Goal: Task Accomplishment & Management: Manage account settings

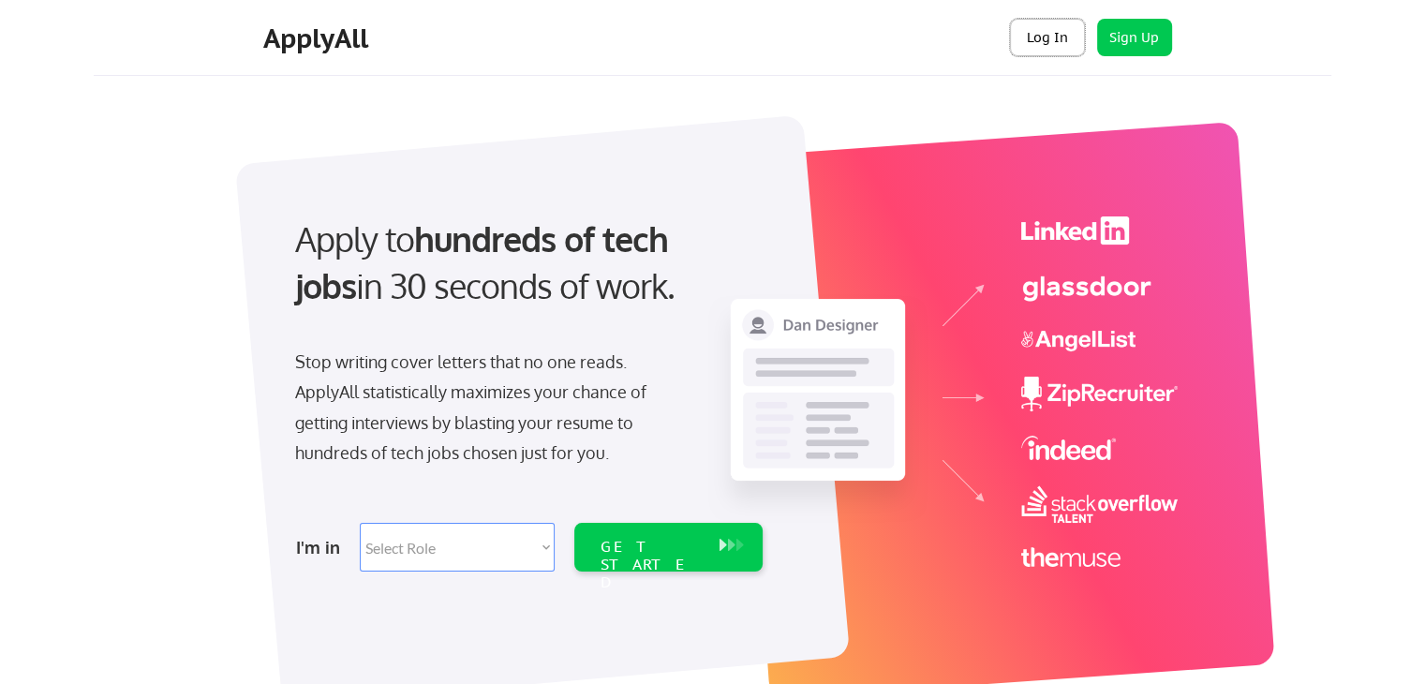
click at [1045, 40] on button "Log In" at bounding box center [1047, 37] width 75 height 37
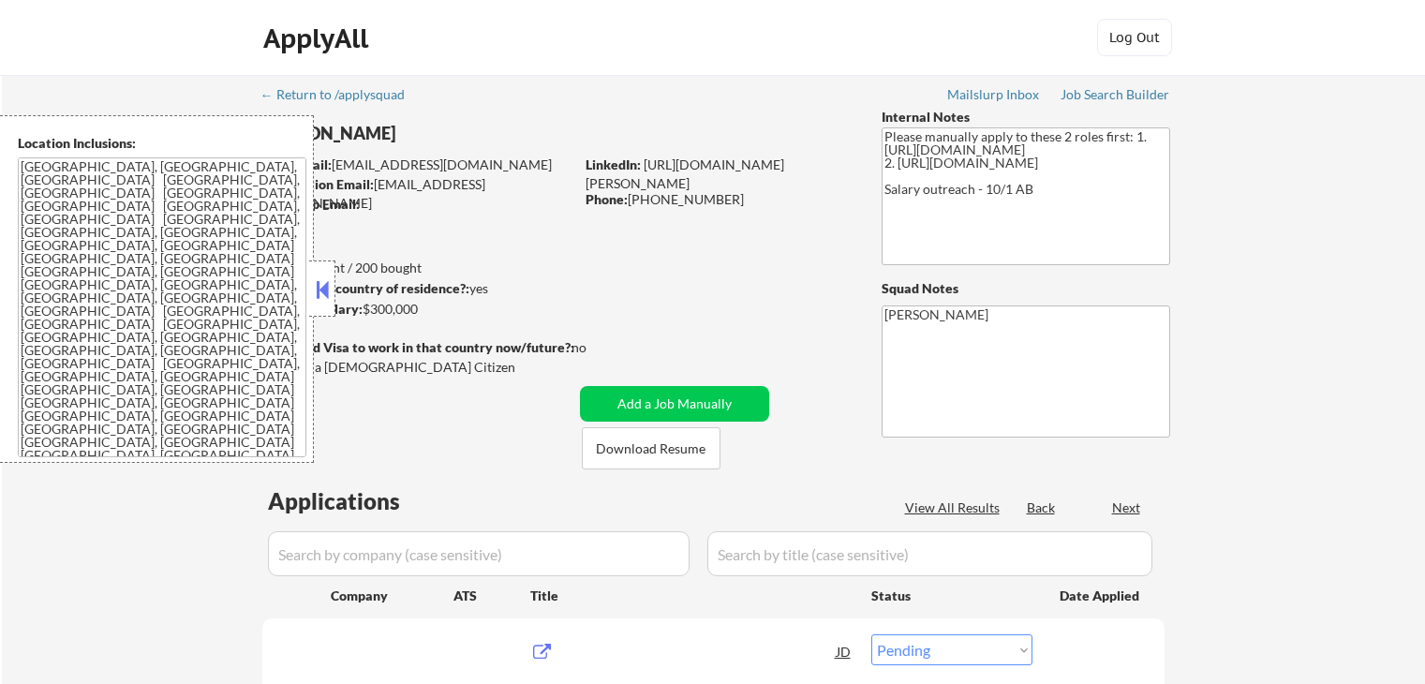
select select ""pending""
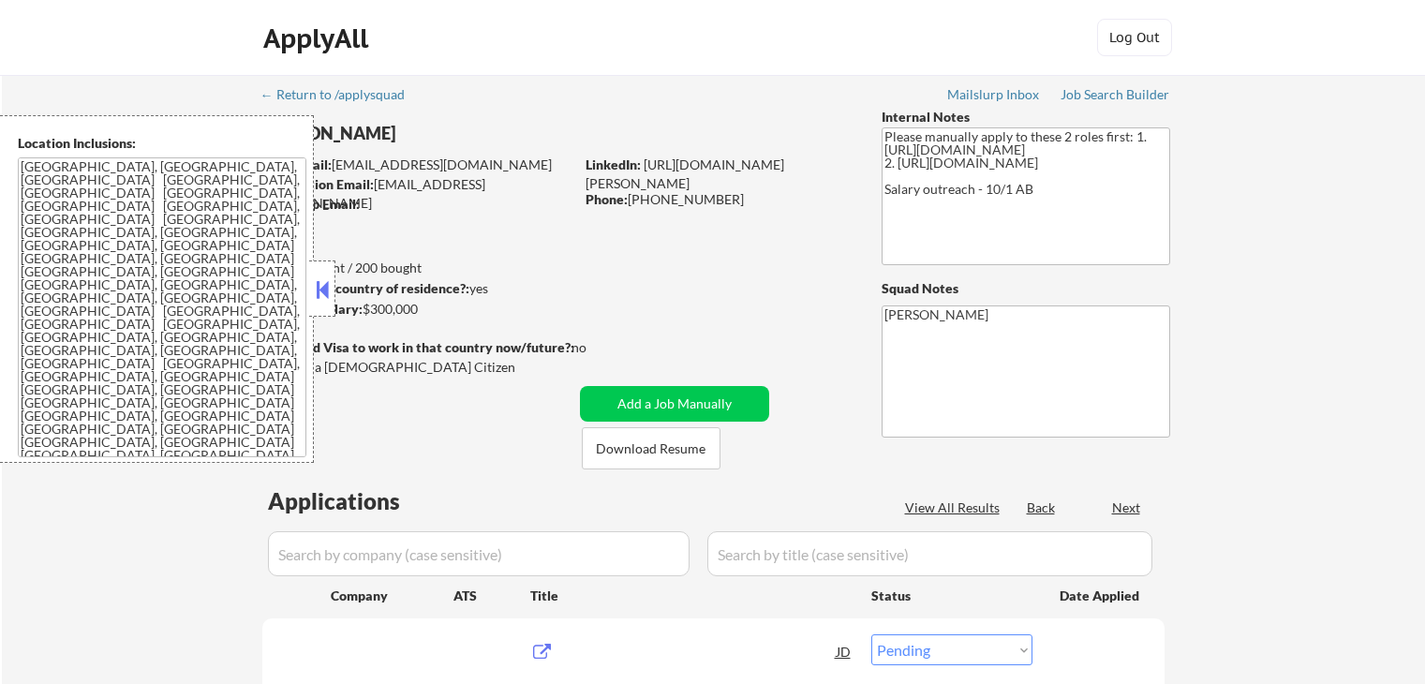
select select ""pending""
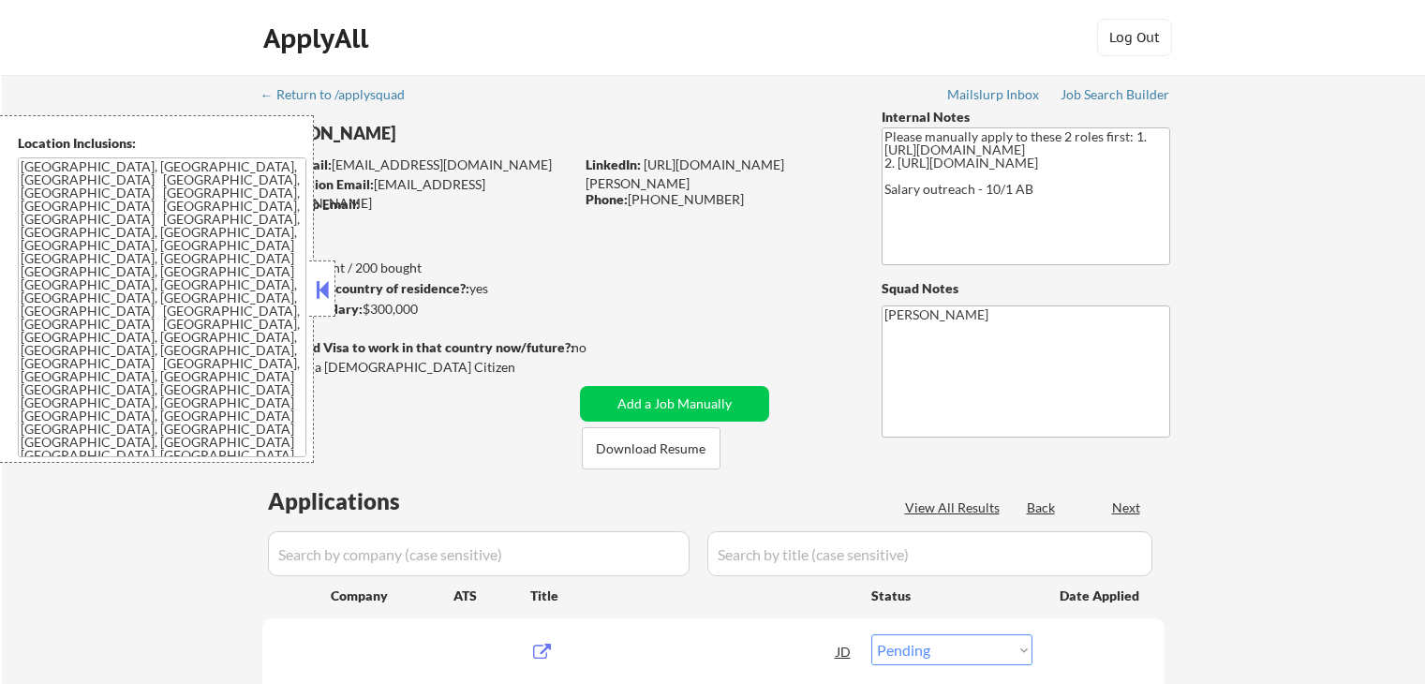
select select ""pending""
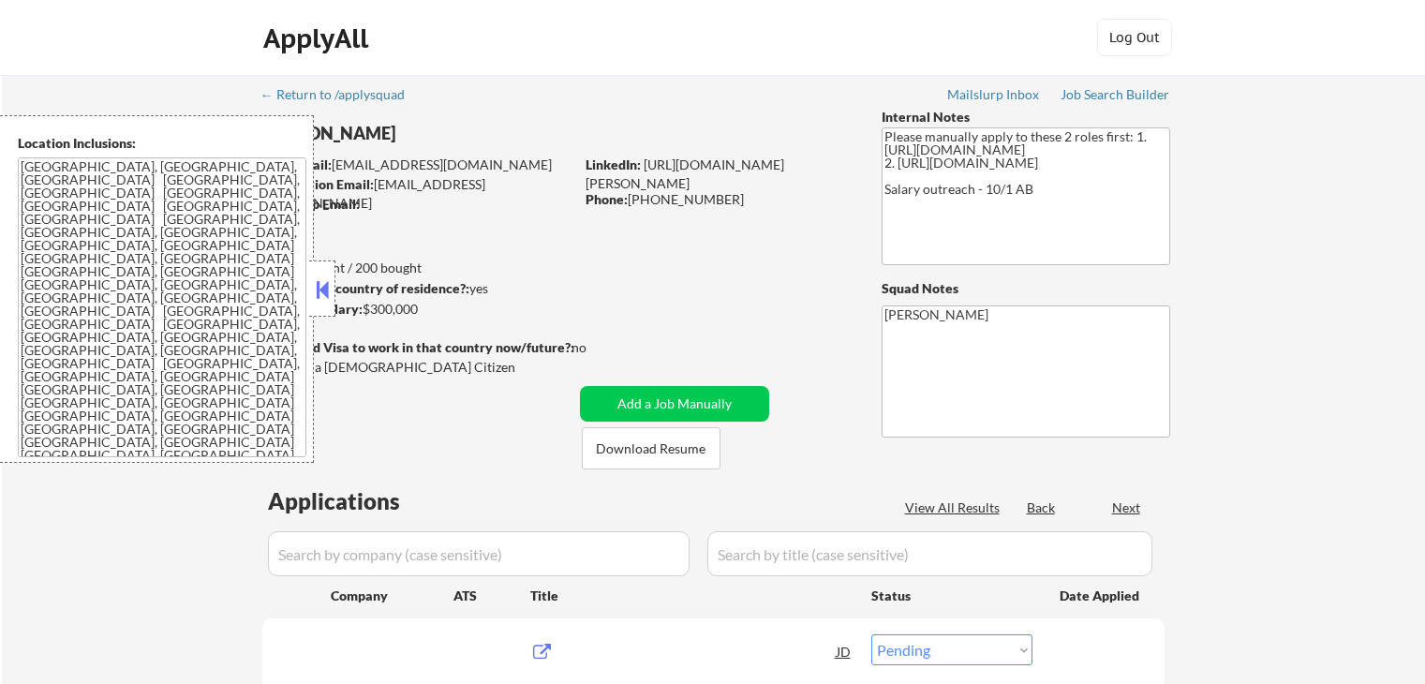
select select ""pending""
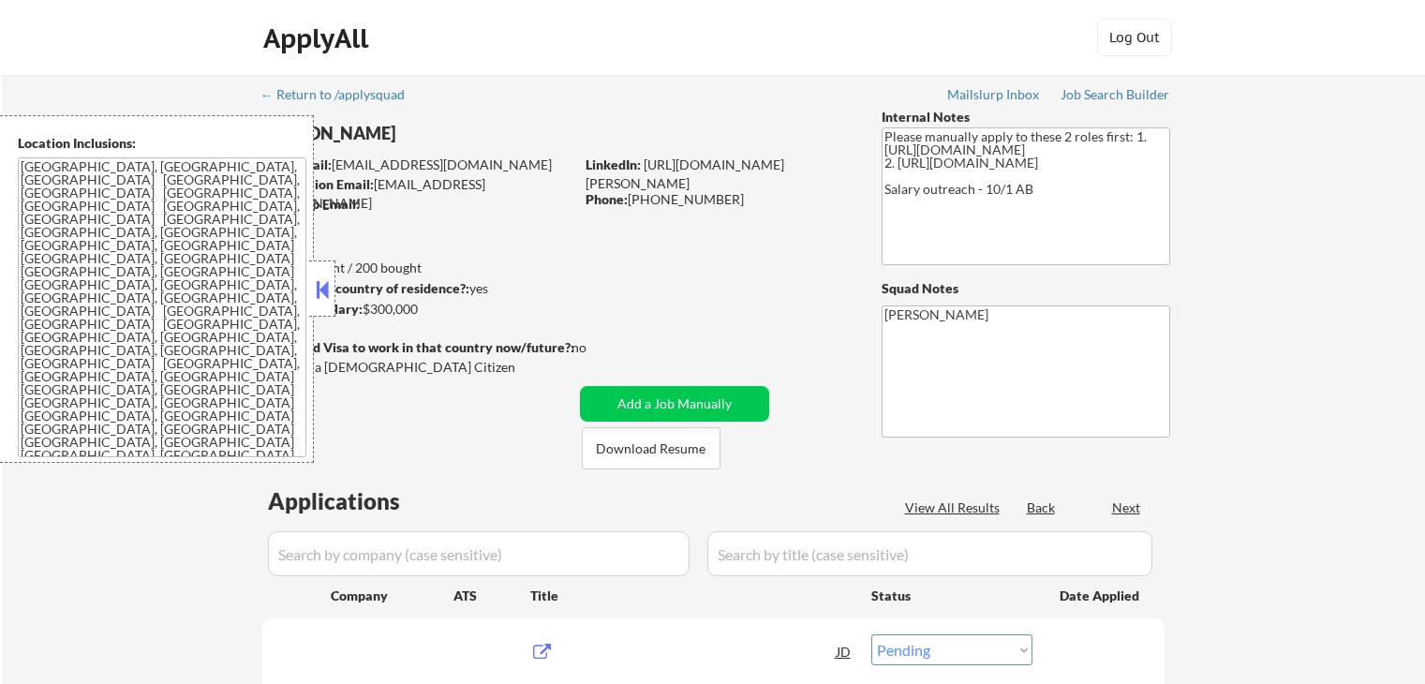
select select ""pending""
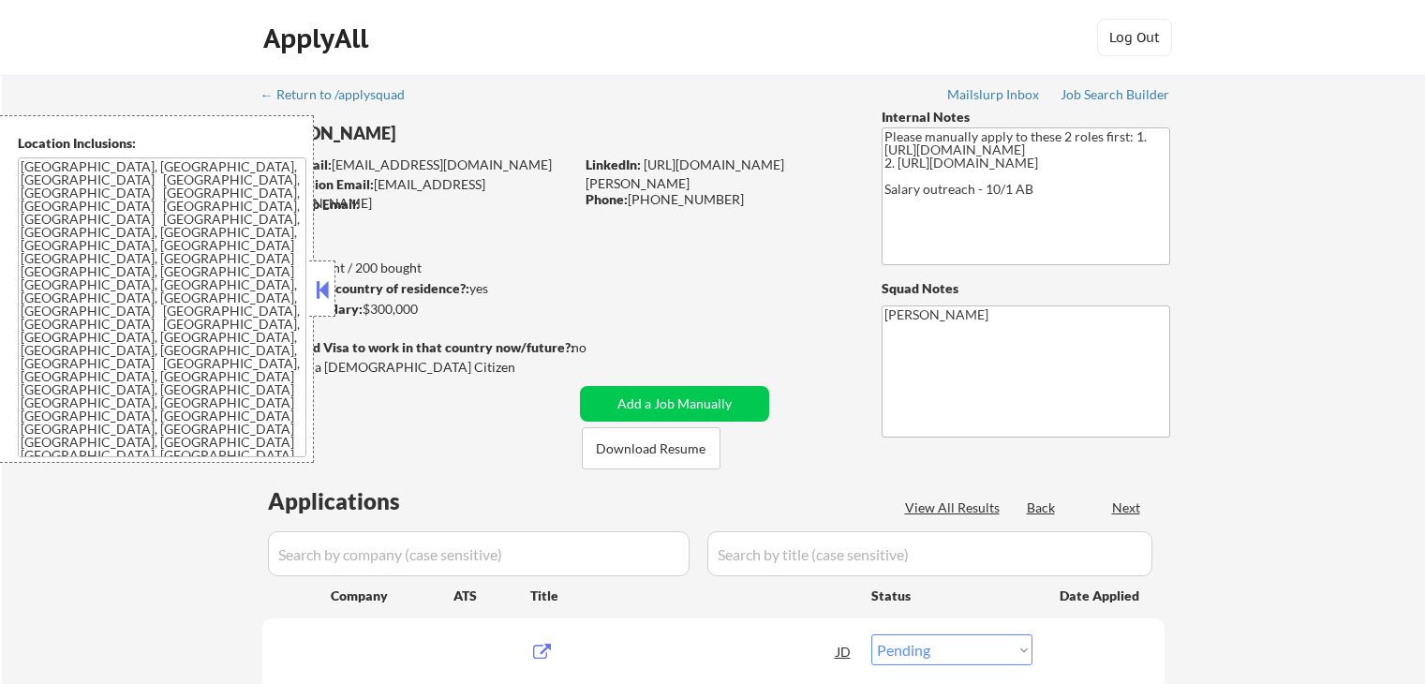
select select ""pending""
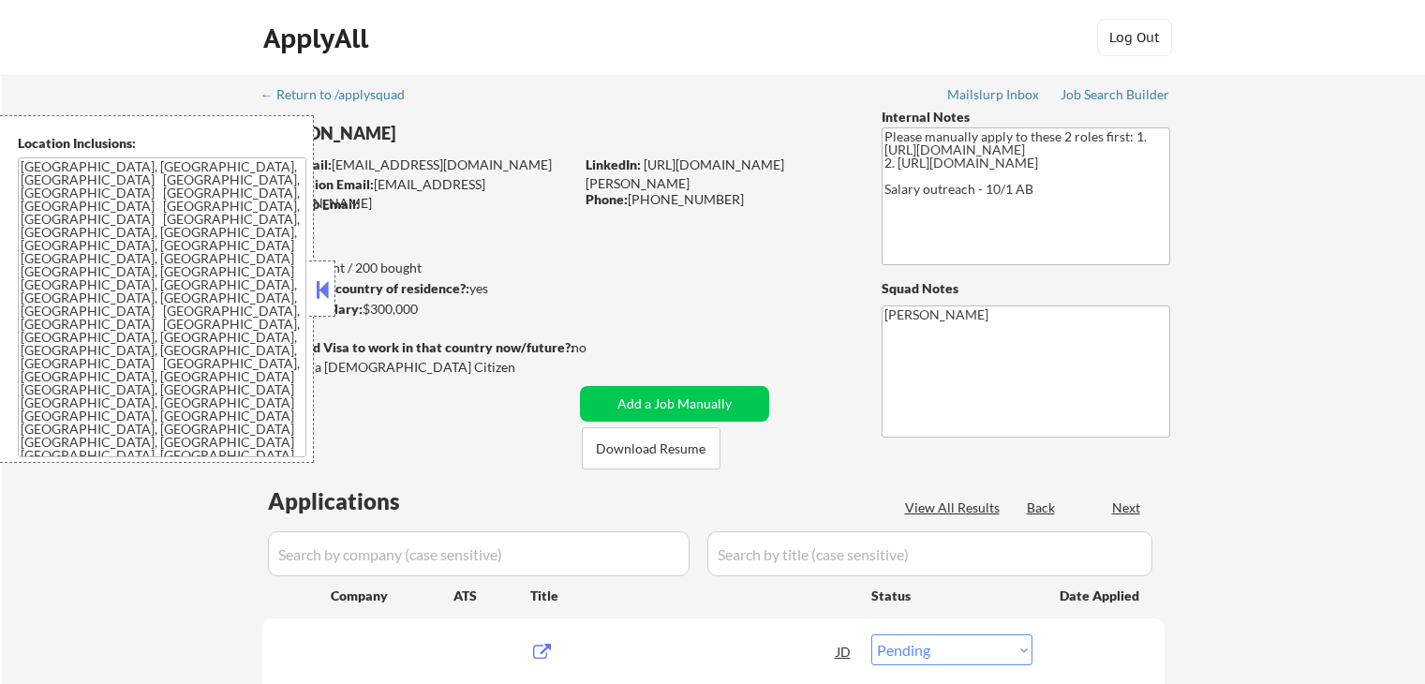
select select ""pending""
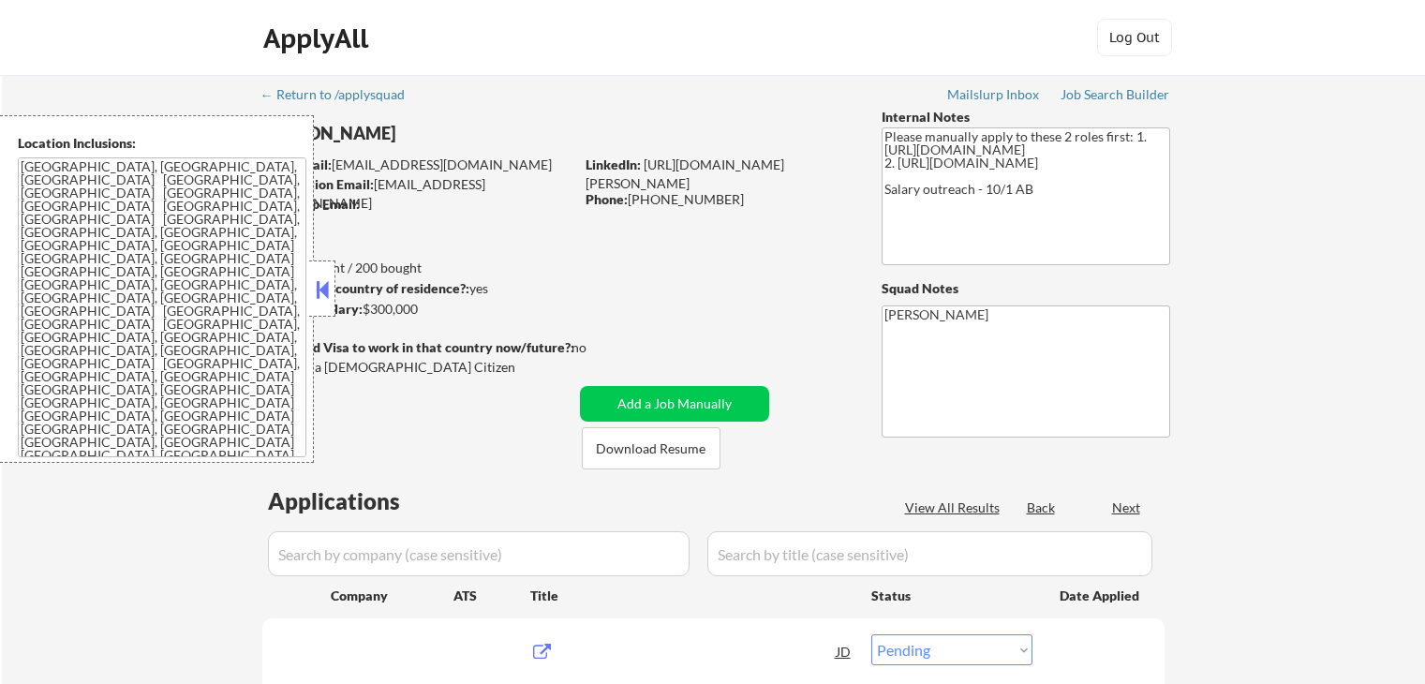
select select ""pending""
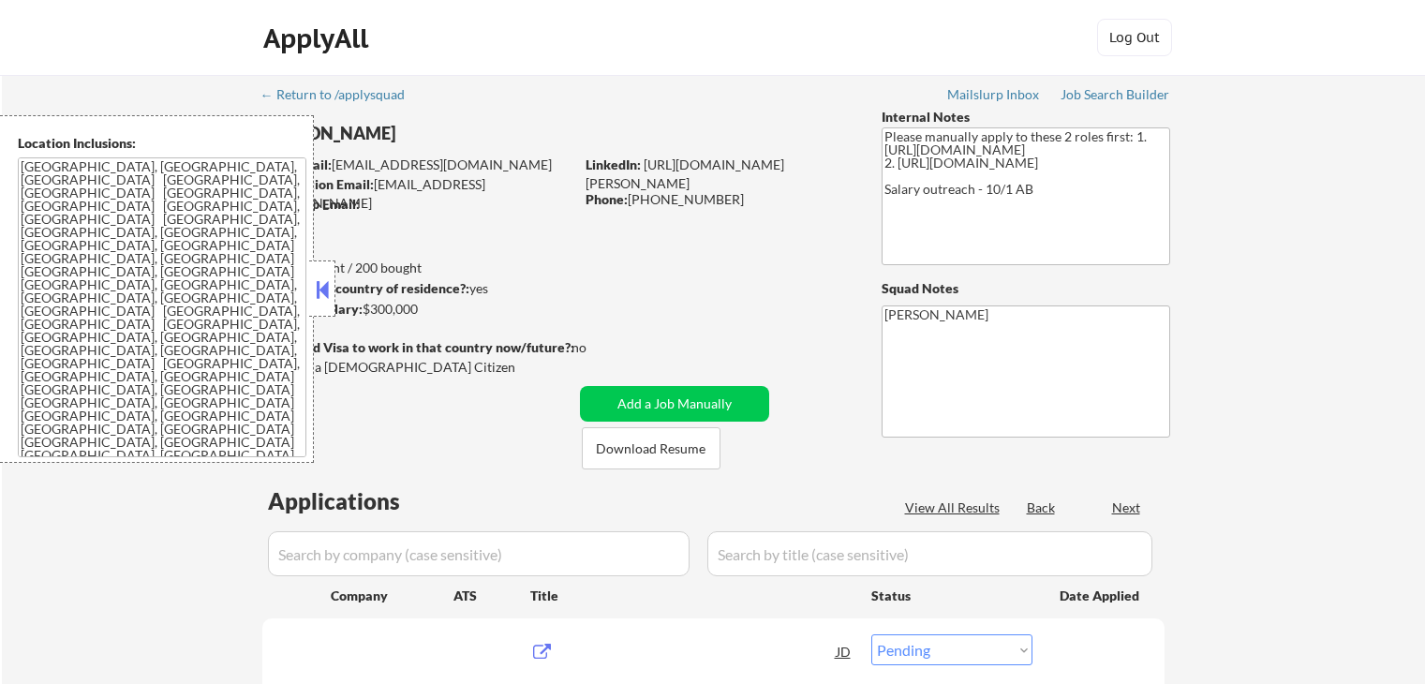
select select ""pending""
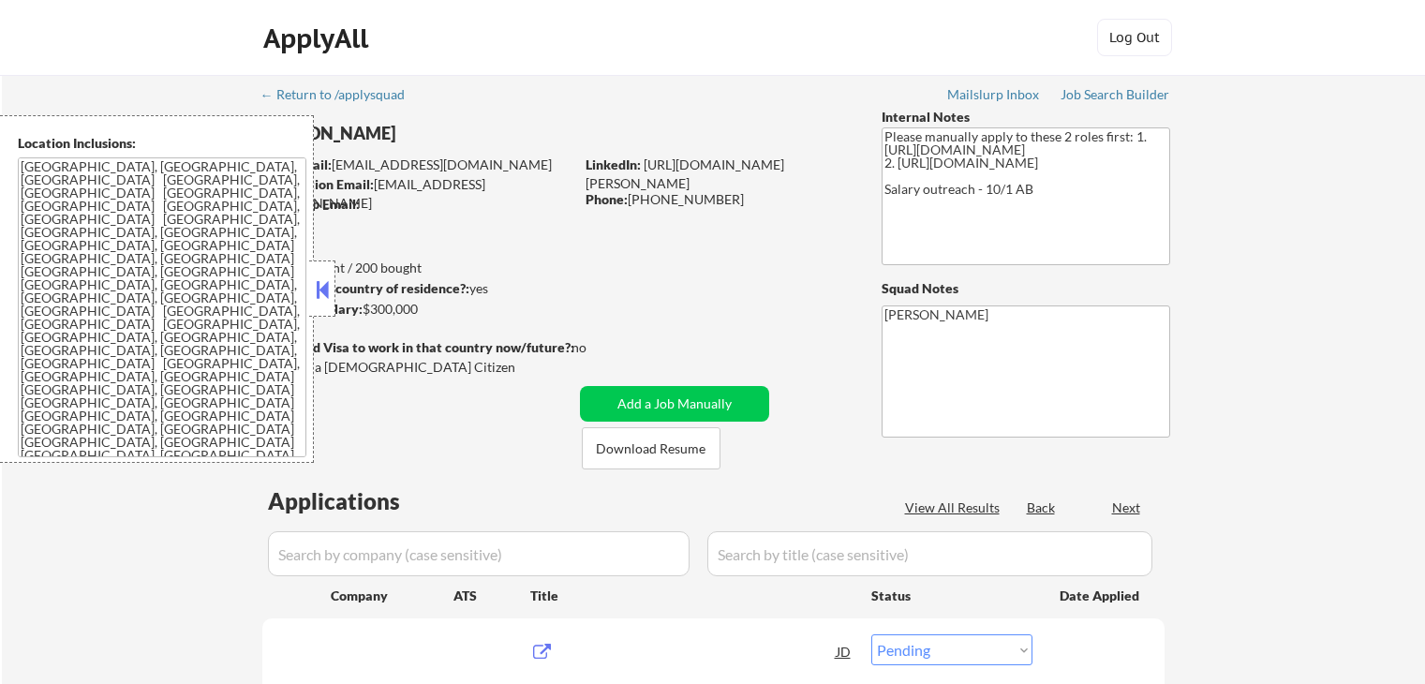
select select ""pending""
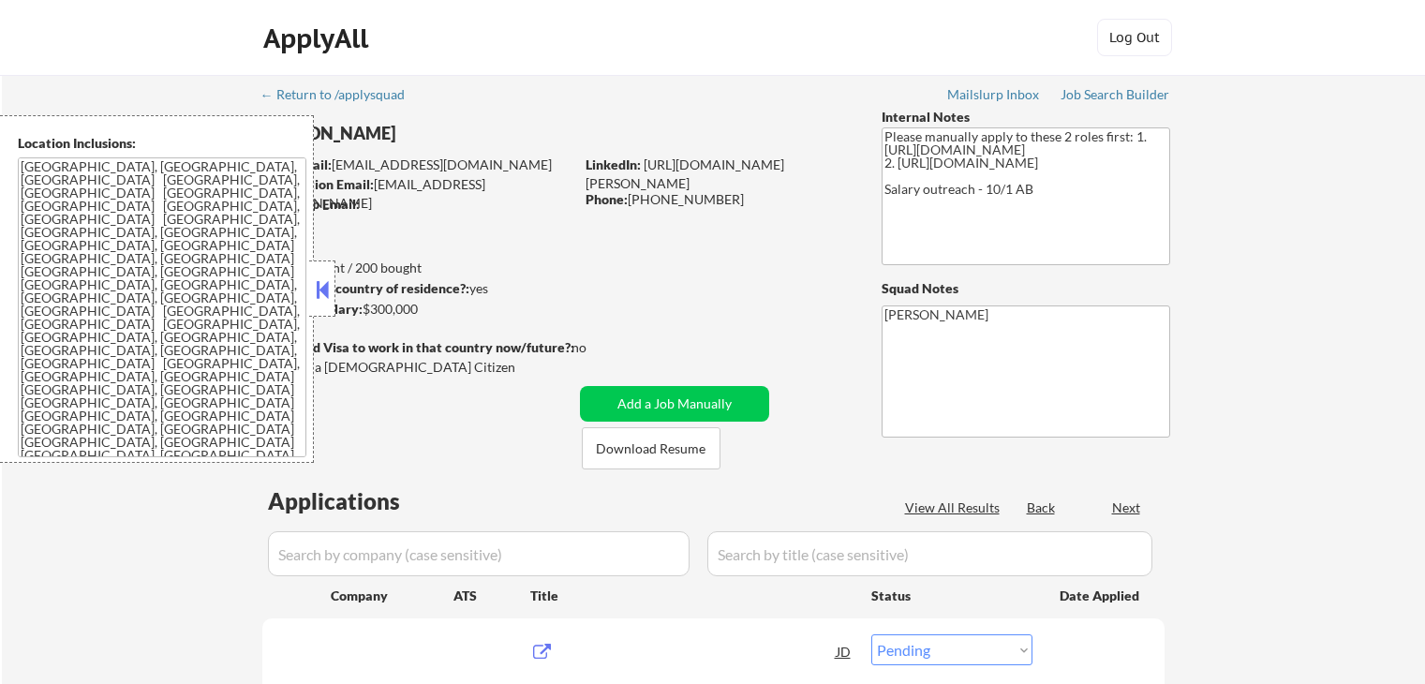
select select ""pending""
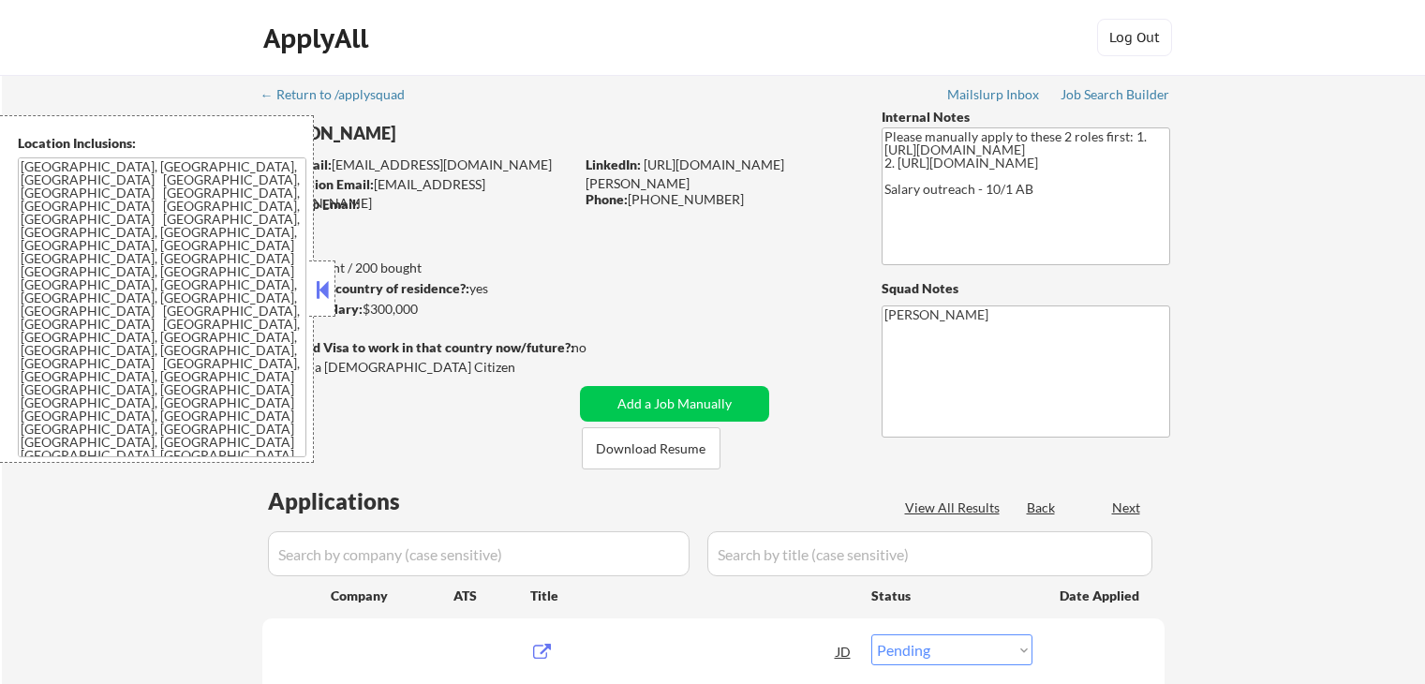
select select ""pending""
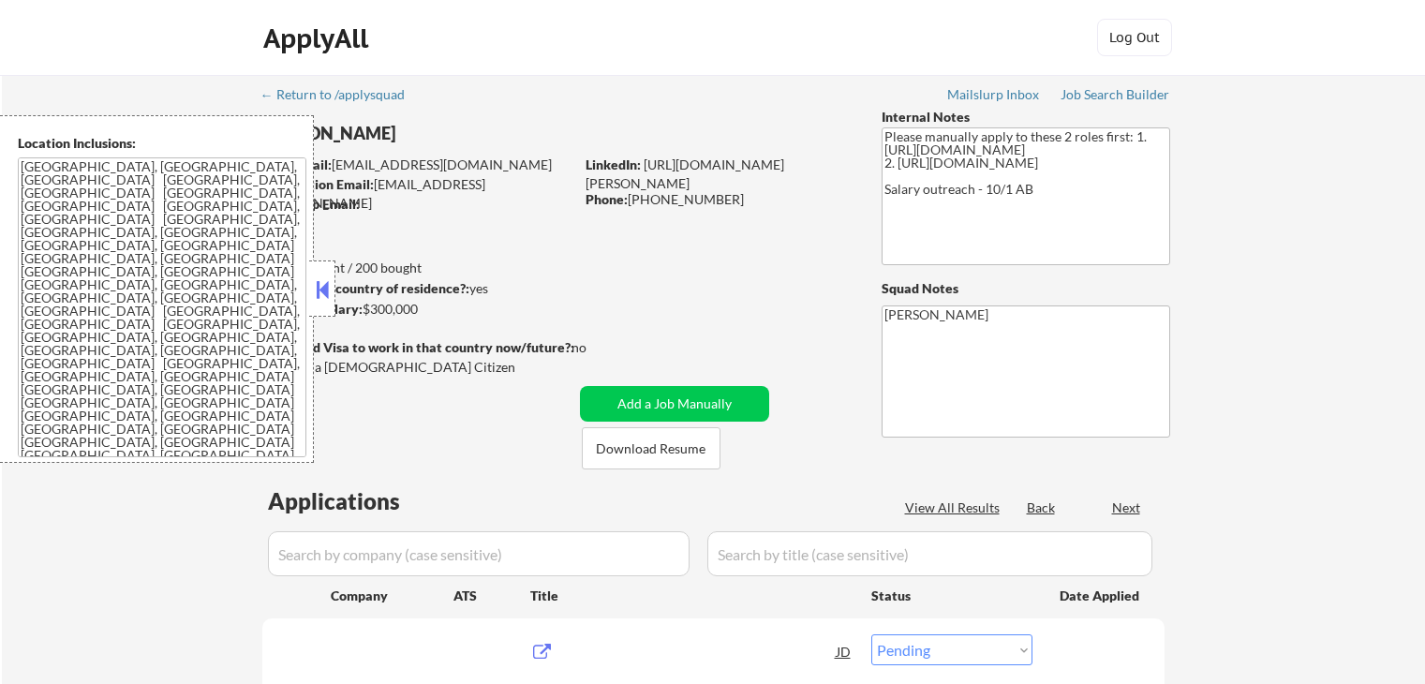
select select ""pending""
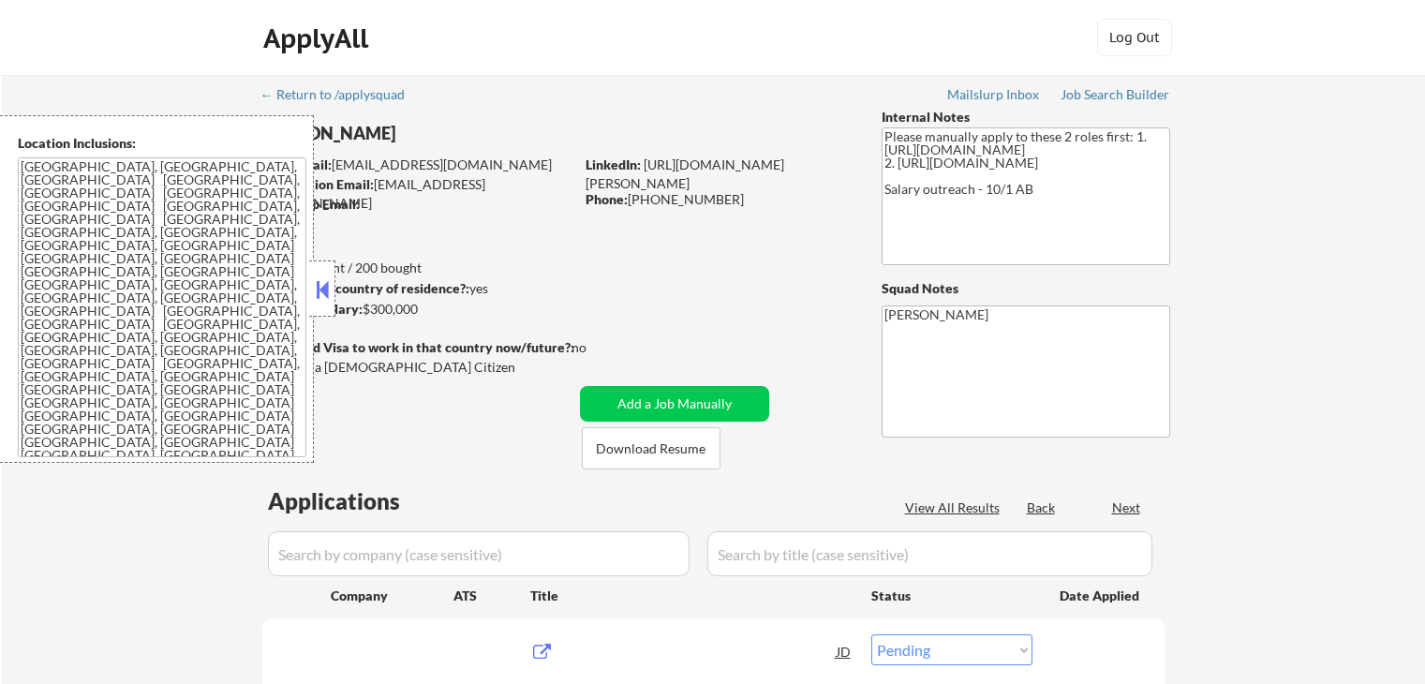
select select ""pending""
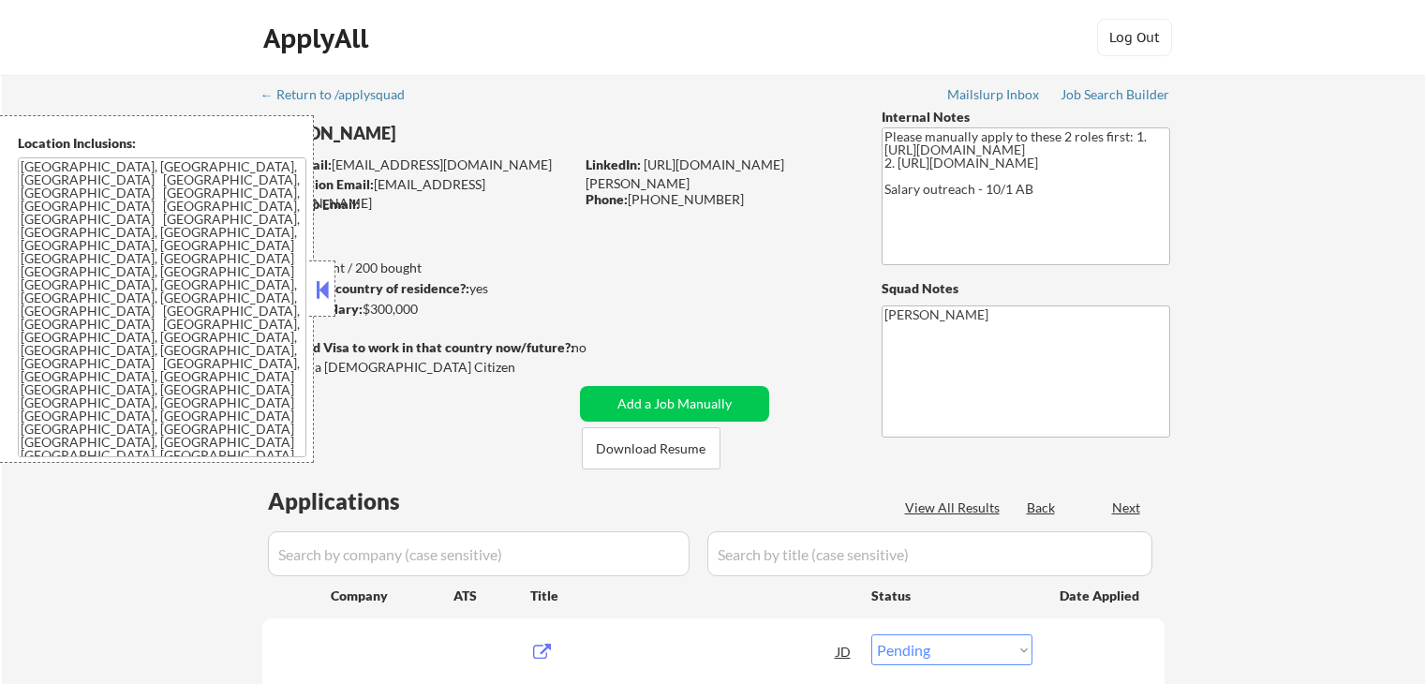
select select ""pending""
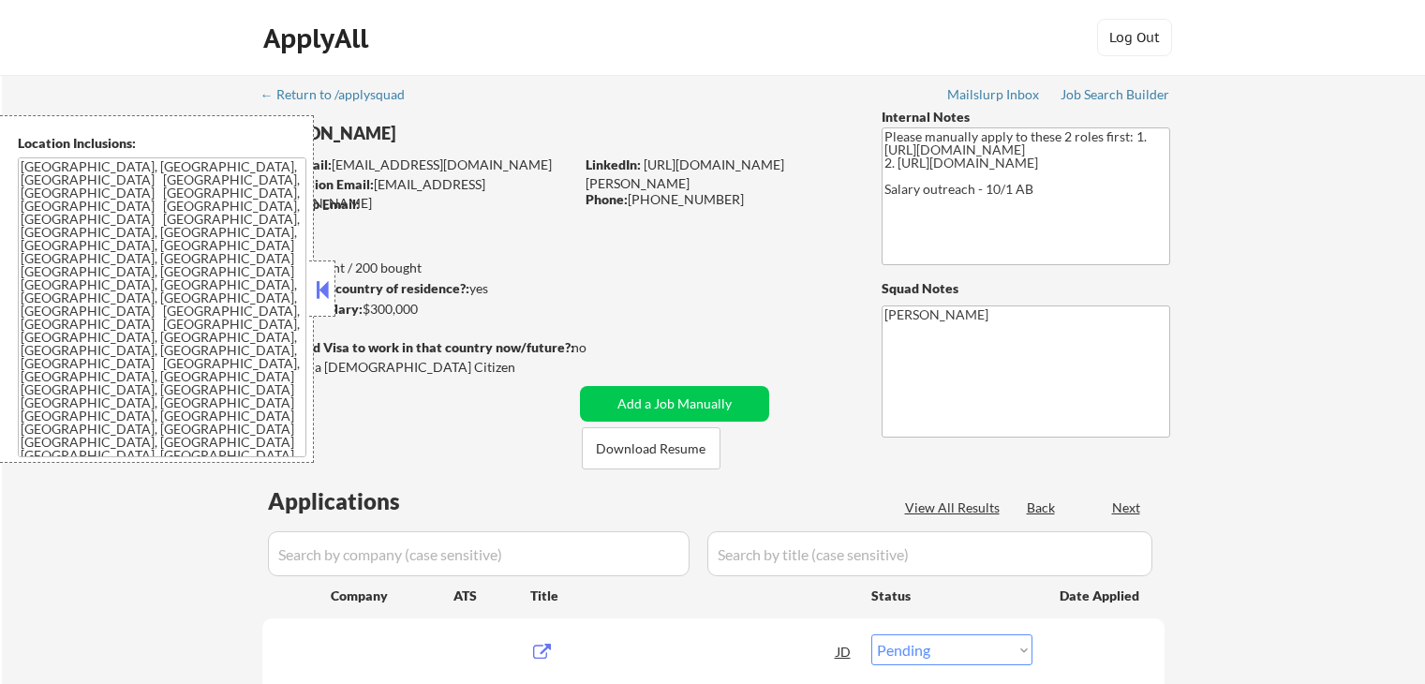
select select ""pending""
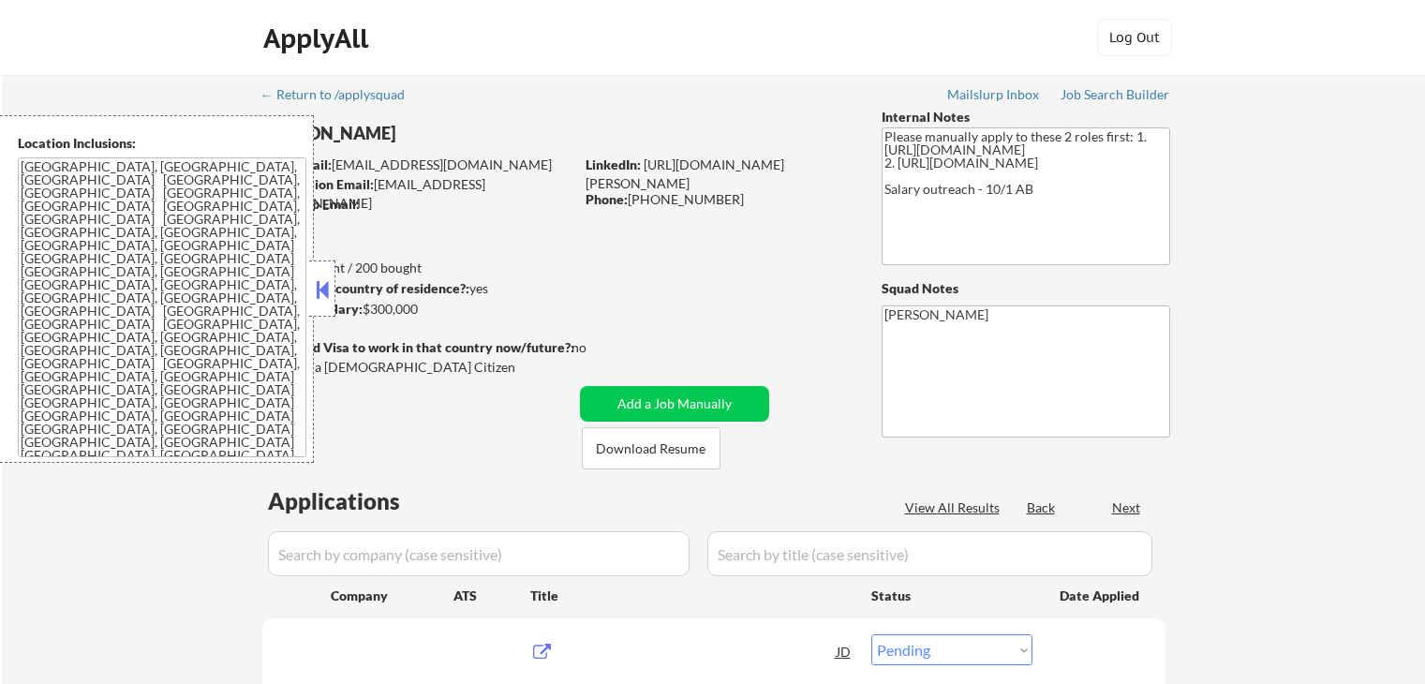
select select ""pending""
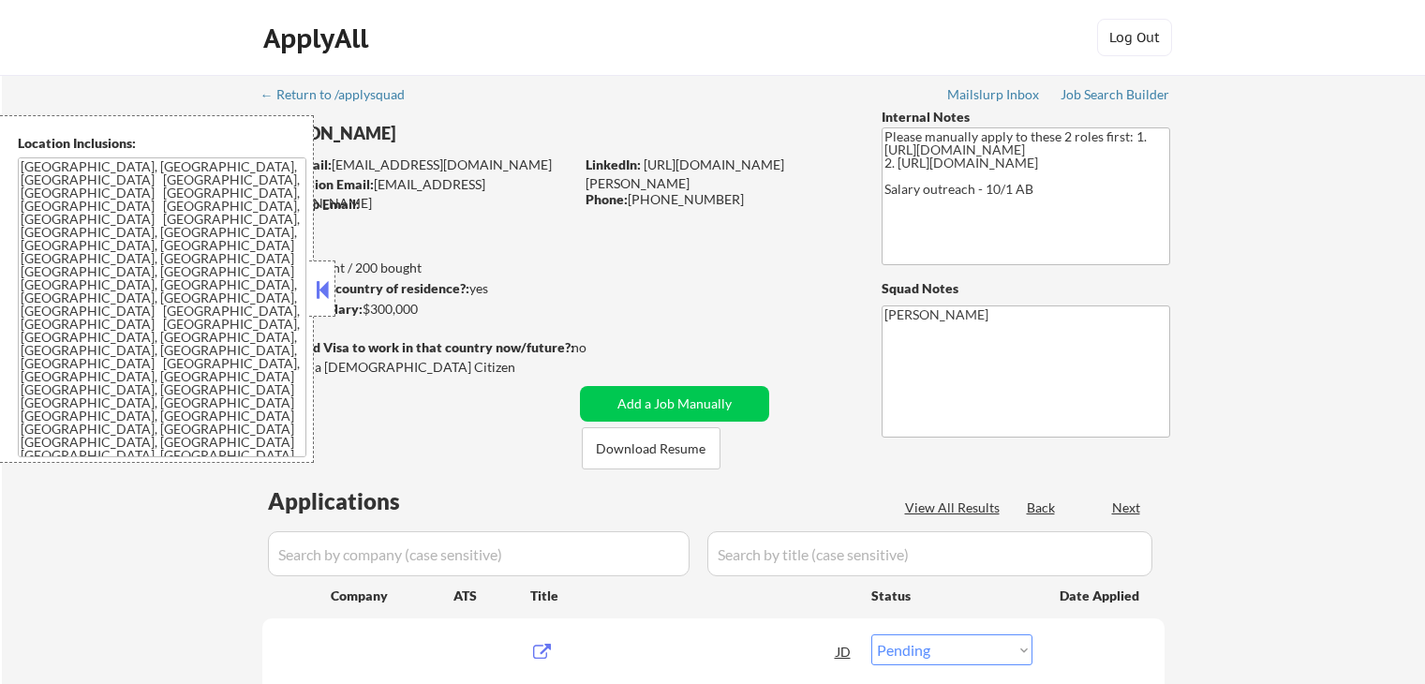
select select ""pending""
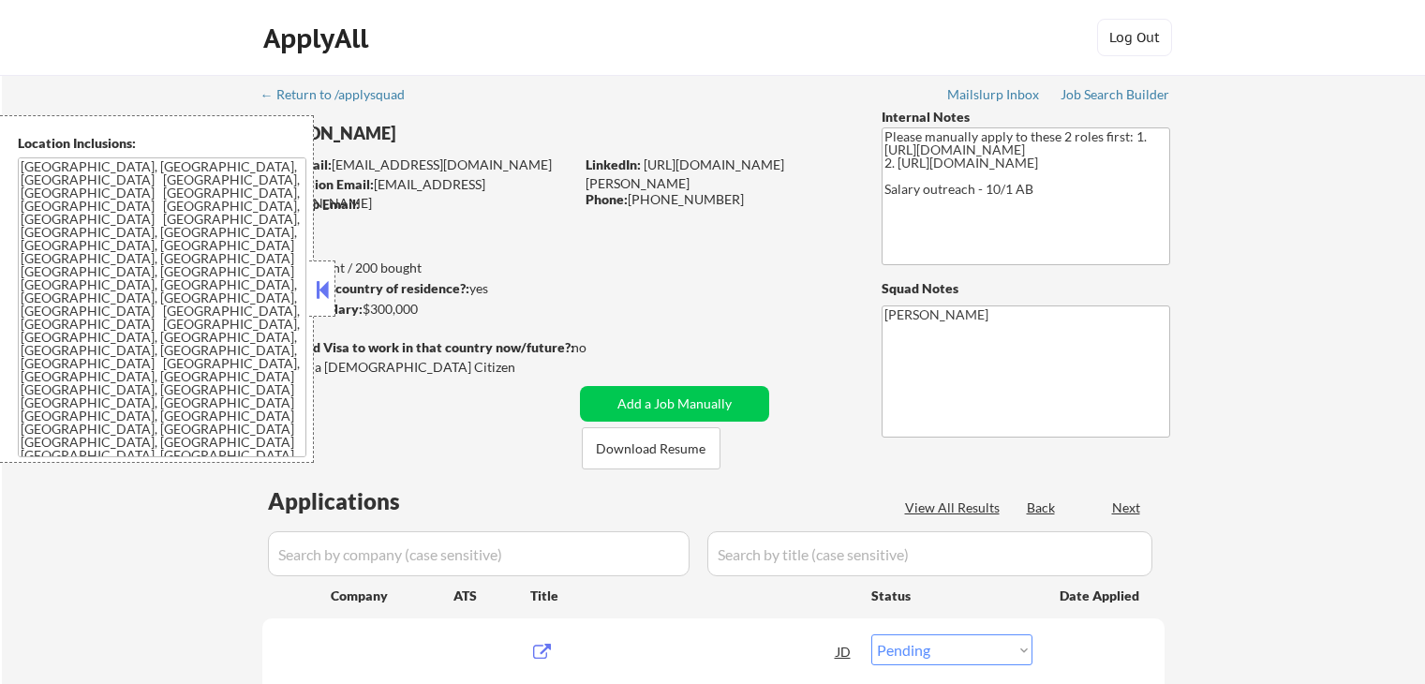
select select ""pending""
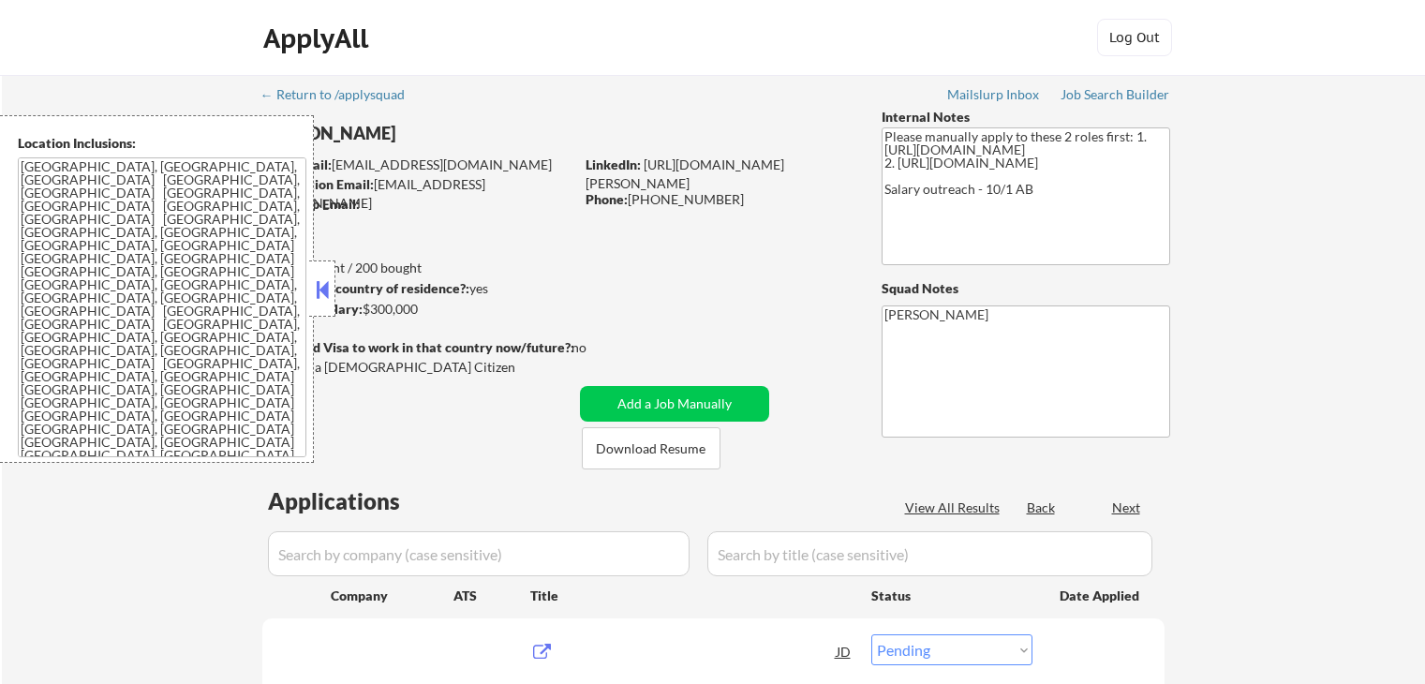
select select ""pending""
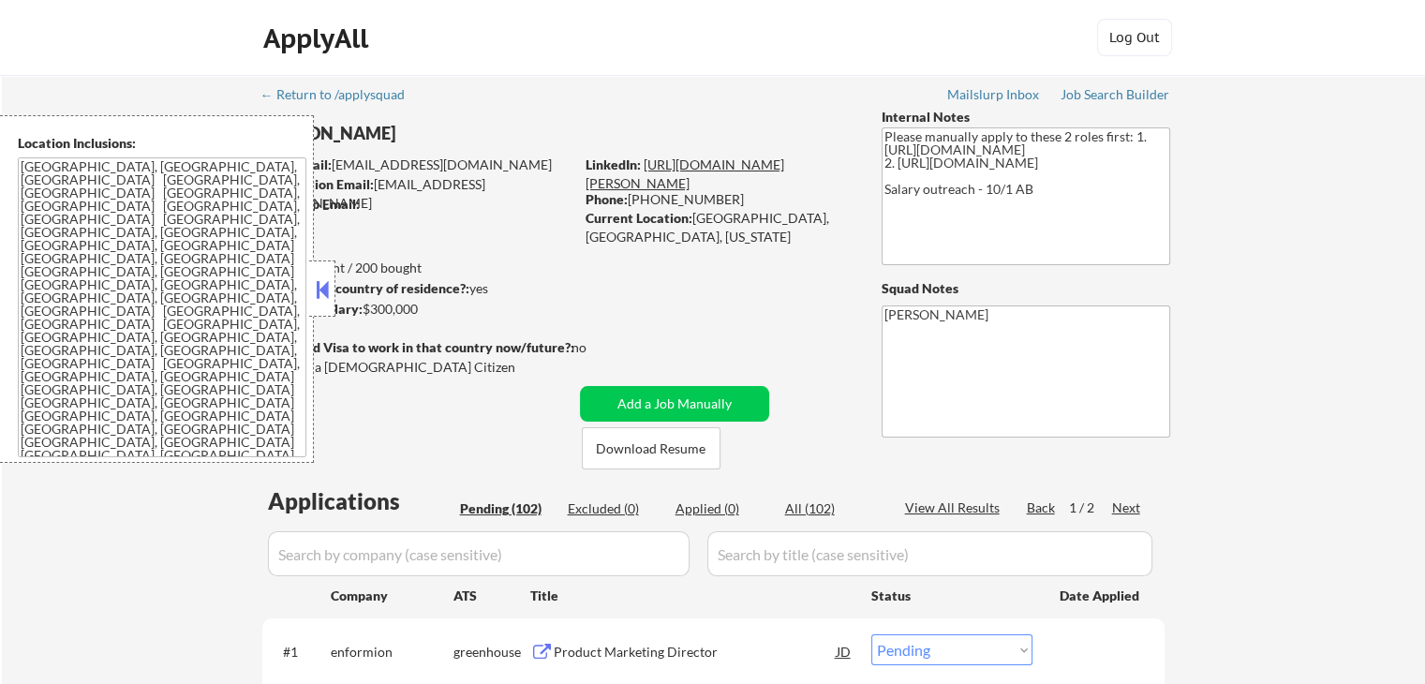
click at [664, 162] on link "[URL][DOMAIN_NAME][PERSON_NAME]" at bounding box center [684, 173] width 199 height 35
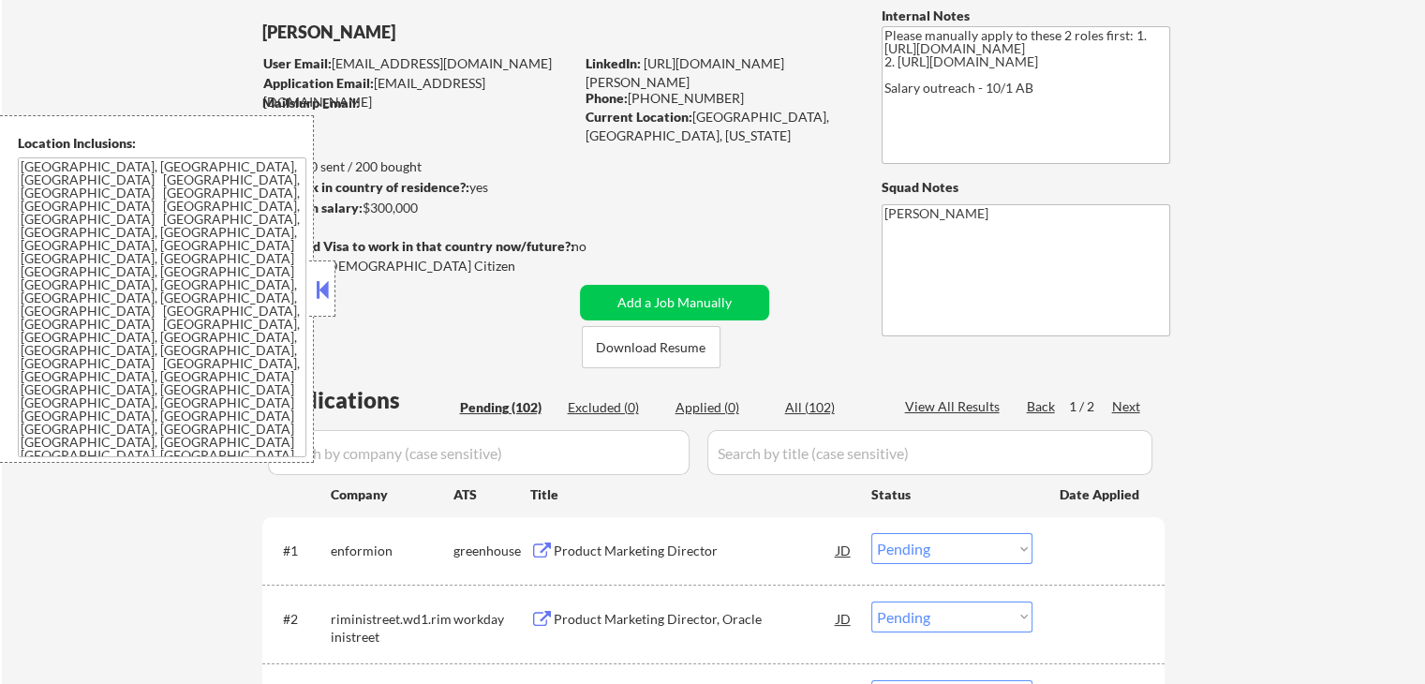
scroll to position [281, 0]
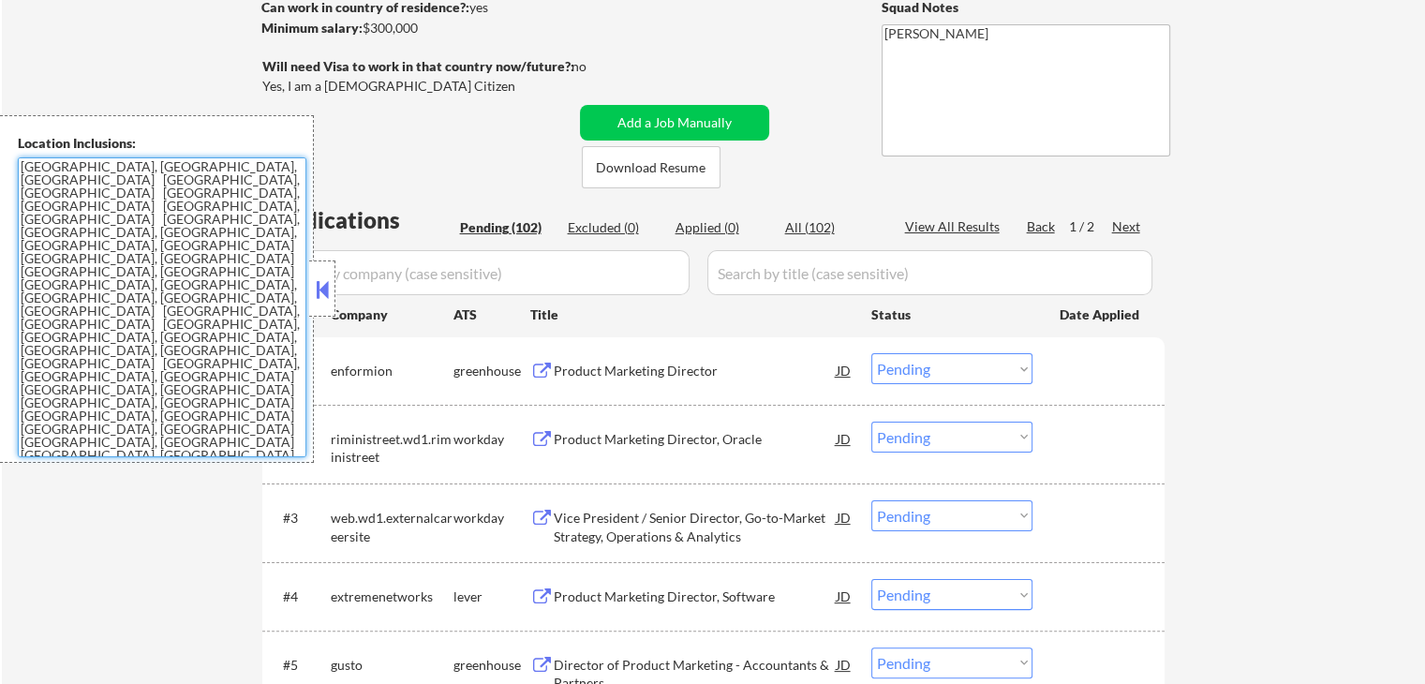
drag, startPoint x: 78, startPoint y: 324, endPoint x: 0, endPoint y: 166, distance: 176.3
click at [0, 166] on div "Location Inclusions: Denver, CO Lakewood, CO Aurora, CO Englewood, CO Wheat Rid…" at bounding box center [157, 288] width 314 height 347
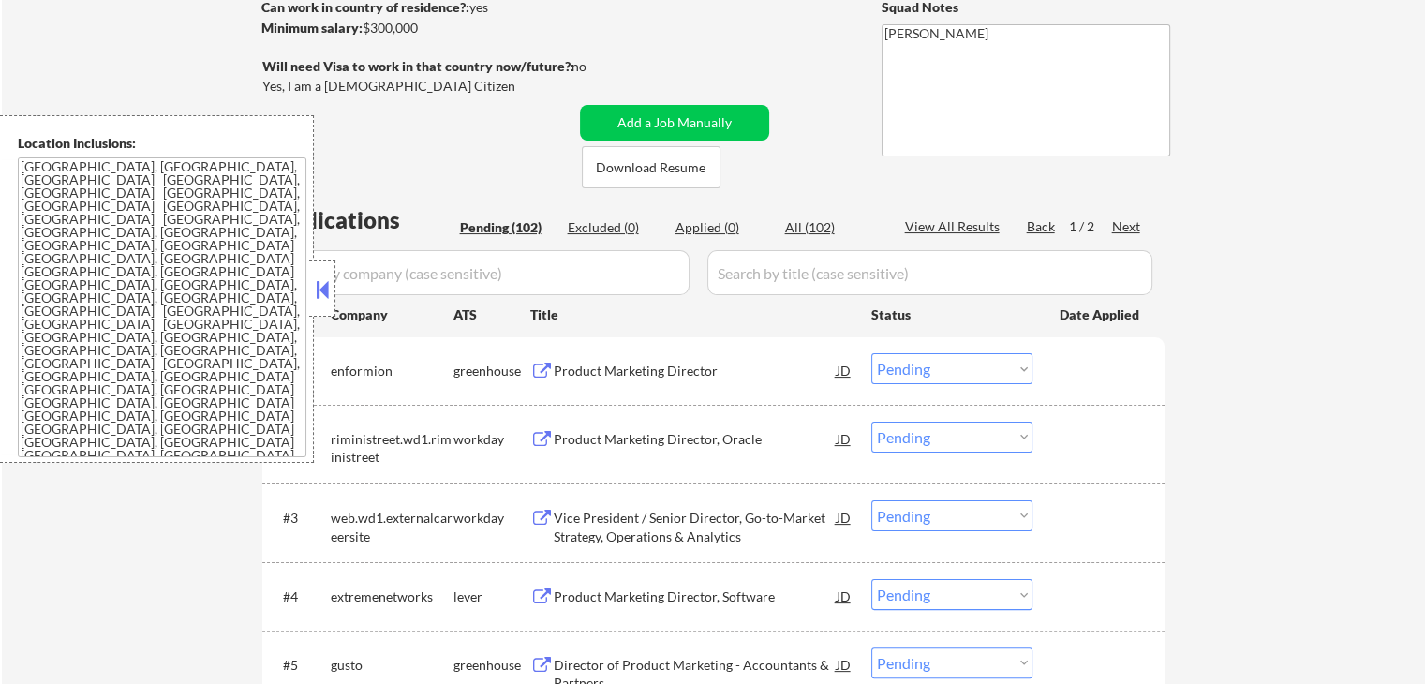
click at [324, 299] on button at bounding box center [322, 289] width 21 height 28
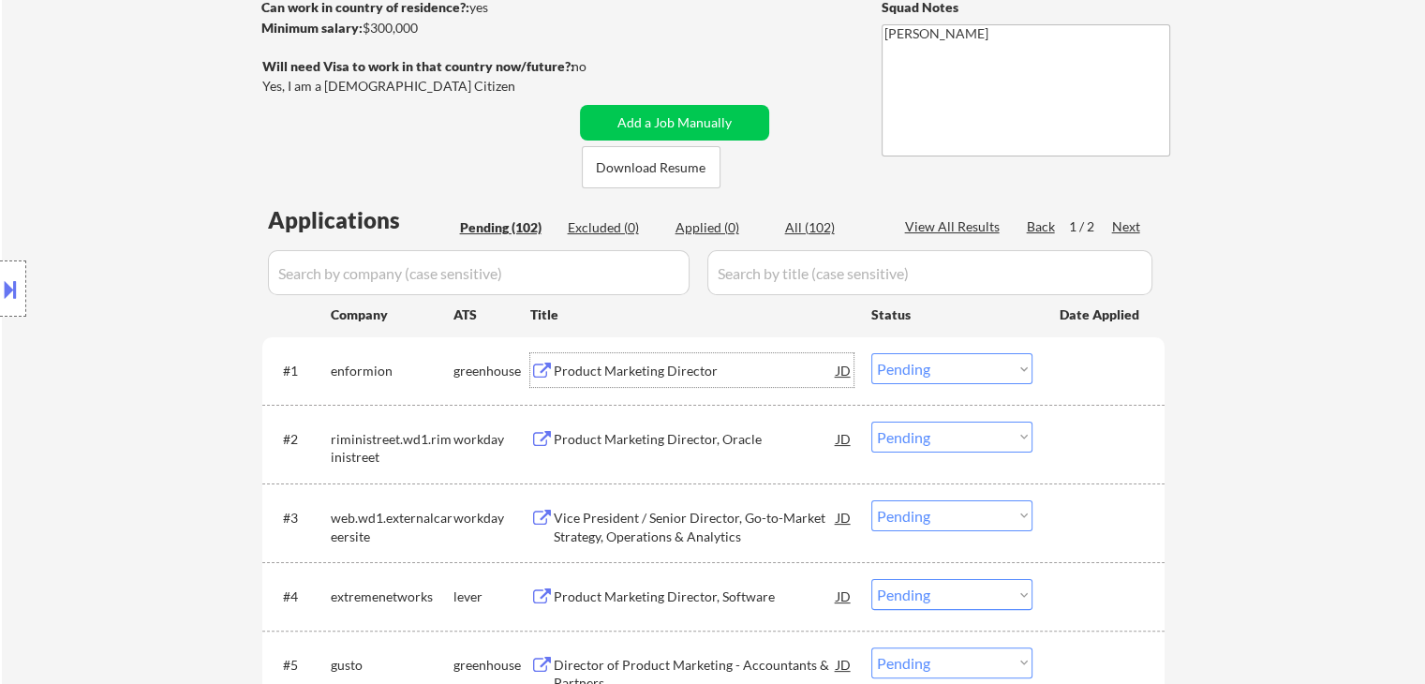
click at [590, 371] on div "Product Marketing Director" at bounding box center [695, 371] width 283 height 19
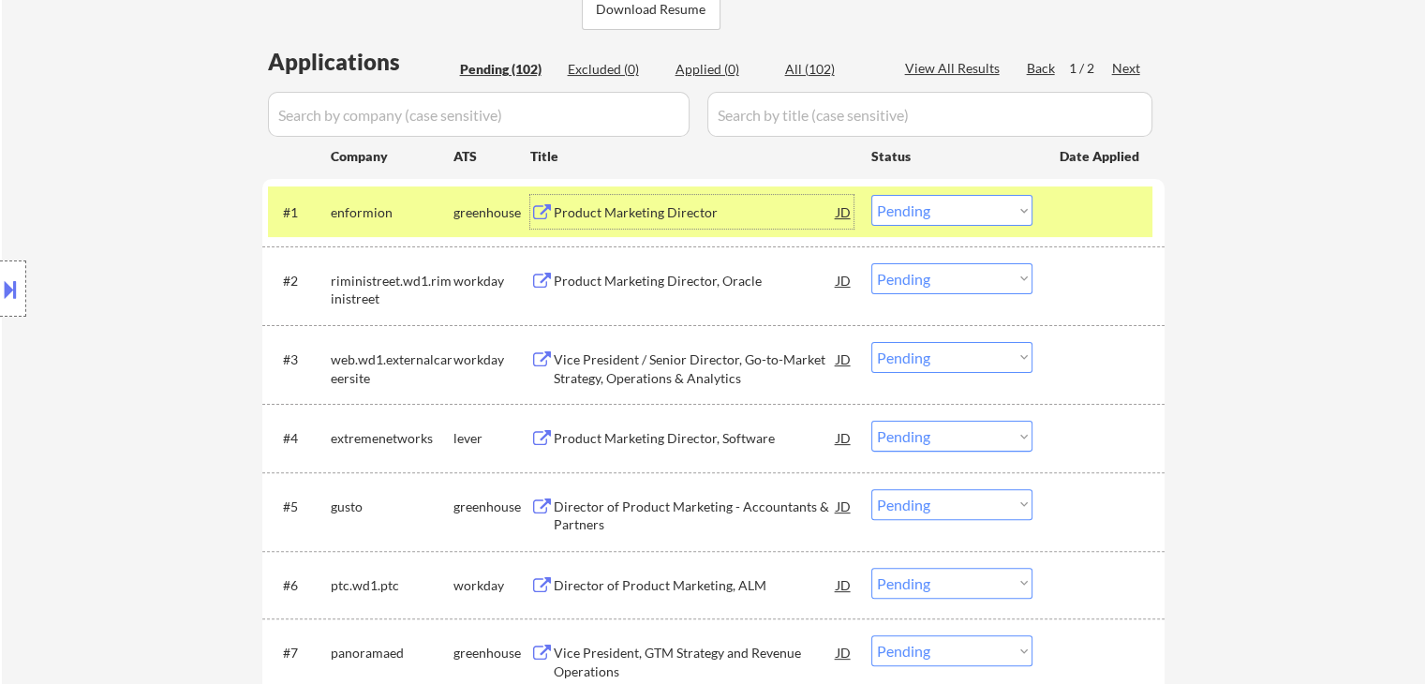
scroll to position [468, 0]
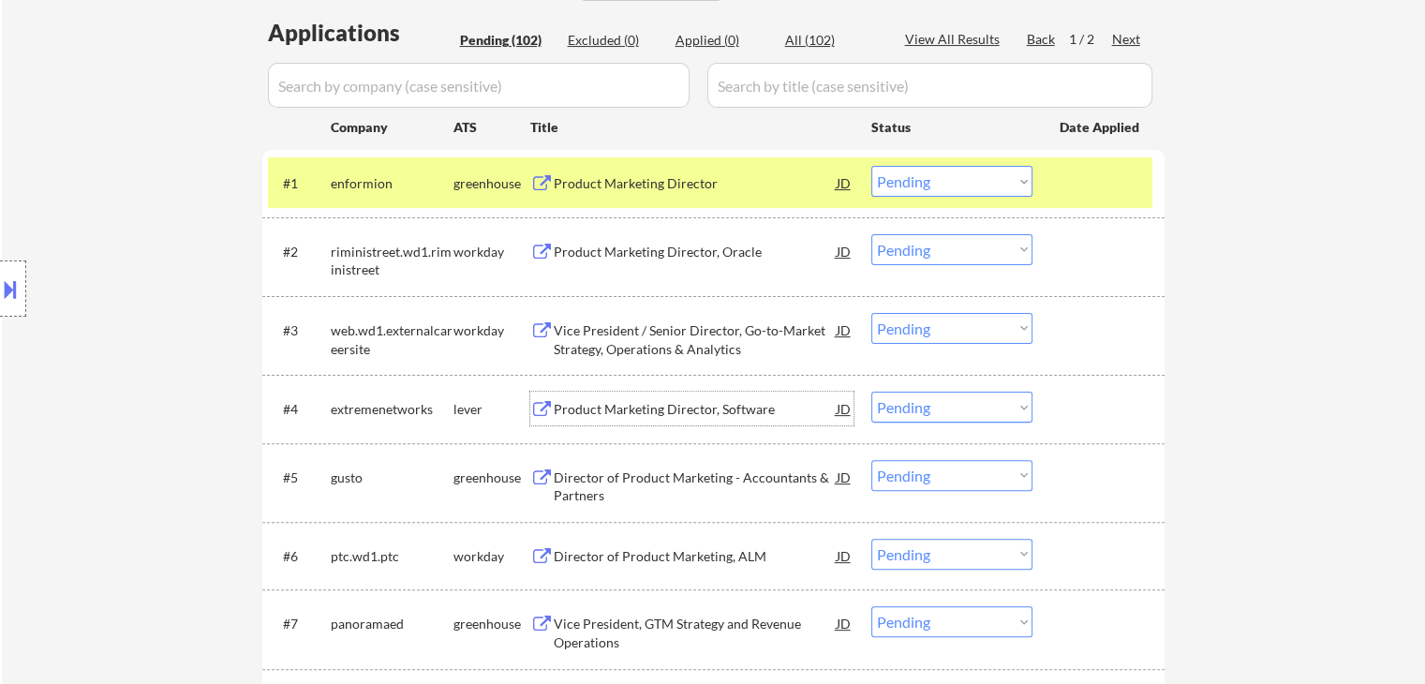
click at [581, 409] on div "Product Marketing Director, Software" at bounding box center [695, 409] width 283 height 19
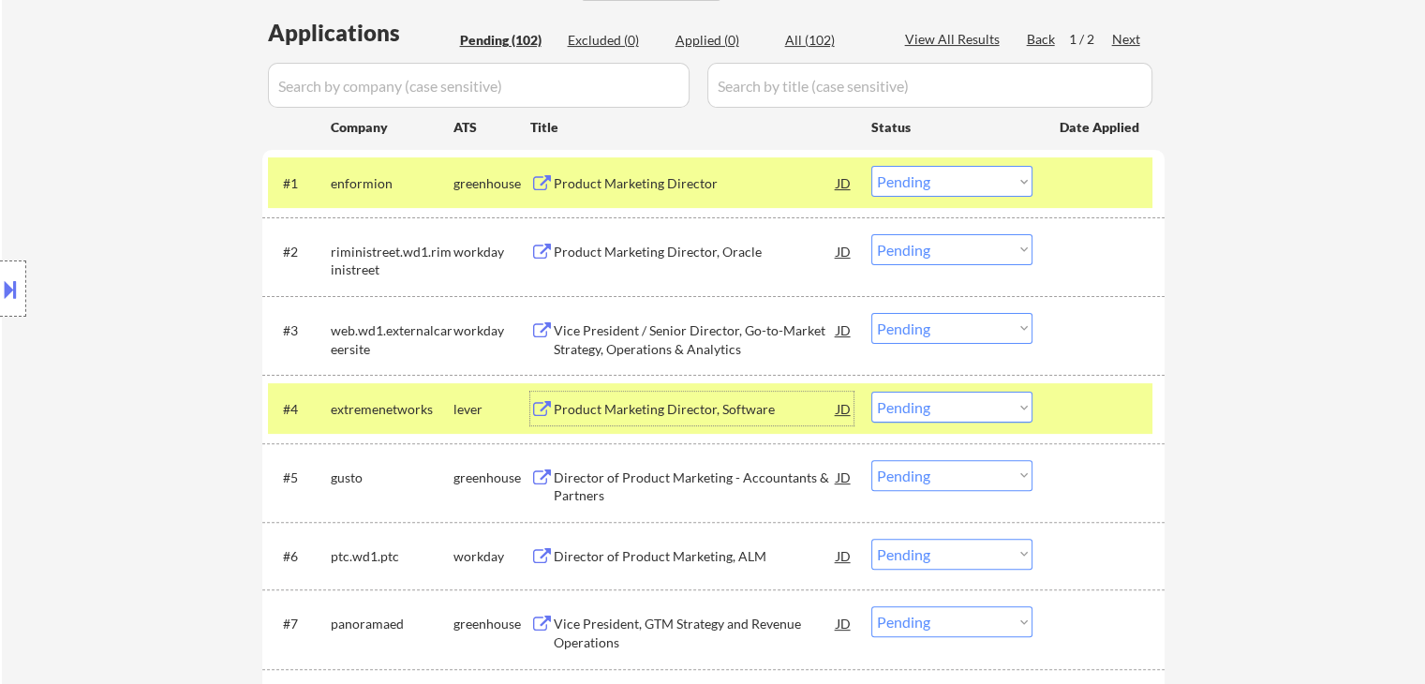
drag, startPoint x: 926, startPoint y: 408, endPoint x: 931, endPoint y: 420, distance: 12.2
click at [928, 409] on select "Choose an option... Pending Applied Excluded (Questions) Excluded (Expired) Exc…" at bounding box center [951, 406] width 161 height 31
click at [871, 391] on select "Choose an option... Pending Applied Excluded (Questions) Excluded (Expired) Exc…" at bounding box center [951, 406] width 161 height 31
select select ""pending""
click at [673, 194] on div "Product Marketing Director" at bounding box center [695, 183] width 283 height 34
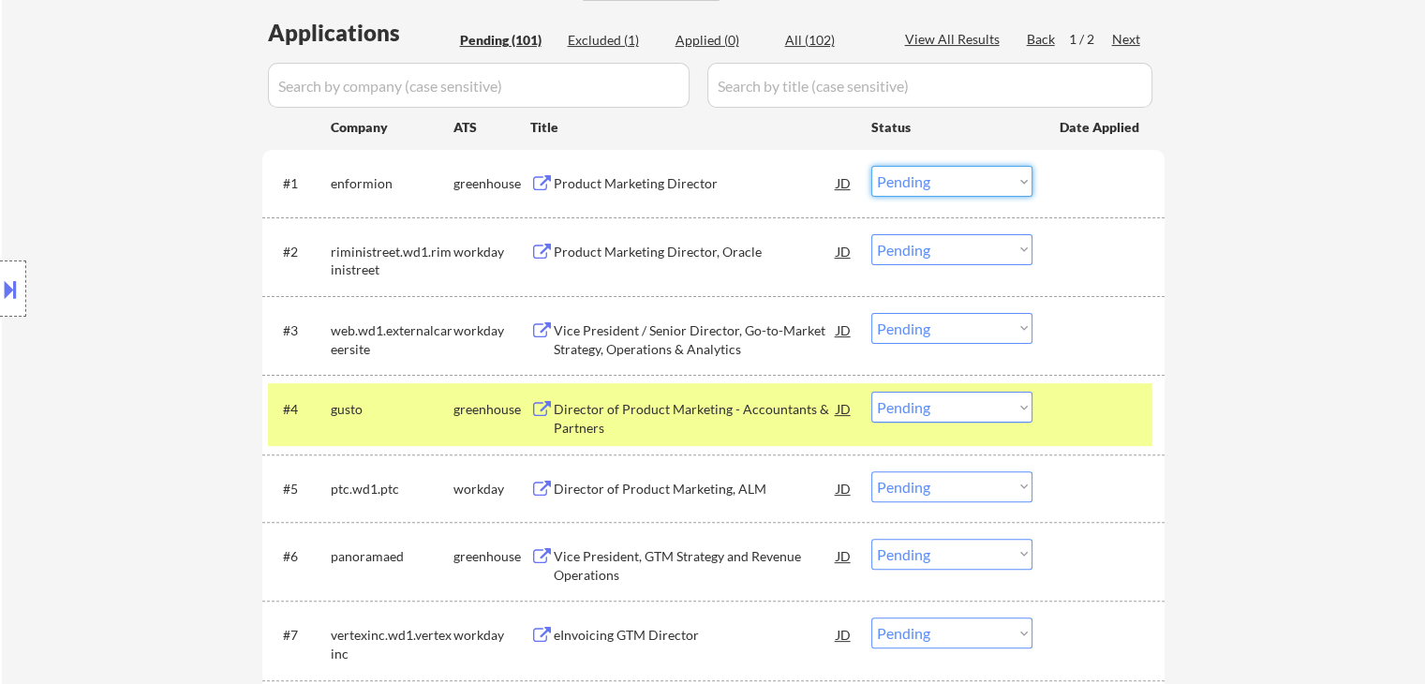
drag, startPoint x: 941, startPoint y: 177, endPoint x: 944, endPoint y: 189, distance: 12.5
click at [941, 177] on select "Choose an option... Pending Applied Excluded (Questions) Excluded (Expired) Exc…" at bounding box center [951, 181] width 161 height 31
click at [871, 166] on select "Choose an option... Pending Applied Excluded (Questions) Excluded (Expired) Exc…" at bounding box center [951, 181] width 161 height 31
click at [559, 406] on div "Director of Product Marketing - Accountants & Partners" at bounding box center [695, 418] width 283 height 37
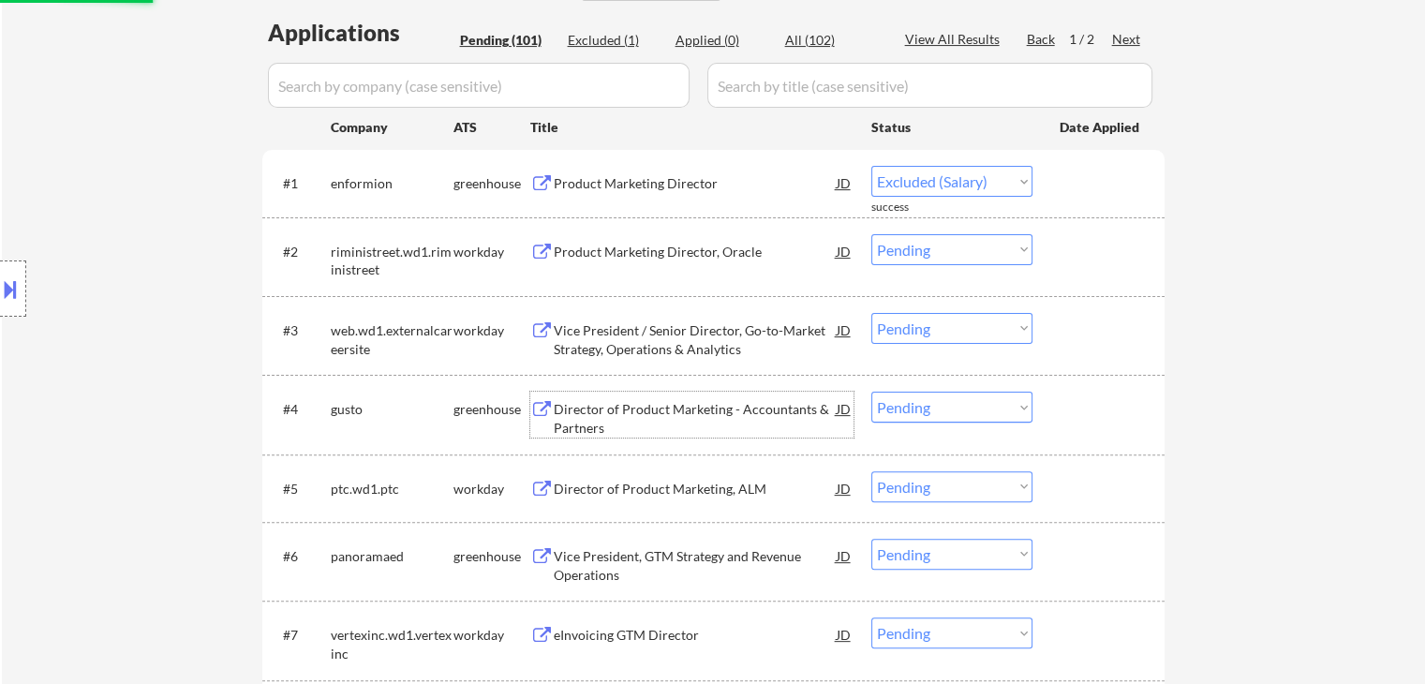
select select ""pending""
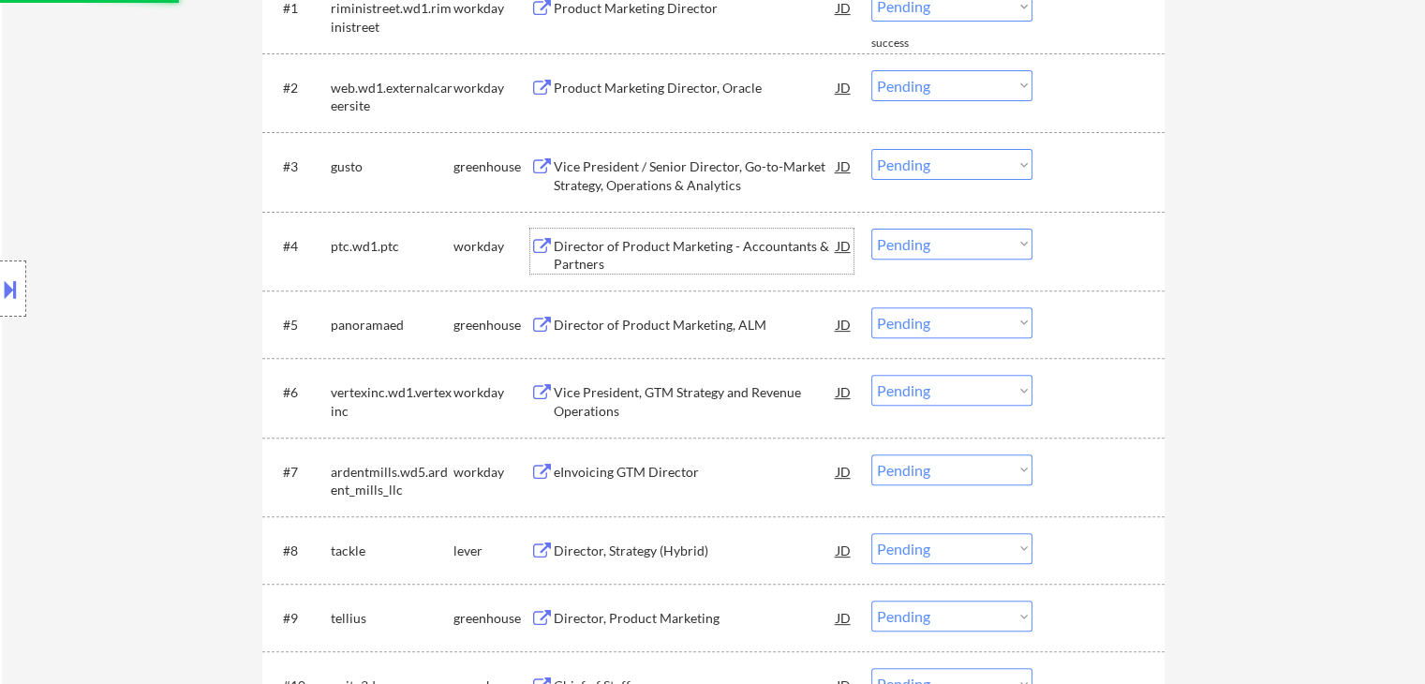
scroll to position [656, 0]
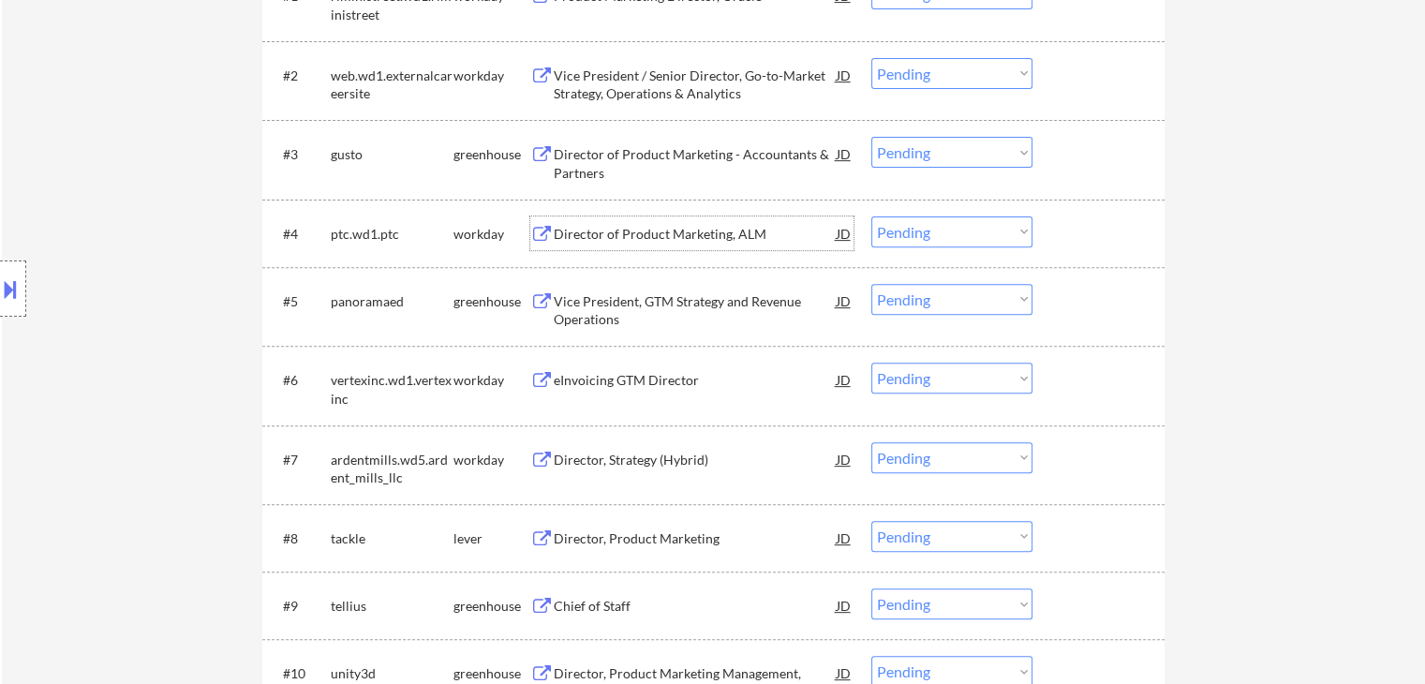
click at [573, 301] on div "Vice President, GTM Strategy and Revenue Operations" at bounding box center [695, 310] width 283 height 37
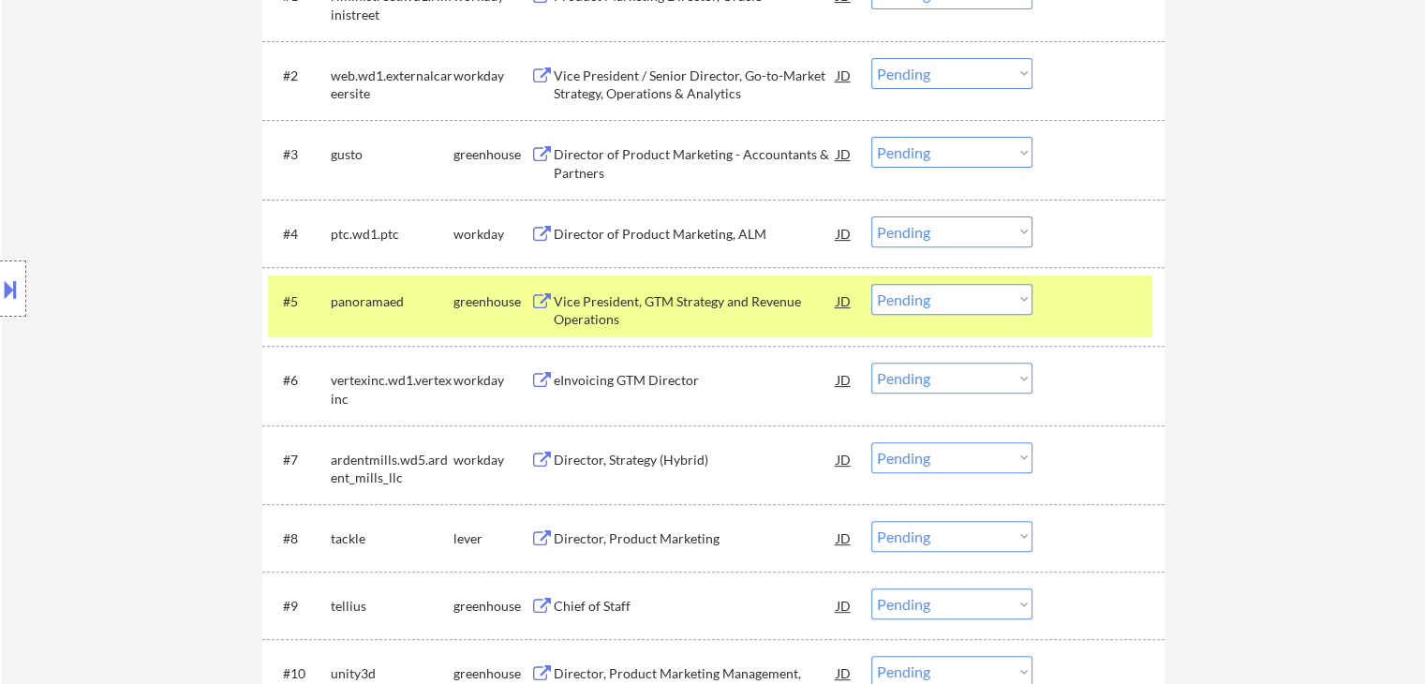
click at [564, 524] on div "Director, Product Marketing" at bounding box center [695, 538] width 283 height 34
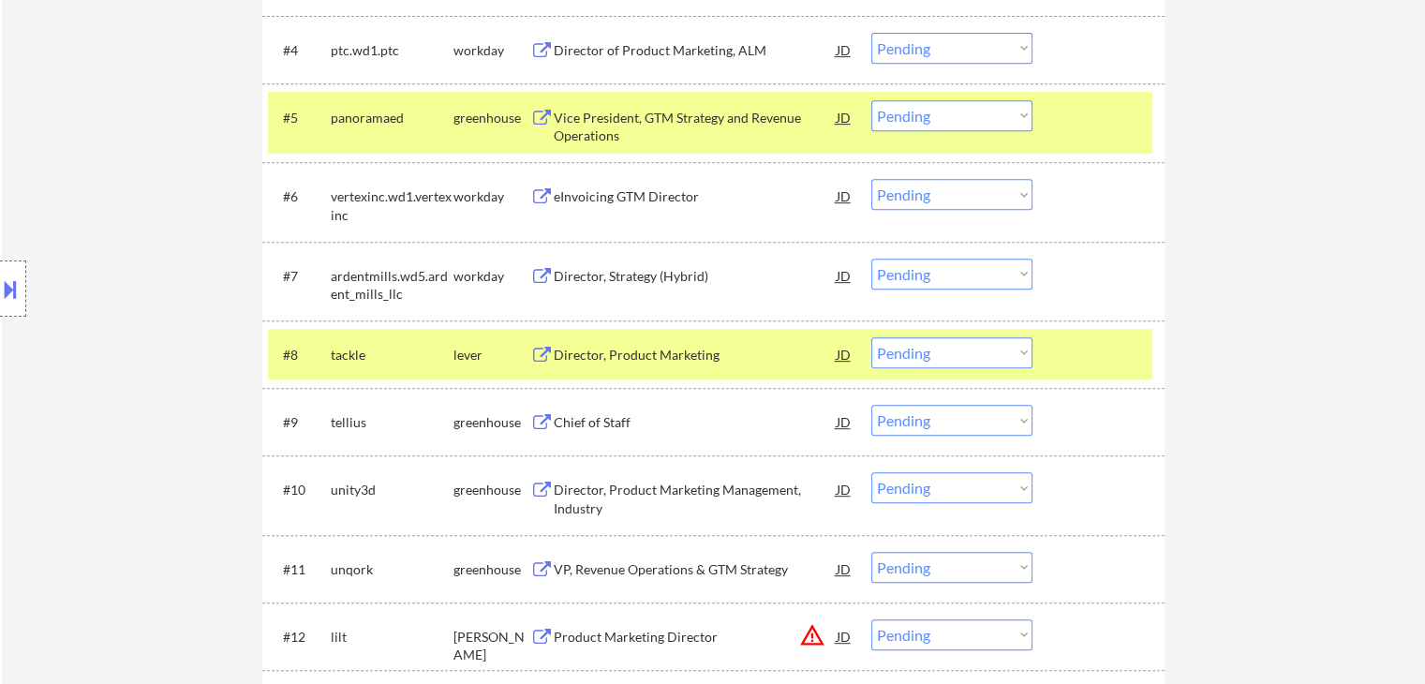
scroll to position [843, 0]
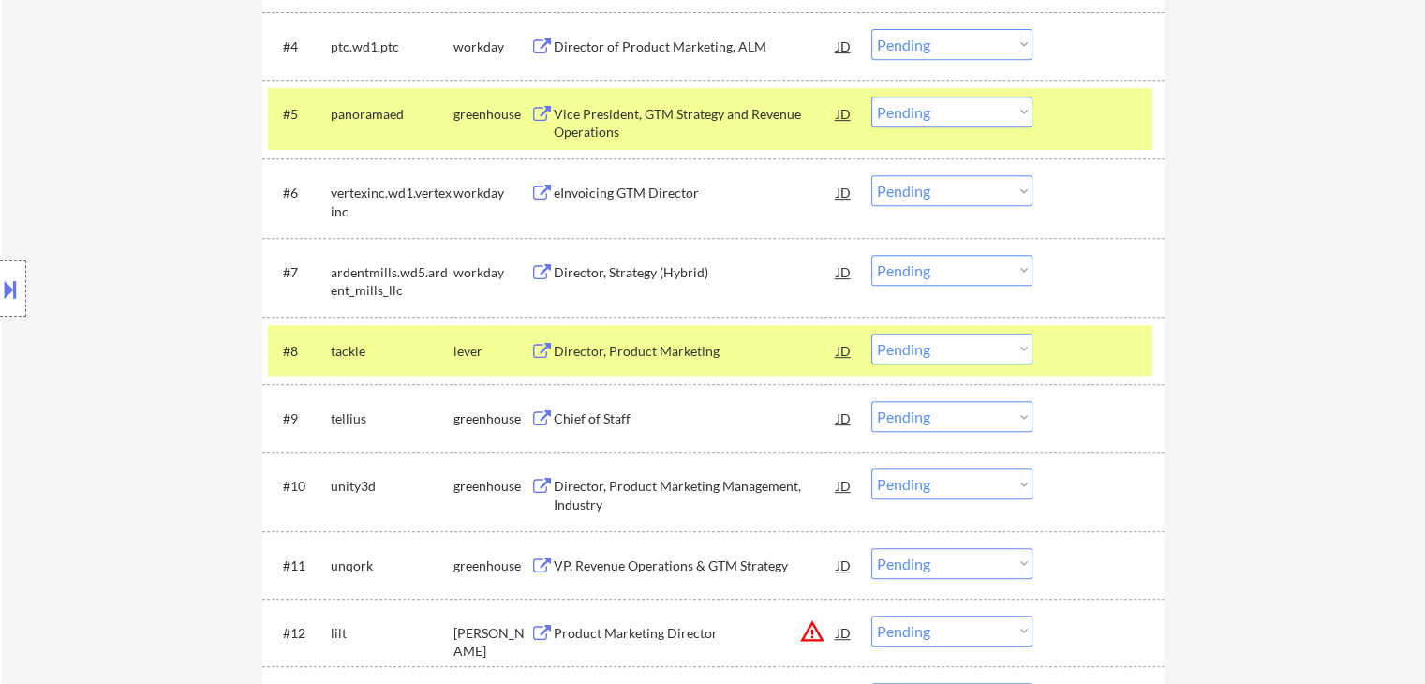
click at [569, 413] on div "Chief of Staff" at bounding box center [695, 418] width 283 height 19
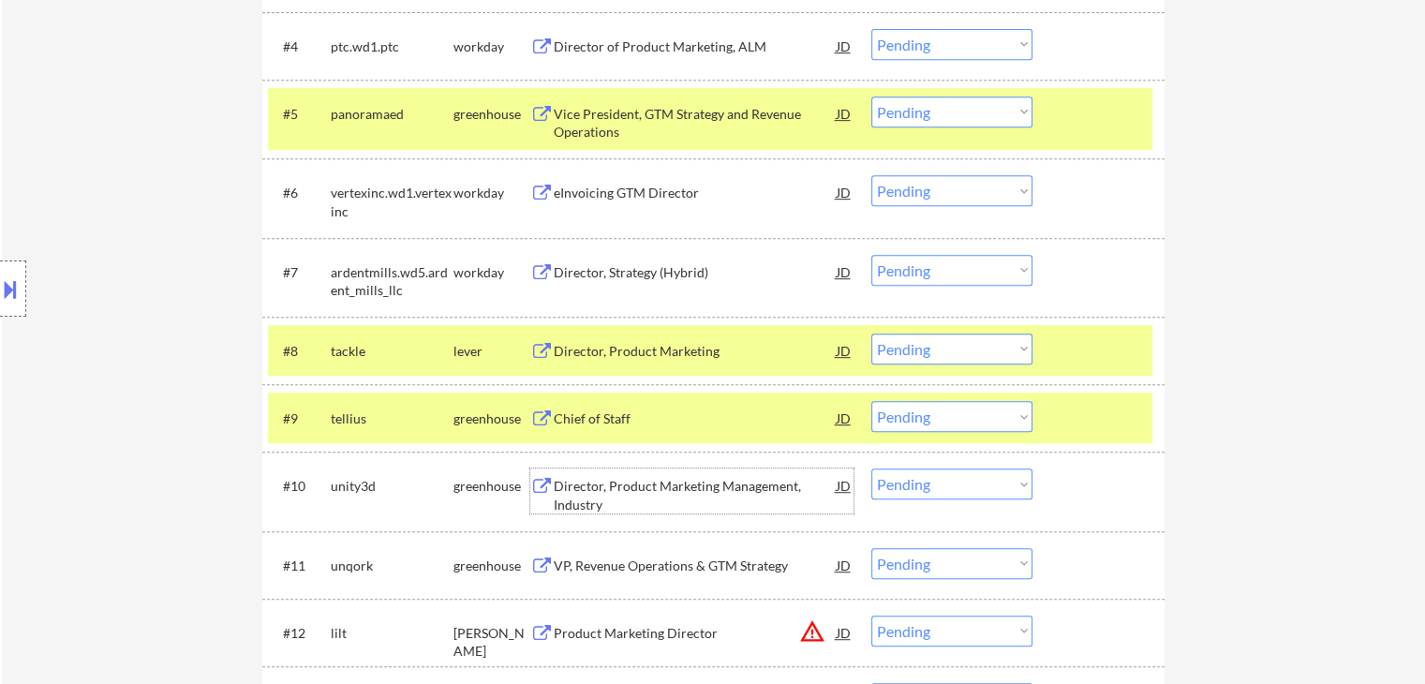
click at [560, 474] on div "Director, Product Marketing Management, Industry" at bounding box center [695, 490] width 283 height 45
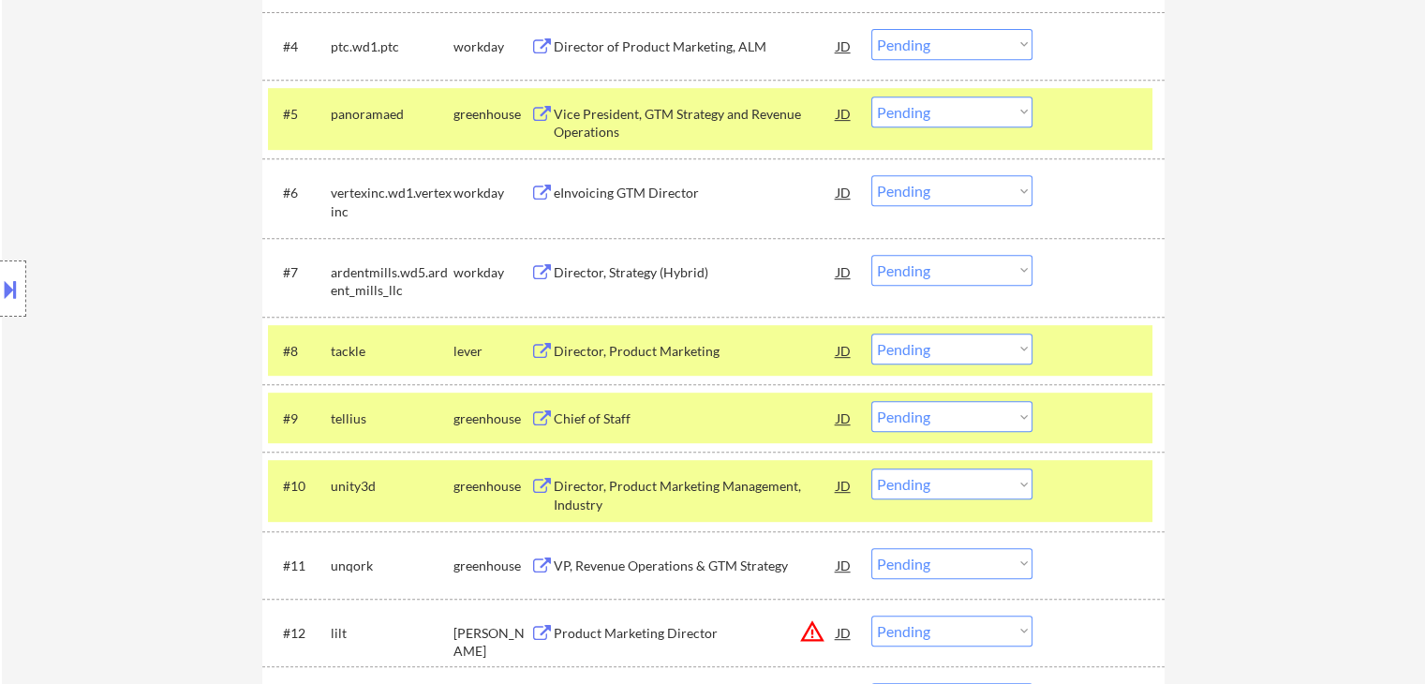
click at [566, 556] on div "VP, Revenue Operations & GTM Strategy" at bounding box center [695, 565] width 283 height 19
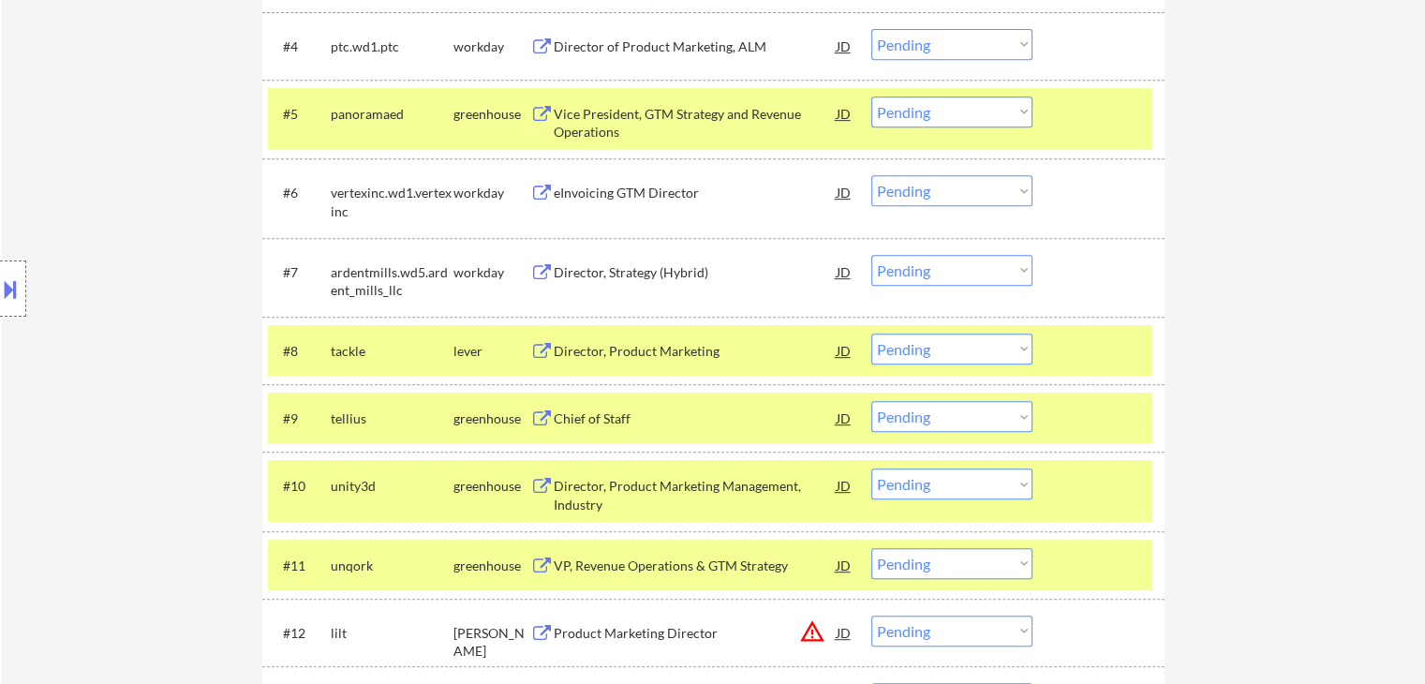
click at [554, 627] on div "Product Marketing Director" at bounding box center [695, 633] width 283 height 19
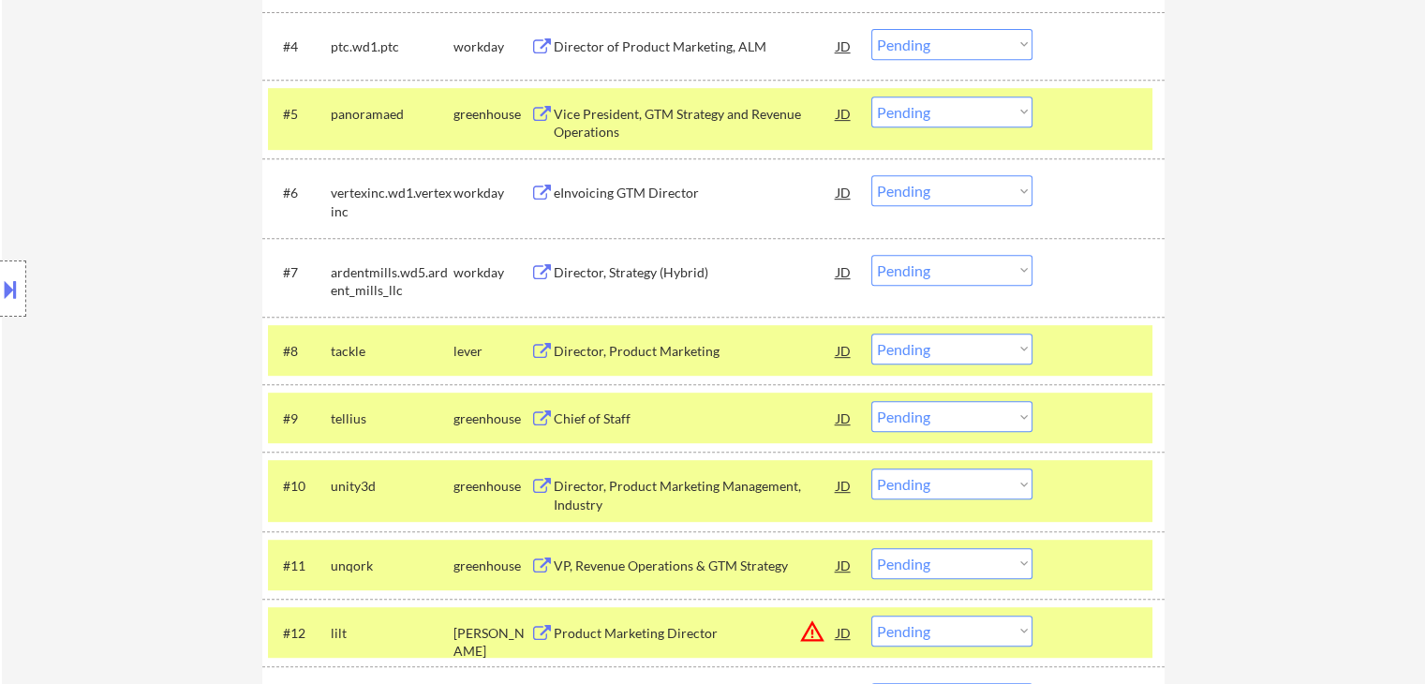
scroll to position [1030, 0]
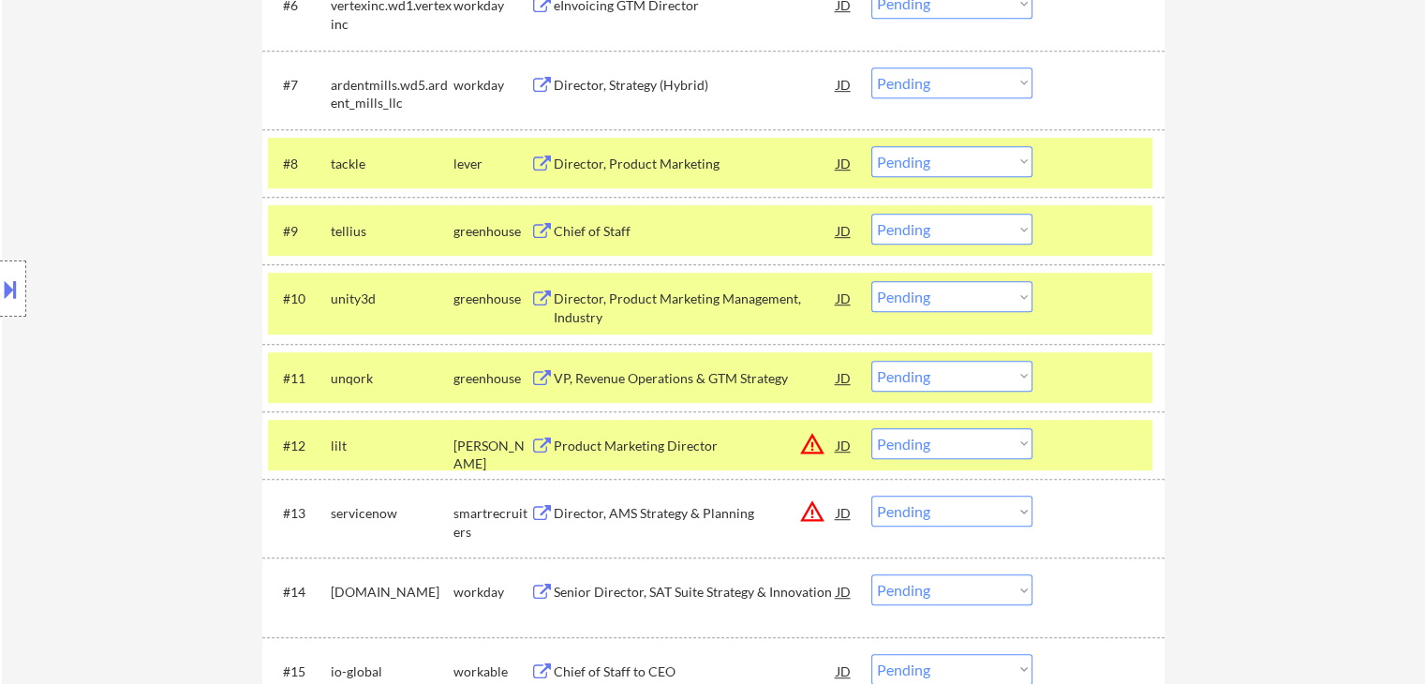
click at [583, 523] on div "Director, AMS Strategy & Planning" at bounding box center [695, 512] width 283 height 34
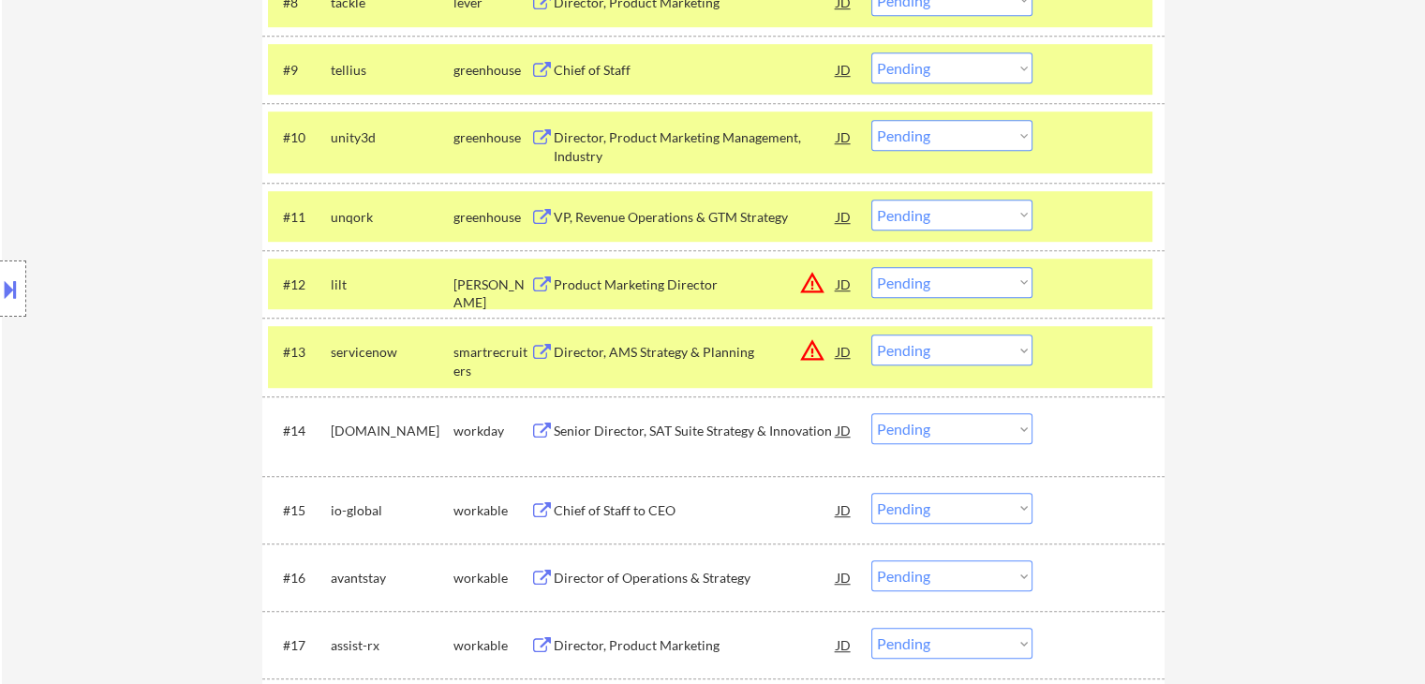
scroll to position [1218, 0]
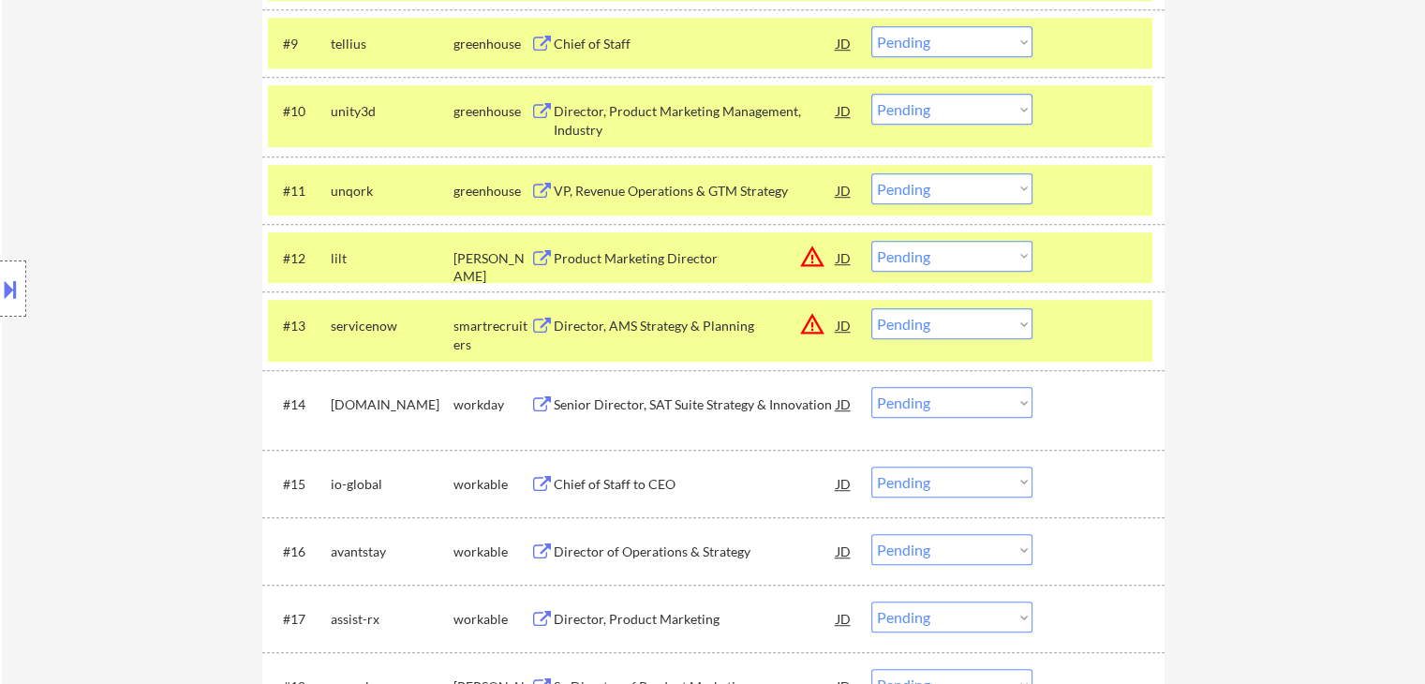
click at [551, 481] on button at bounding box center [541, 485] width 23 height 18
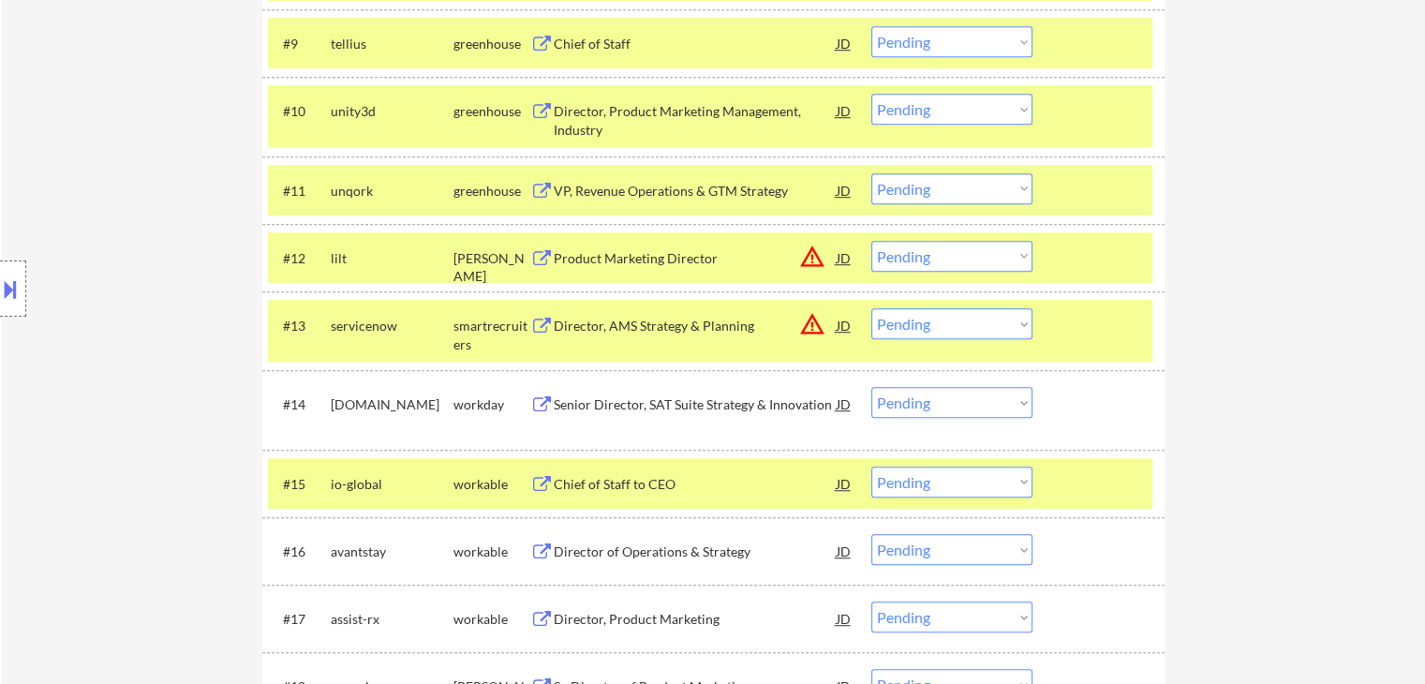
click at [548, 555] on button at bounding box center [541, 552] width 23 height 18
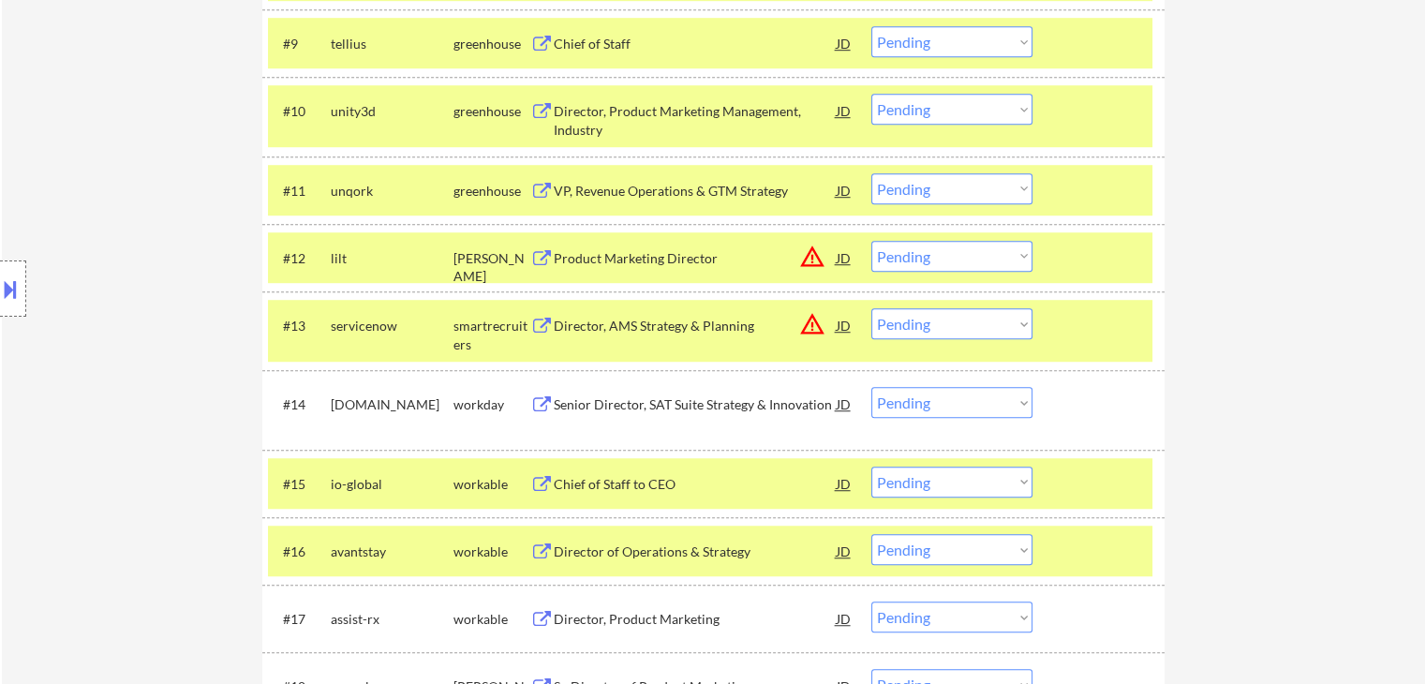
click at [547, 618] on button at bounding box center [541, 620] width 23 height 18
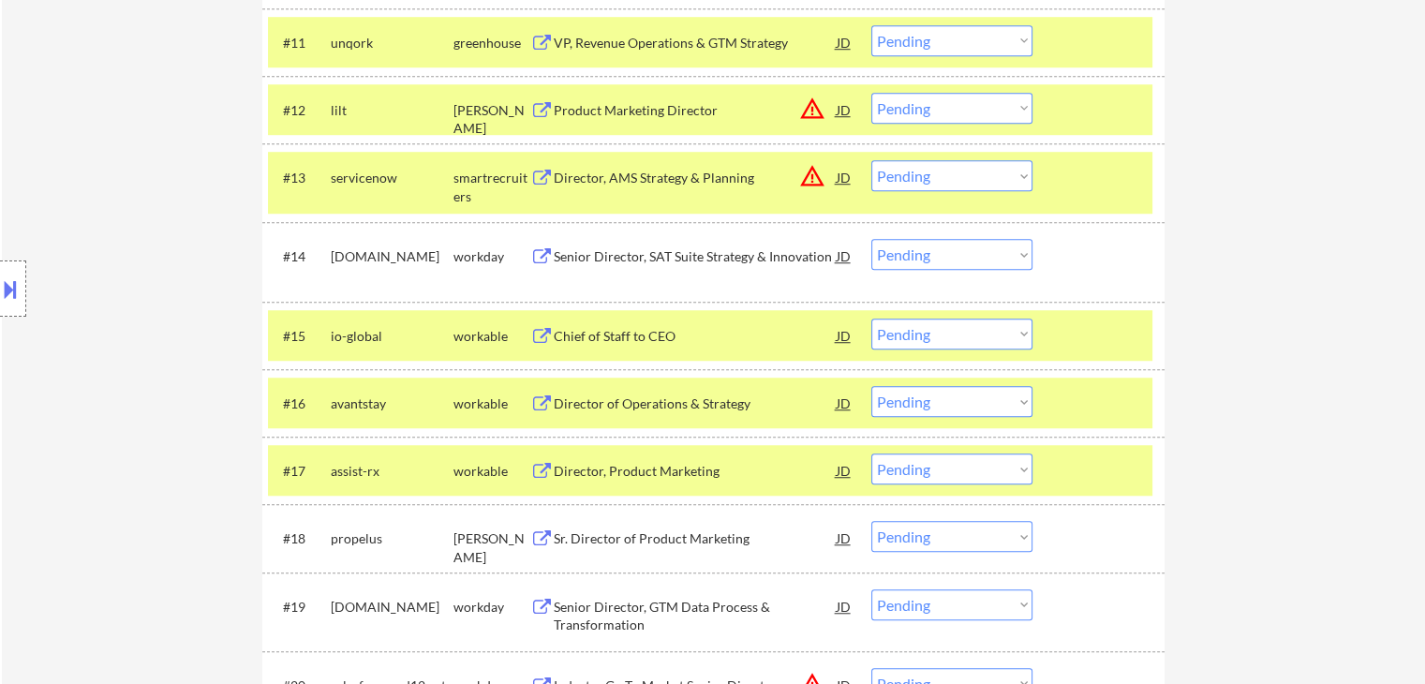
scroll to position [1405, 0]
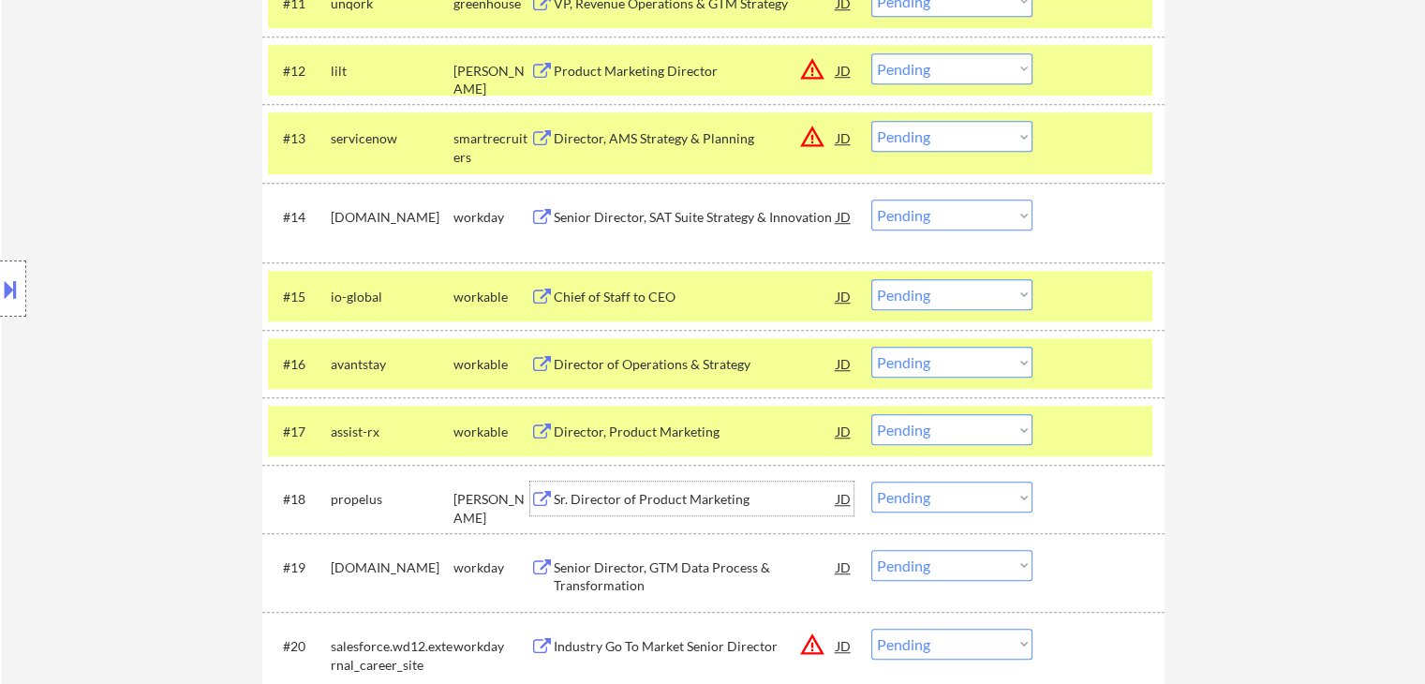
click at [579, 492] on div "Sr. Director of Product Marketing" at bounding box center [695, 499] width 283 height 19
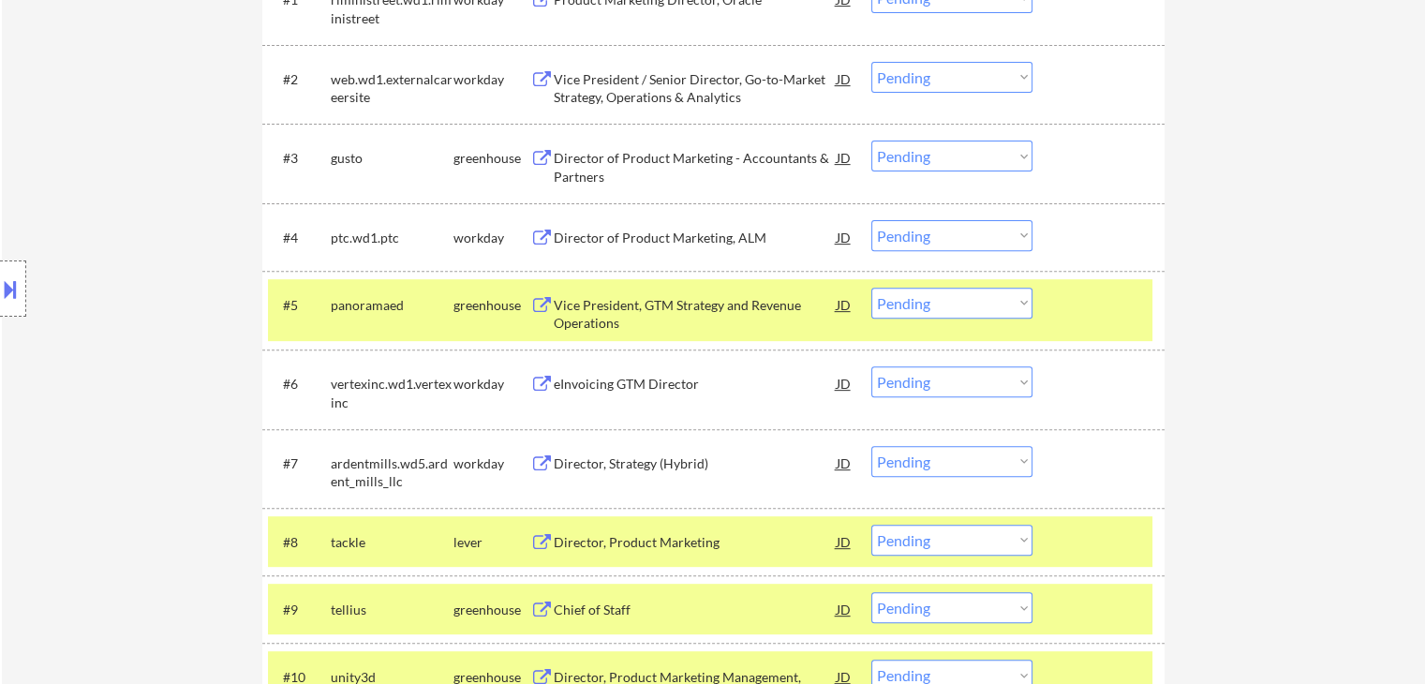
scroll to position [656, 0]
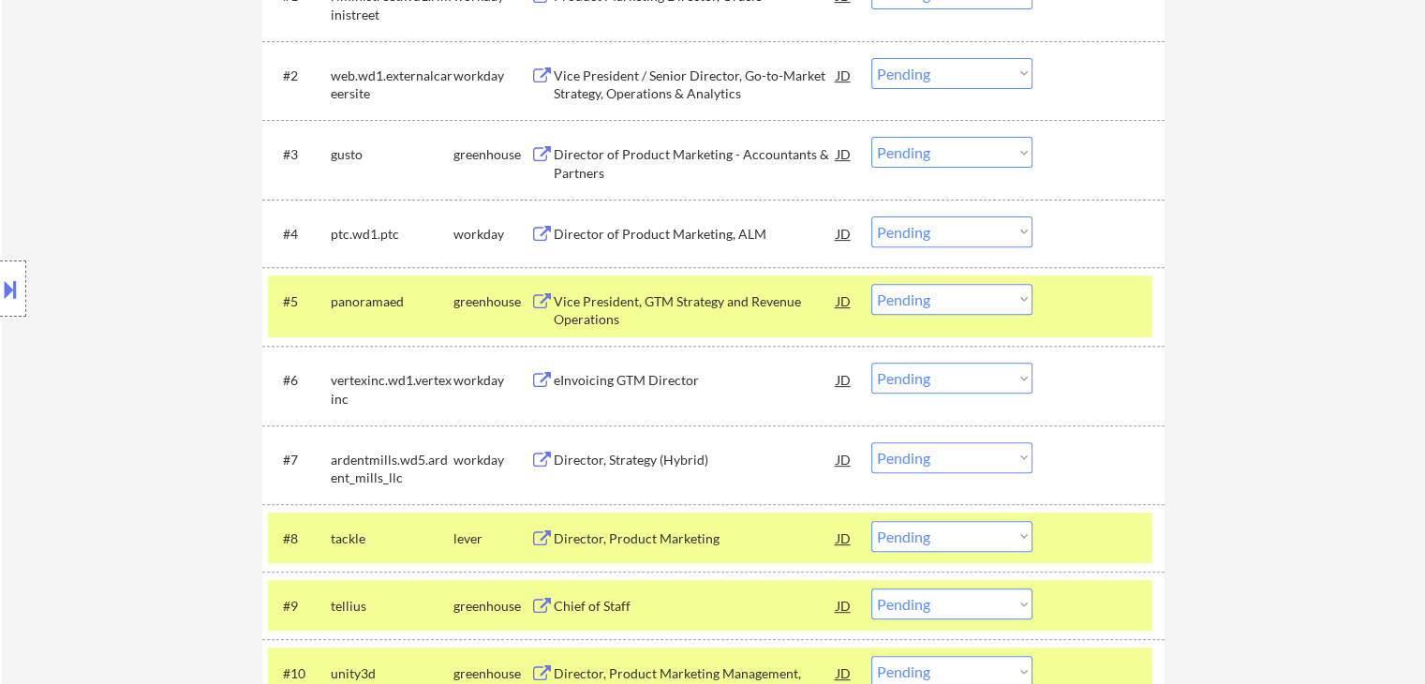
click at [959, 303] on select "Choose an option... Pending Applied Excluded (Questions) Excluded (Expired) Exc…" at bounding box center [951, 299] width 161 height 31
click at [871, 284] on select "Choose an option... Pending Applied Excluded (Questions) Excluded (Expired) Exc…" at bounding box center [951, 299] width 161 height 31
select select ""pending""
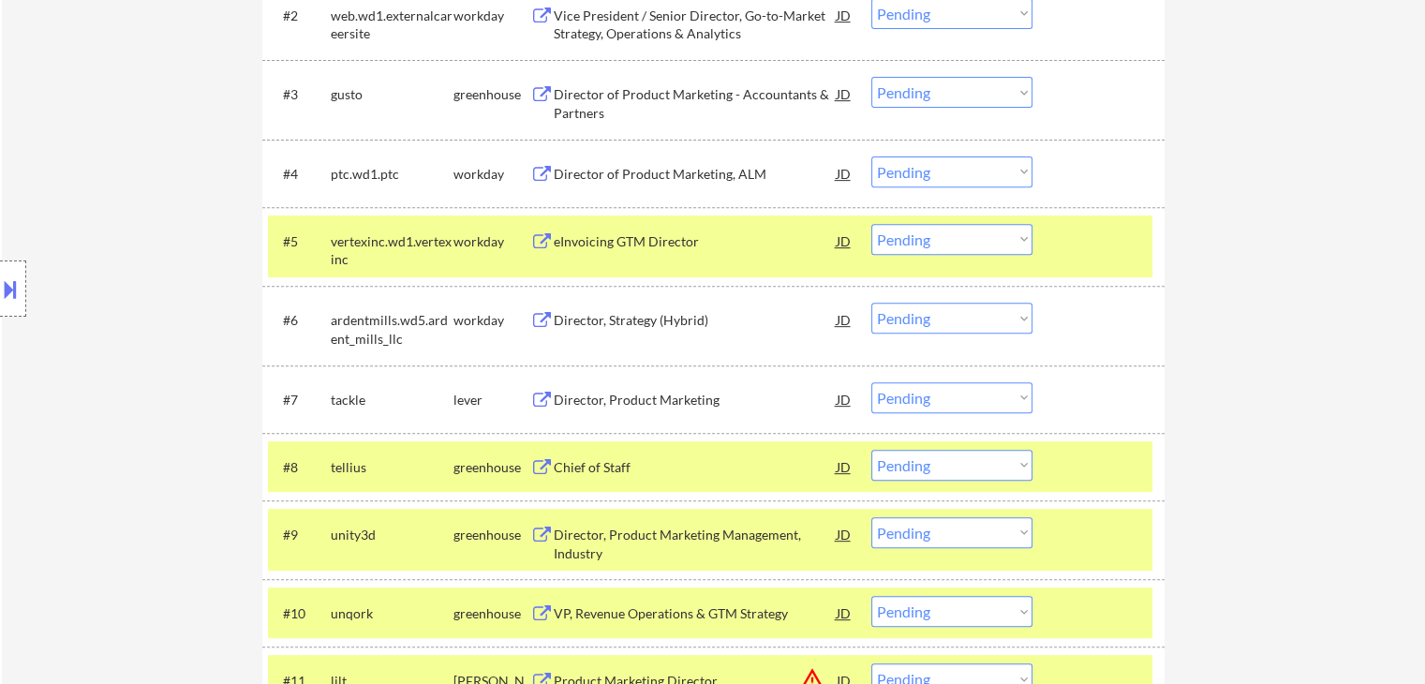
scroll to position [749, 0]
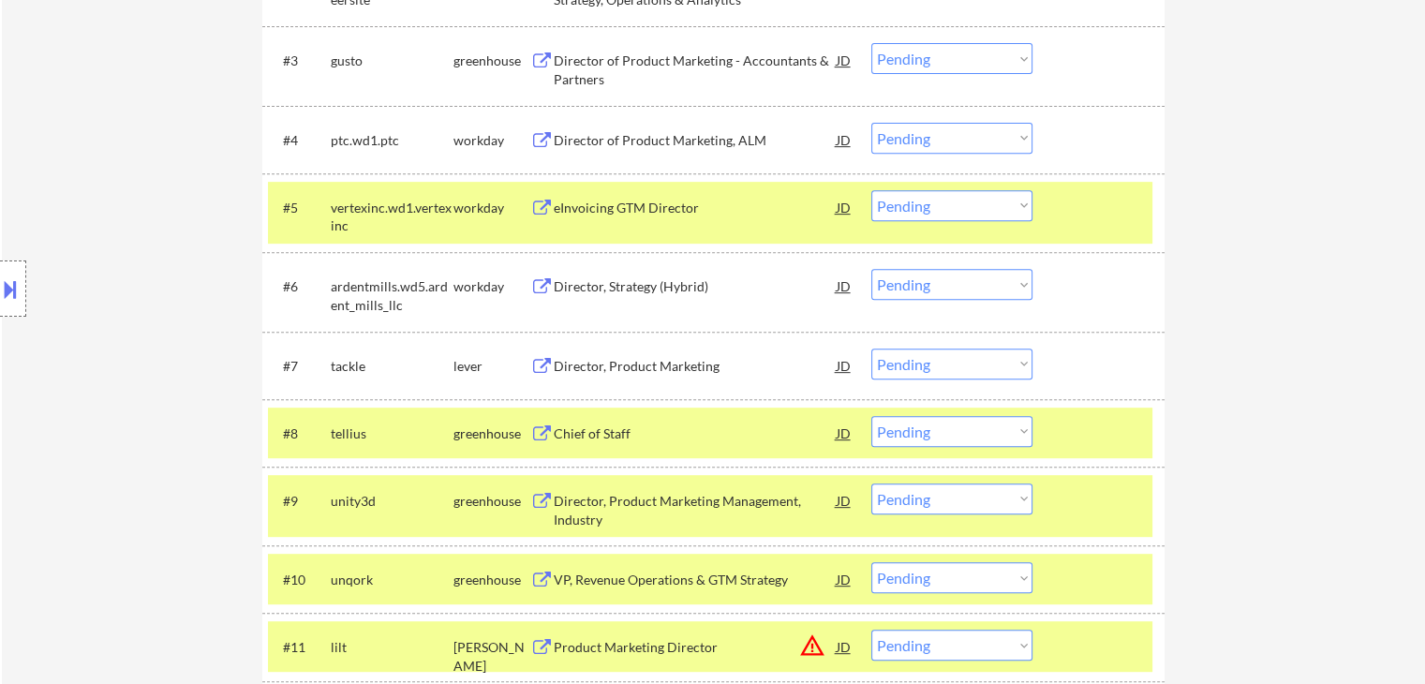
click at [941, 362] on select "Choose an option... Pending Applied Excluded (Questions) Excluded (Expired) Exc…" at bounding box center [951, 363] width 161 height 31
click at [871, 348] on select "Choose an option... Pending Applied Excluded (Questions) Excluded (Expired) Exc…" at bounding box center [951, 363] width 161 height 31
select select ""pending""
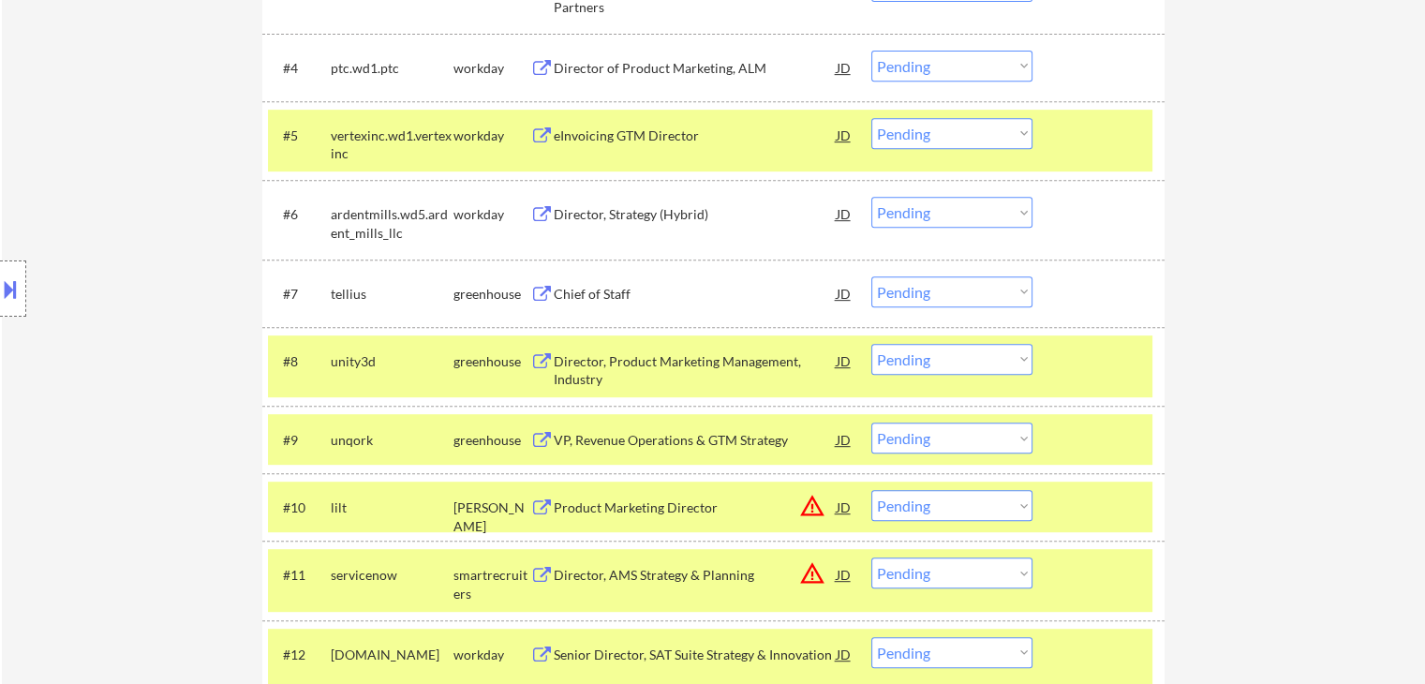
scroll to position [937, 0]
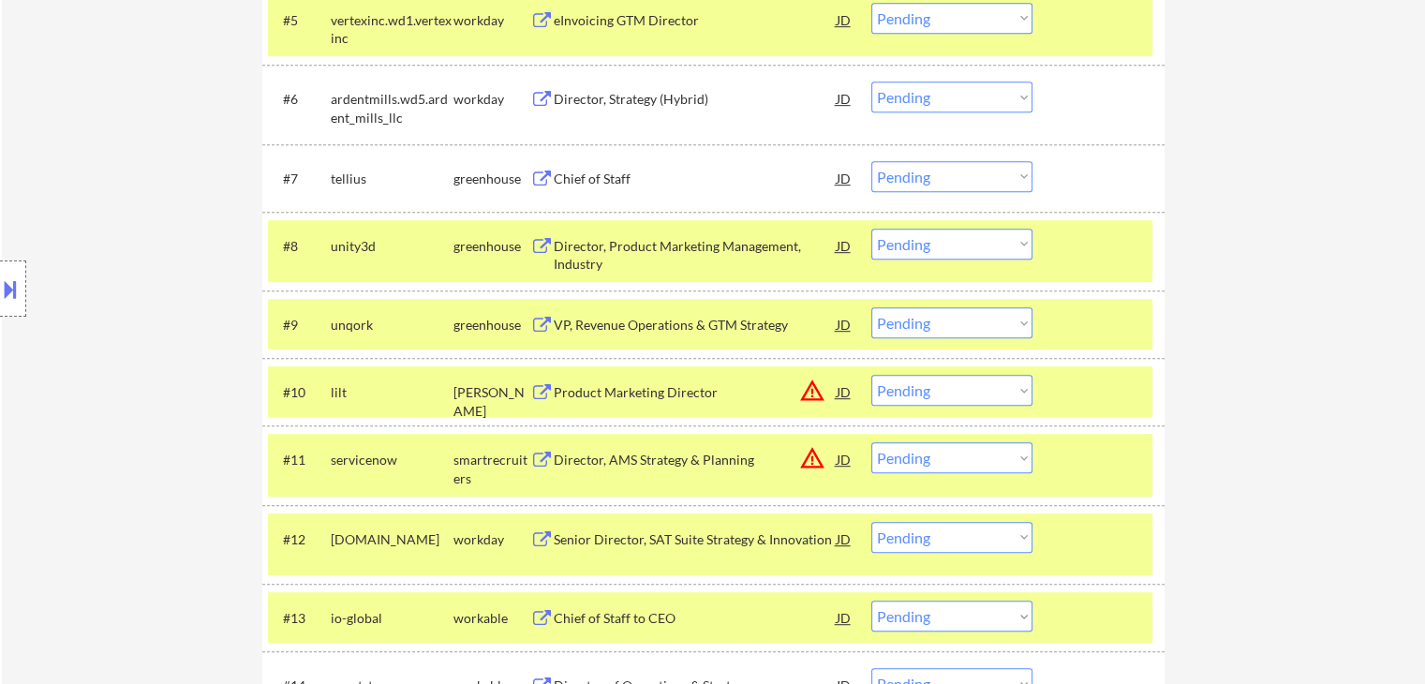
click at [956, 250] on select "Choose an option... Pending Applied Excluded (Questions) Excluded (Expired) Exc…" at bounding box center [951, 244] width 161 height 31
click at [871, 229] on select "Choose an option... Pending Applied Excluded (Questions) Excluded (Expired) Exc…" at bounding box center [951, 244] width 161 height 31
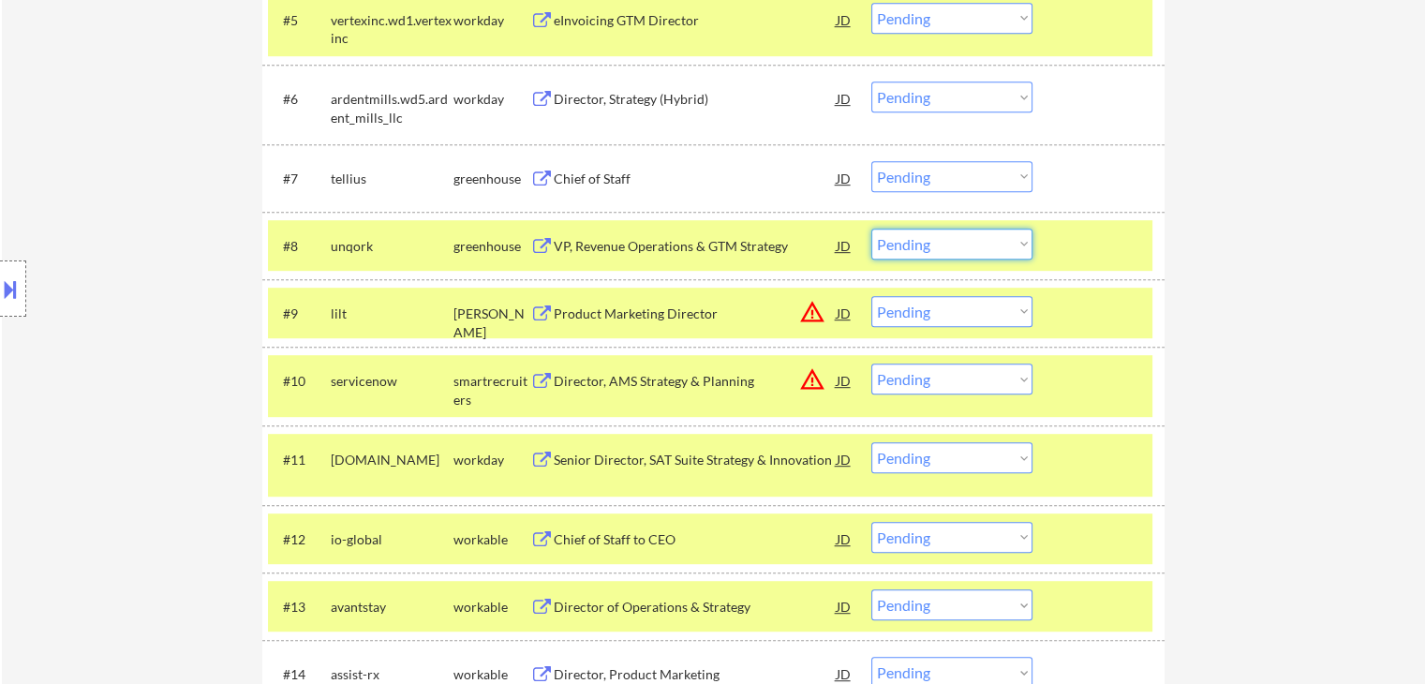
click at [935, 243] on select "Choose an option... Pending Applied Excluded (Questions) Excluded (Expired) Exc…" at bounding box center [951, 244] width 161 height 31
click at [871, 229] on select "Choose an option... Pending Applied Excluded (Questions) Excluded (Expired) Exc…" at bounding box center [951, 244] width 161 height 31
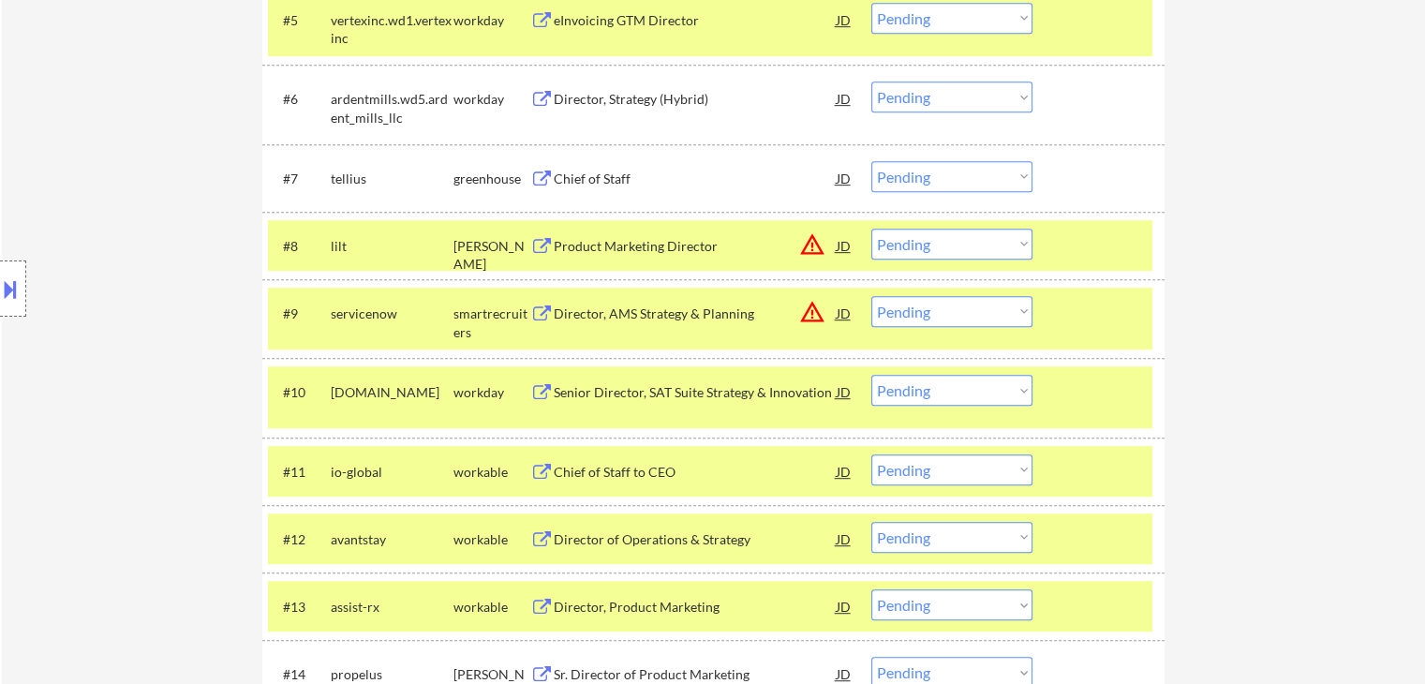
click at [910, 241] on select "Choose an option... Pending Applied Excluded (Questions) Excluded (Expired) Exc…" at bounding box center [951, 244] width 161 height 31
click at [871, 229] on select "Choose an option... Pending Applied Excluded (Questions) Excluded (Expired) Exc…" at bounding box center [951, 244] width 161 height 31
select select ""pending""
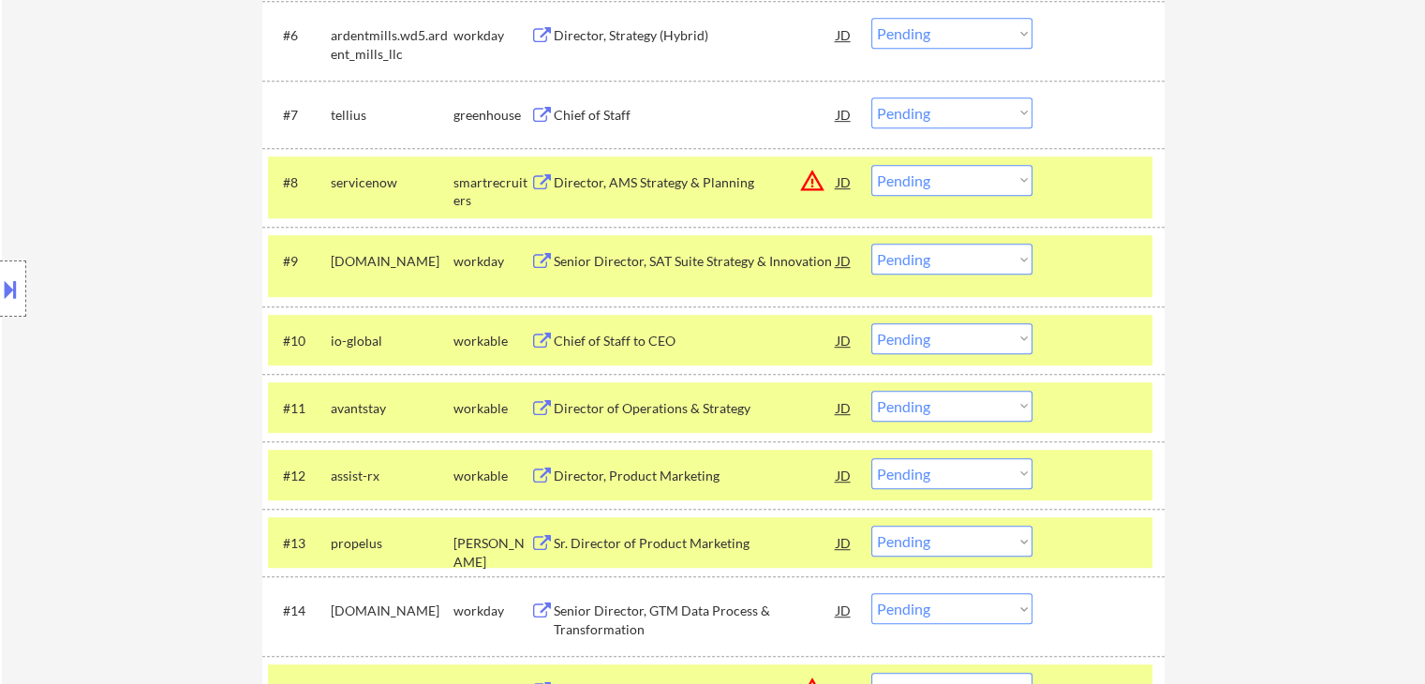
scroll to position [1030, 0]
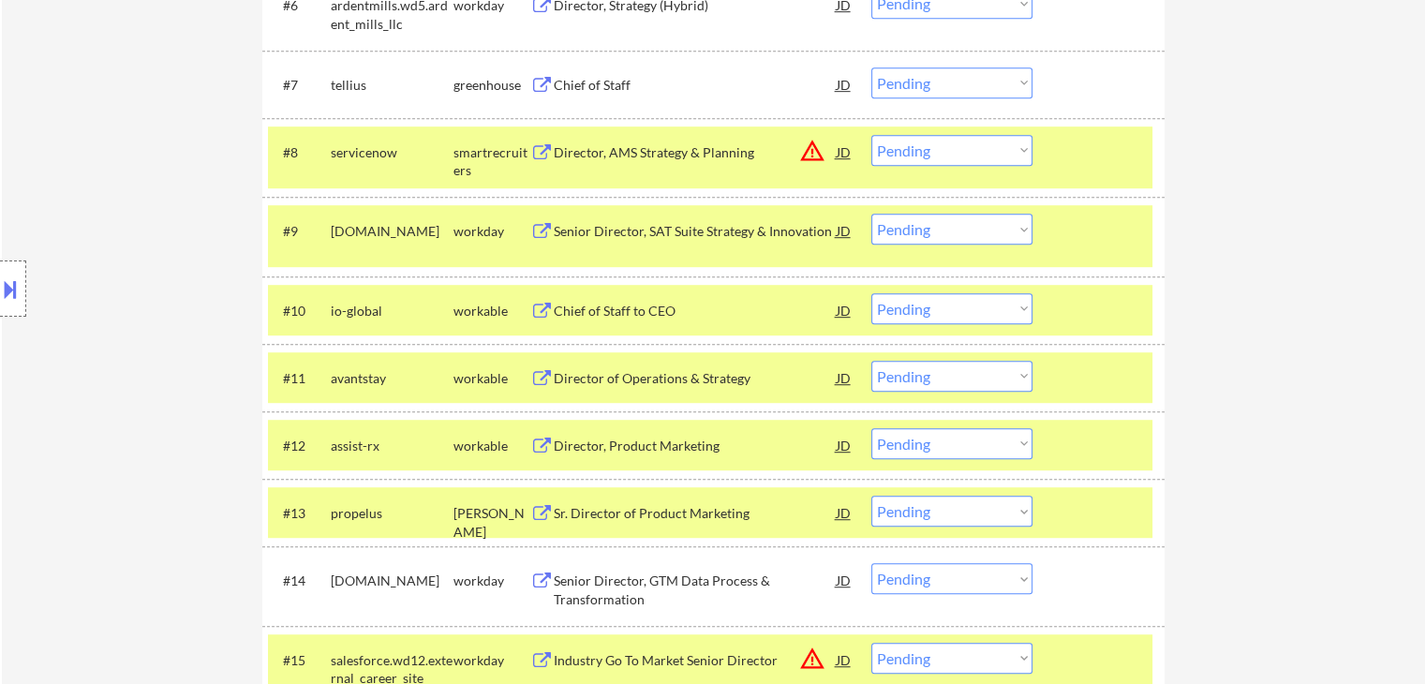
click at [934, 317] on select "Choose an option... Pending Applied Excluded (Questions) Excluded (Expired) Exc…" at bounding box center [951, 308] width 161 height 31
click at [871, 293] on select "Choose an option... Pending Applied Excluded (Questions) Excluded (Expired) Exc…" at bounding box center [951, 308] width 161 height 31
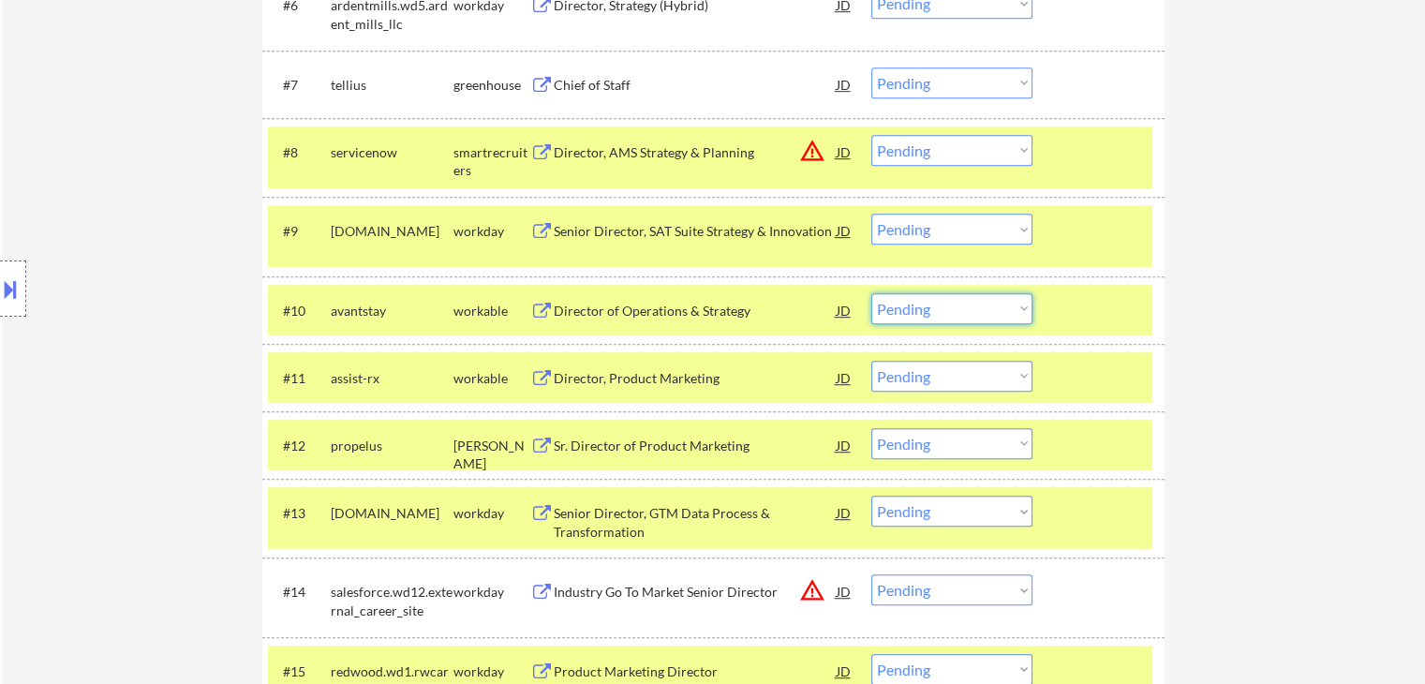
click at [944, 304] on select "Choose an option... Pending Applied Excluded (Questions) Excluded (Expired) Exc…" at bounding box center [951, 308] width 161 height 31
click at [871, 293] on select "Choose an option... Pending Applied Excluded (Questions) Excluded (Expired) Exc…" at bounding box center [951, 308] width 161 height 31
select select ""pending""
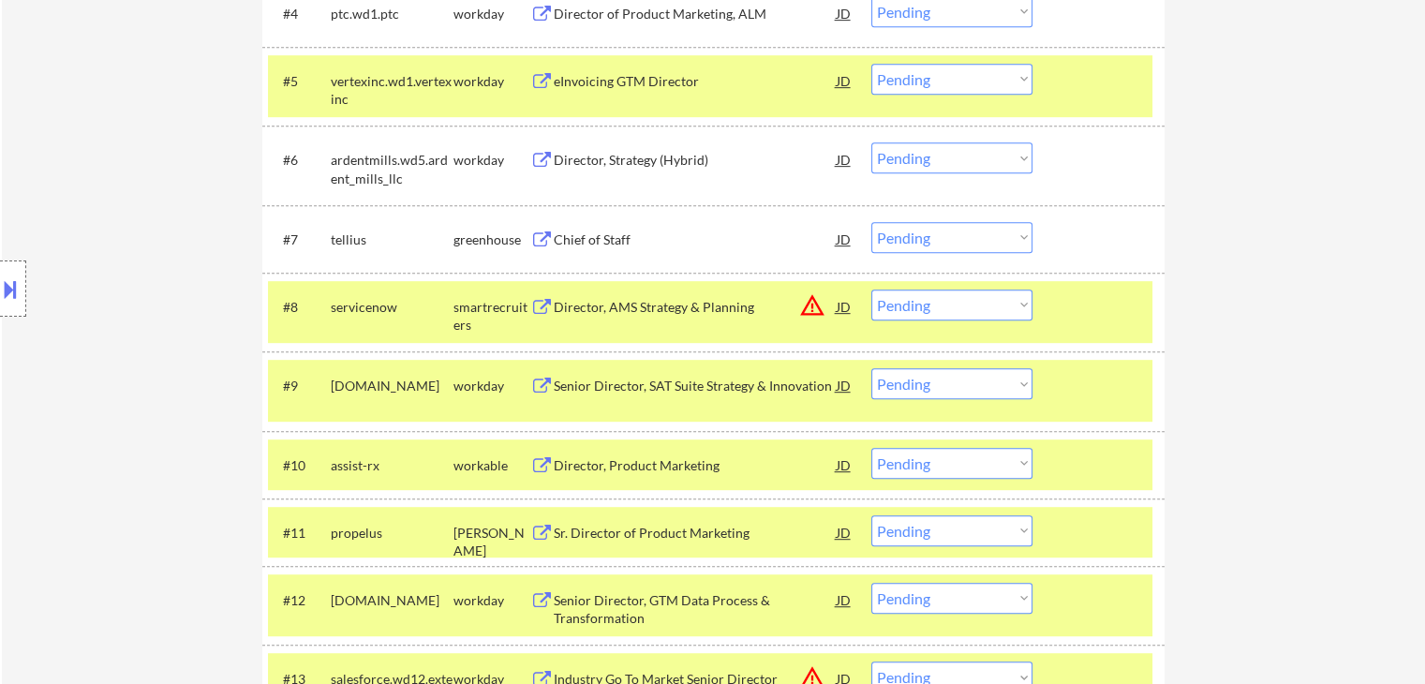
scroll to position [843, 0]
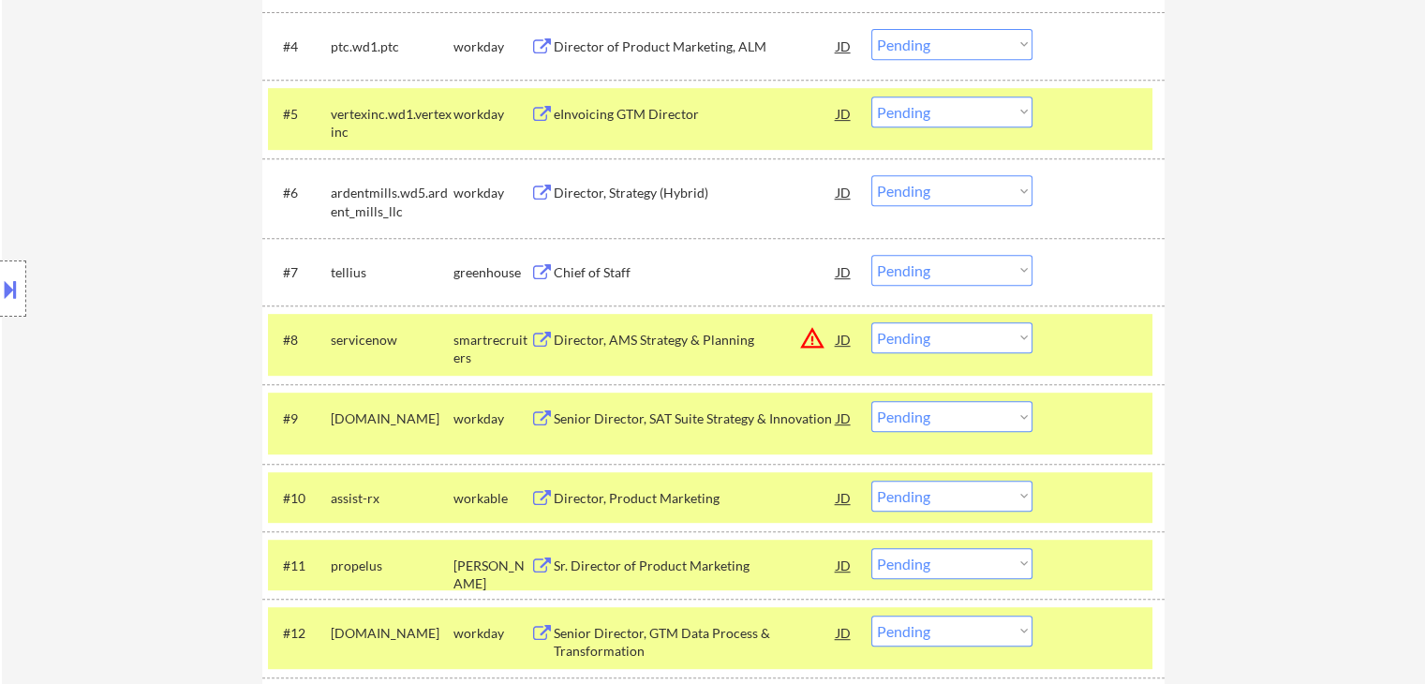
click at [911, 271] on select "Choose an option... Pending Applied Excluded (Questions) Excluded (Expired) Exc…" at bounding box center [951, 270] width 161 height 31
click at [871, 255] on select "Choose an option... Pending Applied Excluded (Questions) Excluded (Expired) Exc…" at bounding box center [951, 270] width 161 height 31
select select ""pending""
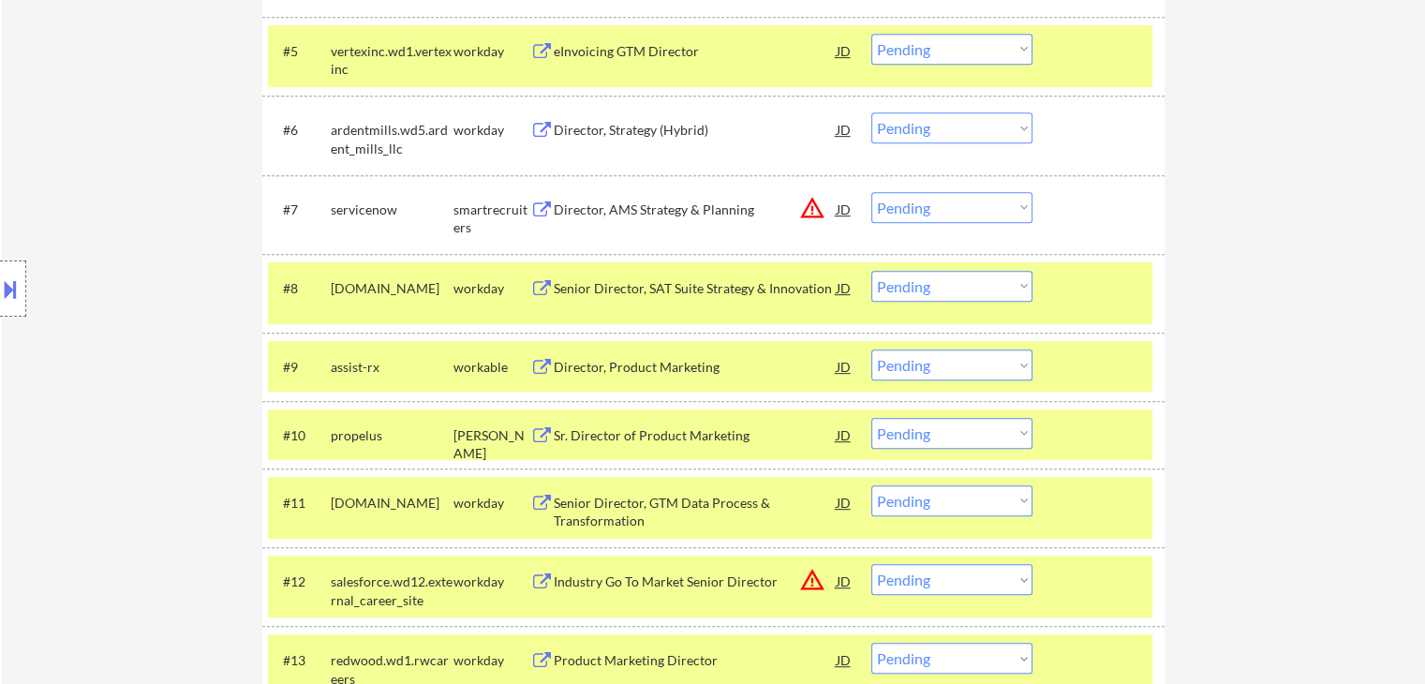
scroll to position [937, 0]
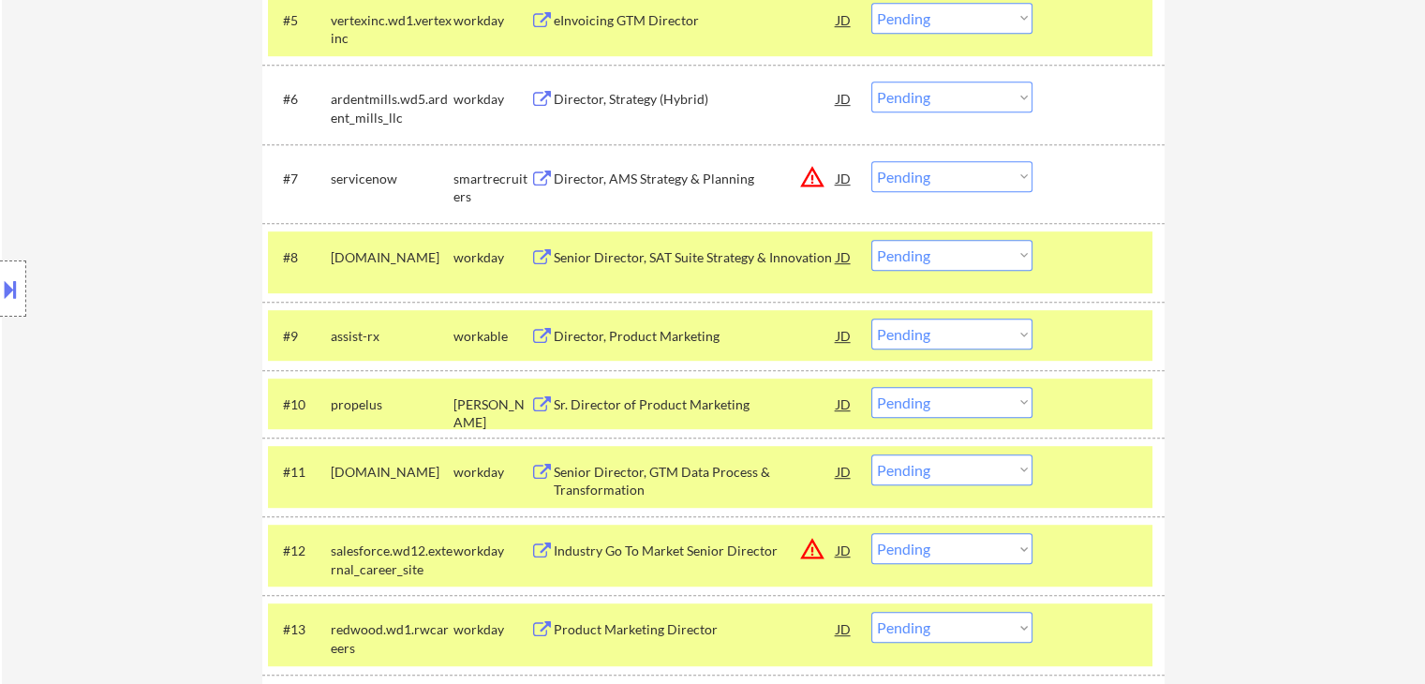
drag, startPoint x: 929, startPoint y: 332, endPoint x: 940, endPoint y: 346, distance: 18.0
click at [933, 338] on select "Choose an option... Pending Applied Excluded (Questions) Excluded (Expired) Exc…" at bounding box center [951, 333] width 161 height 31
click at [871, 318] on select "Choose an option... Pending Applied Excluded (Questions) Excluded (Expired) Exc…" at bounding box center [951, 333] width 161 height 31
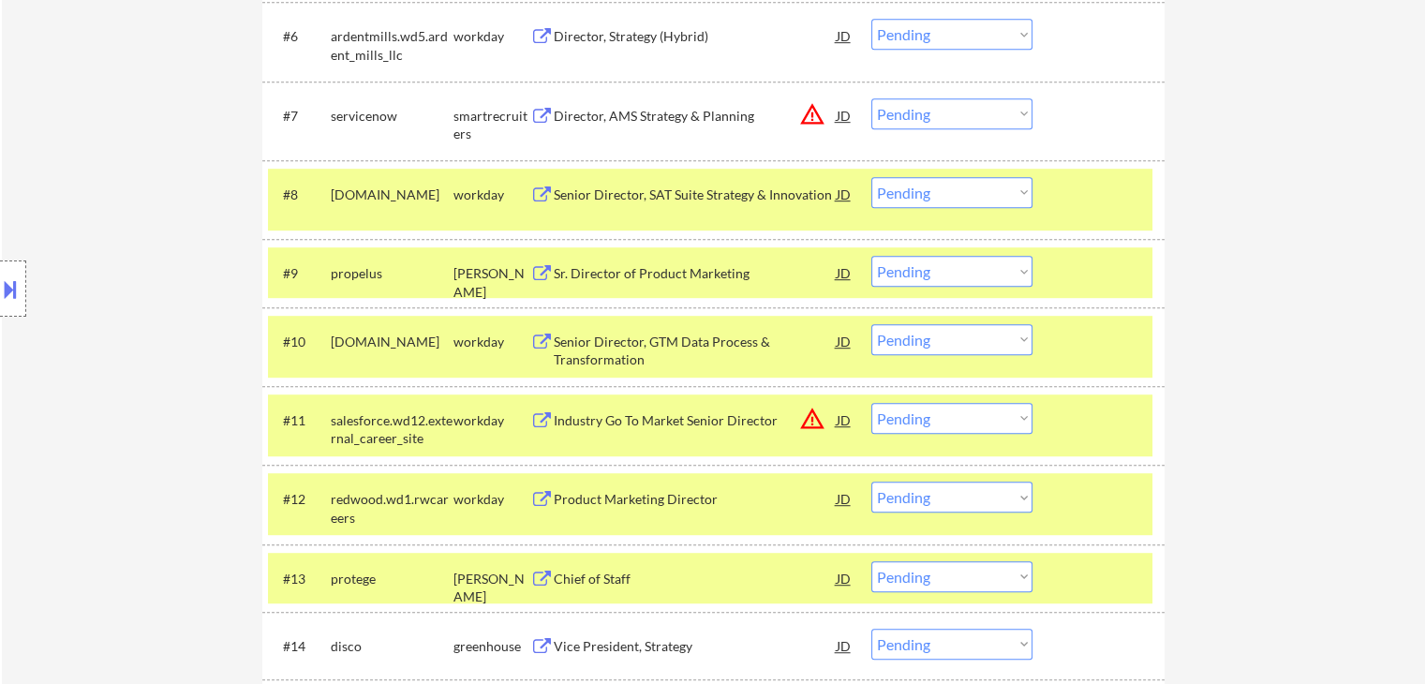
scroll to position [1030, 0]
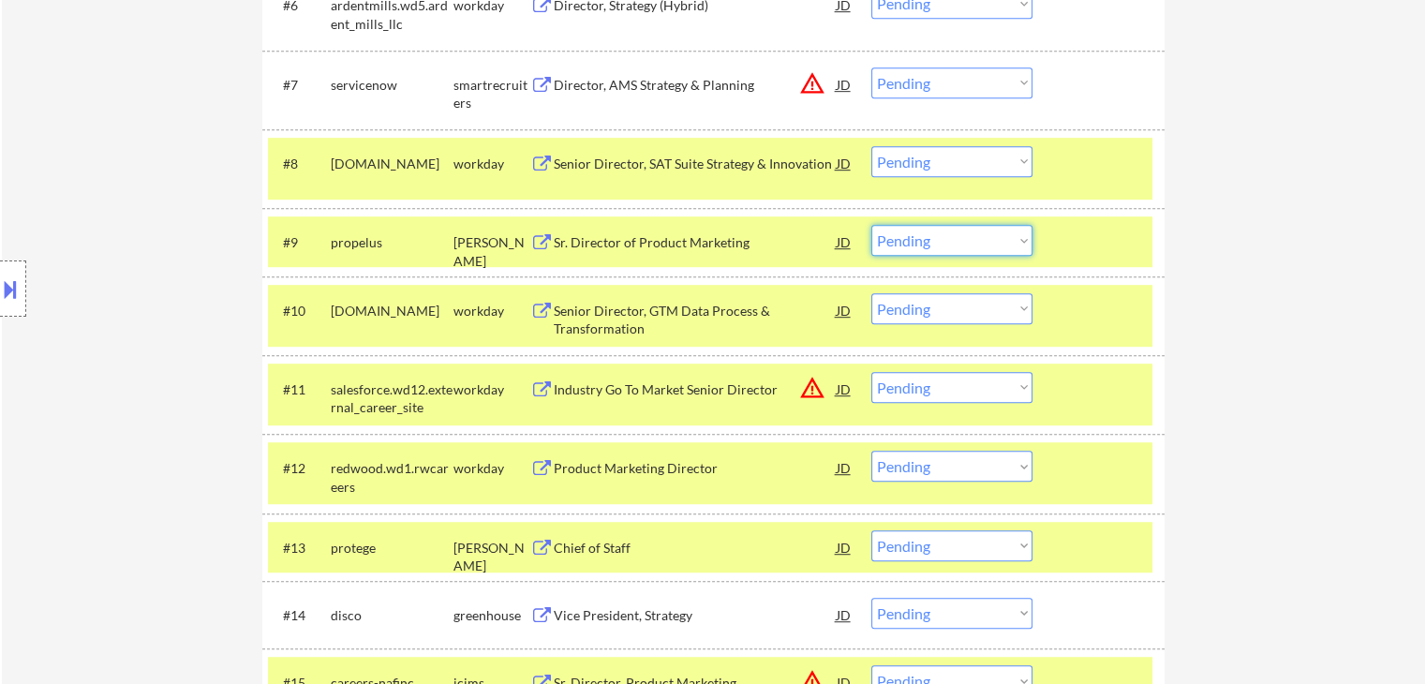
click at [959, 235] on select "Choose an option... Pending Applied Excluded (Questions) Excluded (Expired) Exc…" at bounding box center [951, 240] width 161 height 31
click at [871, 225] on select "Choose an option... Pending Applied Excluded (Questions) Excluded (Expired) Exc…" at bounding box center [951, 240] width 161 height 31
select select ""pending""
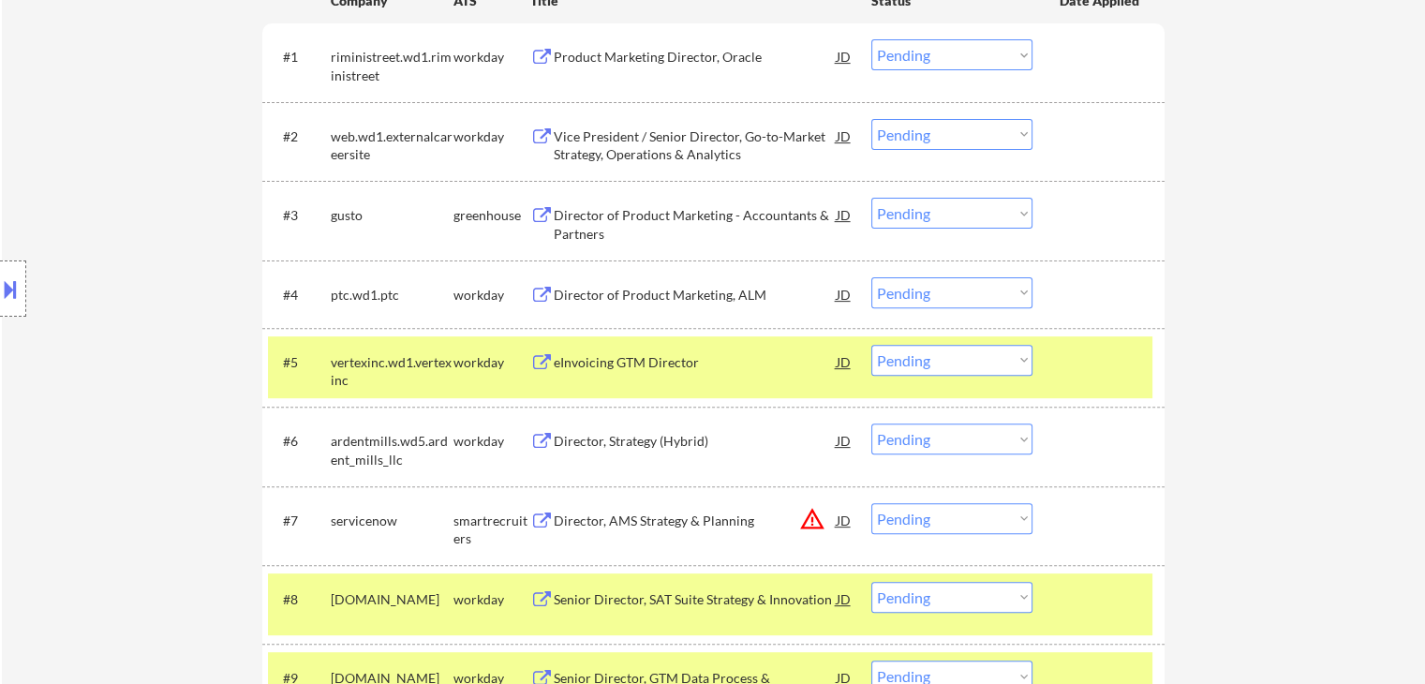
scroll to position [562, 0]
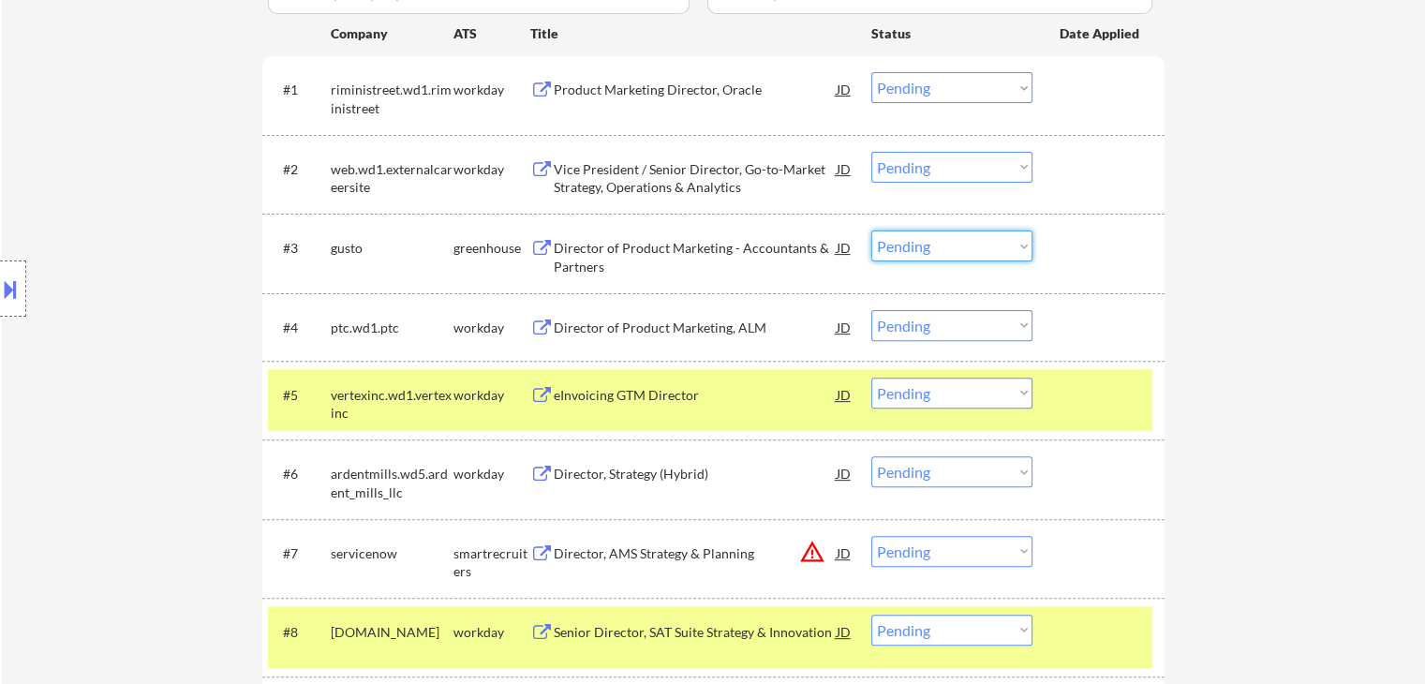
click at [903, 244] on select "Choose an option... Pending Applied Excluded (Questions) Excluded (Expired) Exc…" at bounding box center [951, 245] width 161 height 31
click at [871, 230] on select "Choose an option... Pending Applied Excluded (Questions) Excluded (Expired) Exc…" at bounding box center [951, 245] width 161 height 31
select select ""pending""
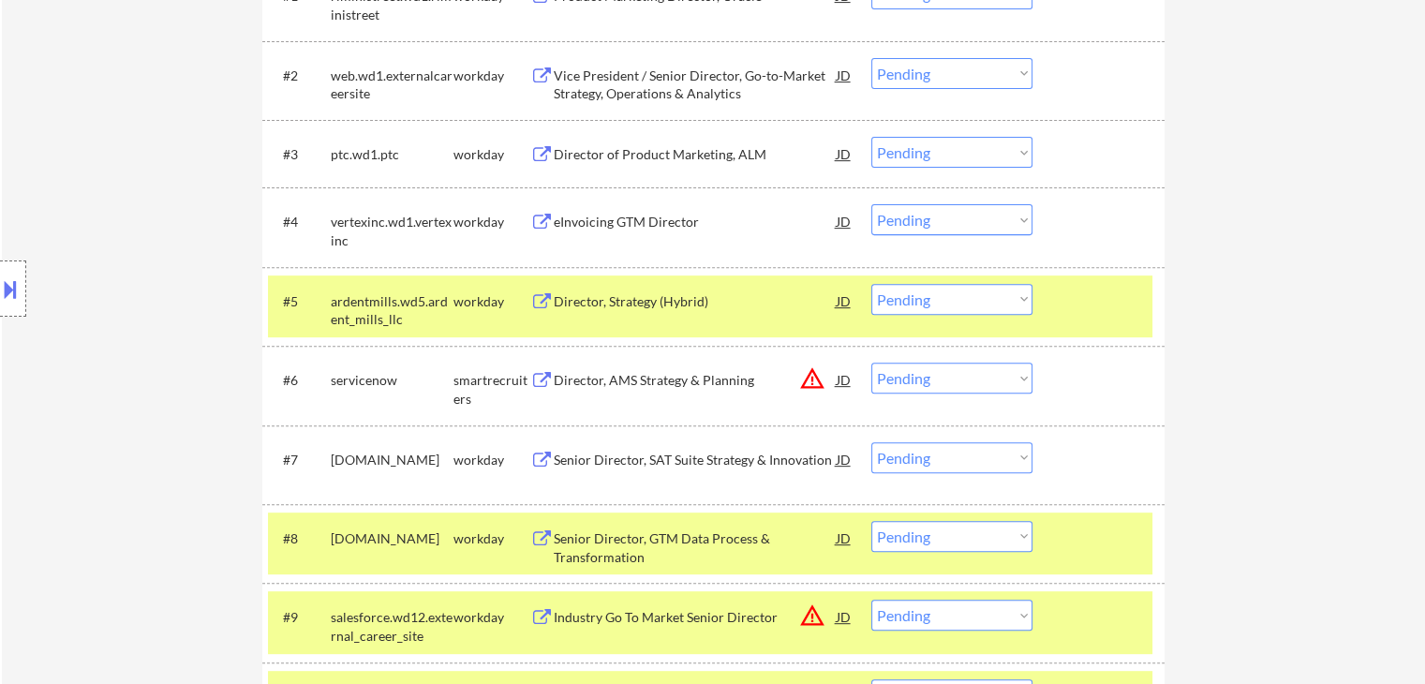
scroll to position [749, 0]
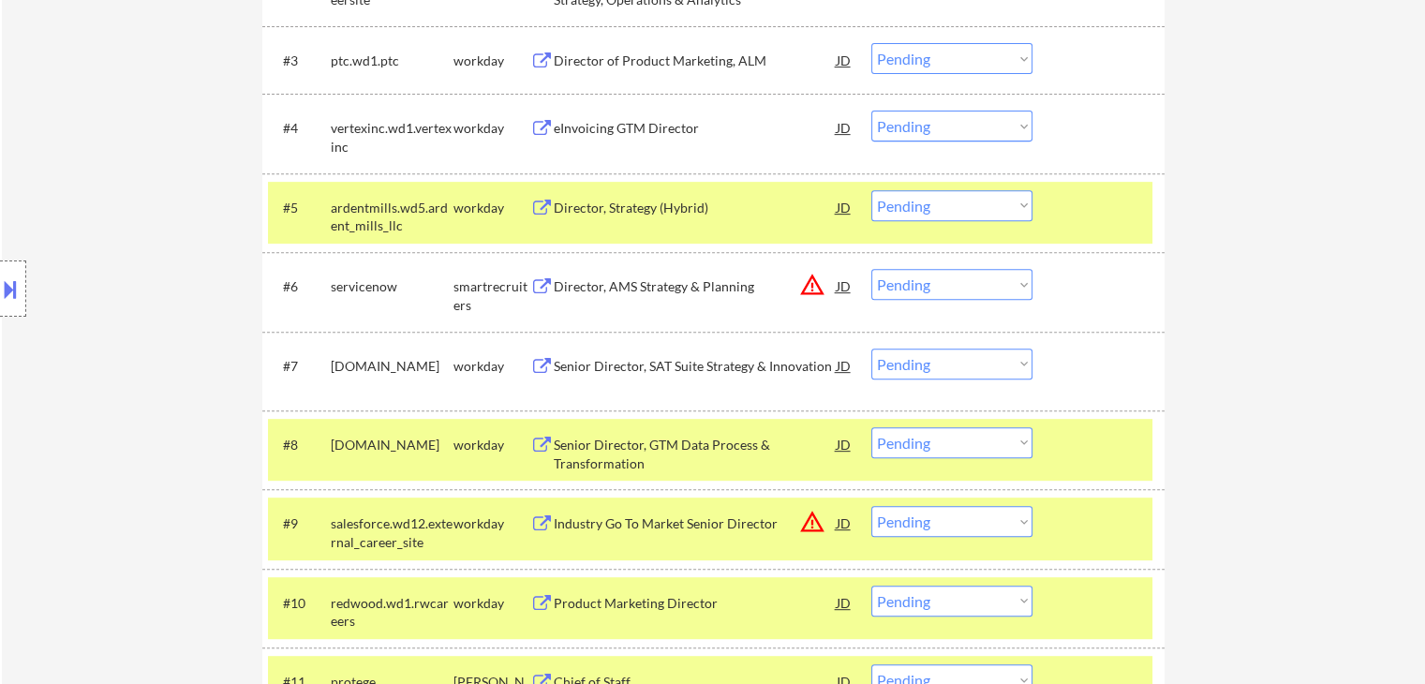
click at [926, 287] on select "Choose an option... Pending Applied Excluded (Questions) Excluded (Expired) Exc…" at bounding box center [951, 284] width 161 height 31
click at [871, 269] on select "Choose an option... Pending Applied Excluded (Questions) Excluded (Expired) Exc…" at bounding box center [951, 284] width 161 height 31
select select ""pending""
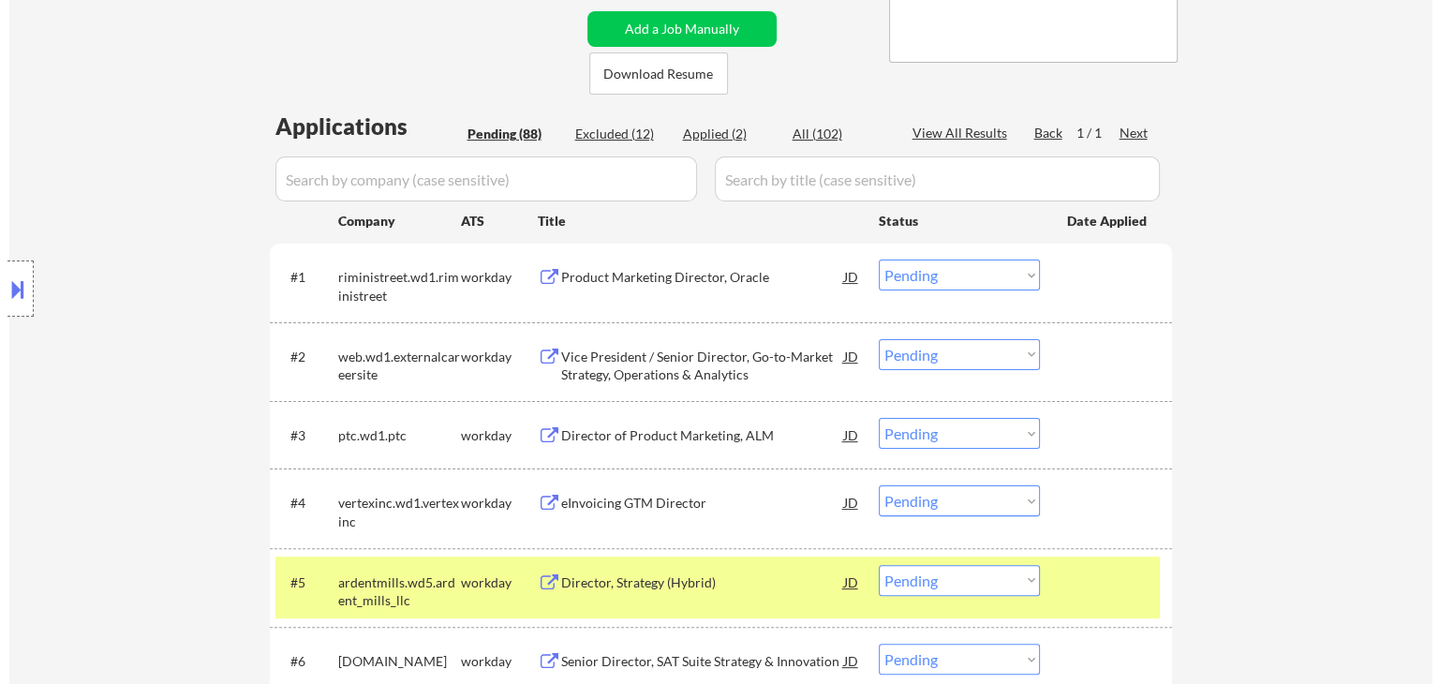
scroll to position [94, 0]
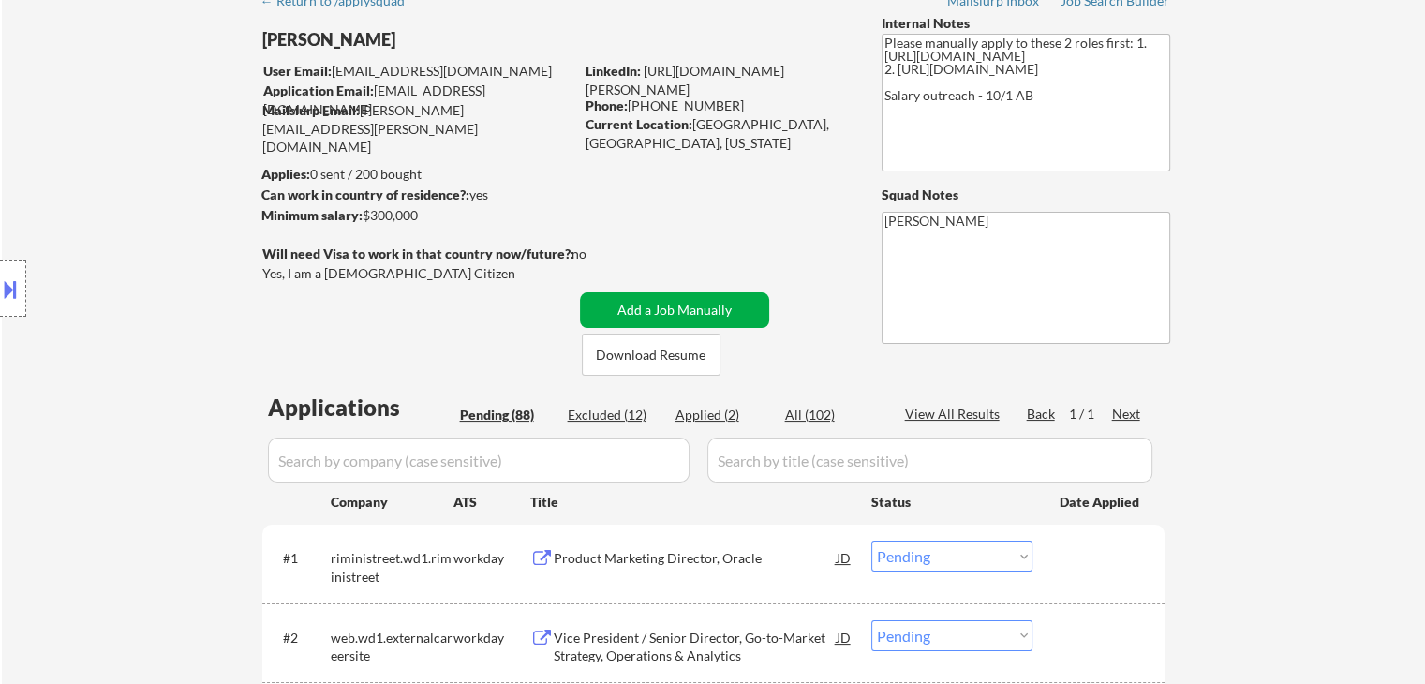
click at [702, 309] on button "Add a Job Manually" at bounding box center [674, 310] width 189 height 36
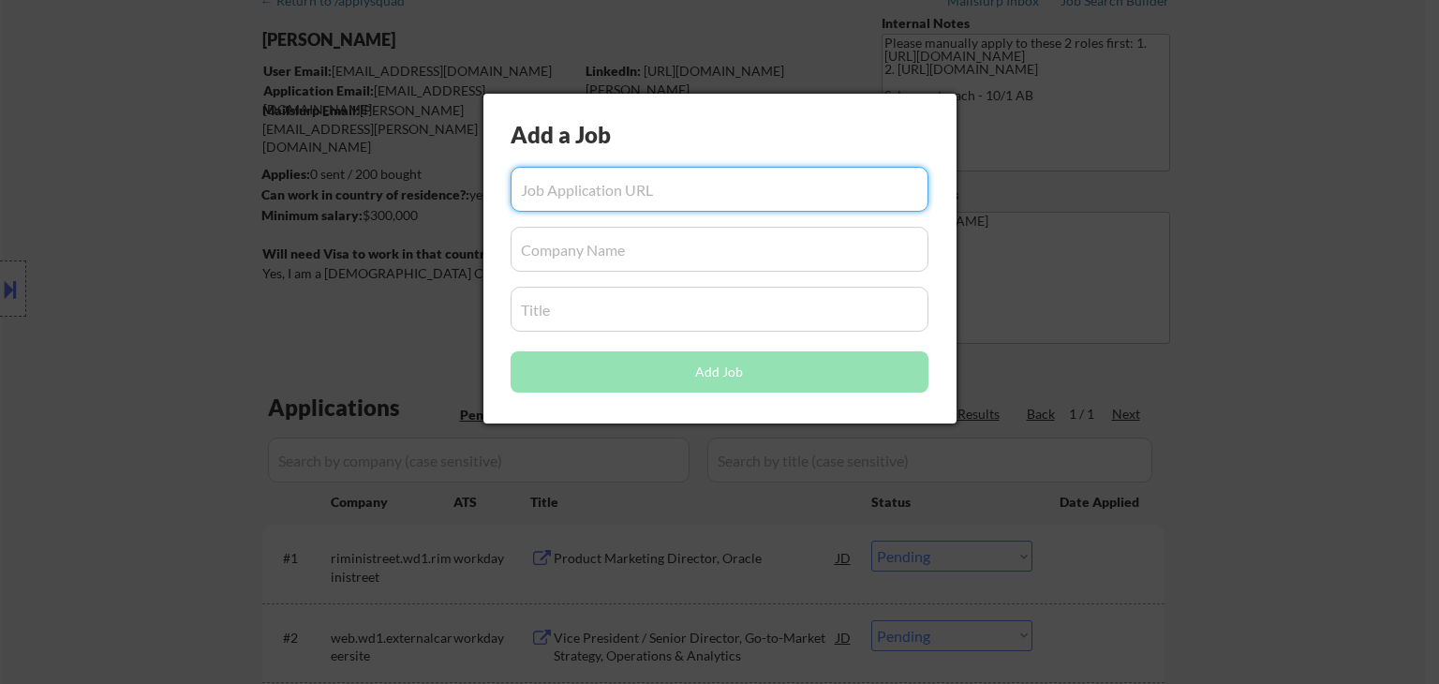
paste input "https://www.github.careers/careers-home/jobs/4520/job?utm_source=hiringcafe_int…"
type input "https://www.github.careers/careers-home/jobs/4520/job?utm_source=hiringcafe_int…"
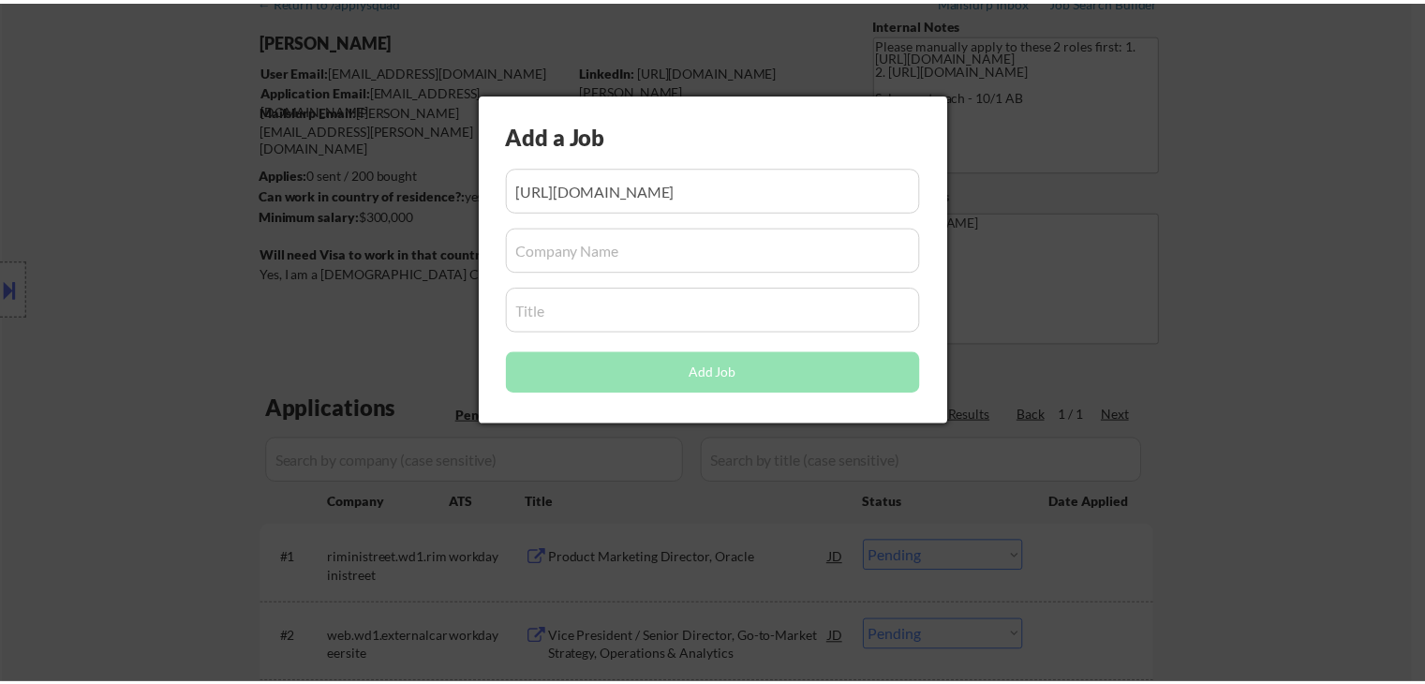
scroll to position [0, 0]
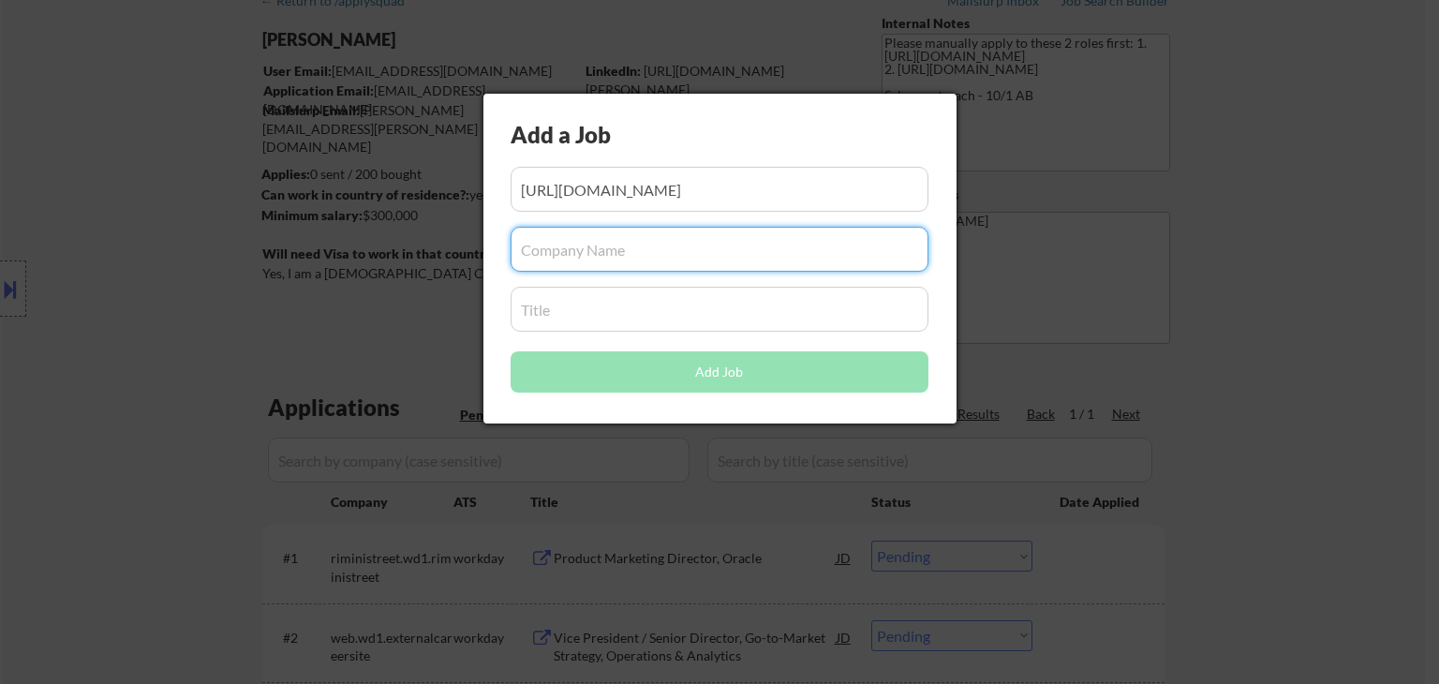
click at [628, 248] on input "input" at bounding box center [719, 249] width 418 height 45
click at [604, 313] on input "input" at bounding box center [719, 309] width 418 height 45
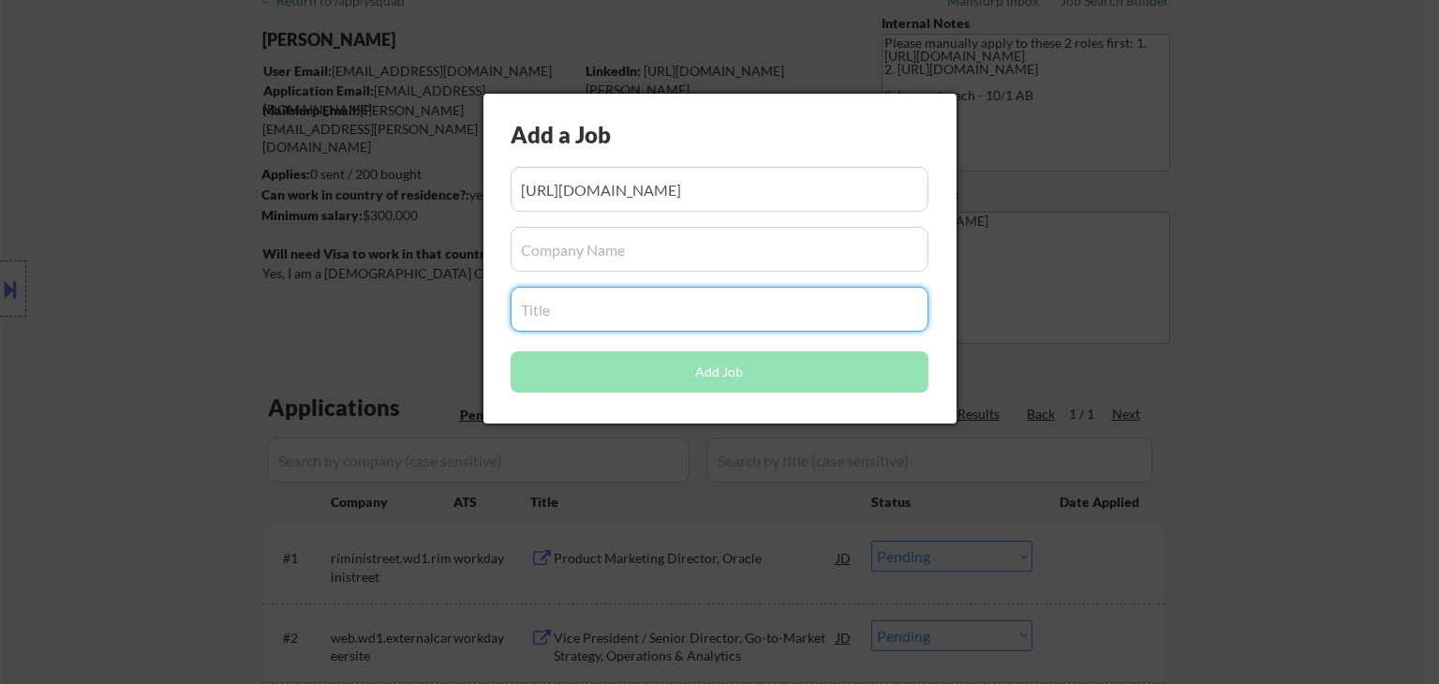
paste input "Microsoft GTM, Strategy & Operations Director"
type input "Microsoft GTM, Strategy & Operations Director"
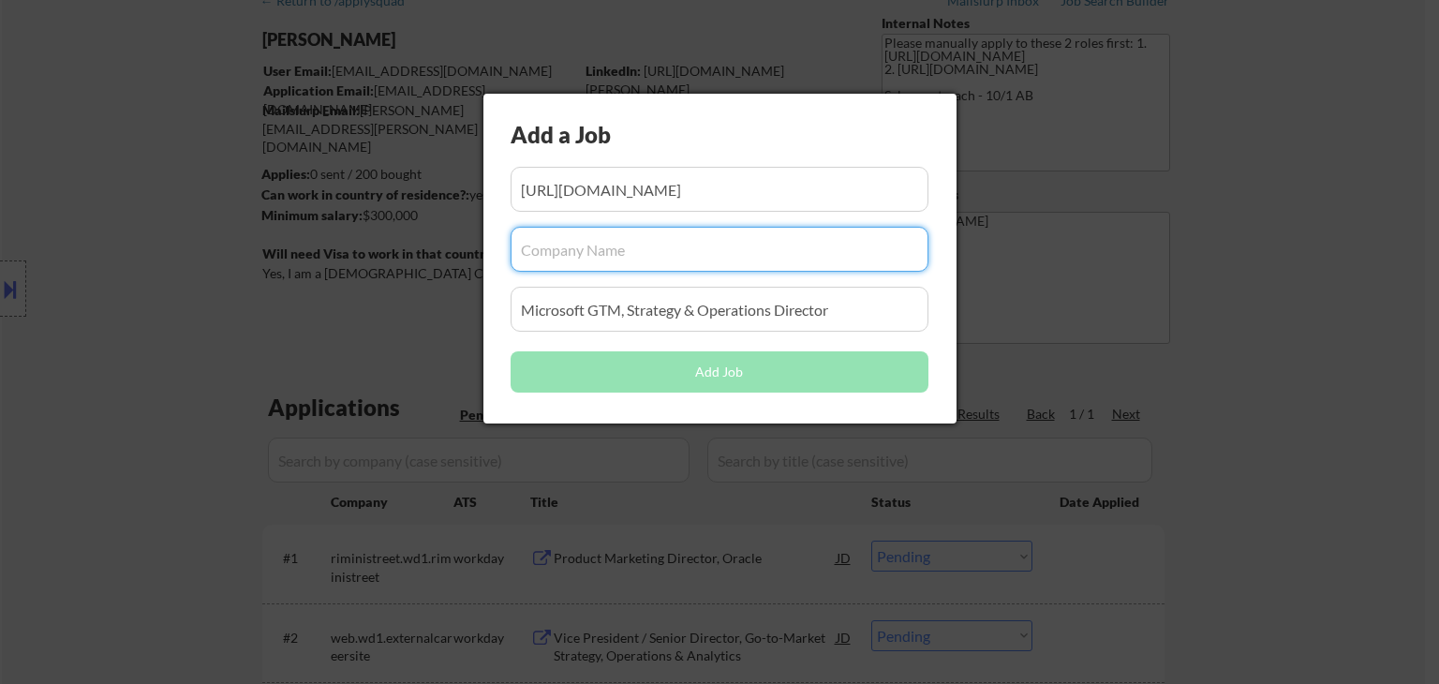
click at [631, 241] on input "input" at bounding box center [719, 249] width 418 height 45
paste input "github"
type input "github"
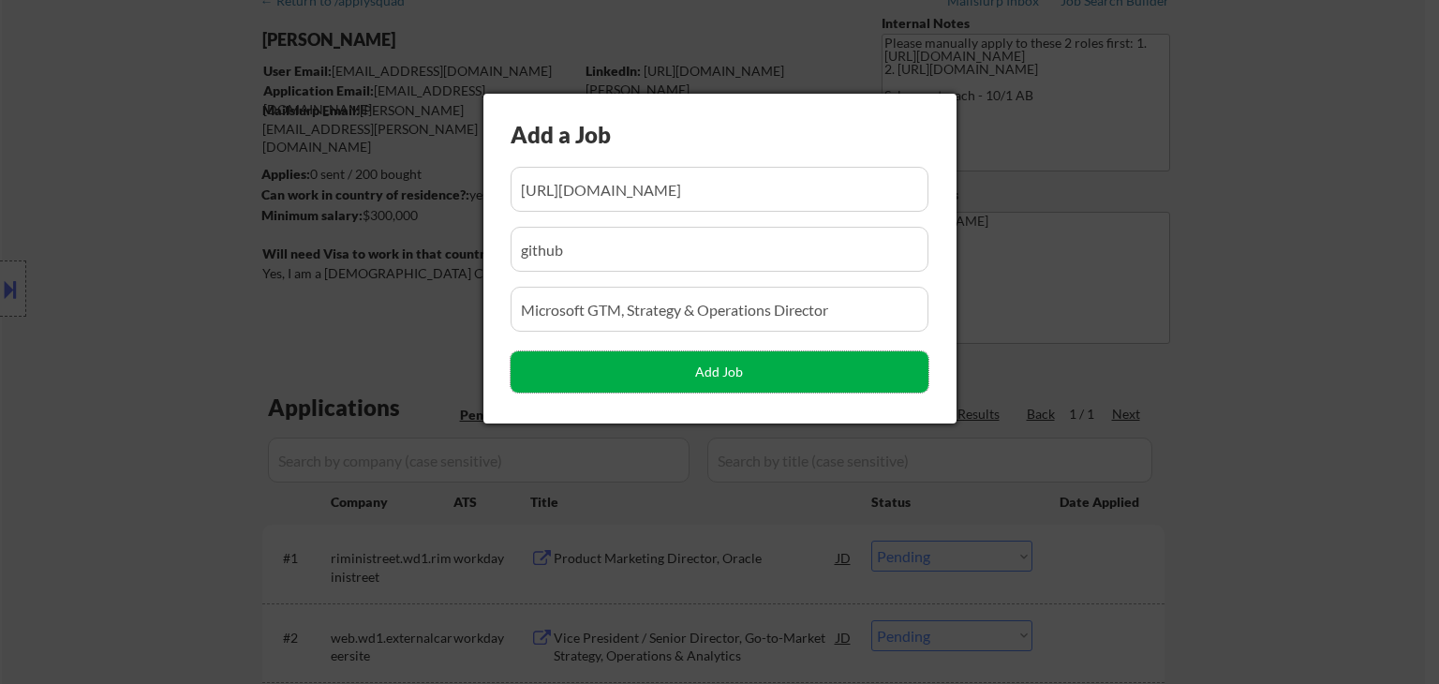
click at [699, 366] on button "Add Job" at bounding box center [719, 371] width 418 height 41
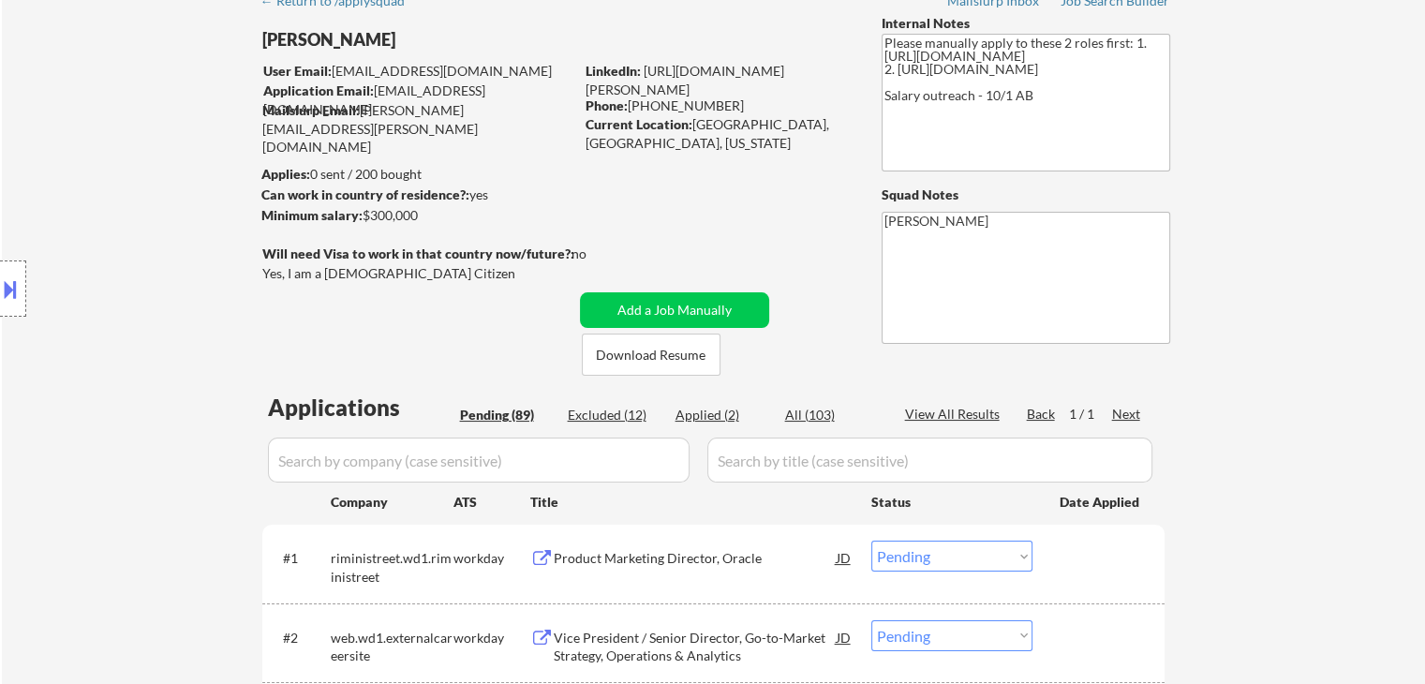
scroll to position [6625, 0]
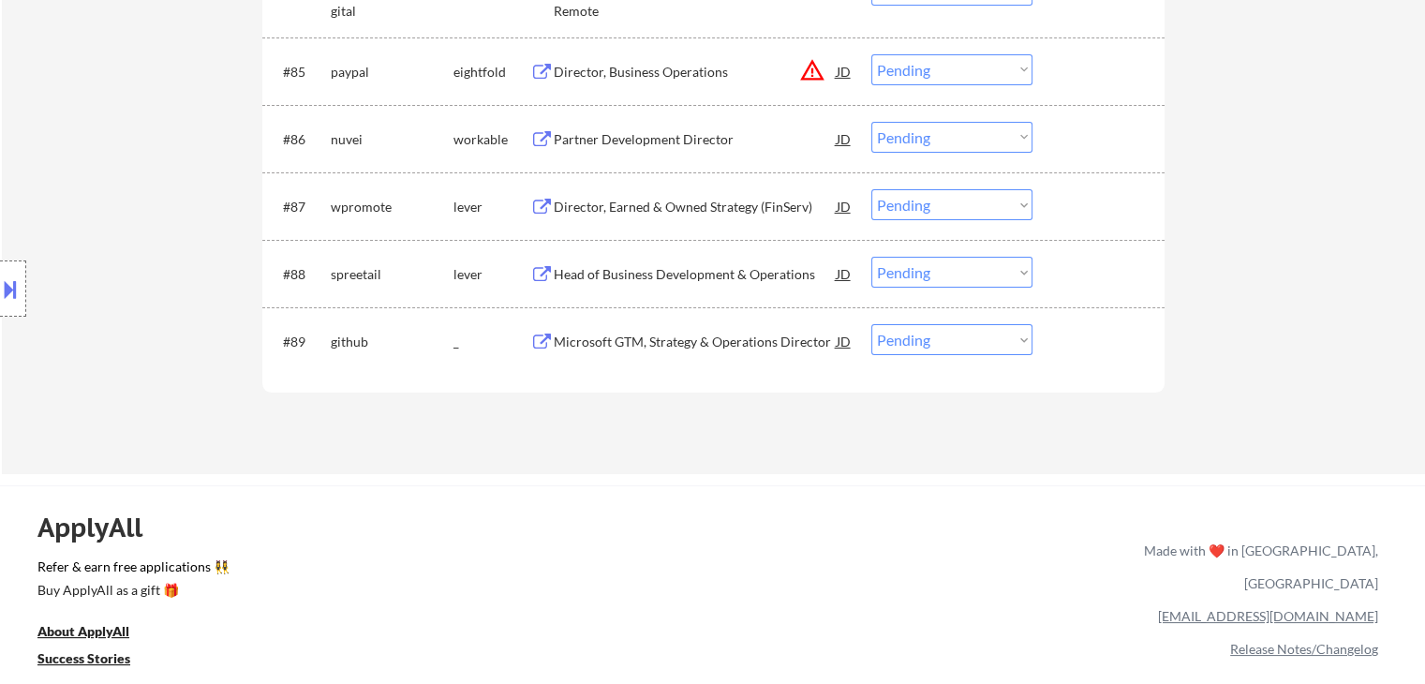
click at [948, 347] on select "Choose an option... Pending Applied Excluded (Questions) Excluded (Expired) Exc…" at bounding box center [951, 339] width 161 height 31
select select ""applied""
click at [871, 324] on select "Choose an option... Pending Applied Excluded (Questions) Excluded (Expired) Exc…" at bounding box center [951, 339] width 161 height 31
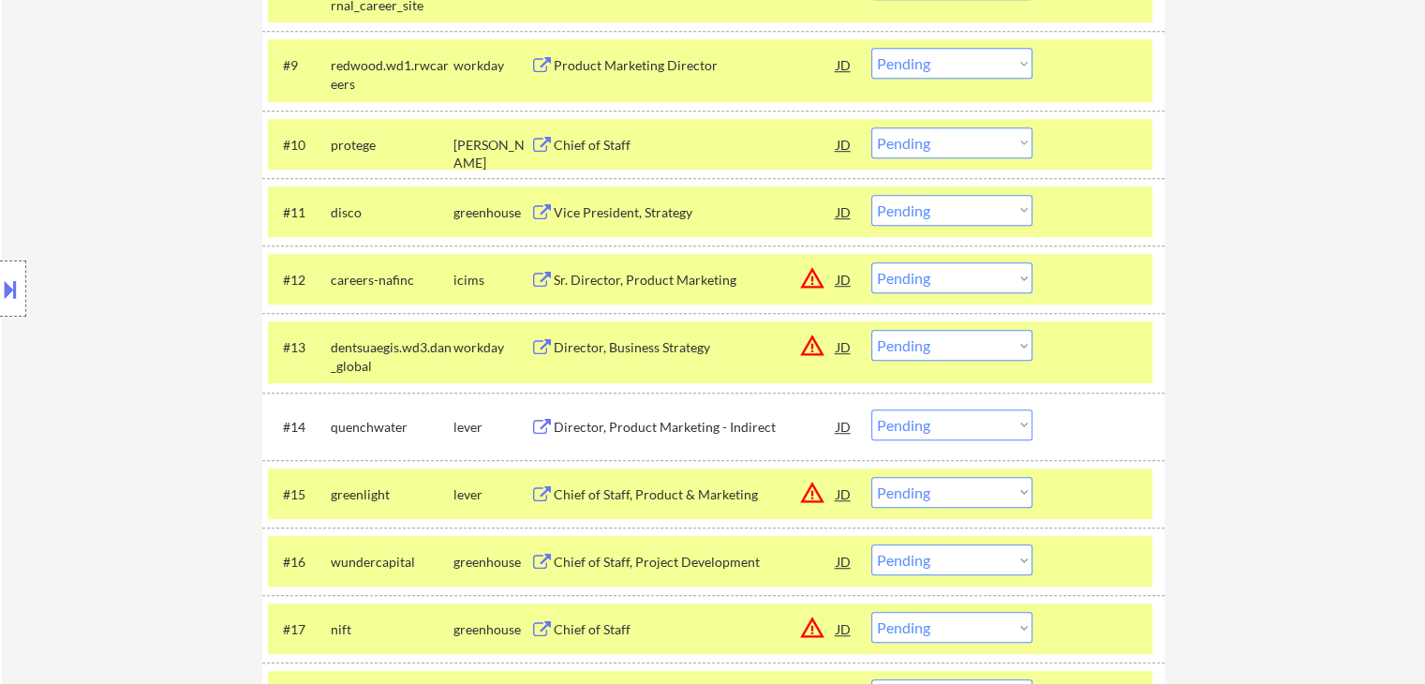
scroll to position [1006, 0]
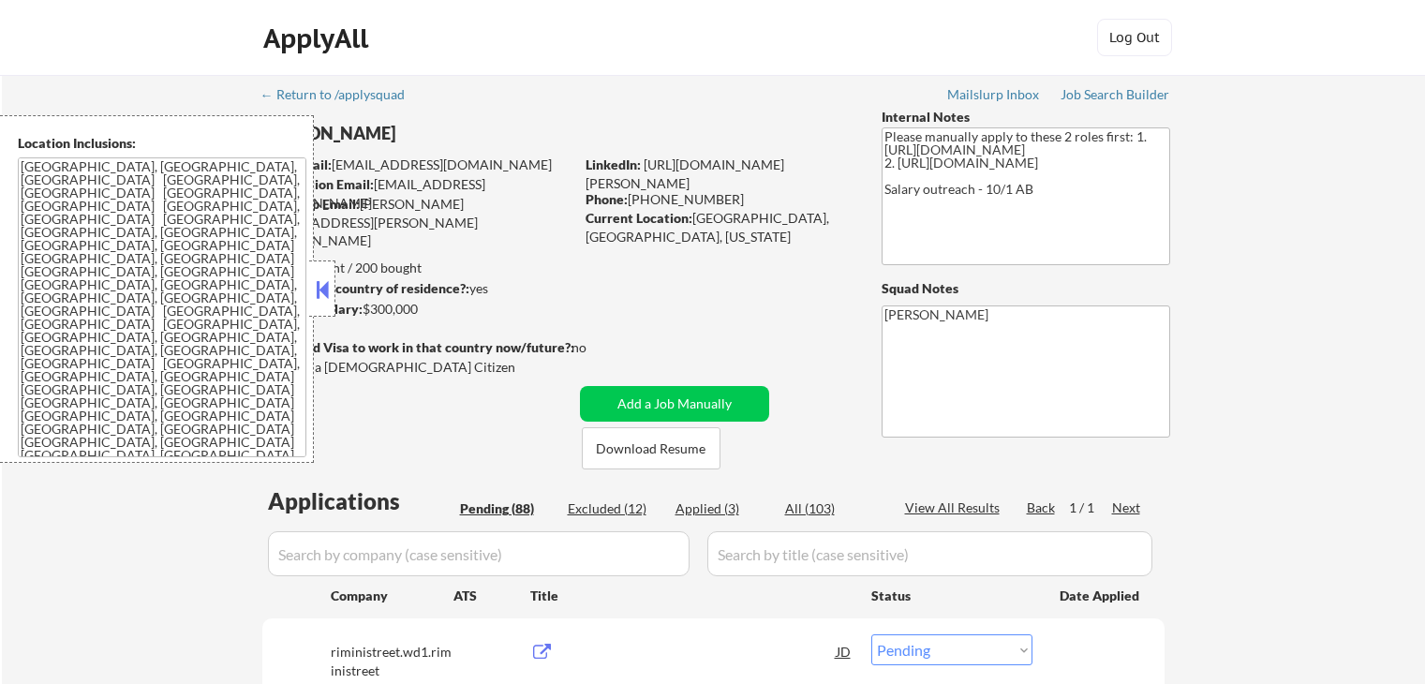
select select ""pending""
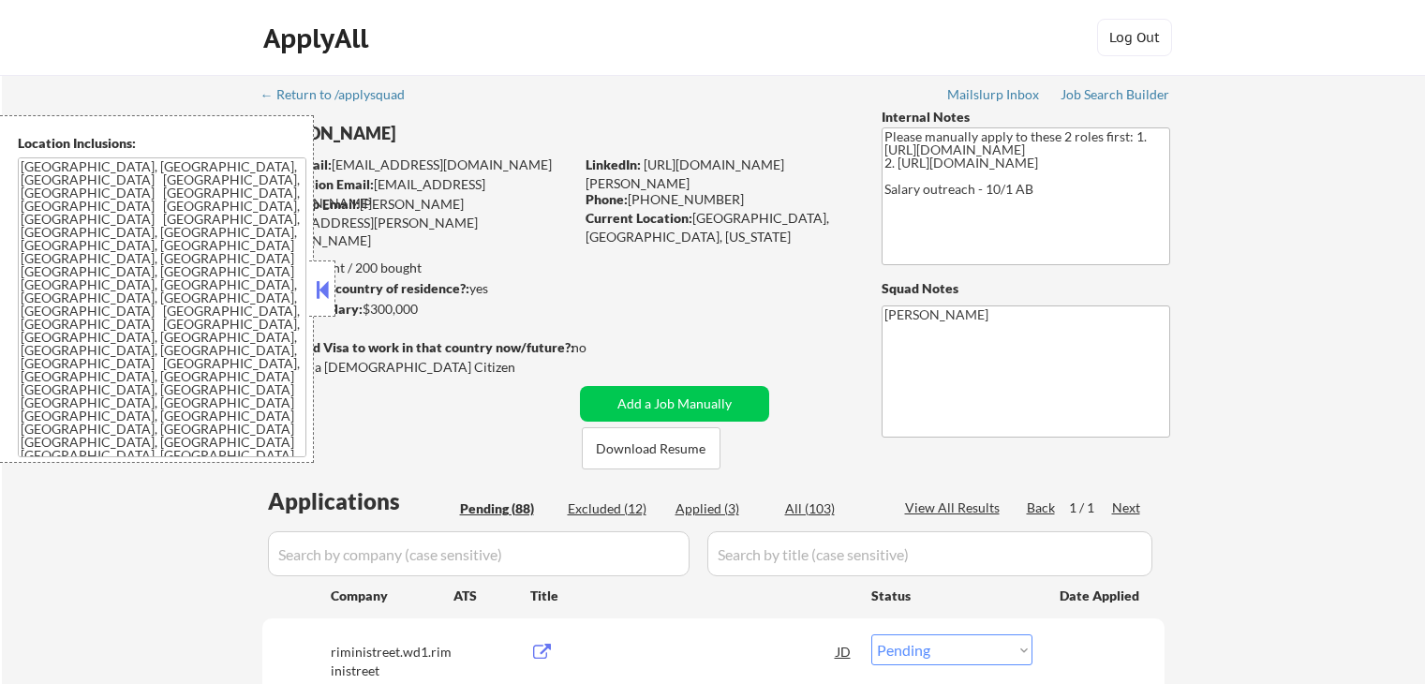
select select ""pending""
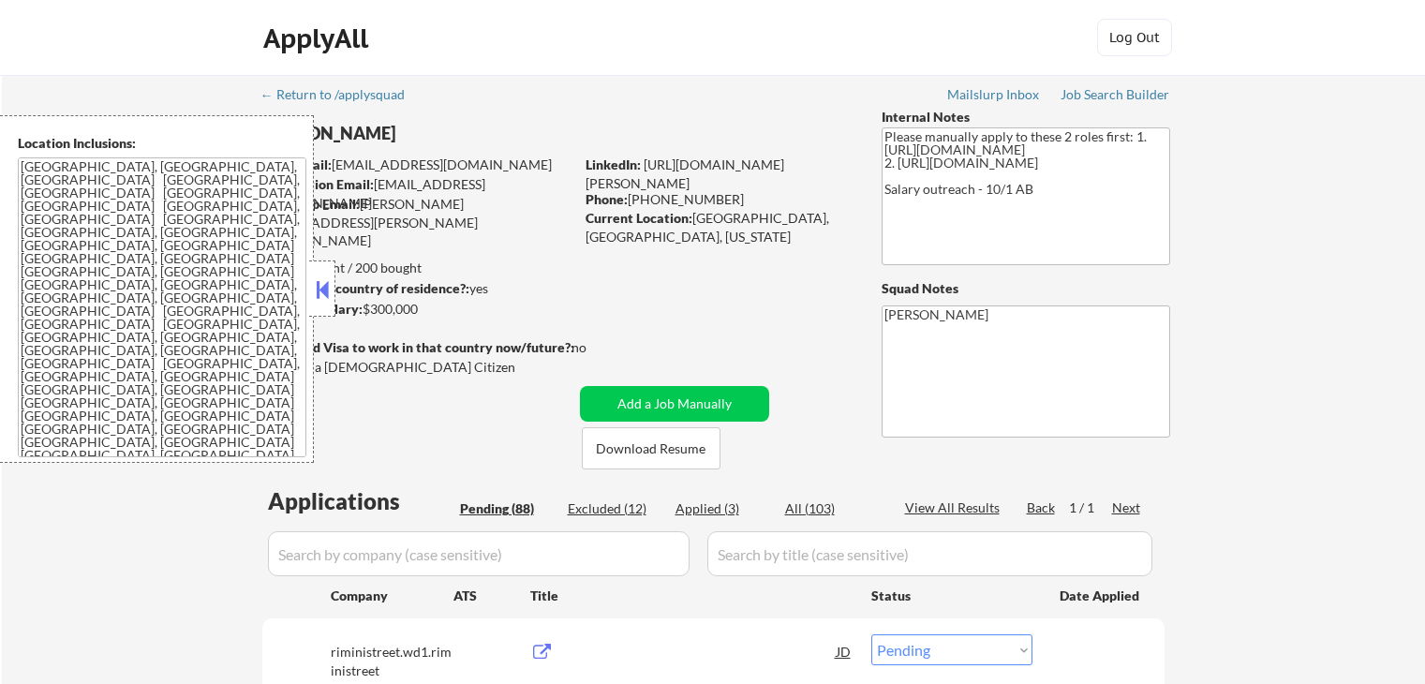
select select ""pending""
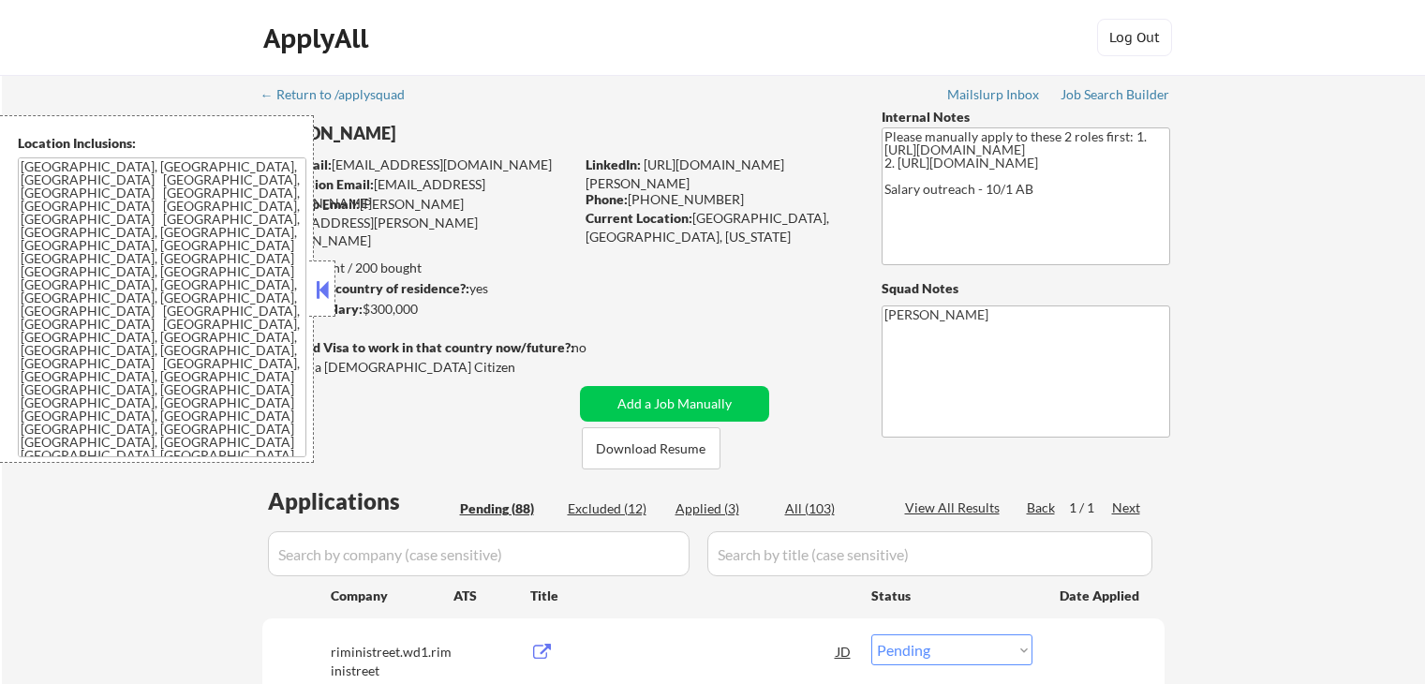
select select ""pending""
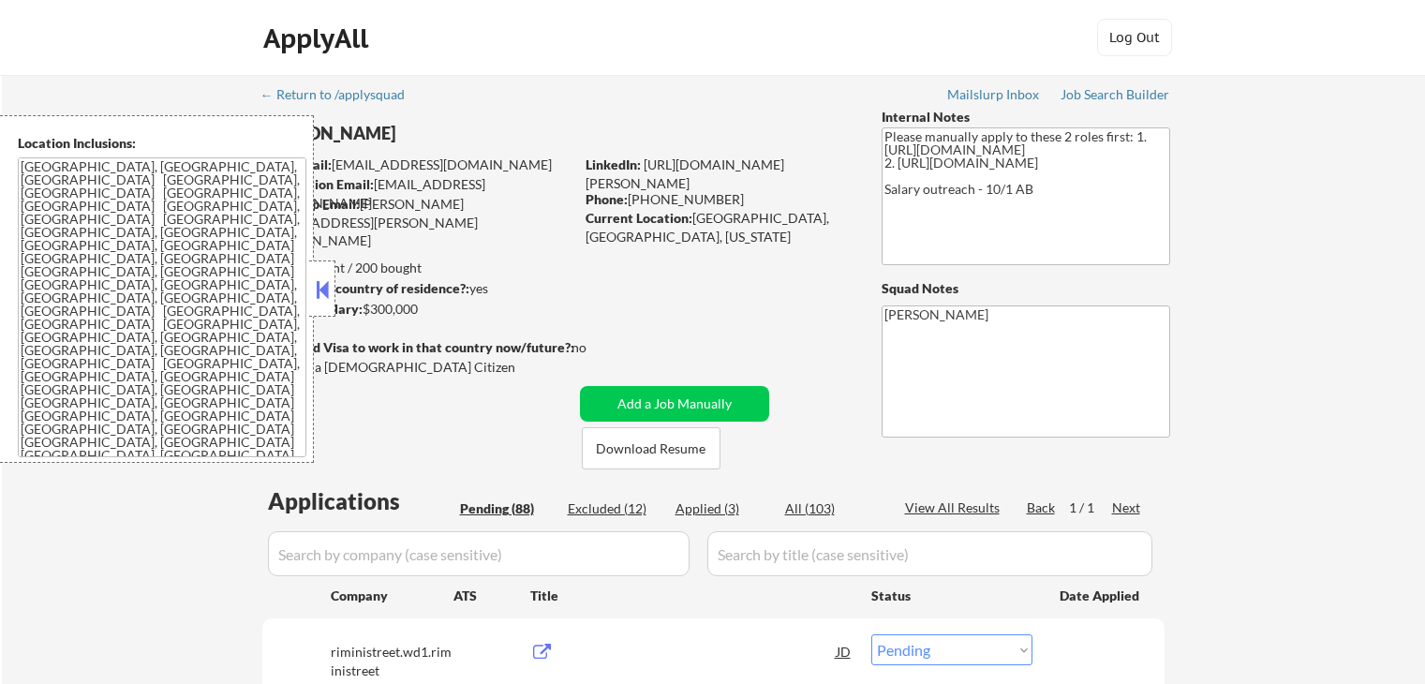
select select ""pending""
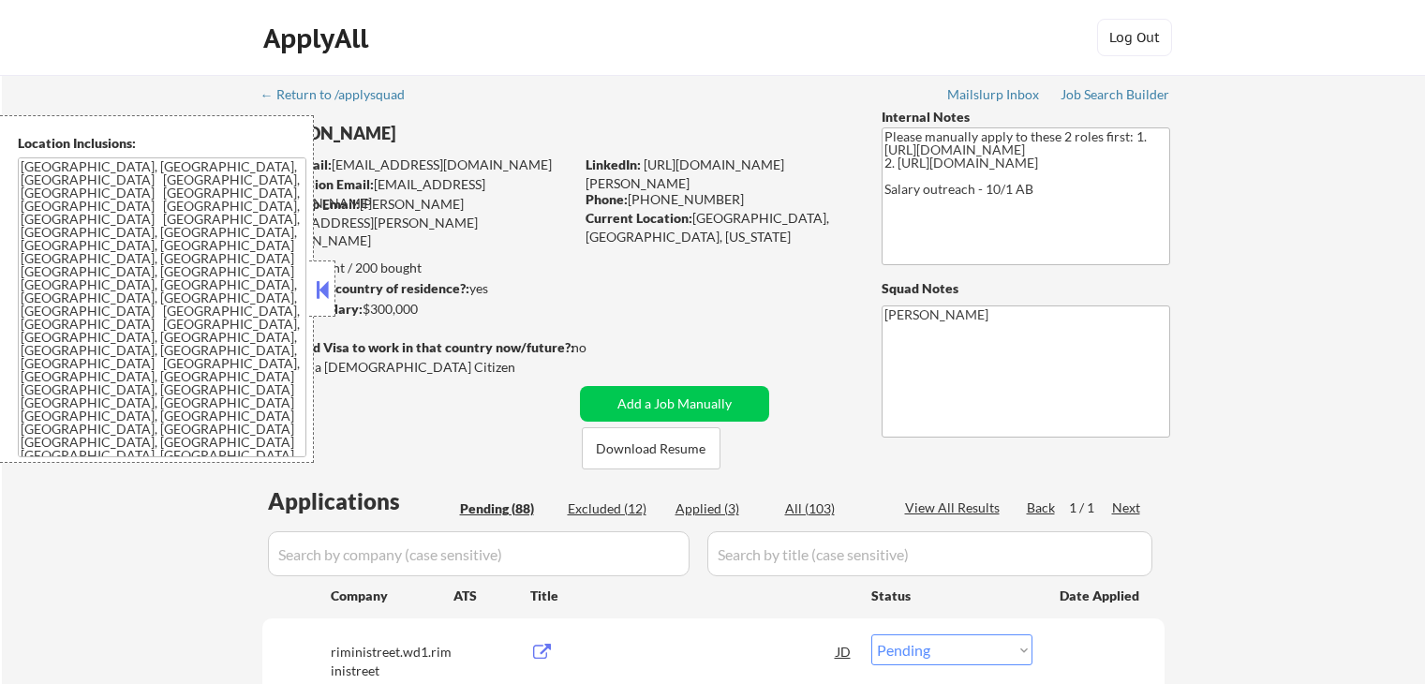
select select ""pending""
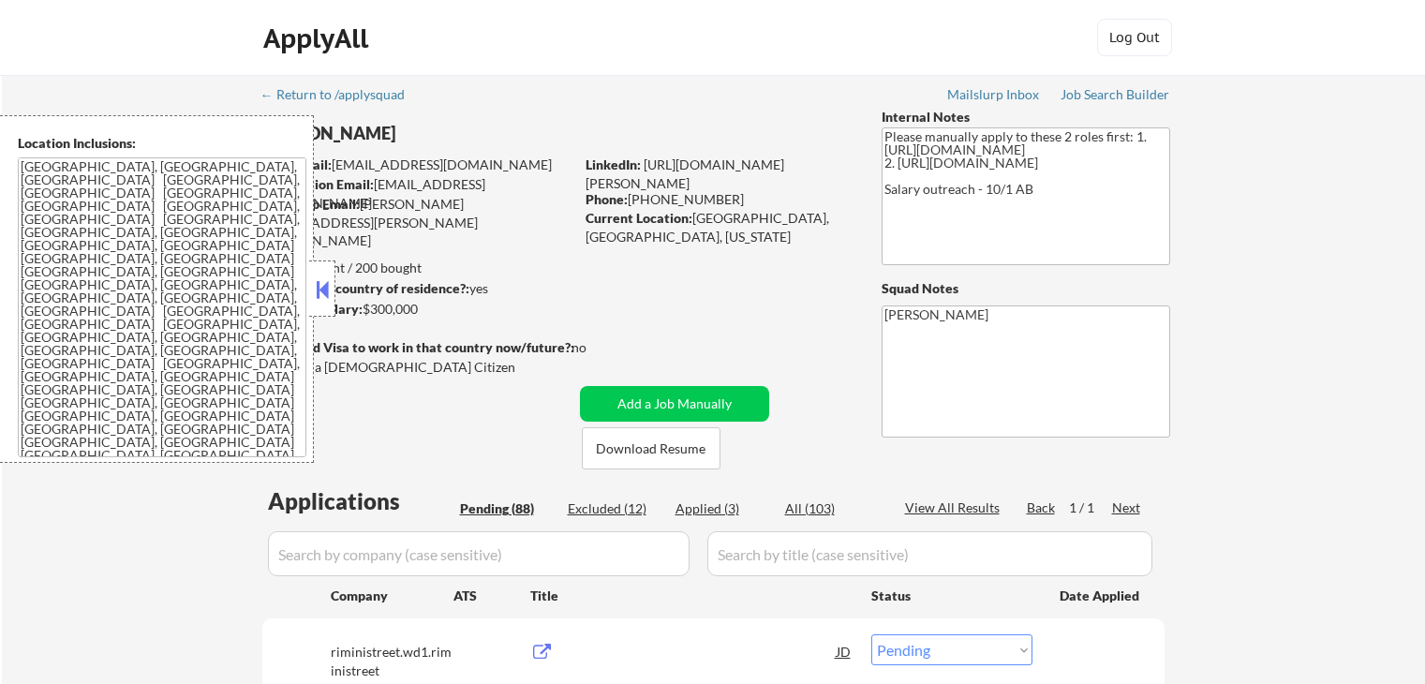
select select ""pending""
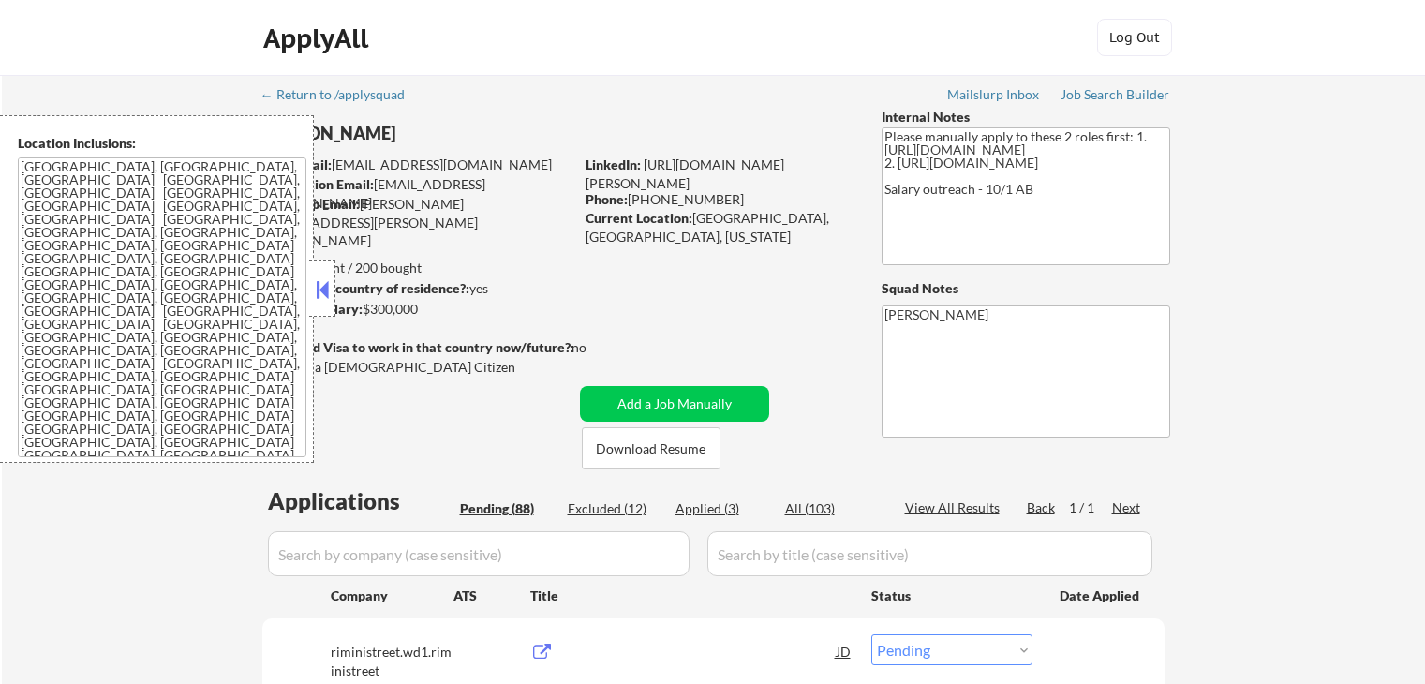
select select ""pending""
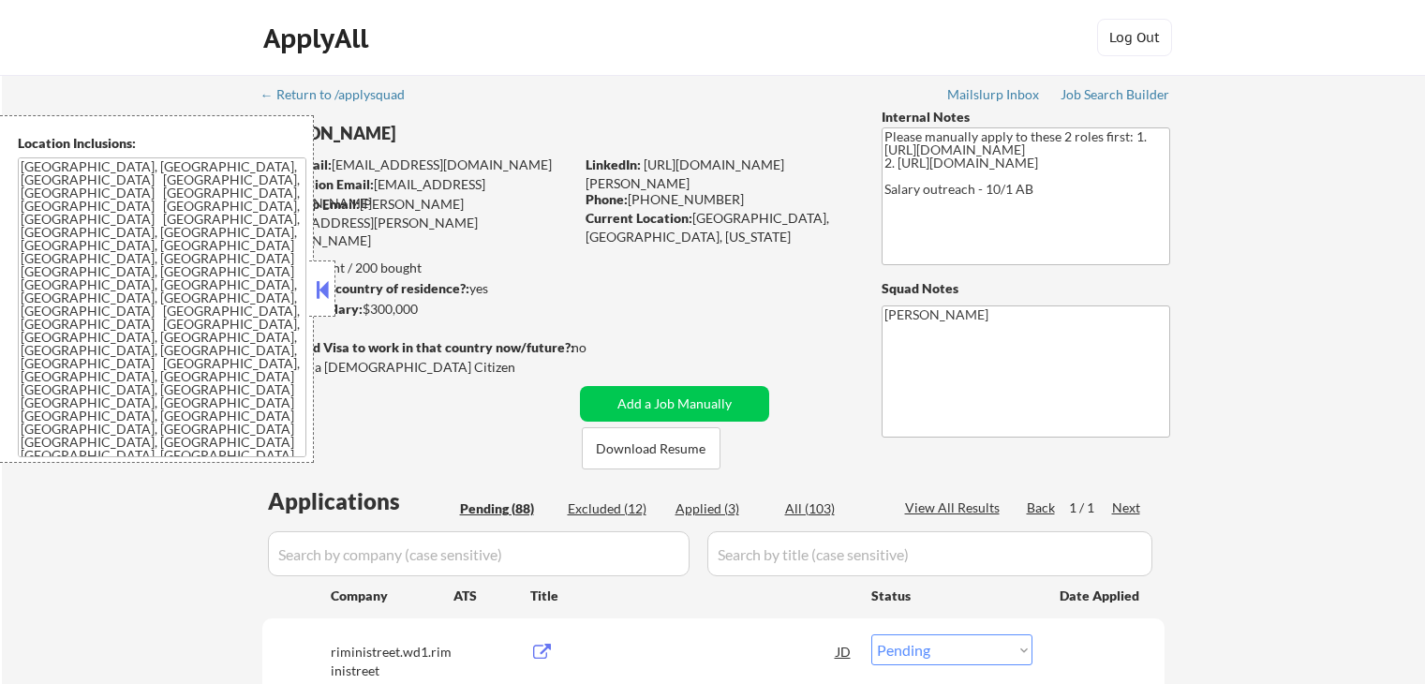
select select ""pending""
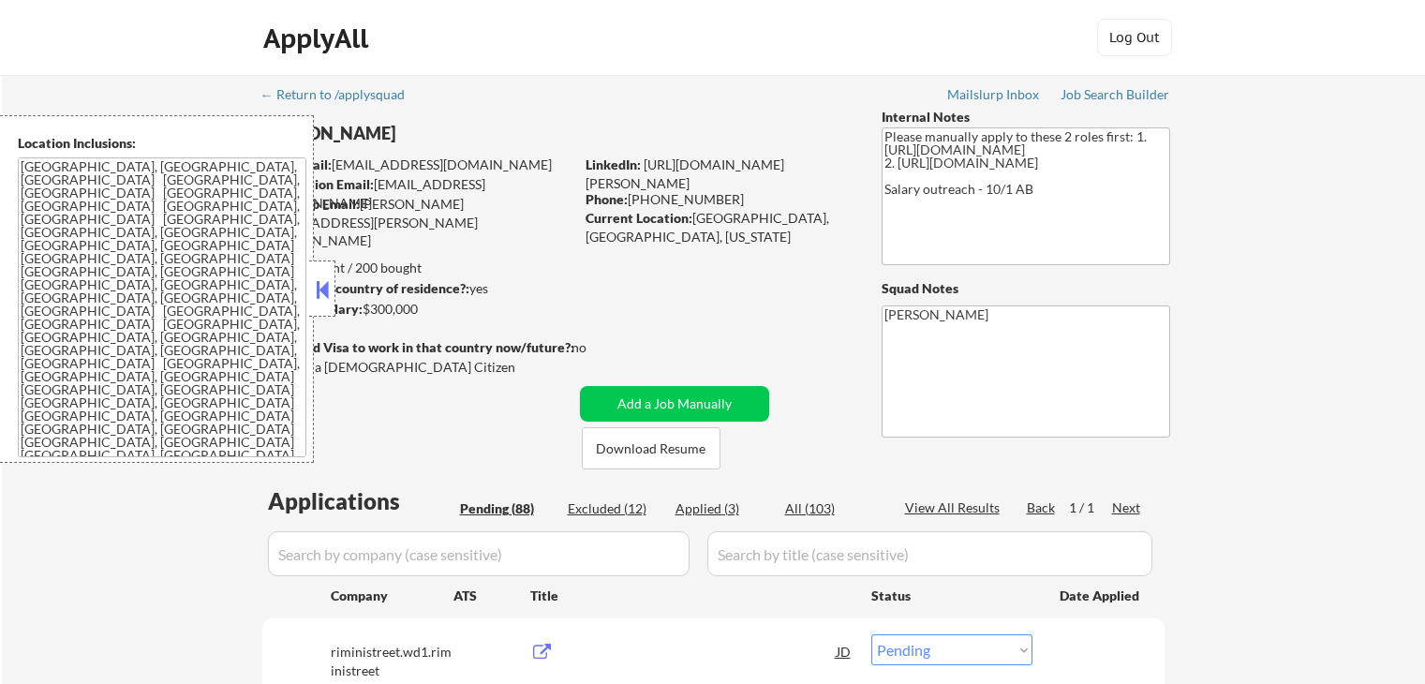
select select ""pending""
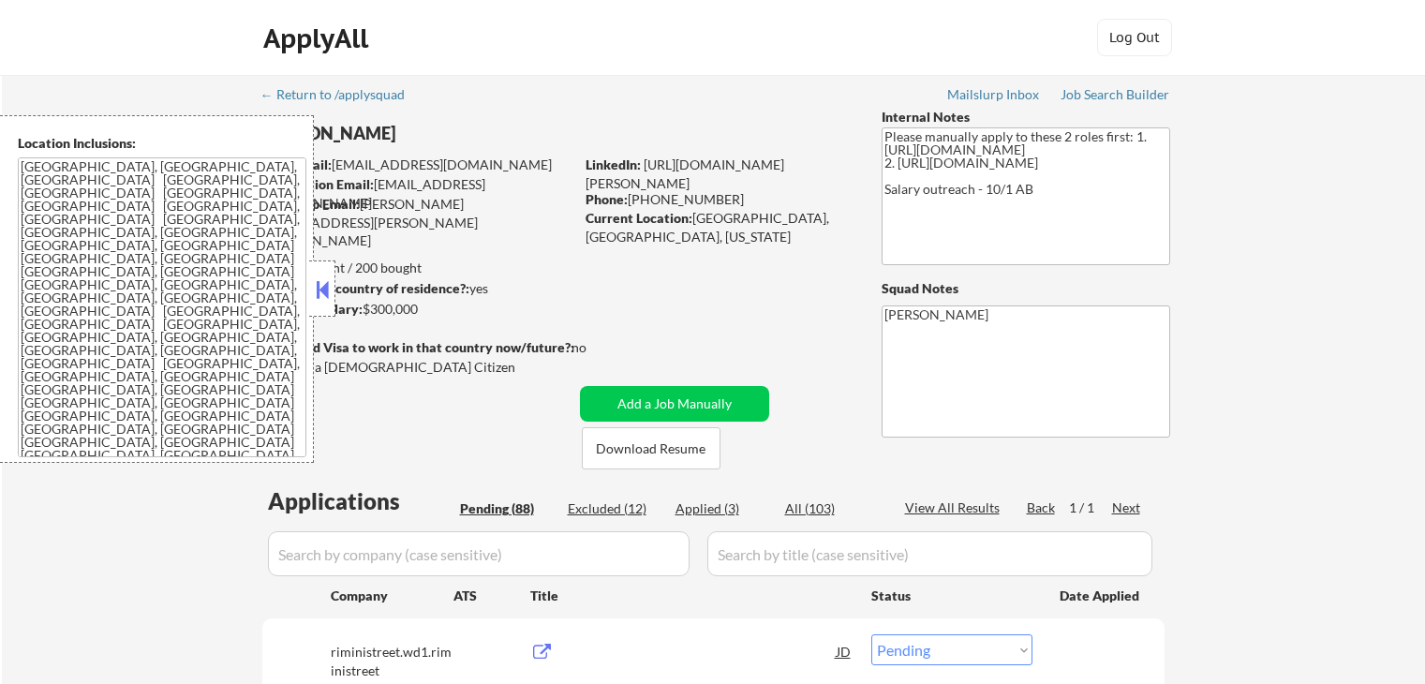
select select ""pending""
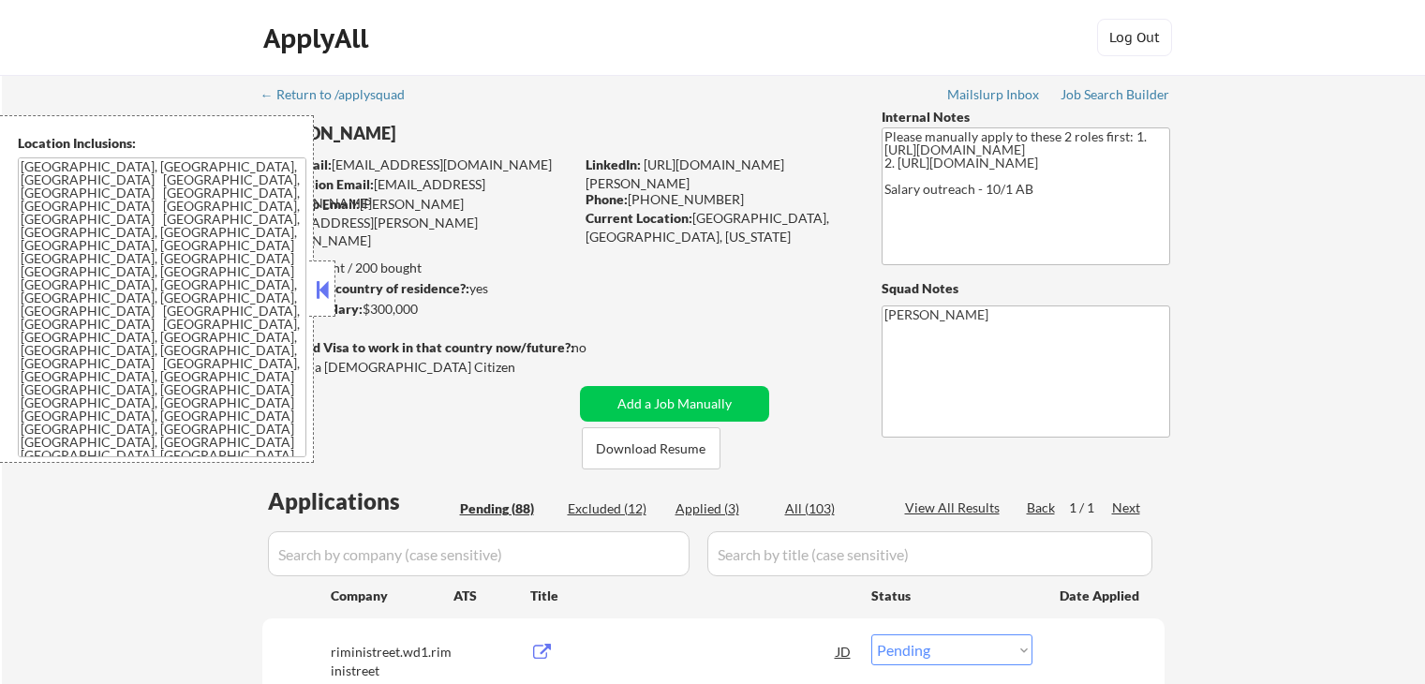
select select ""pending""
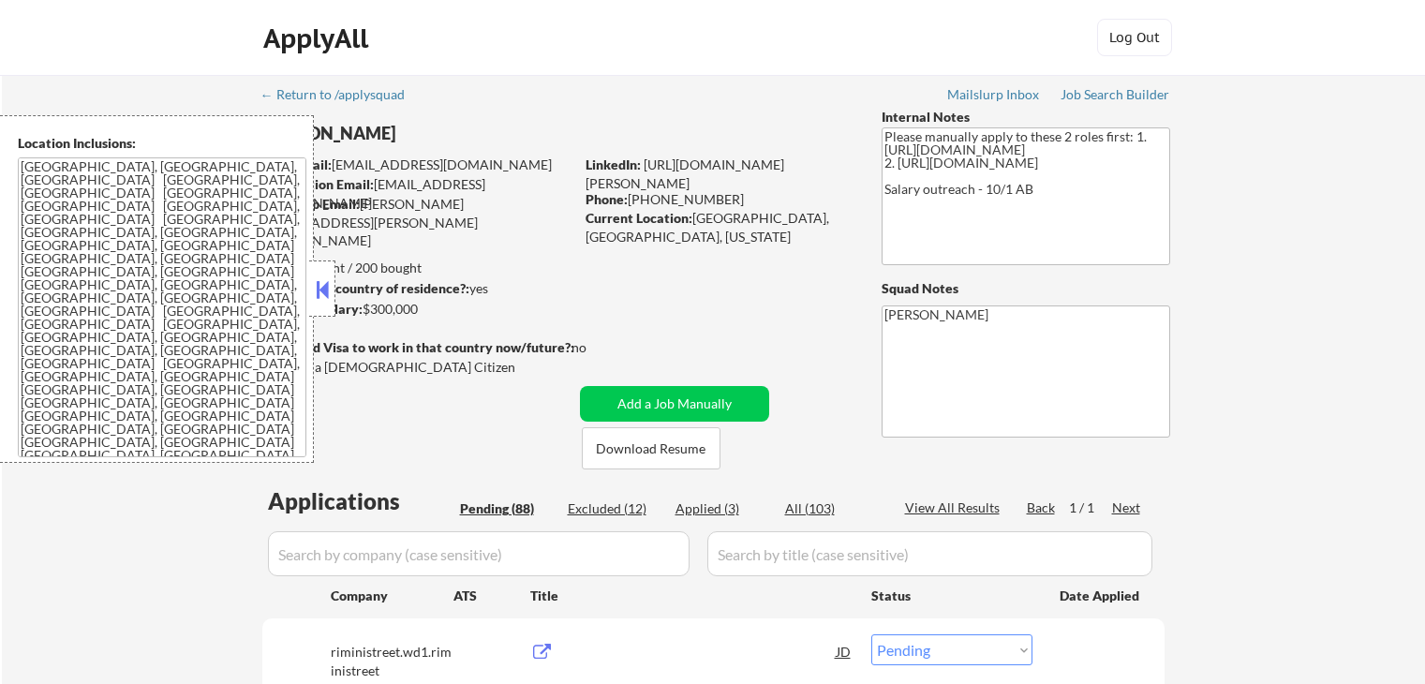
select select ""pending""
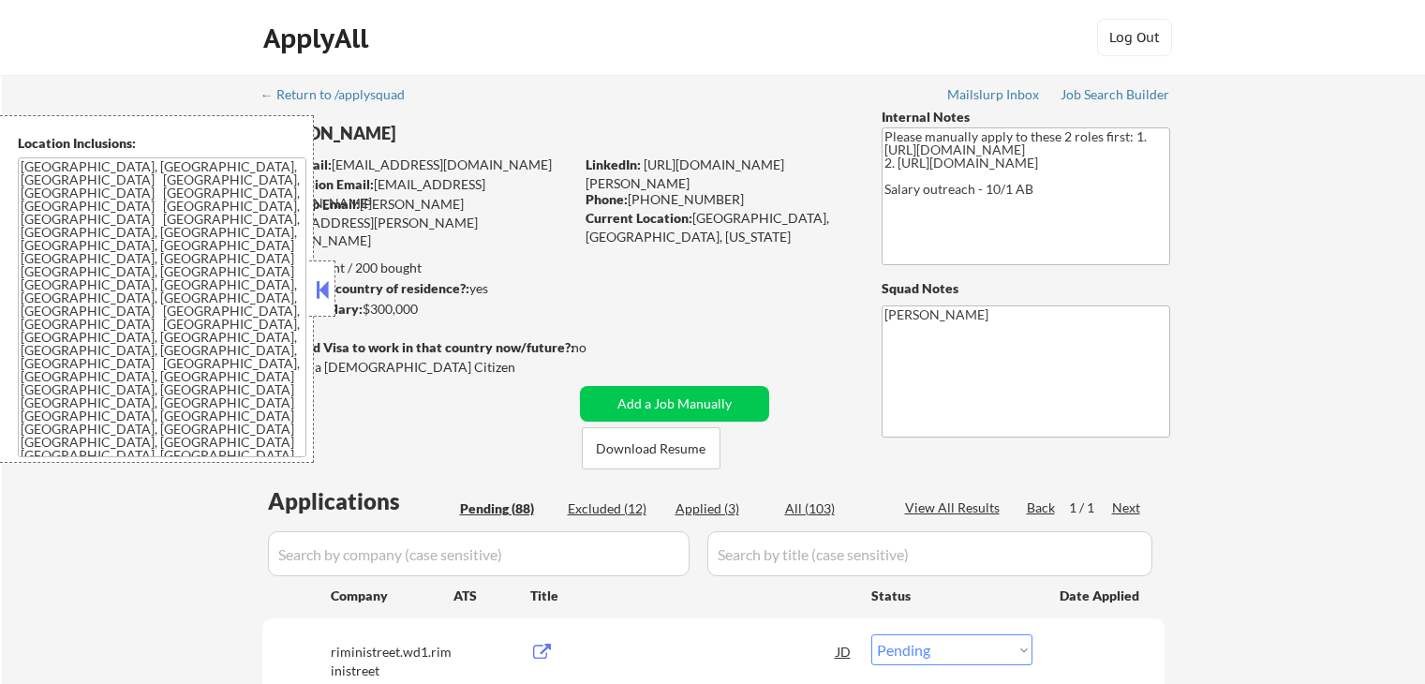
select select ""pending""
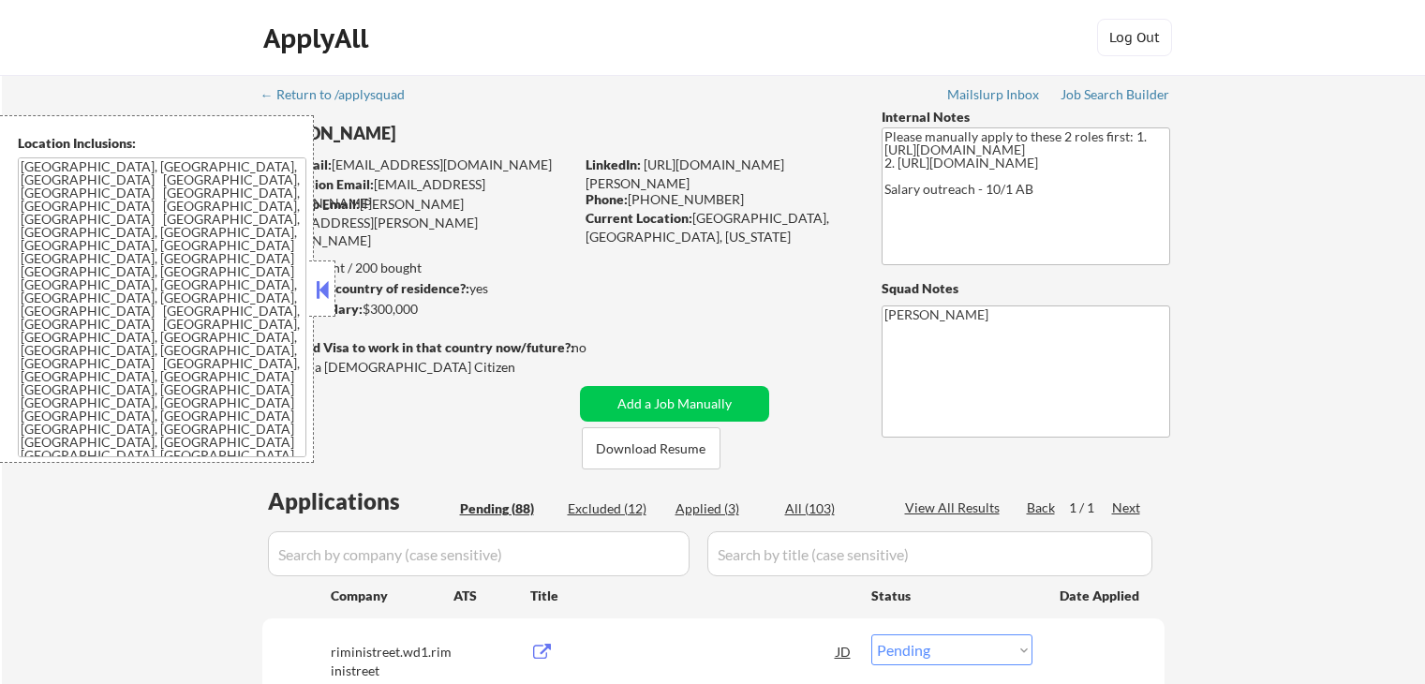
select select ""pending""
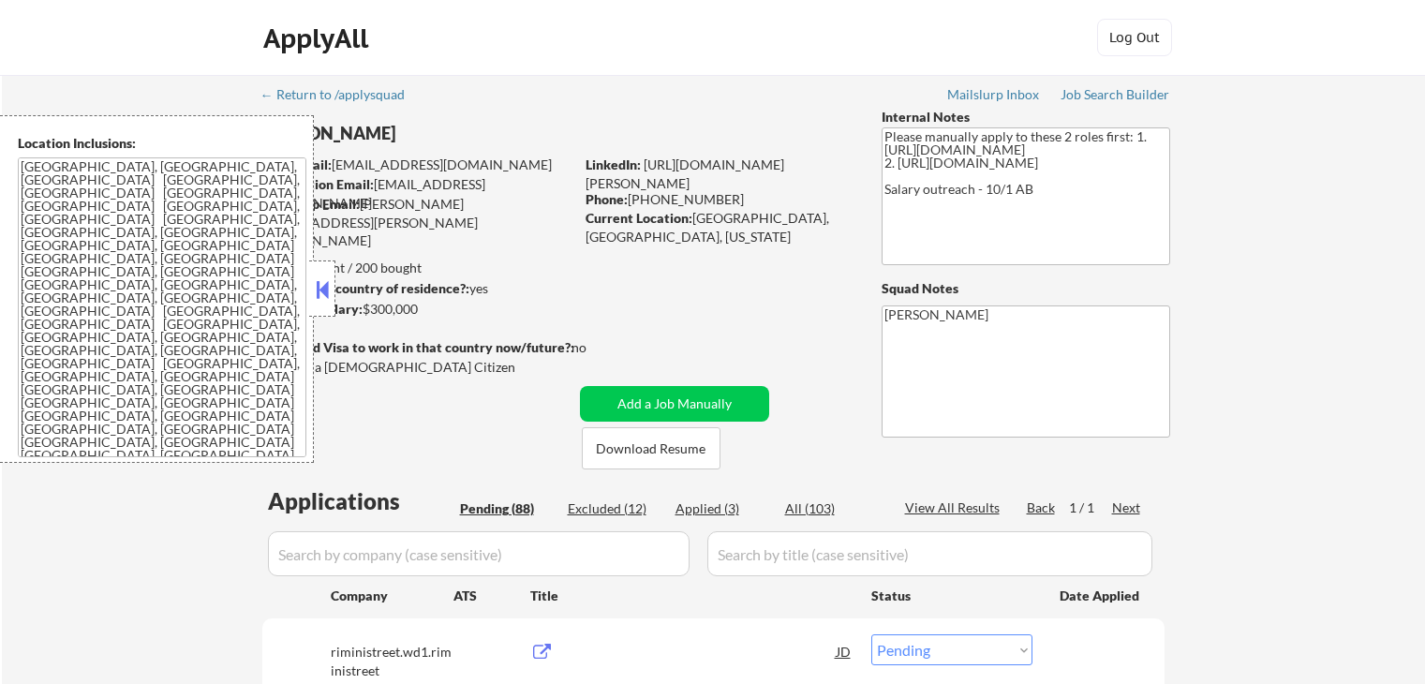
select select ""pending""
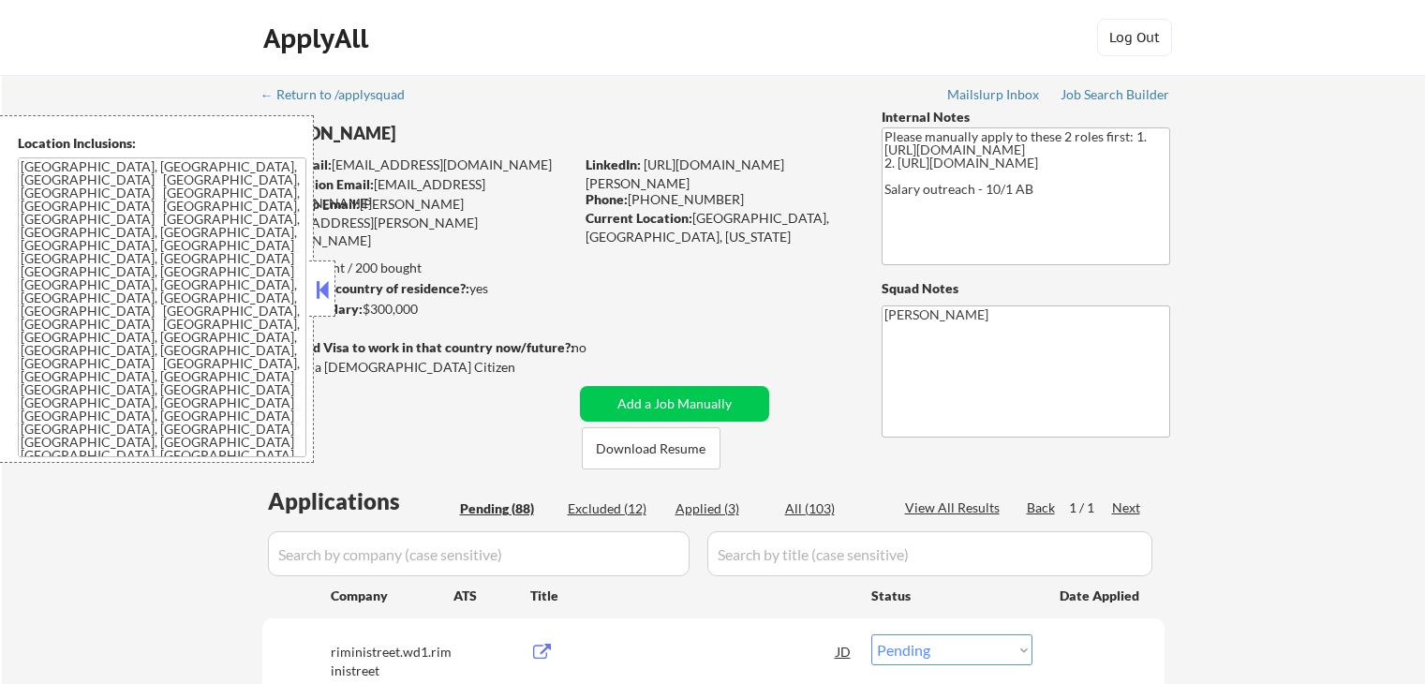
select select ""pending""
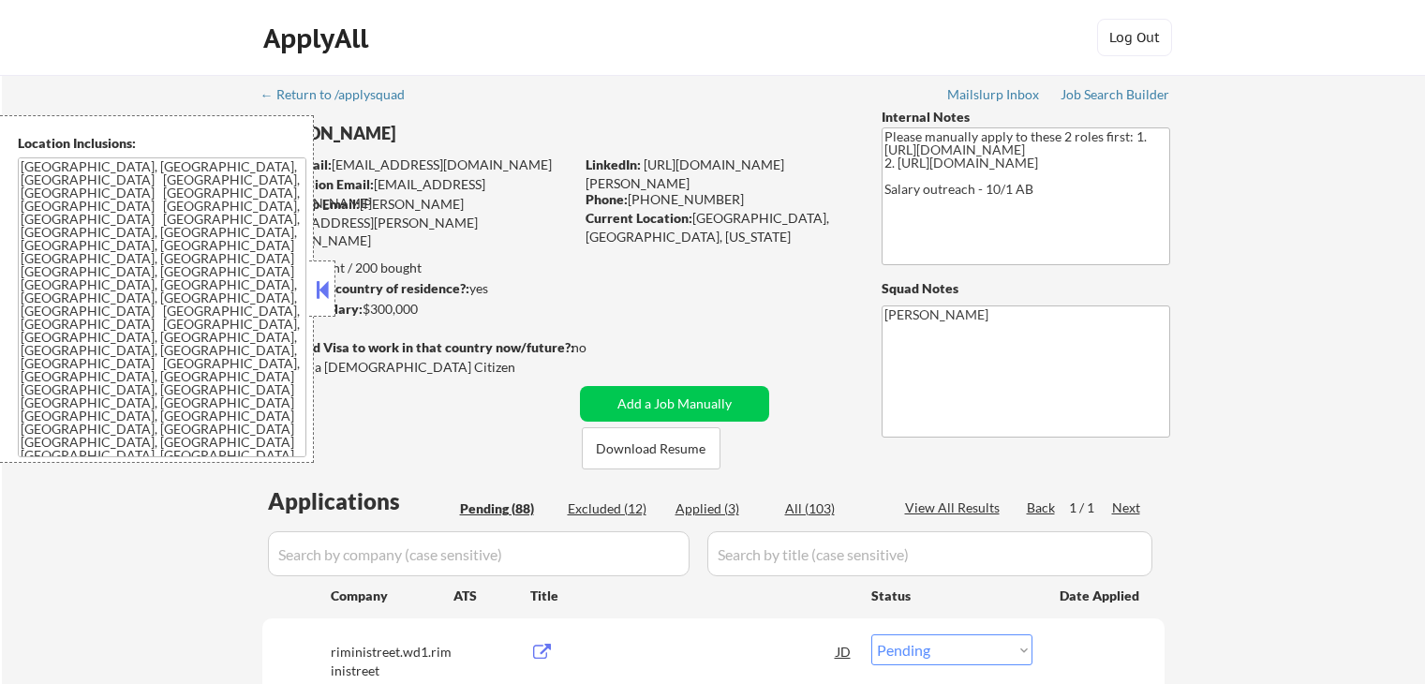
select select ""pending""
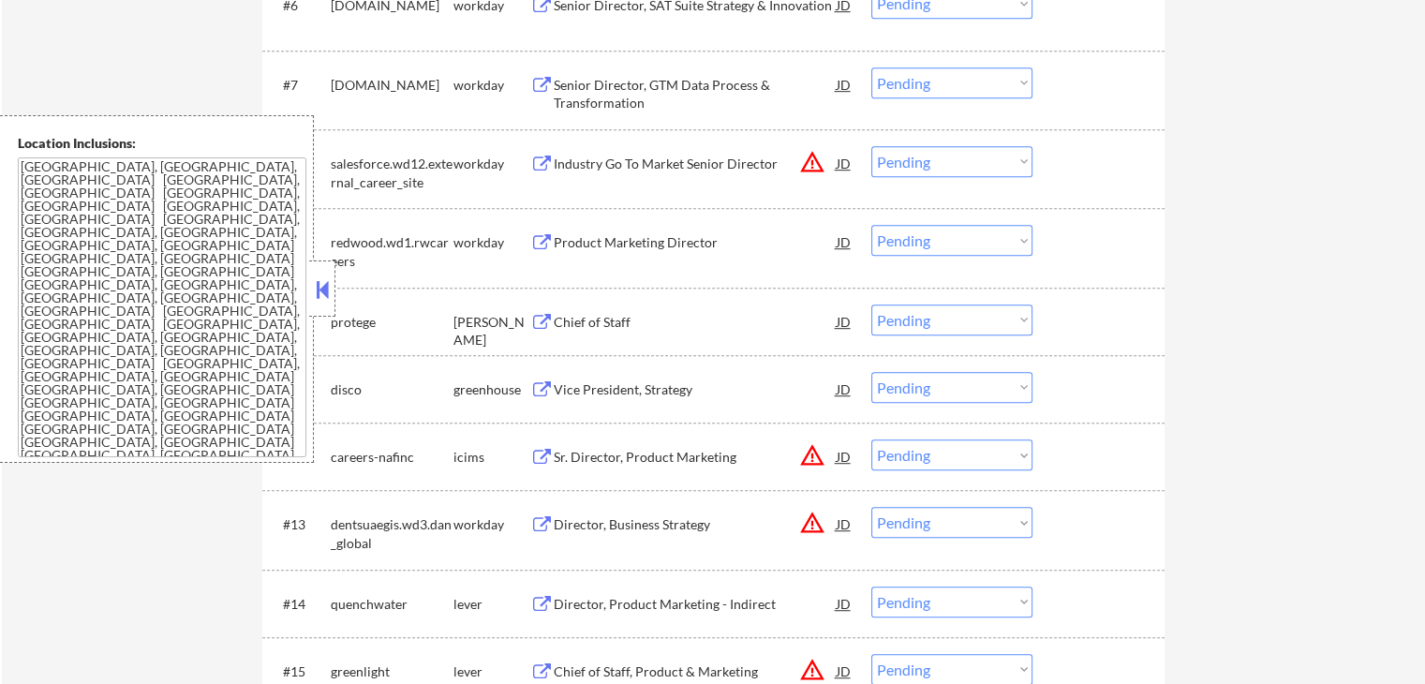
scroll to position [1124, 0]
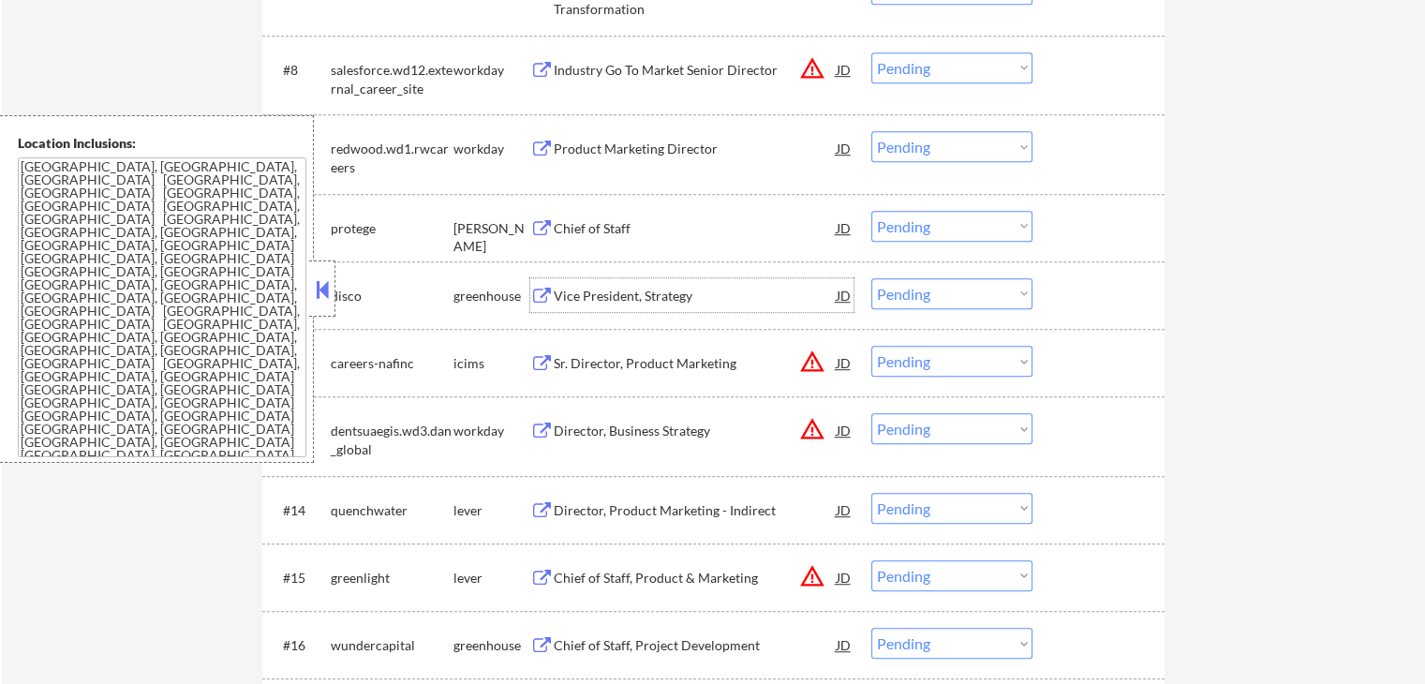
click at [582, 304] on div "Vice President, Strategy" at bounding box center [695, 295] width 283 height 34
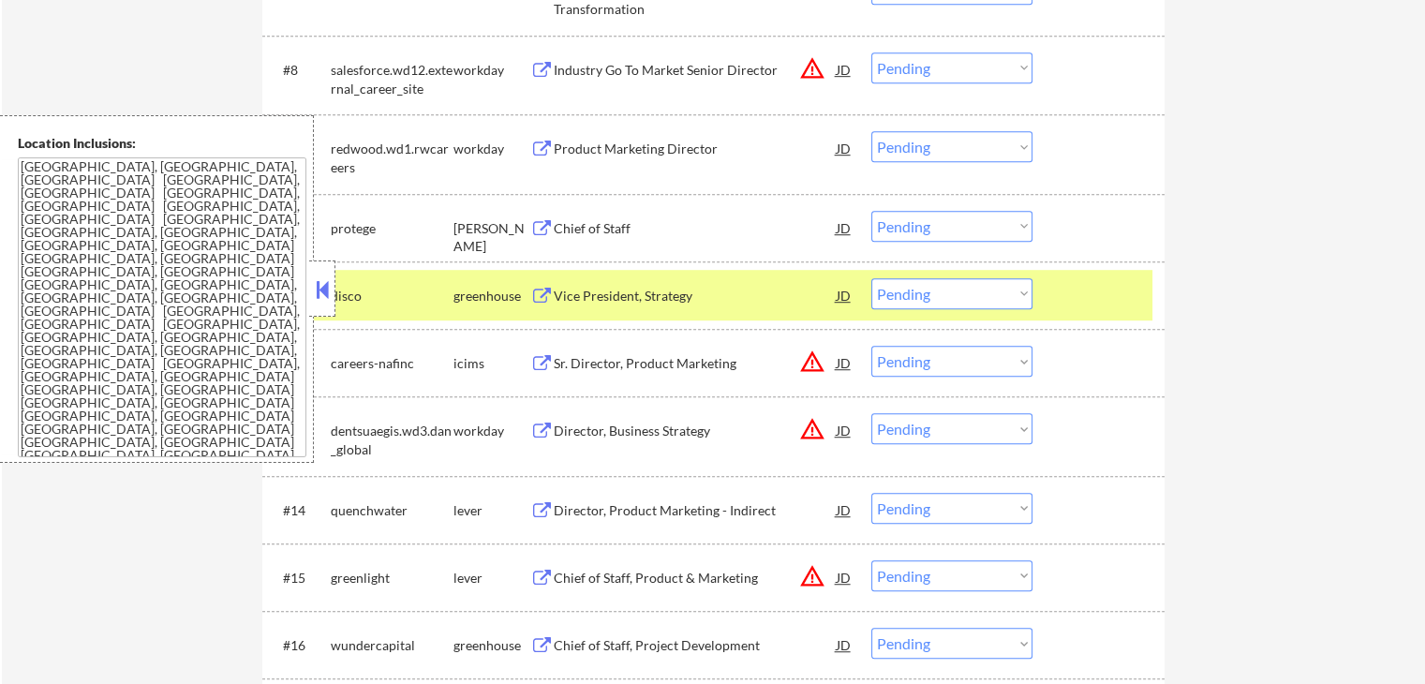
click at [590, 230] on div "Chief of Staff" at bounding box center [695, 228] width 283 height 19
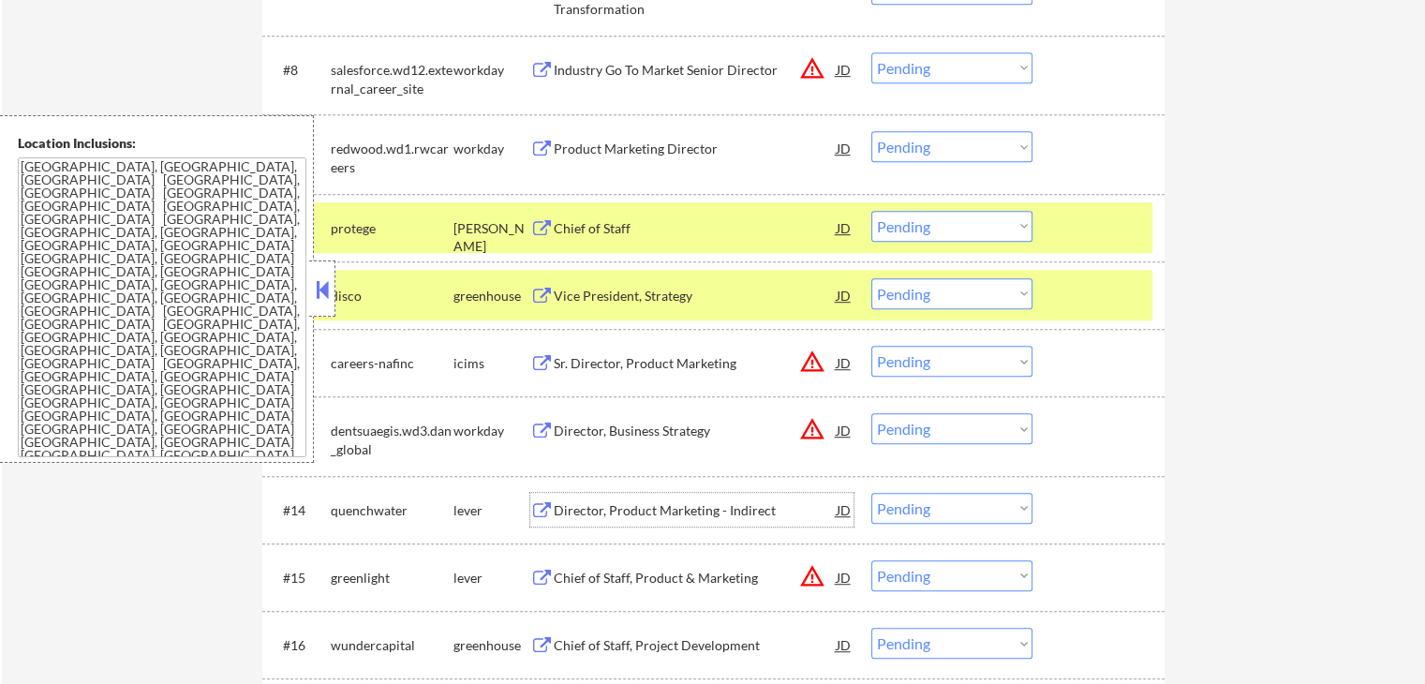
click at [598, 514] on div "Director, Product Marketing - Indirect" at bounding box center [695, 510] width 283 height 19
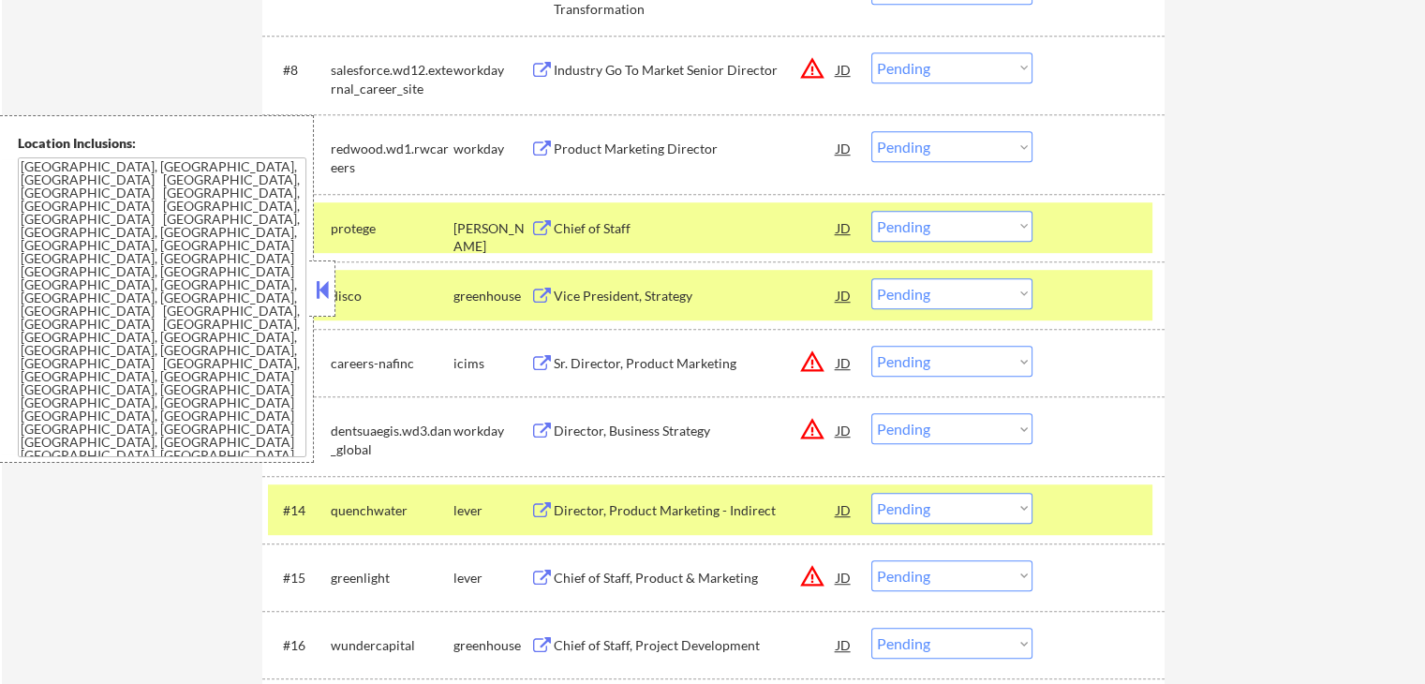
click at [573, 571] on div "Chief of Staff, Product & Marketing" at bounding box center [695, 578] width 283 height 19
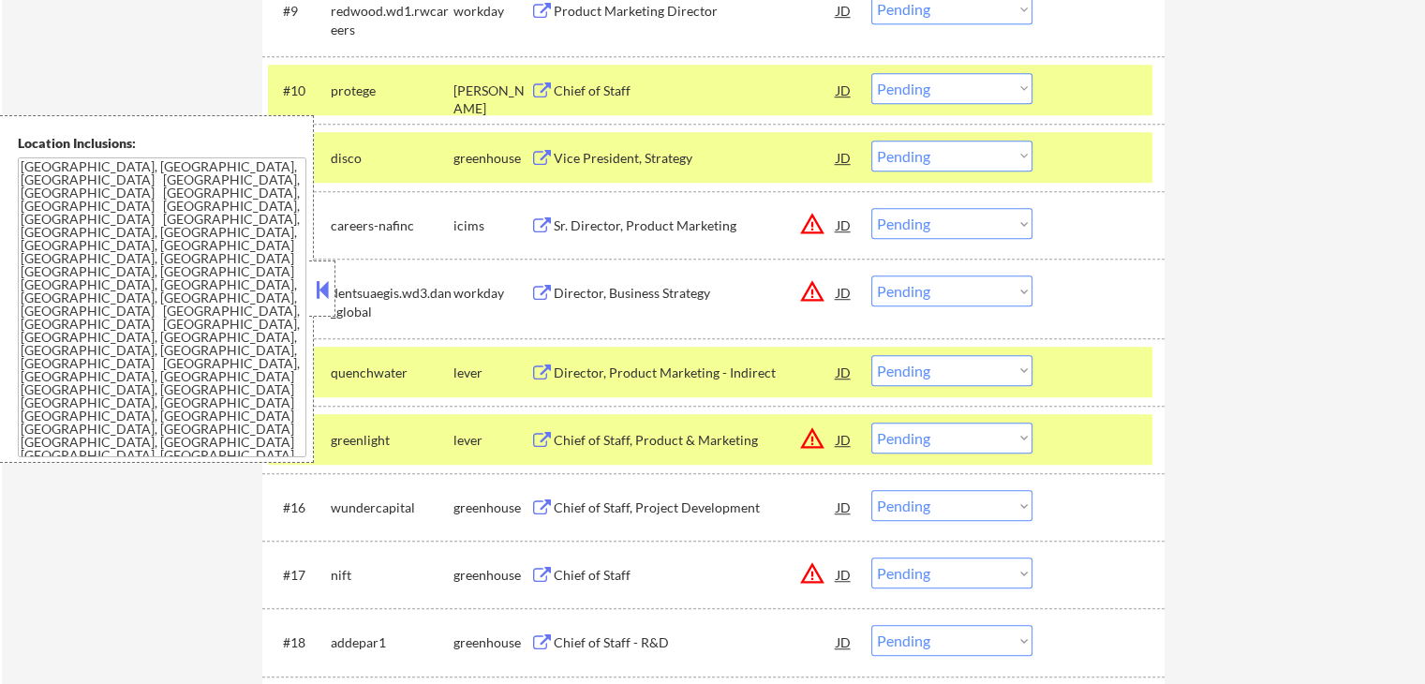
scroll to position [1405, 0]
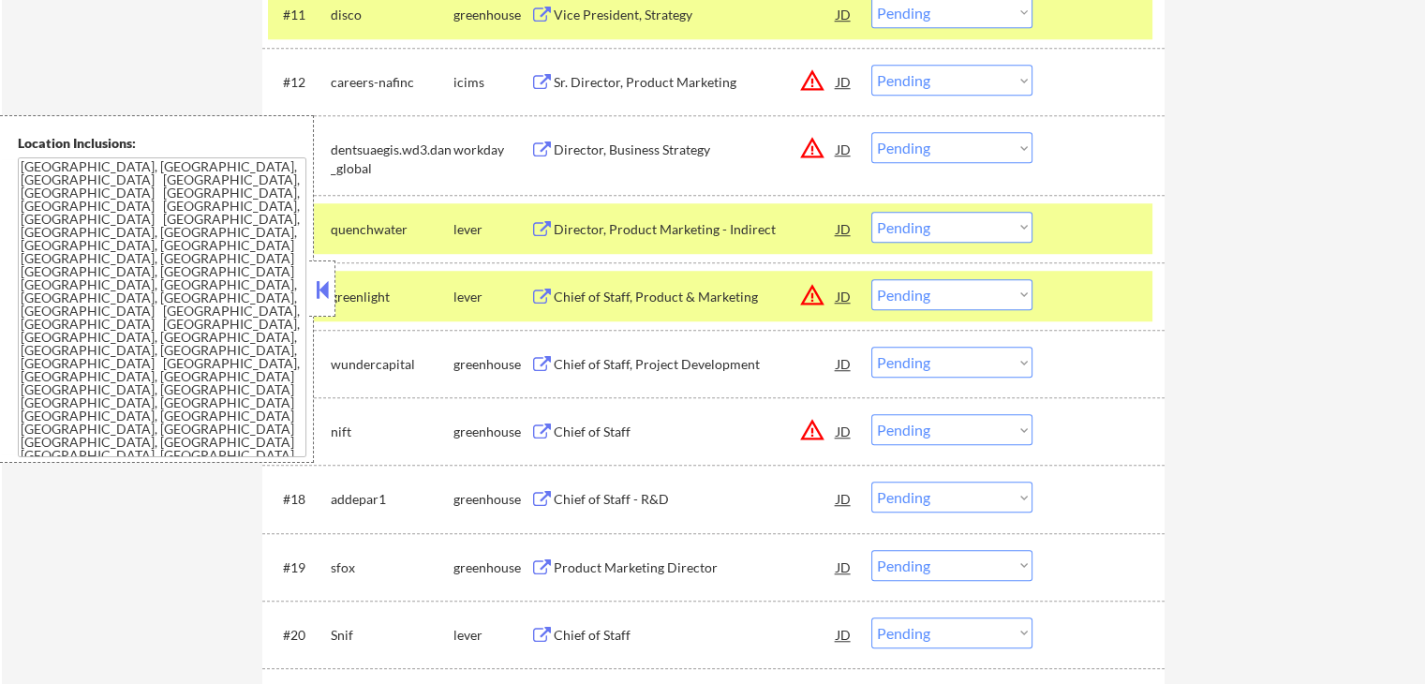
click at [601, 364] on div "Chief of Staff, Project Development" at bounding box center [695, 364] width 283 height 19
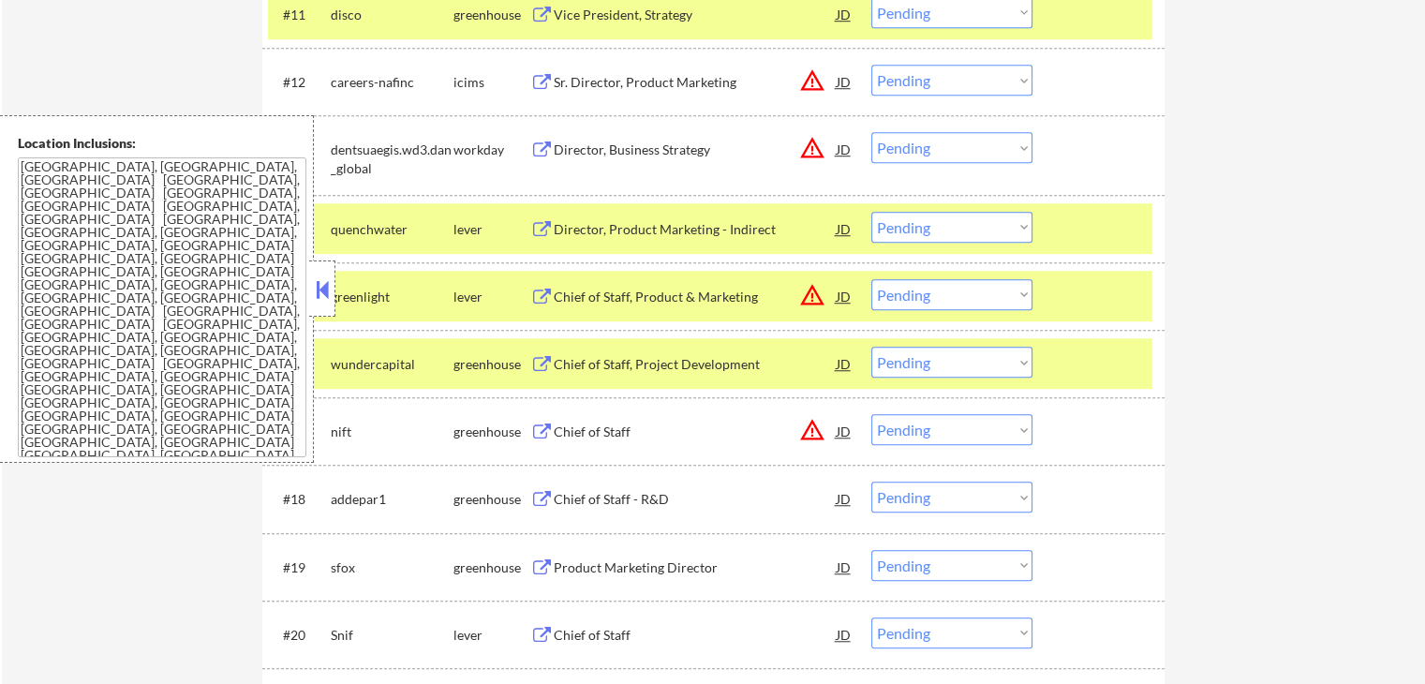
click at [593, 431] on div "Chief of Staff" at bounding box center [695, 431] width 283 height 19
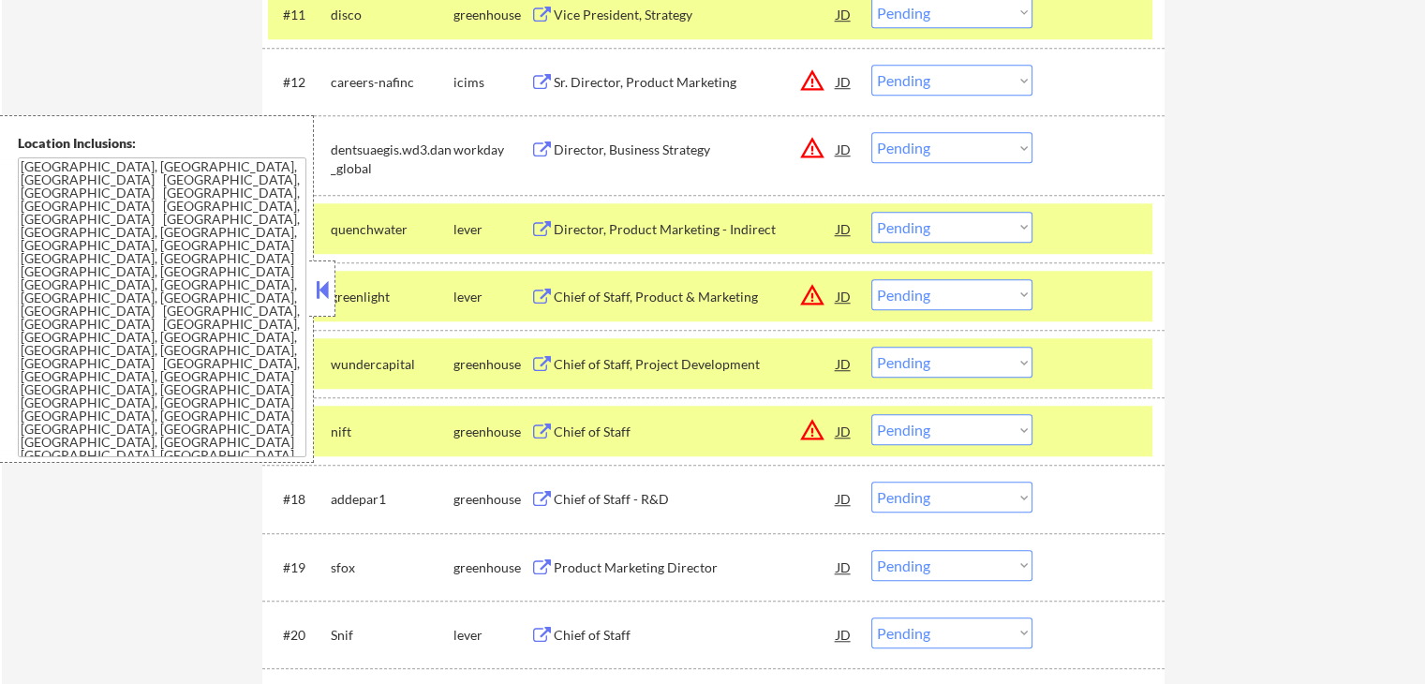
click at [588, 499] on div "Chief of Staff - R&D" at bounding box center [695, 499] width 283 height 19
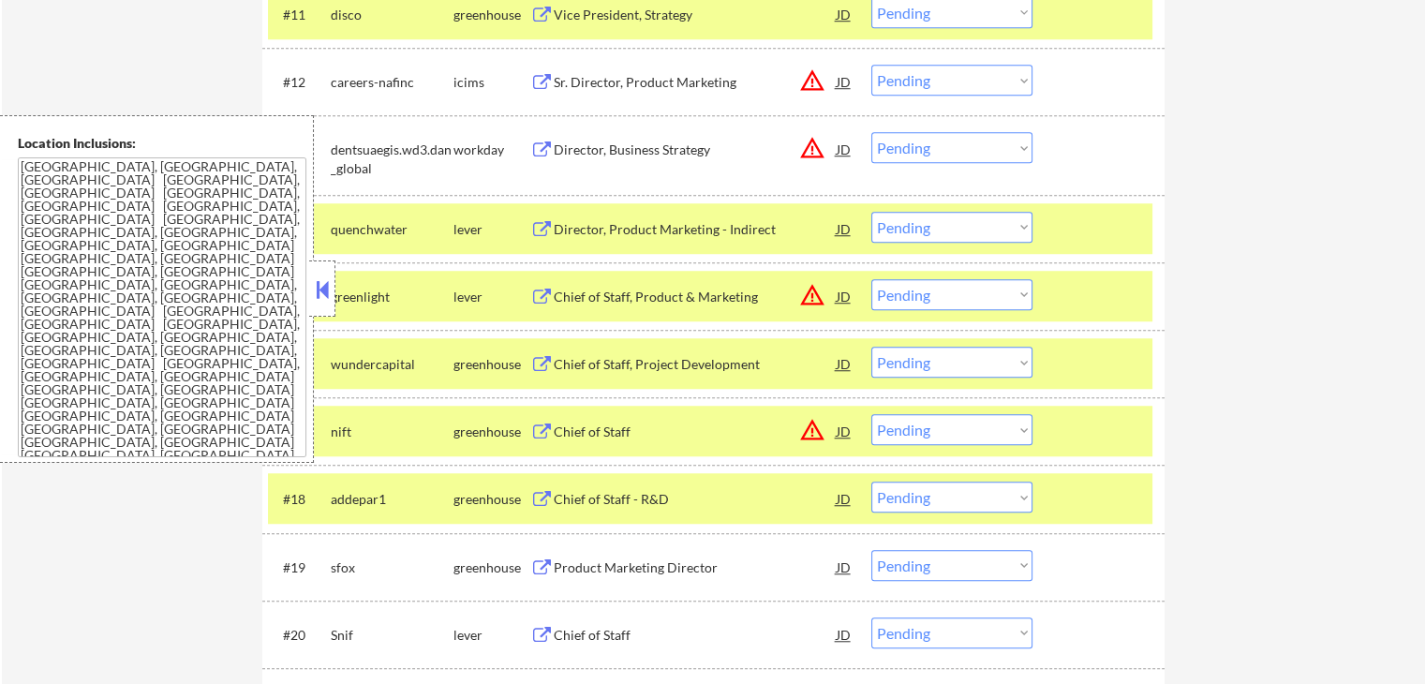
click at [584, 561] on div "Product Marketing Director" at bounding box center [695, 567] width 283 height 19
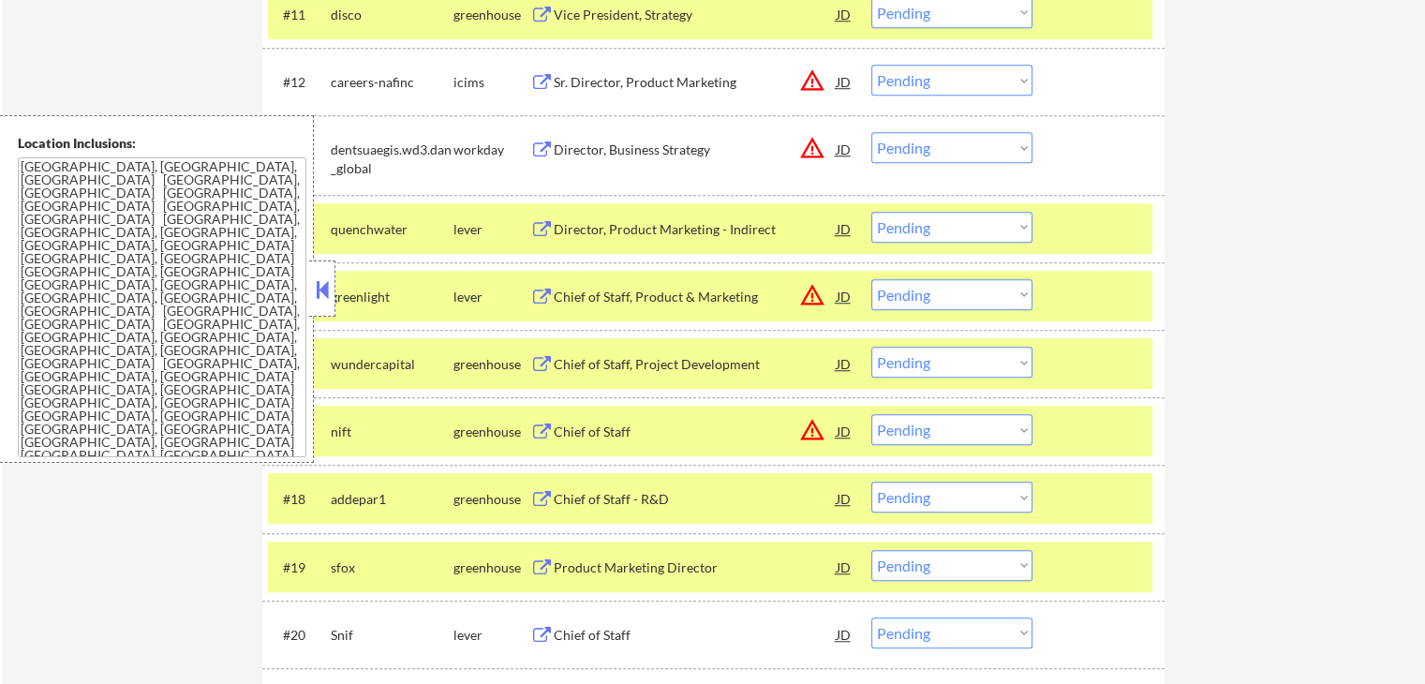
click at [573, 637] on div "Chief of Staff" at bounding box center [695, 635] width 283 height 19
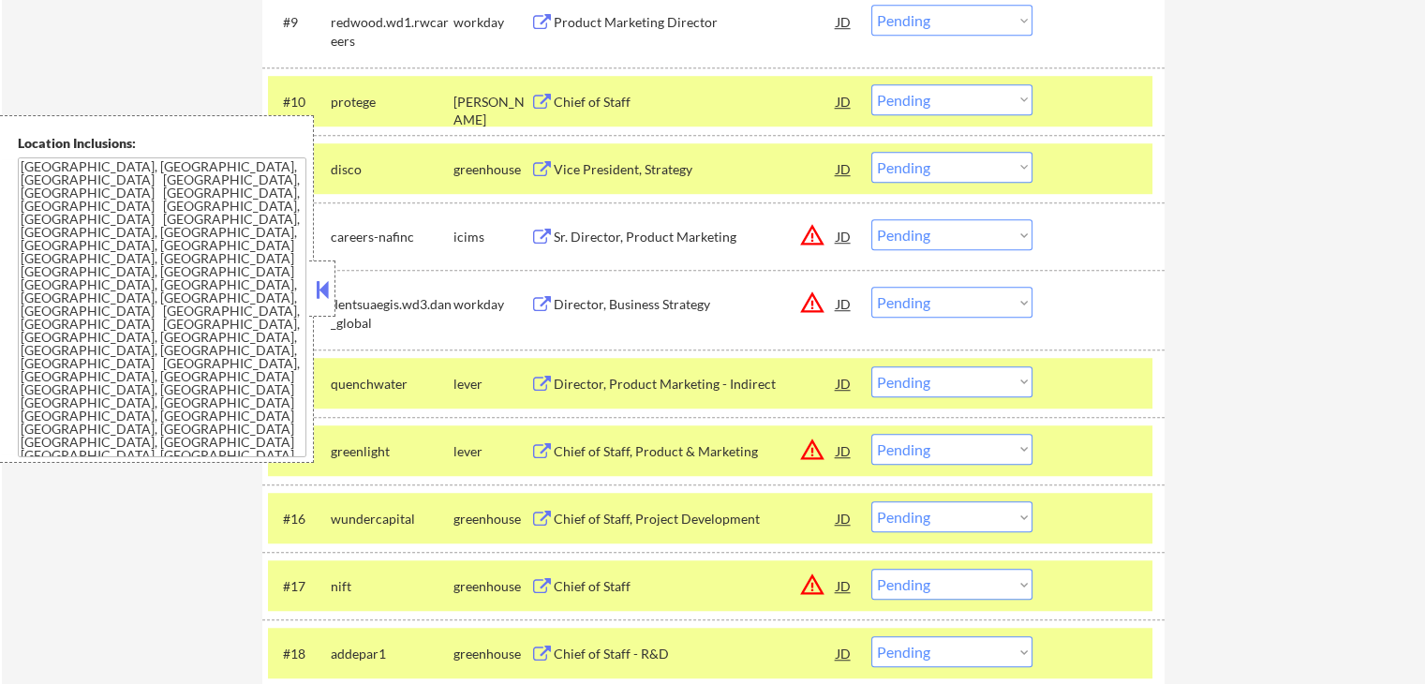
scroll to position [1218, 0]
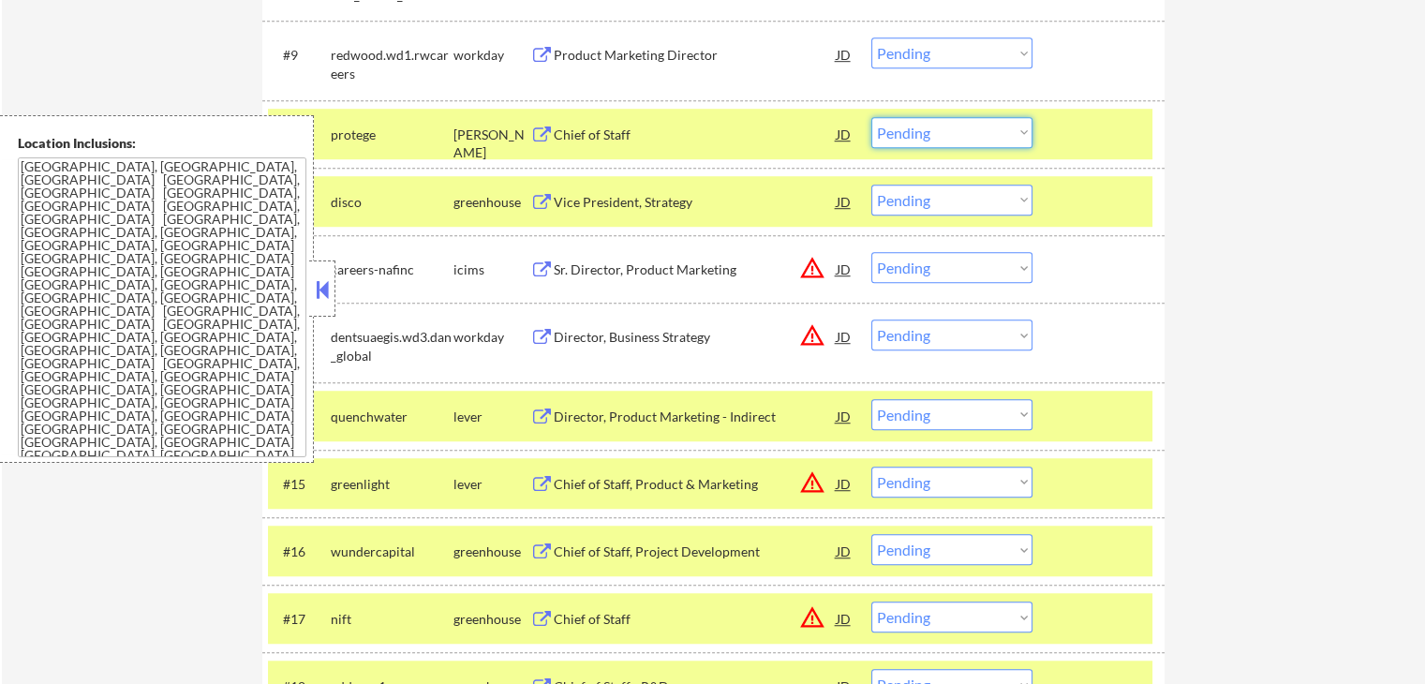
drag, startPoint x: 922, startPoint y: 130, endPoint x: 931, endPoint y: 145, distance: 17.7
click at [922, 130] on select "Choose an option... Pending Applied Excluded (Questions) Excluded (Expired) Exc…" at bounding box center [951, 132] width 161 height 31
click at [871, 117] on select "Choose an option... Pending Applied Excluded (Questions) Excluded (Expired) Exc…" at bounding box center [951, 132] width 161 height 31
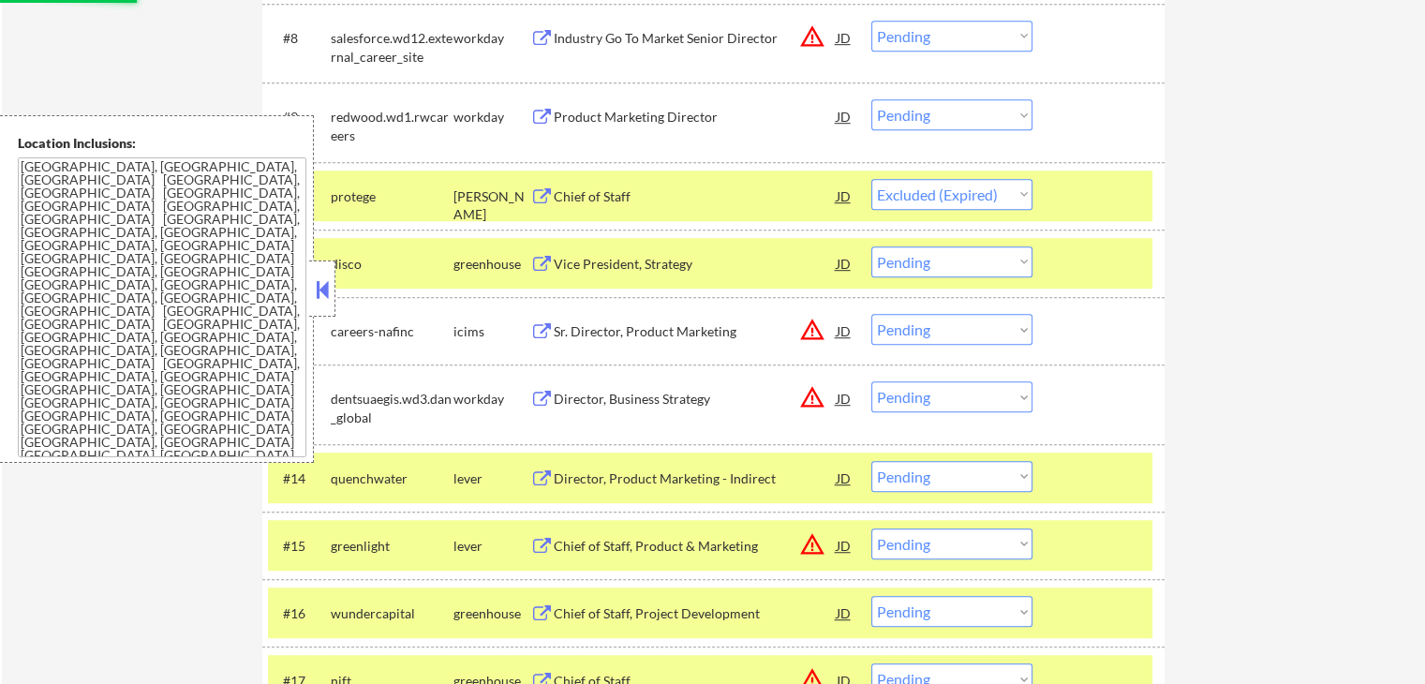
scroll to position [1124, 0]
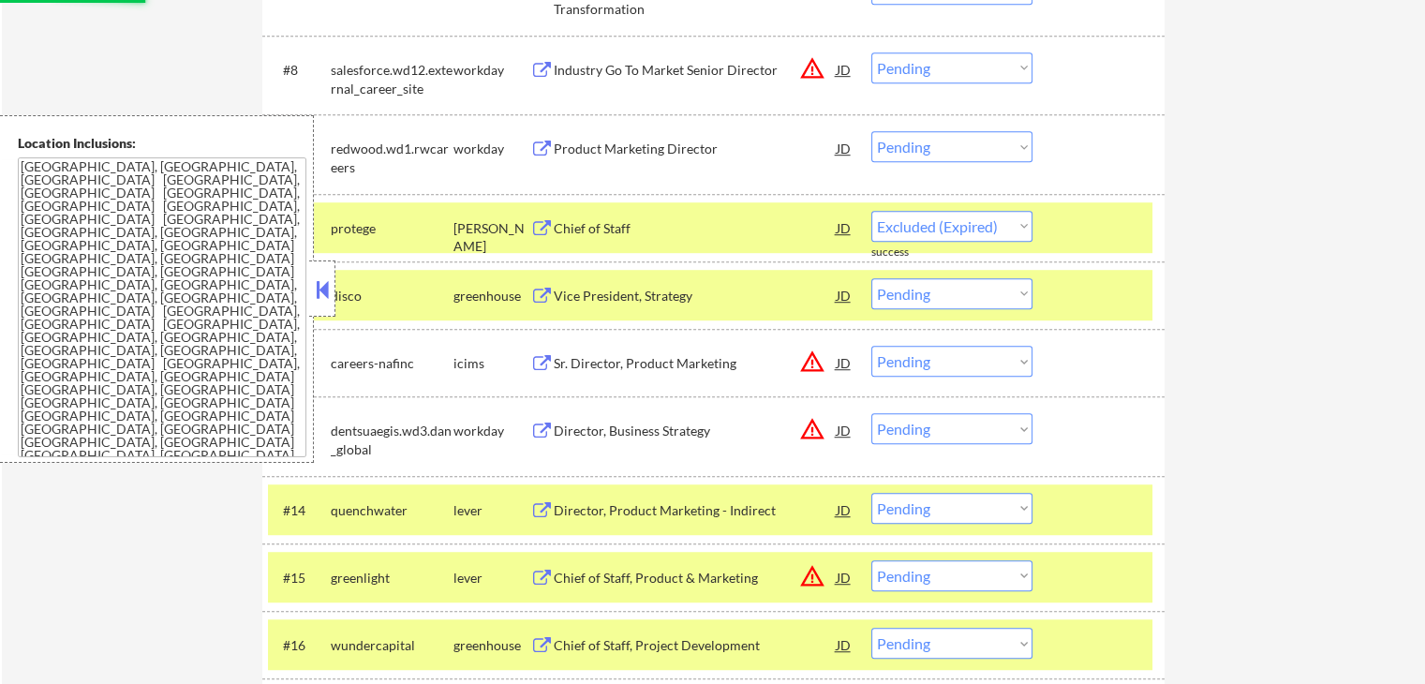
select select ""pending""
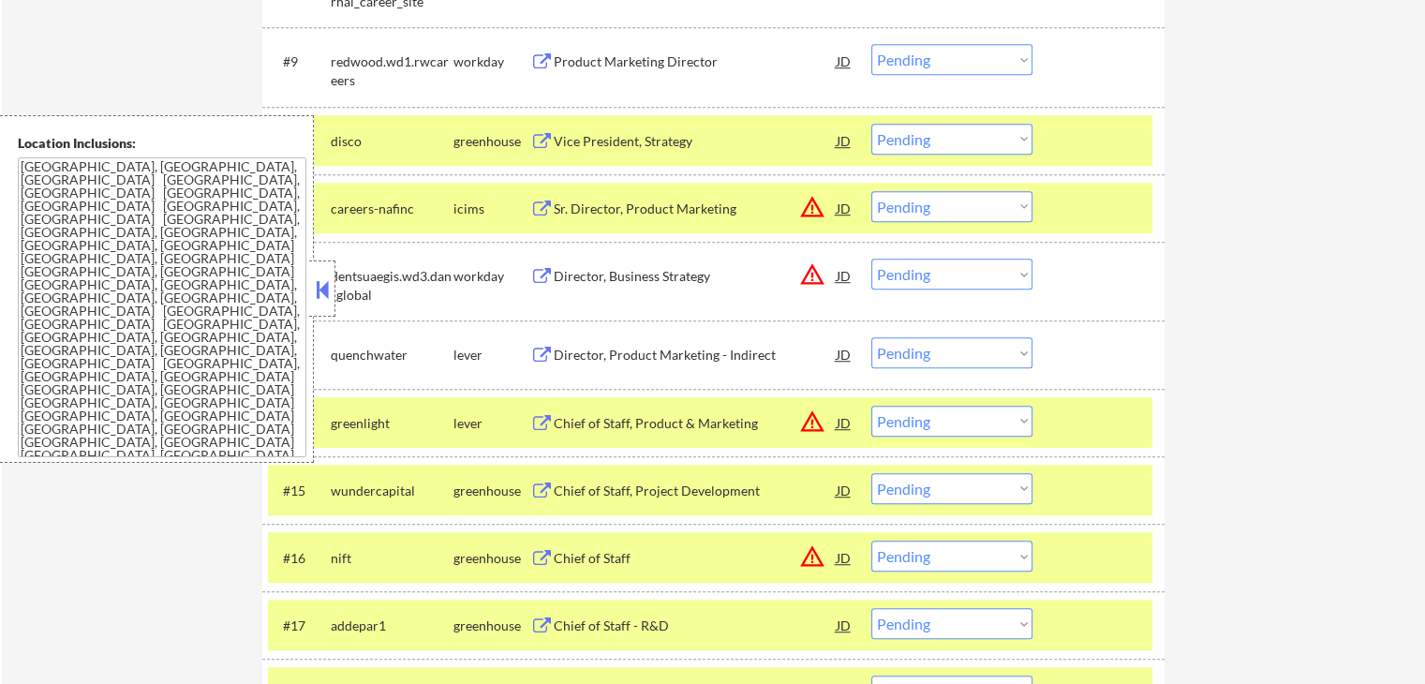
scroll to position [1311, 0]
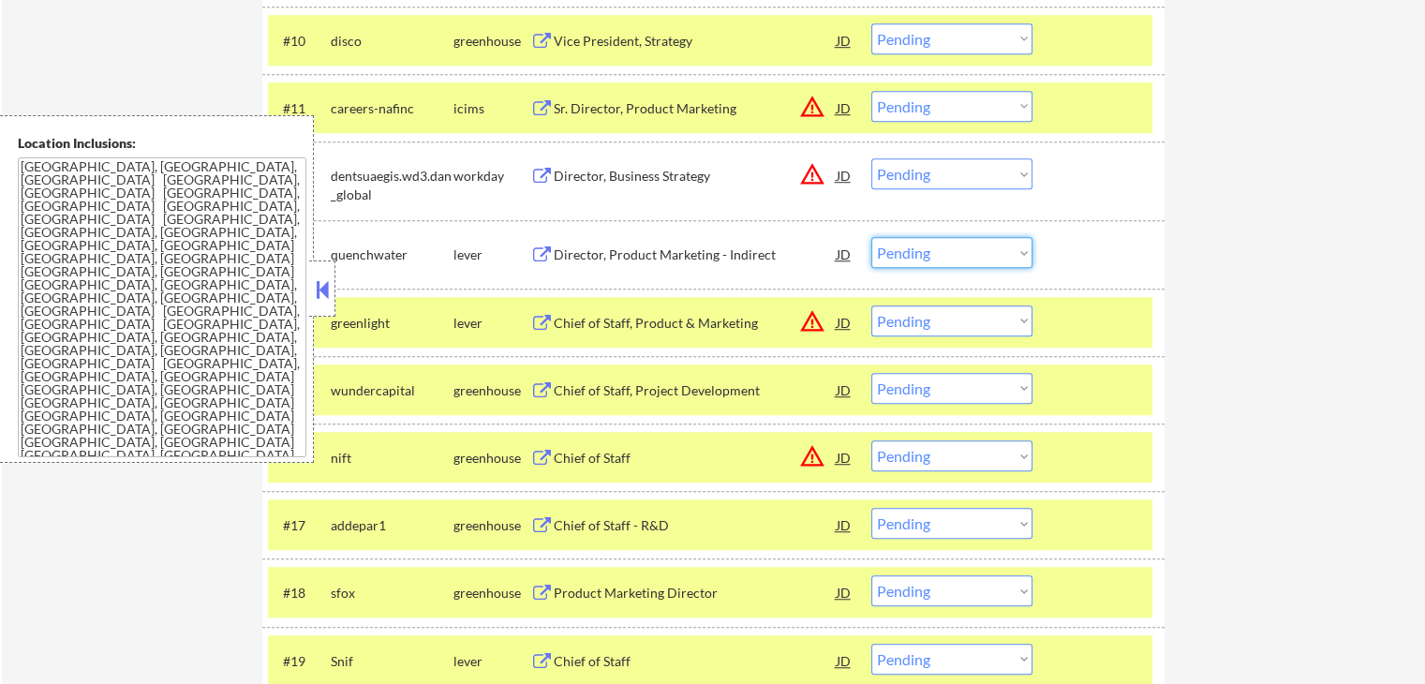
click at [929, 248] on select "Choose an option... Pending Applied Excluded (Questions) Excluded (Expired) Exc…" at bounding box center [951, 252] width 161 height 31
select select ""excluded__salary_""
click at [871, 237] on select "Choose an option... Pending Applied Excluded (Questions) Excluded (Expired) Exc…" at bounding box center [951, 252] width 161 height 31
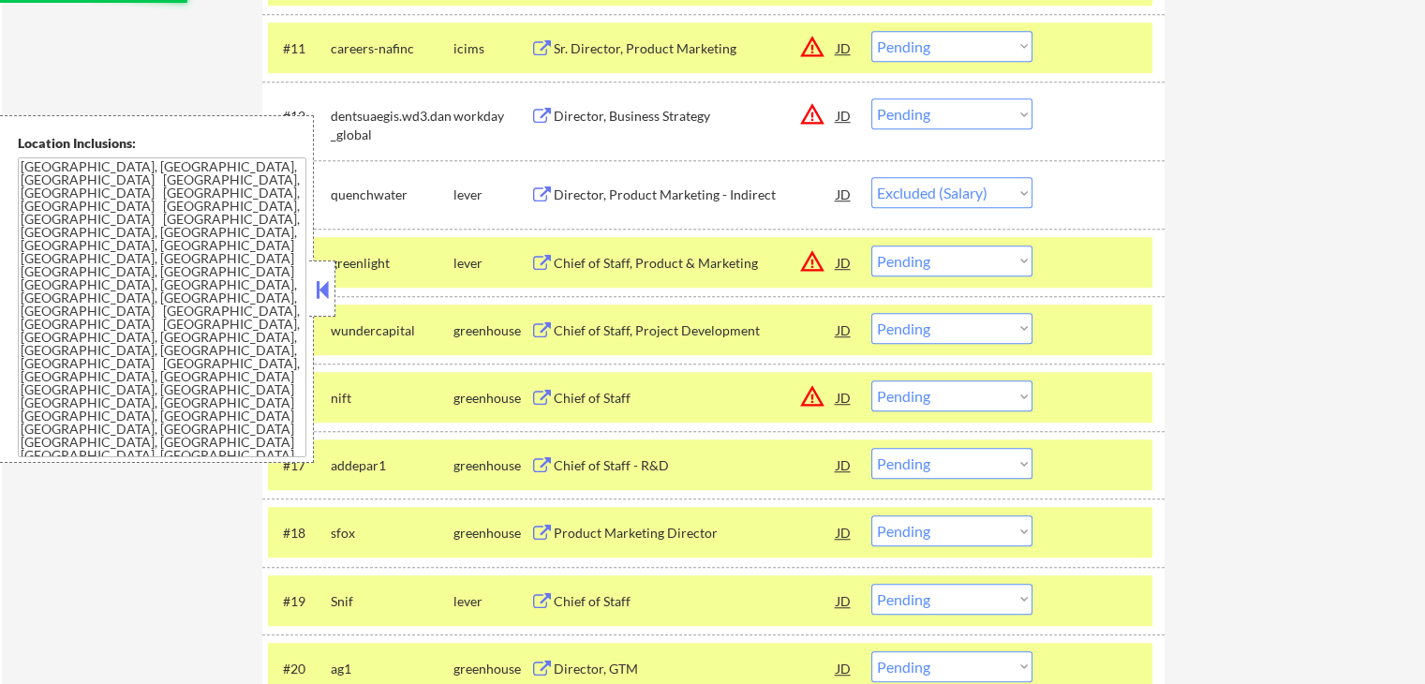
scroll to position [1405, 0]
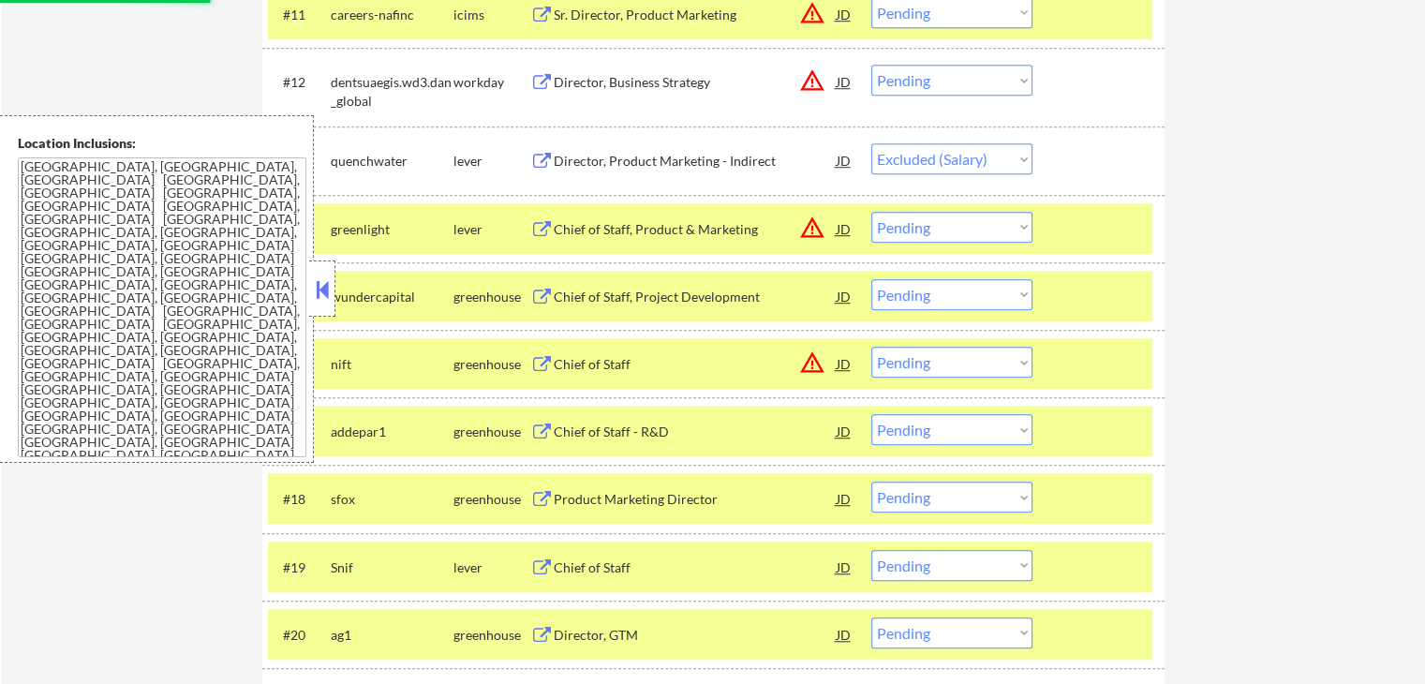
click at [925, 233] on select "Choose an option... Pending Applied Excluded (Questions) Excluded (Expired) Exc…" at bounding box center [951, 227] width 161 height 31
click at [871, 212] on select "Choose an option... Pending Applied Excluded (Questions) Excluded (Expired) Exc…" at bounding box center [951, 227] width 161 height 31
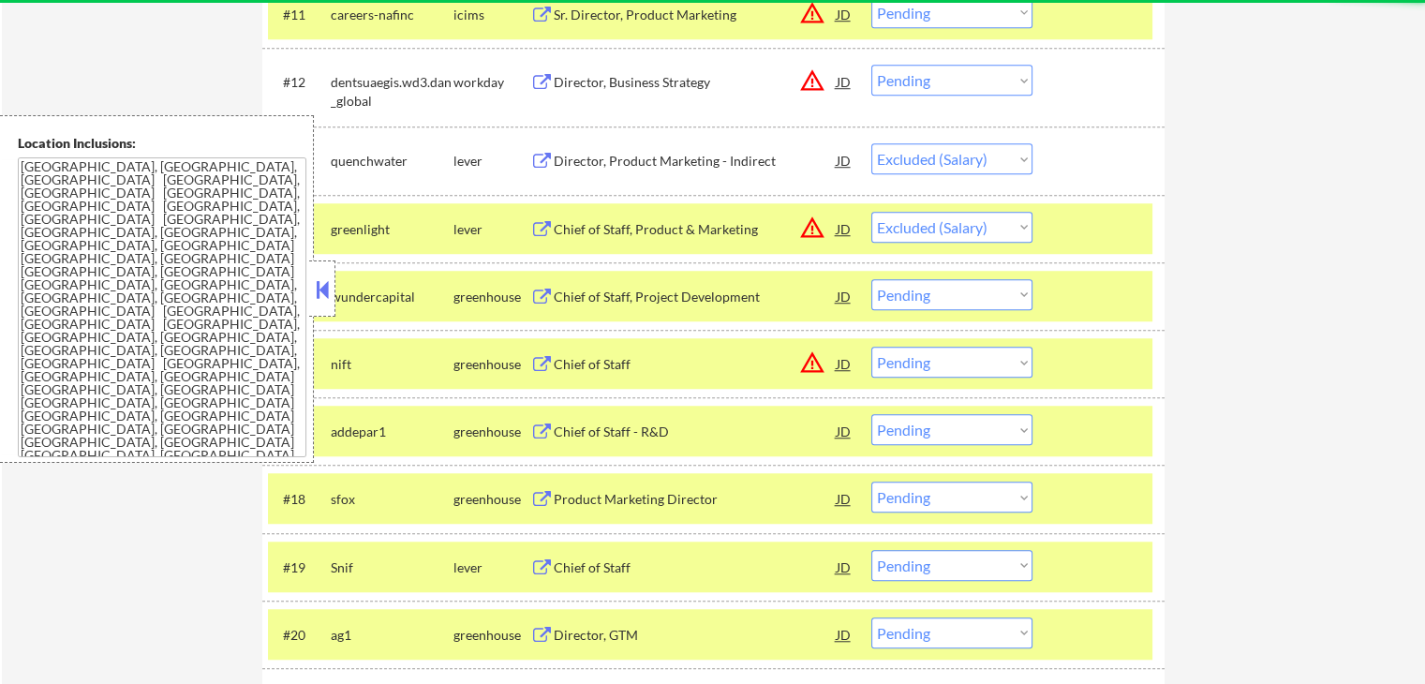
click at [970, 279] on select "Choose an option... Pending Applied Excluded (Questions) Excluded (Expired) Exc…" at bounding box center [951, 294] width 161 height 31
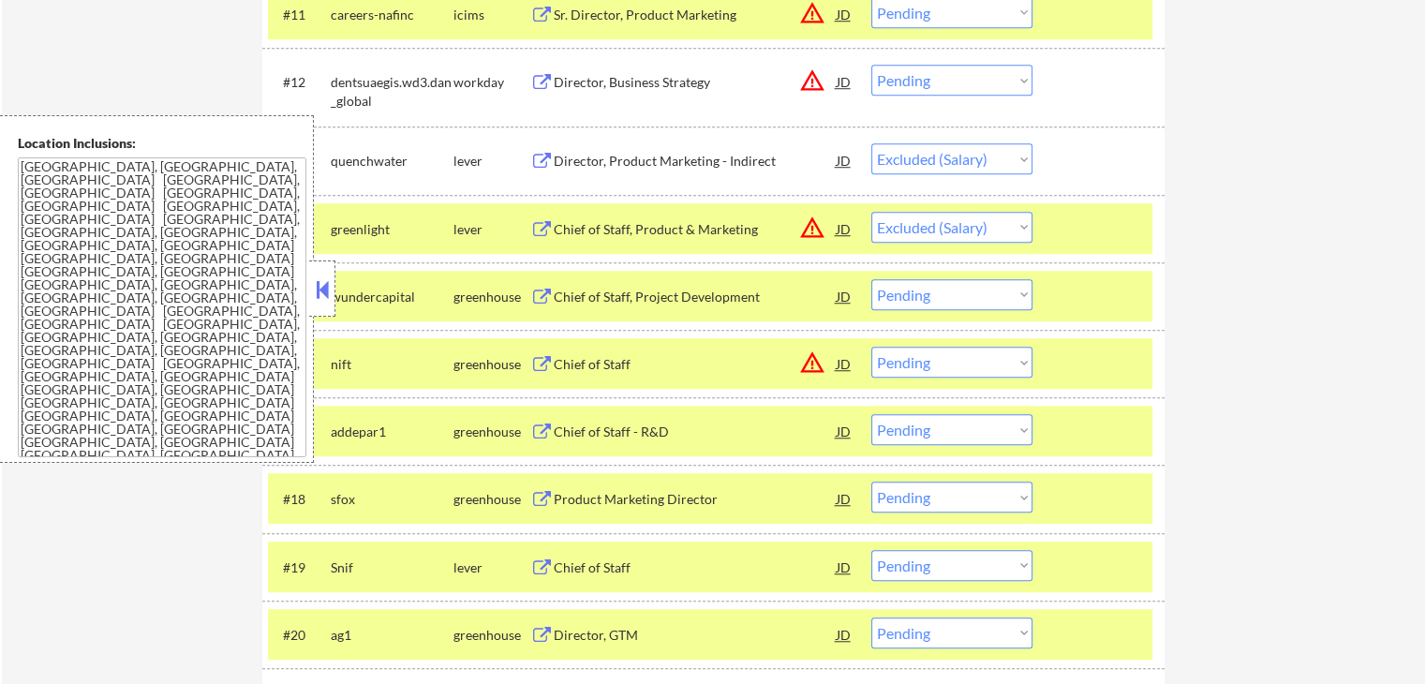
drag, startPoint x: 971, startPoint y: 206, endPoint x: 972, endPoint y: 286, distance: 79.6
click at [971, 279] on select "Choose an option... Pending Applied Excluded (Questions) Excluded (Expired) Exc…" at bounding box center [951, 294] width 161 height 31
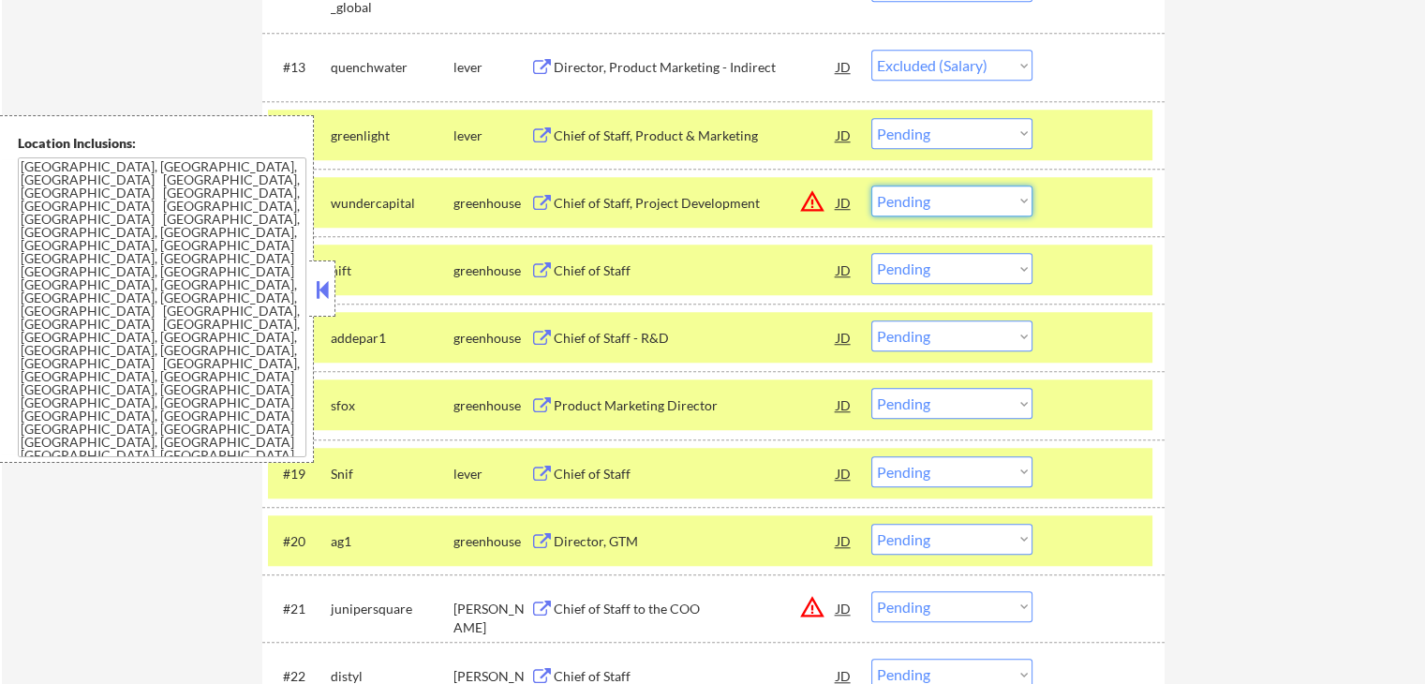
click at [973, 207] on select "Choose an option... Pending Applied Excluded (Questions) Excluded (Expired) Exc…" at bounding box center [951, 200] width 161 height 31
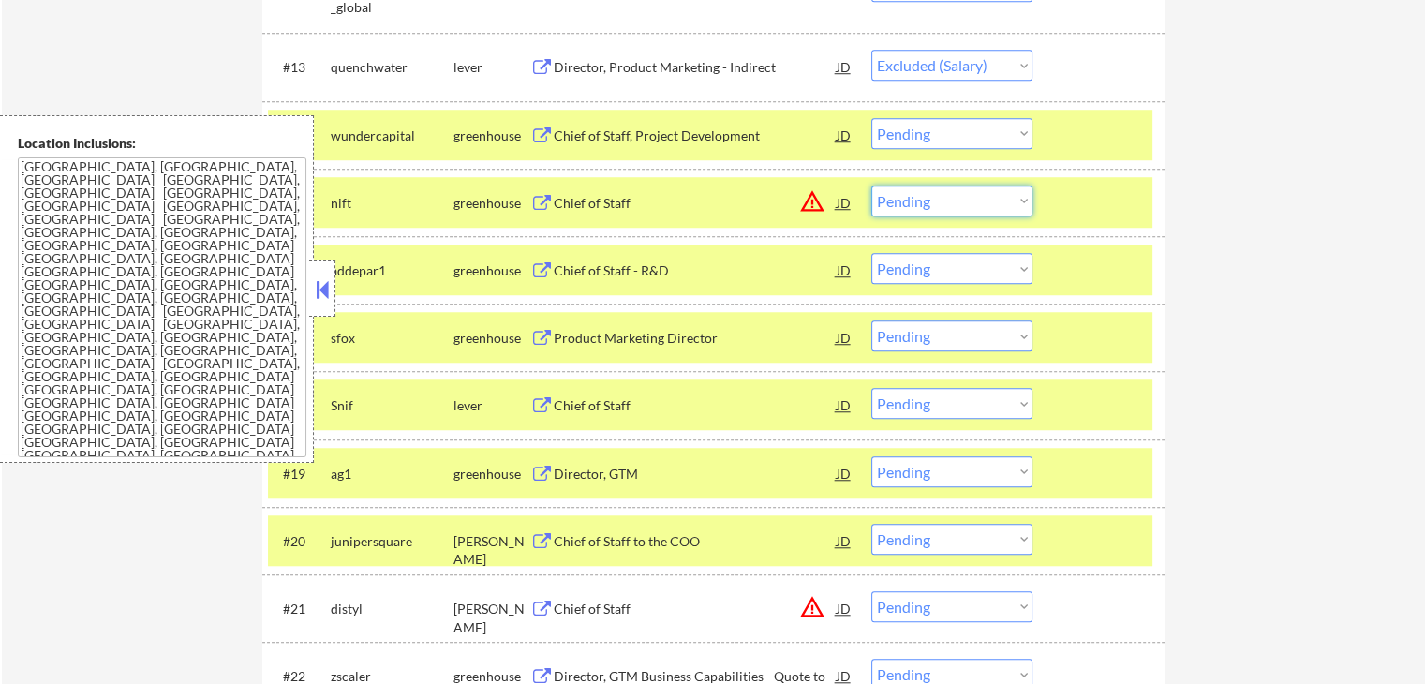
click at [1161, 186] on div "#15 nift greenhouse Chief of Staff JD warning_amber Choose an option... Pending…" at bounding box center [713, 202] width 902 height 67
click at [964, 133] on select "Choose an option... Pending Applied Excluded (Questions) Excluded (Expired) Exc…" at bounding box center [951, 133] width 161 height 31
click at [871, 118] on select "Choose an option... Pending Applied Excluded (Questions) Excluded (Expired) Exc…" at bounding box center [951, 133] width 161 height 31
select select ""pending""
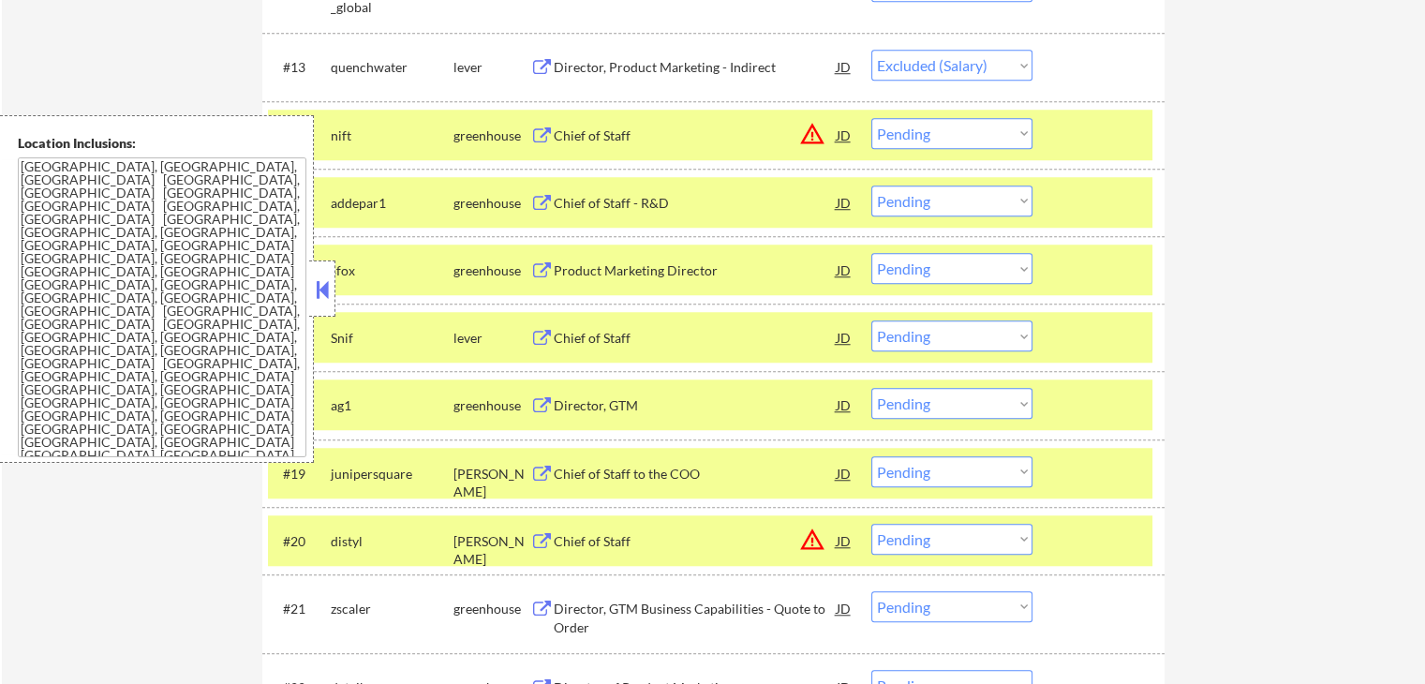
click at [940, 201] on select "Choose an option... Pending Applied Excluded (Questions) Excluded (Expired) Exc…" at bounding box center [951, 200] width 161 height 31
select select ""pending""
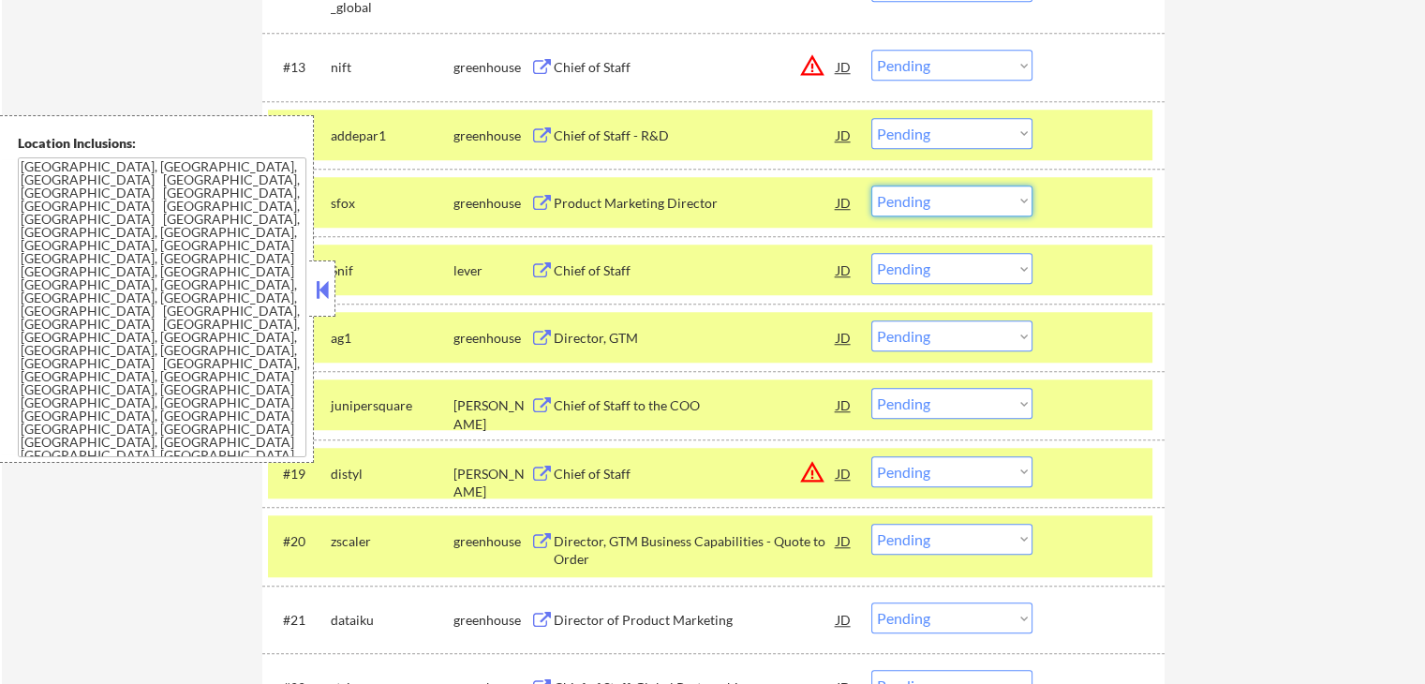
click at [912, 128] on select "Choose an option... Pending Applied Excluded (Questions) Excluded (Expired) Exc…" at bounding box center [951, 133] width 161 height 31
click at [871, 118] on select "Choose an option... Pending Applied Excluded (Questions) Excluded (Expired) Exc…" at bounding box center [951, 133] width 161 height 31
click at [943, 66] on select "Choose an option... Pending Applied Excluded (Questions) Excluded (Expired) Exc…" at bounding box center [951, 65] width 161 height 31
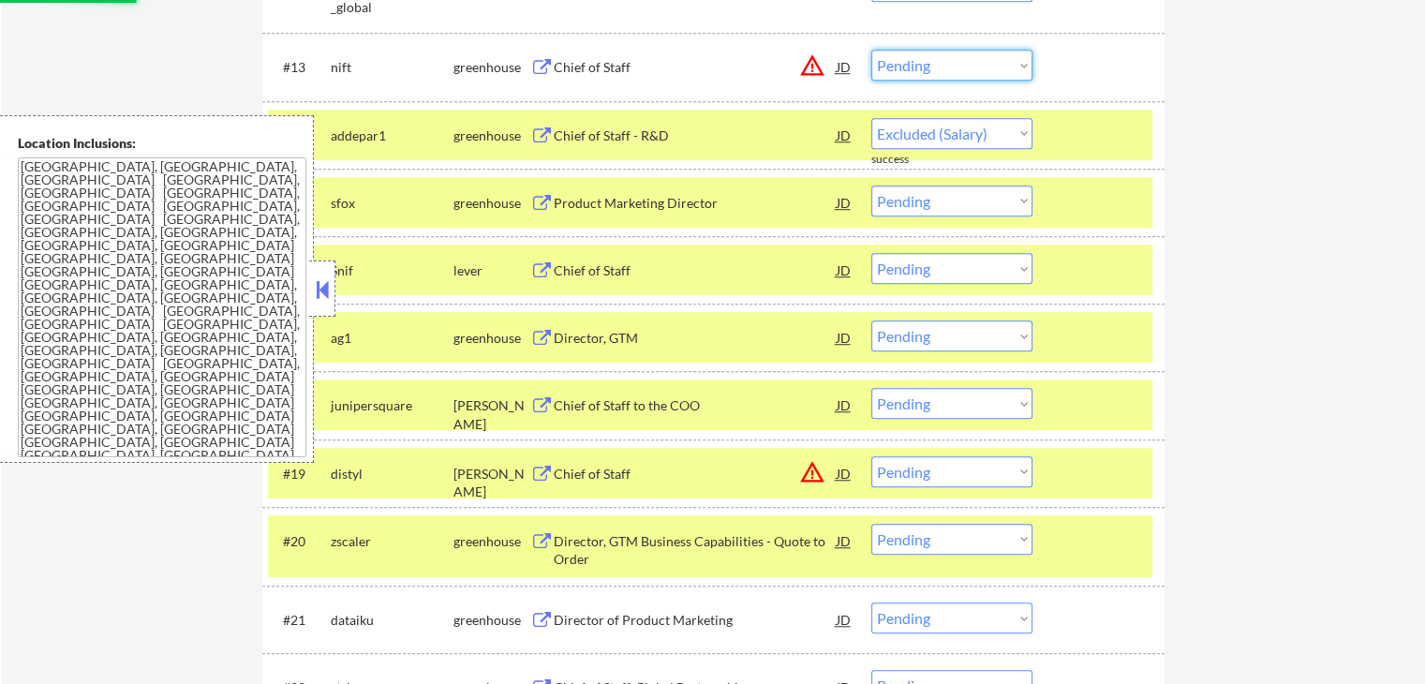
select select ""pending""
click at [871, 50] on select "Choose an option... Pending Applied Excluded (Questions) Excluded (Expired) Exc…" at bounding box center [951, 65] width 161 height 31
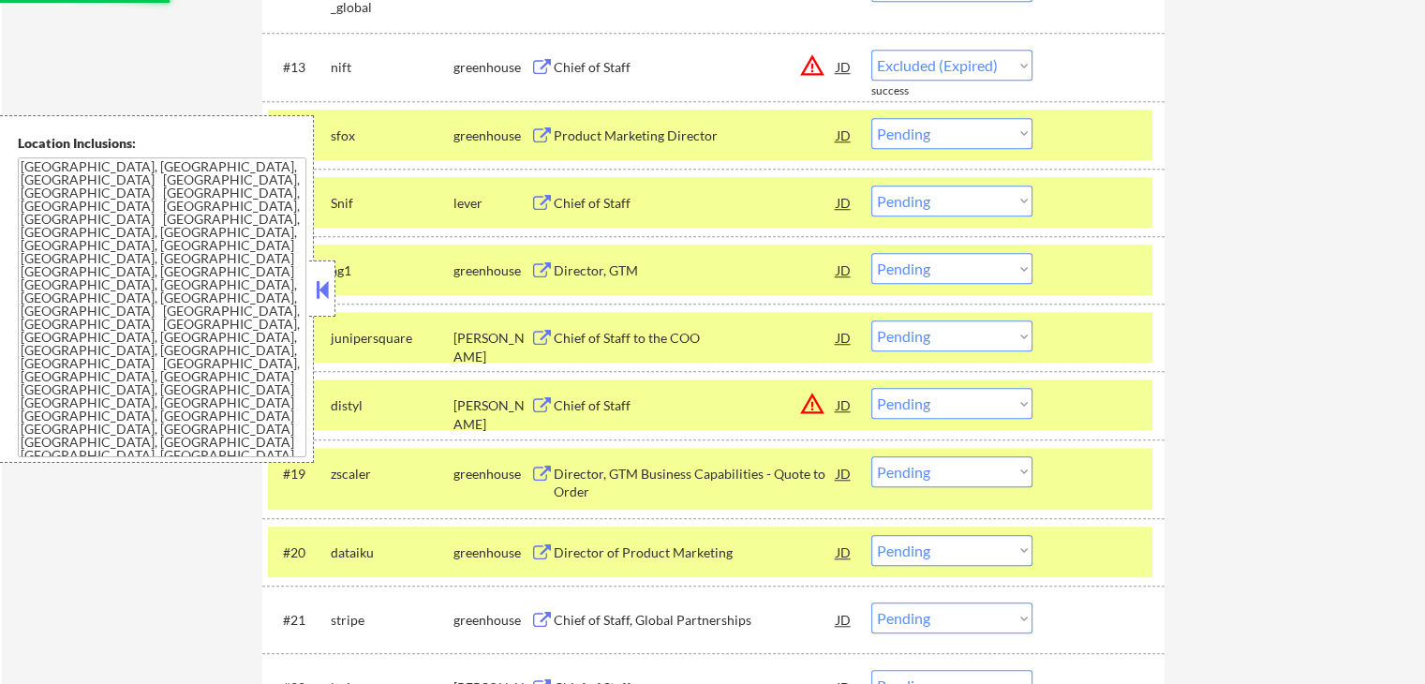
select select ""pending""
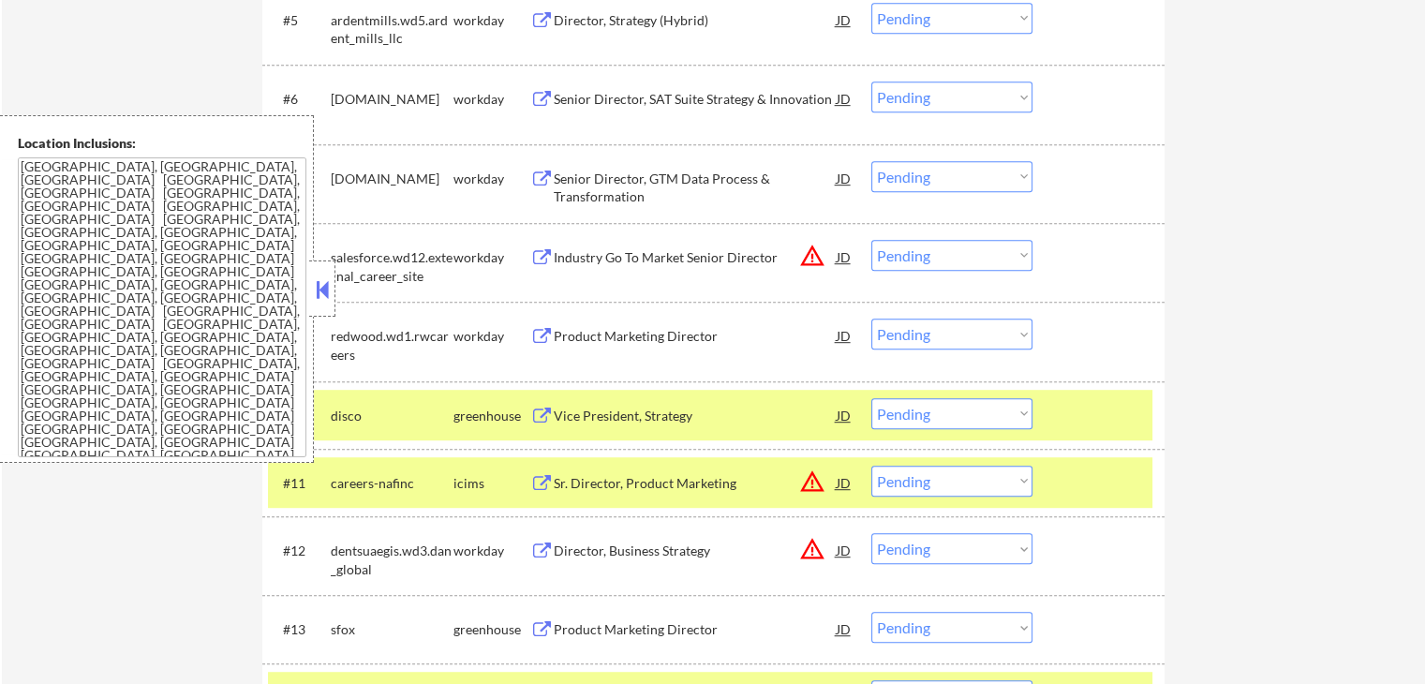
scroll to position [1124, 0]
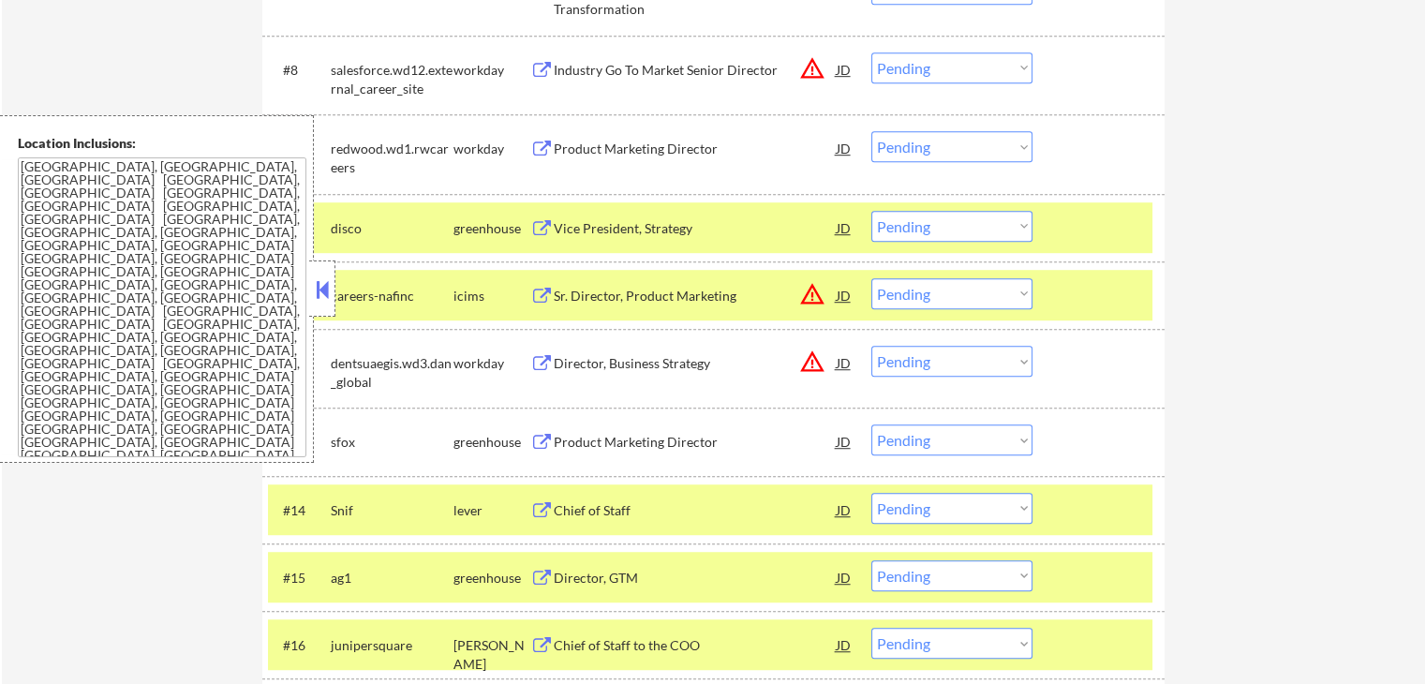
drag, startPoint x: 918, startPoint y: 232, endPoint x: 933, endPoint y: 238, distance: 16.0
click at [921, 230] on select "Choose an option... Pending Applied Excluded (Questions) Excluded (Expired) Exc…" at bounding box center [951, 226] width 161 height 31
click at [871, 211] on select "Choose an option... Pending Applied Excluded (Questions) Excluded (Expired) Exc…" at bounding box center [951, 226] width 161 height 31
select select ""pending""
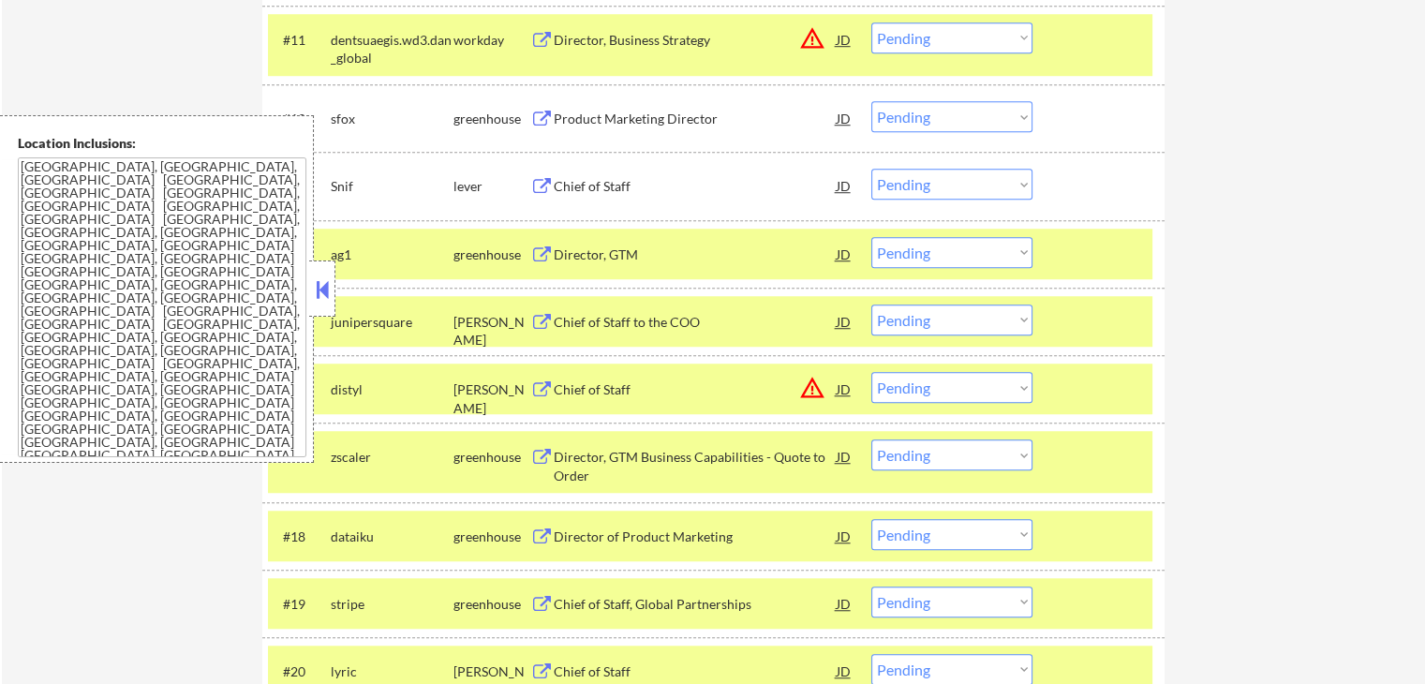
scroll to position [1405, 0]
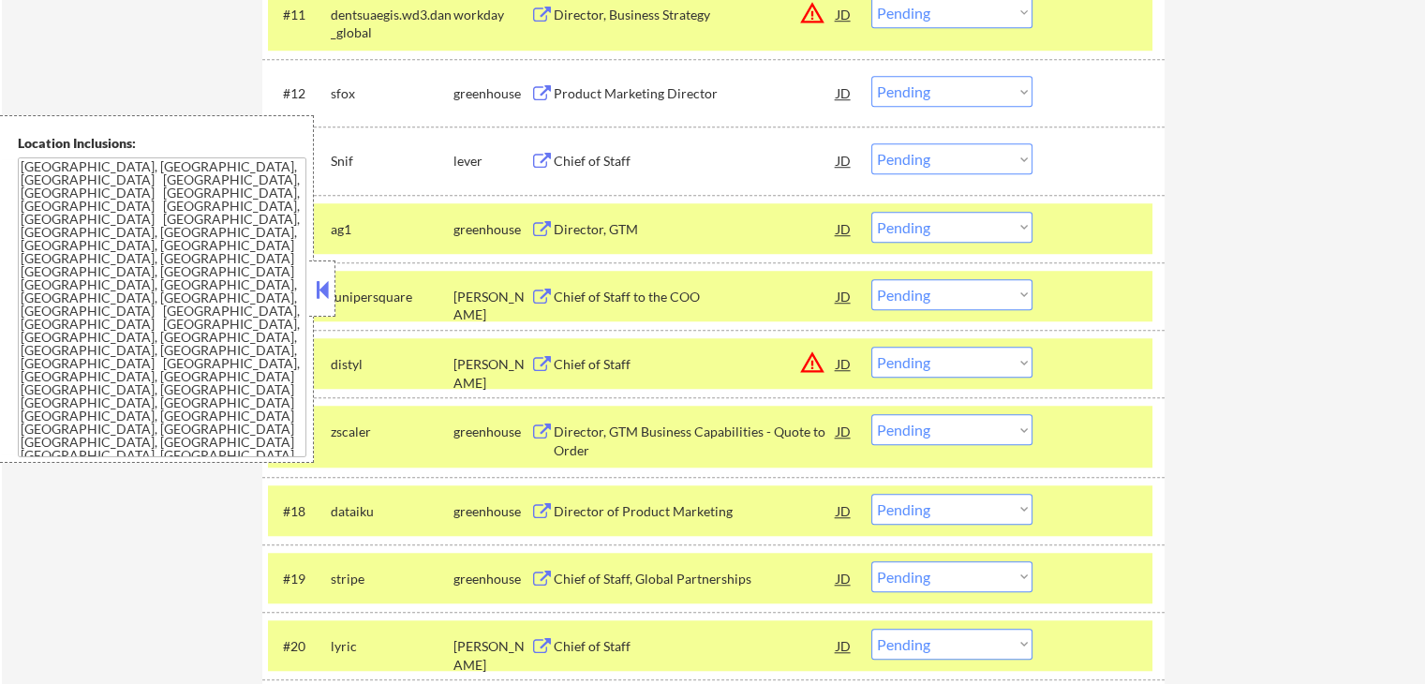
click at [907, 81] on select "Choose an option... Pending Applied Excluded (Questions) Excluded (Expired) Exc…" at bounding box center [951, 91] width 161 height 31
click at [871, 76] on select "Choose an option... Pending Applied Excluded (Questions) Excluded (Expired) Exc…" at bounding box center [951, 91] width 161 height 31
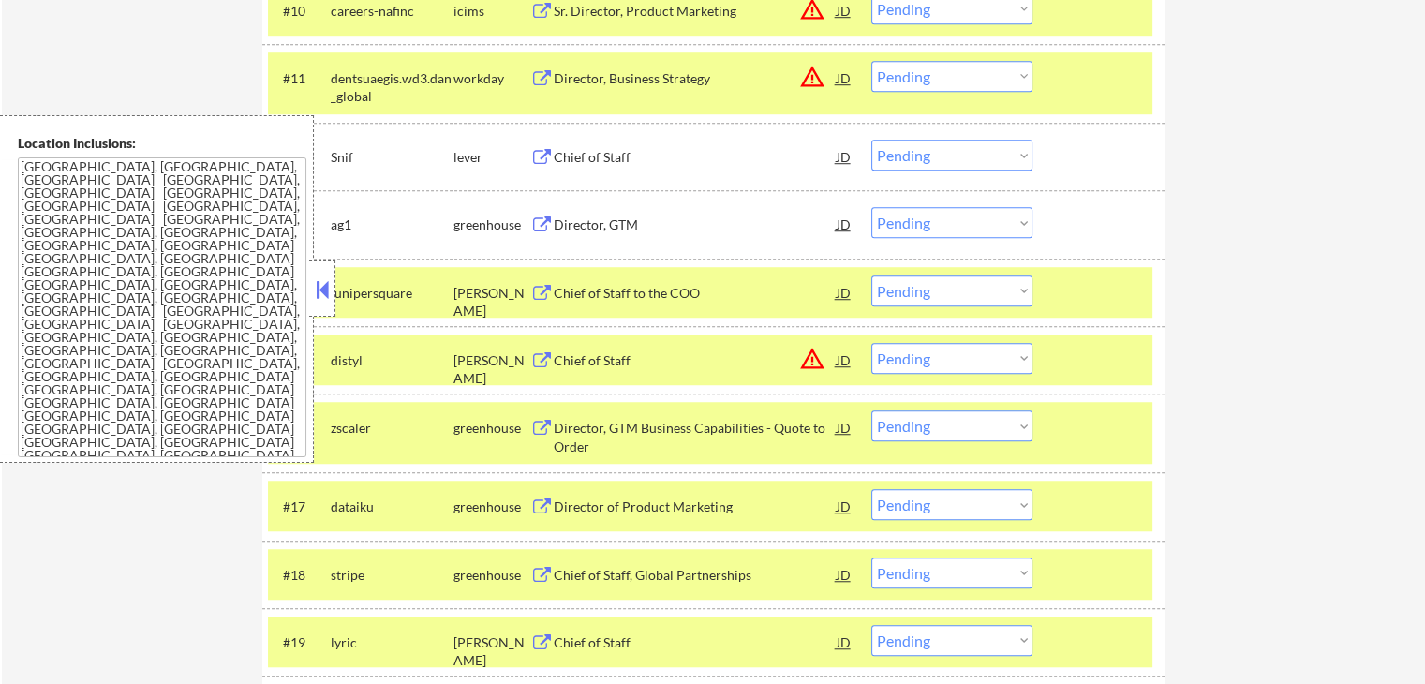
scroll to position [1311, 0]
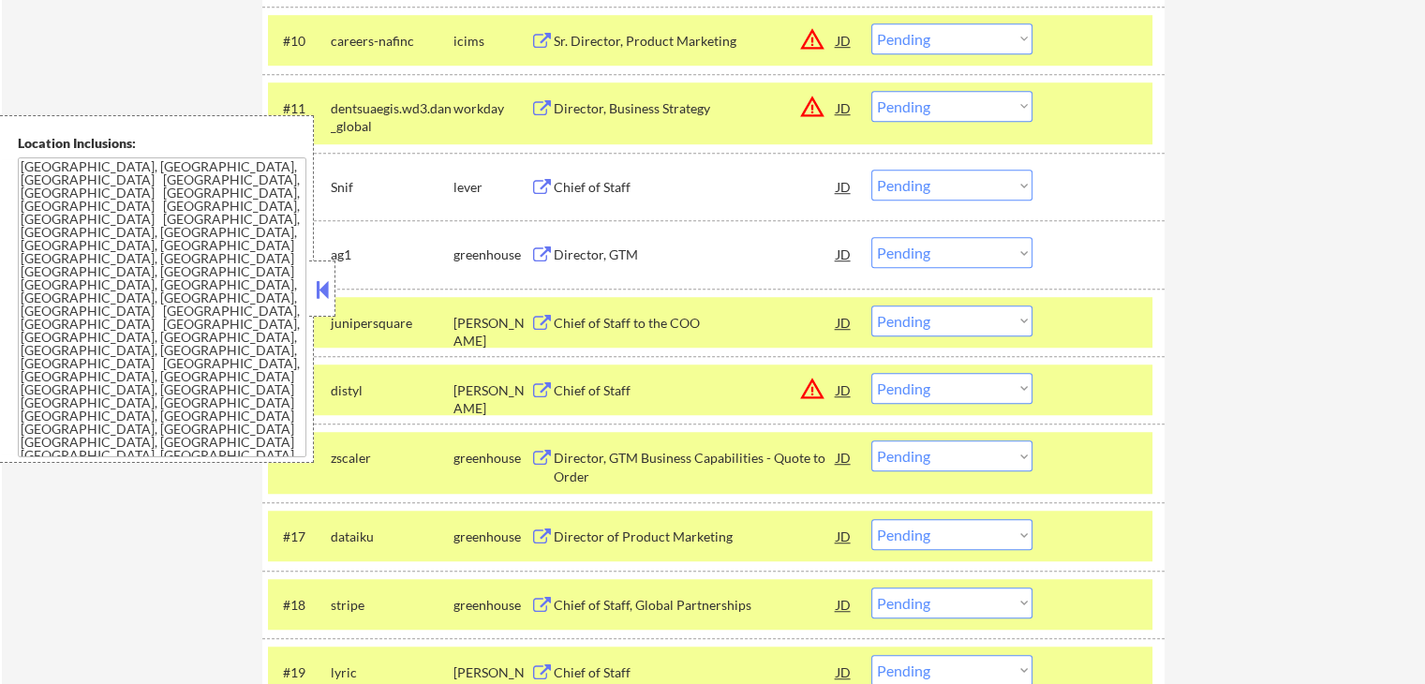
click at [923, 189] on select "Choose an option... Pending Applied Excluded (Questions) Excluded (Expired) Exc…" at bounding box center [951, 185] width 161 height 31
click at [871, 170] on select "Choose an option... Pending Applied Excluded (Questions) Excluded (Expired) Exc…" at bounding box center [951, 185] width 161 height 31
click at [566, 255] on div "Director, GTM" at bounding box center [695, 254] width 283 height 19
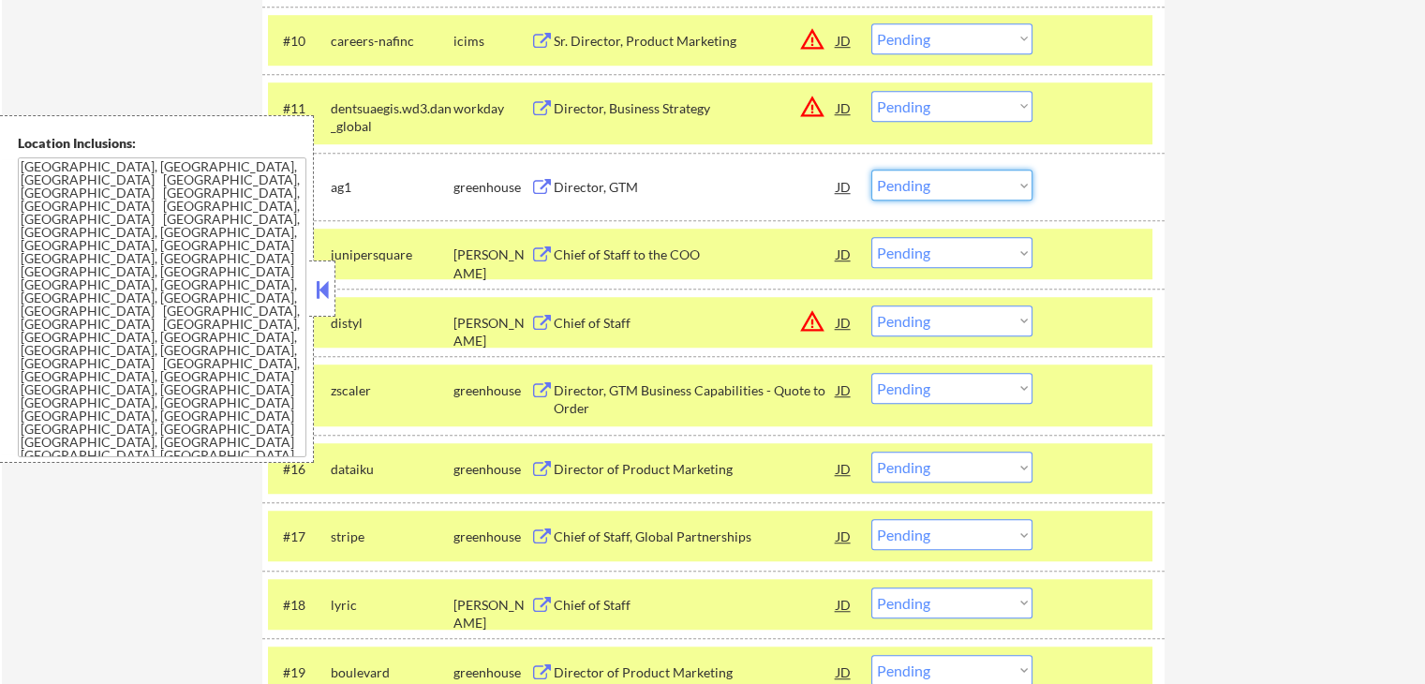
drag, startPoint x: 938, startPoint y: 185, endPoint x: 943, endPoint y: 199, distance: 14.8
click at [938, 185] on select "Choose an option... Pending Applied Excluded (Questions) Excluded (Expired) Exc…" at bounding box center [951, 185] width 161 height 31
click at [871, 170] on select "Choose an option... Pending Applied Excluded (Questions) Excluded (Expired) Exc…" at bounding box center [951, 185] width 161 height 31
click at [611, 251] on div "Chief of Staff to the COO" at bounding box center [695, 254] width 283 height 19
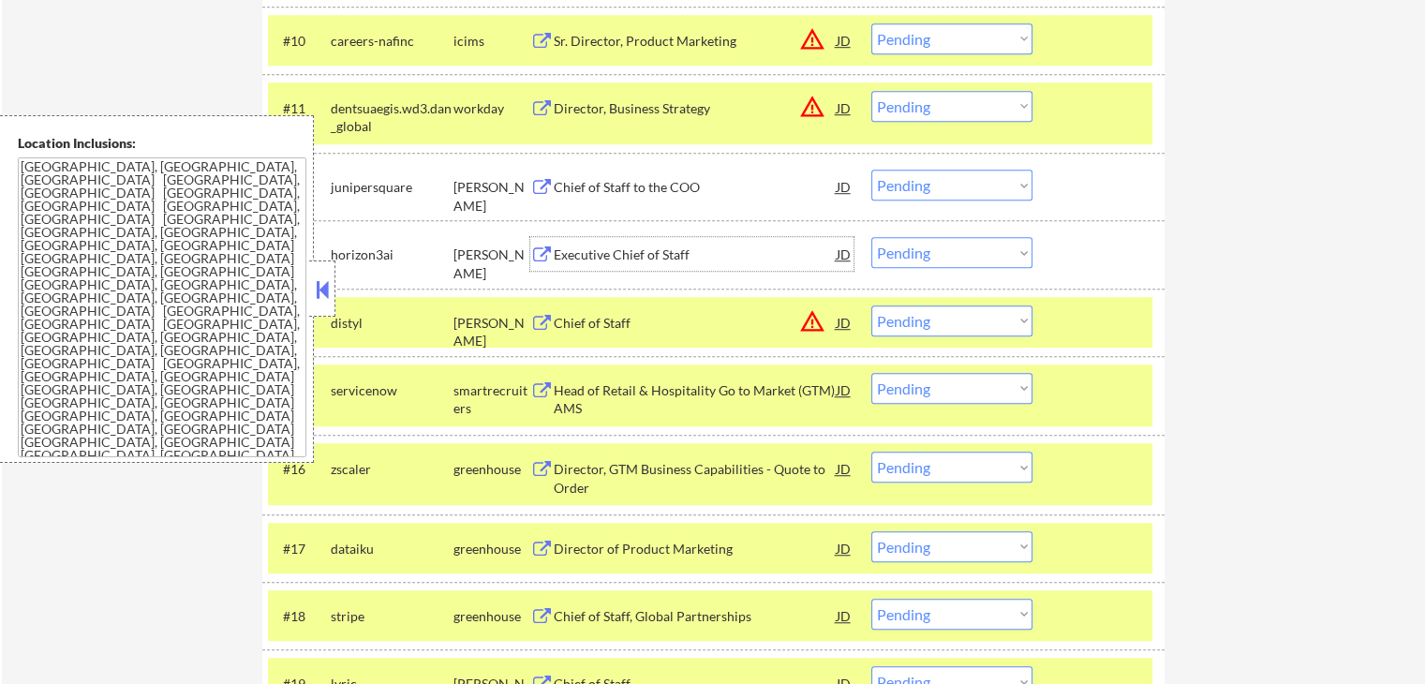
click at [602, 257] on div "Executive Chief of Staff" at bounding box center [695, 254] width 283 height 19
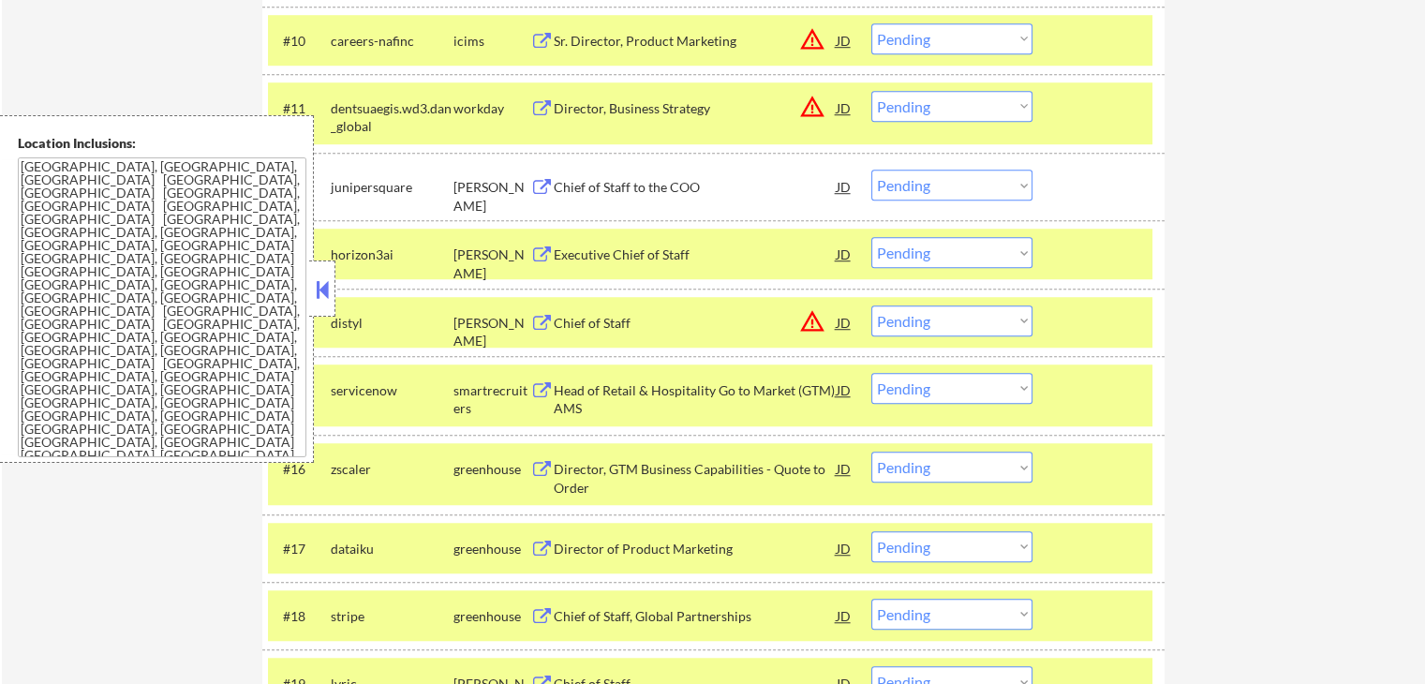
click at [575, 319] on div "Chief of Staff" at bounding box center [695, 323] width 283 height 19
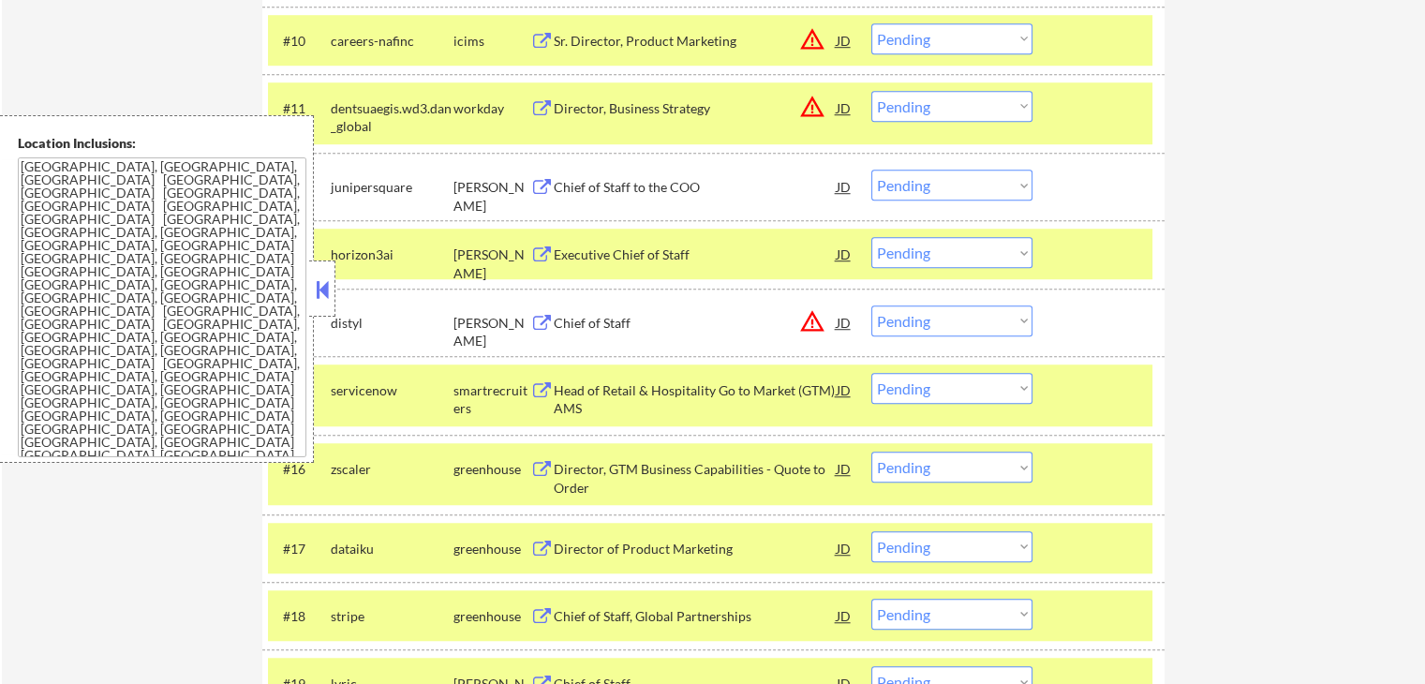
click at [569, 393] on div "Head of Retail & Hospitality Go to Market (GTM) AMS" at bounding box center [695, 399] width 283 height 37
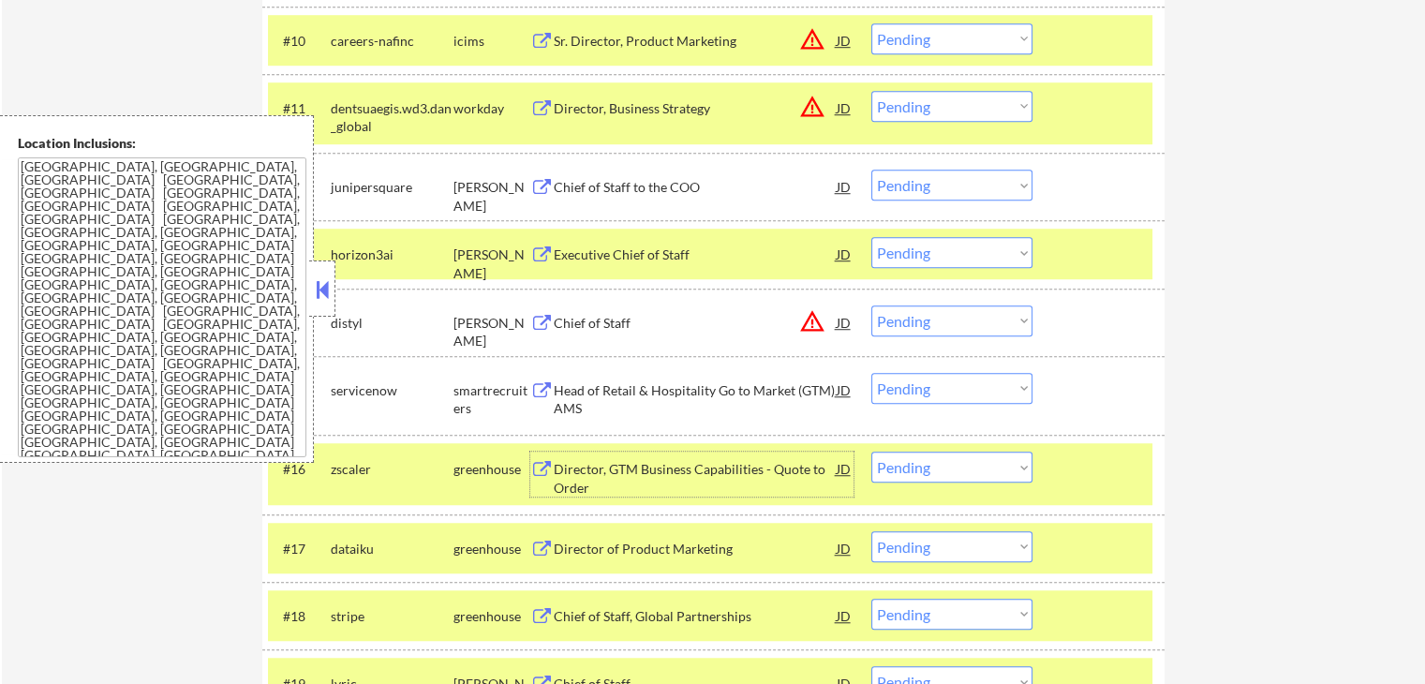
click at [566, 464] on div "Director, GTM Business Capabilities - Quote to Order" at bounding box center [695, 478] width 283 height 37
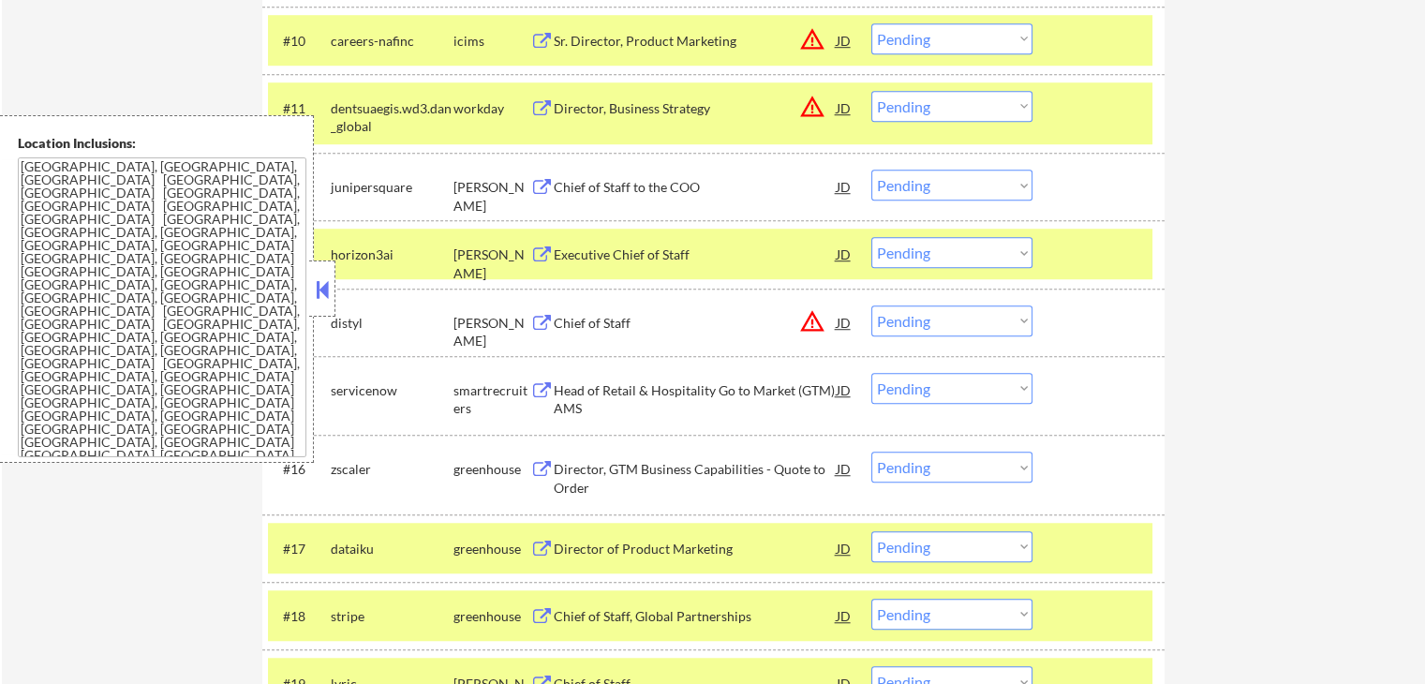
click at [581, 540] on div "Director of Product Marketing" at bounding box center [695, 548] width 283 height 19
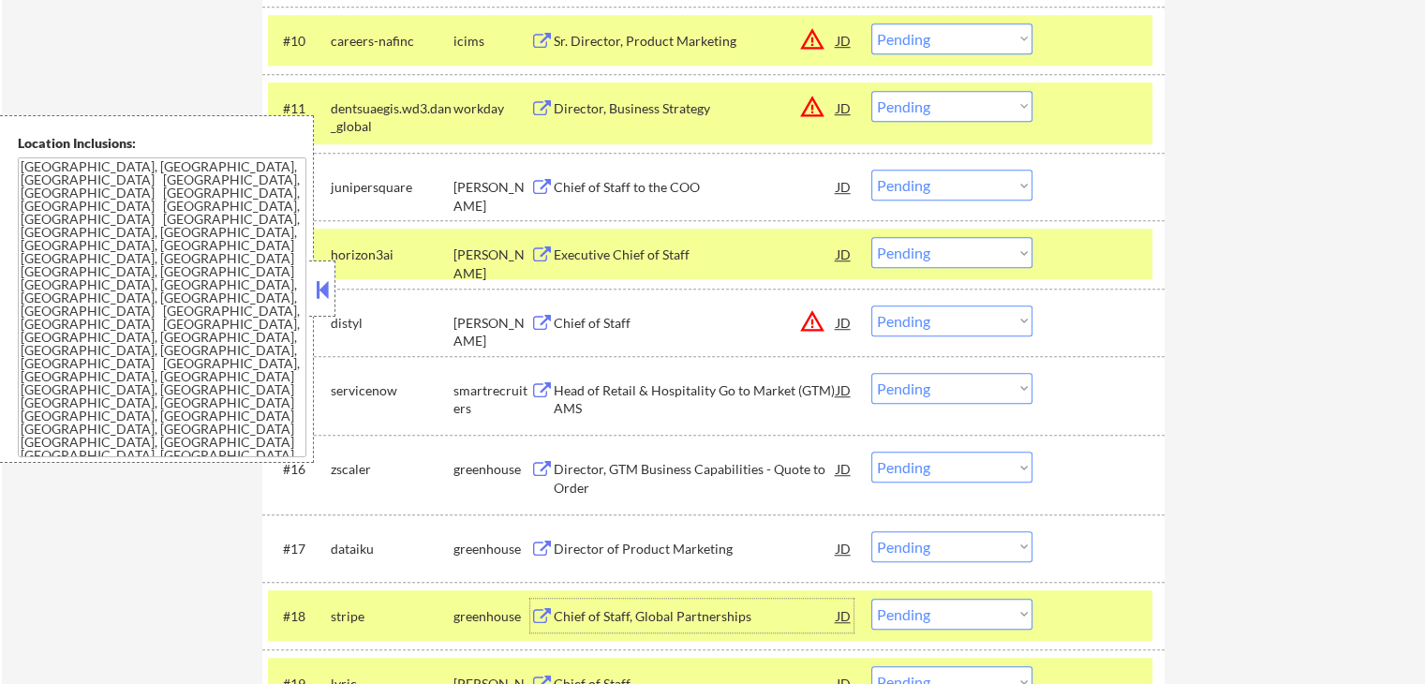
click at [572, 613] on div "Chief of Staff, Global Partnerships" at bounding box center [695, 616] width 283 height 19
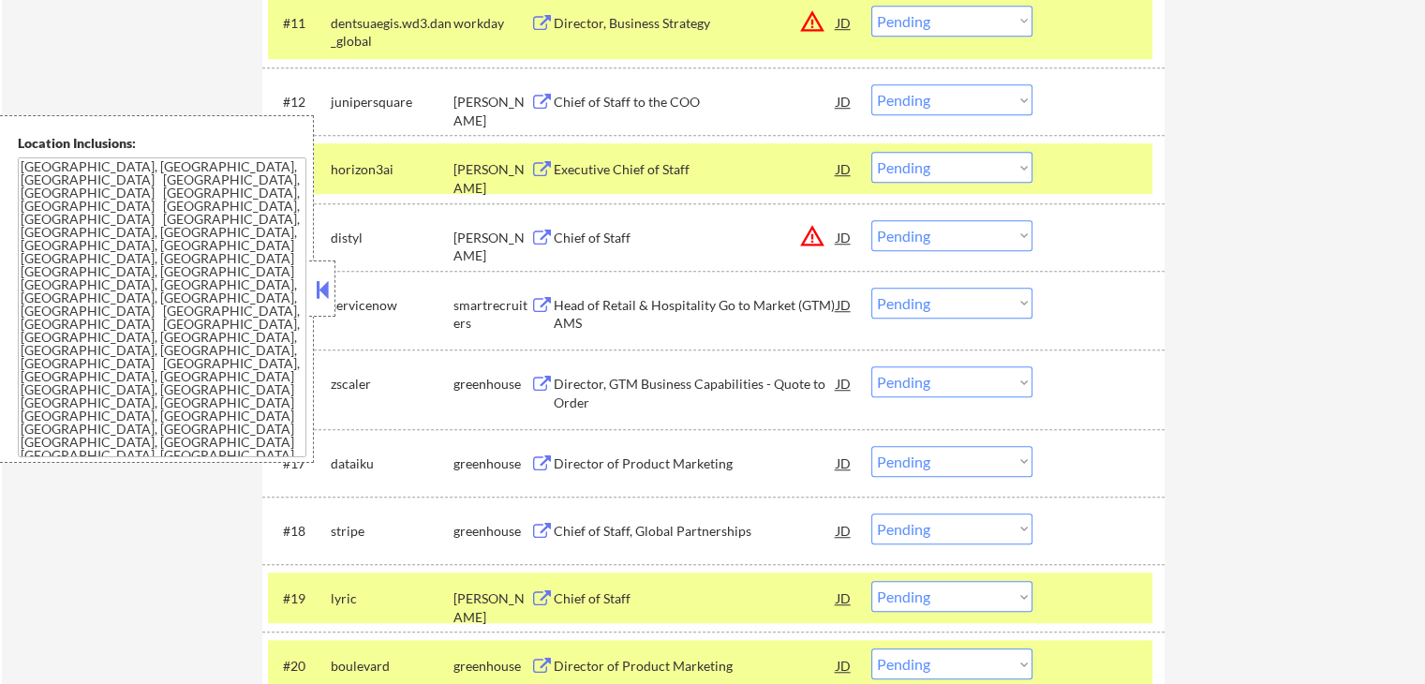
scroll to position [1592, 0]
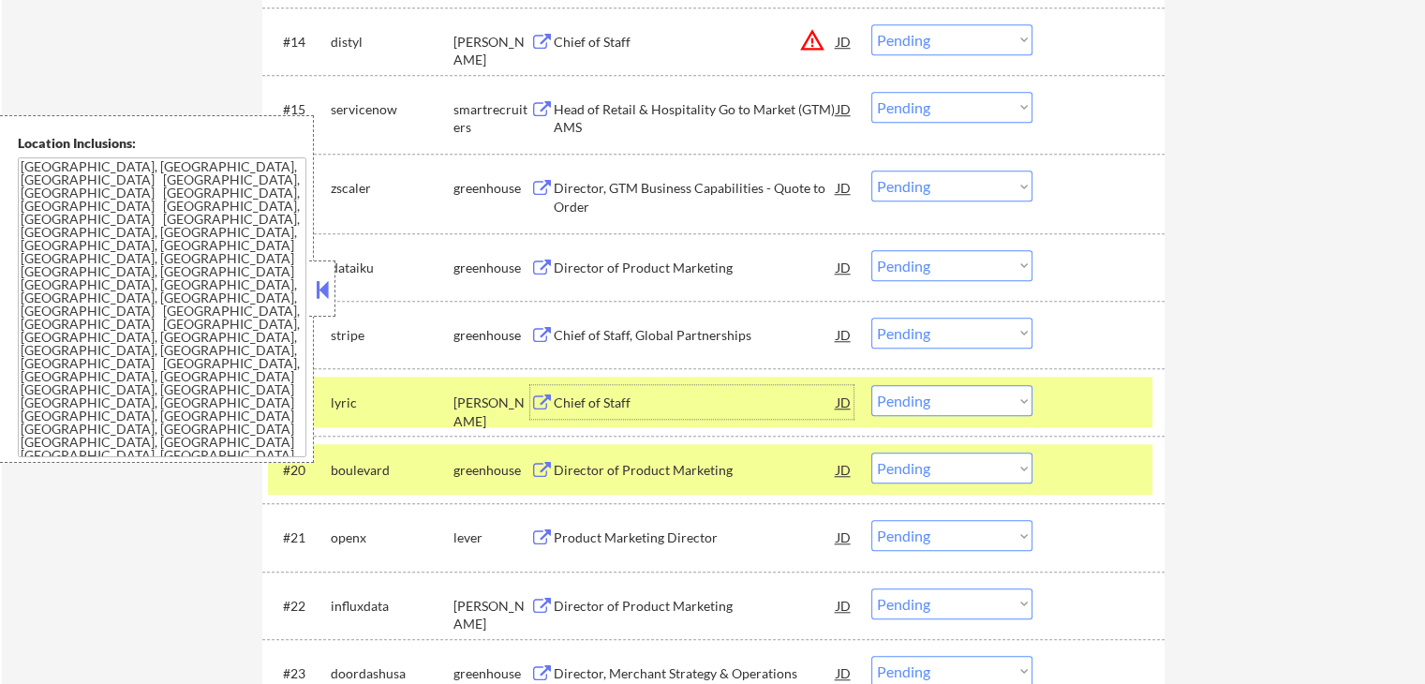
click at [575, 396] on div "Chief of Staff" at bounding box center [695, 402] width 283 height 19
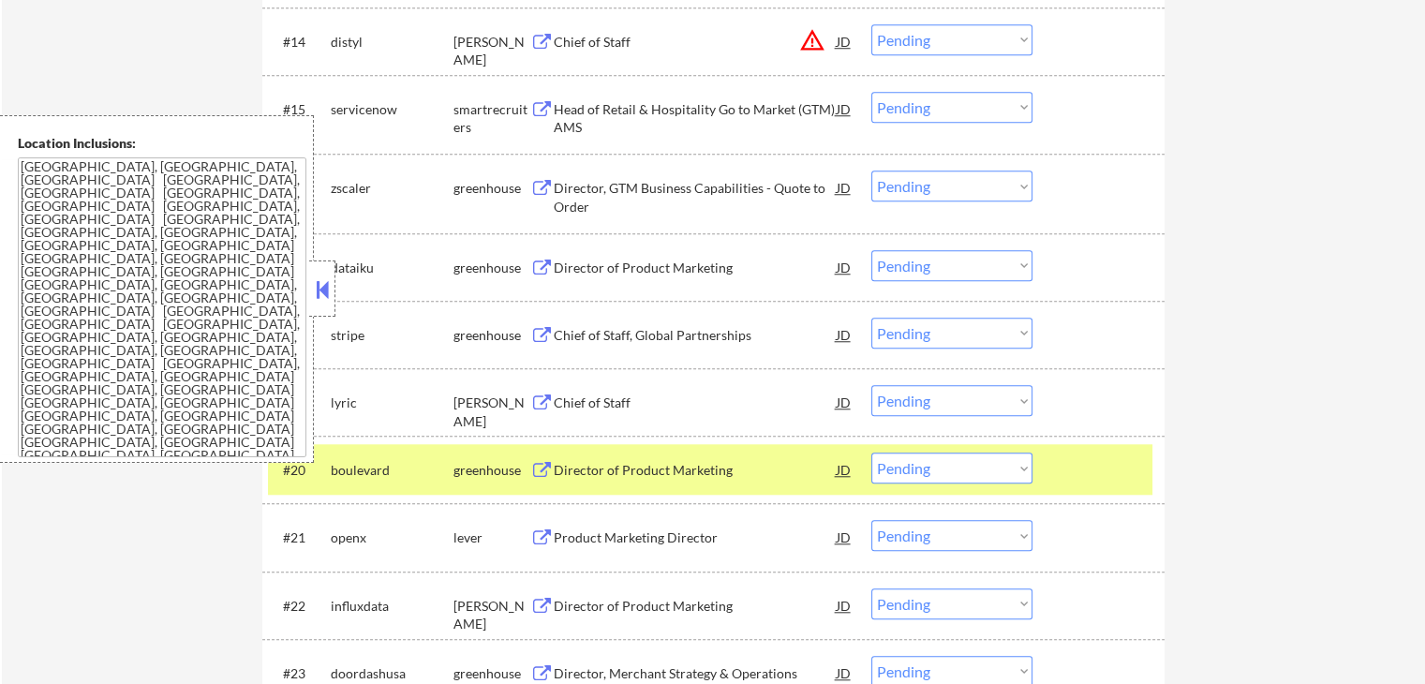
click at [558, 468] on div "Director of Product Marketing" at bounding box center [695, 470] width 283 height 19
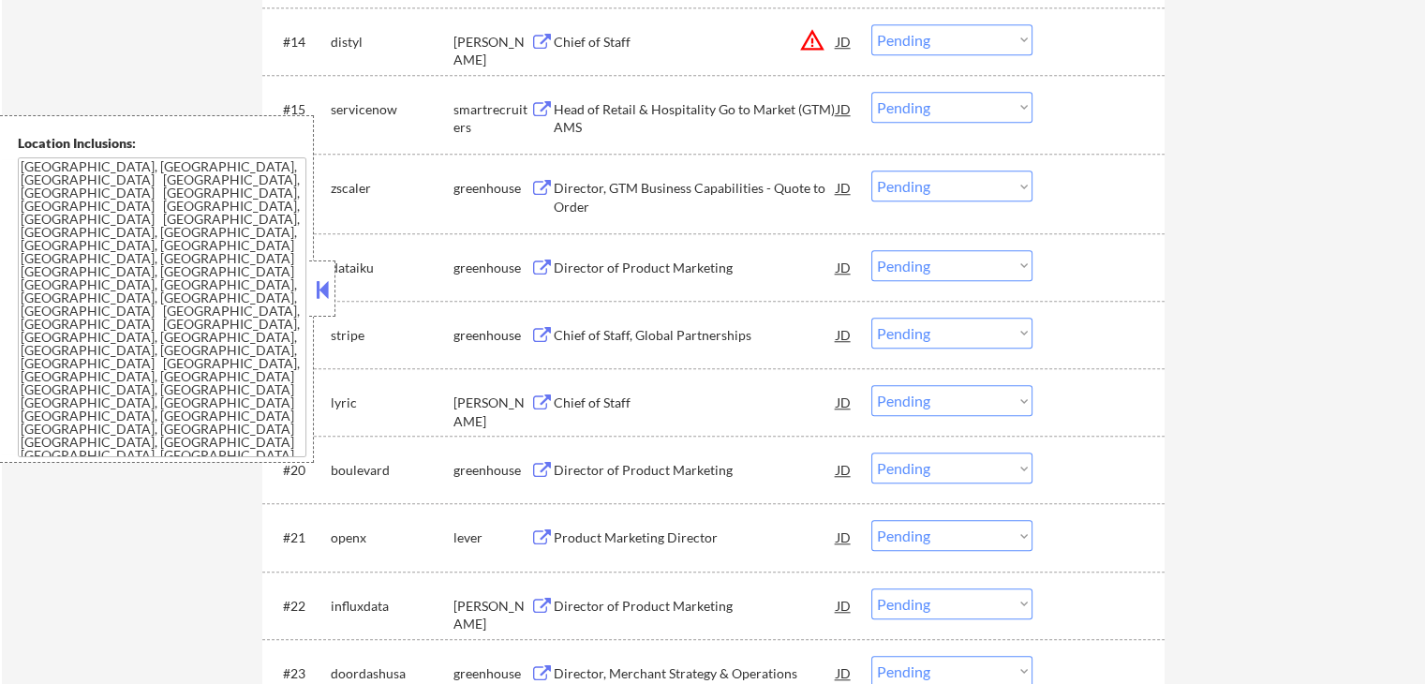
click at [560, 529] on div "Product Marketing Director" at bounding box center [695, 537] width 283 height 19
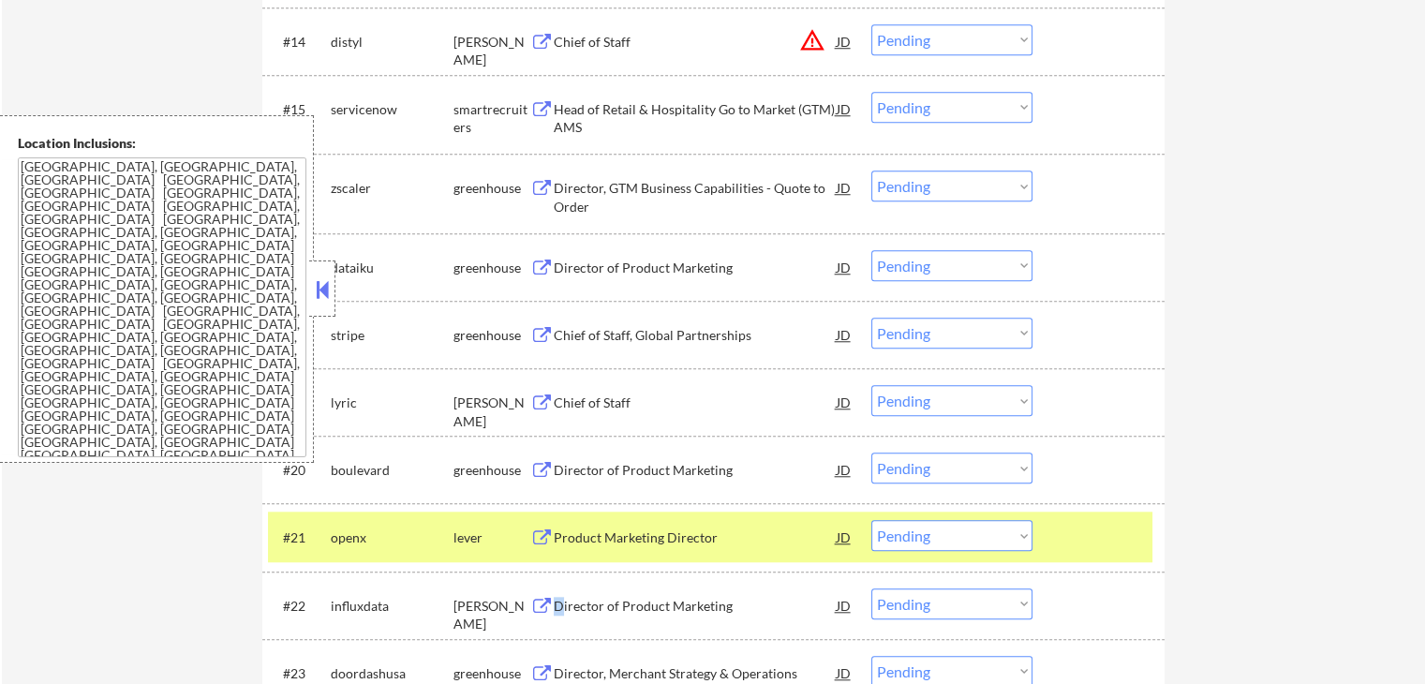
click at [557, 604] on div "Director of Product Marketing" at bounding box center [695, 606] width 283 height 19
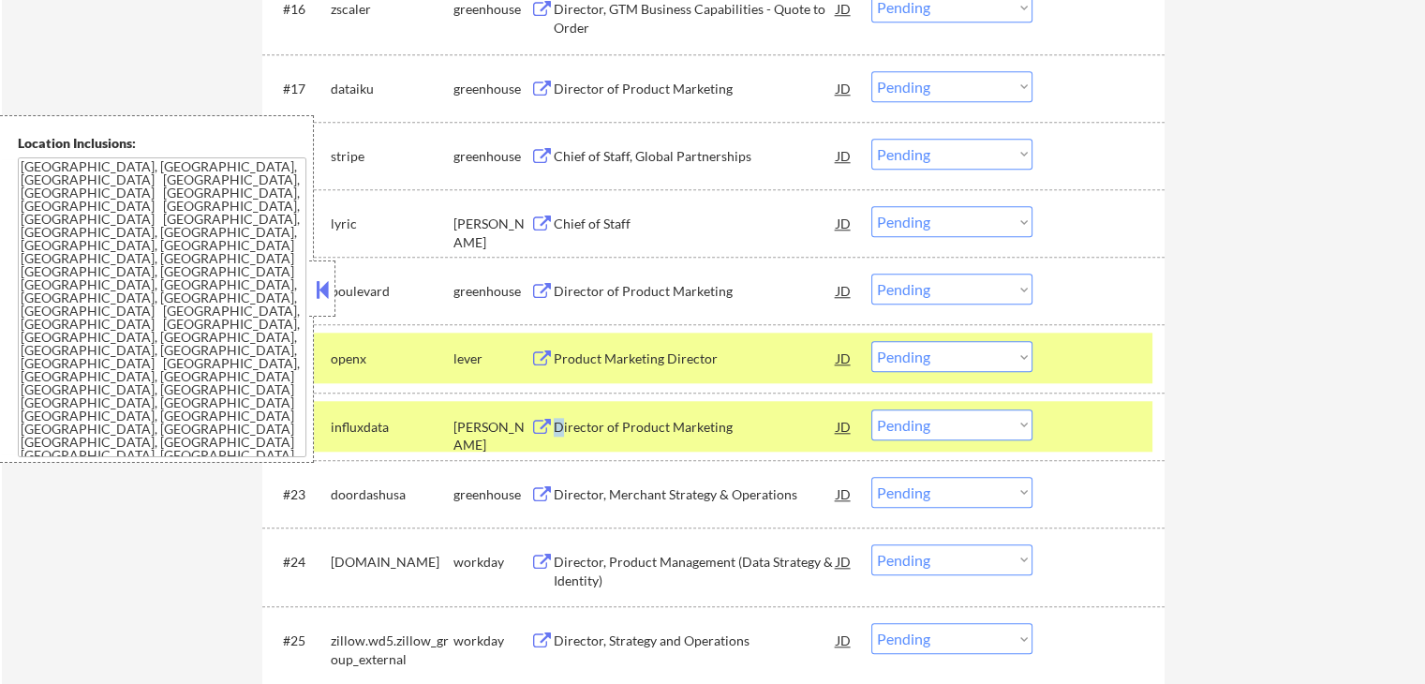
scroll to position [1780, 0]
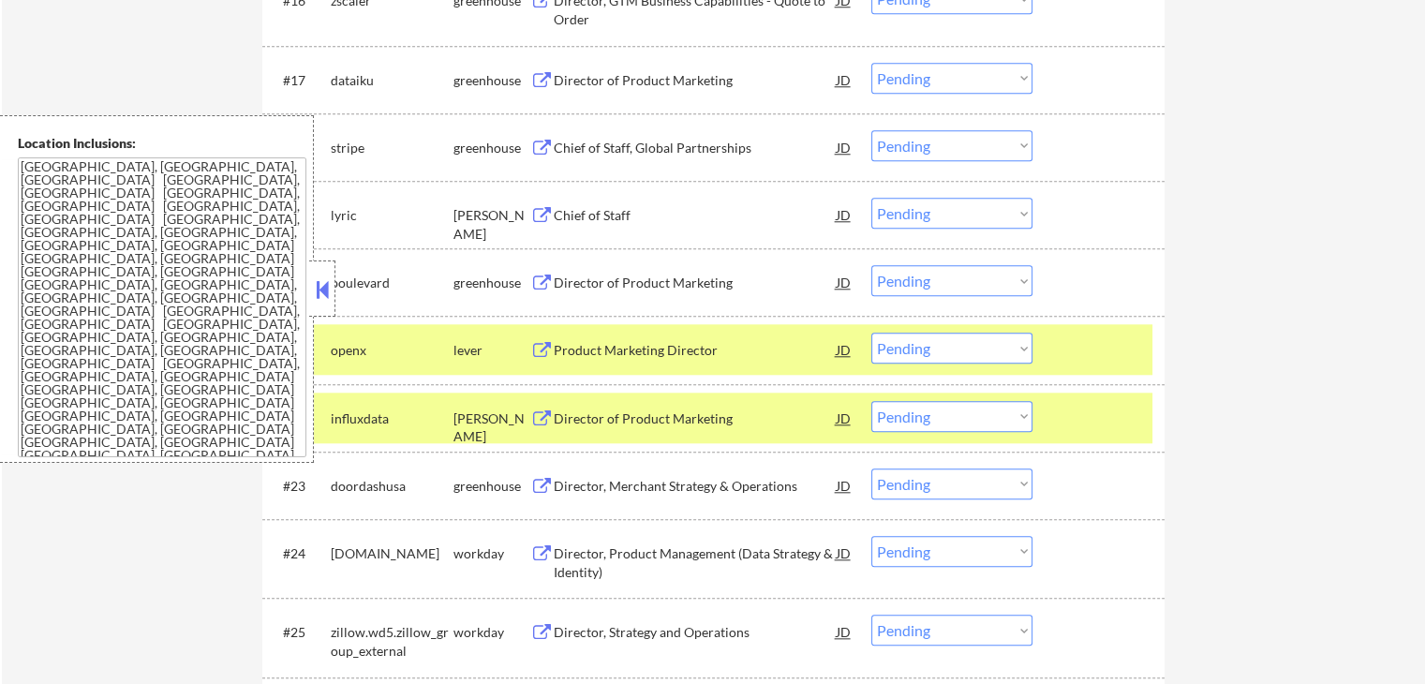
click at [583, 482] on div "Director, Merchant Strategy & Operations" at bounding box center [695, 486] width 283 height 19
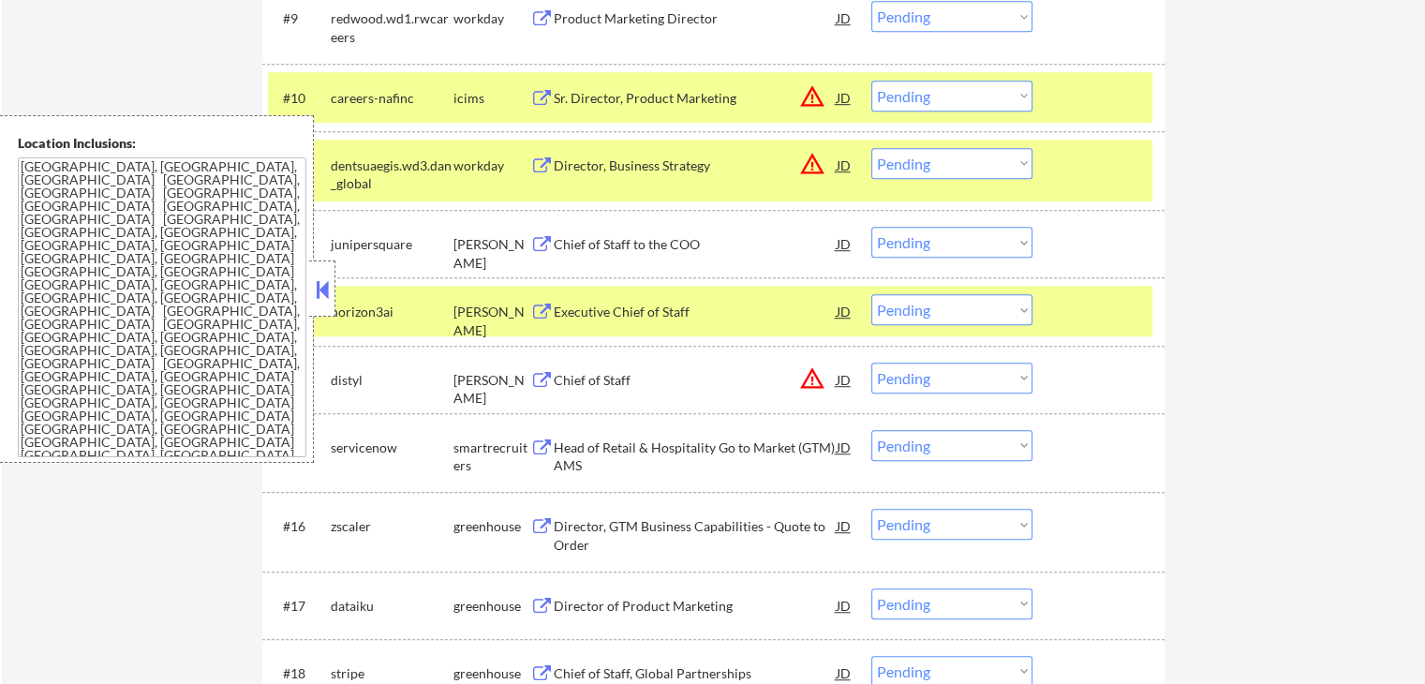
scroll to position [1311, 0]
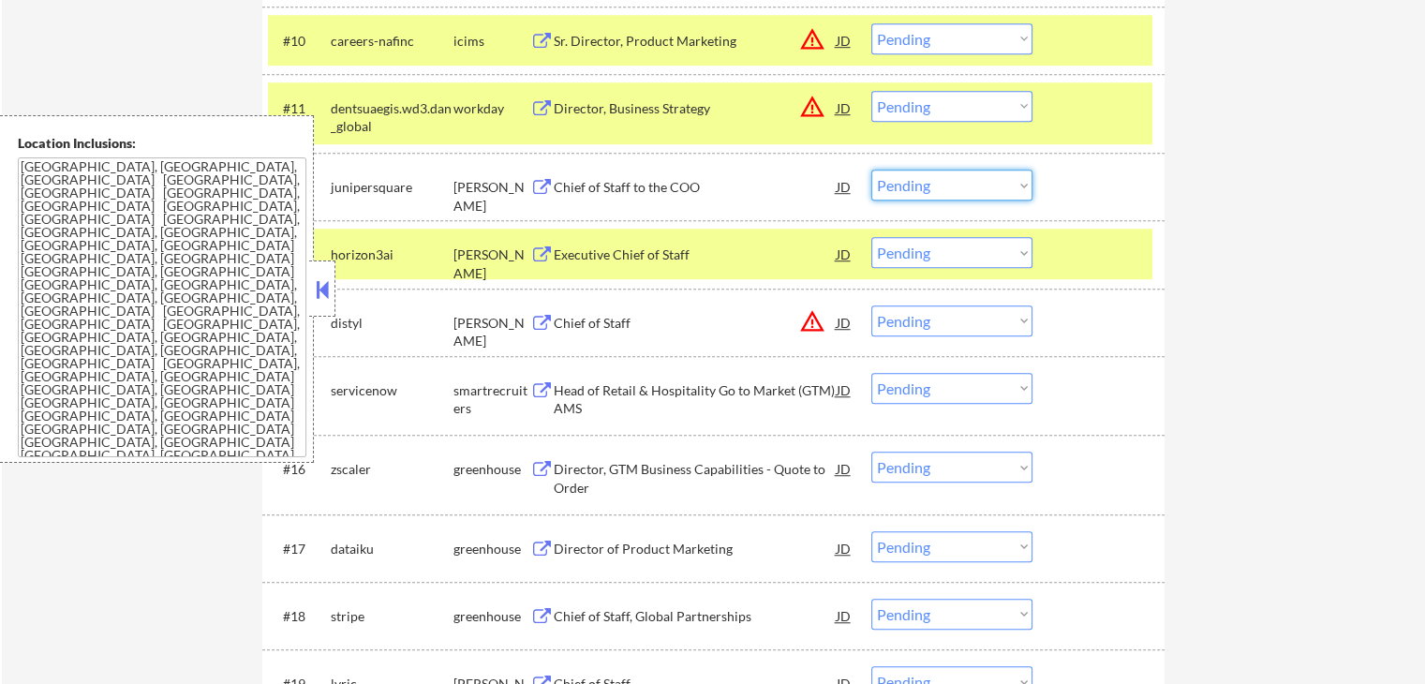
drag, startPoint x: 948, startPoint y: 179, endPoint x: 955, endPoint y: 198, distance: 20.2
click at [948, 179] on select "Choose an option... Pending Applied Excluded (Questions) Excluded (Expired) Exc…" at bounding box center [951, 185] width 161 height 31
click at [871, 170] on select "Choose an option... Pending Applied Excluded (Questions) Excluded (Expired) Exc…" at bounding box center [951, 185] width 161 height 31
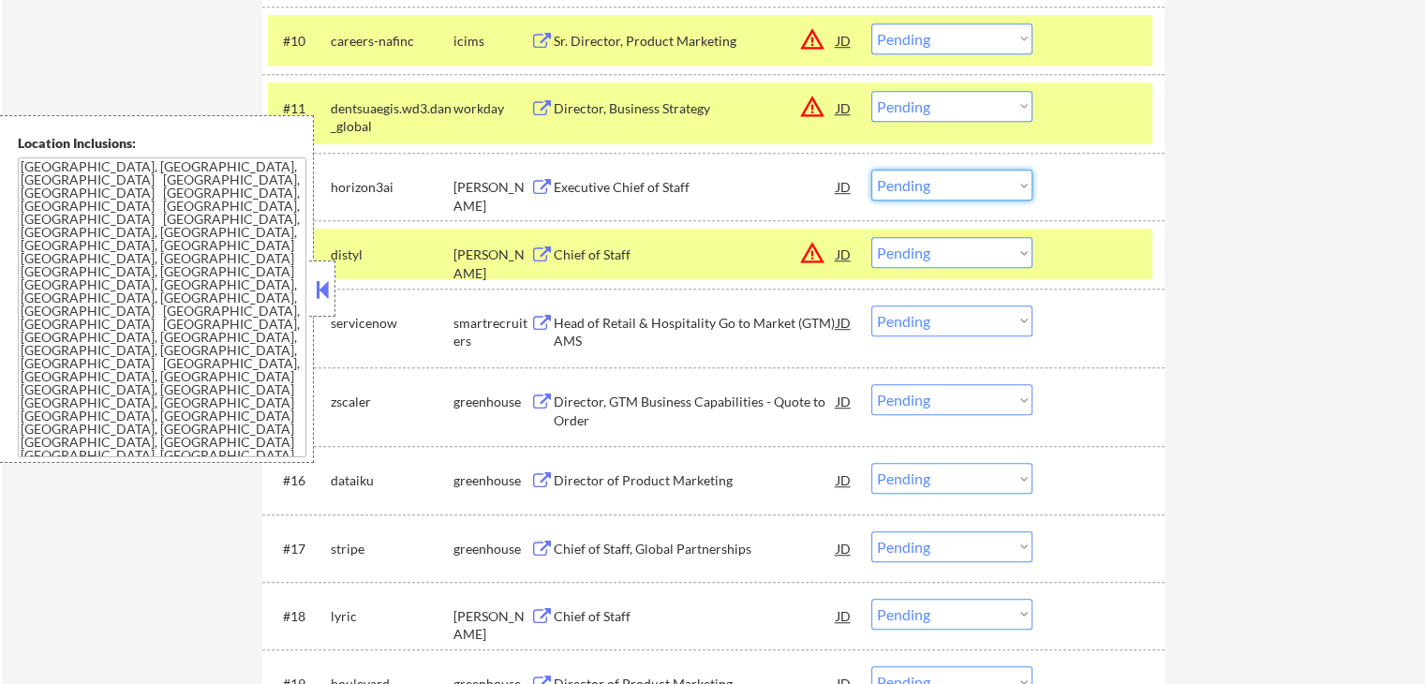
click at [950, 185] on select "Choose an option... Pending Applied Excluded (Questions) Excluded (Expired) Exc…" at bounding box center [951, 185] width 161 height 31
click at [871, 170] on select "Choose an option... Pending Applied Excluded (Questions) Excluded (Expired) Exc…" at bounding box center [951, 185] width 161 height 31
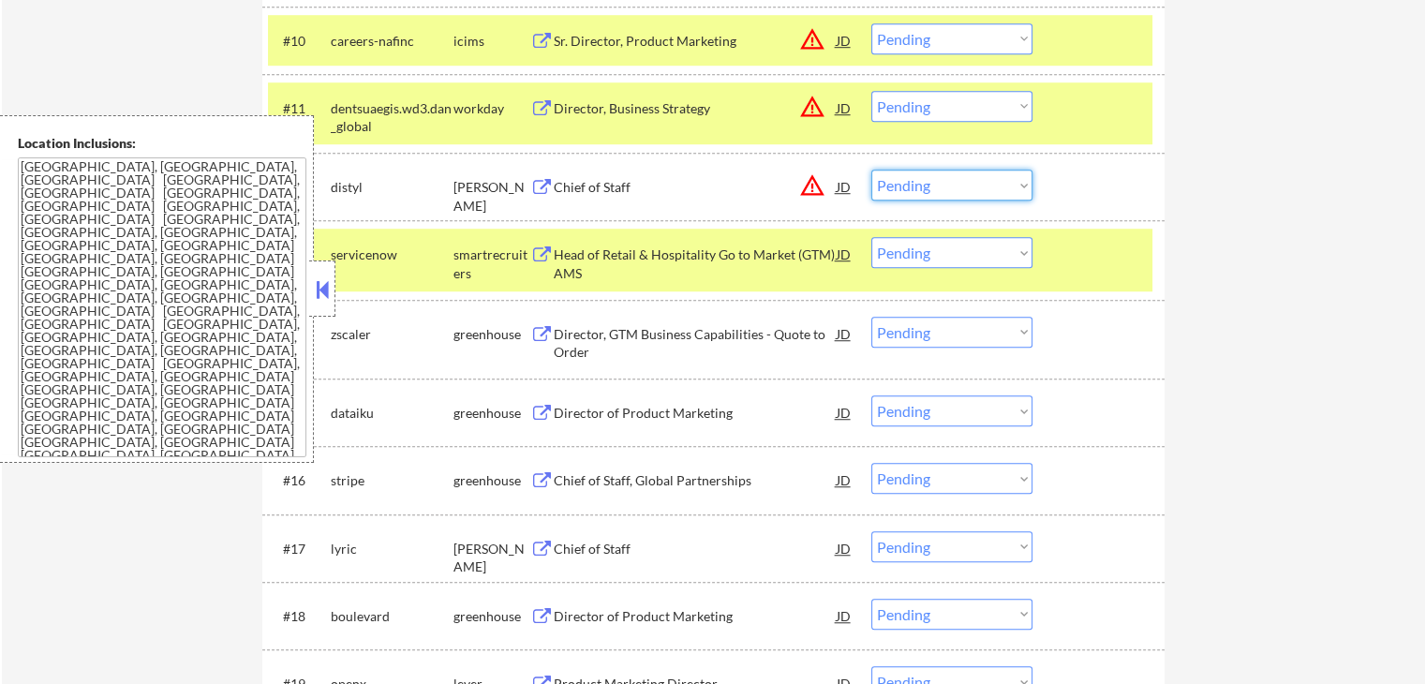
click at [910, 185] on select "Choose an option... Pending Applied Excluded (Questions) Excluded (Expired) Exc…" at bounding box center [951, 185] width 161 height 31
click at [871, 170] on select "Choose an option... Pending Applied Excluded (Questions) Excluded (Expired) Exc…" at bounding box center [951, 185] width 161 height 31
select select ""pending""
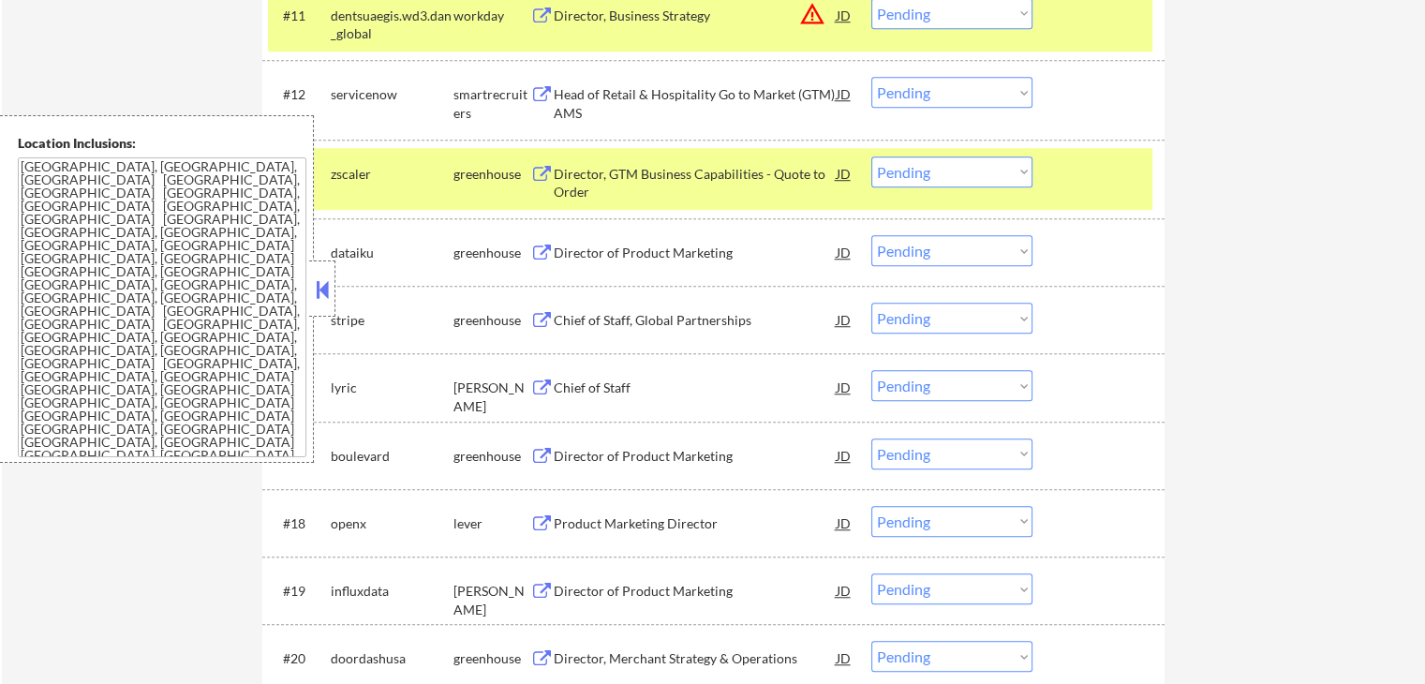
scroll to position [1405, 0]
drag, startPoint x: 953, startPoint y: 162, endPoint x: 949, endPoint y: 180, distance: 18.2
click at [953, 162] on select "Choose an option... Pending Applied Excluded (Questions) Excluded (Expired) Exc…" at bounding box center [951, 170] width 161 height 31
click at [871, 155] on select "Choose an option... Pending Applied Excluded (Questions) Excluded (Expired) Exc…" at bounding box center [951, 170] width 161 height 31
select select ""pending""
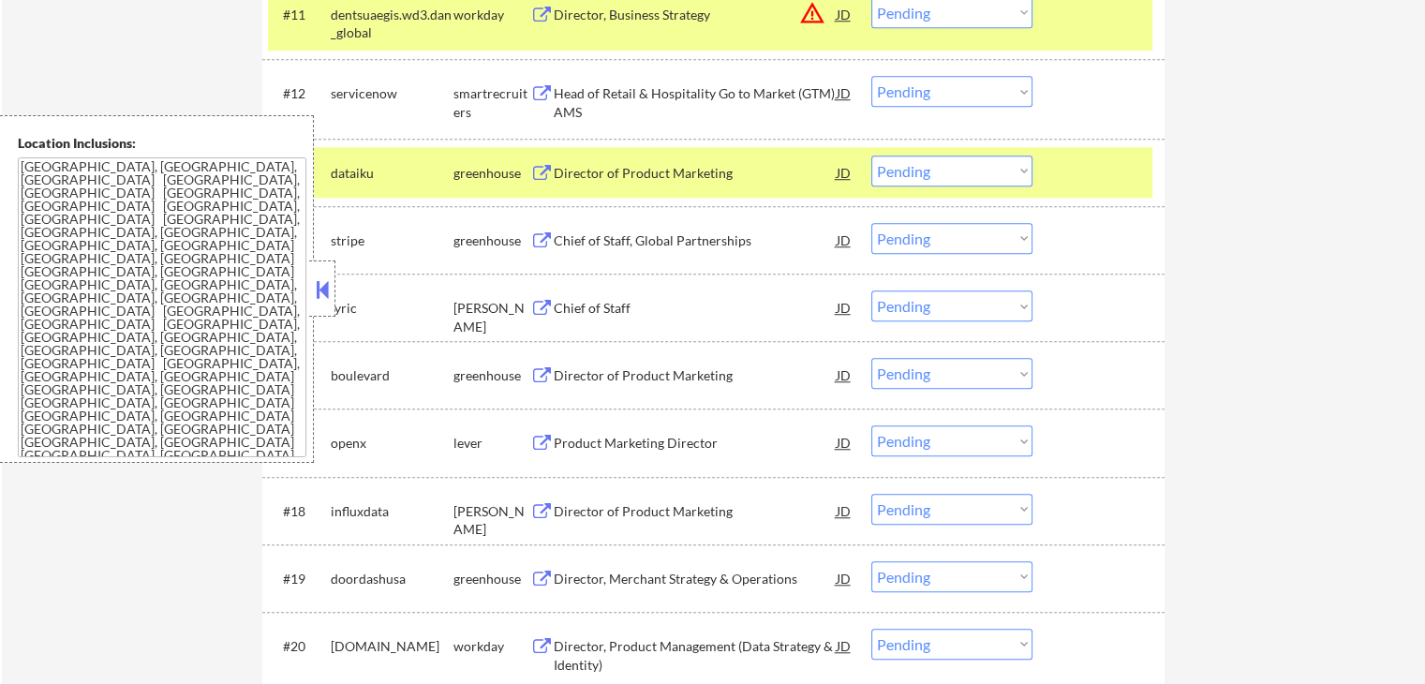
drag, startPoint x: 923, startPoint y: 234, endPoint x: 931, endPoint y: 248, distance: 15.9
click at [927, 235] on select "Choose an option... Pending Applied Excluded (Questions) Excluded (Expired) Exc…" at bounding box center [951, 238] width 161 height 31
click at [871, 223] on select "Choose an option... Pending Applied Excluded (Questions) Excluded (Expired) Exc…" at bounding box center [951, 238] width 161 height 31
click at [957, 180] on select "Choose an option... Pending Applied Excluded (Questions) Excluded (Expired) Exc…" at bounding box center [951, 170] width 161 height 31
select select ""pending""
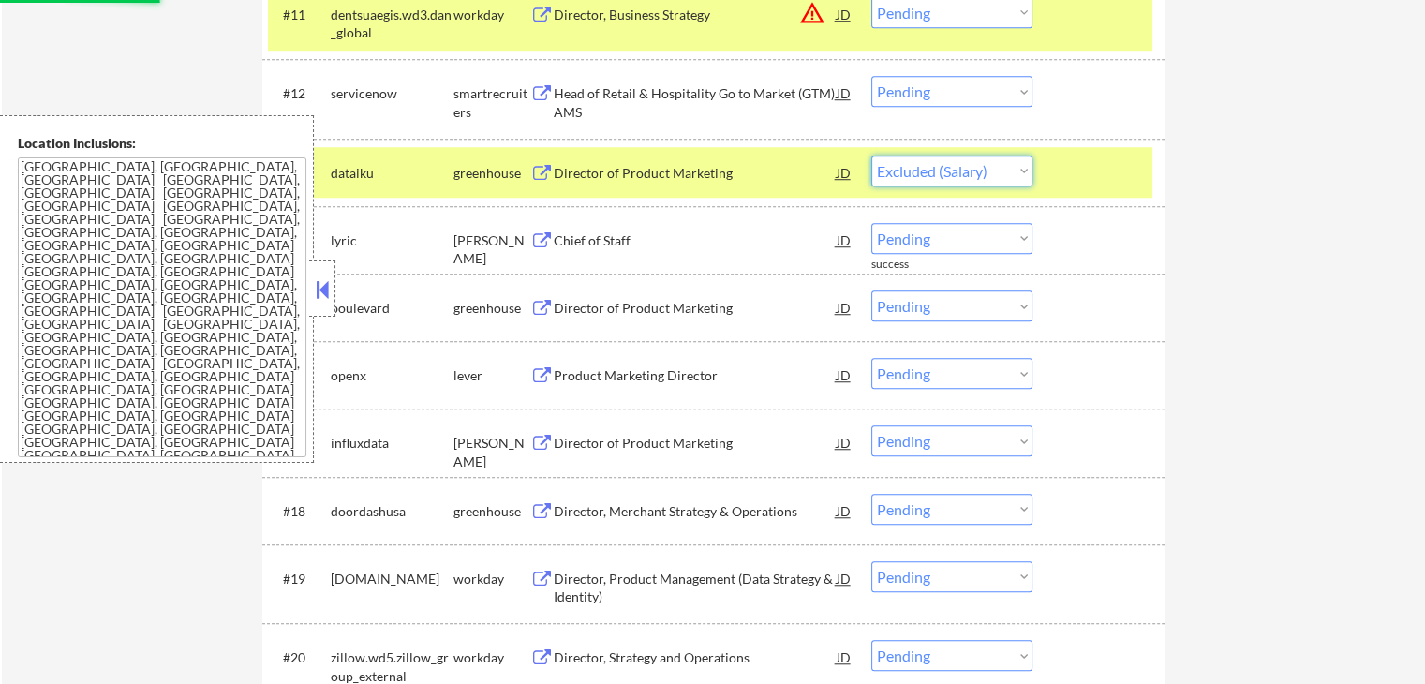
click at [871, 155] on select "Choose an option... Pending Applied Excluded (Questions) Excluded (Expired) Exc…" at bounding box center [951, 170] width 161 height 31
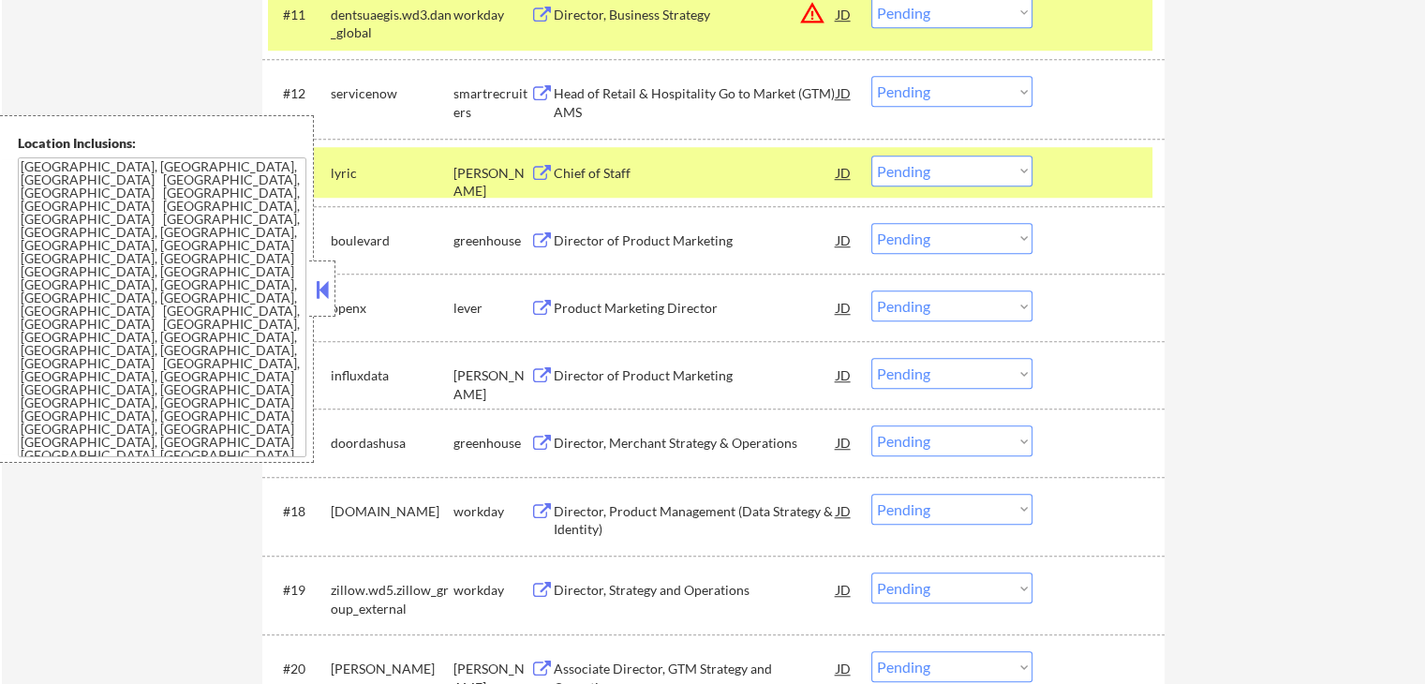
click at [946, 171] on select "Choose an option... Pending Applied Excluded (Questions) Excluded (Expired) Exc…" at bounding box center [951, 170] width 161 height 31
click at [871, 155] on select "Choose an option... Pending Applied Excluded (Questions) Excluded (Expired) Exc…" at bounding box center [951, 170] width 161 height 31
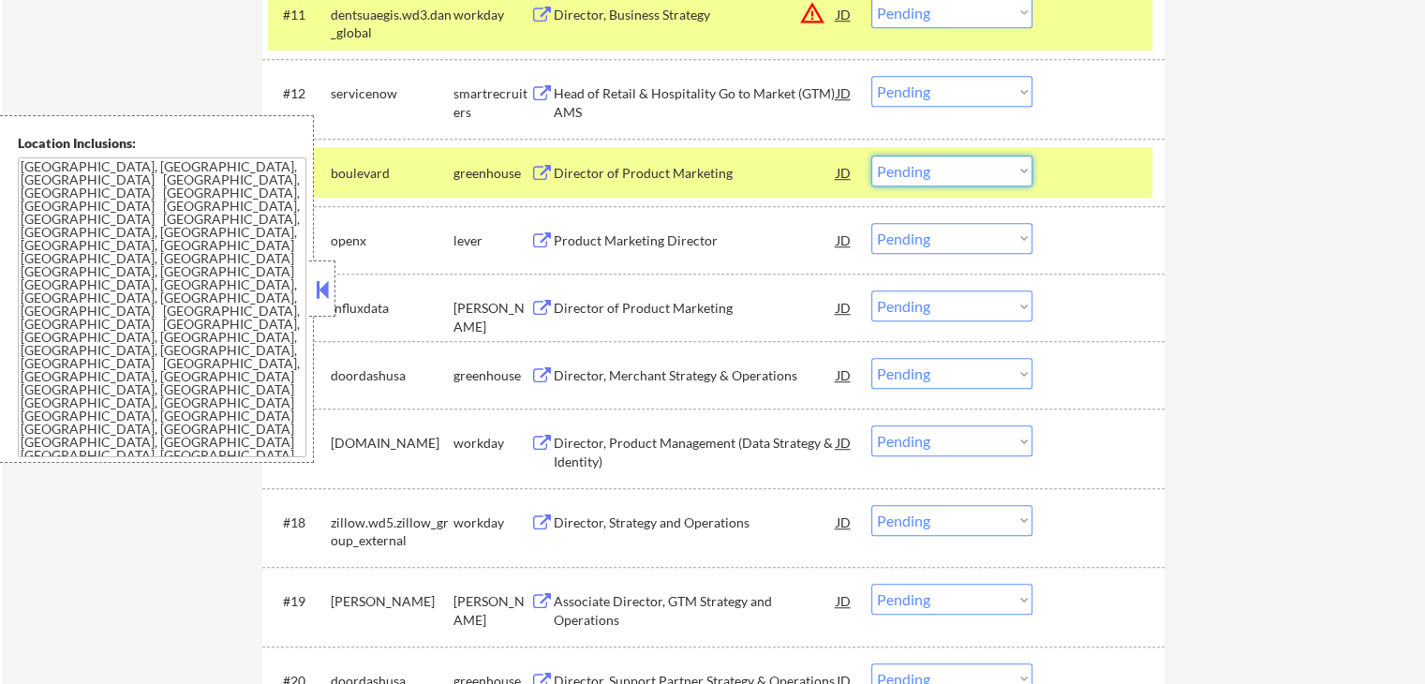
click at [952, 171] on select "Choose an option... Pending Applied Excluded (Questions) Excluded (Expired) Exc…" at bounding box center [951, 170] width 161 height 31
click at [871, 155] on select "Choose an option... Pending Applied Excluded (Questions) Excluded (Expired) Exc…" at bounding box center [951, 170] width 161 height 31
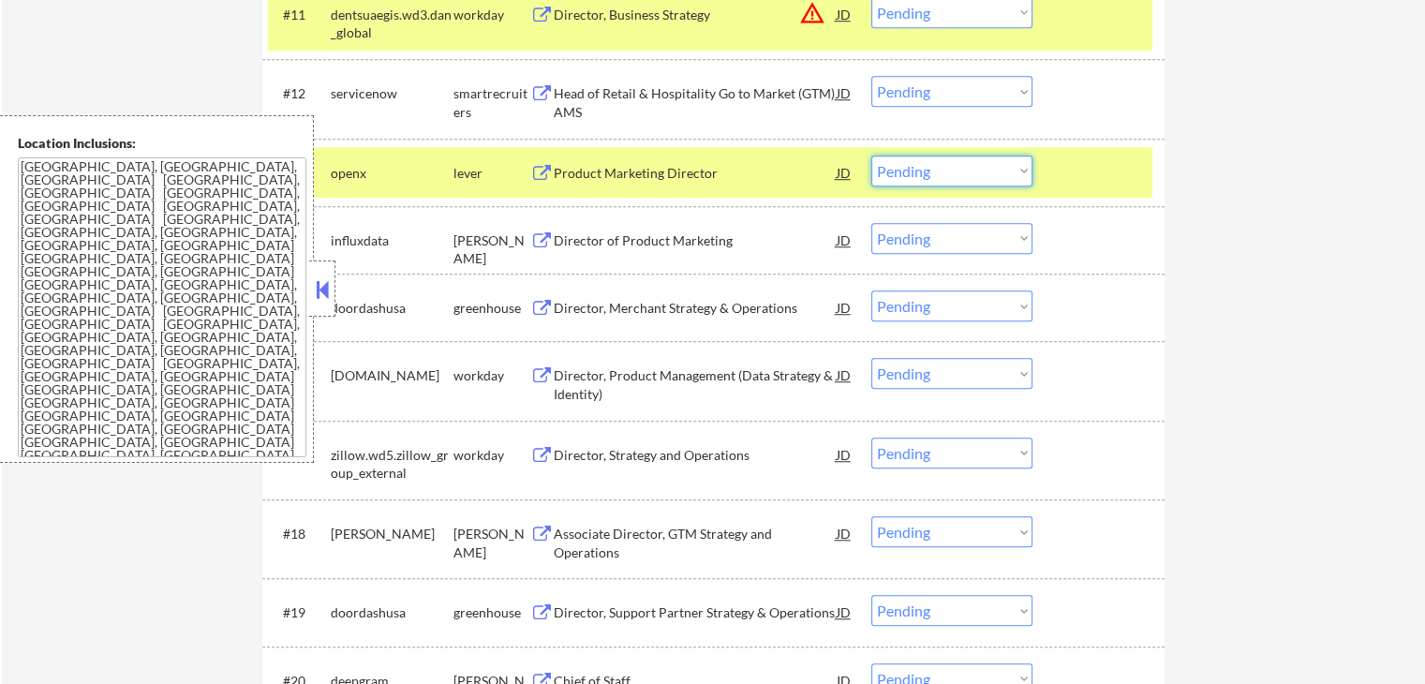
click at [918, 170] on select "Choose an option... Pending Applied Excluded (Questions) Excluded (Expired) Exc…" at bounding box center [951, 170] width 161 height 31
click at [871, 155] on select "Choose an option... Pending Applied Excluded (Questions) Excluded (Expired) Exc…" at bounding box center [951, 170] width 161 height 31
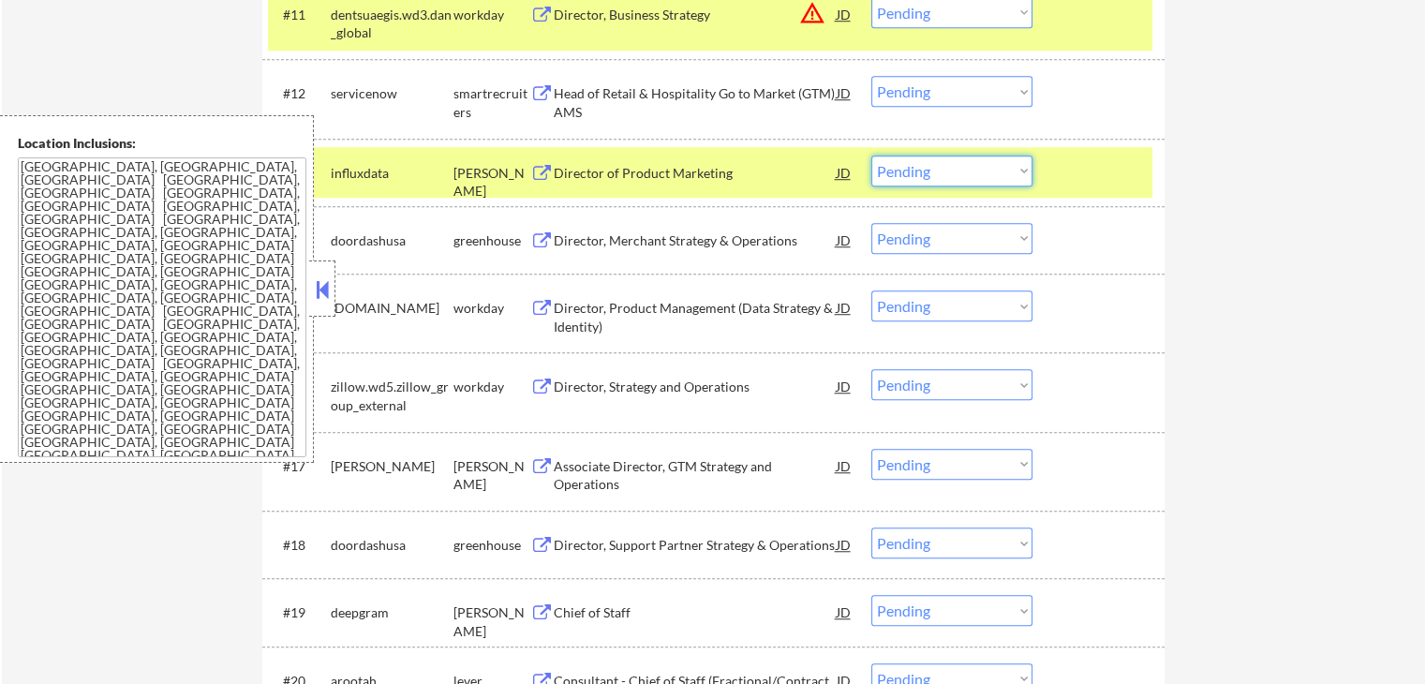
click at [941, 168] on select "Choose an option... Pending Applied Excluded (Questions) Excluded (Expired) Exc…" at bounding box center [951, 170] width 161 height 31
click at [871, 155] on select "Choose an option... Pending Applied Excluded (Questions) Excluded (Expired) Exc…" at bounding box center [951, 170] width 161 height 31
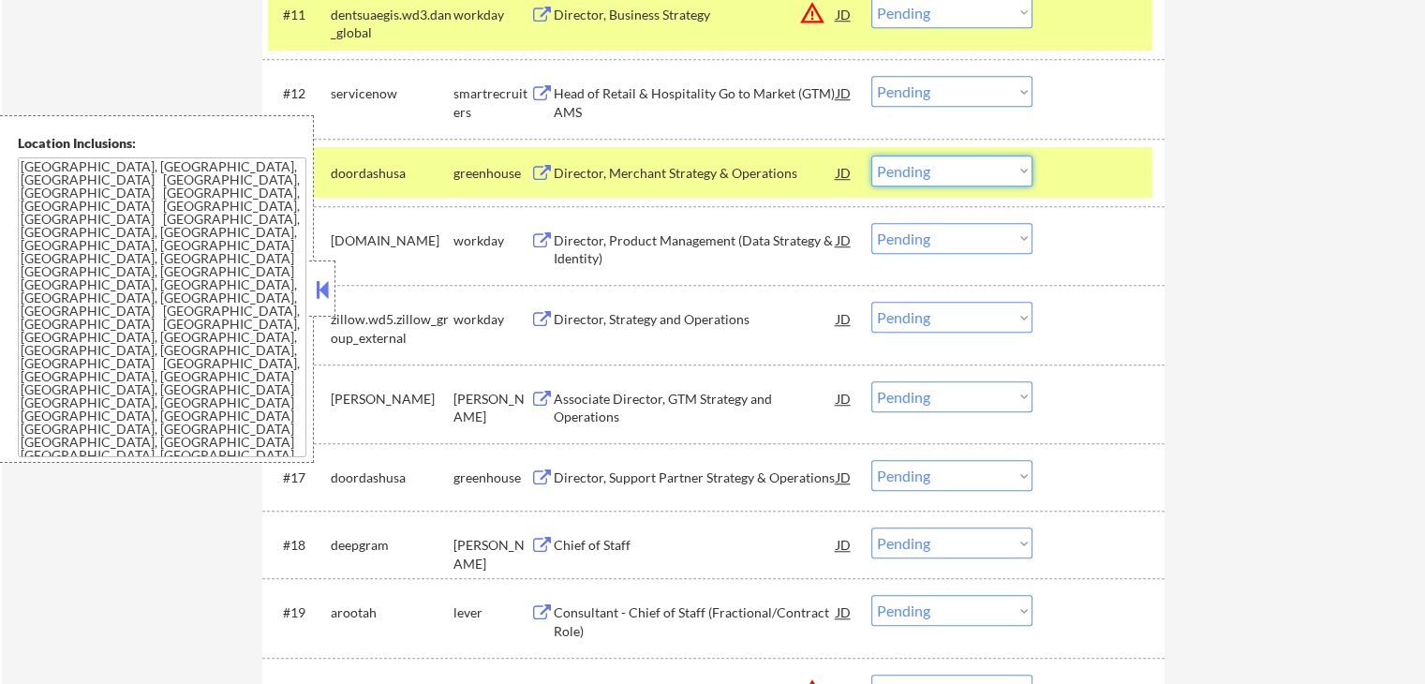
click at [944, 177] on select "Choose an option... Pending Applied Excluded (Questions) Excluded (Expired) Exc…" at bounding box center [951, 170] width 161 height 31
click at [871, 155] on select "Choose an option... Pending Applied Excluded (Questions) Excluded (Expired) Exc…" at bounding box center [951, 170] width 161 height 31
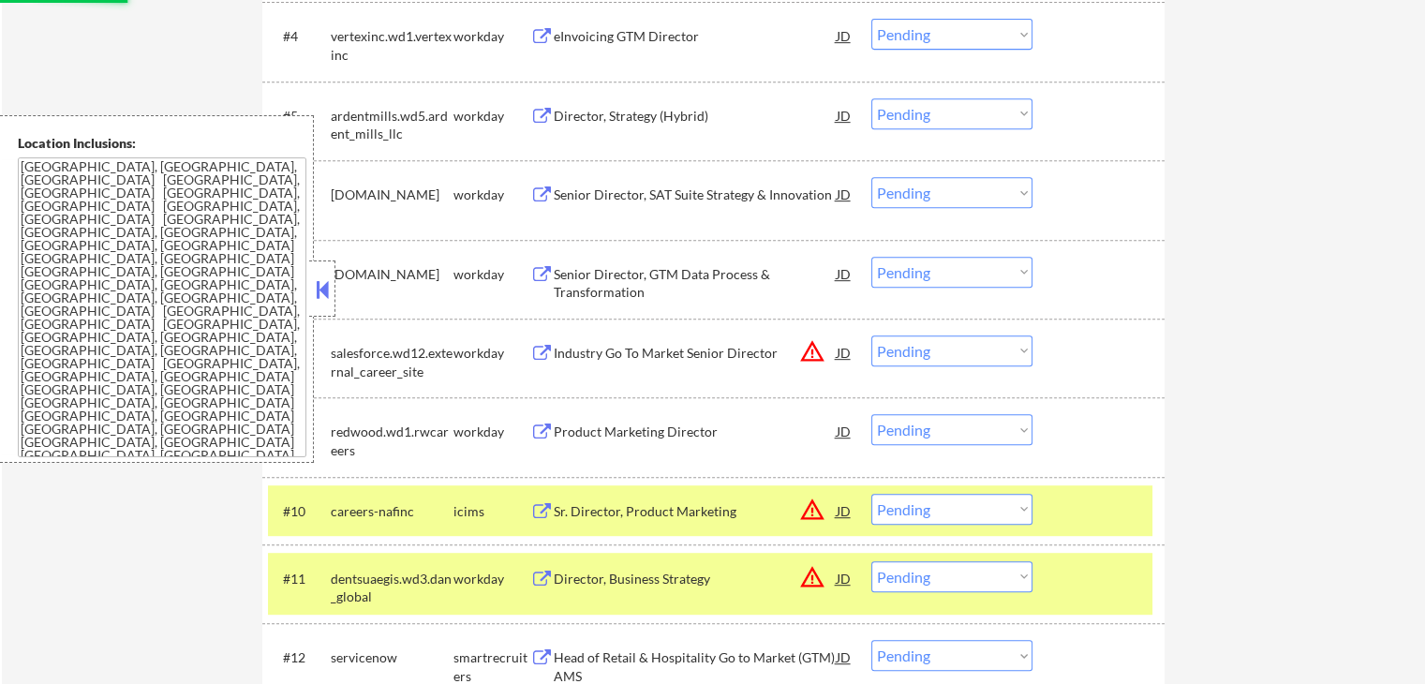
select select ""pending""
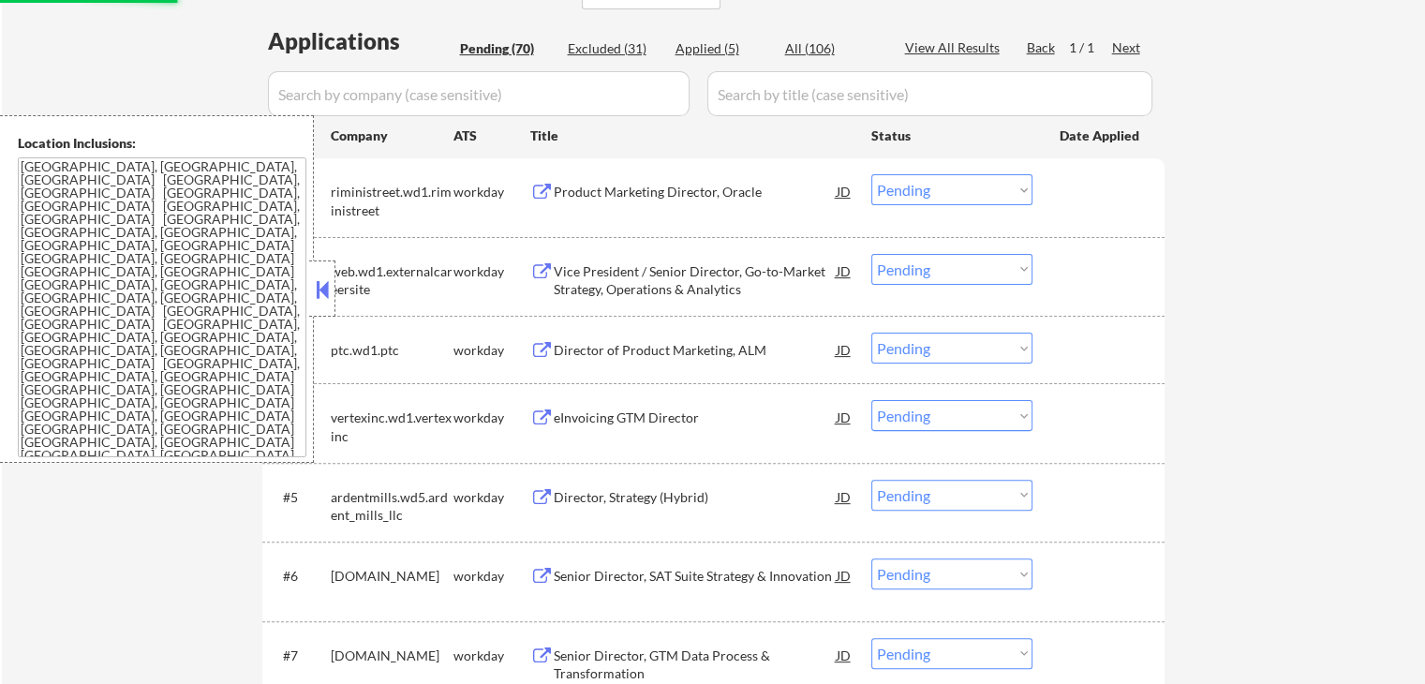
scroll to position [562, 0]
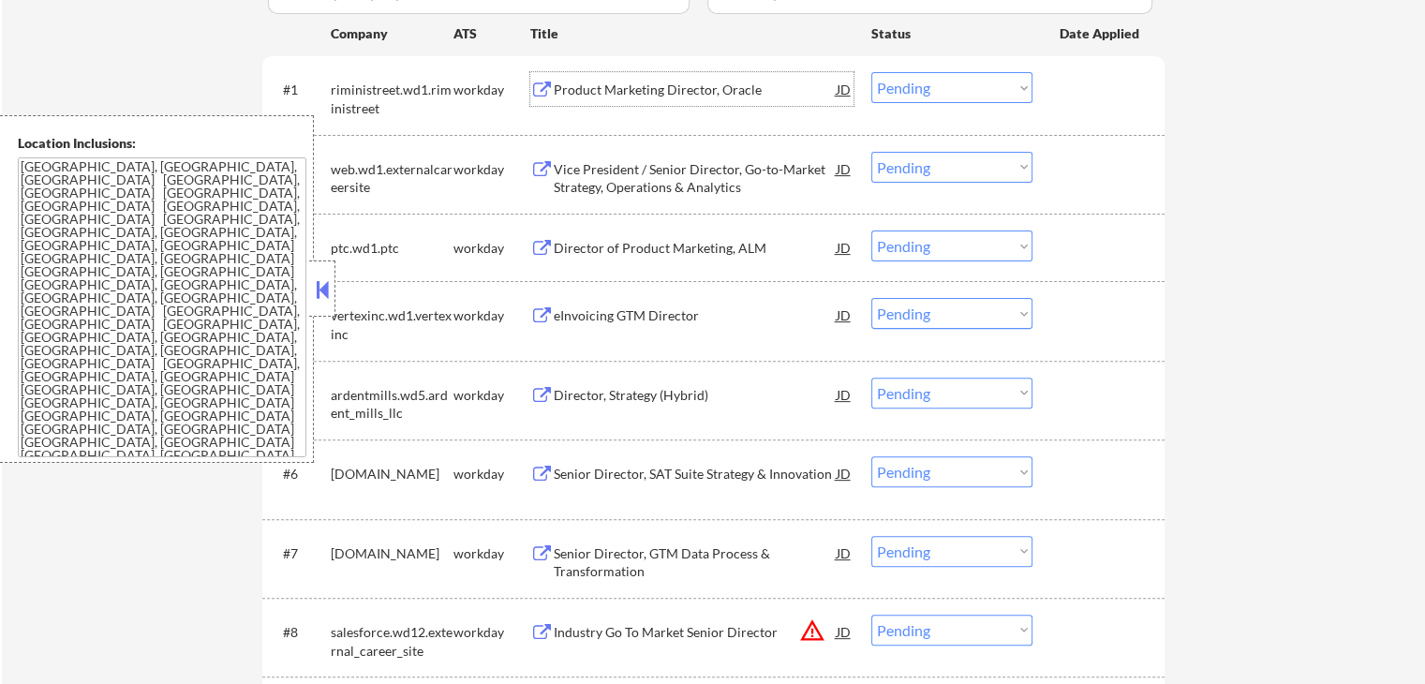
click at [566, 89] on div "Product Marketing Director, Oracle" at bounding box center [695, 90] width 283 height 19
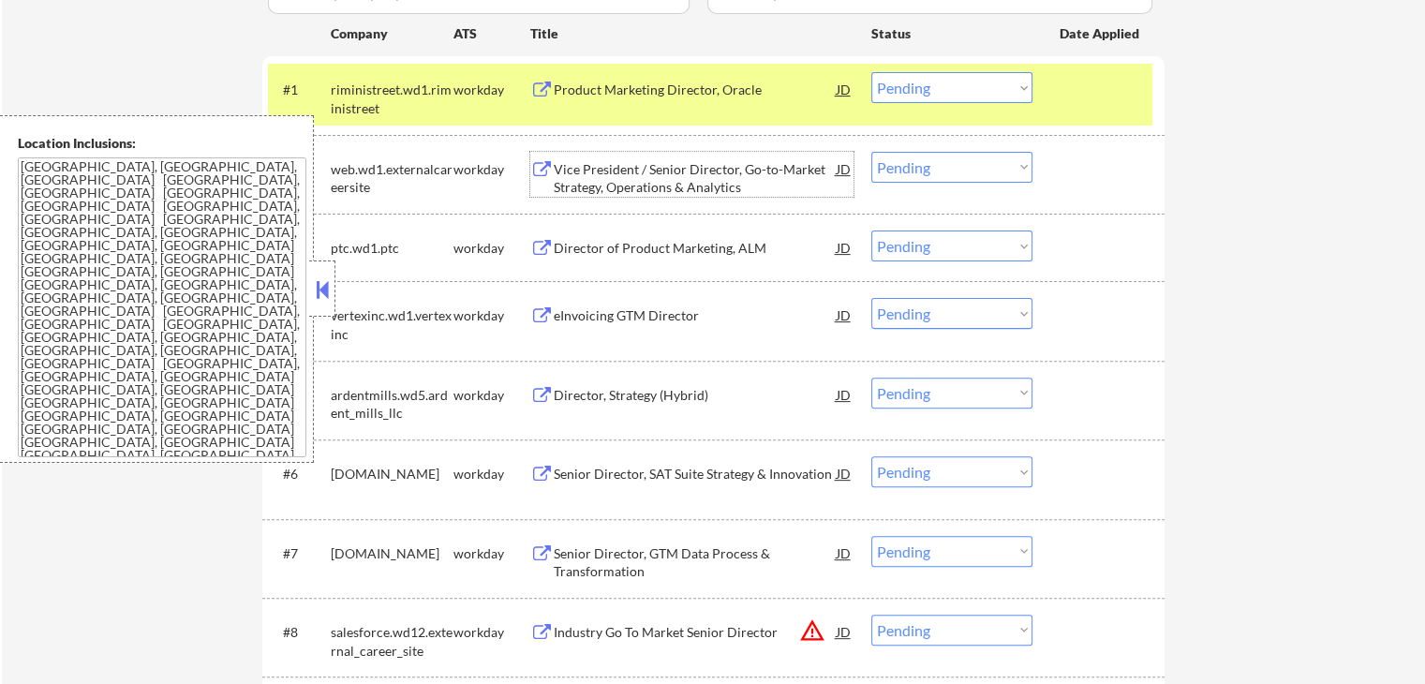
click at [594, 185] on div "Vice President / Senior Director, Go-to-Market Strategy, Operations & Analytics" at bounding box center [695, 178] width 283 height 37
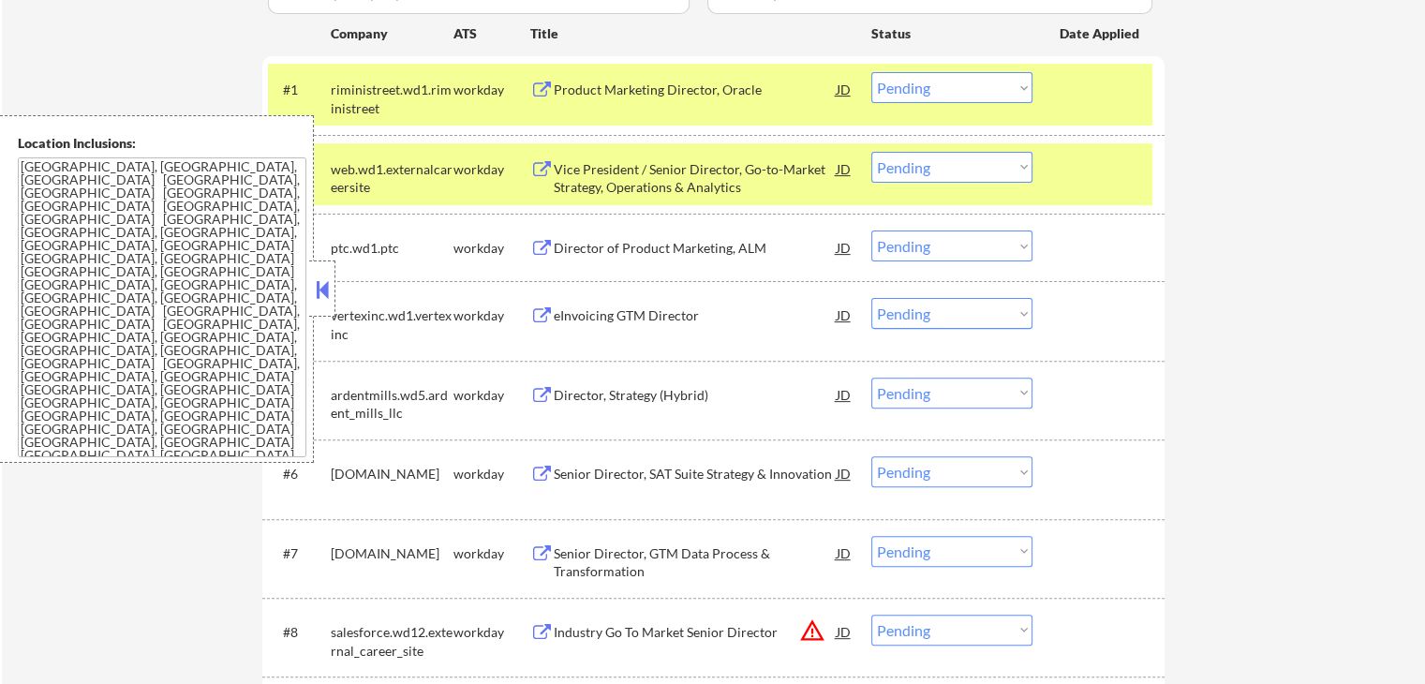
click at [601, 255] on div "Director of Product Marketing, ALM" at bounding box center [695, 248] width 283 height 19
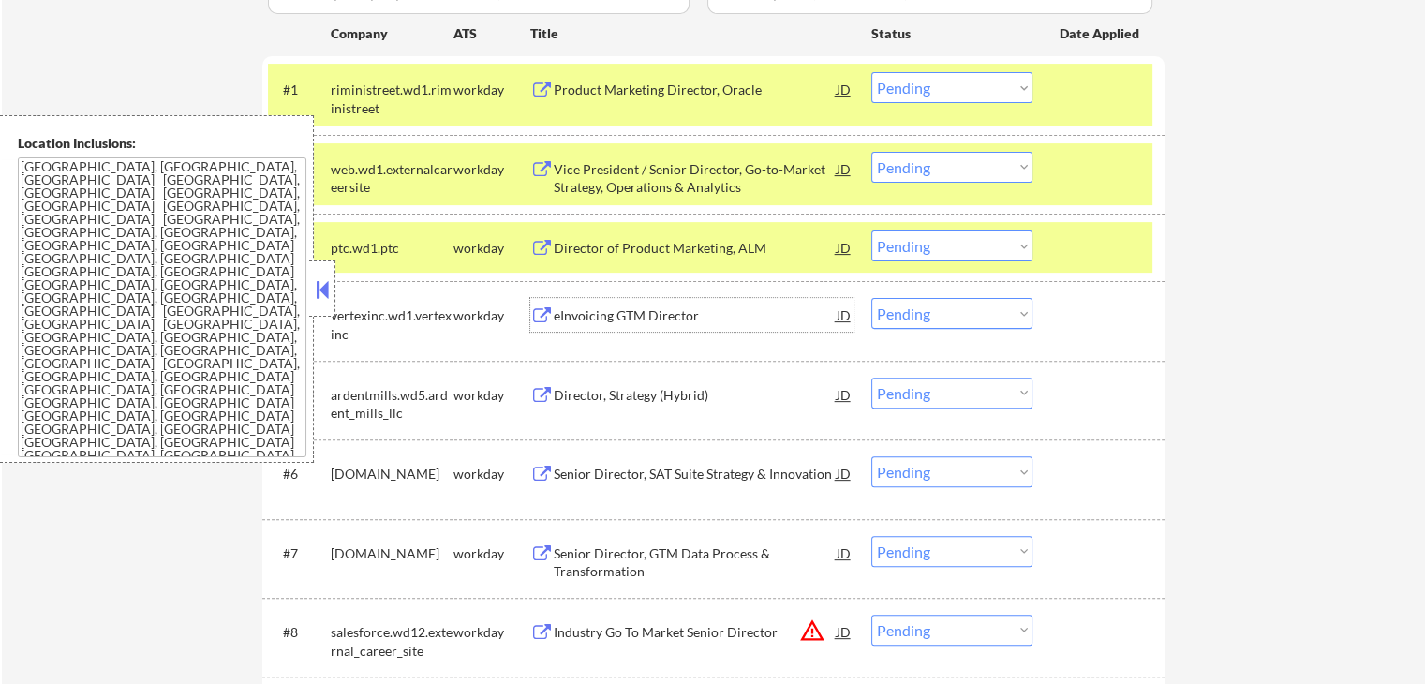
click at [602, 304] on div "eInvoicing GTM Director" at bounding box center [695, 315] width 283 height 34
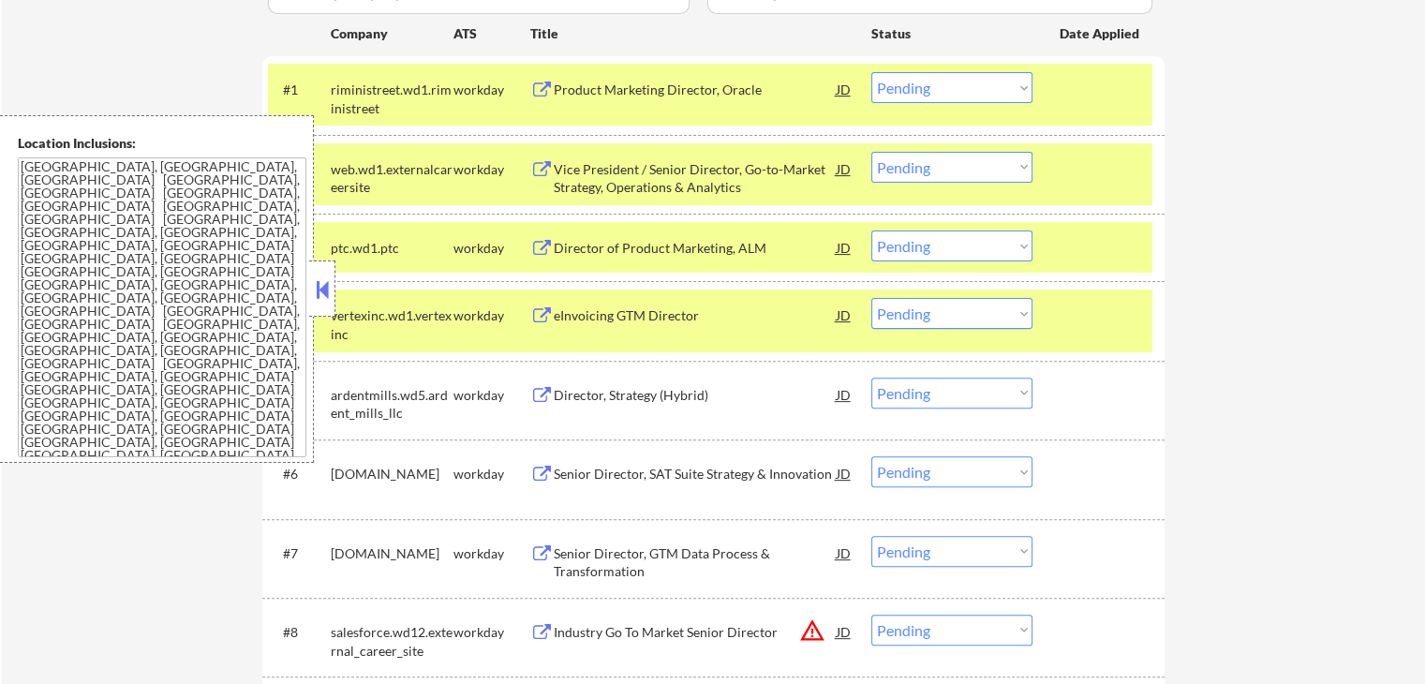
click at [600, 386] on div "Director, Strategy (Hybrid)" at bounding box center [695, 395] width 283 height 19
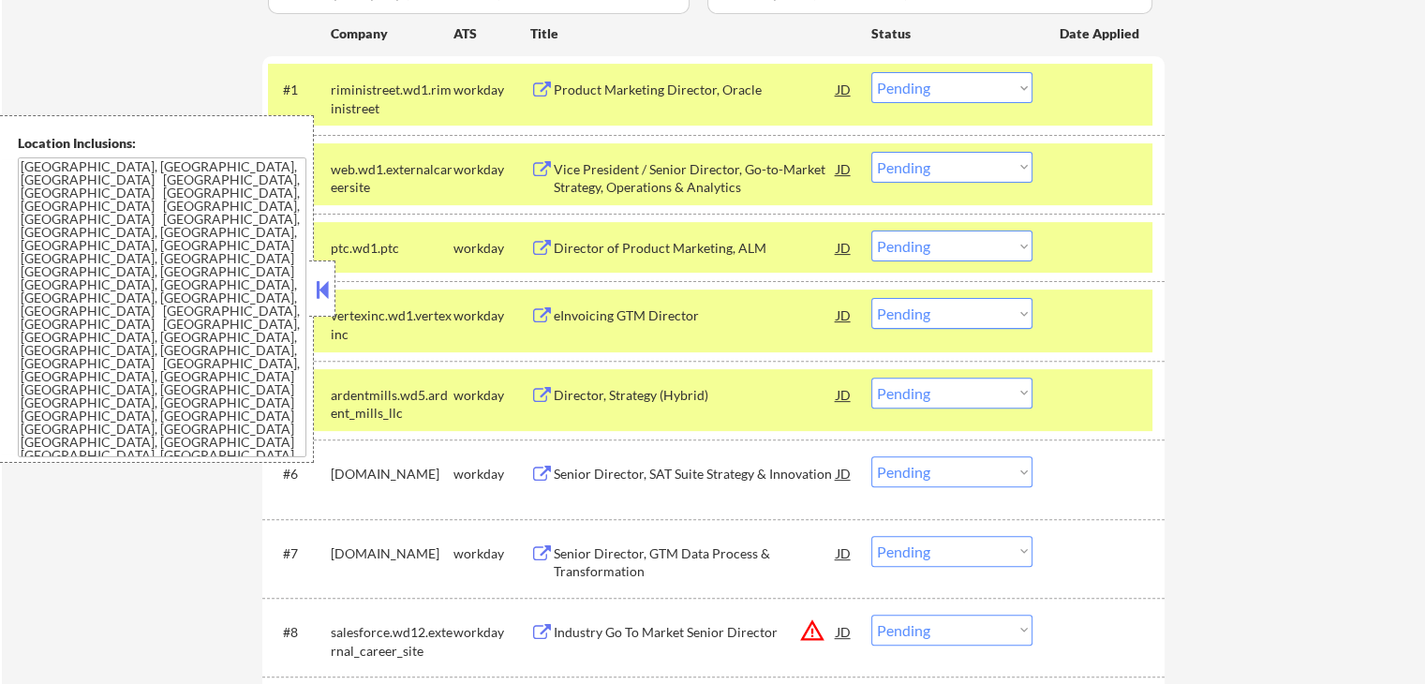
click at [591, 459] on div "Senior Director, SAT Suite Strategy & Innovation" at bounding box center [695, 473] width 283 height 34
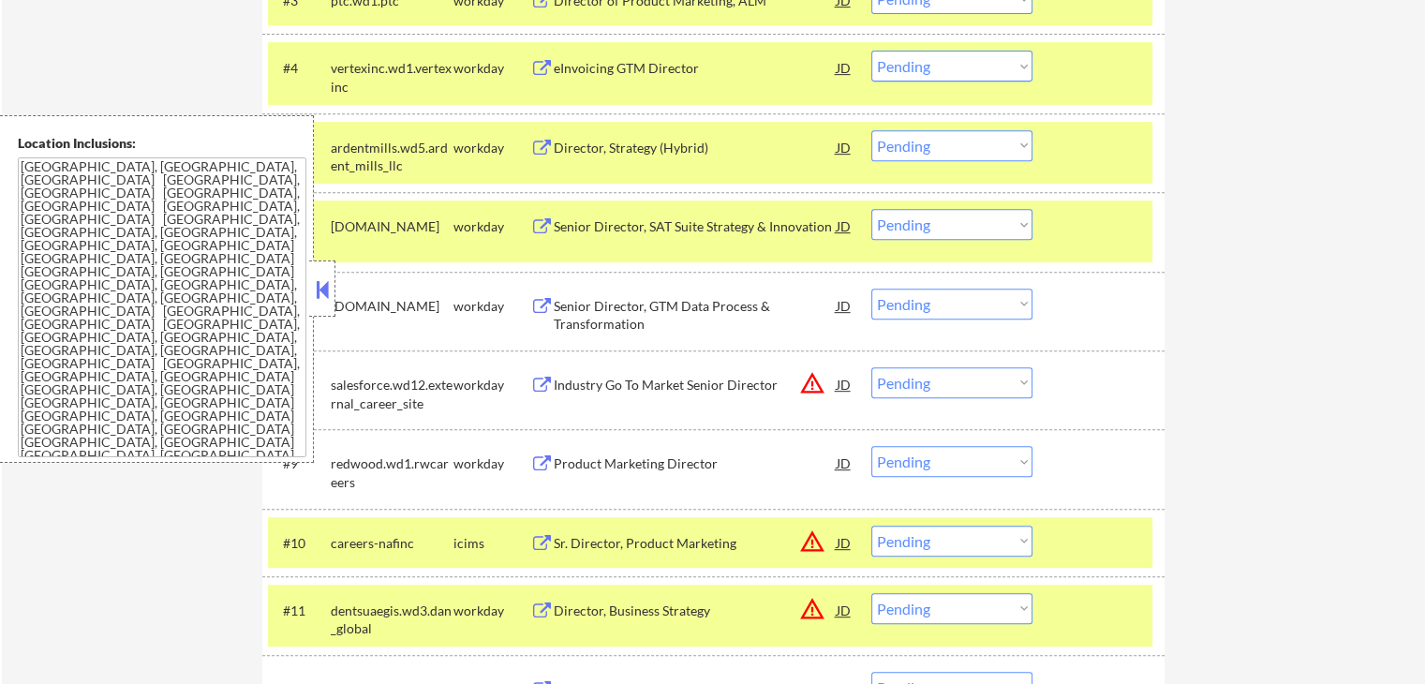
scroll to position [843, 0]
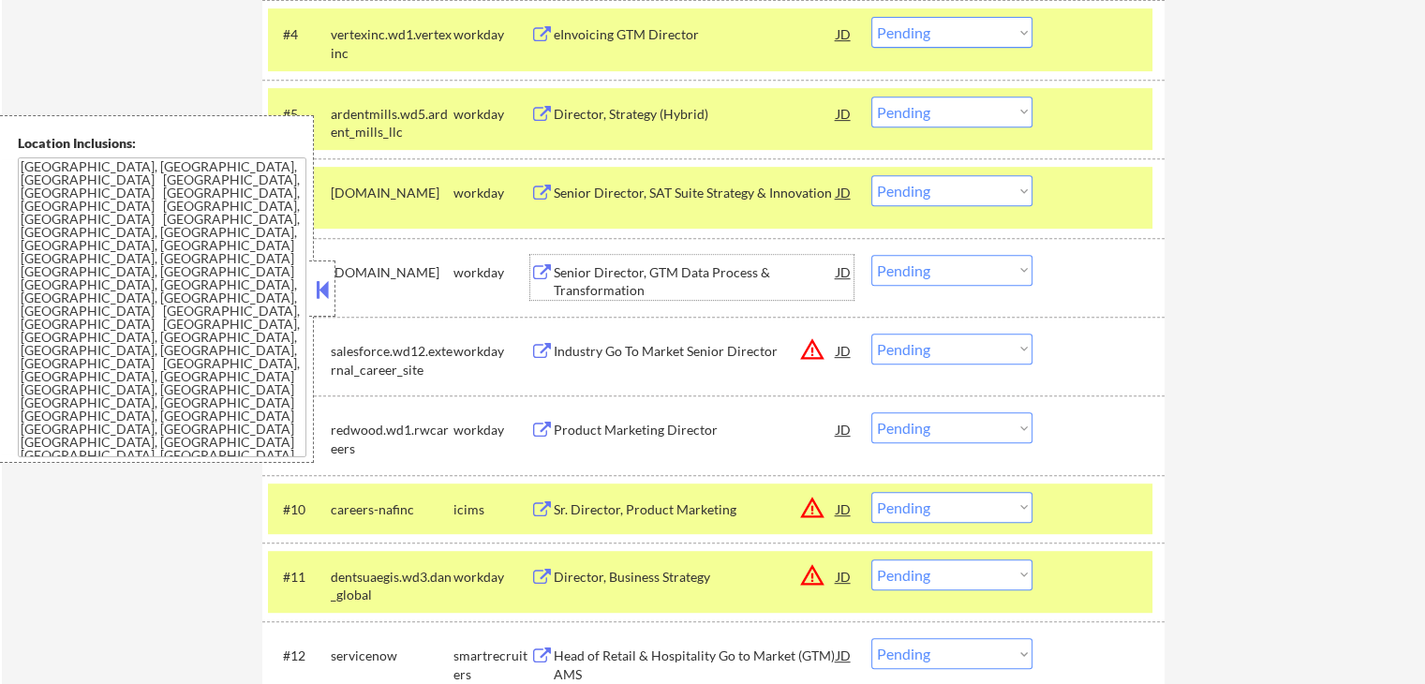
click at [618, 277] on div "Senior Director, GTM Data Process & Transformation" at bounding box center [695, 281] width 283 height 37
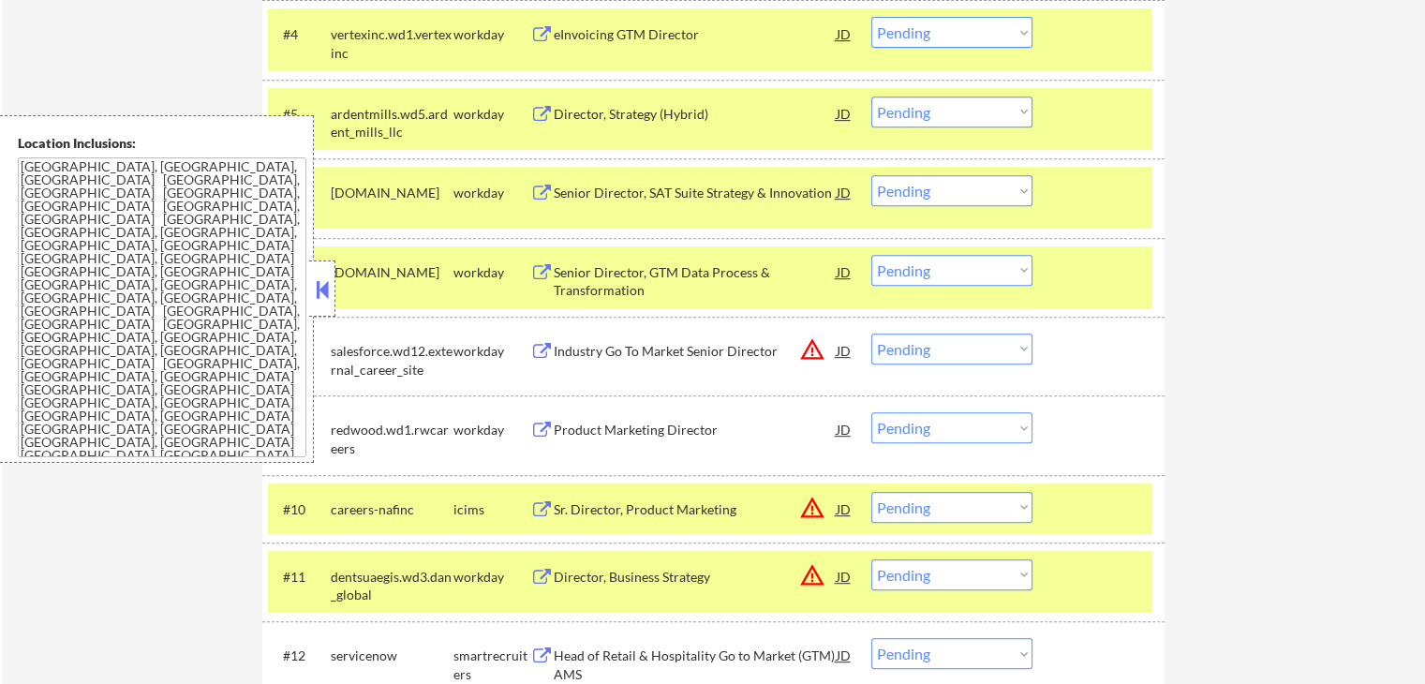
click at [585, 349] on div "Industry Go To Market Senior Director" at bounding box center [695, 351] width 283 height 19
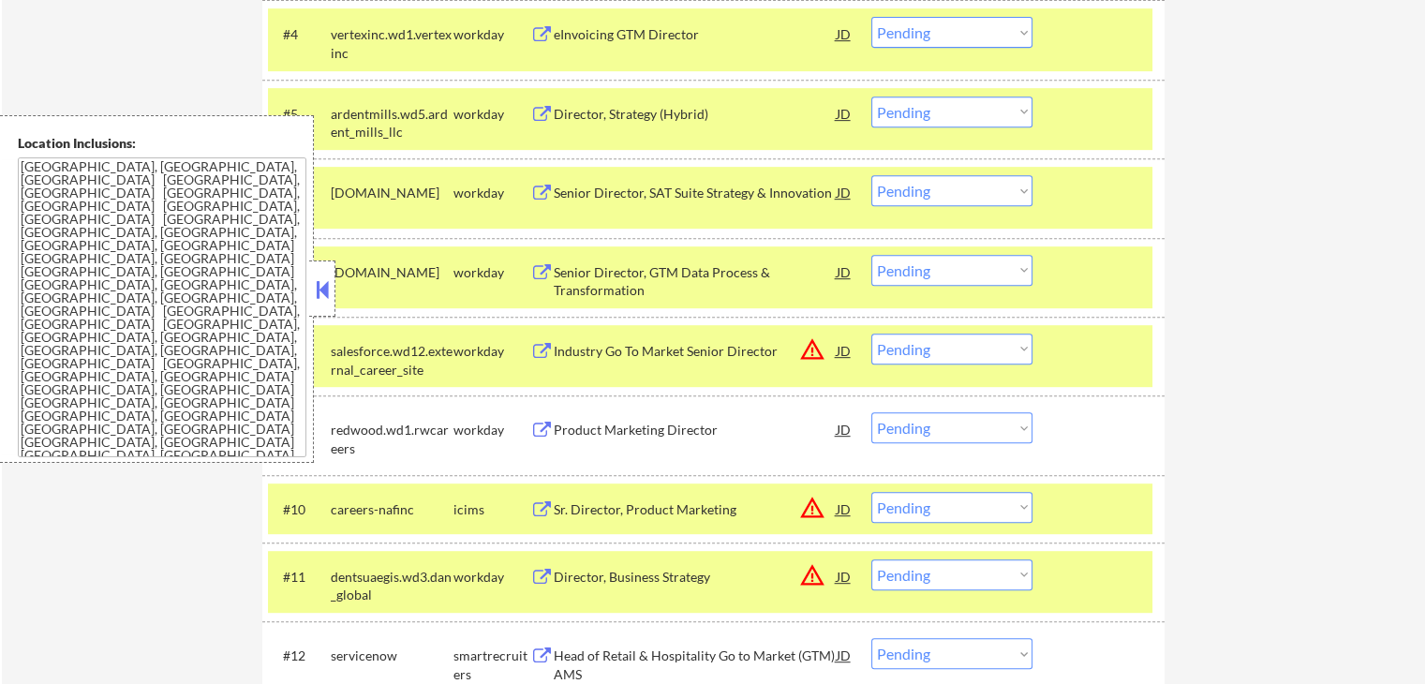
click at [586, 436] on div "Product Marketing Director" at bounding box center [695, 430] width 283 height 19
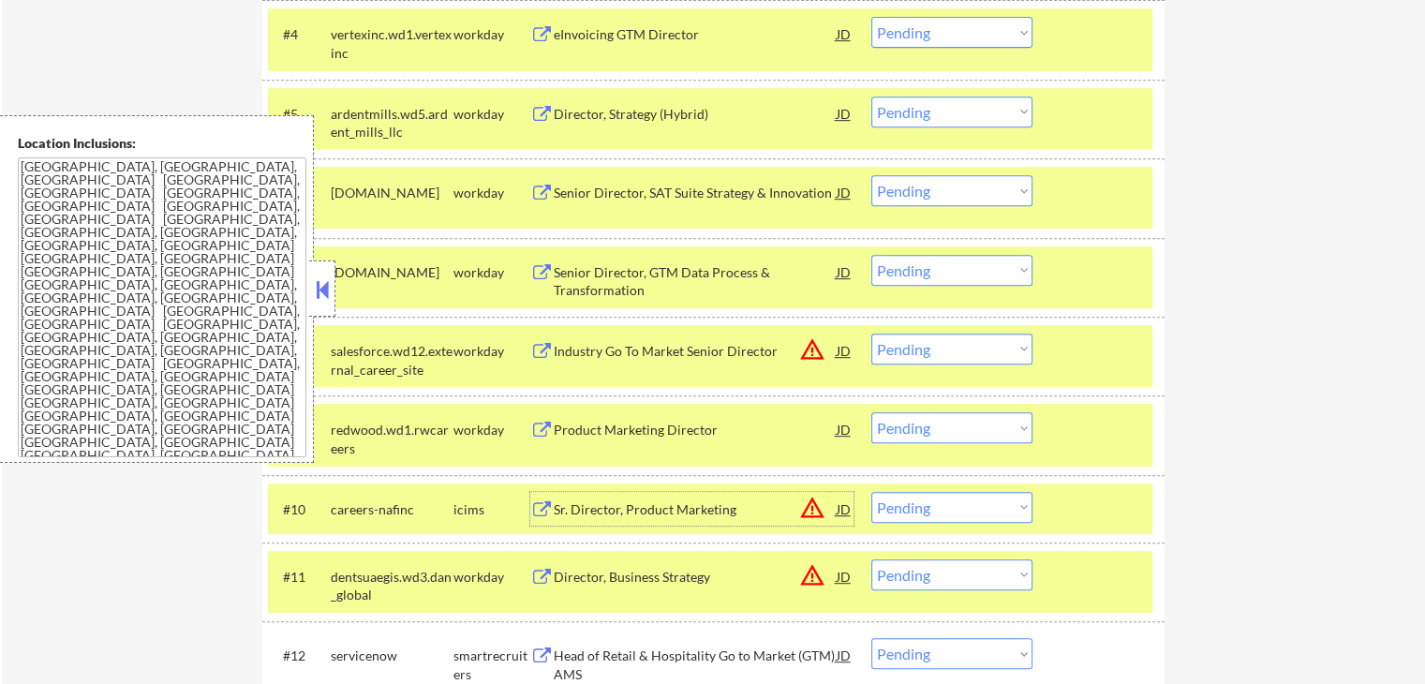
click at [589, 492] on div "Sr. Director, Product Marketing" at bounding box center [695, 509] width 283 height 34
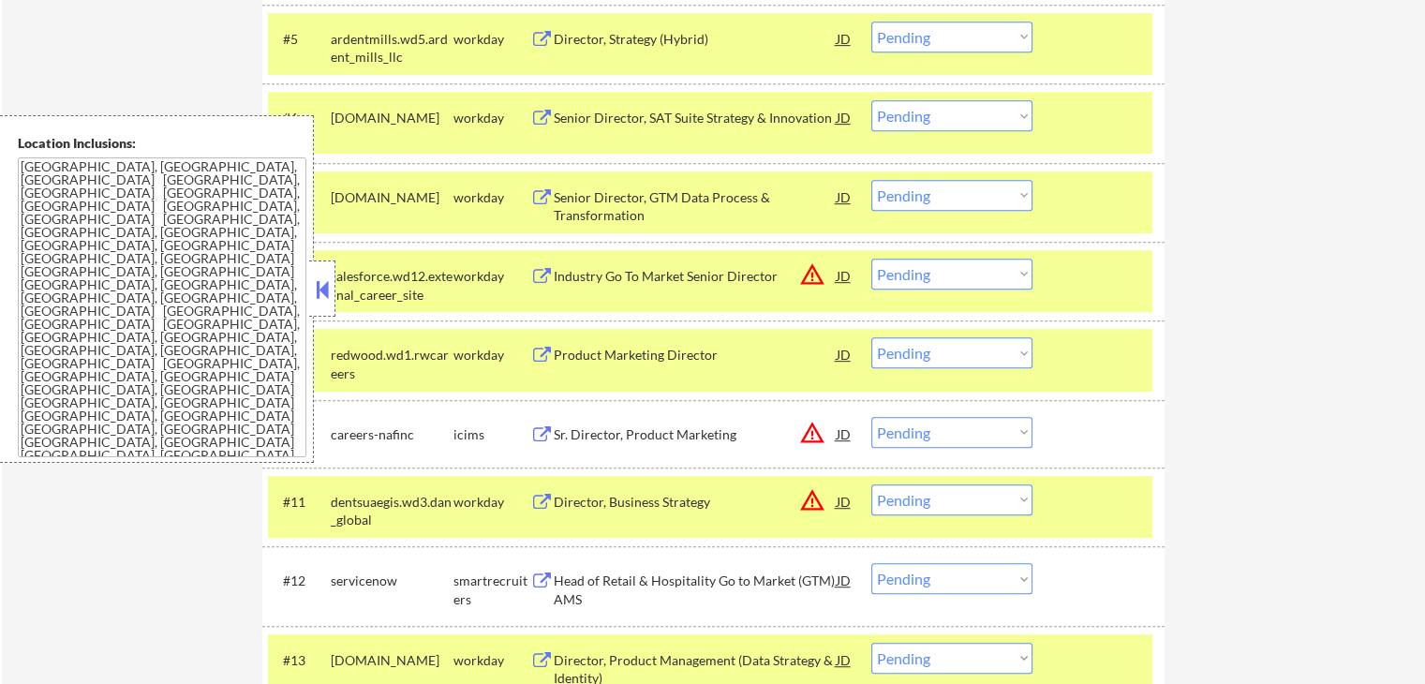
scroll to position [1030, 0]
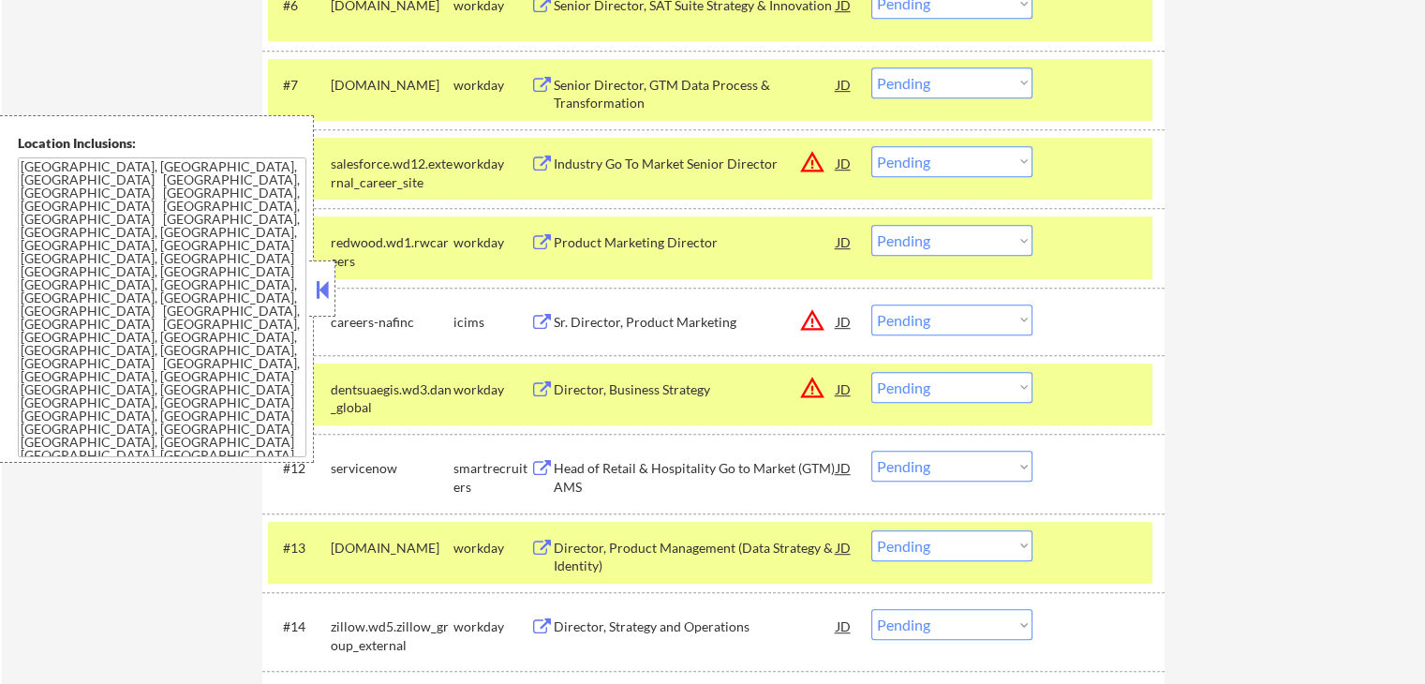
click at [580, 394] on div "Director, Business Strategy" at bounding box center [695, 389] width 283 height 19
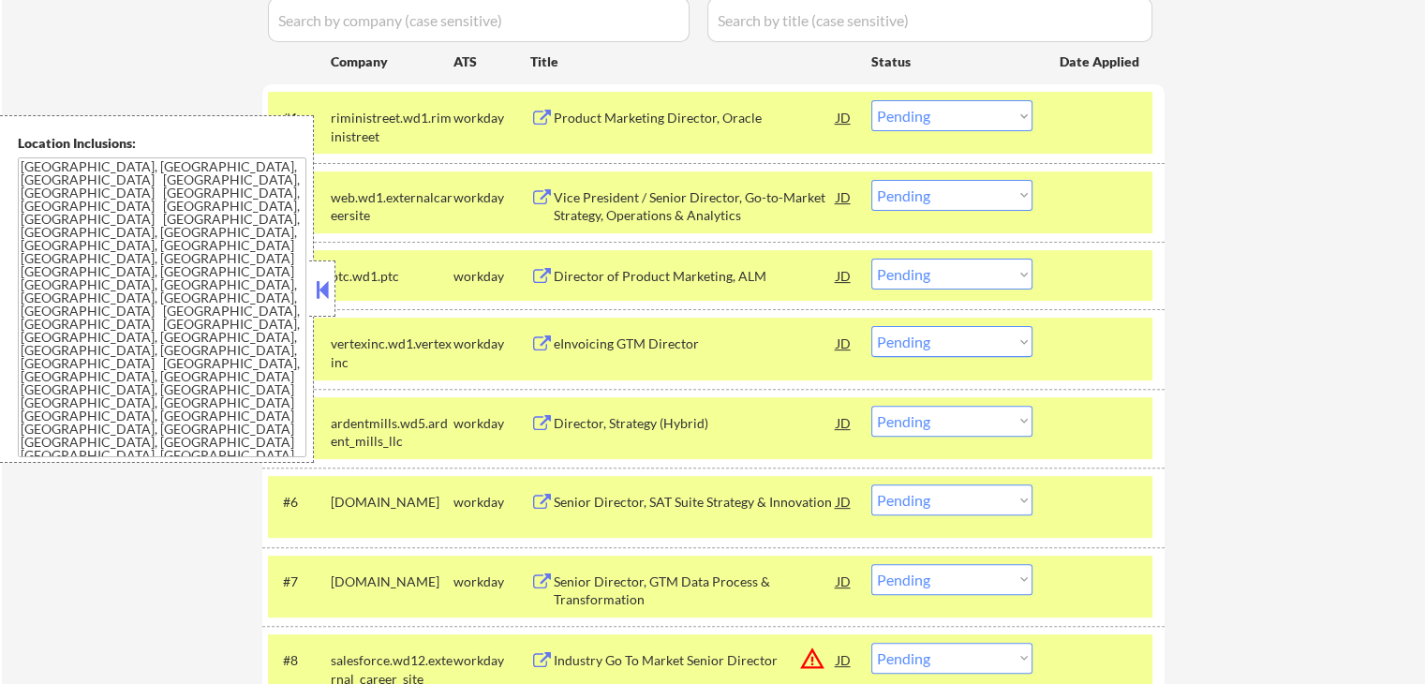
scroll to position [562, 0]
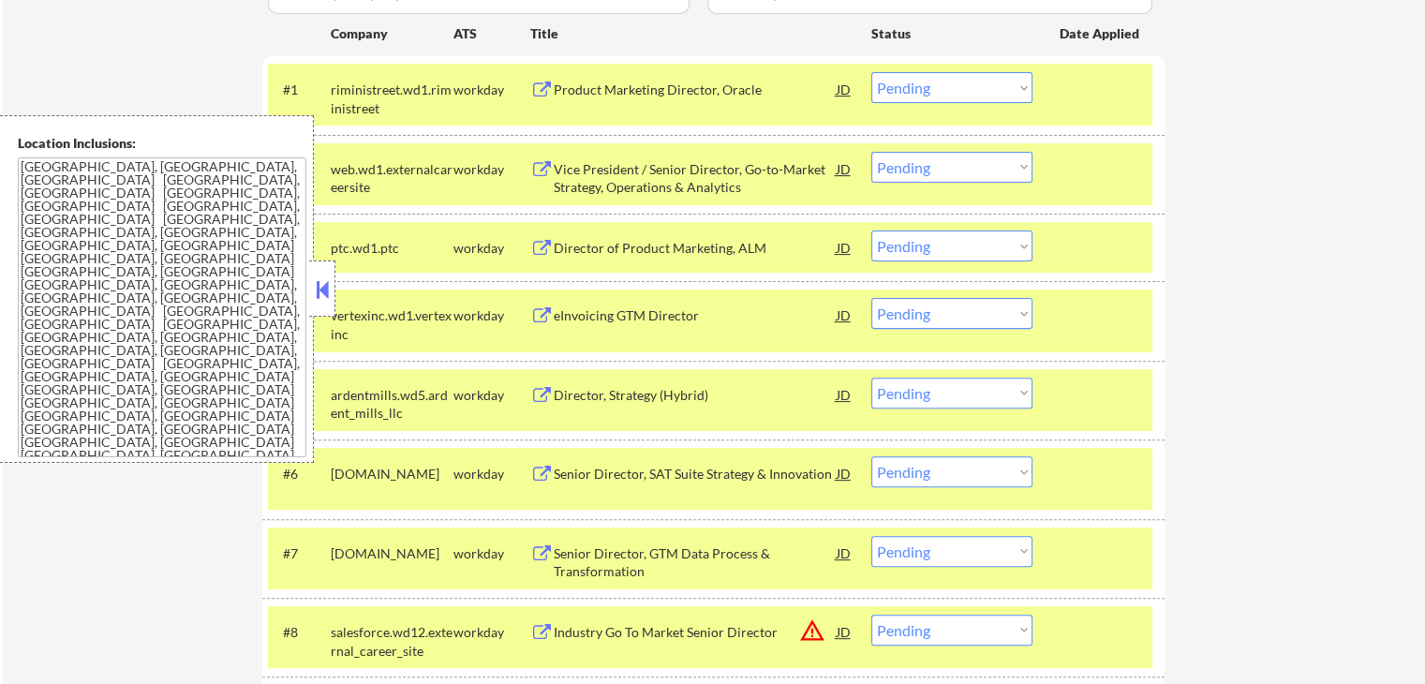
click at [930, 160] on select "Choose an option... Pending Applied Excluded (Questions) Excluded (Expired) Exc…" at bounding box center [951, 167] width 161 height 31
click at [871, 152] on select "Choose an option... Pending Applied Excluded (Questions) Excluded (Expired) Exc…" at bounding box center [951, 167] width 161 height 31
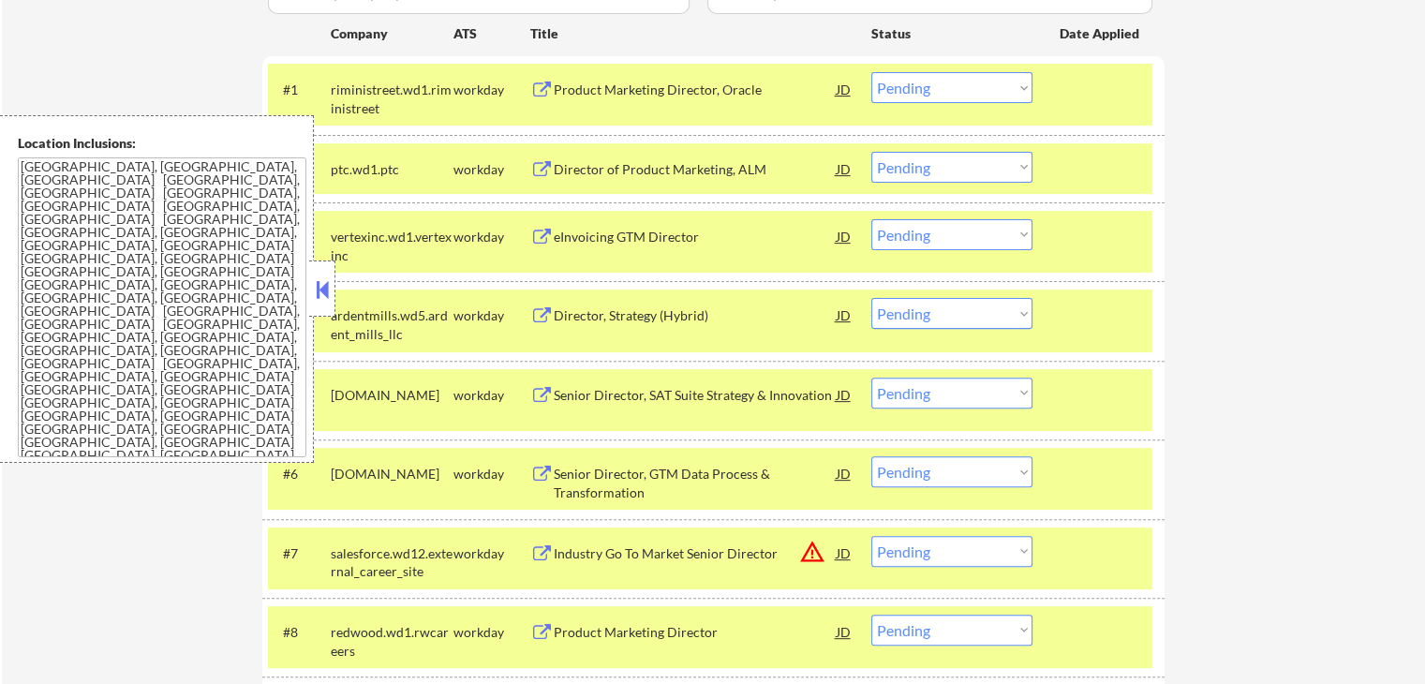
click at [921, 161] on select "Choose an option... Pending Applied Excluded (Questions) Excluded (Expired) Exc…" at bounding box center [951, 167] width 161 height 31
select select ""excluded__salary_""
click at [871, 152] on select "Choose an option... Pending Applied Excluded (Questions) Excluded (Expired) Exc…" at bounding box center [951, 167] width 161 height 31
drag, startPoint x: 931, startPoint y: 235, endPoint x: 942, endPoint y: 248, distance: 17.3
click at [931, 235] on select "Choose an option... Pending Applied Excluded (Questions) Excluded (Expired) Exc…" at bounding box center [951, 234] width 161 height 31
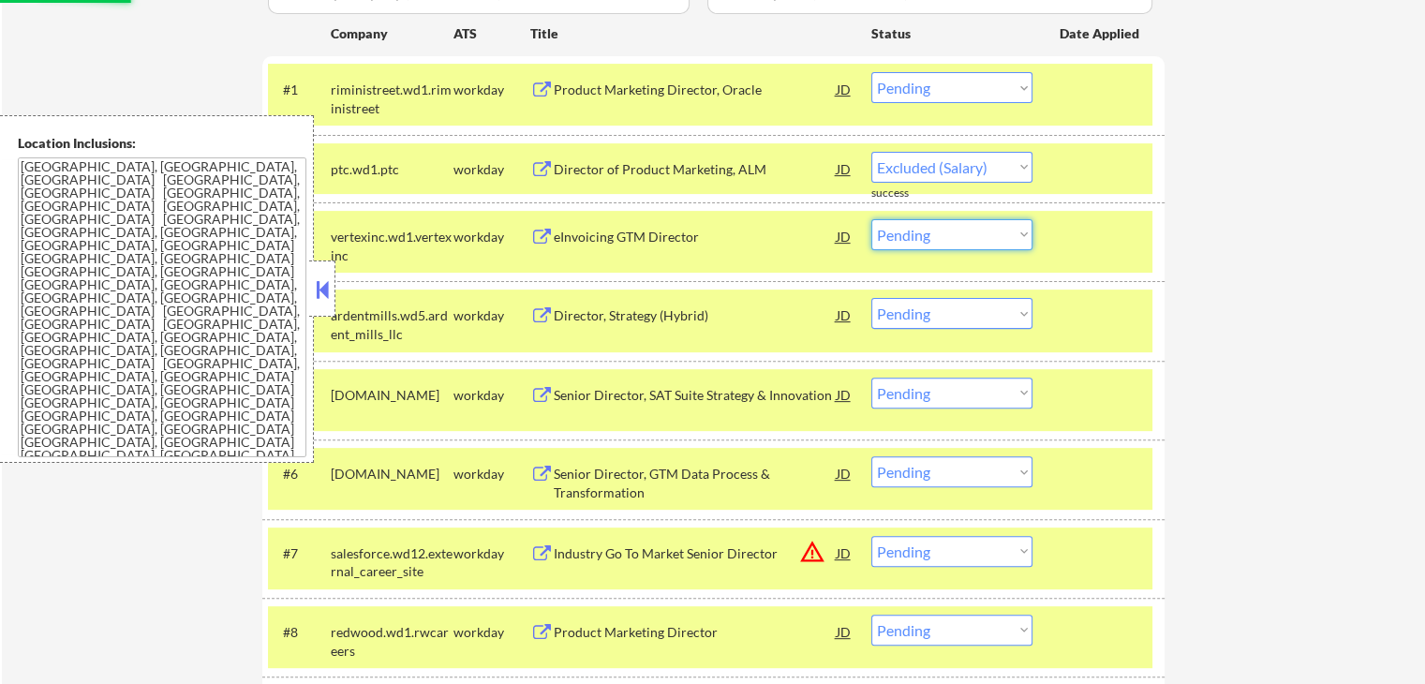
select select ""excluded__expired_""
click at [871, 219] on select "Choose an option... Pending Applied Excluded (Questions) Excluded (Expired) Exc…" at bounding box center [951, 234] width 161 height 31
select select ""pending""
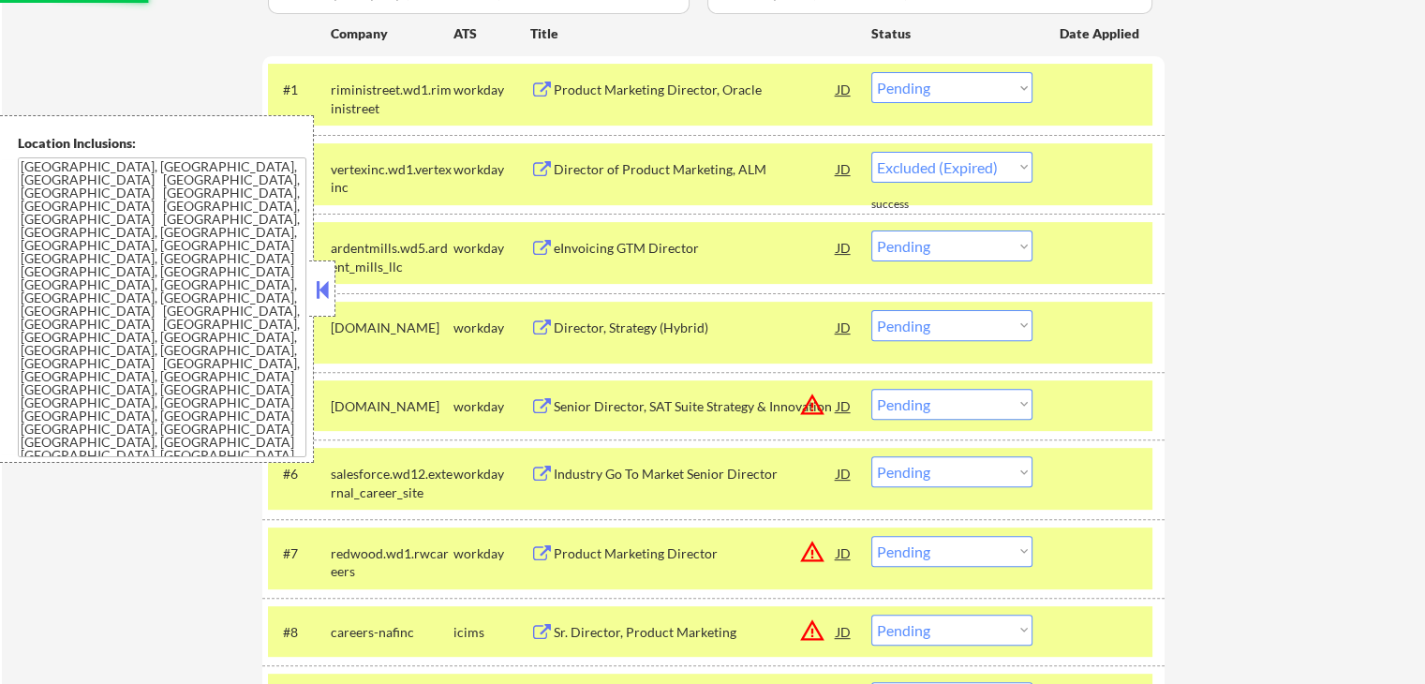
select select ""pending""
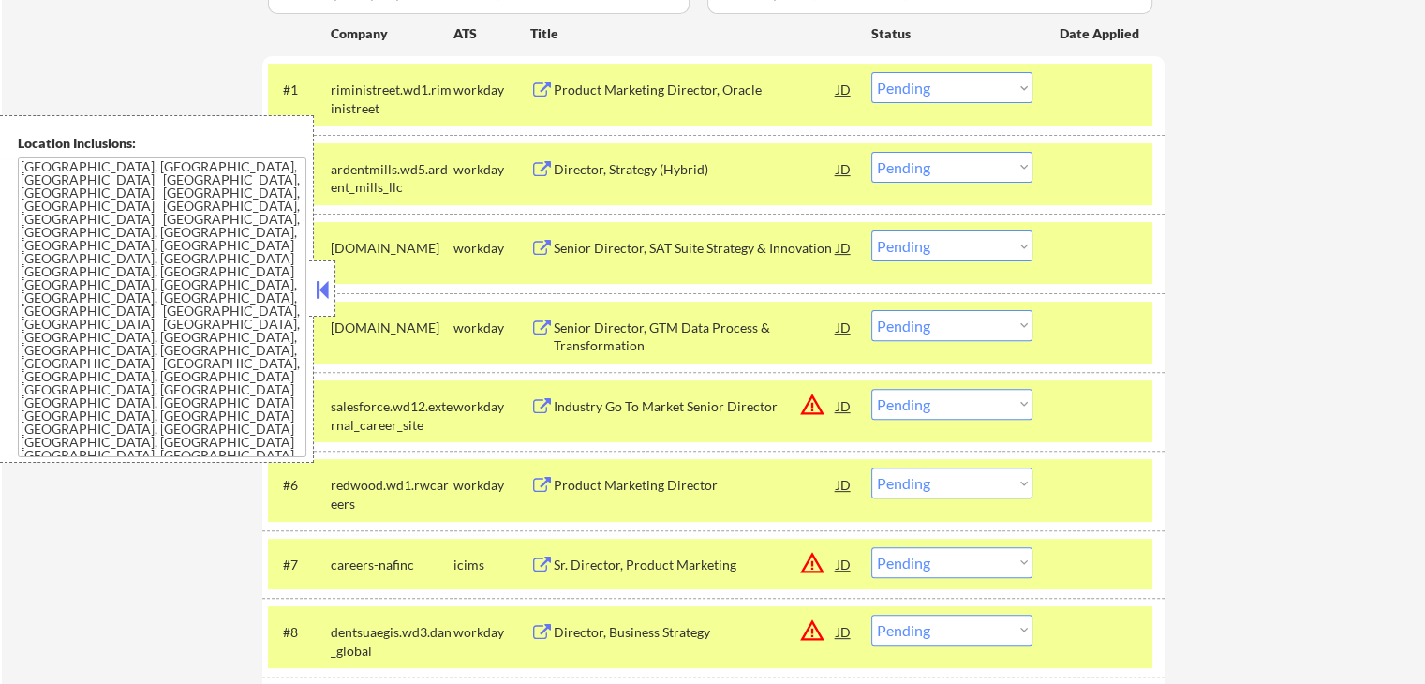
click at [925, 256] on select "Choose an option... Pending Applied Excluded (Questions) Excluded (Expired) Exc…" at bounding box center [951, 245] width 161 height 31
click at [871, 230] on select "Choose an option... Pending Applied Excluded (Questions) Excluded (Expired) Exc…" at bounding box center [951, 245] width 161 height 31
click at [944, 172] on select "Choose an option... Pending Applied Excluded (Questions) Excluded (Expired) Exc…" at bounding box center [951, 167] width 161 height 31
select select ""pending""
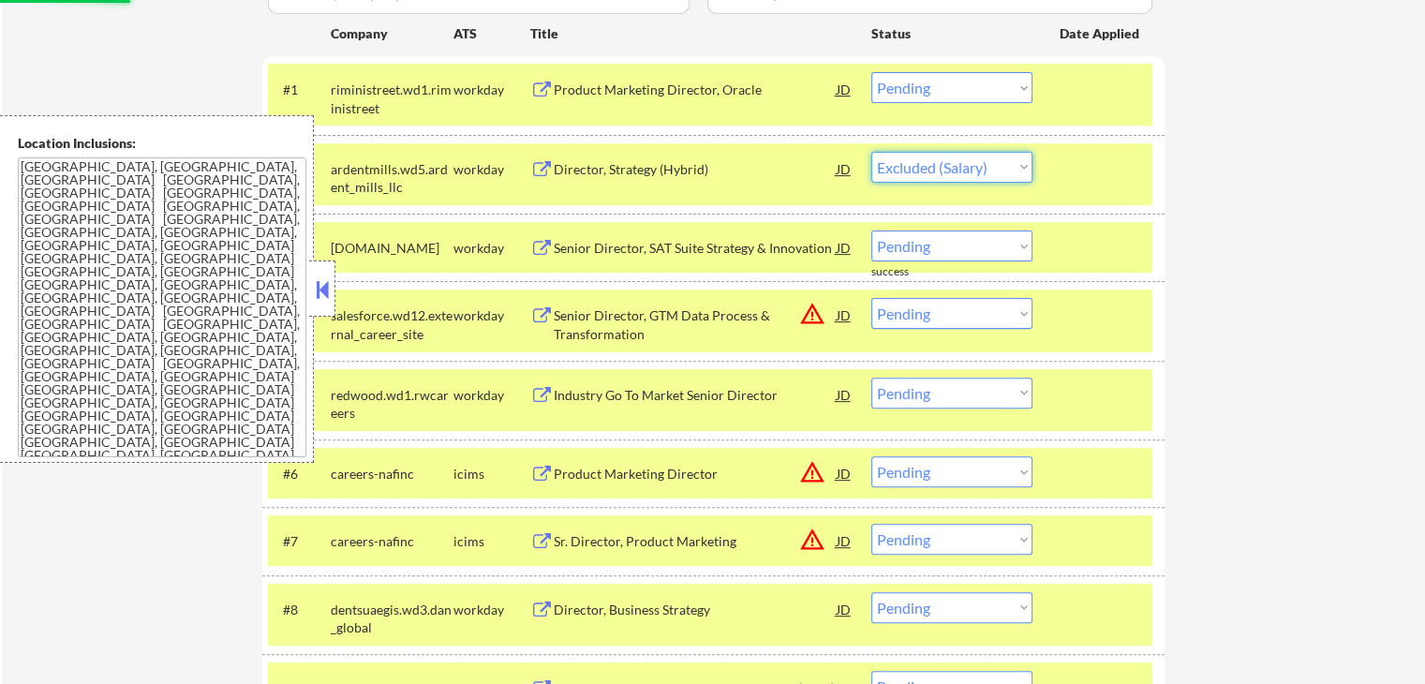
click at [871, 152] on select "Choose an option... Pending Applied Excluded (Questions) Excluded (Expired) Exc…" at bounding box center [951, 167] width 161 height 31
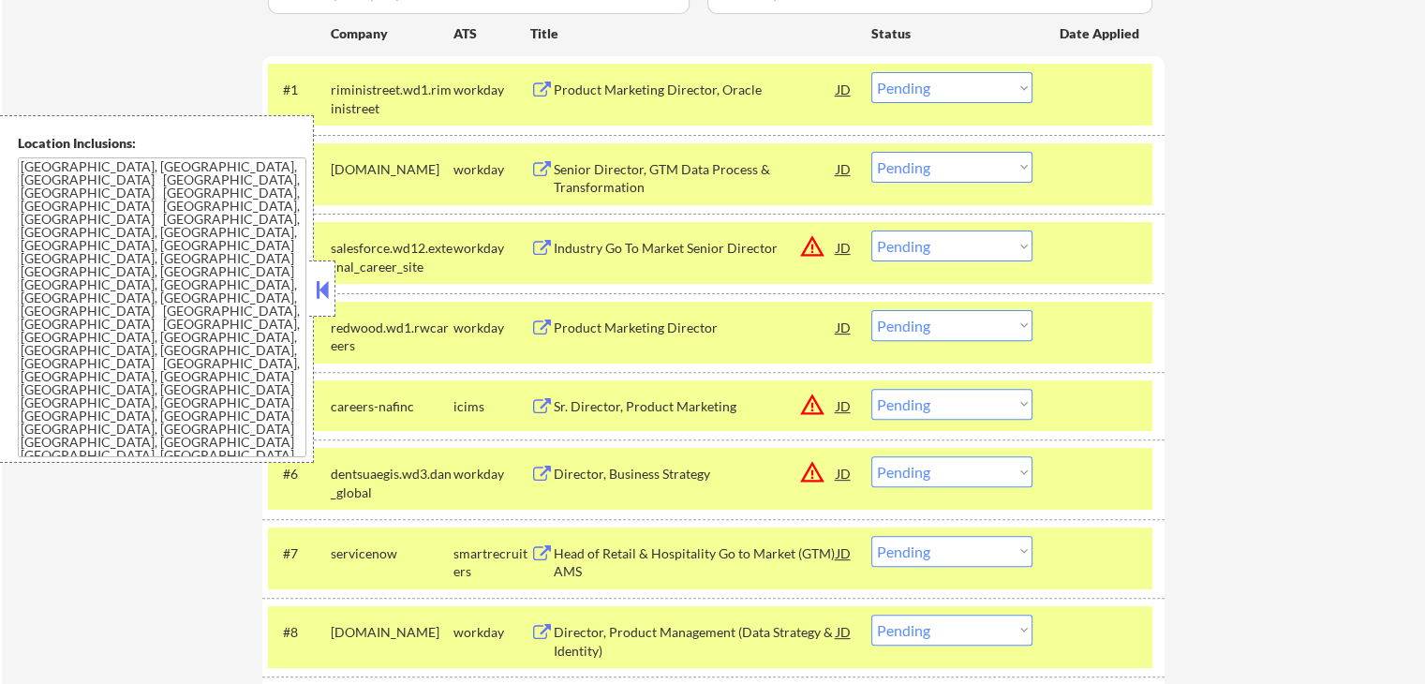
click at [916, 155] on select "Choose an option... Pending Applied Excluded (Questions) Excluded (Expired) Exc…" at bounding box center [951, 167] width 161 height 31
click at [871, 152] on select "Choose an option... Pending Applied Excluded (Questions) Excluded (Expired) Exc…" at bounding box center [951, 167] width 161 height 31
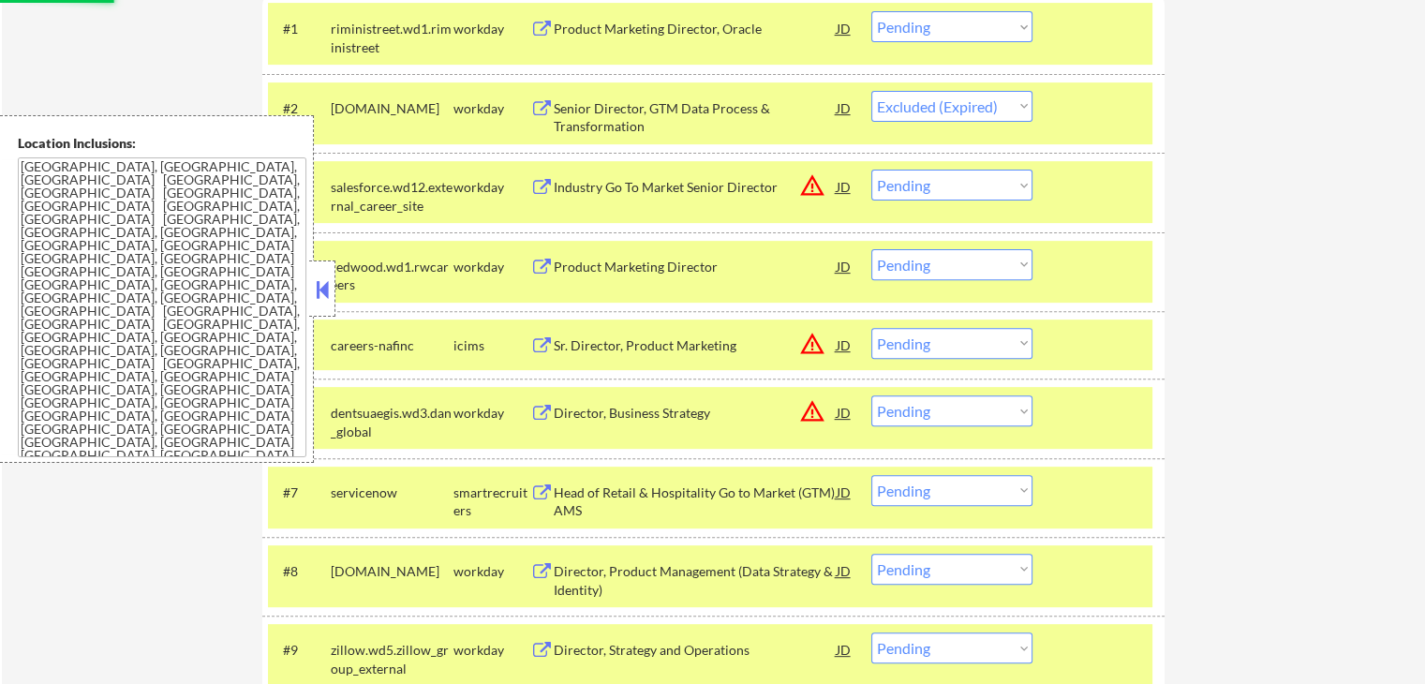
scroll to position [656, 0]
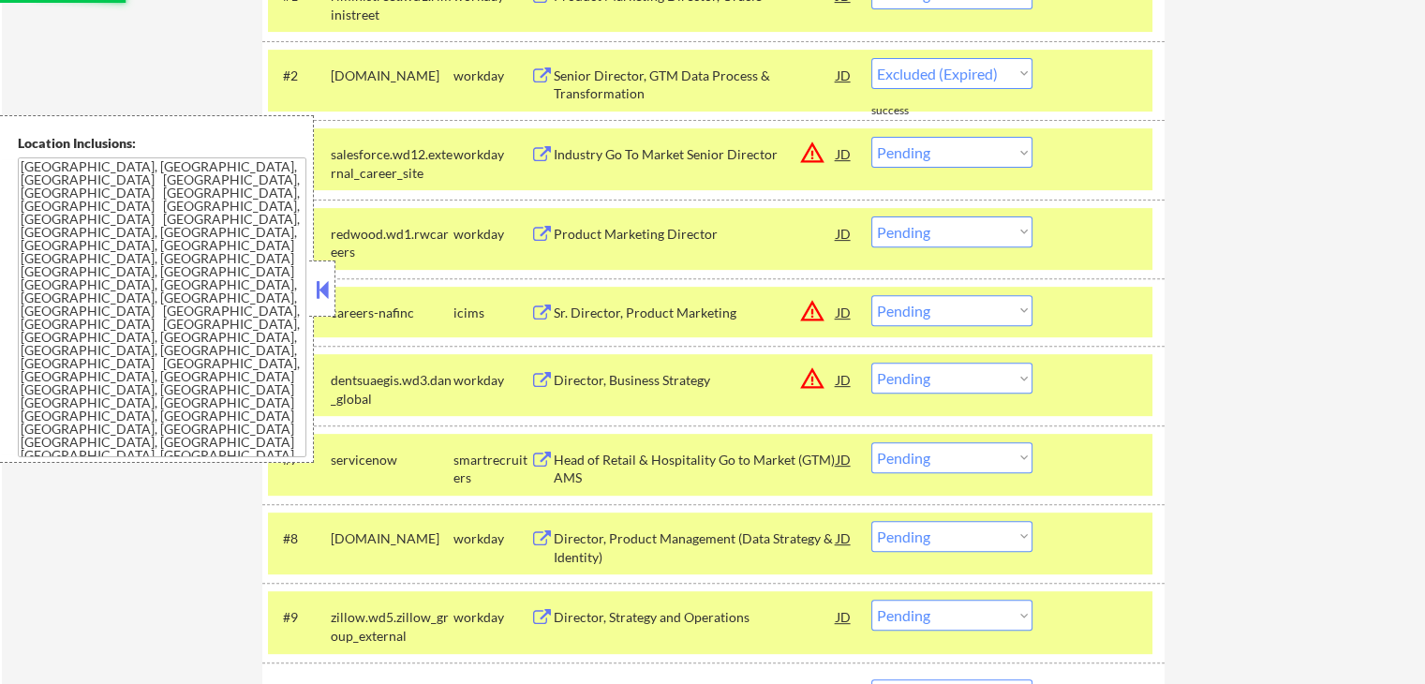
select select ""pending""
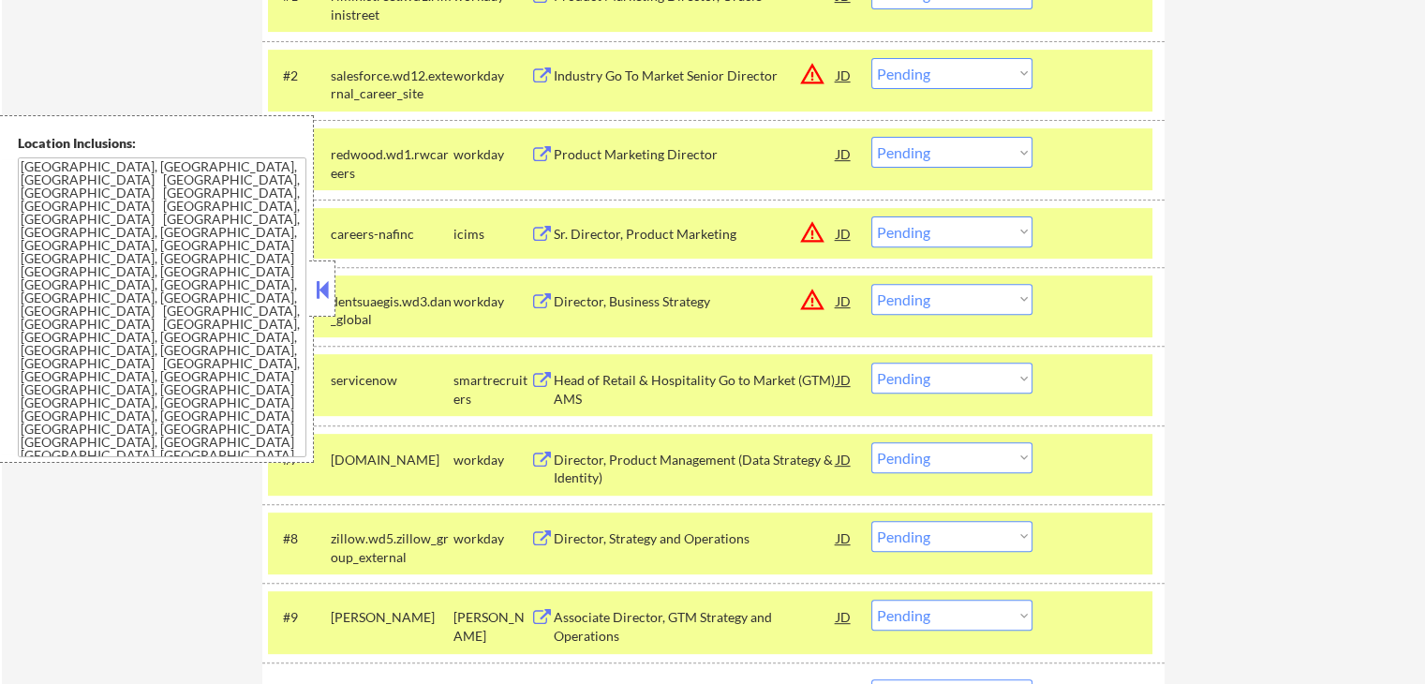
click at [927, 235] on select "Choose an option... Pending Applied Excluded (Questions) Excluded (Expired) Exc…" at bounding box center [951, 231] width 161 height 31
click at [871, 216] on select "Choose an option... Pending Applied Excluded (Questions) Excluded (Expired) Exc…" at bounding box center [951, 231] width 161 height 31
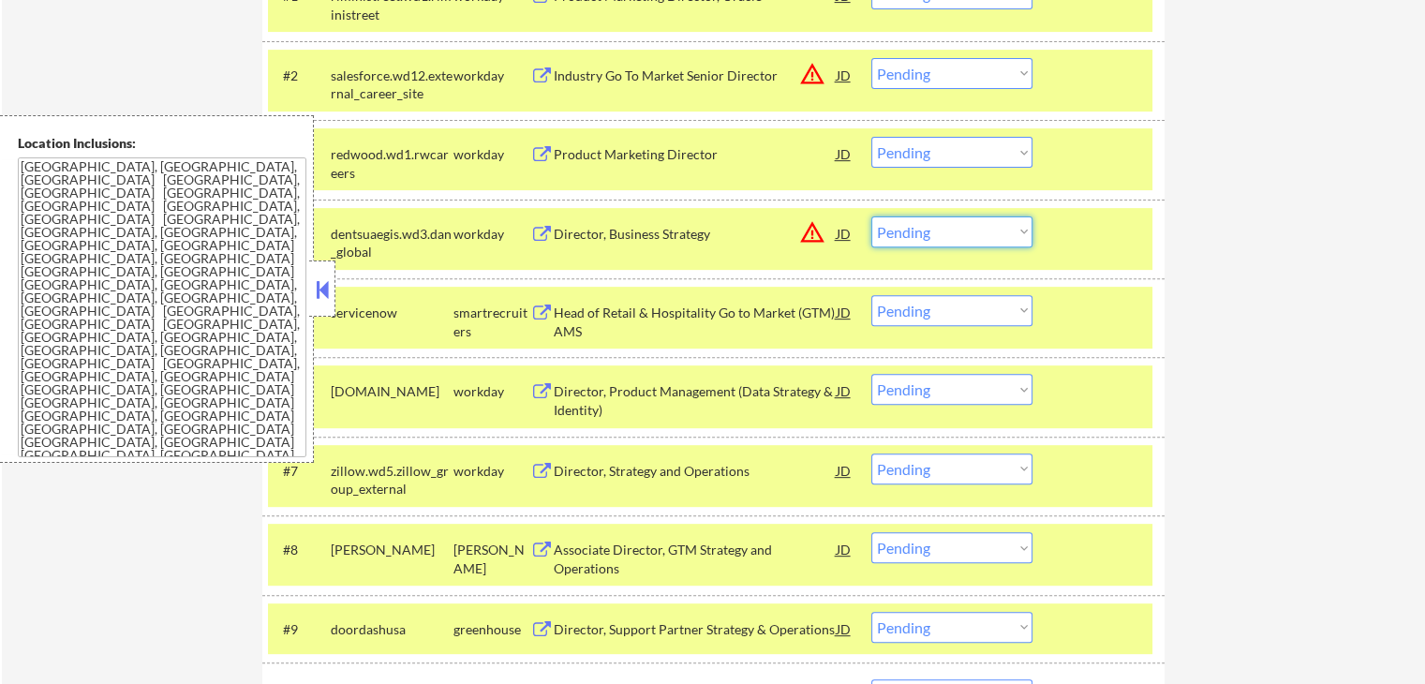
click at [936, 234] on select "Choose an option... Pending Applied Excluded (Questions) Excluded (Expired) Exc…" at bounding box center [951, 231] width 161 height 31
click at [871, 216] on select "Choose an option... Pending Applied Excluded (Questions) Excluded (Expired) Exc…" at bounding box center [951, 231] width 161 height 31
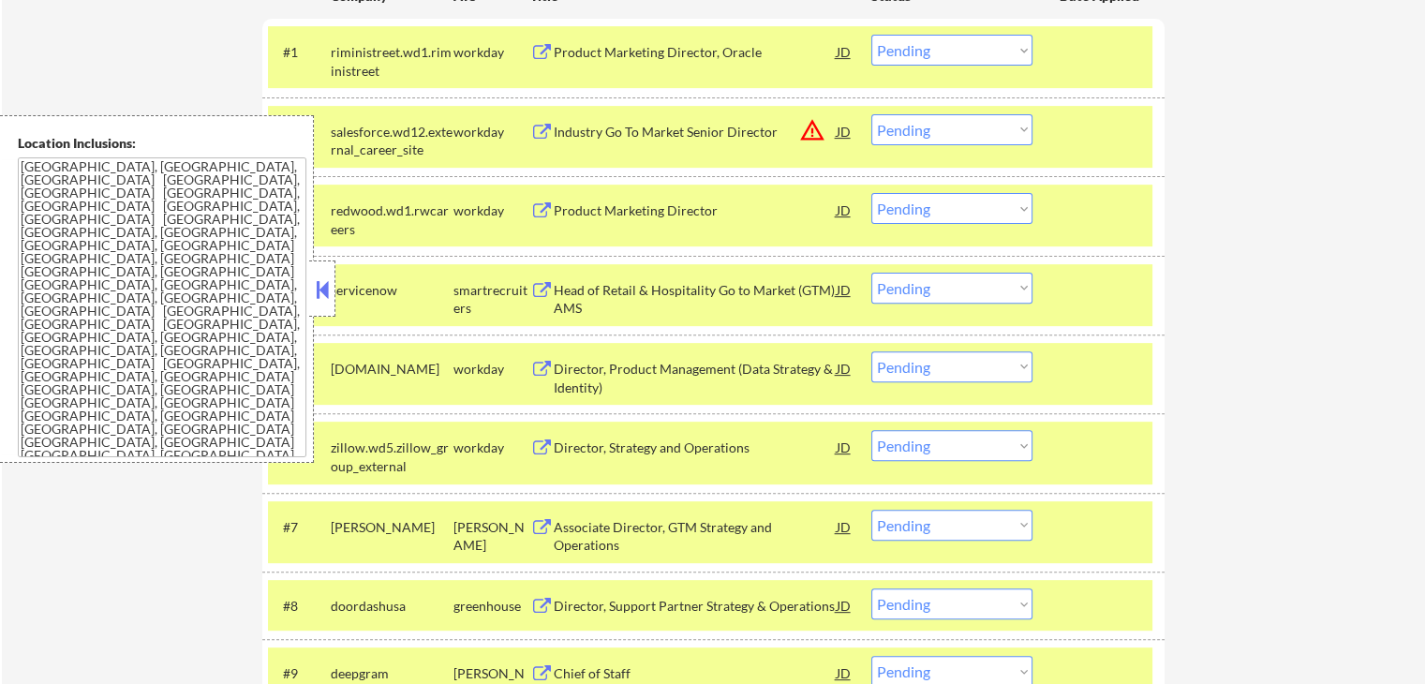
scroll to position [749, 0]
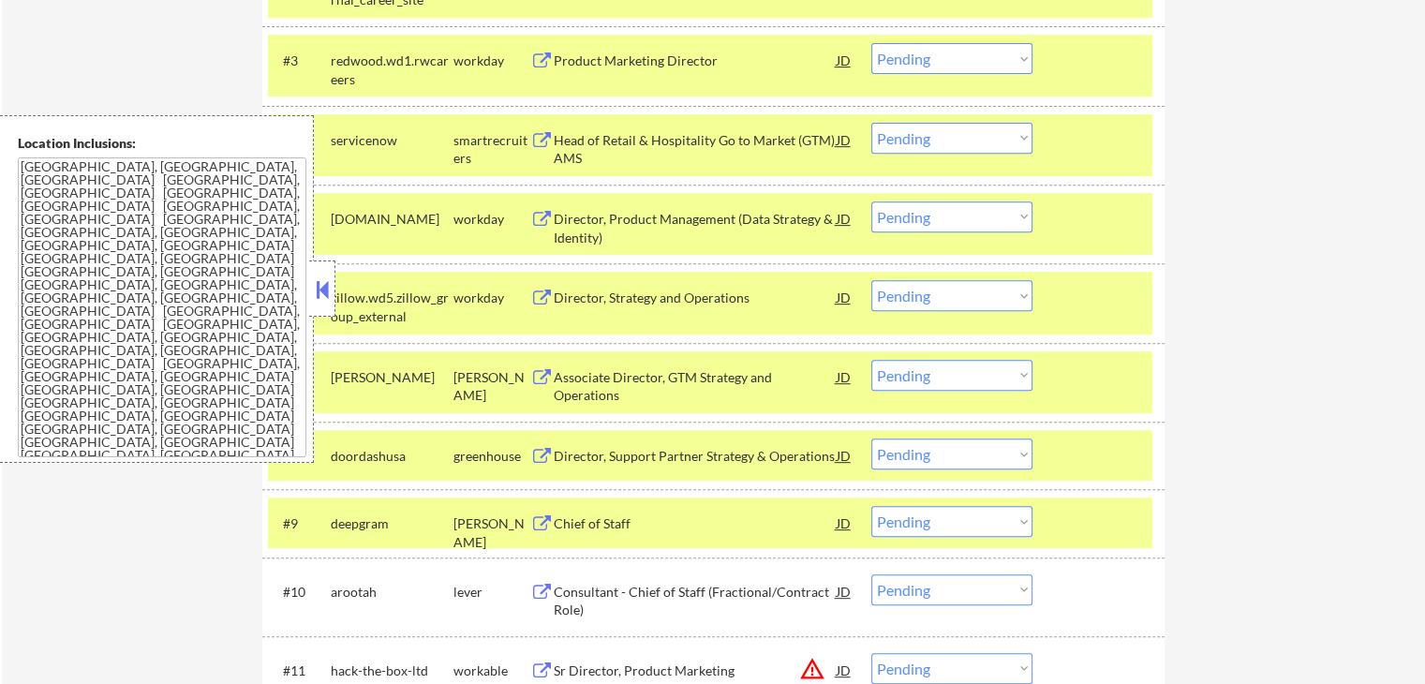
click at [596, 219] on div "Director, Product Management (Data Strategy & Identity)" at bounding box center [695, 228] width 283 height 37
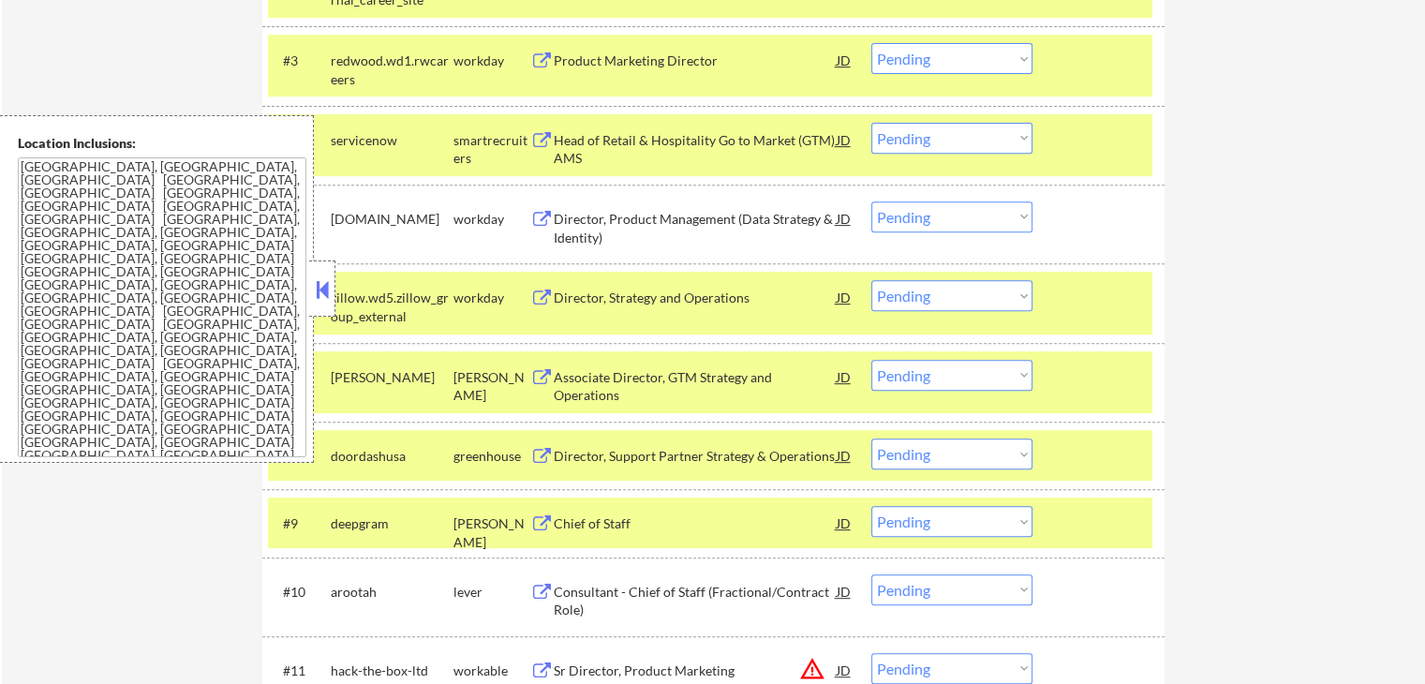
click at [587, 284] on div "Director, Strategy and Operations" at bounding box center [695, 297] width 283 height 34
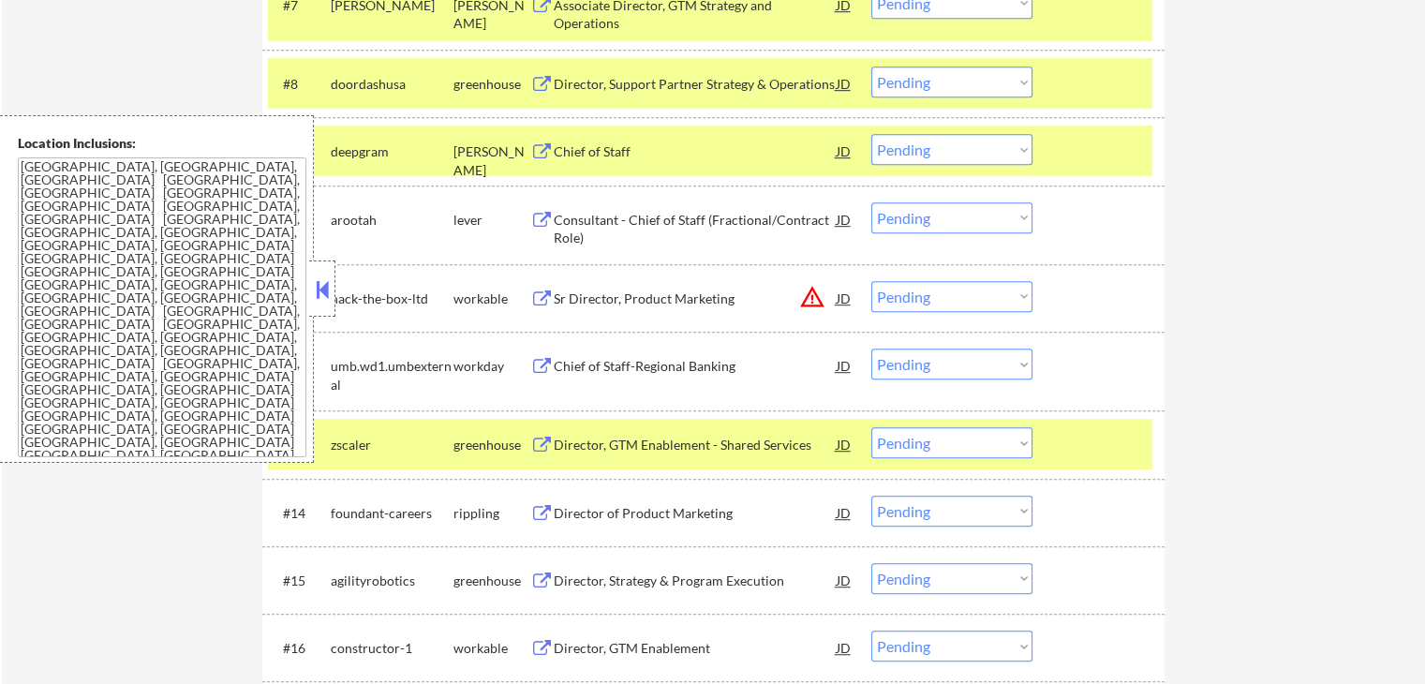
scroll to position [1124, 0]
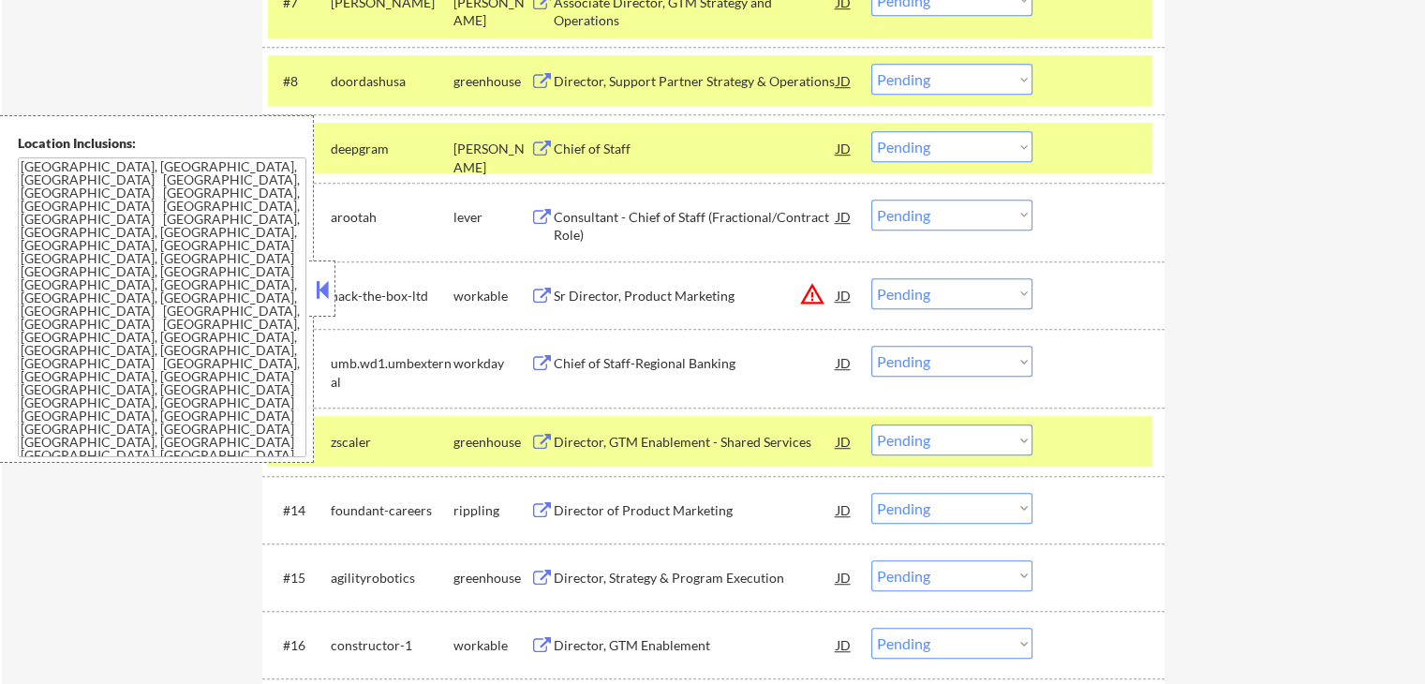
click at [558, 357] on div "Chief of Staff-Regional Banking" at bounding box center [695, 363] width 283 height 19
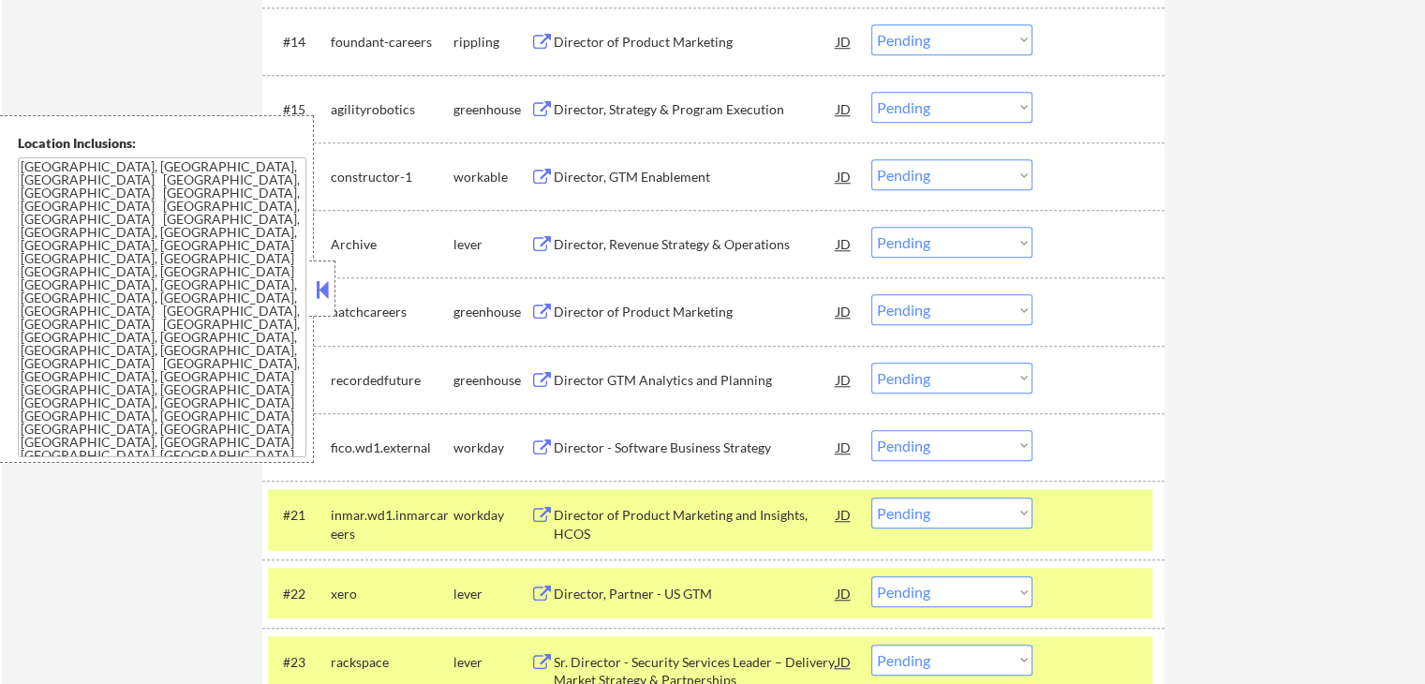
scroll to position [1780, 0]
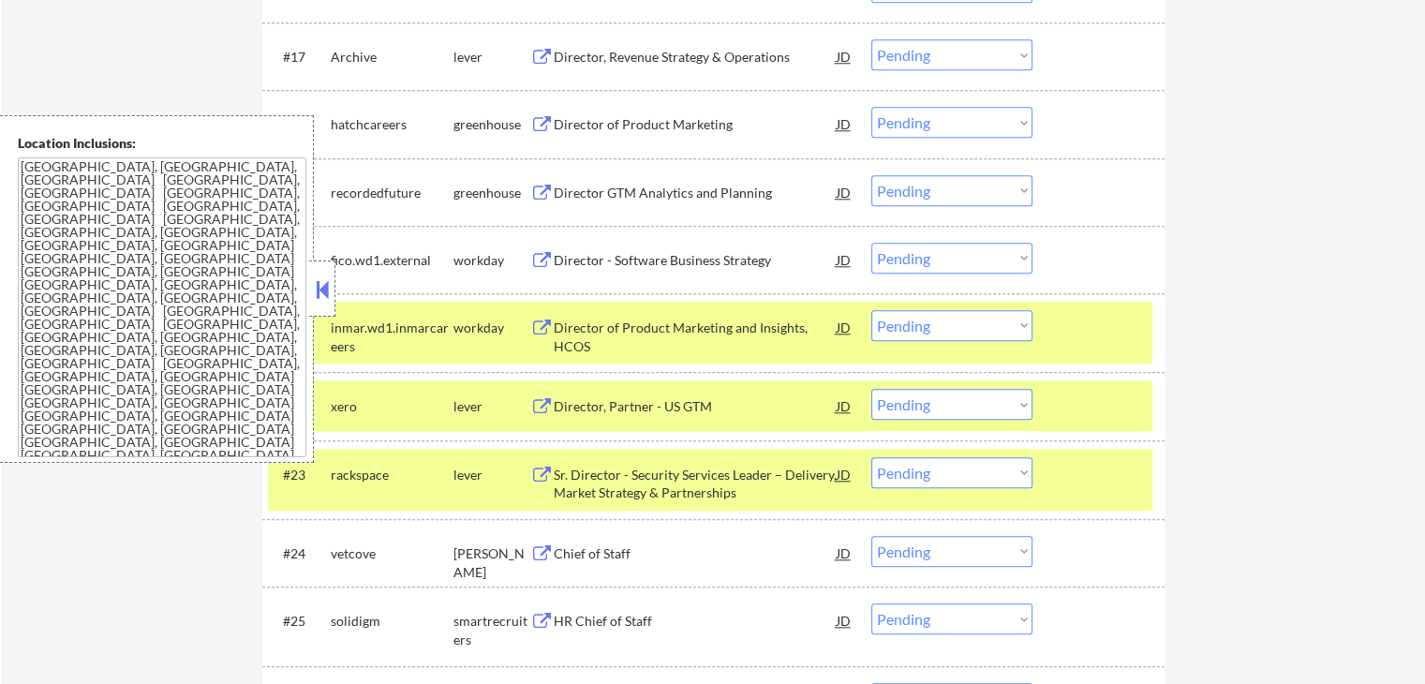
click at [581, 259] on div "Director - Software Business Strategy" at bounding box center [695, 260] width 283 height 19
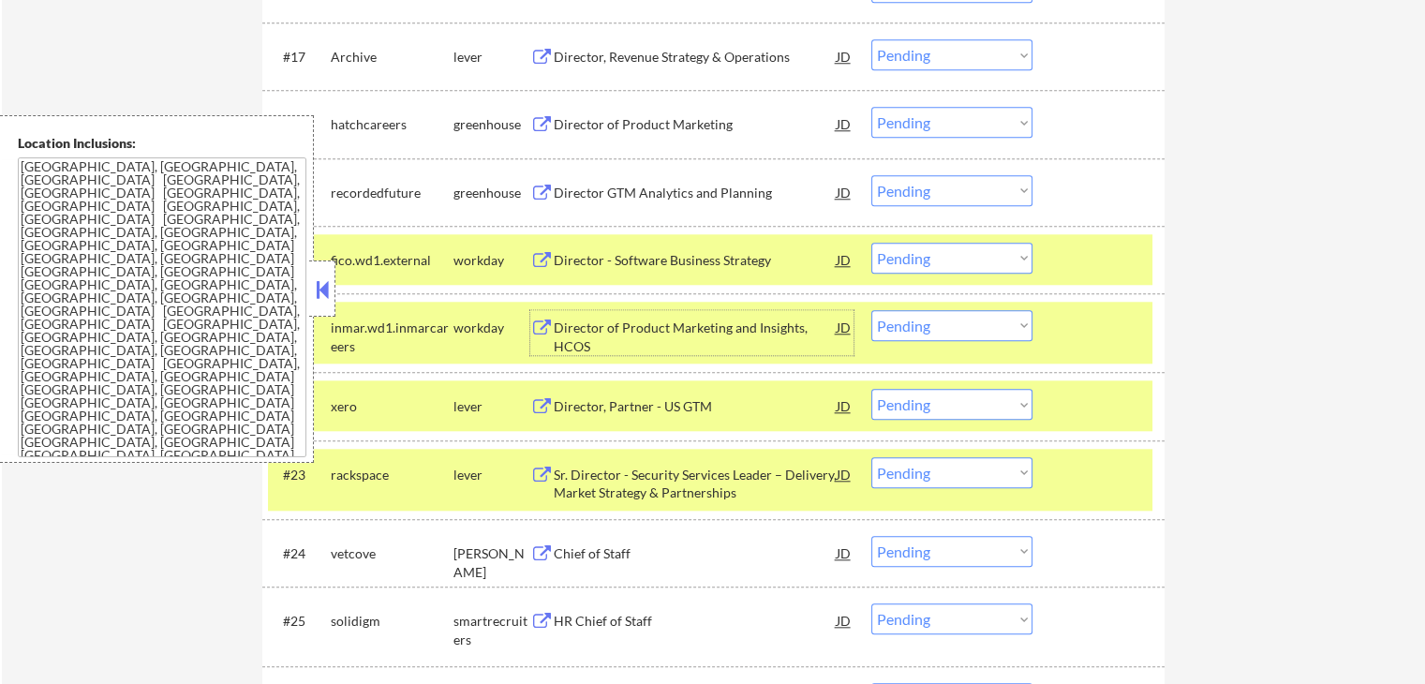
click at [577, 327] on div "Director of Product Marketing and Insights, HCOS" at bounding box center [695, 336] width 283 height 37
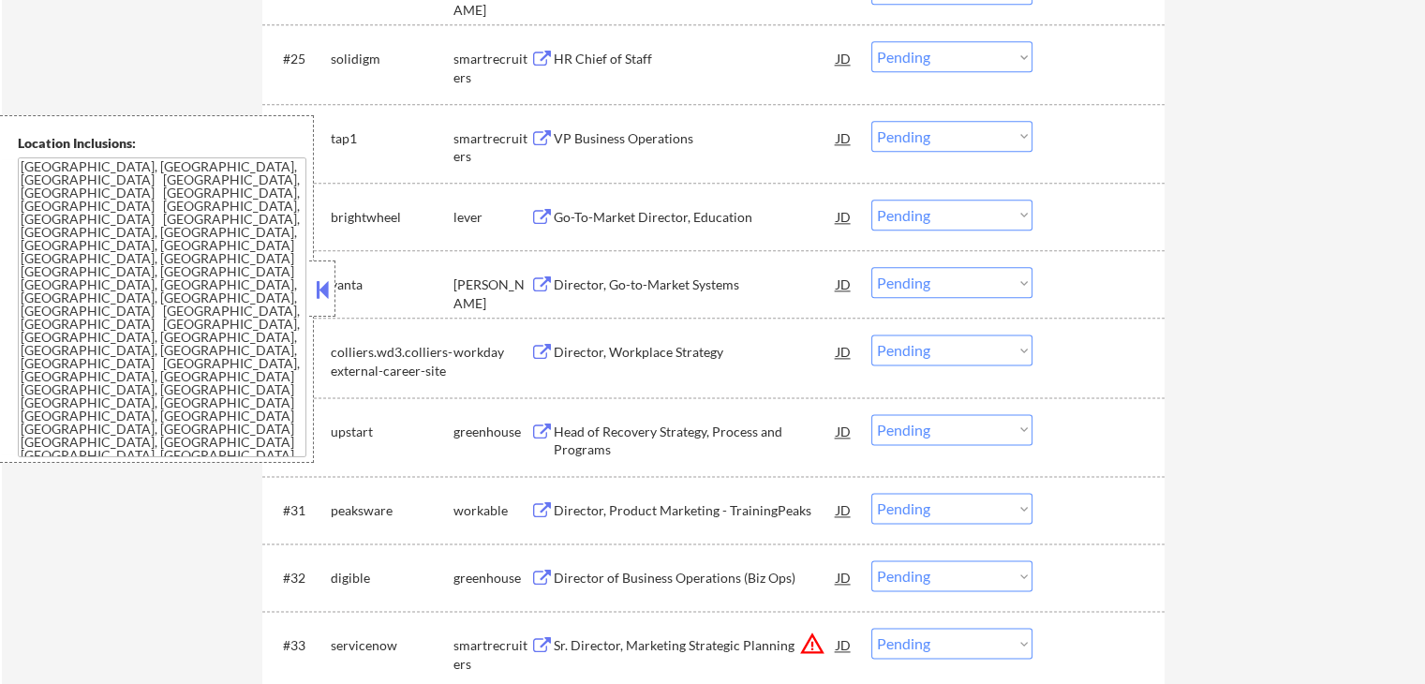
scroll to position [2435, 0]
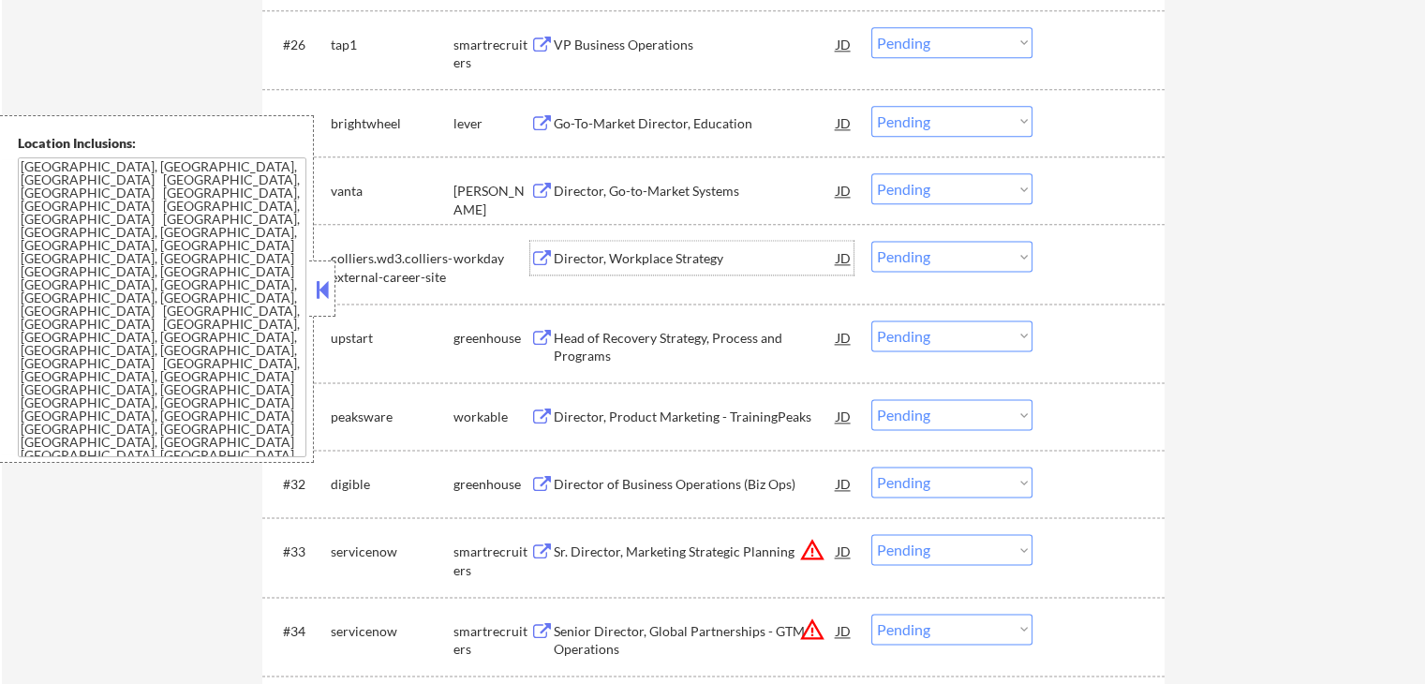
click at [567, 257] on div "Director, Workplace Strategy" at bounding box center [695, 258] width 283 height 19
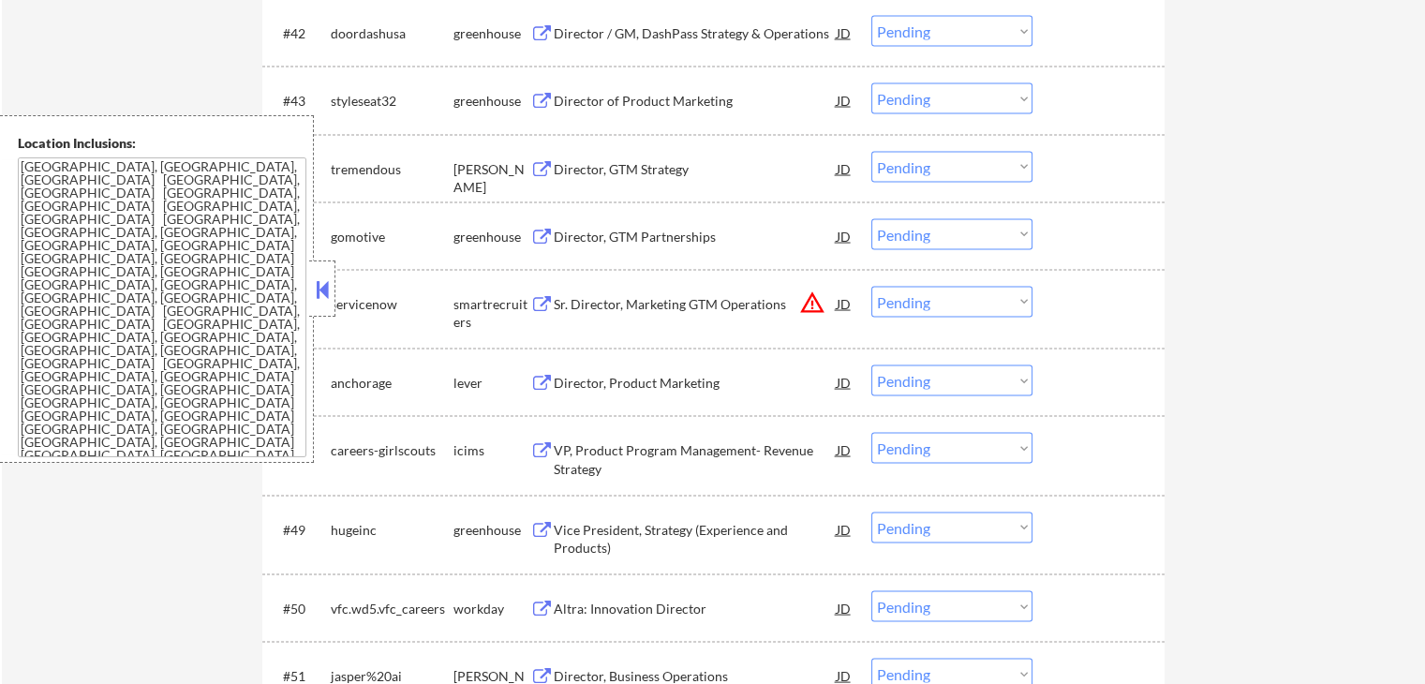
scroll to position [3653, 0]
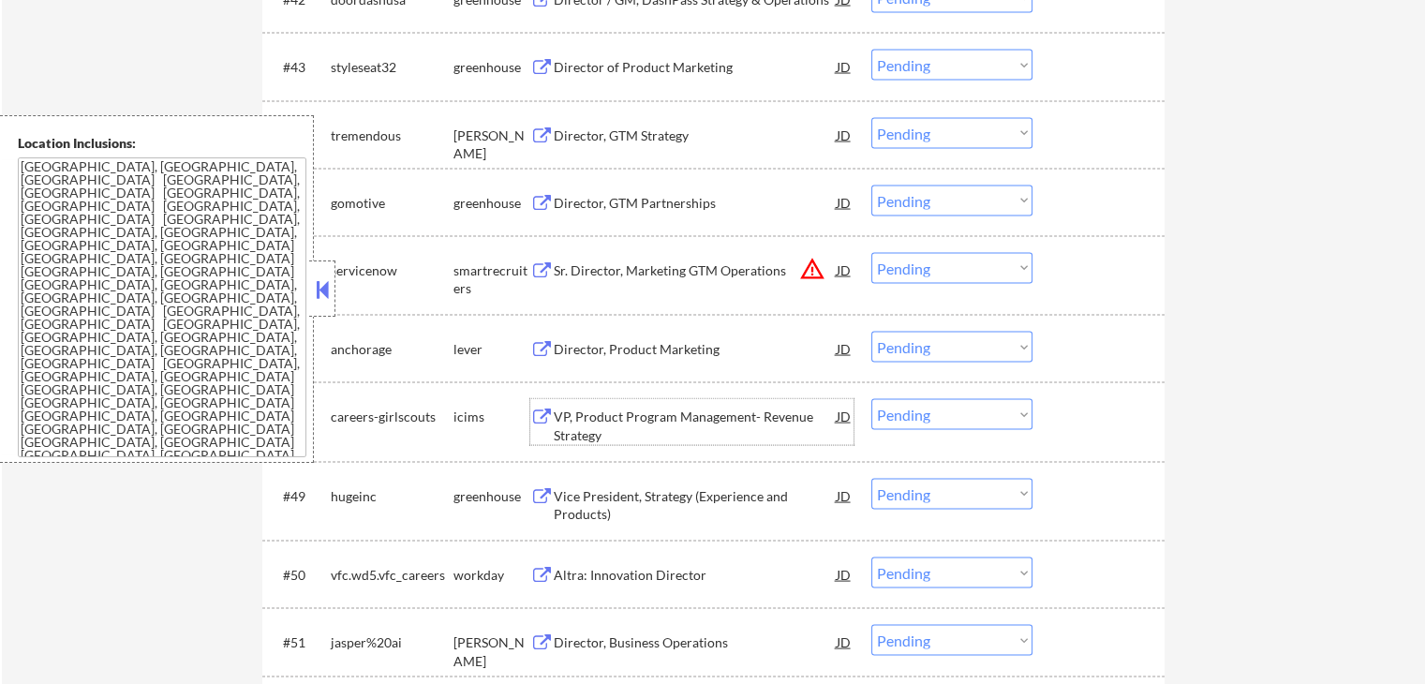
click at [584, 416] on div "VP, Product Program Management- Revenue Strategy" at bounding box center [695, 425] width 283 height 37
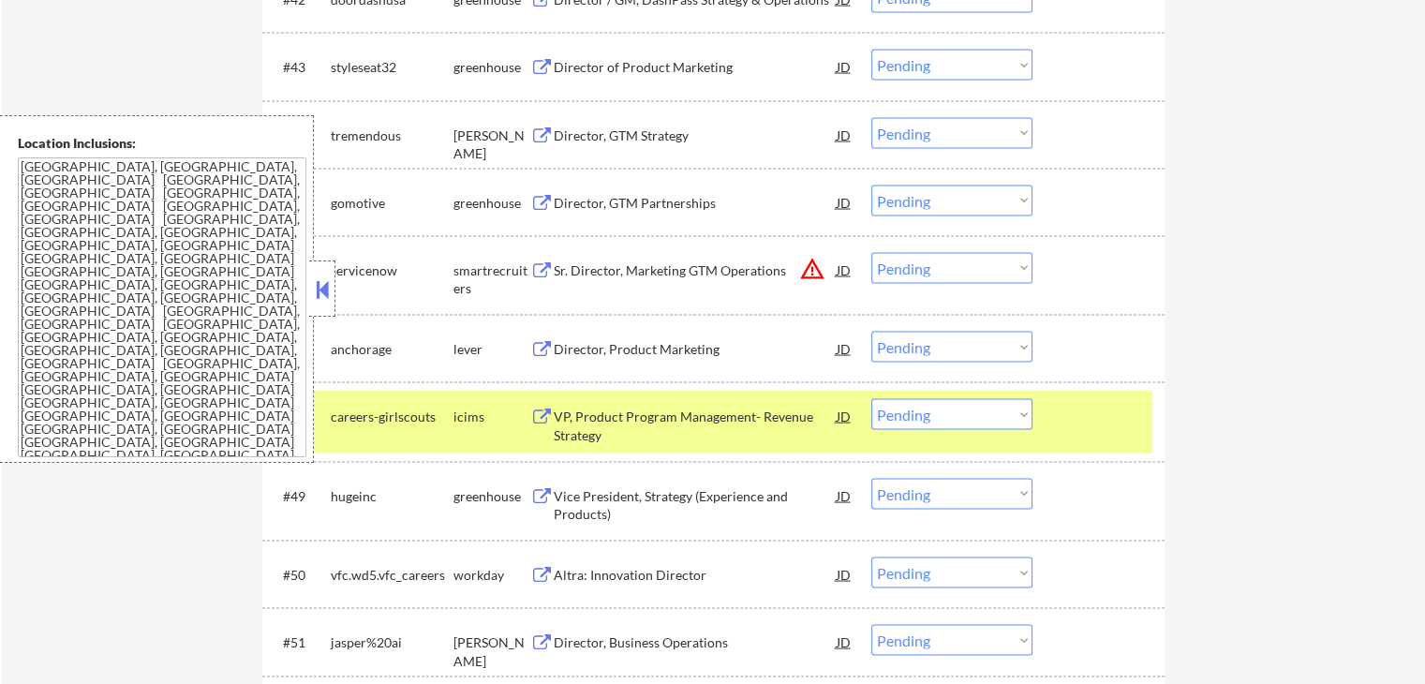
click at [566, 564] on div "Altra: Innovation Director" at bounding box center [695, 574] width 283 height 34
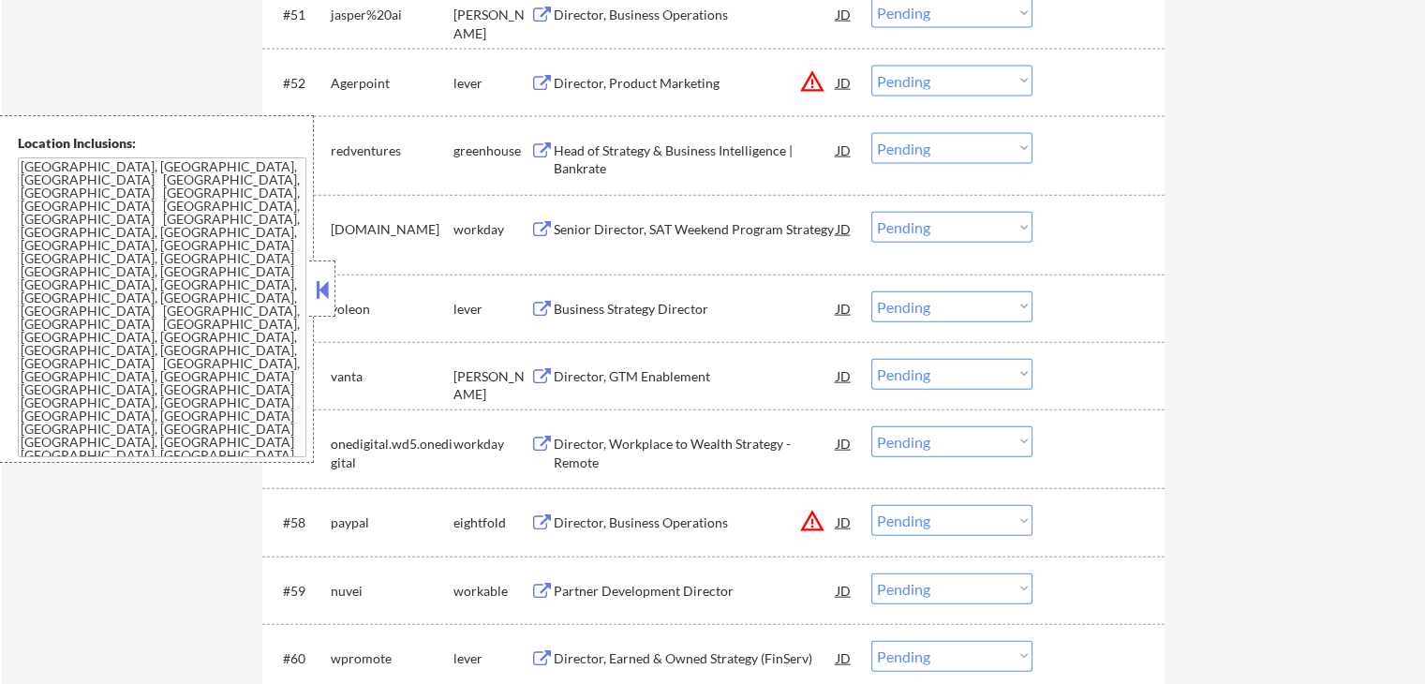
scroll to position [4308, 0]
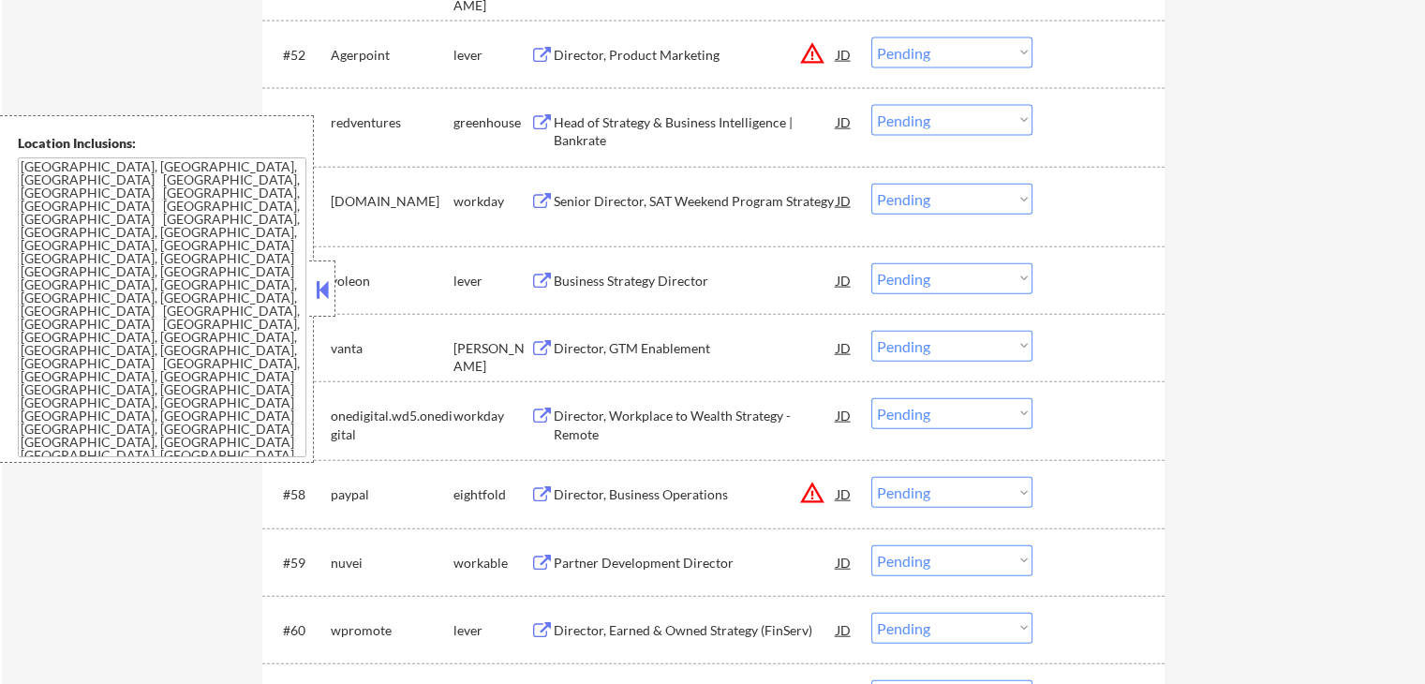
click at [585, 197] on div "Senior Director, SAT Weekend Program Strategy" at bounding box center [695, 201] width 283 height 19
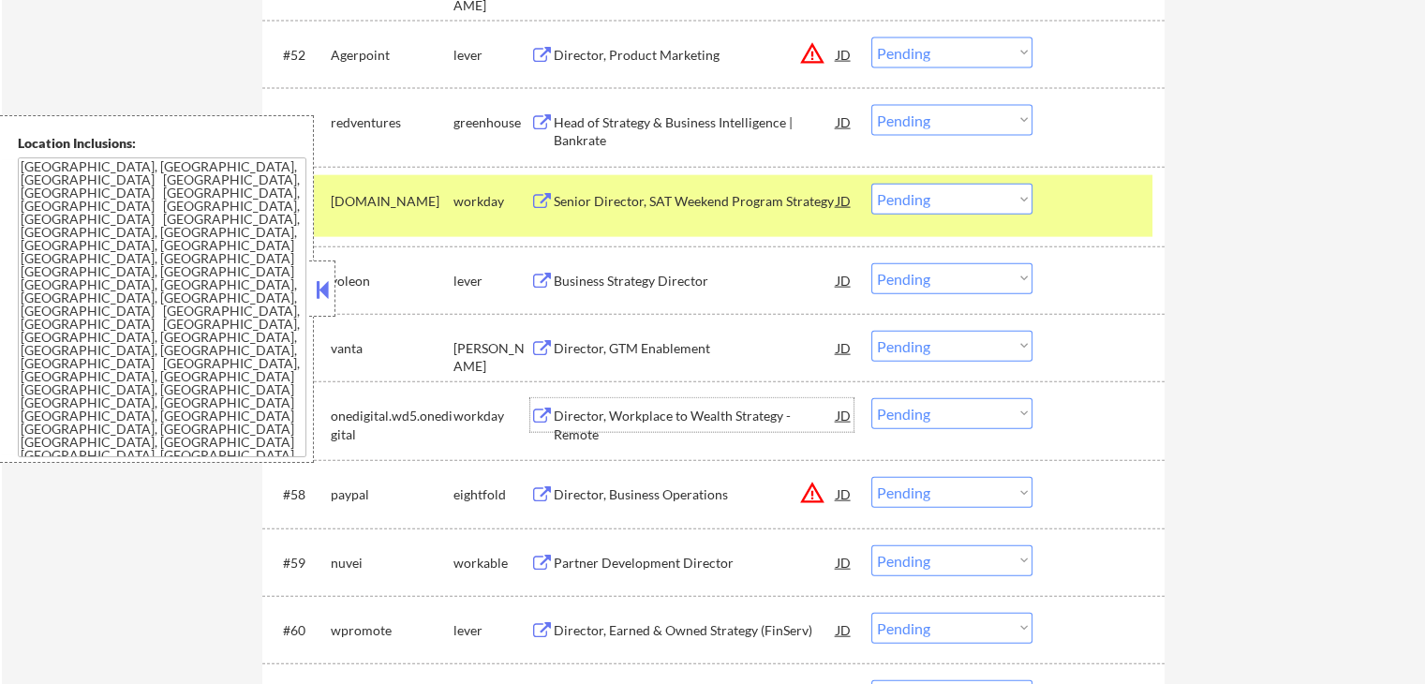
click at [586, 413] on div "Director, Workplace to Wealth Strategy - Remote" at bounding box center [695, 424] width 283 height 37
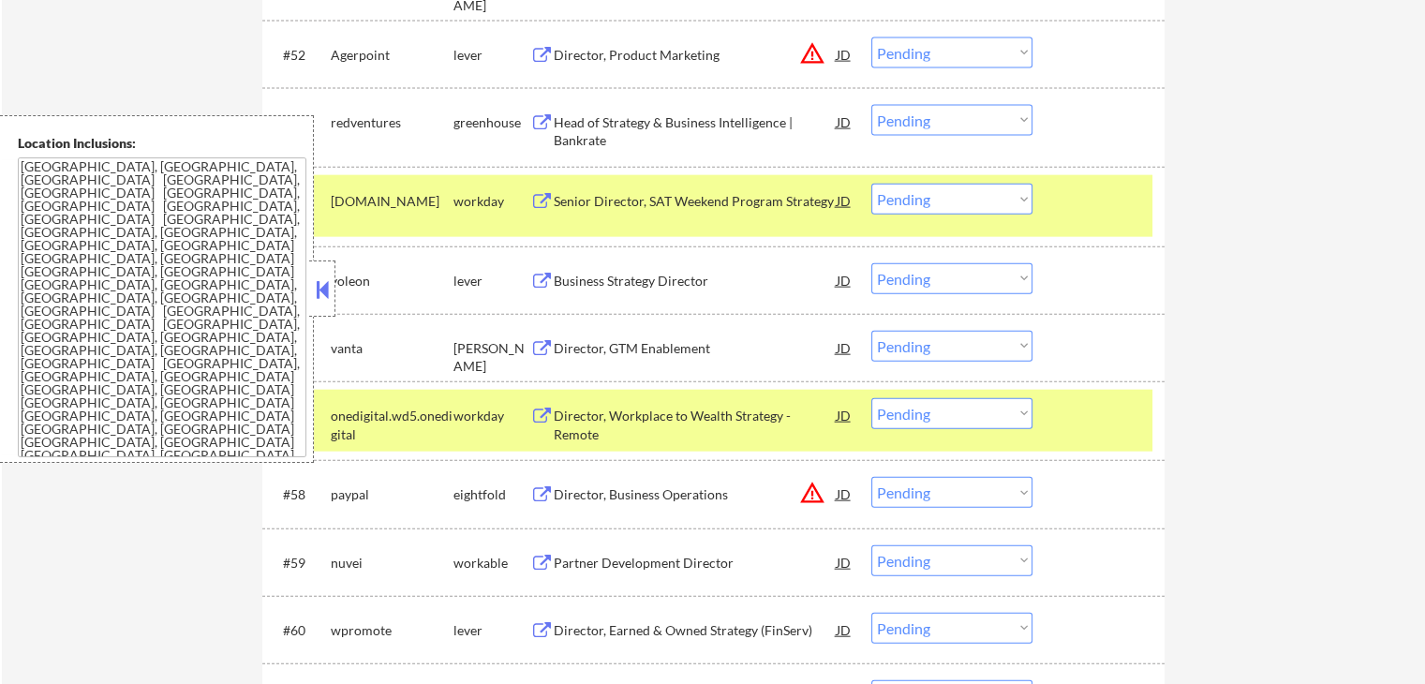
click at [571, 489] on div "Director, Business Operations" at bounding box center [695, 494] width 283 height 19
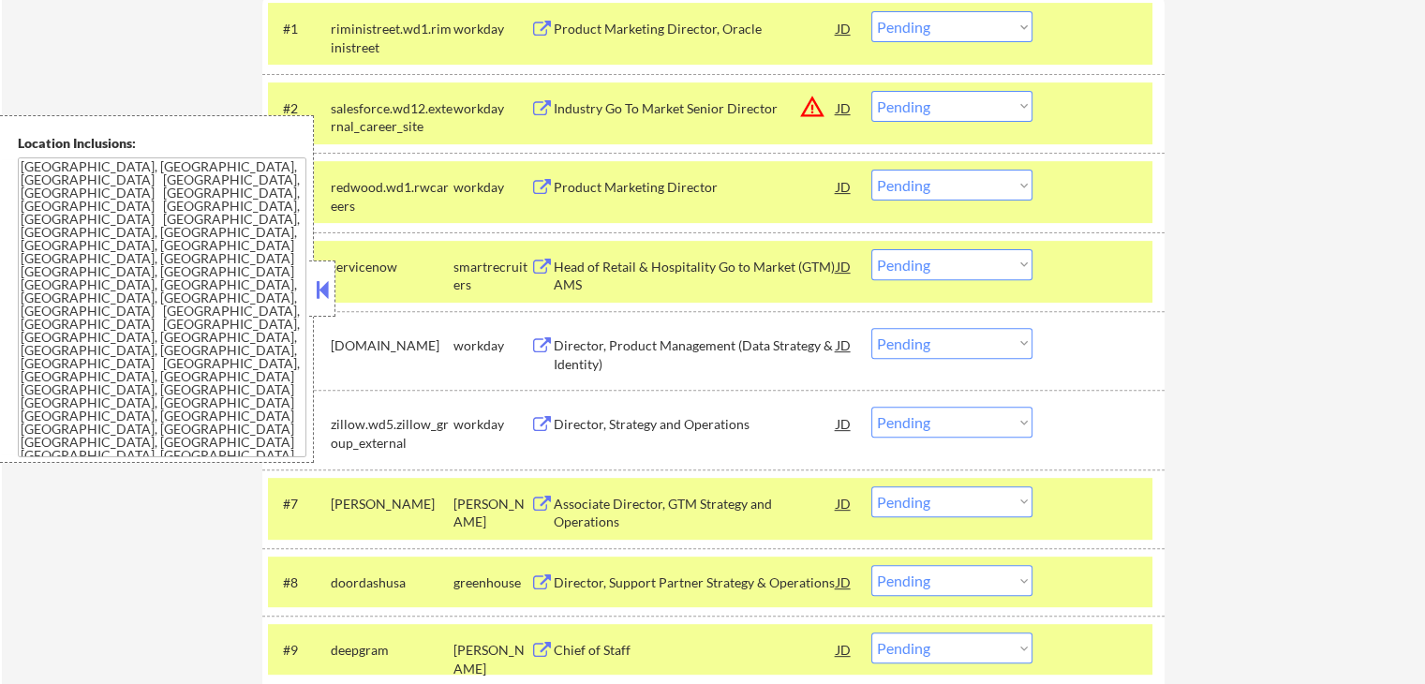
scroll to position [656, 0]
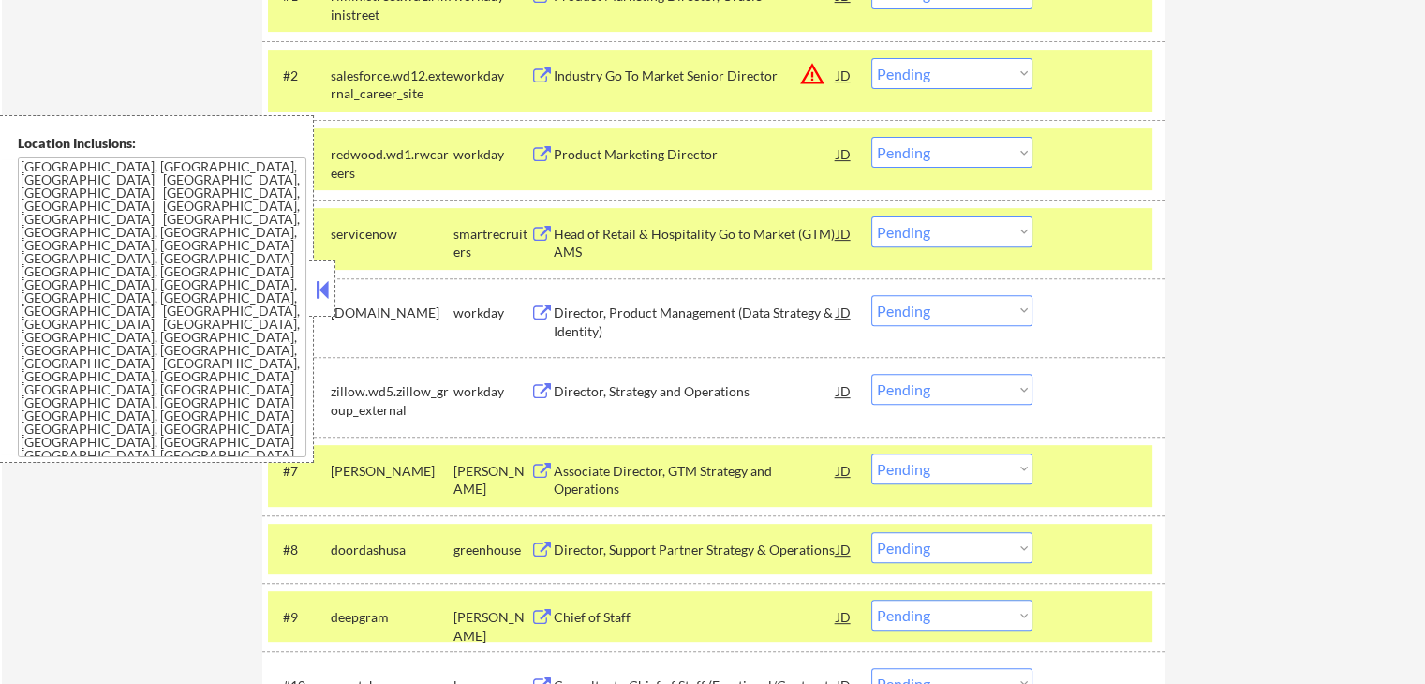
click at [959, 233] on select "Choose an option... Pending Applied Excluded (Questions) Excluded (Expired) Exc…" at bounding box center [951, 231] width 161 height 31
click at [871, 216] on select "Choose an option... Pending Applied Excluded (Questions) Excluded (Expired) Exc…" at bounding box center [951, 231] width 161 height 31
select select ""pending""
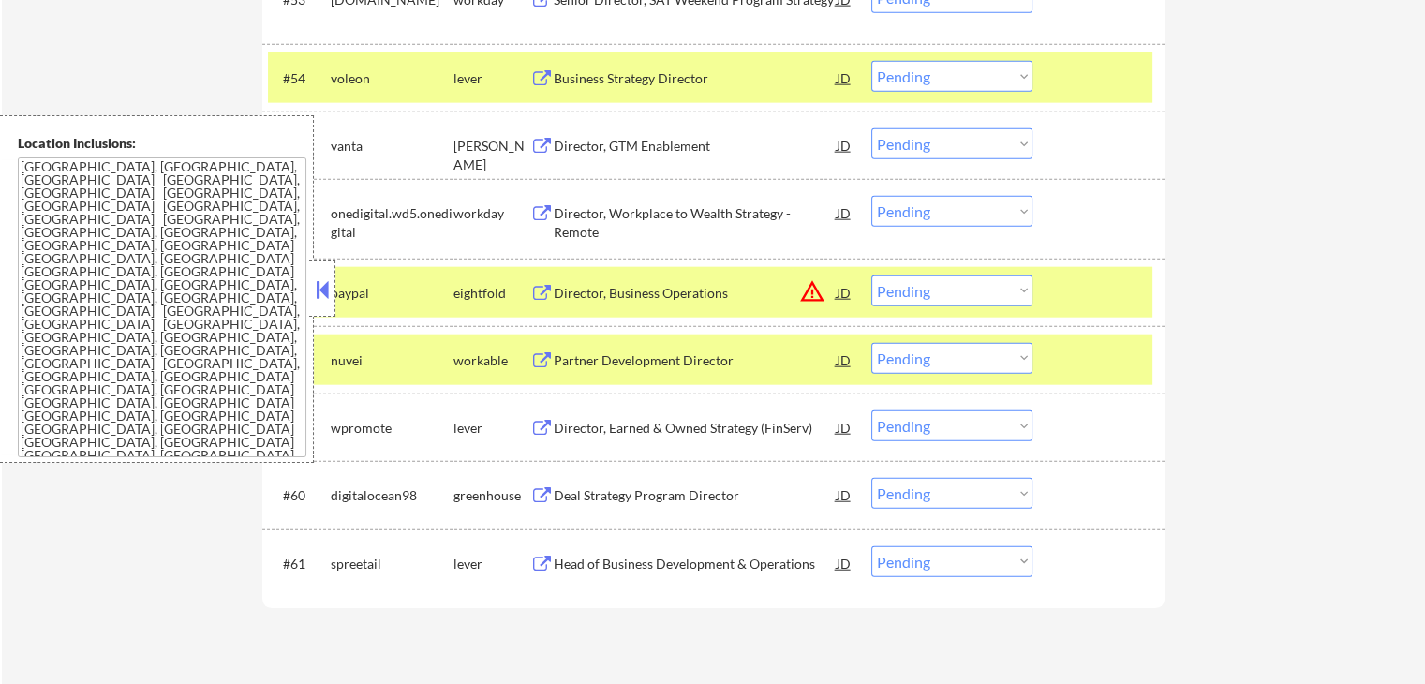
scroll to position [4545, 0]
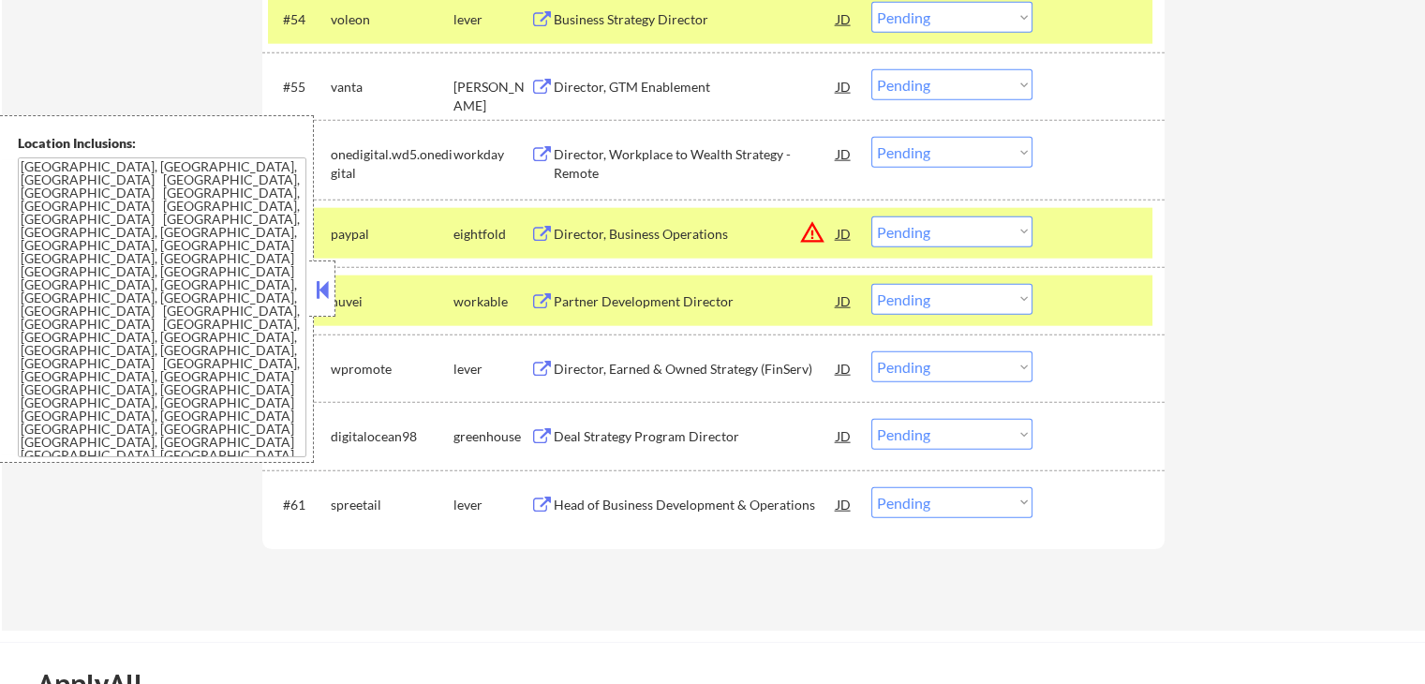
click at [928, 229] on select "Choose an option... Pending Applied Excluded (Questions) Excluded (Expired) Exc…" at bounding box center [951, 231] width 161 height 31
select select ""excluded__expired_""
click at [871, 216] on select "Choose an option... Pending Applied Excluded (Questions) Excluded (Expired) Exc…" at bounding box center [951, 231] width 161 height 31
drag, startPoint x: 961, startPoint y: 152, endPoint x: 961, endPoint y: 162, distance: 10.3
click at [961, 152] on select "Choose an option... Pending Applied Excluded (Questions) Excluded (Expired) Exc…" at bounding box center [951, 152] width 161 height 31
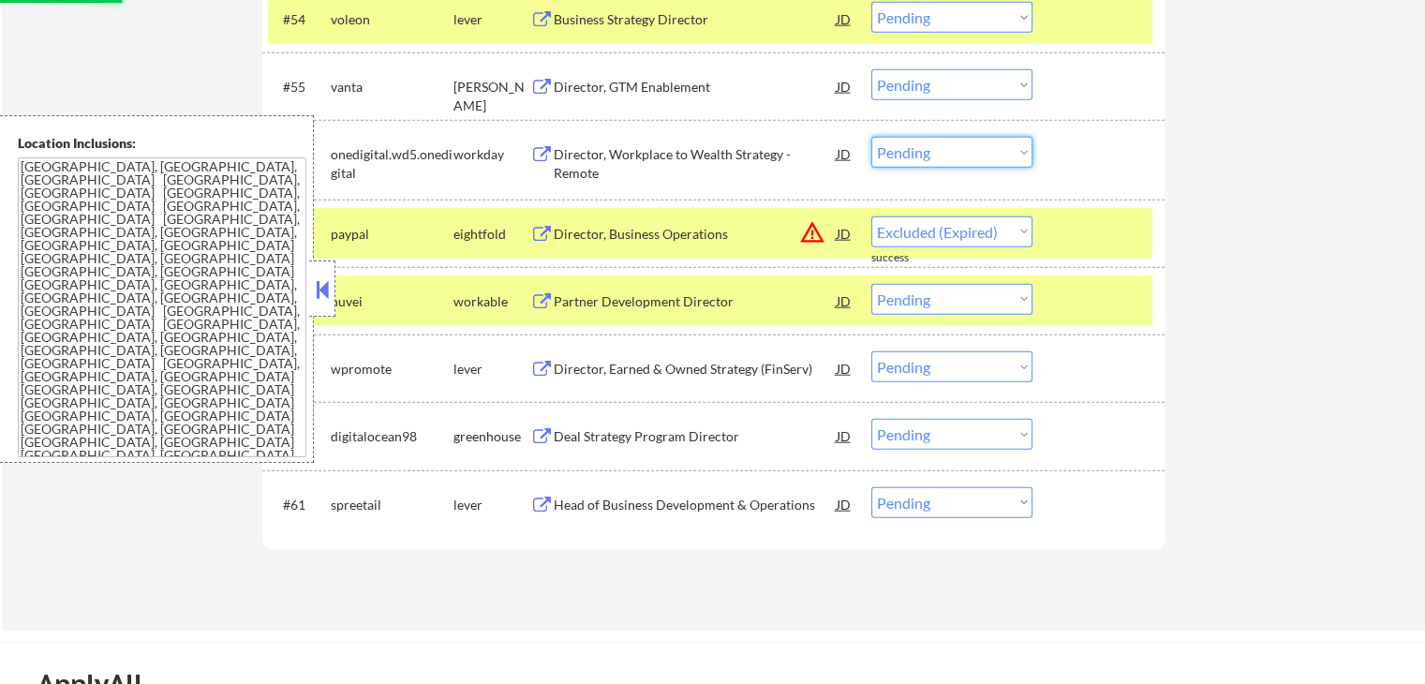
select select ""excluded__salary_""
click at [871, 137] on select "Choose an option... Pending Applied Excluded (Questions) Excluded (Expired) Exc…" at bounding box center [951, 152] width 161 height 31
select select ""pending""
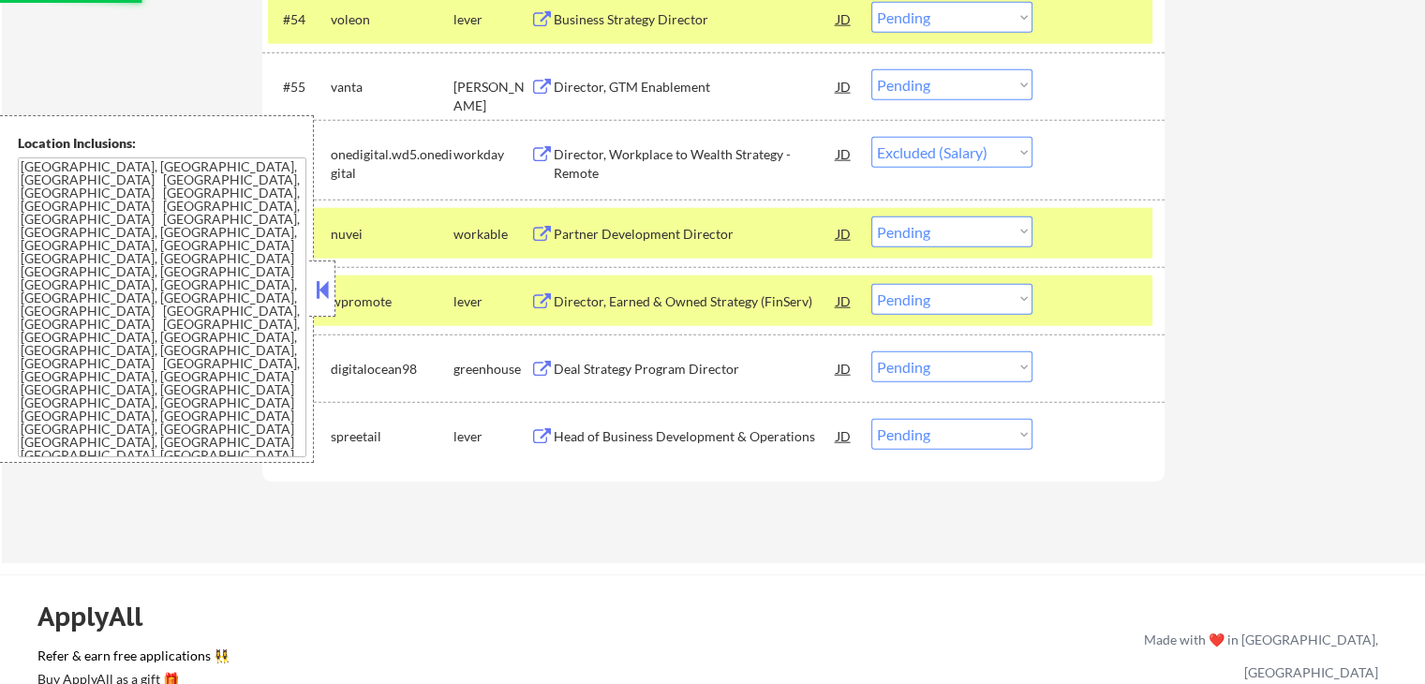
select select ""pending""
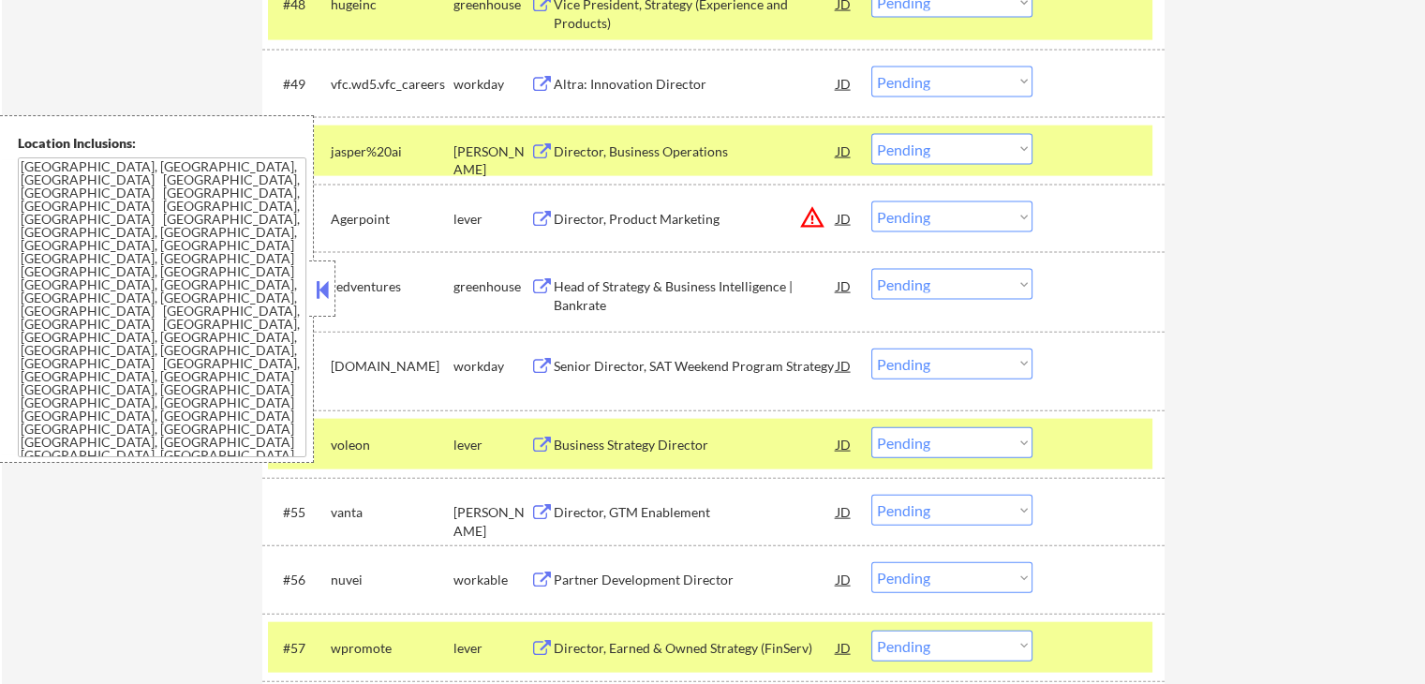
scroll to position [4077, 0]
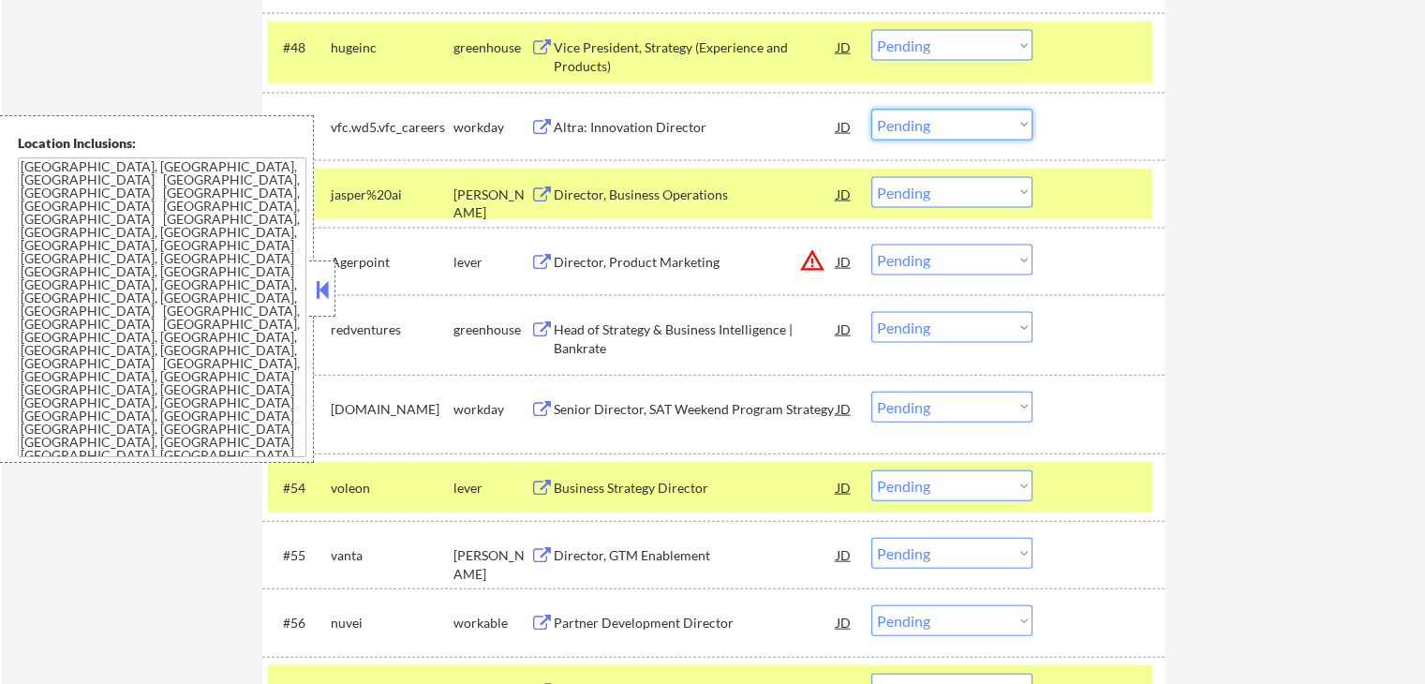
click at [935, 125] on select "Choose an option... Pending Applied Excluded (Questions) Excluded (Expired) Exc…" at bounding box center [951, 125] width 161 height 31
click at [871, 110] on select "Choose an option... Pending Applied Excluded (Questions) Excluded (Expired) Exc…" at bounding box center [951, 125] width 161 height 31
select select ""pending""
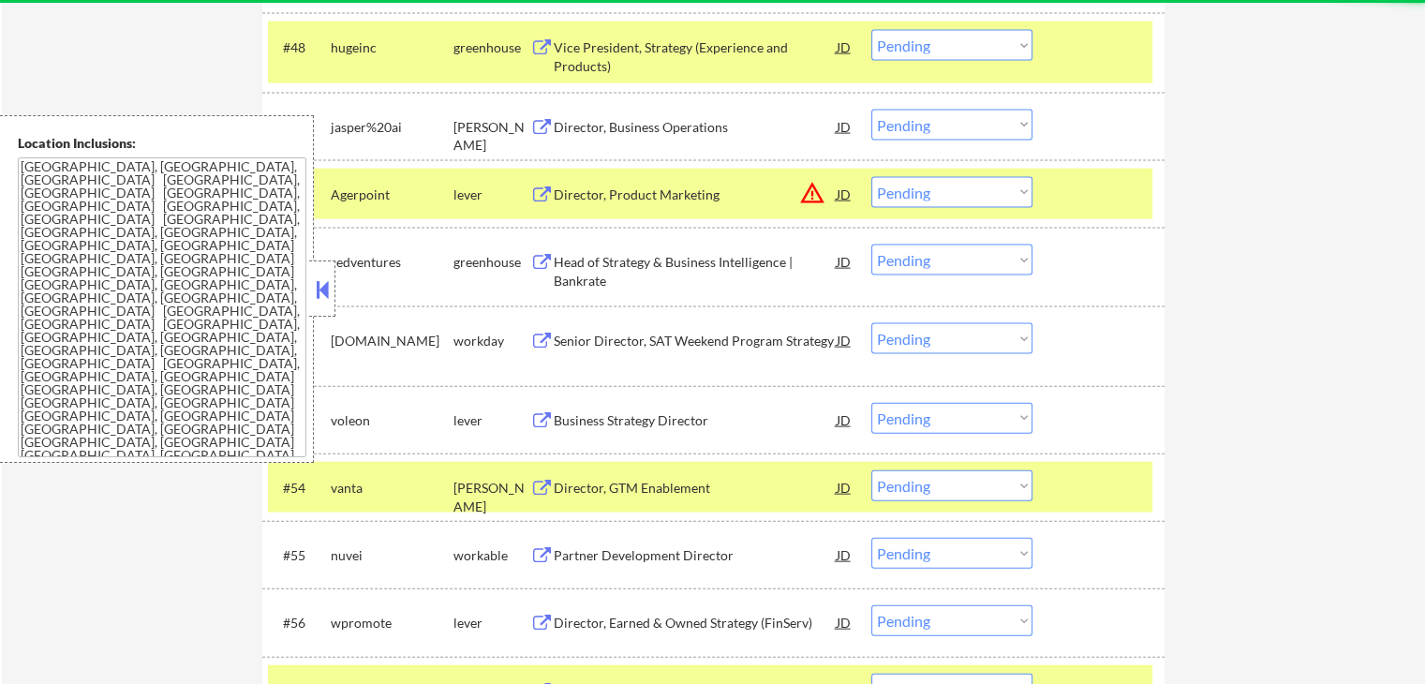
click at [929, 334] on select "Choose an option... Pending Applied Excluded (Questions) Excluded (Expired) Exc…" at bounding box center [951, 338] width 161 height 31
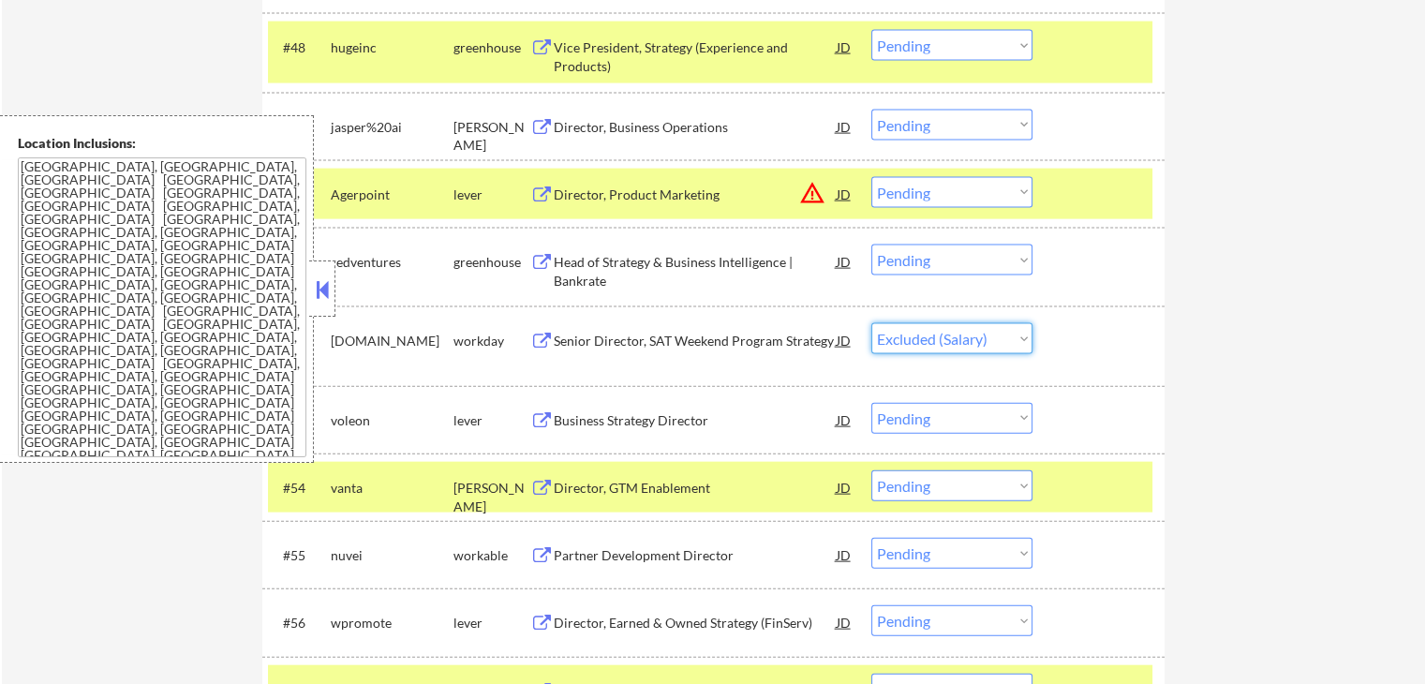
click at [871, 323] on select "Choose an option... Pending Applied Excluded (Questions) Excluded (Expired) Exc…" at bounding box center [951, 338] width 161 height 31
select select ""pending""
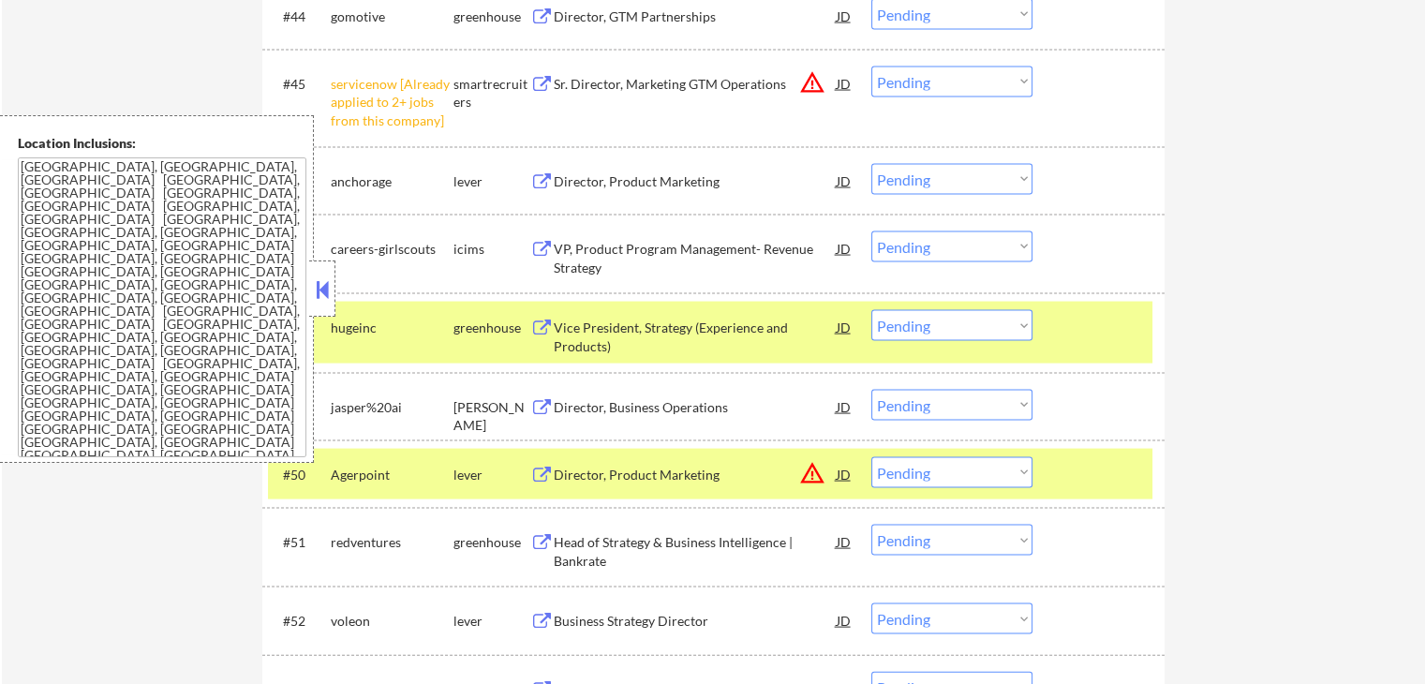
scroll to position [3796, 0]
click at [925, 237] on select "Choose an option... Pending Applied Excluded (Questions) Excluded (Expired) Exc…" at bounding box center [951, 247] width 161 height 31
click at [871, 232] on select "Choose an option... Pending Applied Excluded (Questions) Excluded (Expired) Exc…" at bounding box center [951, 247] width 161 height 31
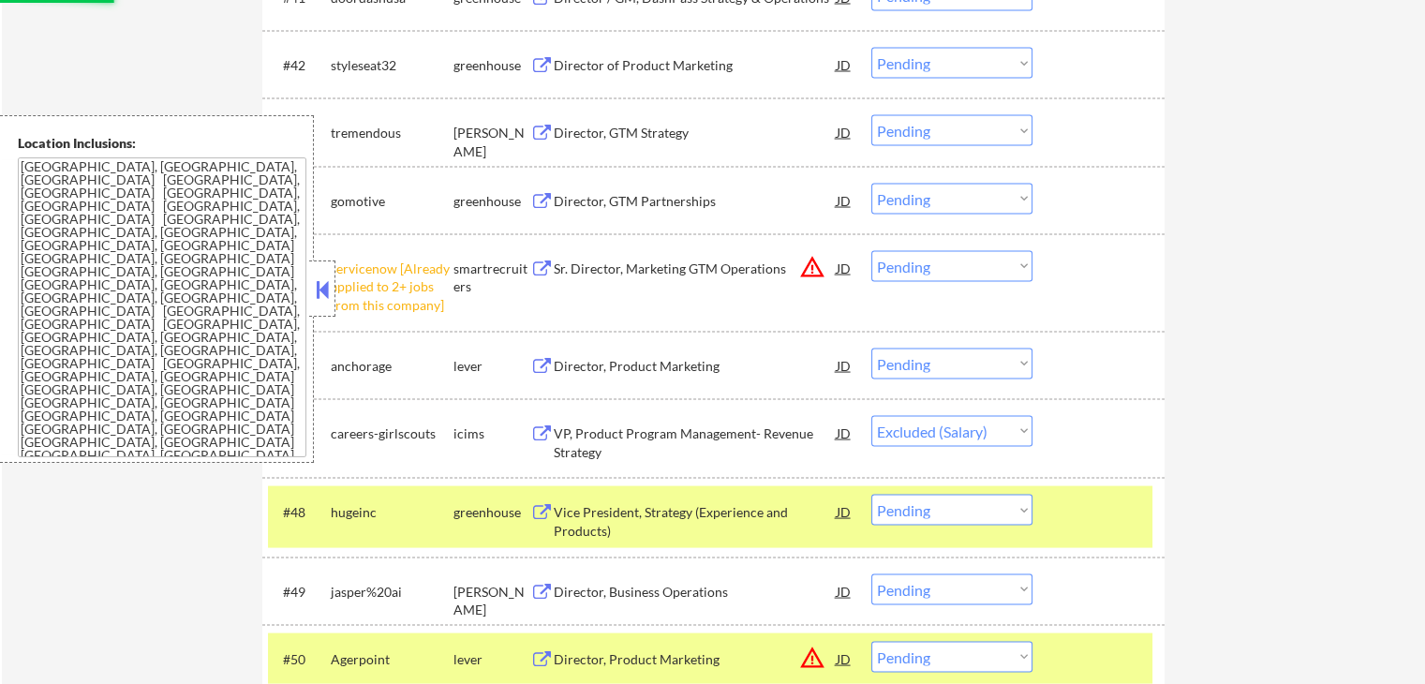
scroll to position [3609, 0]
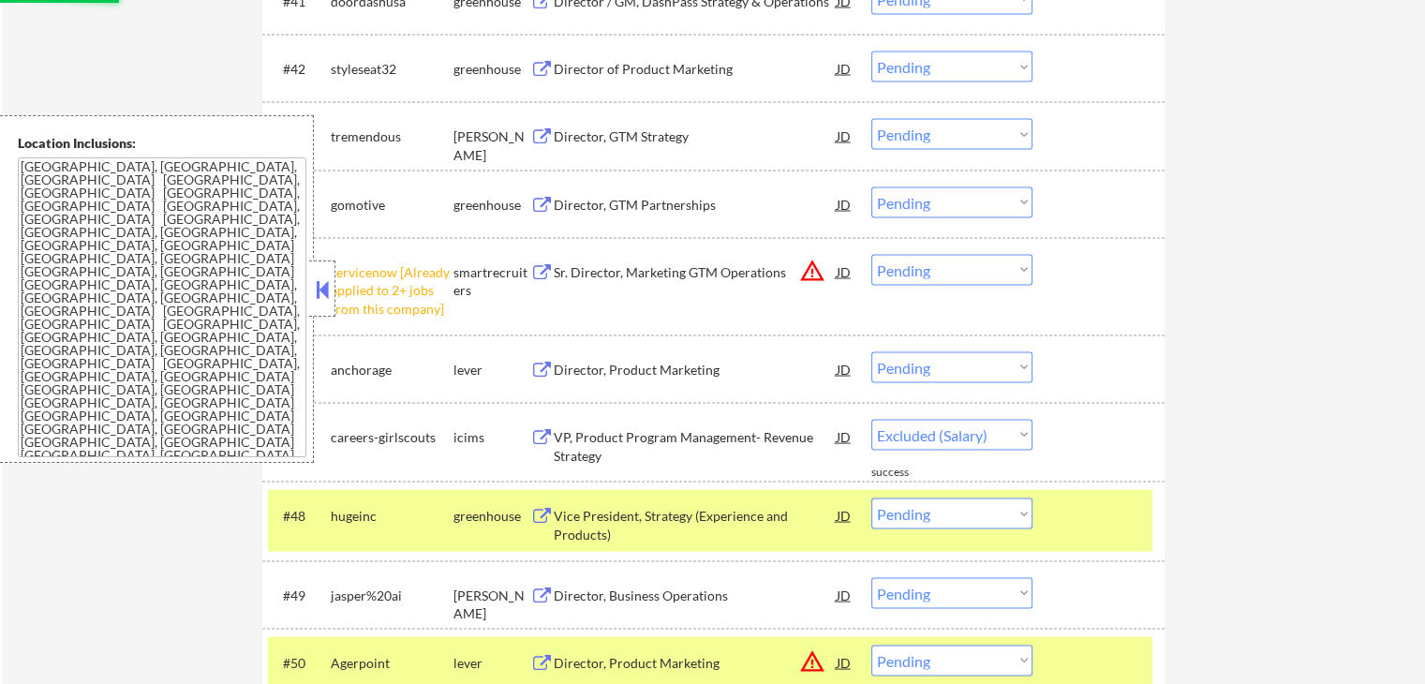
select select ""pending""
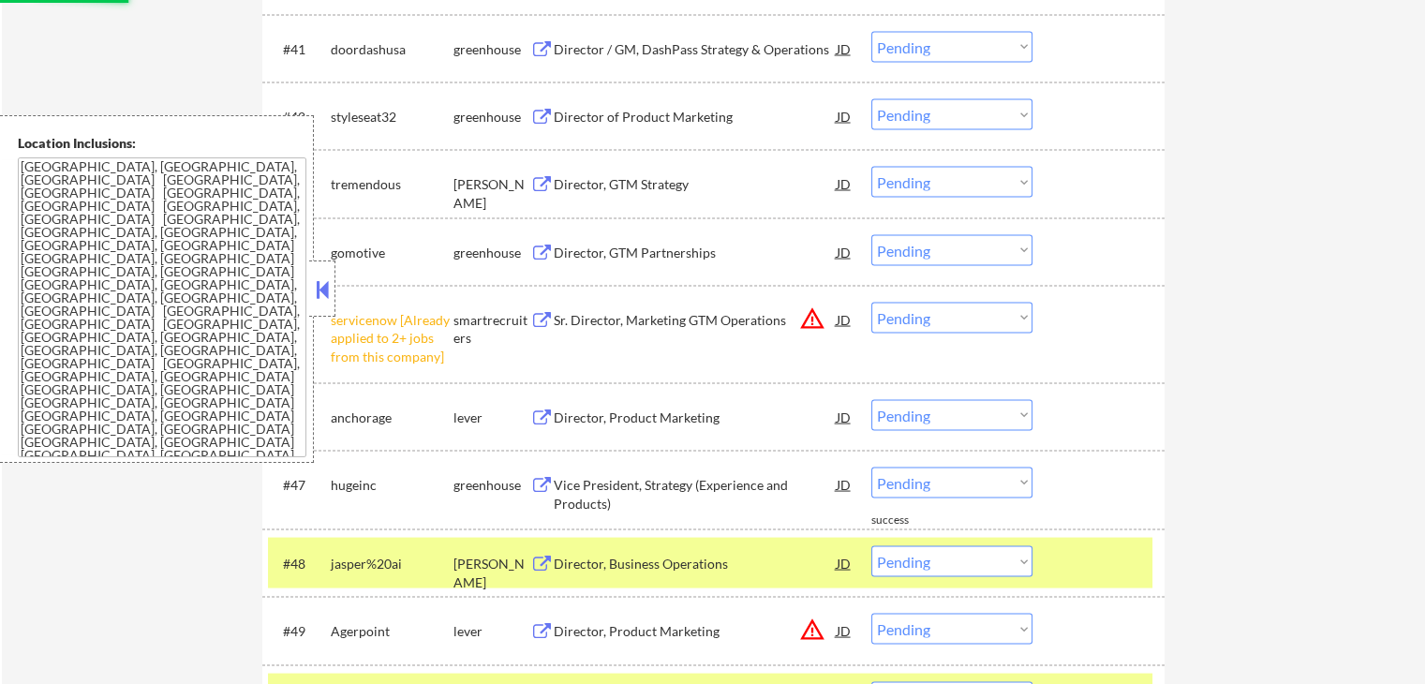
scroll to position [3515, 0]
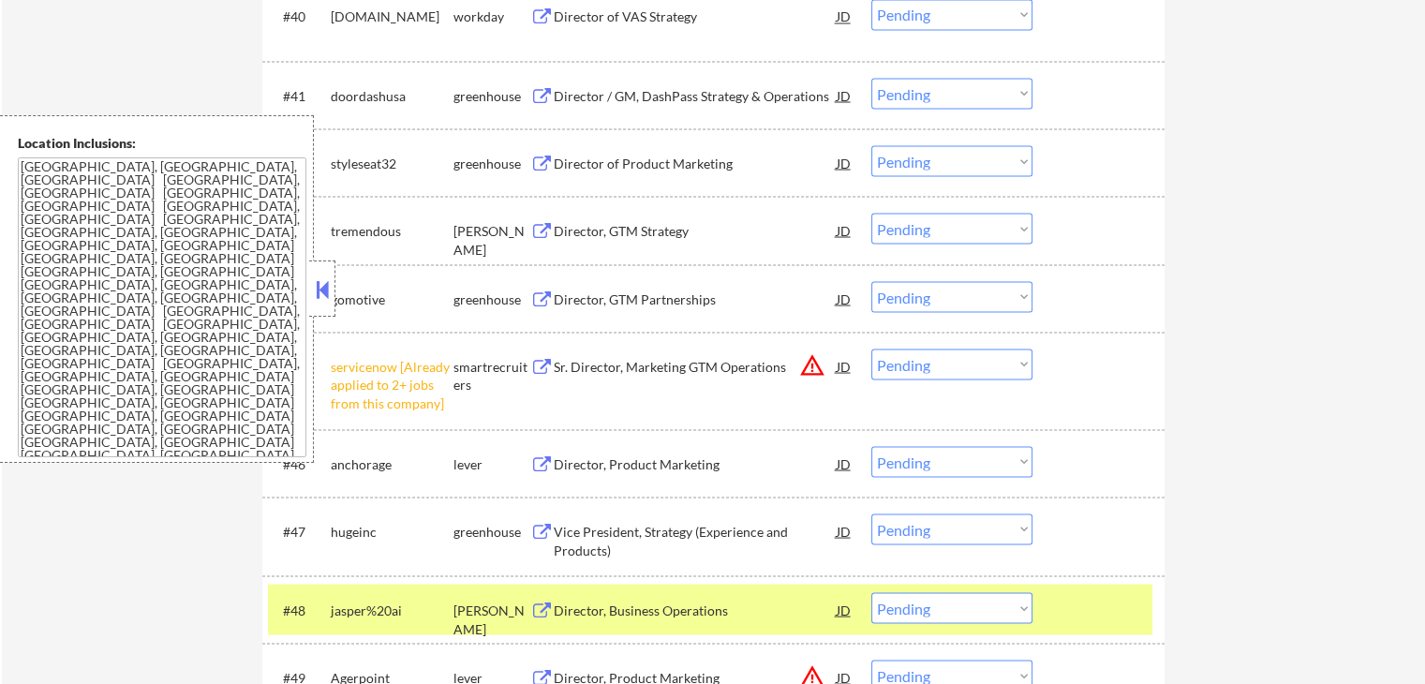
click at [939, 368] on select "Choose an option... Pending Applied Excluded (Questions) Excluded (Expired) Exc…" at bounding box center [951, 363] width 161 height 31
click at [871, 348] on select "Choose an option... Pending Applied Excluded (Questions) Excluded (Expired) Exc…" at bounding box center [951, 363] width 161 height 31
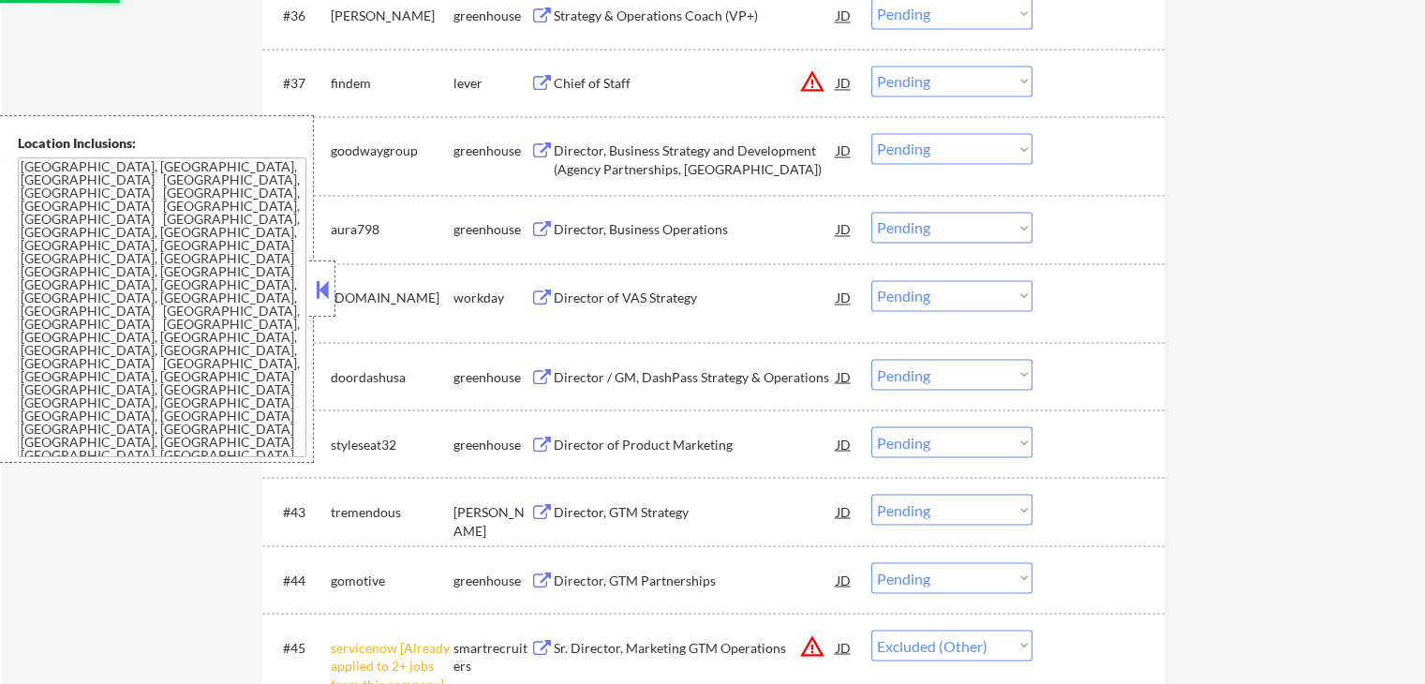
select select ""pending""
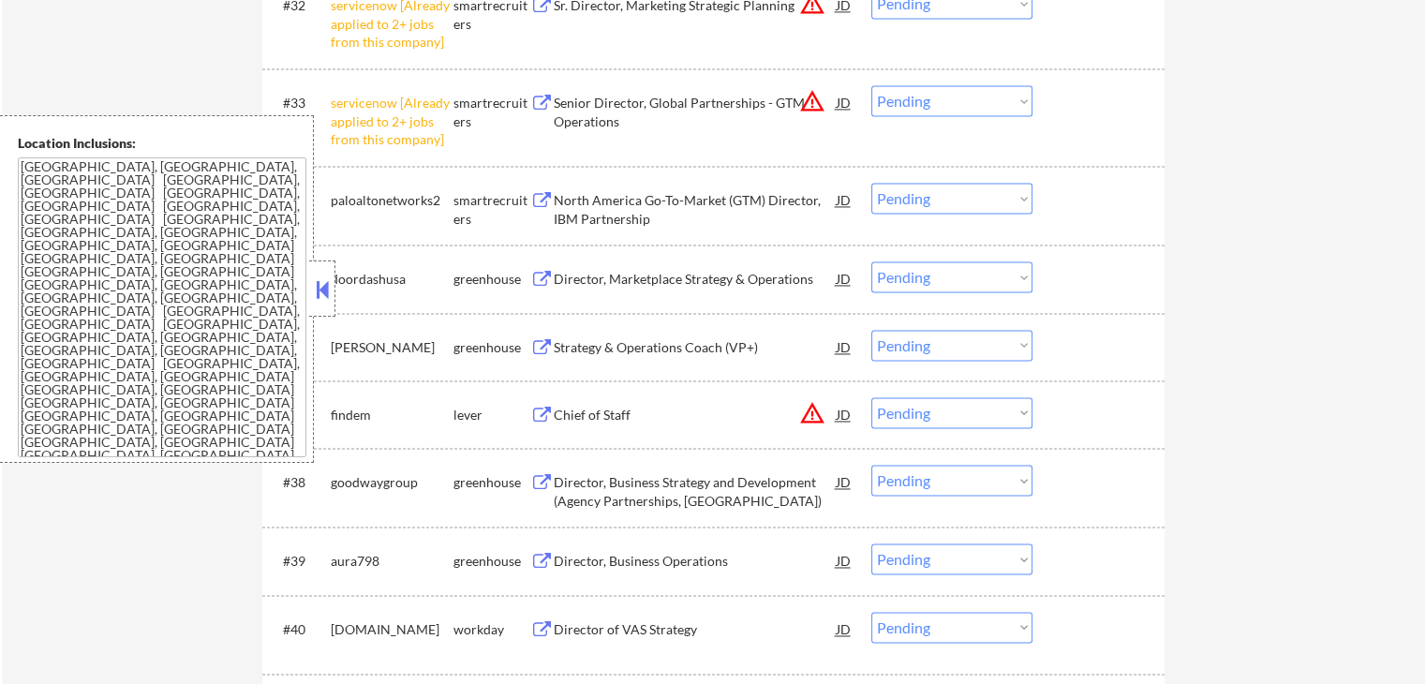
scroll to position [2859, 0]
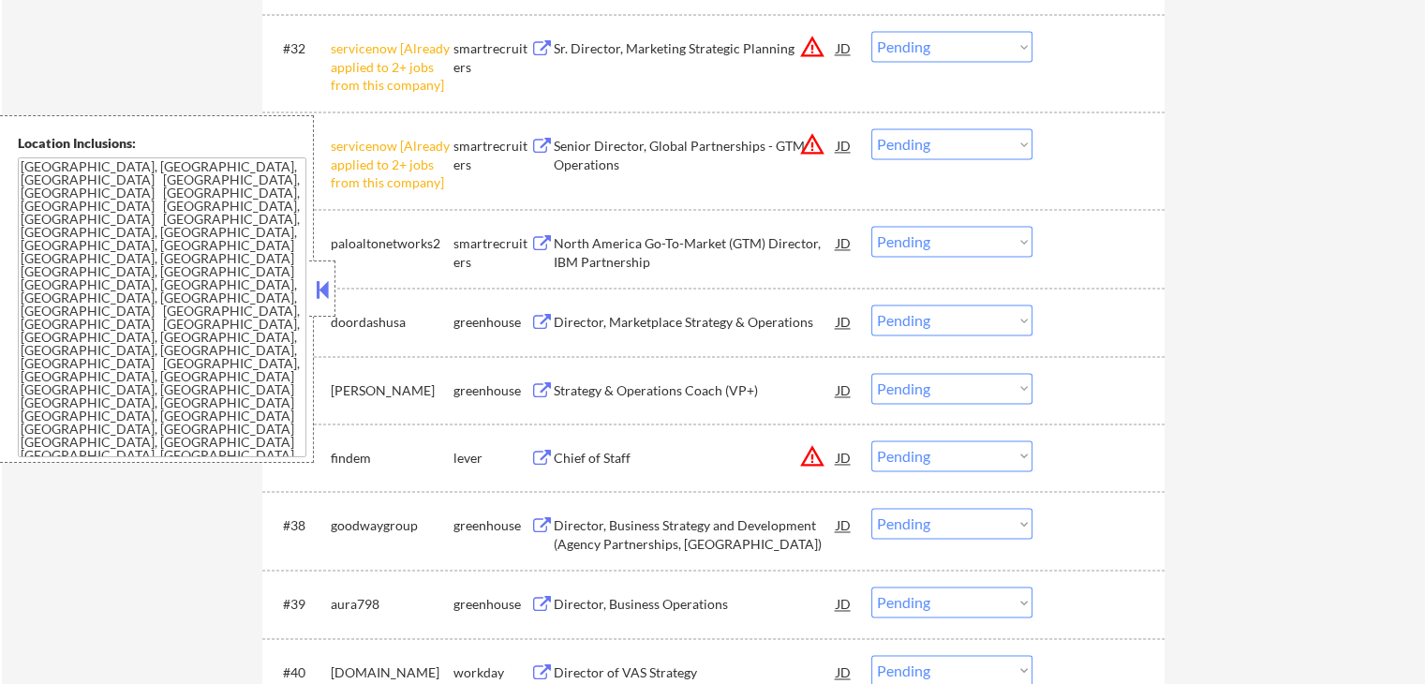
drag, startPoint x: 948, startPoint y: 142, endPoint x: 954, endPoint y: 155, distance: 13.8
click at [948, 142] on select "Choose an option... Pending Applied Excluded (Questions) Excluded (Expired) Exc…" at bounding box center [951, 143] width 161 height 31
click at [871, 128] on select "Choose an option... Pending Applied Excluded (Questions) Excluded (Expired) Exc…" at bounding box center [951, 143] width 161 height 31
select select ""pending""
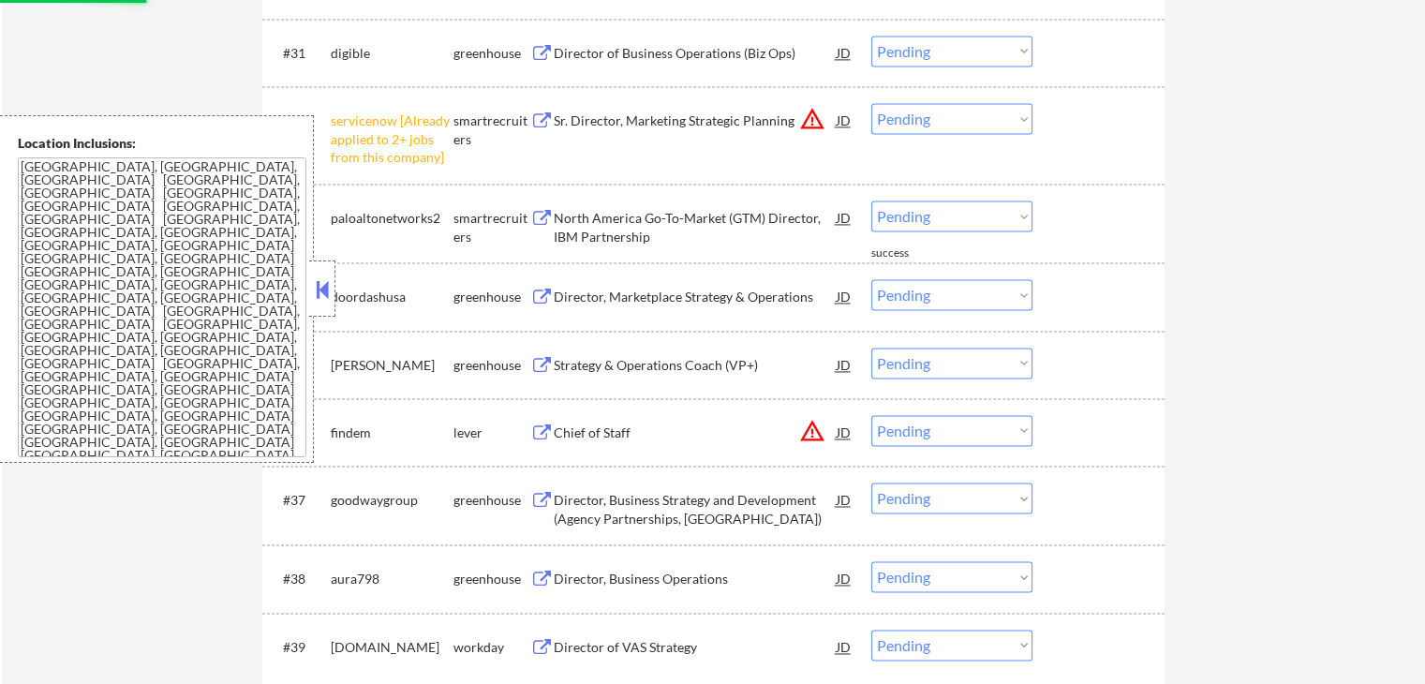
scroll to position [2766, 0]
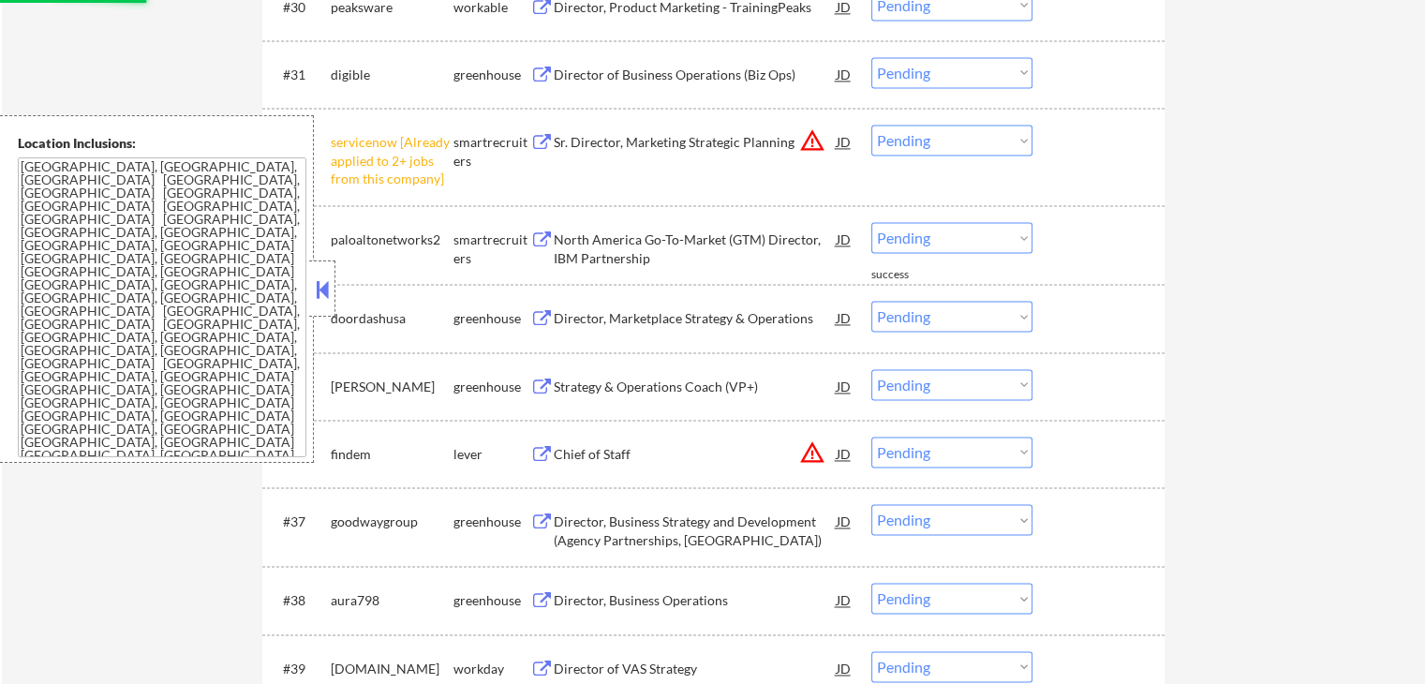
drag, startPoint x: 943, startPoint y: 132, endPoint x: 937, endPoint y: 140, distance: 10.0
click at [943, 132] on select "Choose an option... Pending Applied Excluded (Questions) Excluded (Expired) Exc…" at bounding box center [951, 140] width 161 height 31
click at [871, 125] on select "Choose an option... Pending Applied Excluded (Questions) Excluded (Expired) Exc…" at bounding box center [951, 140] width 161 height 31
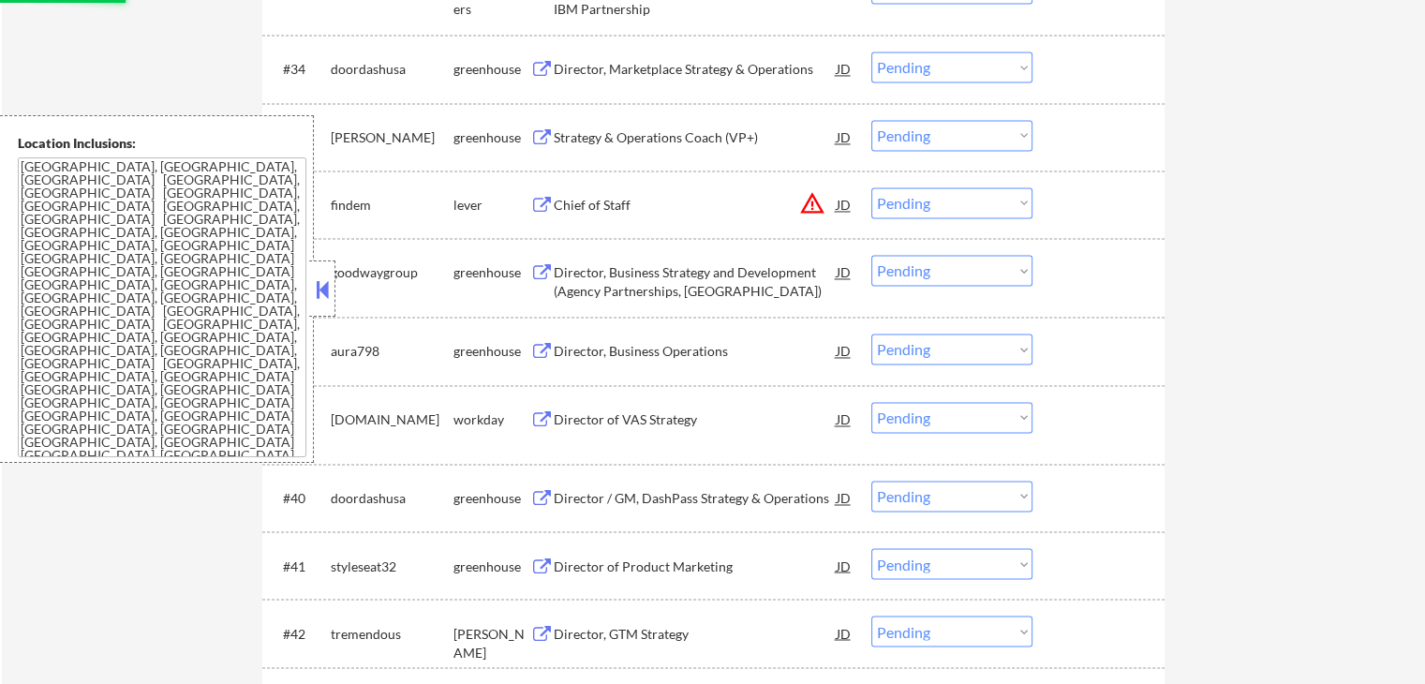
scroll to position [3047, 0]
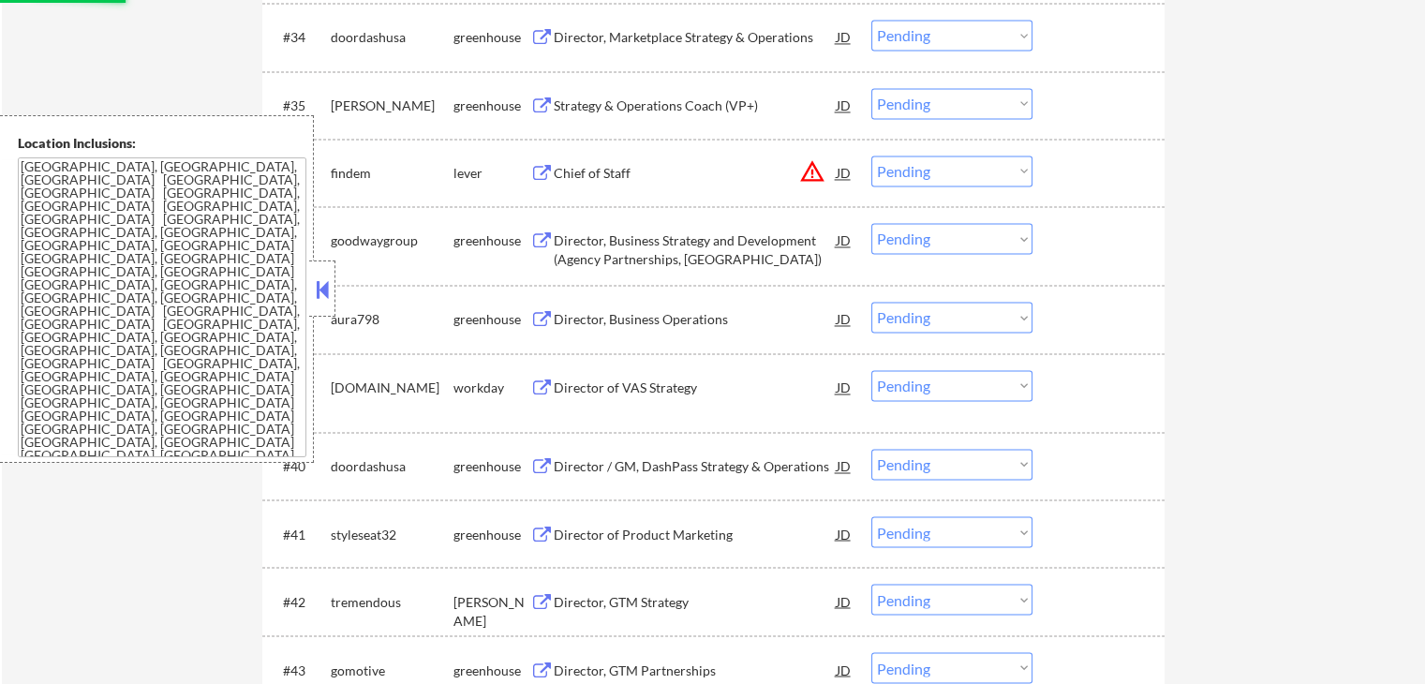
select select ""pending""
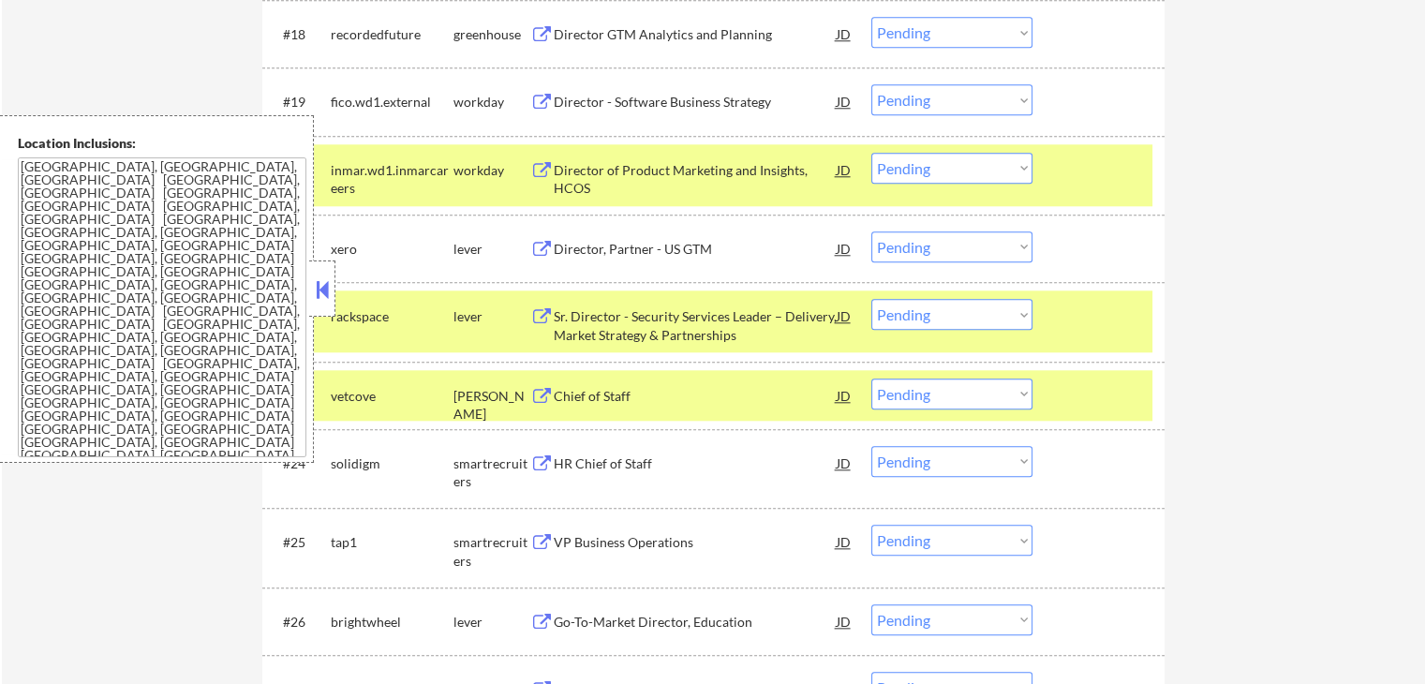
scroll to position [1829, 0]
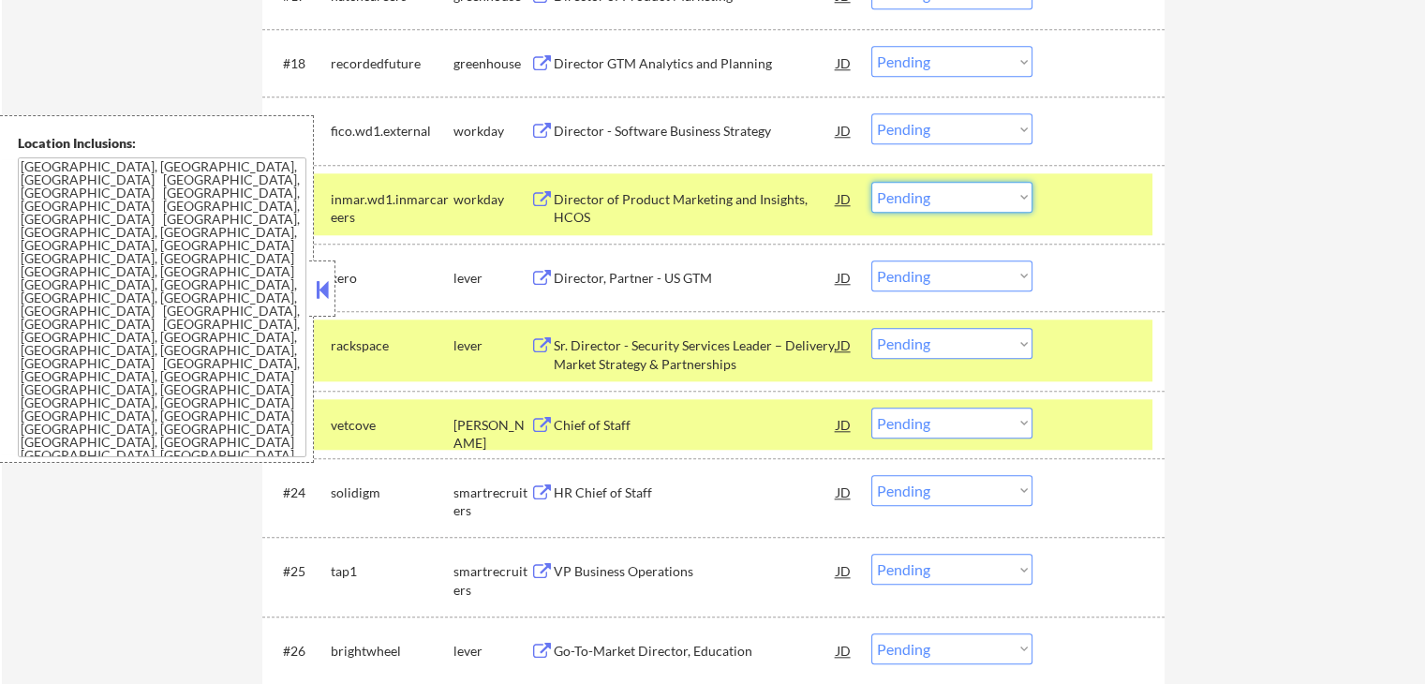
drag, startPoint x: 929, startPoint y: 196, endPoint x: 934, endPoint y: 208, distance: 13.0
click at [931, 198] on select "Choose an option... Pending Applied Excluded (Questions) Excluded (Expired) Exc…" at bounding box center [951, 197] width 161 height 31
click at [871, 182] on select "Choose an option... Pending Applied Excluded (Questions) Excluded (Expired) Exc…" at bounding box center [951, 197] width 161 height 31
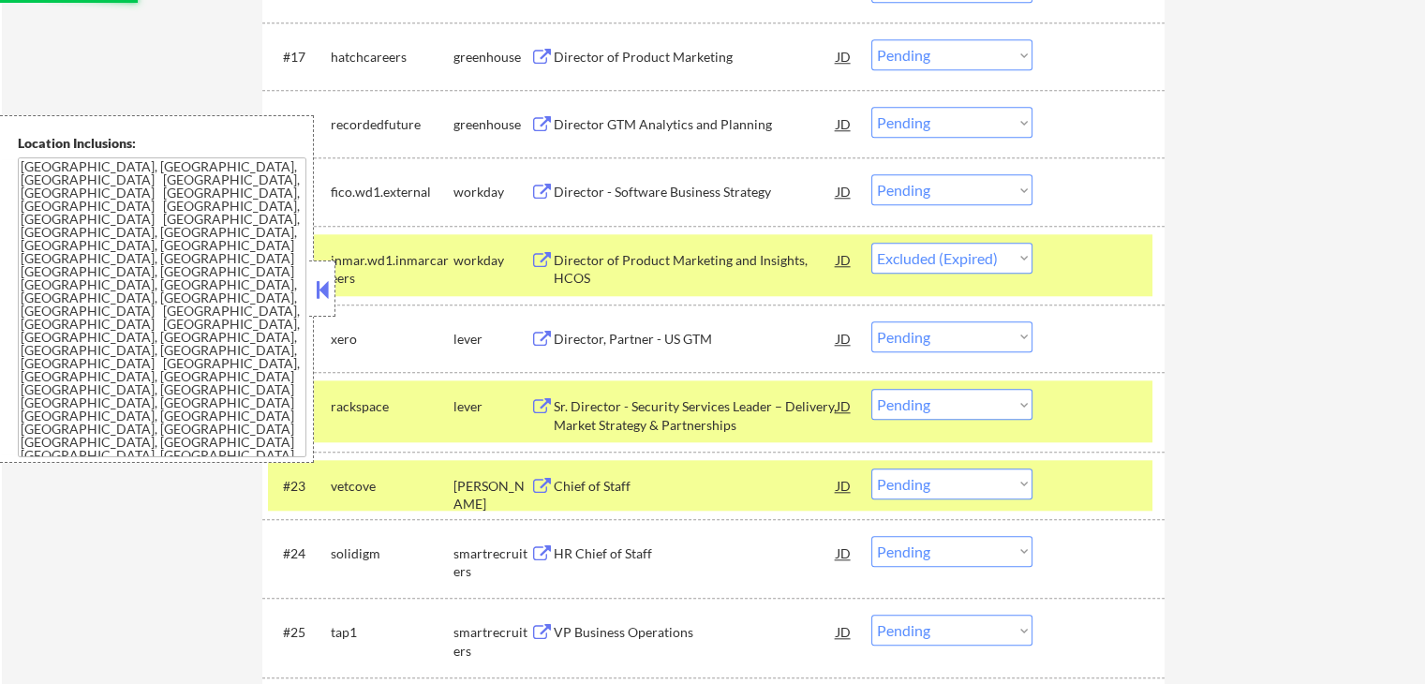
scroll to position [1736, 0]
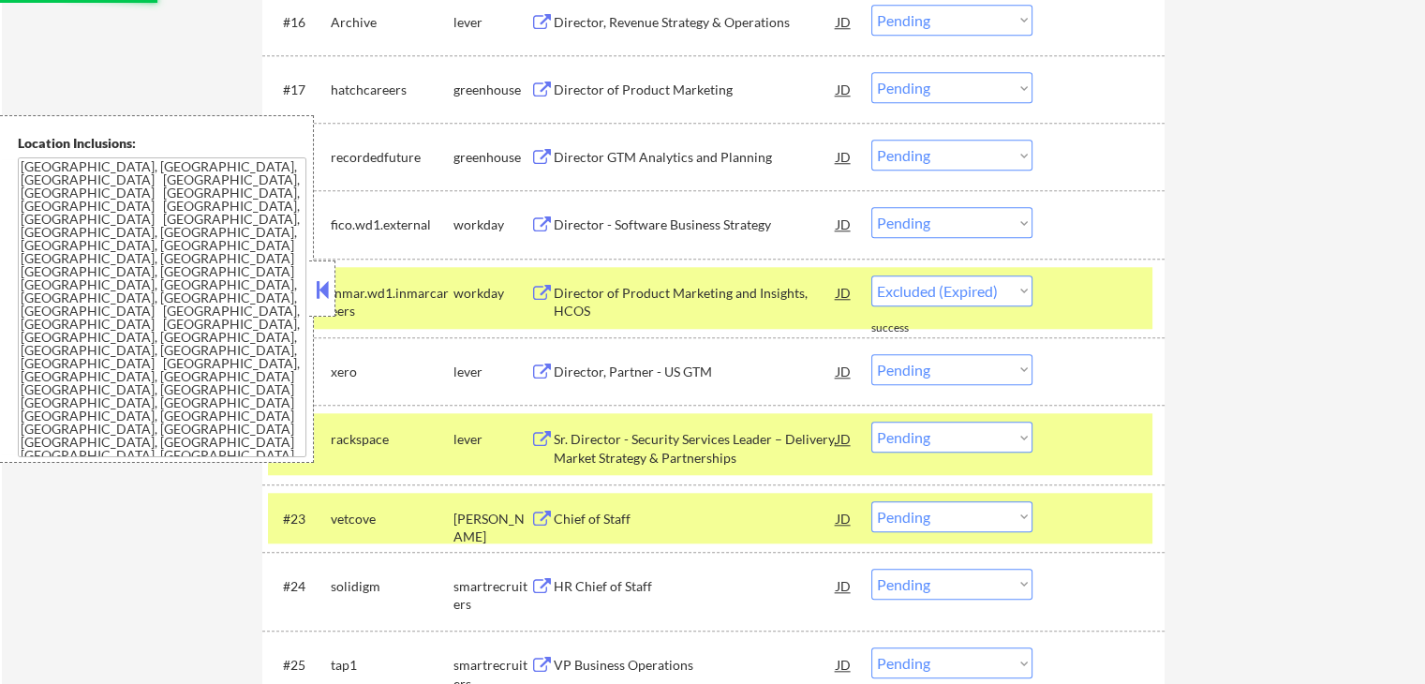
select select ""pending""
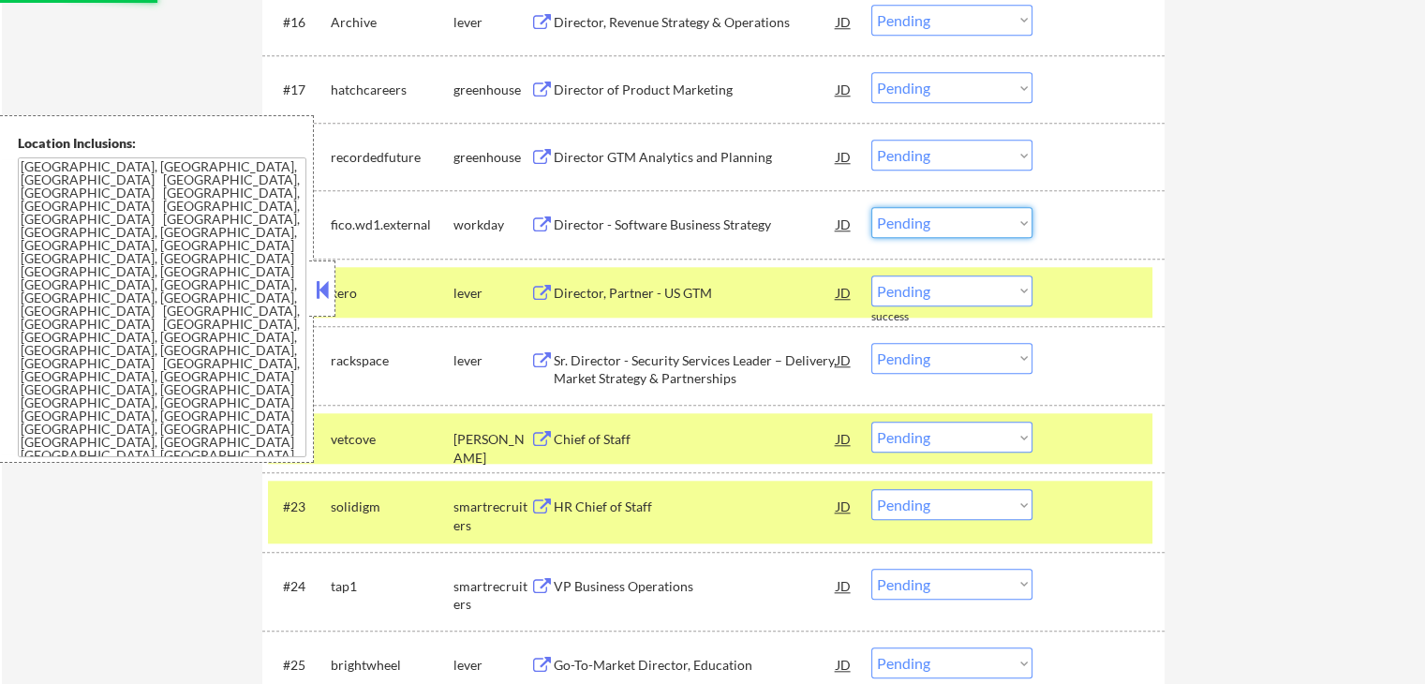
drag, startPoint x: 937, startPoint y: 223, endPoint x: 940, endPoint y: 233, distance: 11.0
click at [937, 223] on select "Choose an option... Pending Applied Excluded (Questions) Excluded (Expired) Exc…" at bounding box center [951, 222] width 161 height 31
click at [871, 207] on select "Choose an option... Pending Applied Excluded (Questions) Excluded (Expired) Exc…" at bounding box center [951, 222] width 161 height 31
select select ""pending""
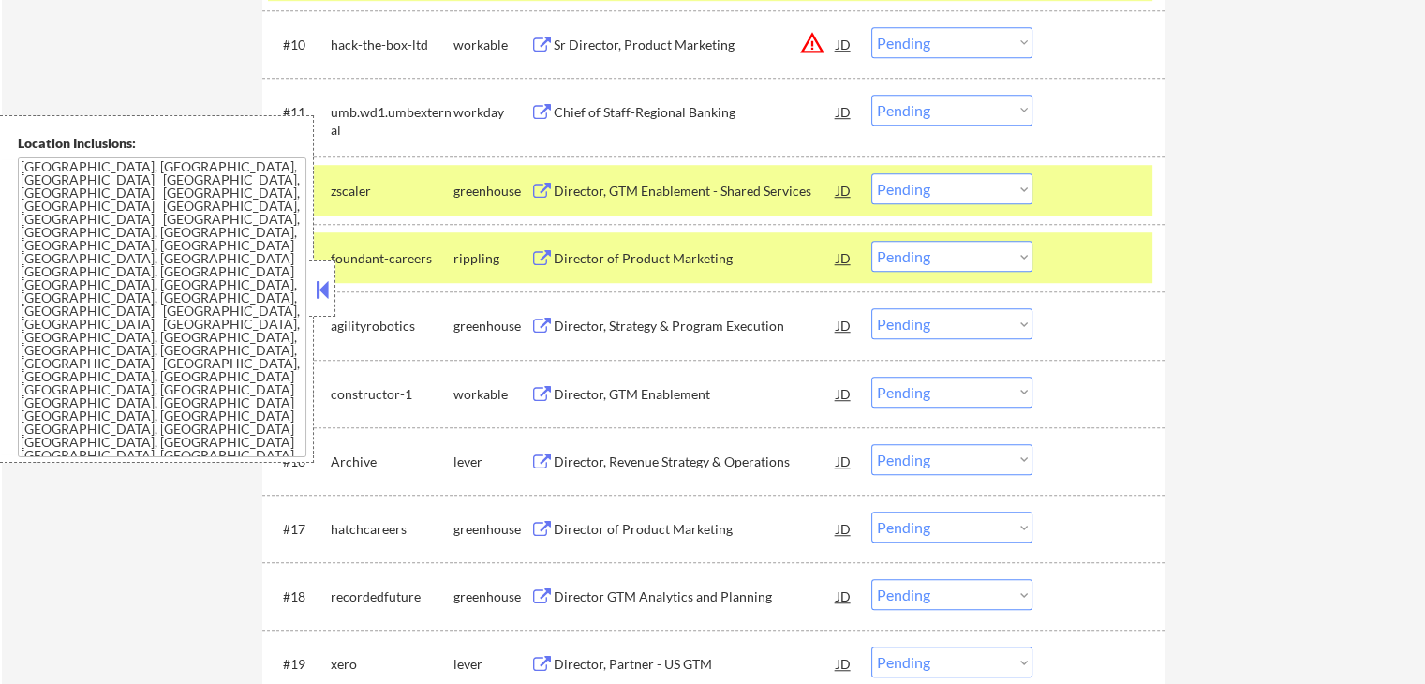
scroll to position [1267, 0]
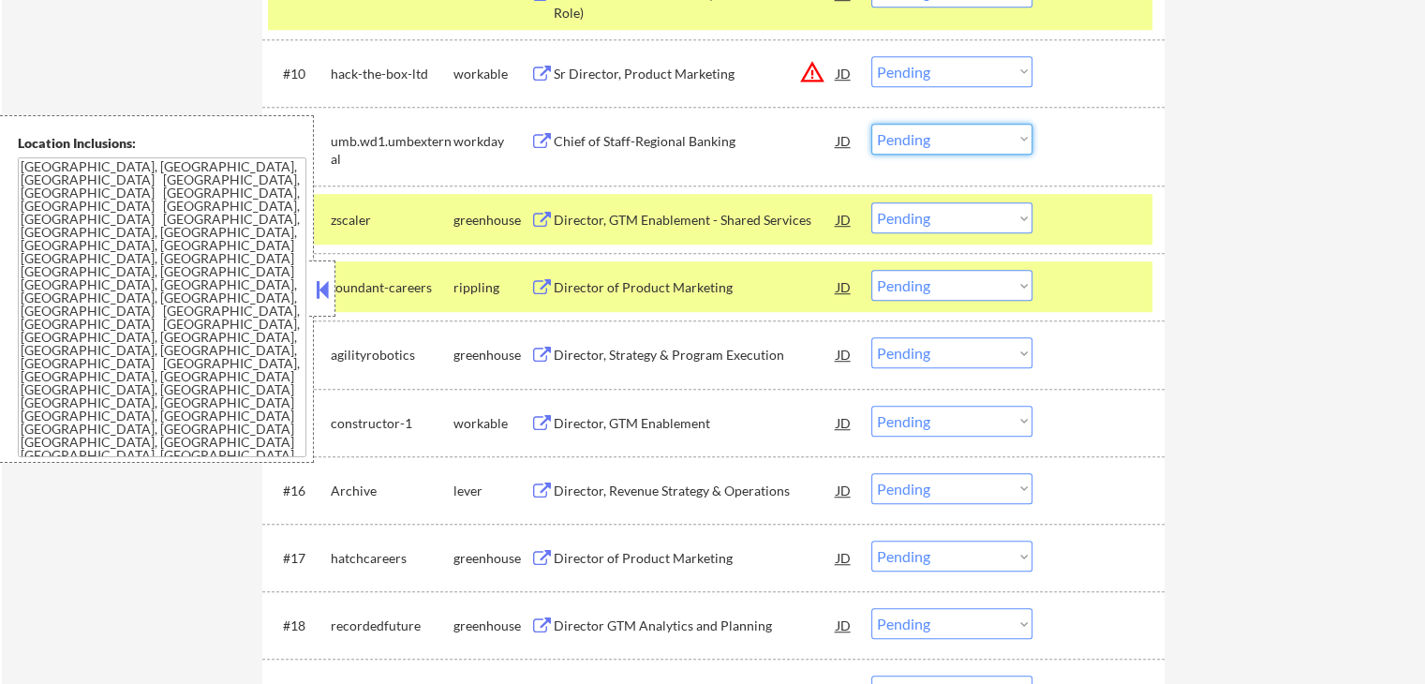
click at [928, 138] on select "Choose an option... Pending Applied Excluded (Questions) Excluded (Expired) Exc…" at bounding box center [951, 139] width 161 height 31
click at [871, 124] on select "Choose an option... Pending Applied Excluded (Questions) Excluded (Expired) Exc…" at bounding box center [951, 139] width 161 height 31
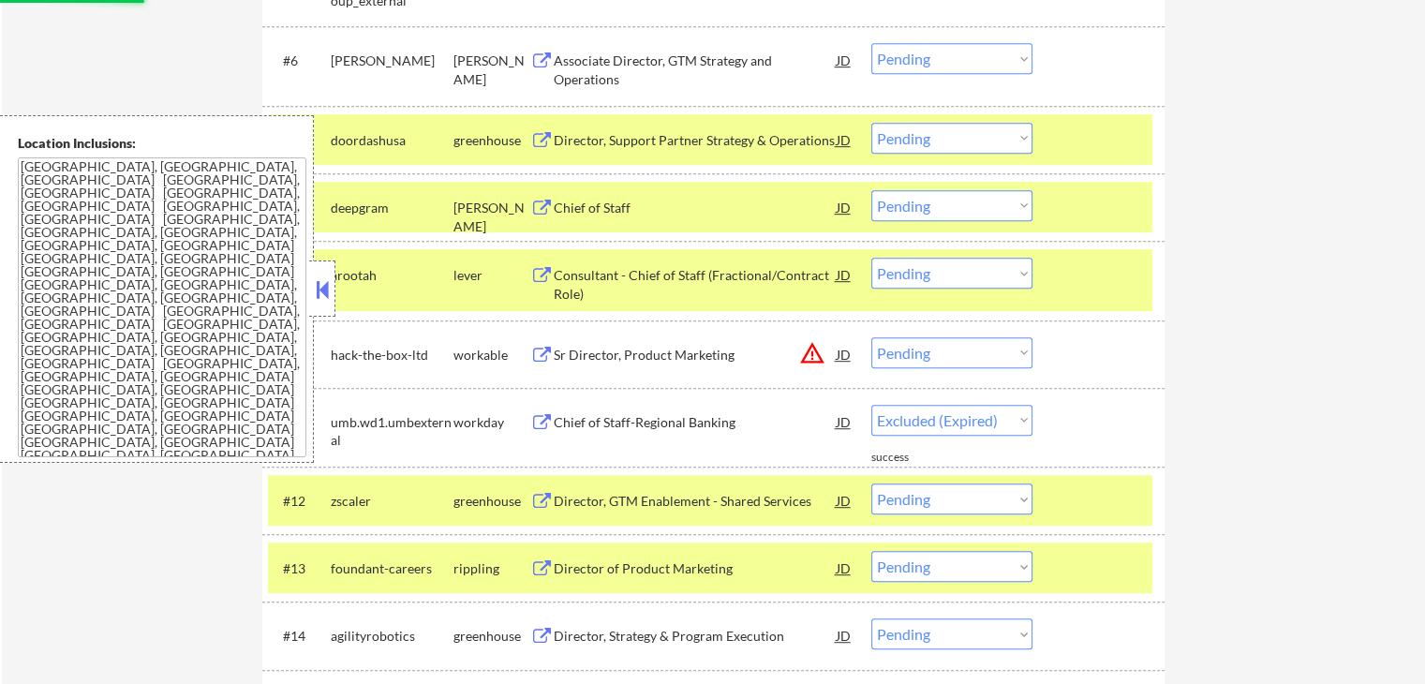
select select ""pending""
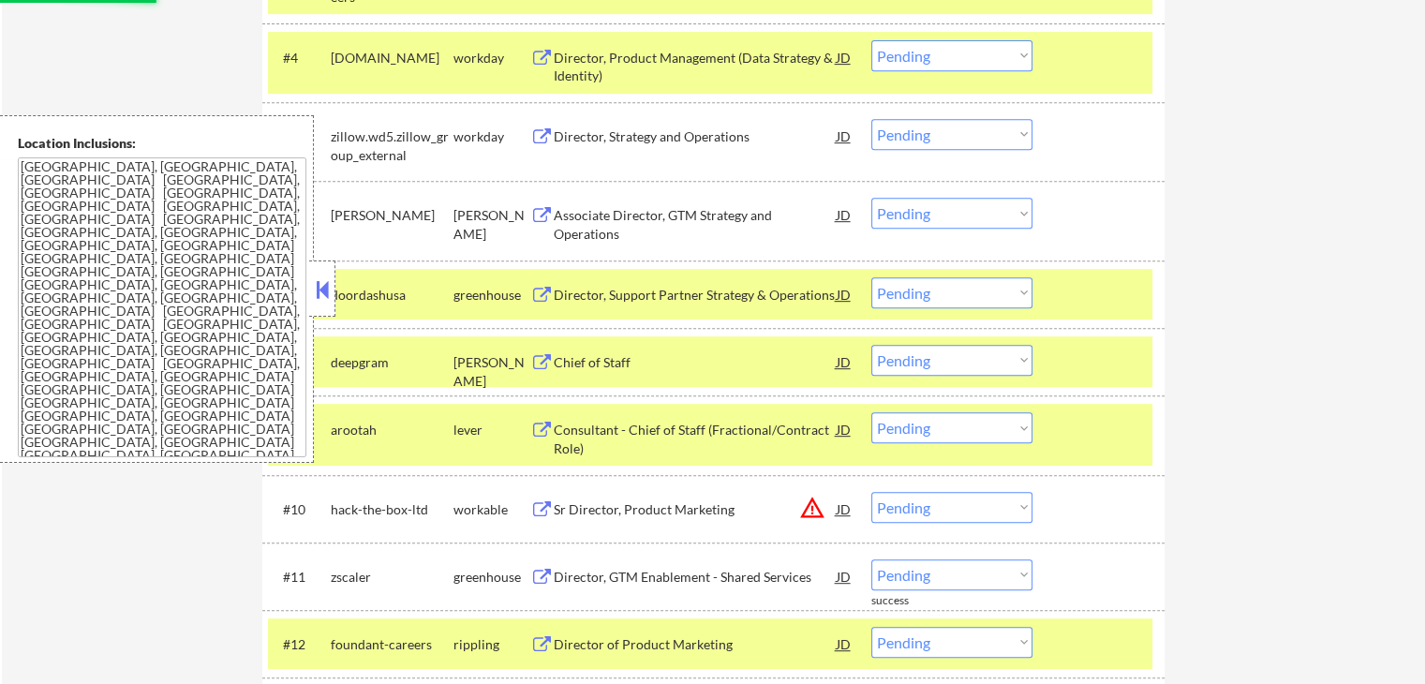
scroll to position [799, 0]
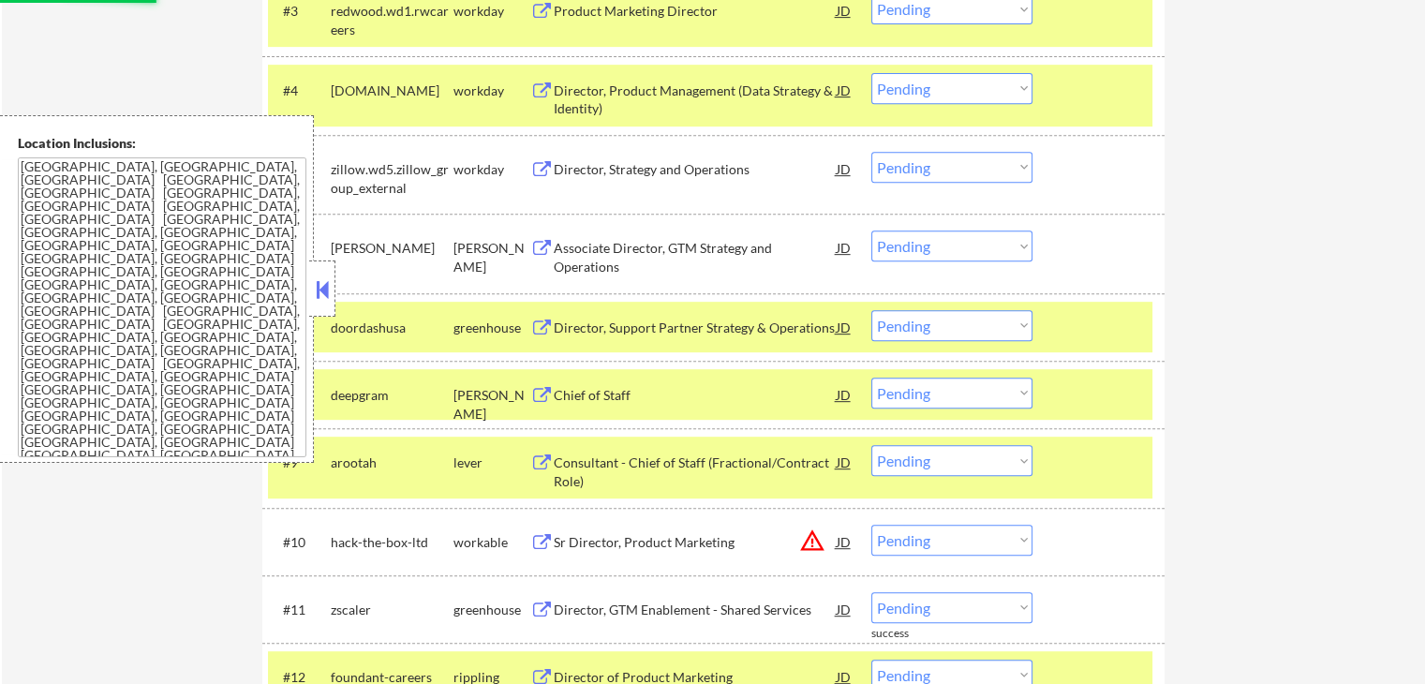
click at [918, 157] on select "Choose an option... Pending Applied Excluded (Questions) Excluded (Expired) Exc…" at bounding box center [951, 167] width 161 height 31
click at [871, 152] on select "Choose an option... Pending Applied Excluded (Questions) Excluded (Expired) Exc…" at bounding box center [951, 167] width 161 height 31
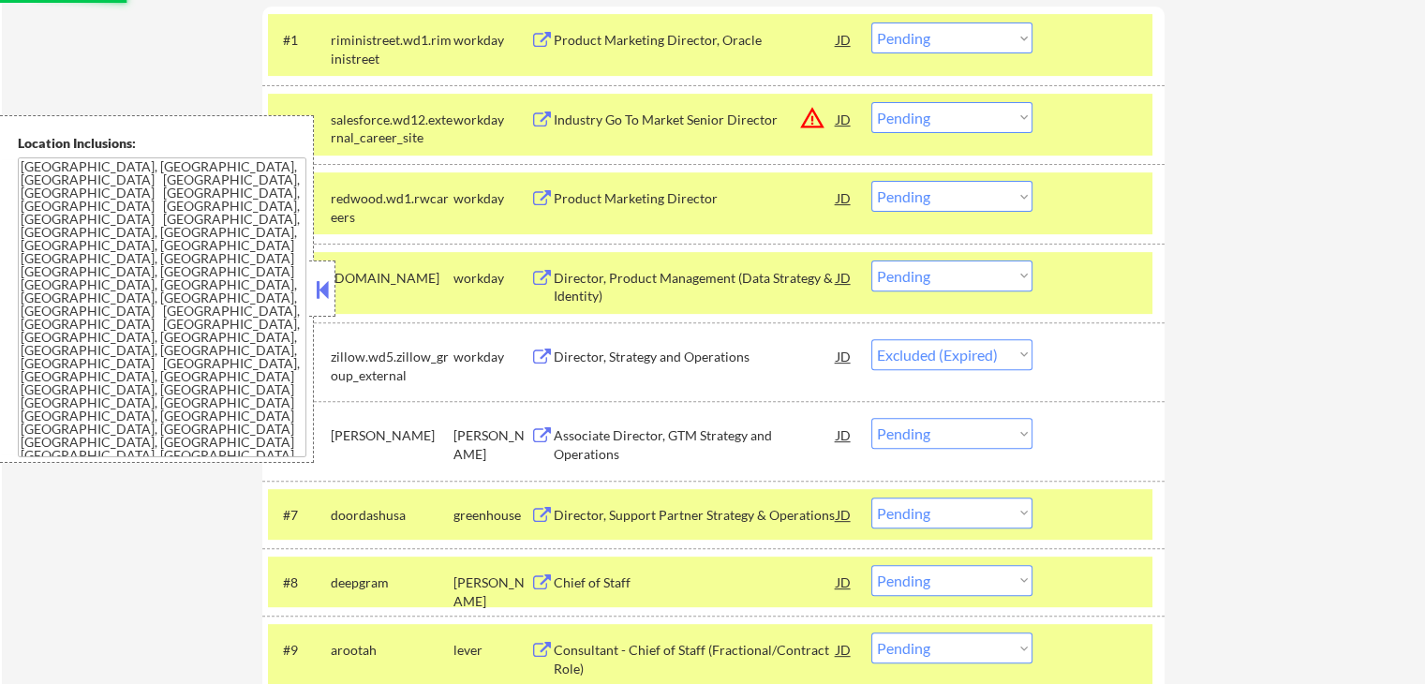
scroll to position [518, 0]
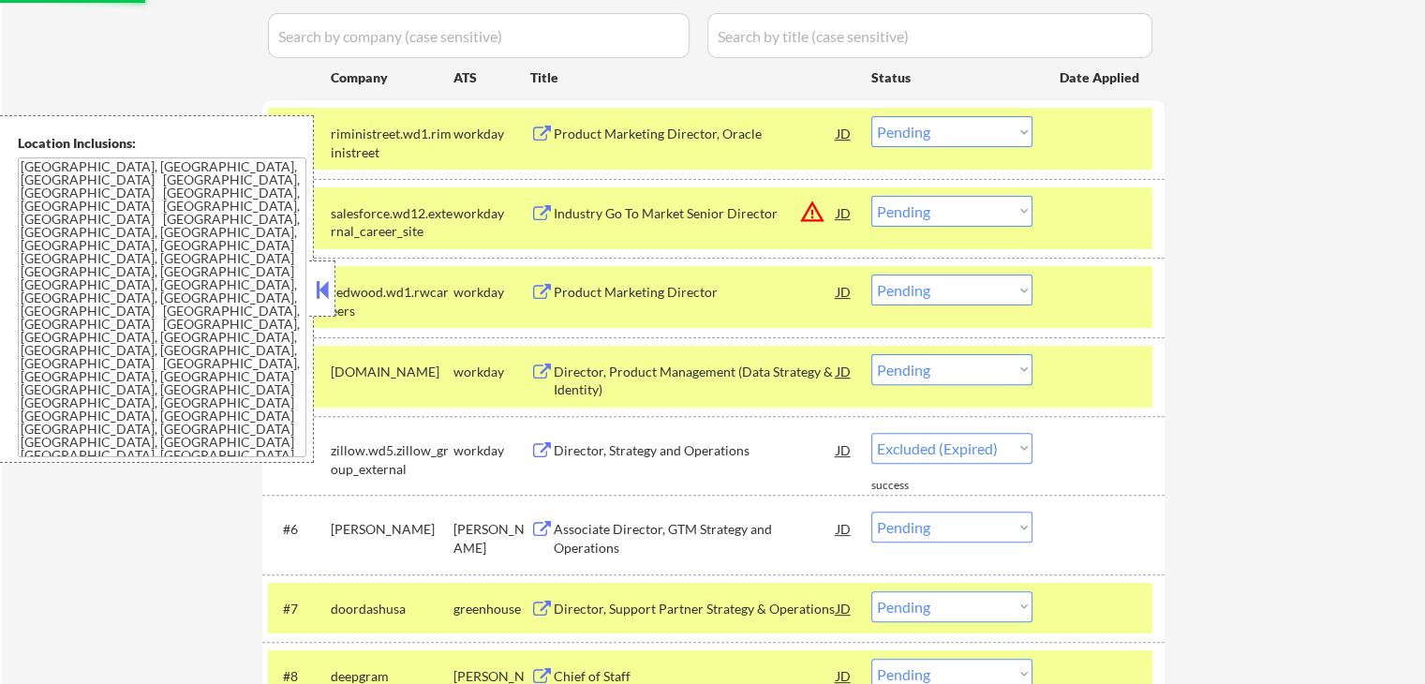
select select ""pending""
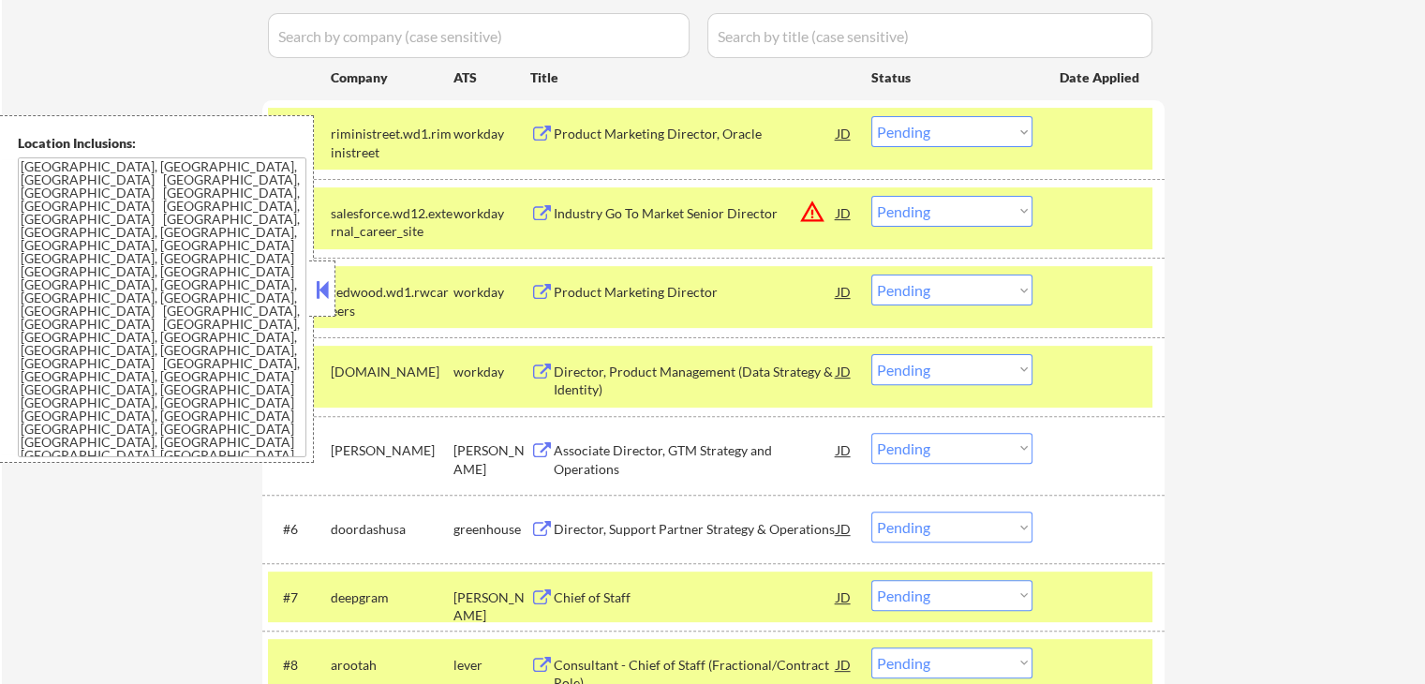
click at [316, 288] on button at bounding box center [322, 289] width 21 height 28
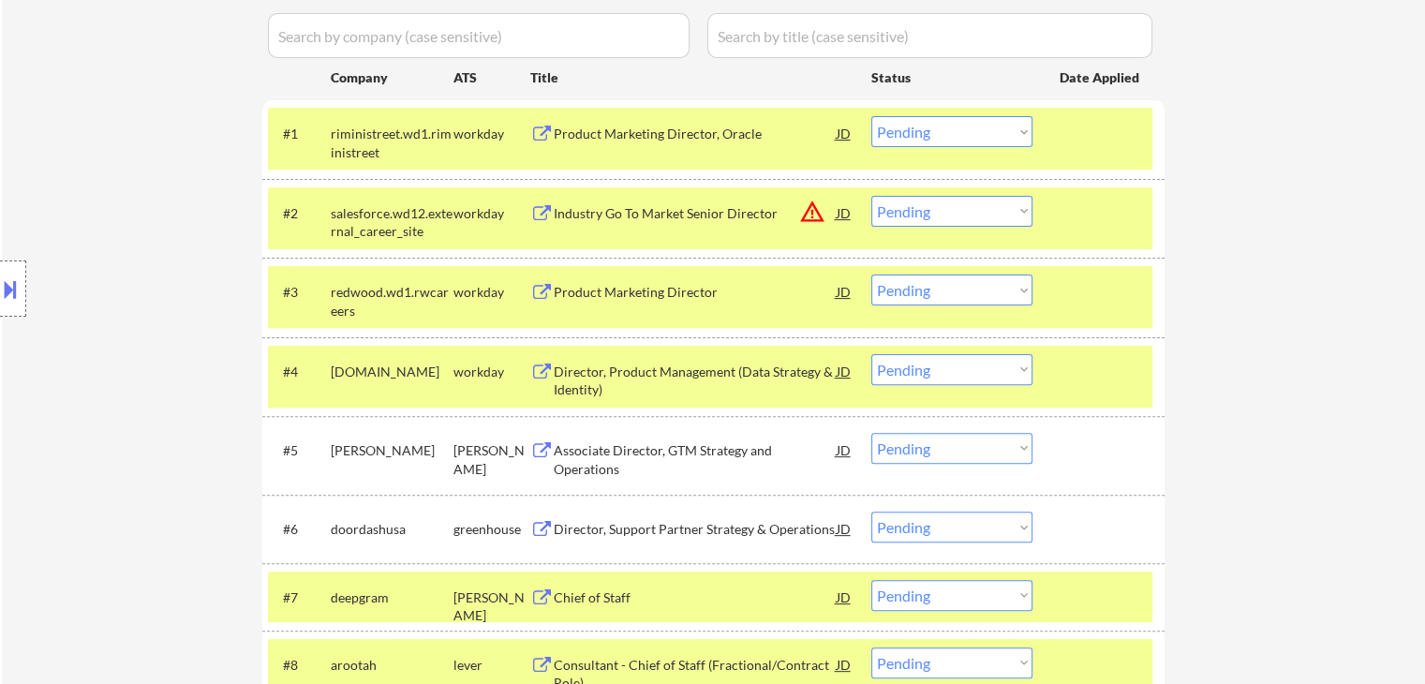
scroll to position [612, 0]
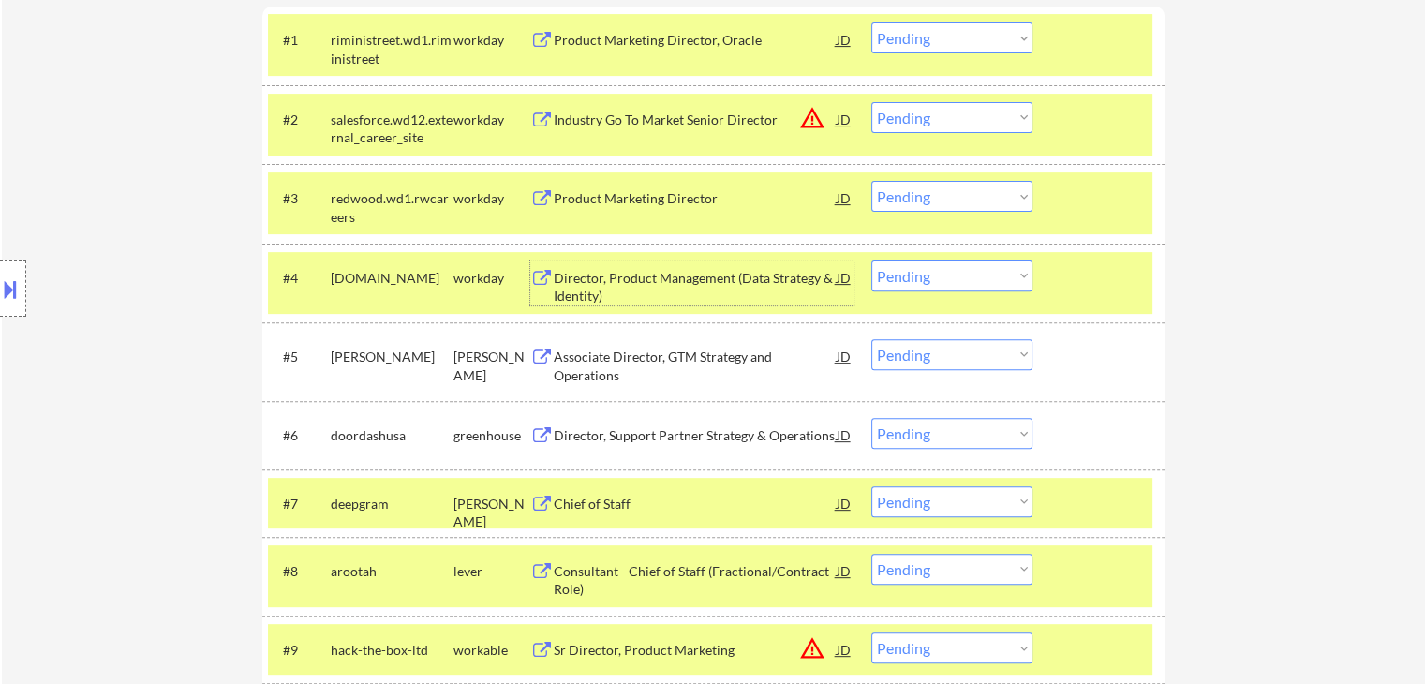
click at [566, 282] on div "Director, Product Management (Data Strategy & Identity)" at bounding box center [695, 287] width 283 height 37
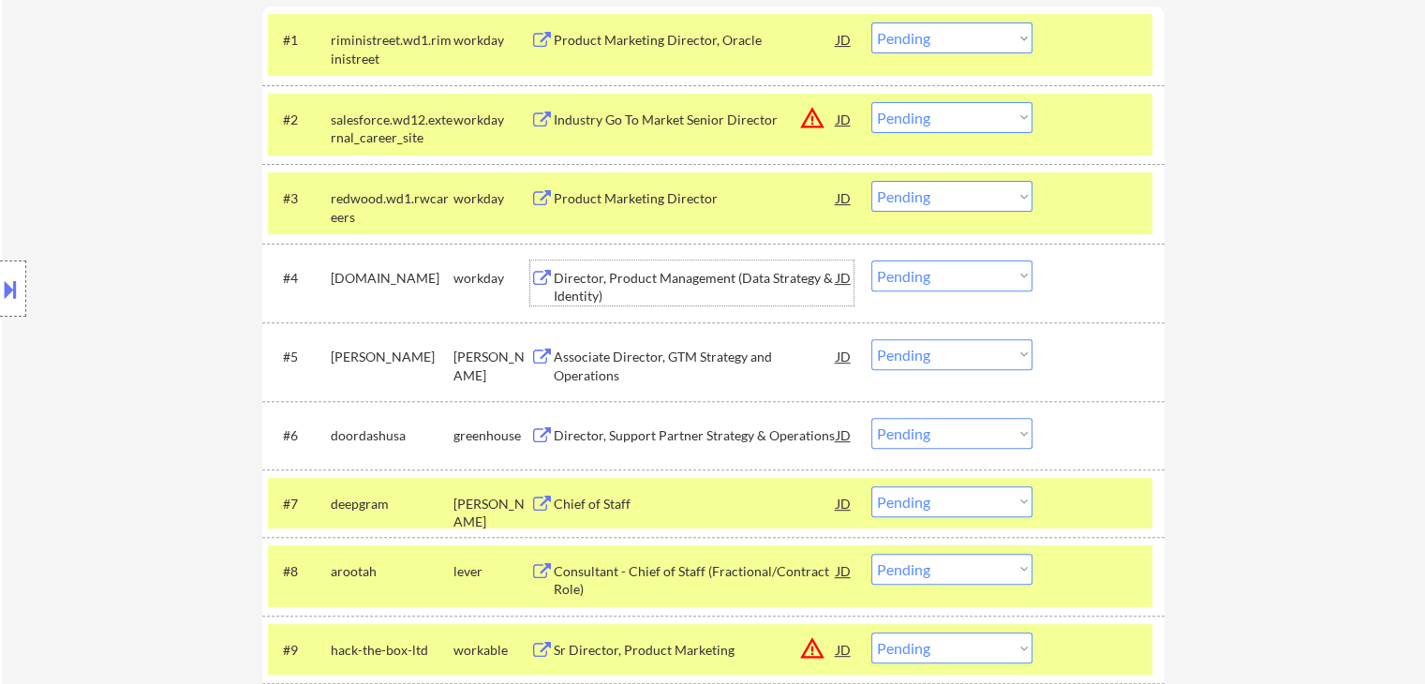
click at [951, 278] on select "Choose an option... Pending Applied Excluded (Questions) Excluded (Expired) Exc…" at bounding box center [951, 275] width 161 height 31
click at [871, 260] on select "Choose an option... Pending Applied Excluded (Questions) Excluded (Expired) Exc…" at bounding box center [951, 275] width 161 height 31
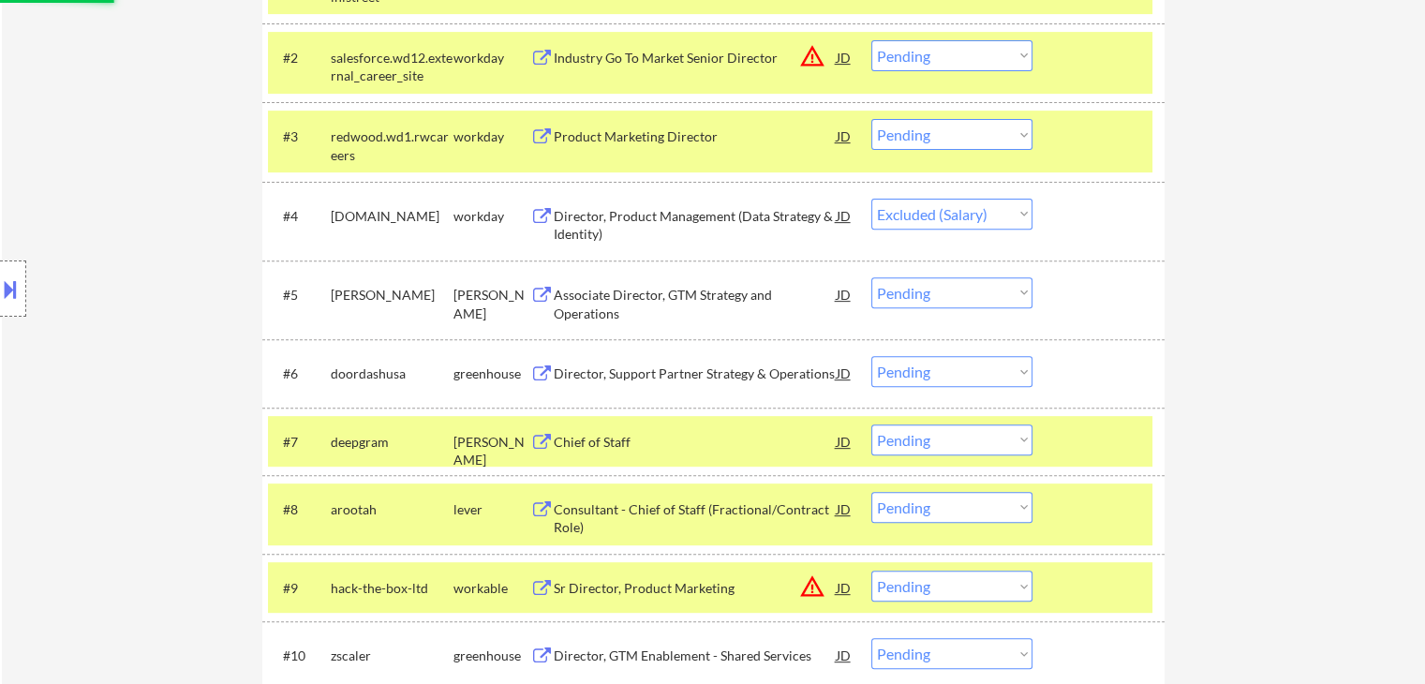
scroll to position [705, 0]
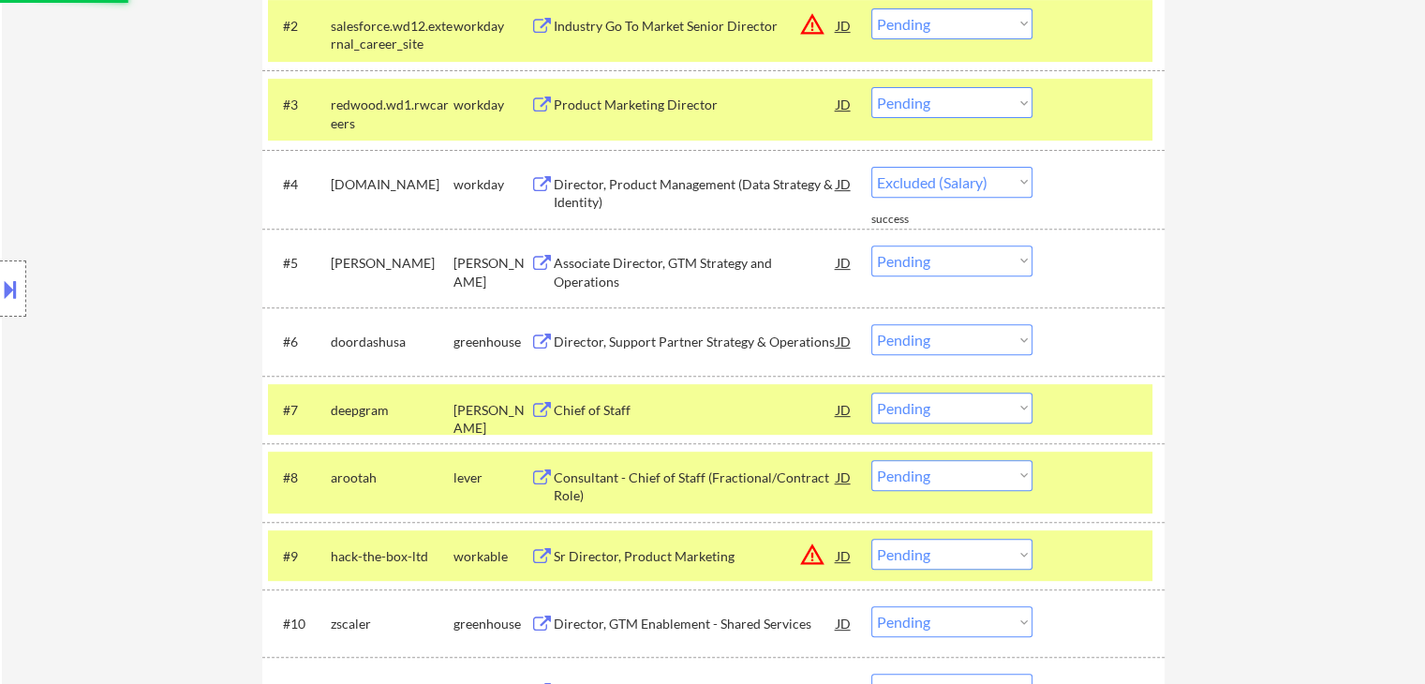
select select ""pending""
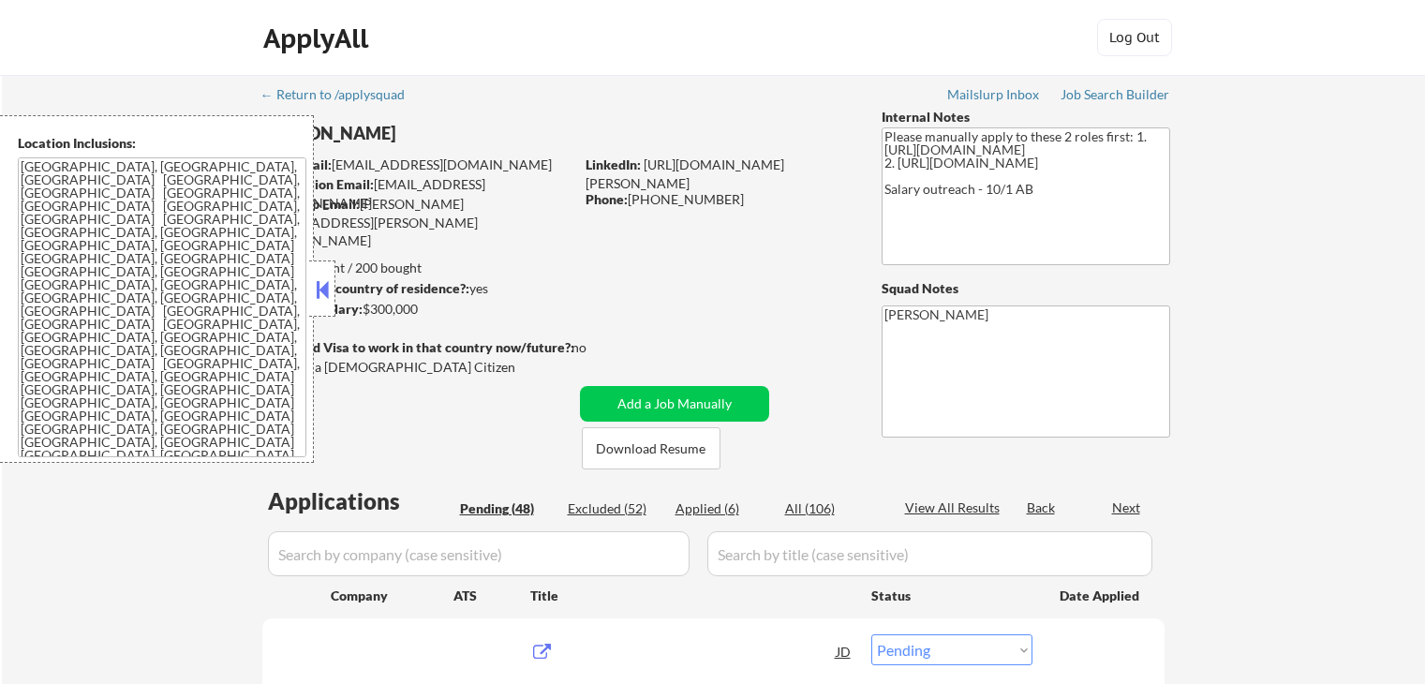
select select ""pending""
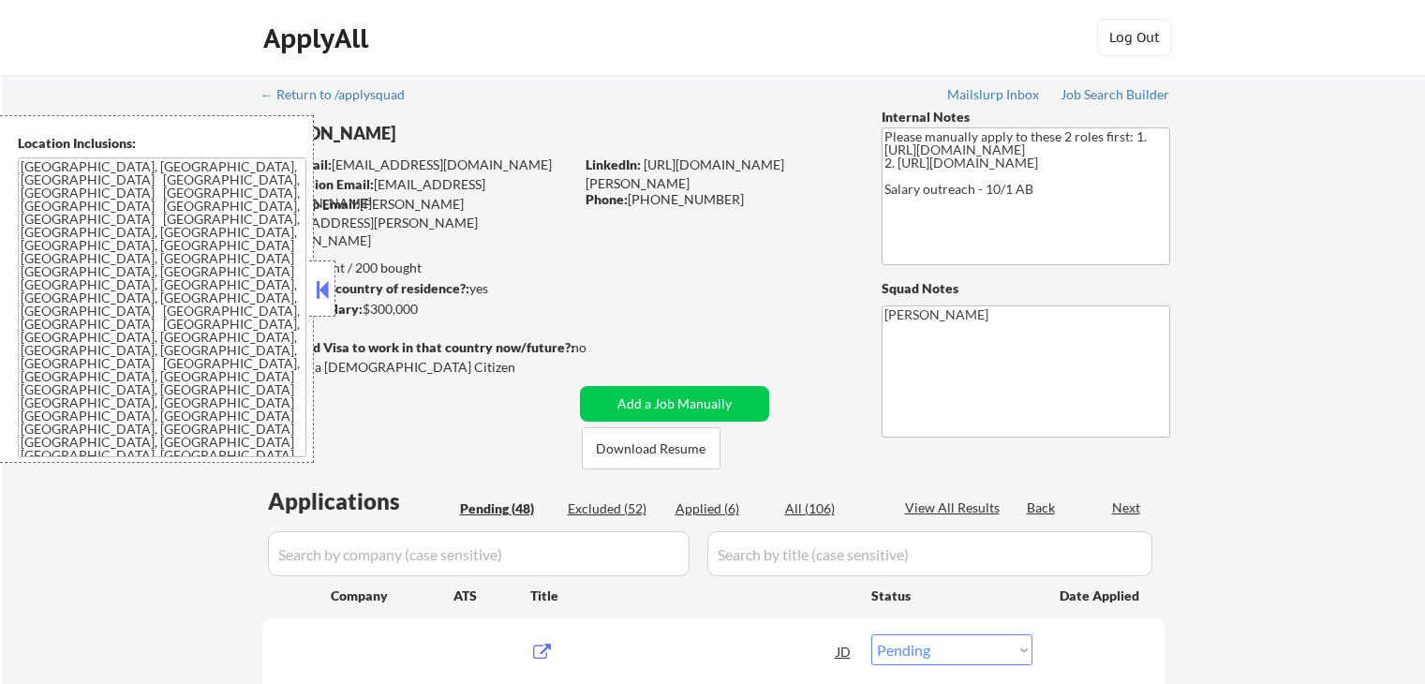
select select ""pending""
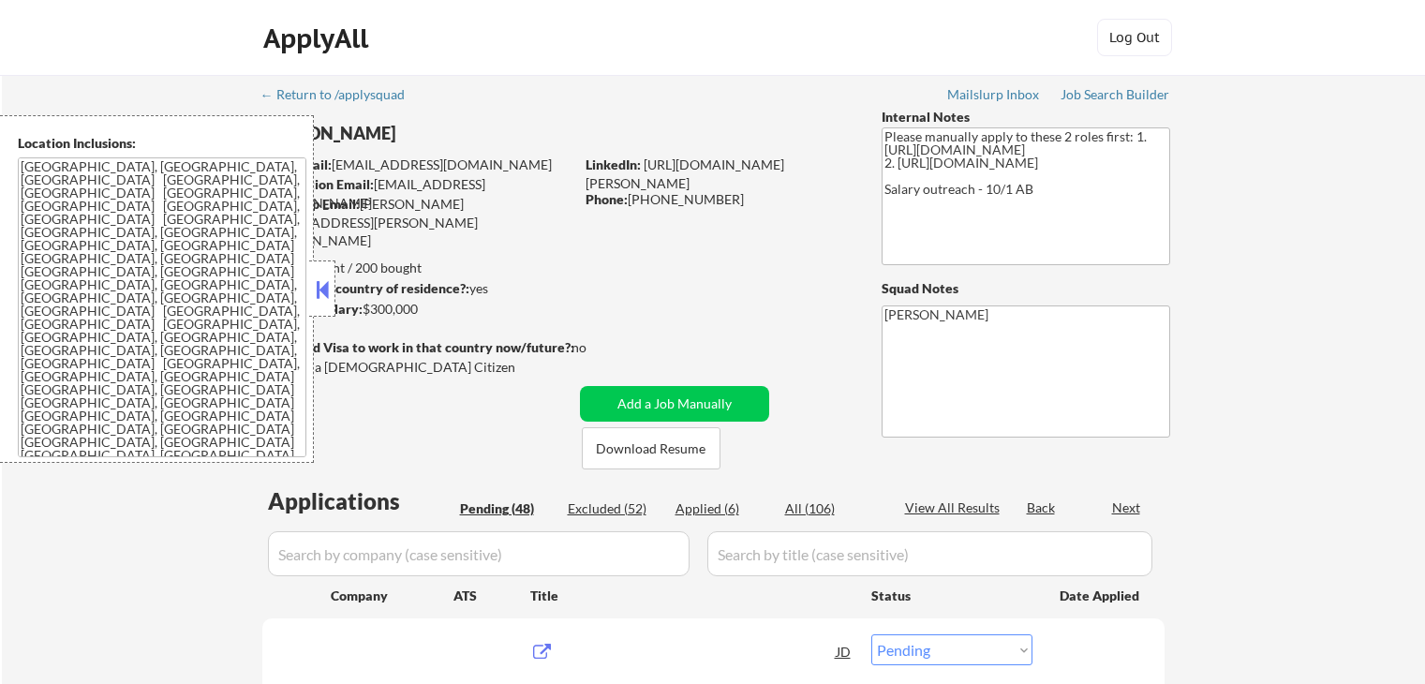
select select ""pending""
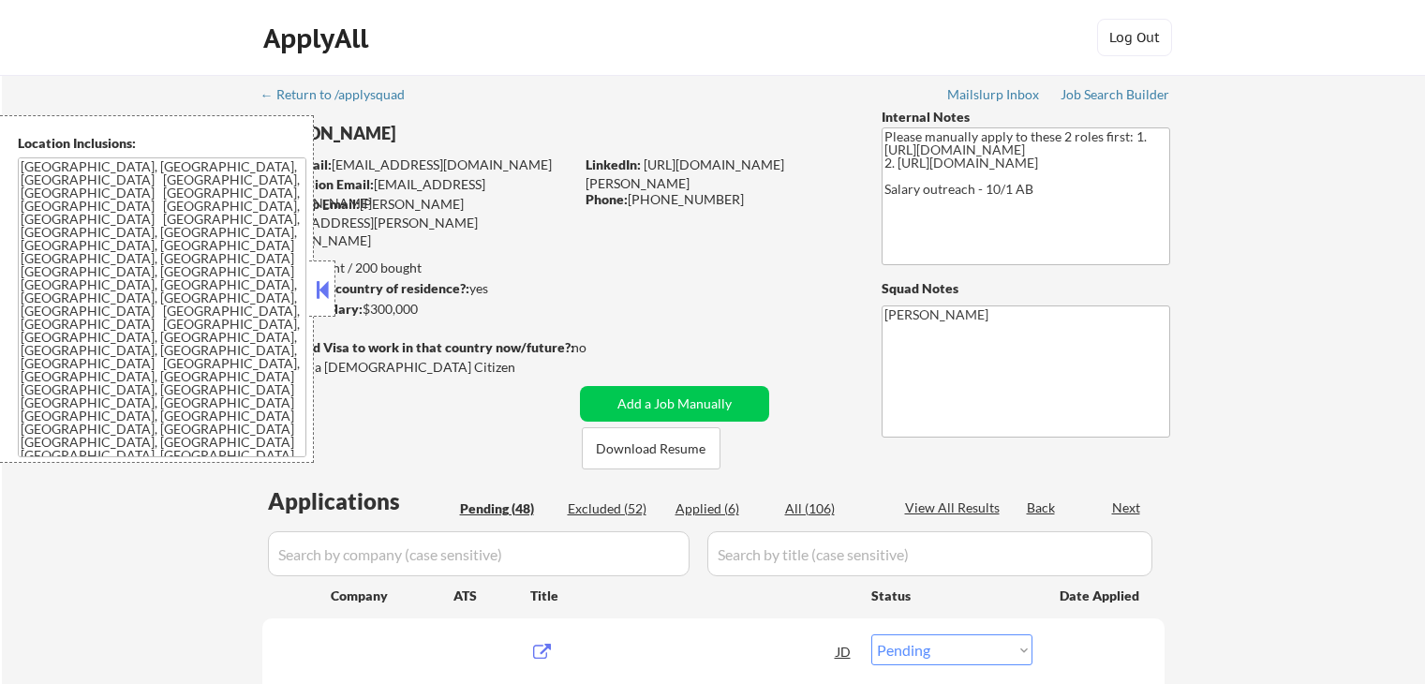
select select ""pending""
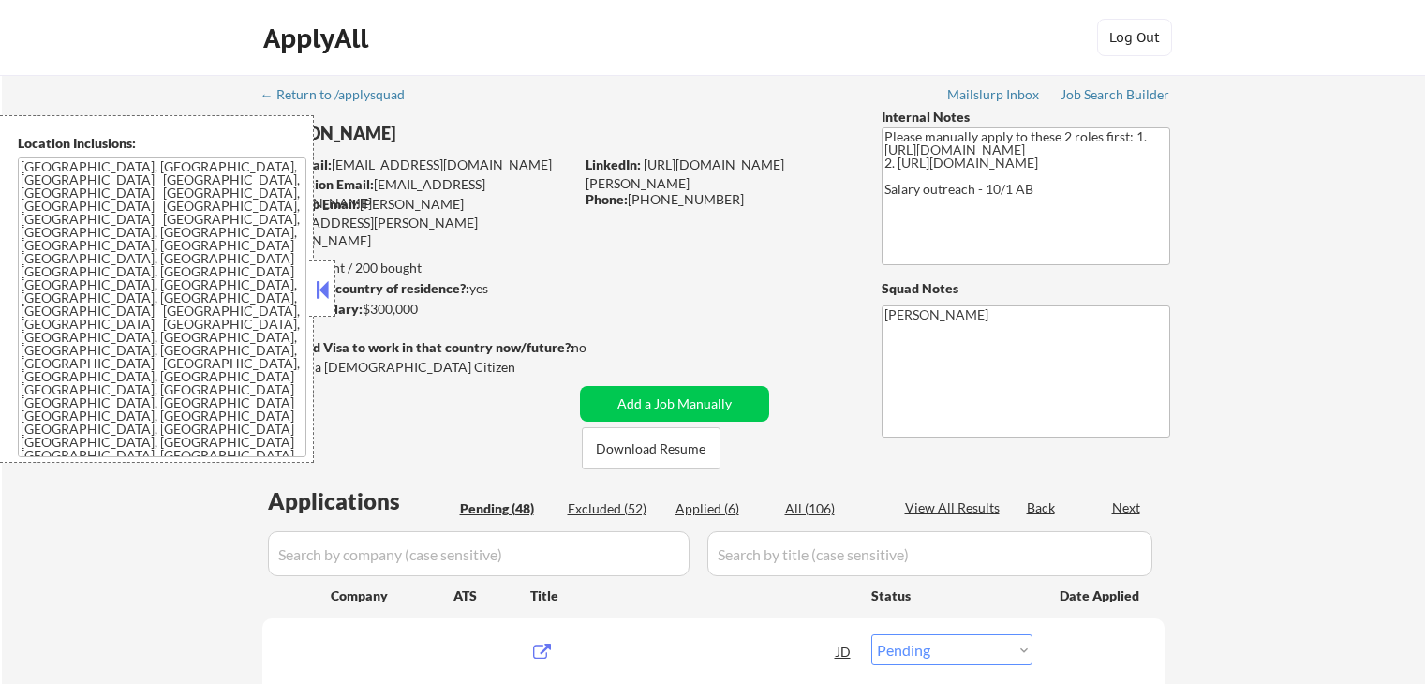
select select ""pending""
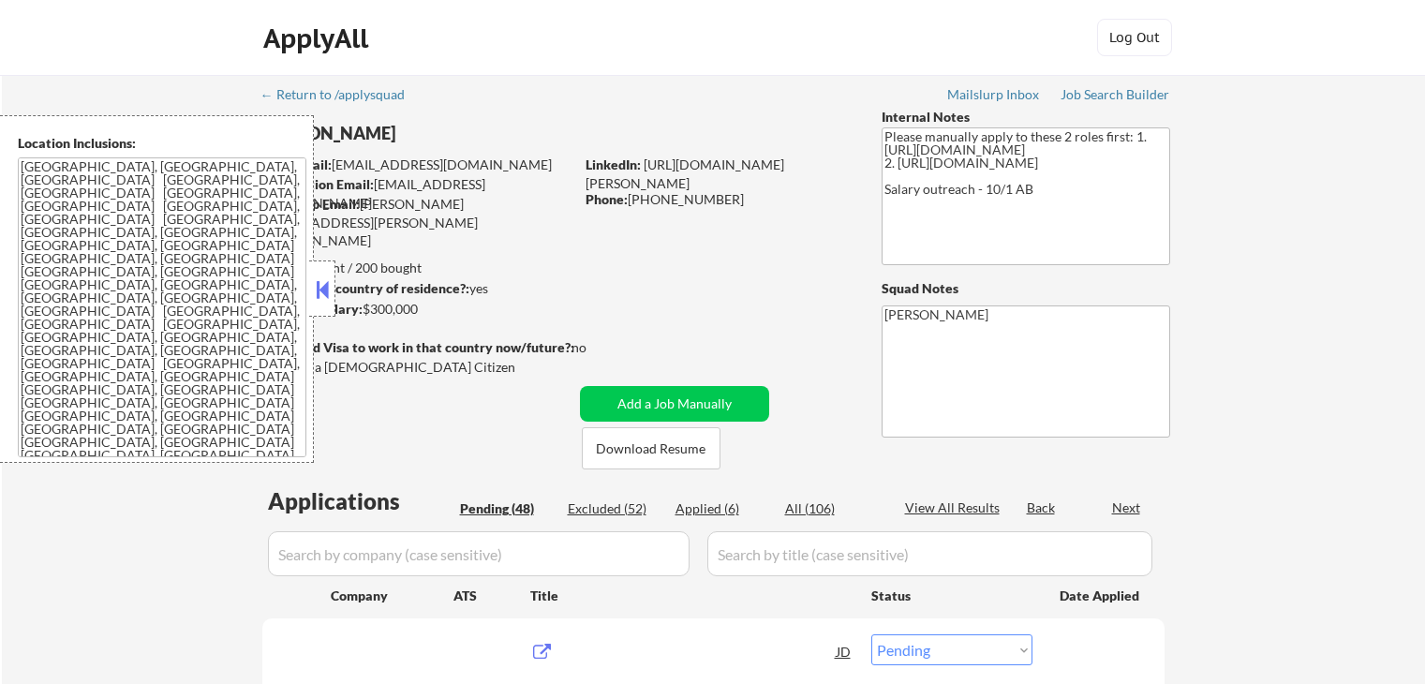
select select ""pending""
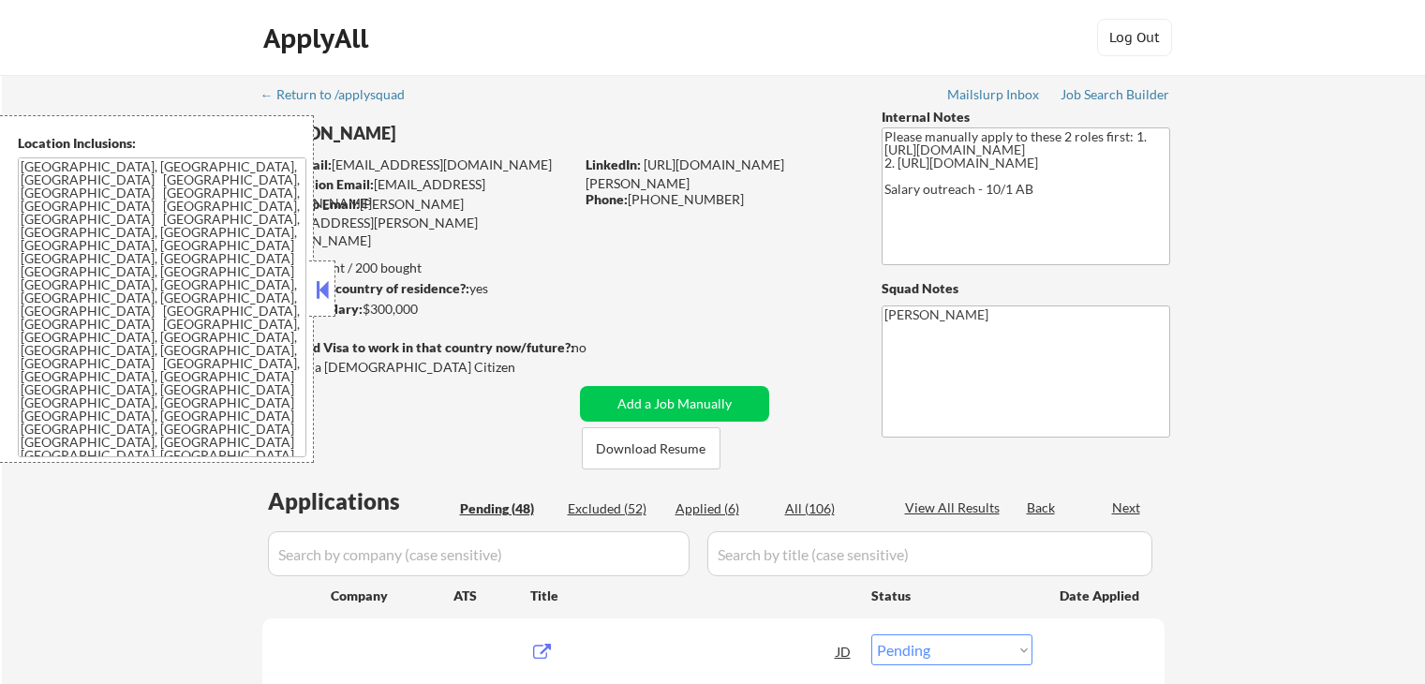
select select ""pending""
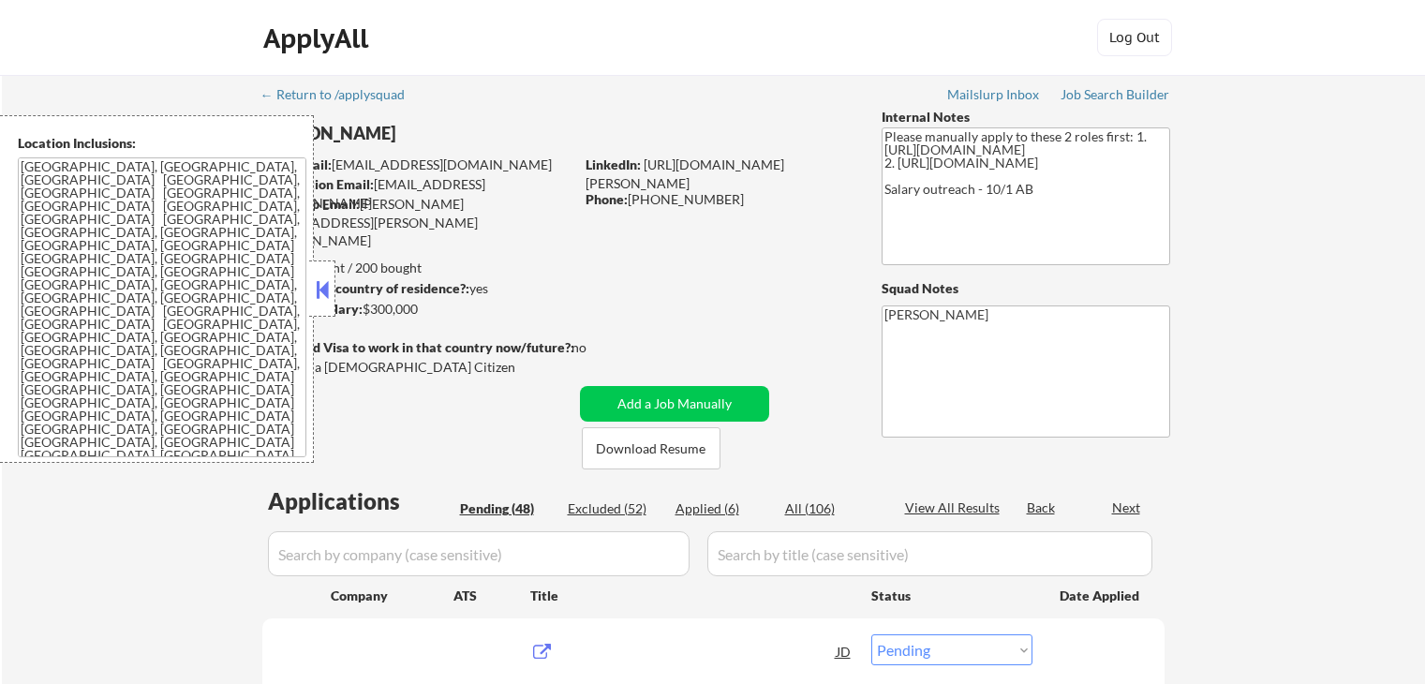
select select ""pending""
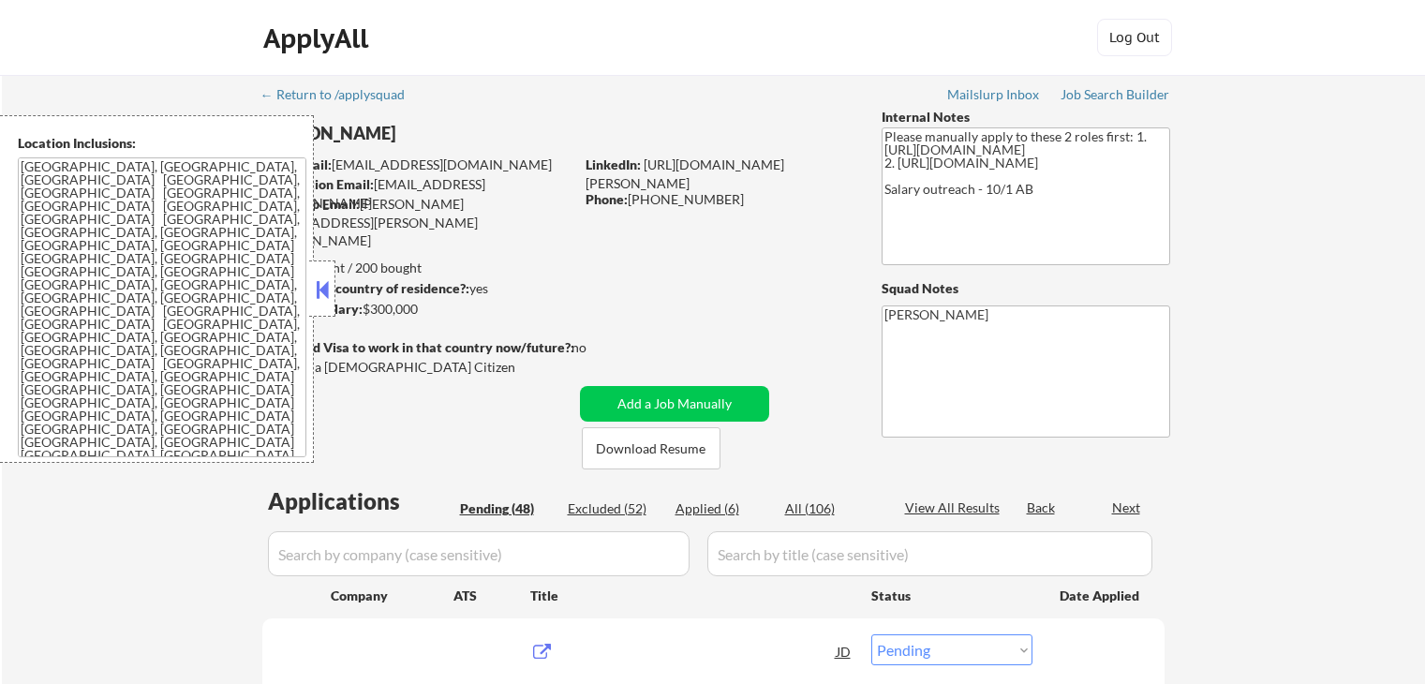
select select ""pending""
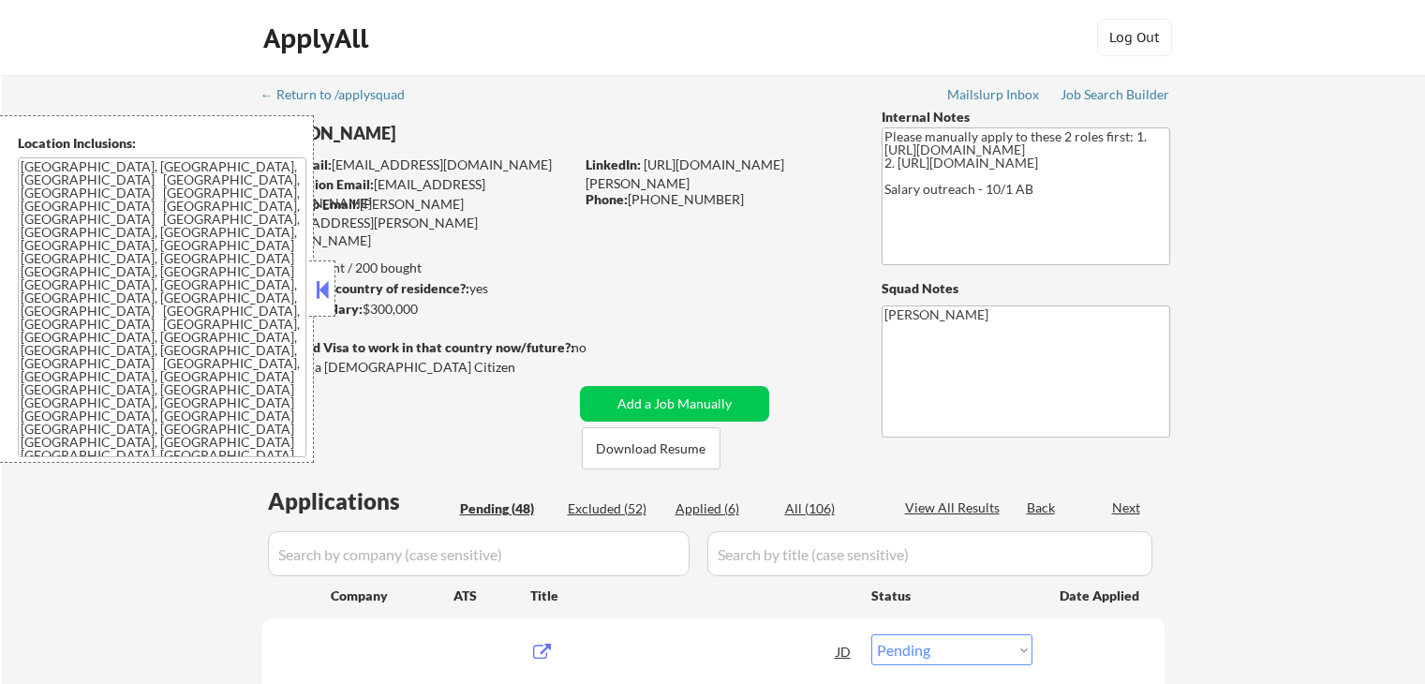
select select ""pending""
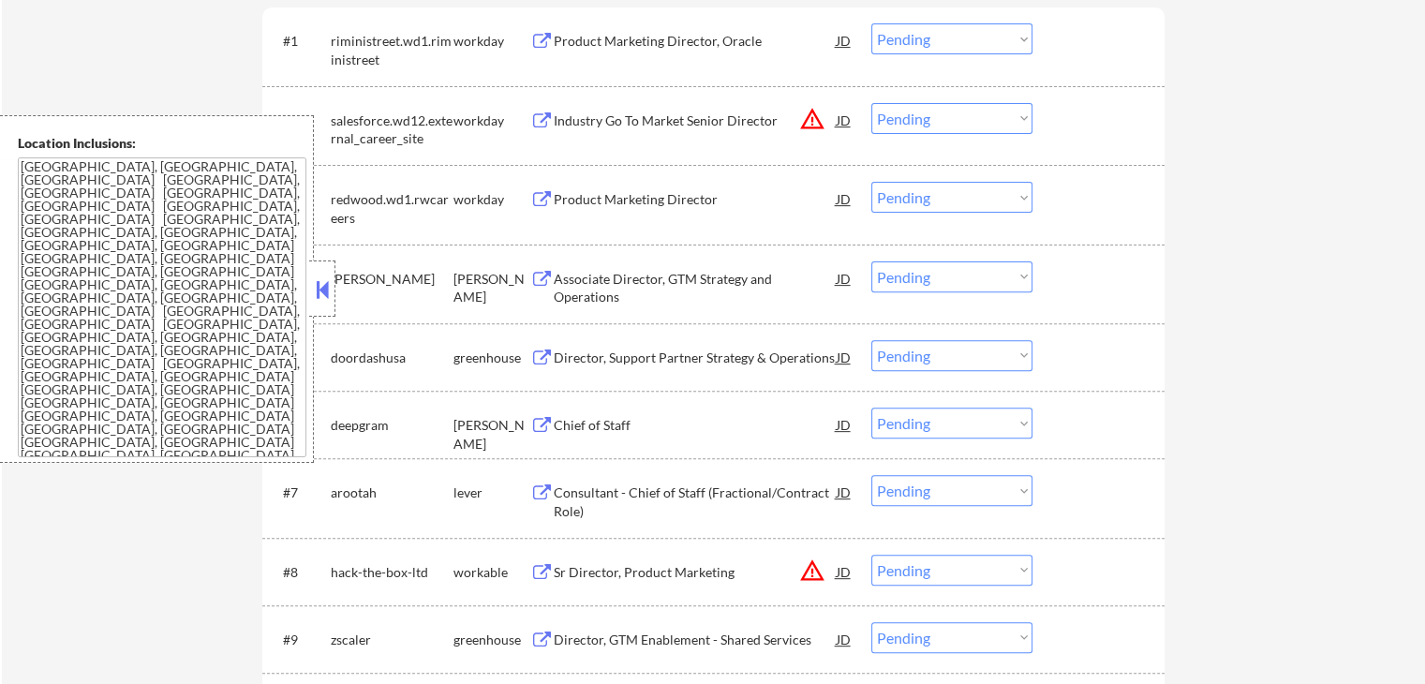
scroll to position [656, 0]
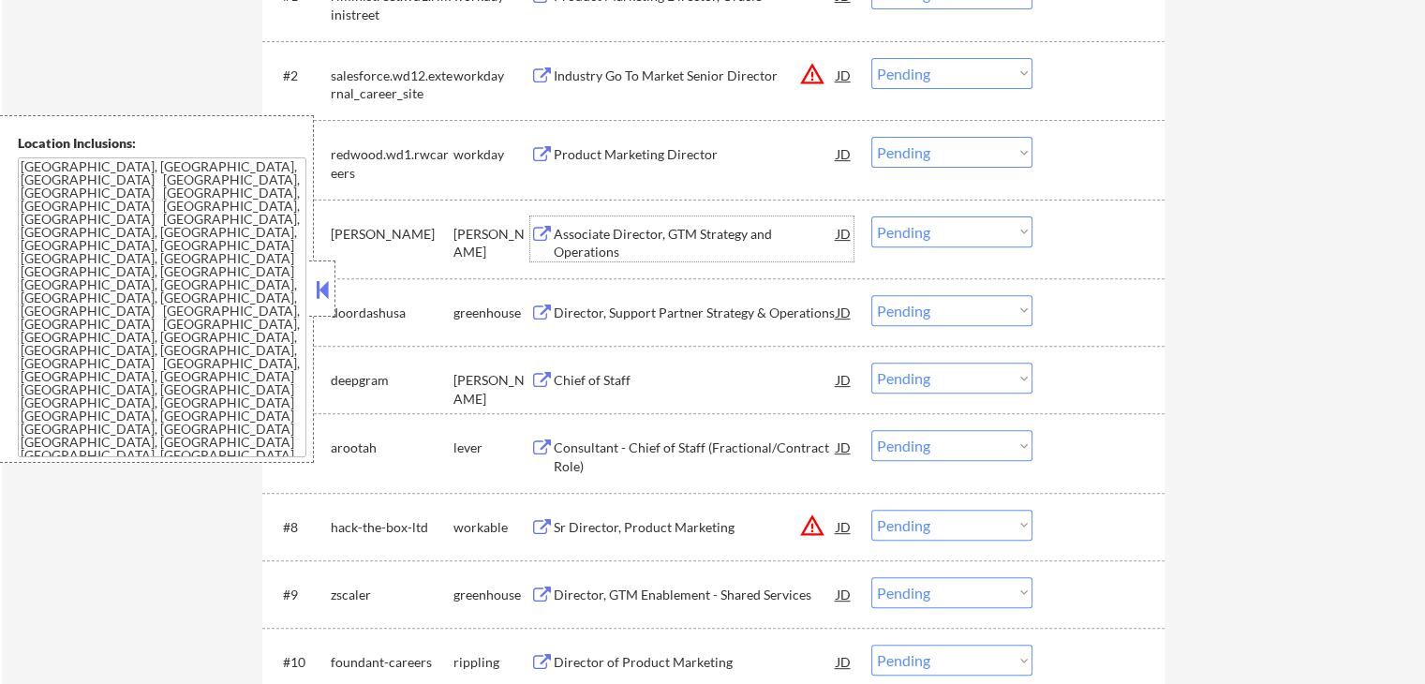
click at [598, 234] on div "Associate Director, GTM Strategy and Operations" at bounding box center [695, 243] width 283 height 37
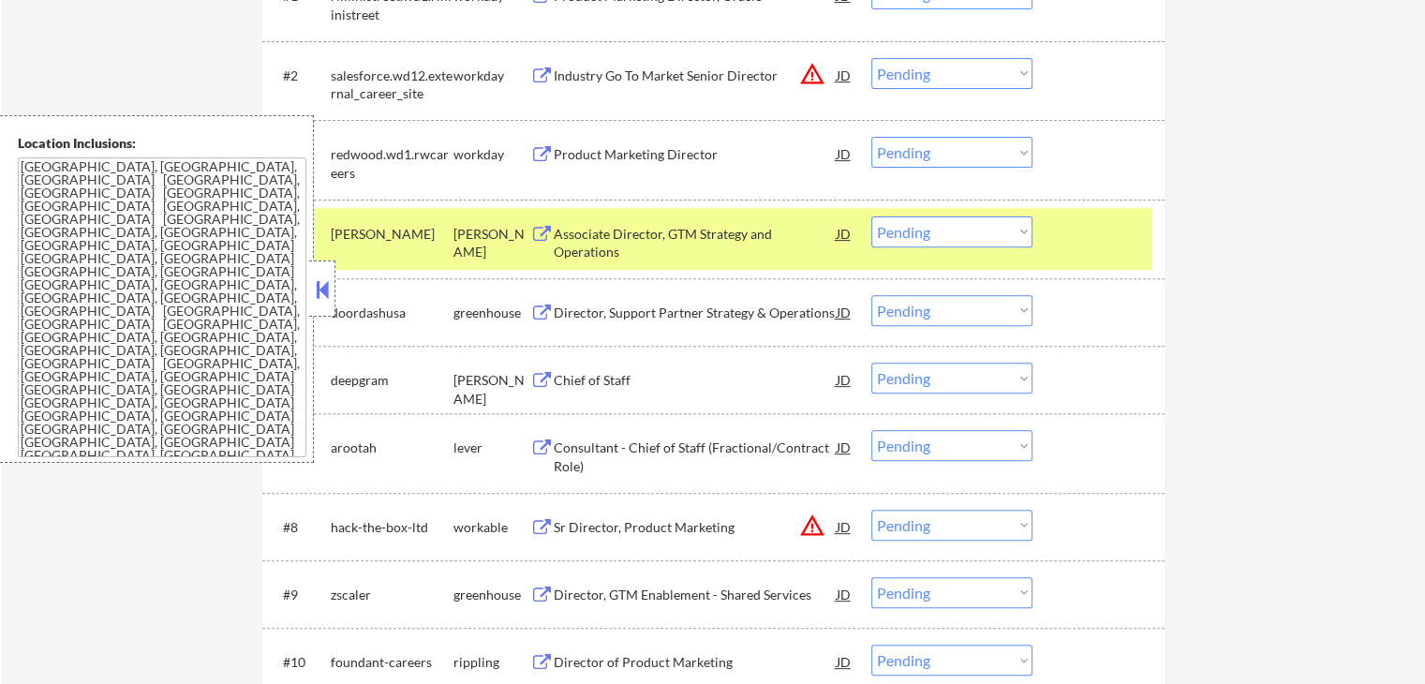
click at [577, 311] on div "Director, Support Partner Strategy & Operations" at bounding box center [695, 312] width 283 height 19
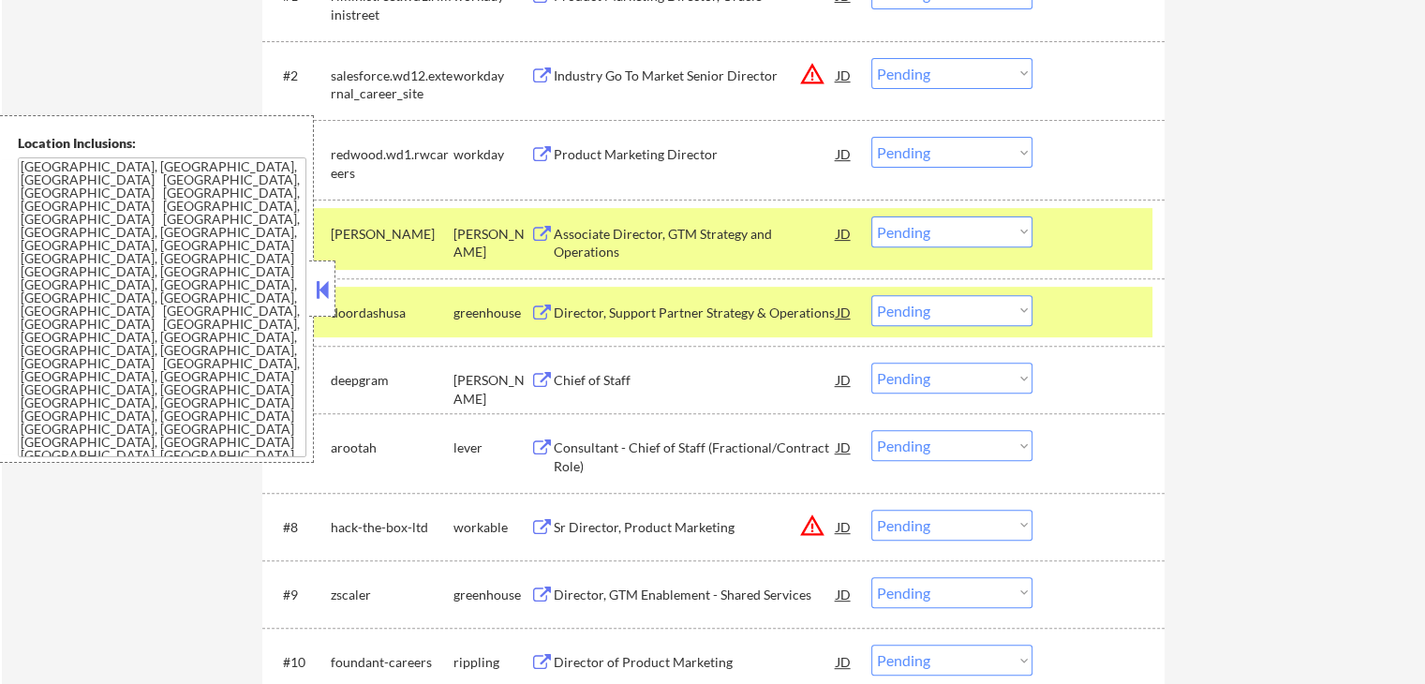
click at [557, 377] on div "Chief of Staff" at bounding box center [695, 380] width 283 height 19
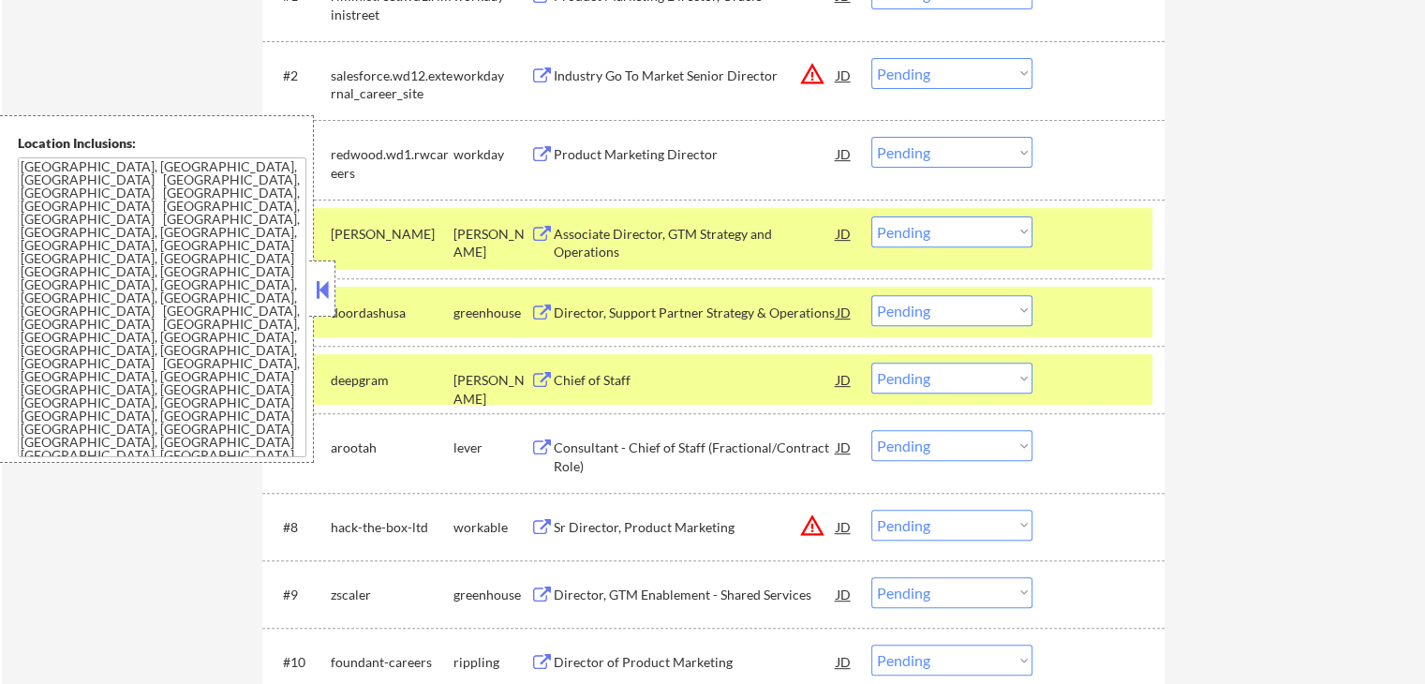
drag, startPoint x: 579, startPoint y: 436, endPoint x: 580, endPoint y: 465, distance: 30.0
click at [580, 435] on div "Consultant - Chief of Staff (Fractional/Contract Role)" at bounding box center [695, 452] width 283 height 45
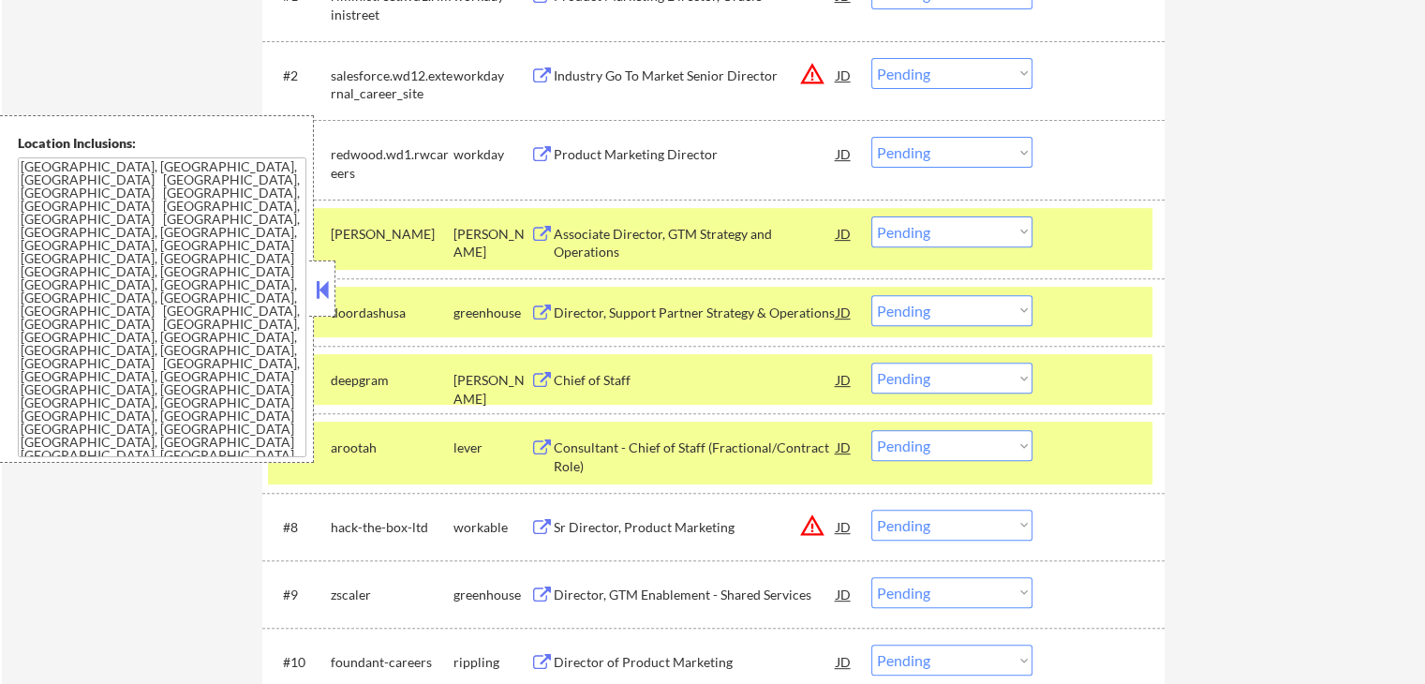
click at [571, 540] on div "Sr Director, Product Marketing" at bounding box center [695, 527] width 283 height 34
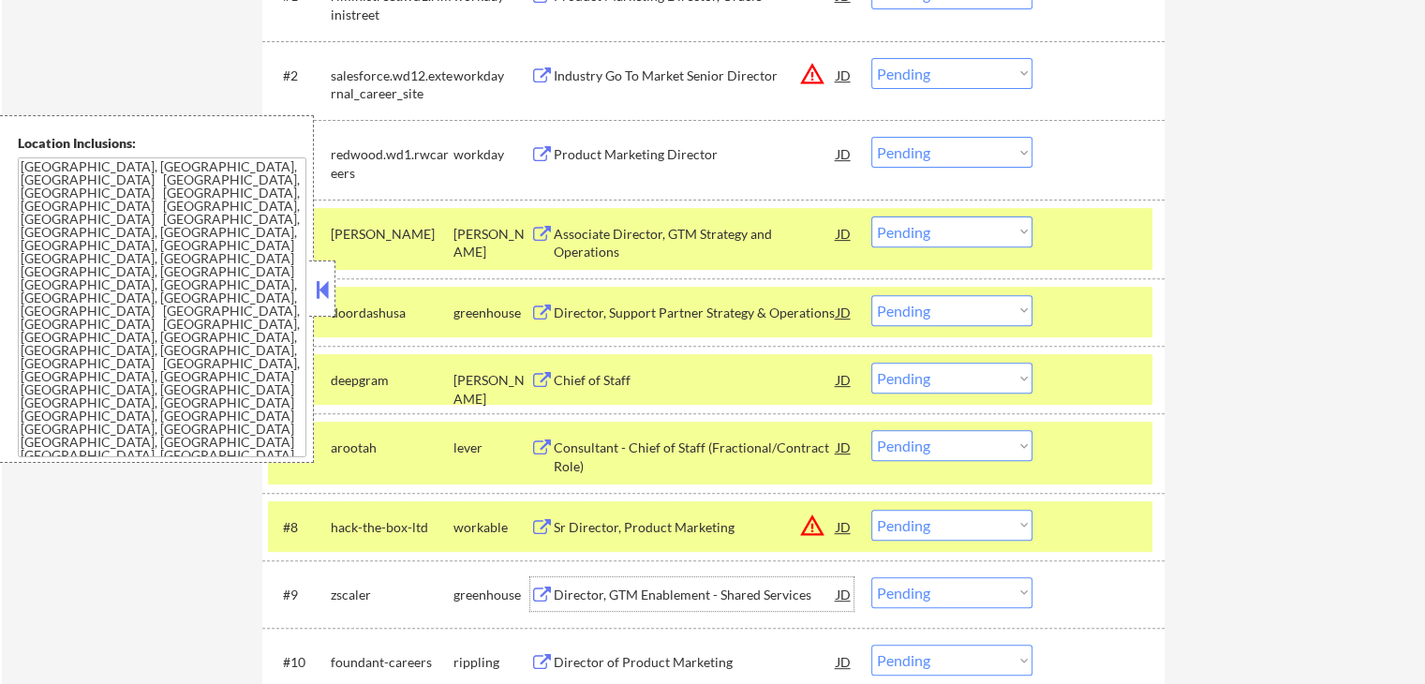
click at [561, 582] on div "Director, GTM Enablement - Shared Services" at bounding box center [695, 594] width 283 height 34
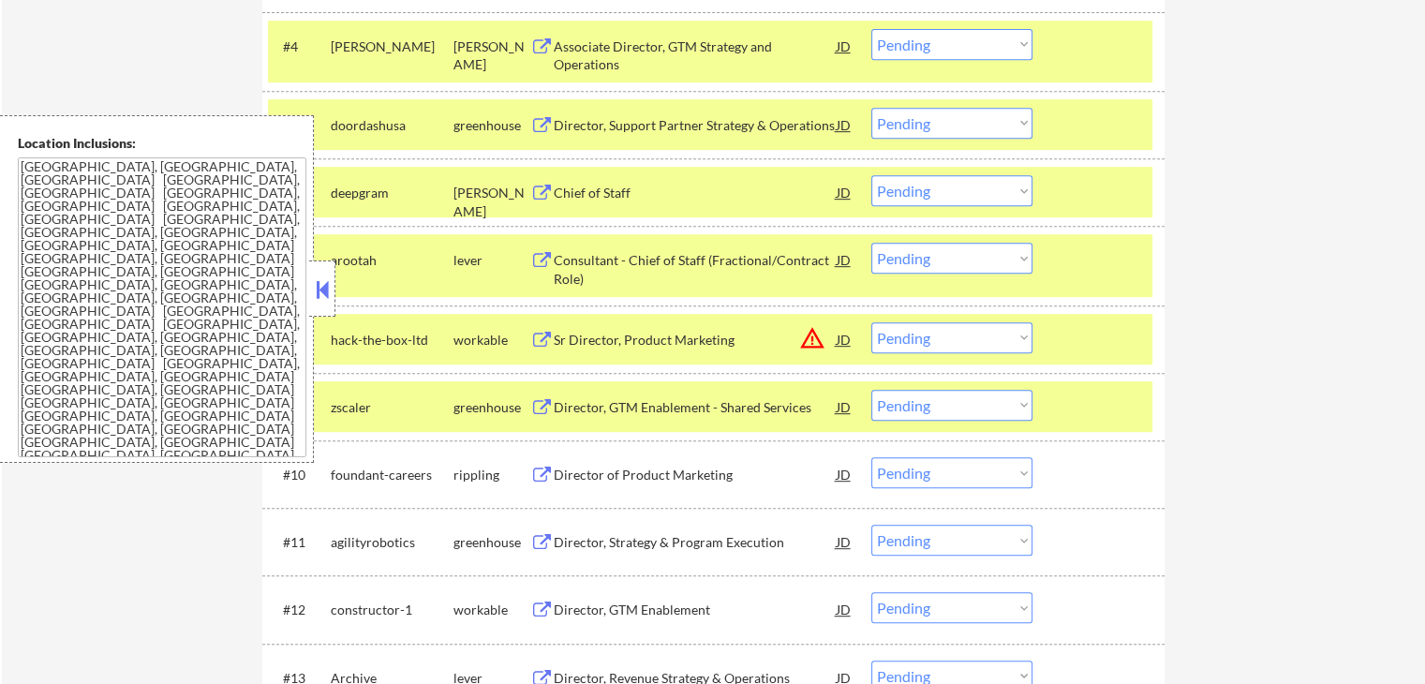
scroll to position [937, 0]
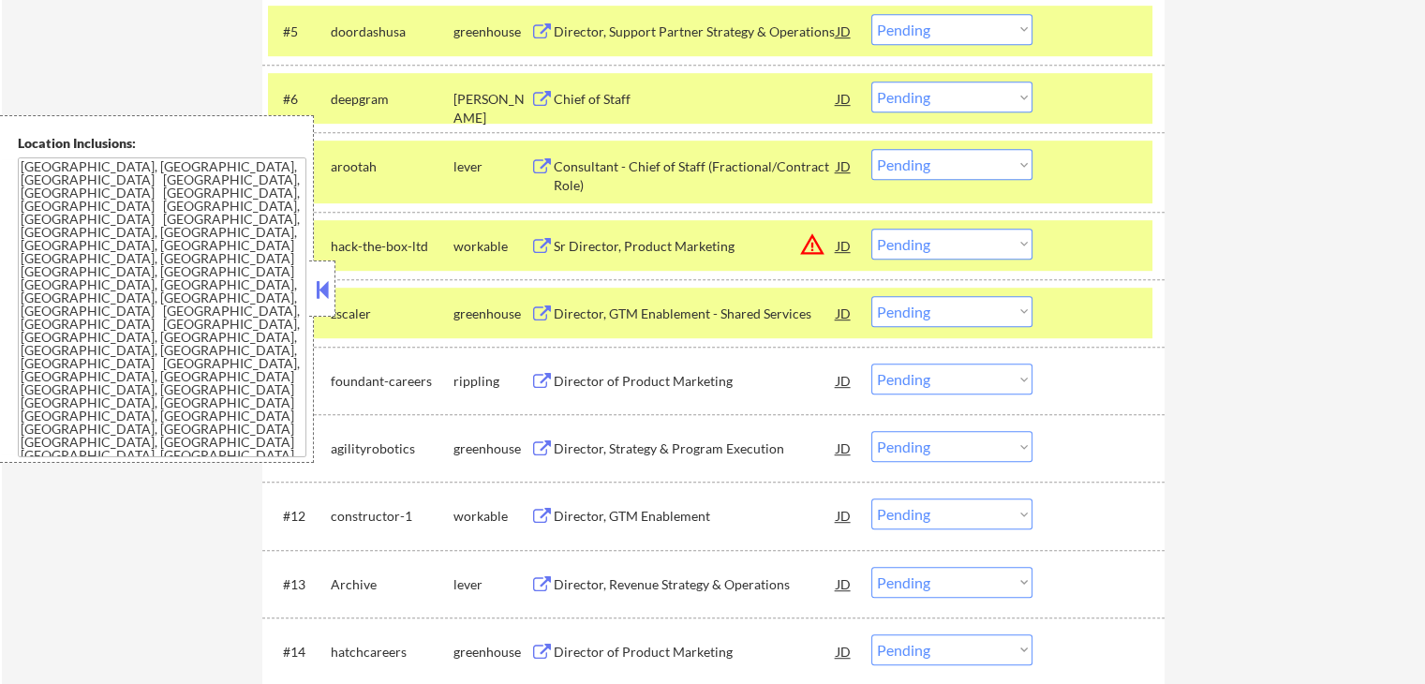
click at [608, 383] on div "Director of Product Marketing" at bounding box center [695, 381] width 283 height 19
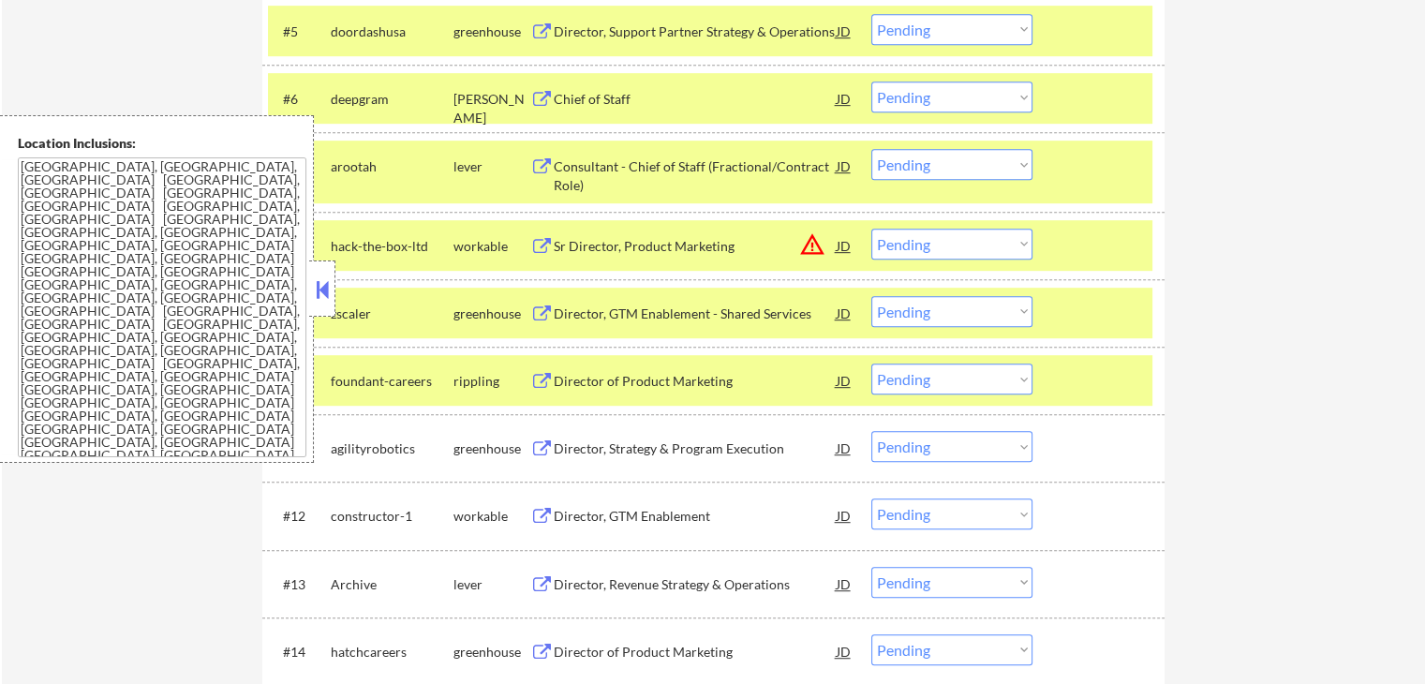
click at [571, 449] on div "Director, Strategy & Program Execution" at bounding box center [695, 448] width 283 height 19
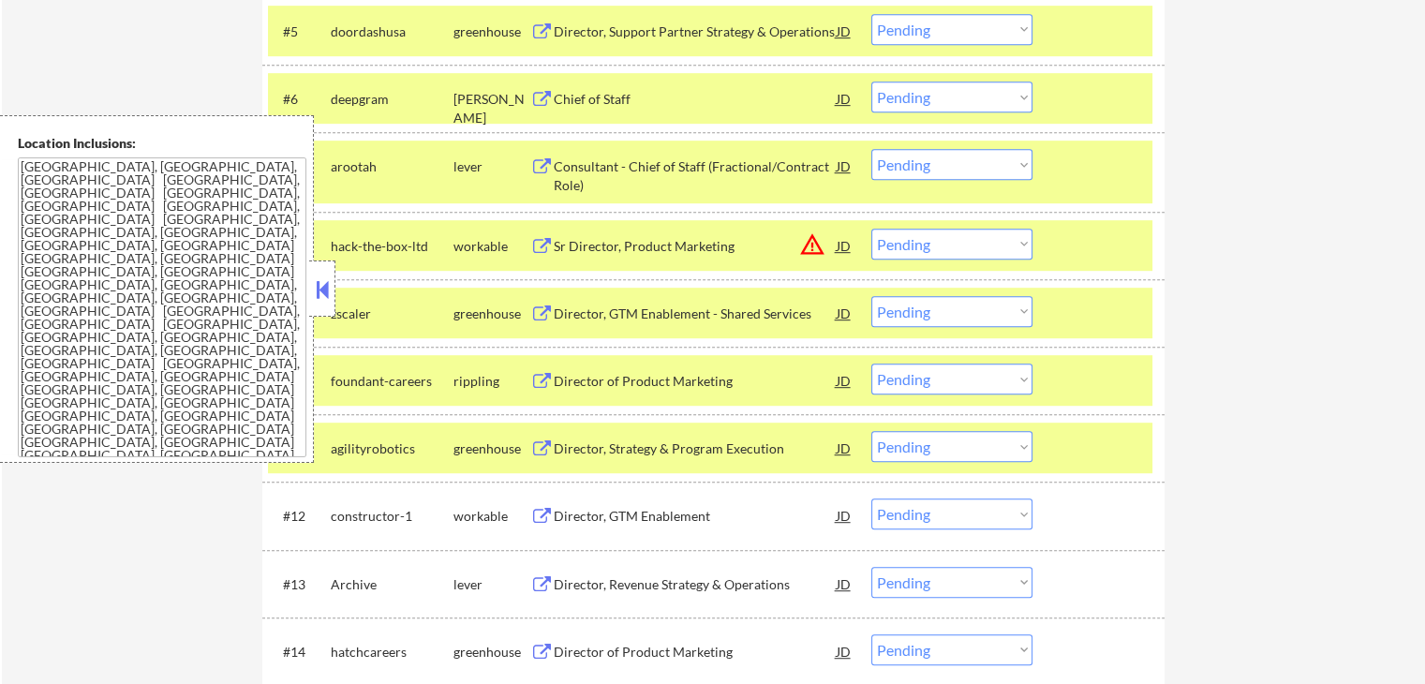
click at [551, 513] on button at bounding box center [541, 517] width 23 height 18
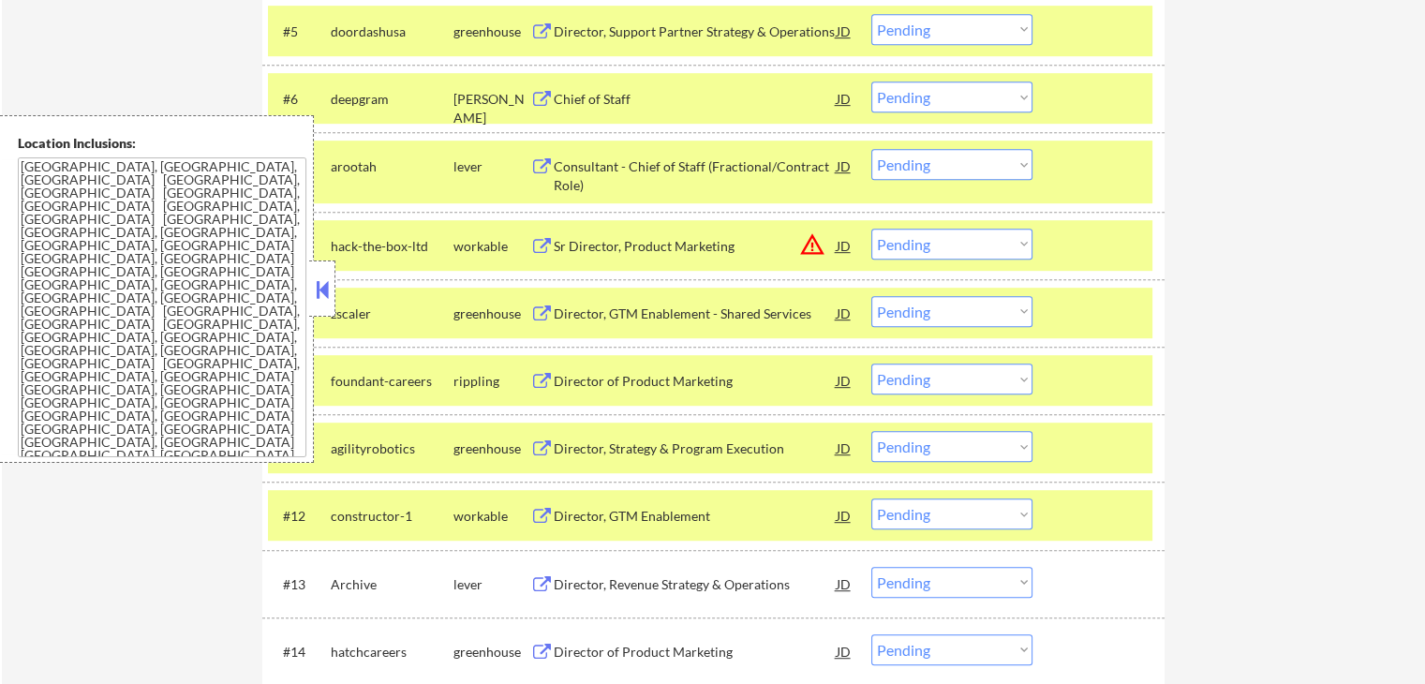
click at [552, 585] on button at bounding box center [541, 585] width 23 height 18
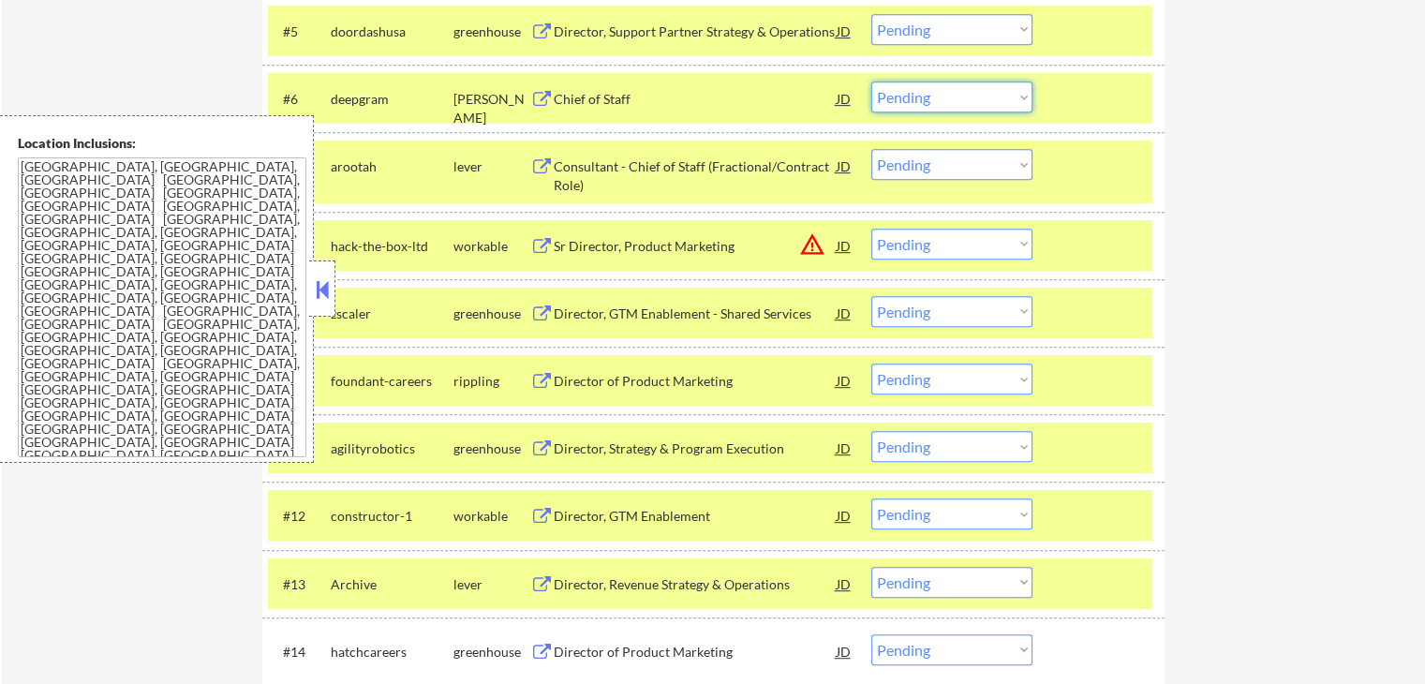
click at [914, 95] on select "Choose an option... Pending Applied Excluded (Questions) Excluded (Expired) Exc…" at bounding box center [951, 96] width 161 height 31
click at [871, 81] on select "Choose an option... Pending Applied Excluded (Questions) Excluded (Expired) Exc…" at bounding box center [951, 96] width 161 height 31
select select ""pending""
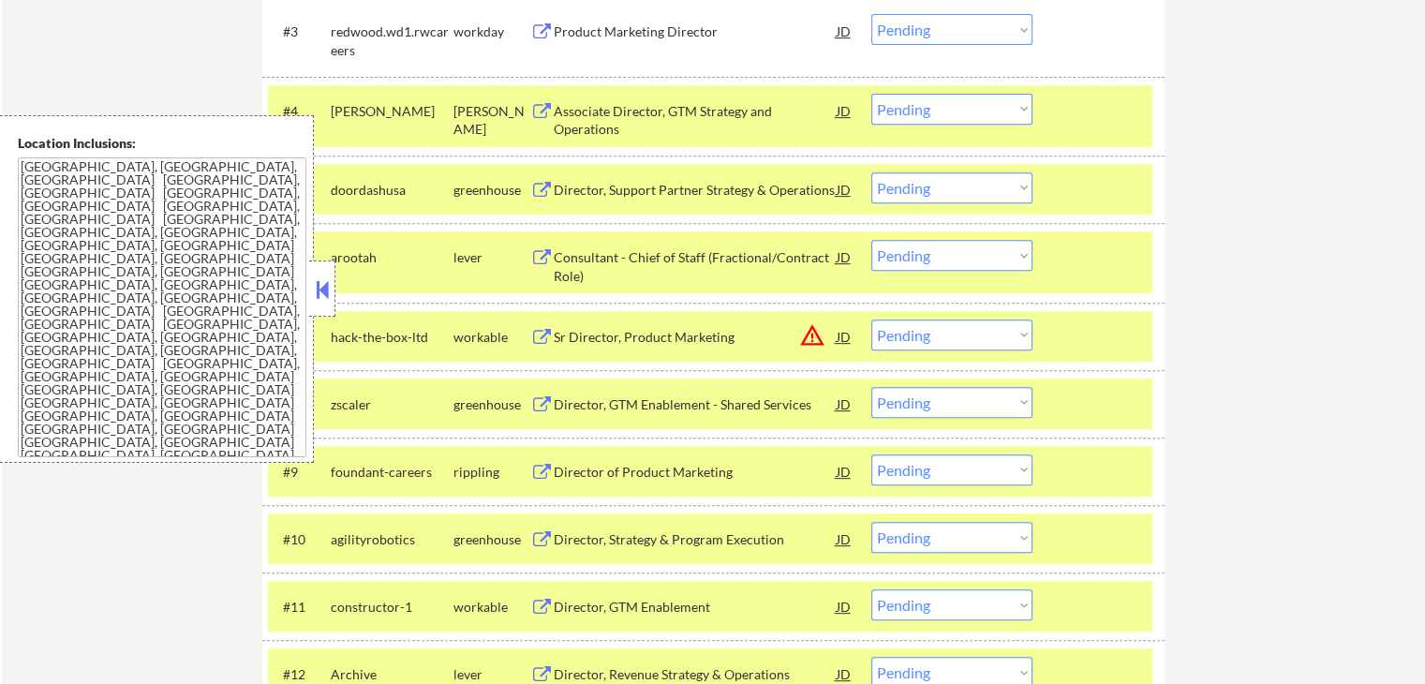
scroll to position [749, 0]
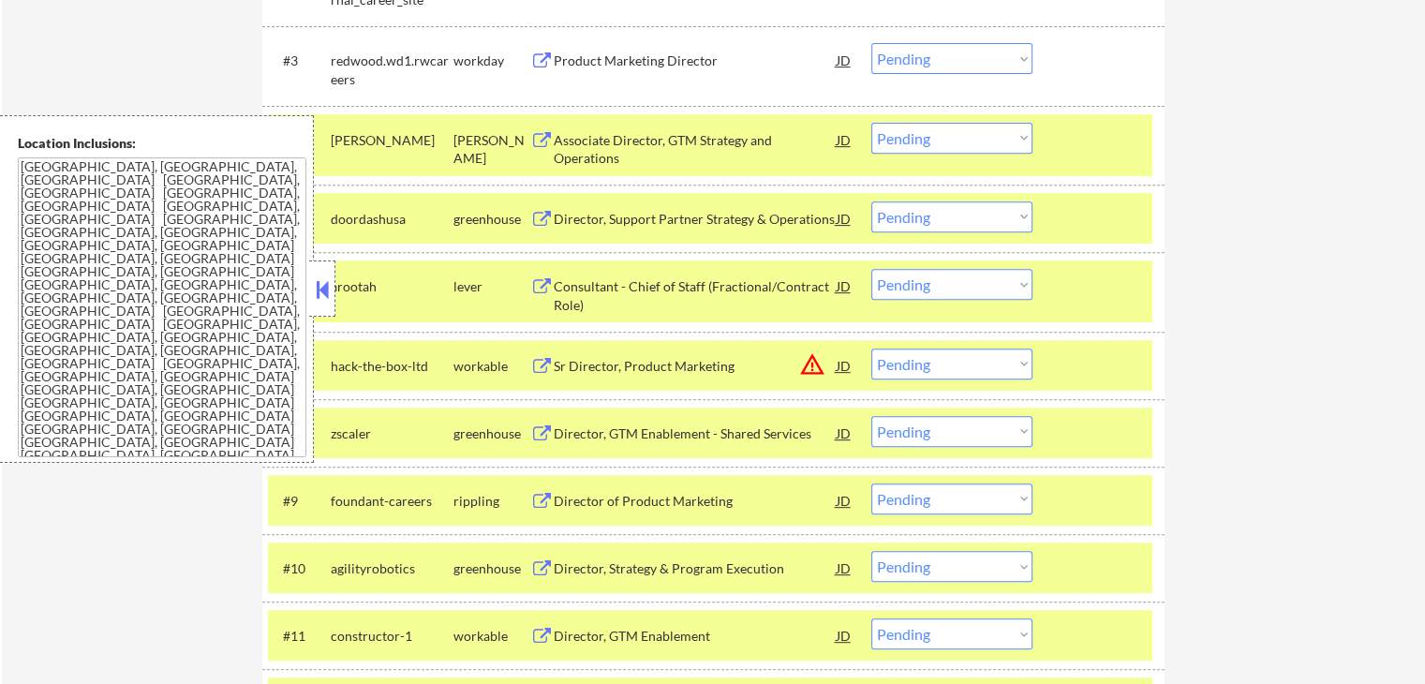
click at [901, 135] on select "Choose an option... Pending Applied Excluded (Questions) Excluded (Expired) Exc…" at bounding box center [951, 138] width 161 height 31
click at [871, 123] on select "Choose an option... Pending Applied Excluded (Questions) Excluded (Expired) Exc…" at bounding box center [951, 138] width 161 height 31
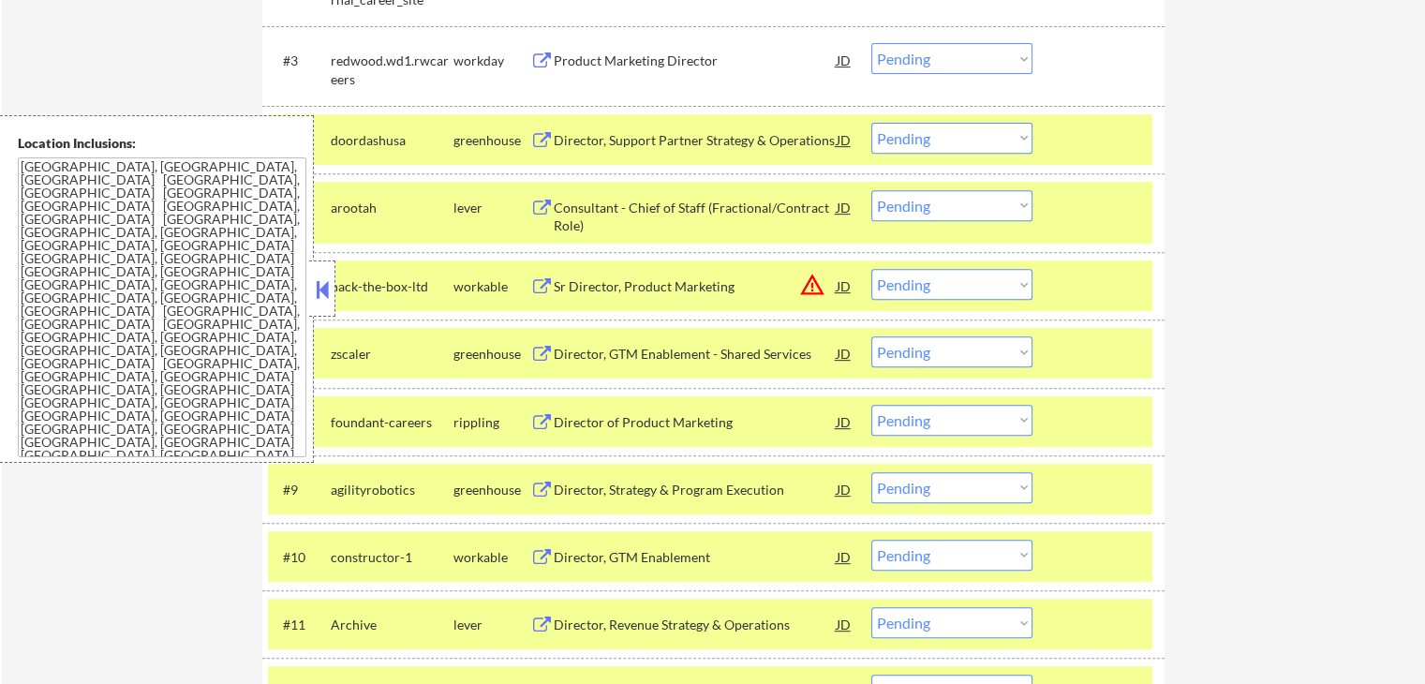
click at [934, 147] on select "Choose an option... Pending Applied Excluded (Questions) Excluded (Expired) Exc…" at bounding box center [951, 138] width 161 height 31
click at [871, 123] on select "Choose an option... Pending Applied Excluded (Questions) Excluded (Expired) Exc…" at bounding box center [951, 138] width 161 height 31
select select ""pending""
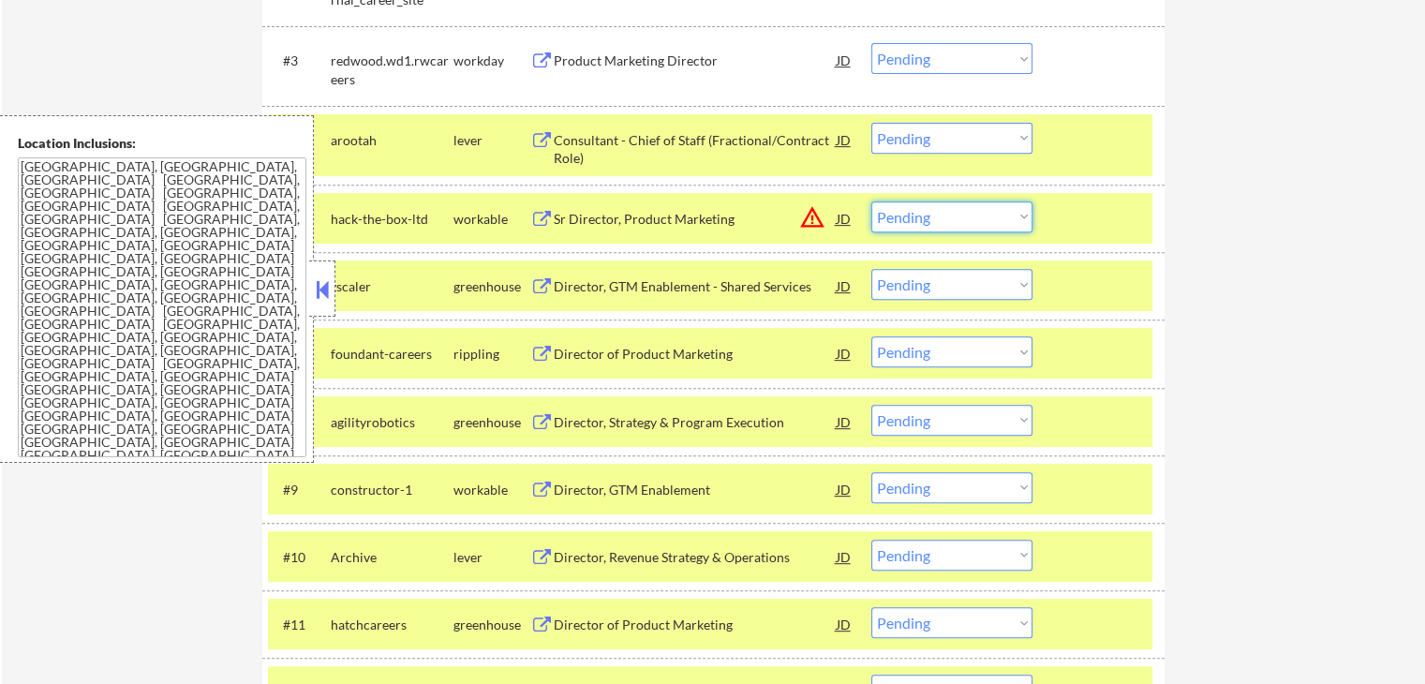
click at [961, 226] on select "Choose an option... Pending Applied Excluded (Questions) Excluded (Expired) Exc…" at bounding box center [951, 216] width 161 height 31
click at [871, 201] on select "Choose an option... Pending Applied Excluded (Questions) Excluded (Expired) Exc…" at bounding box center [951, 216] width 161 height 31
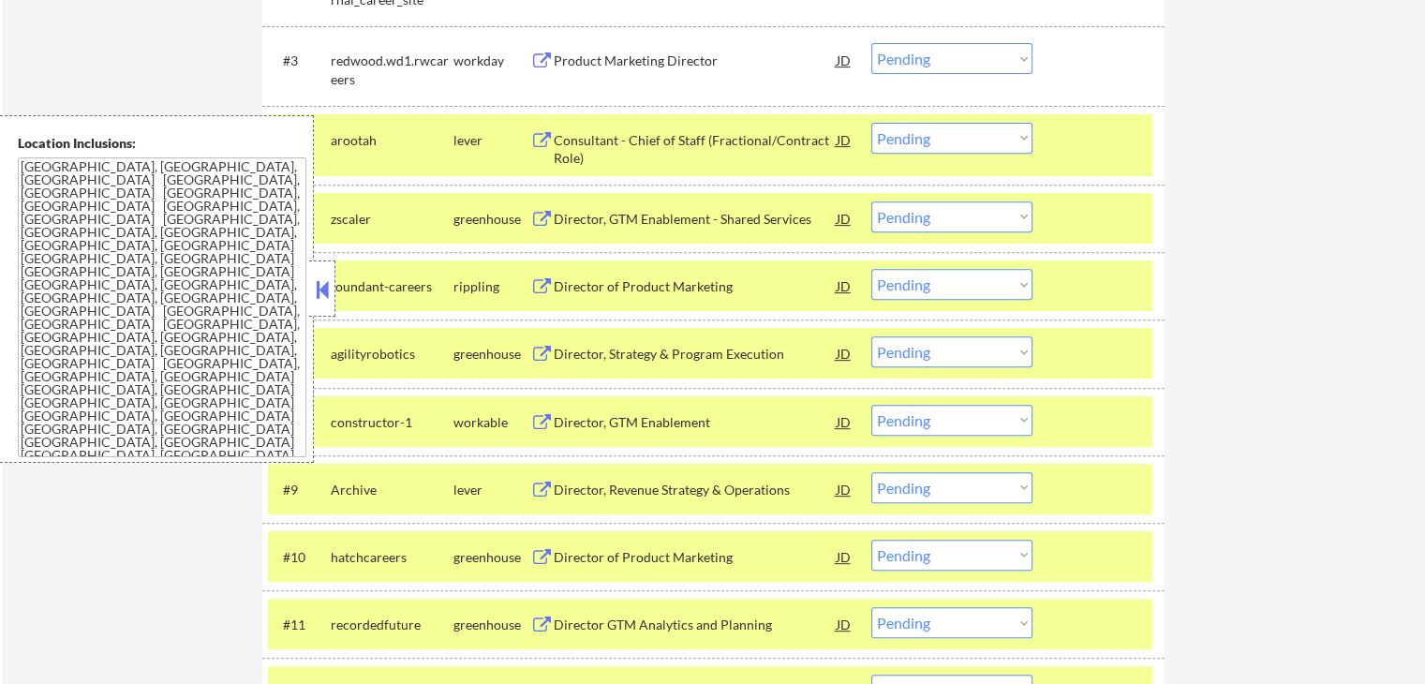
drag, startPoint x: 959, startPoint y: 217, endPoint x: 962, endPoint y: 227, distance: 9.8
click at [959, 217] on select "Choose an option... Pending Applied Excluded (Questions) Excluded (Expired) Exc…" at bounding box center [951, 216] width 161 height 31
click at [871, 201] on select "Choose an option... Pending Applied Excluded (Questions) Excluded (Expired) Exc…" at bounding box center [951, 216] width 161 height 31
select select ""pending""
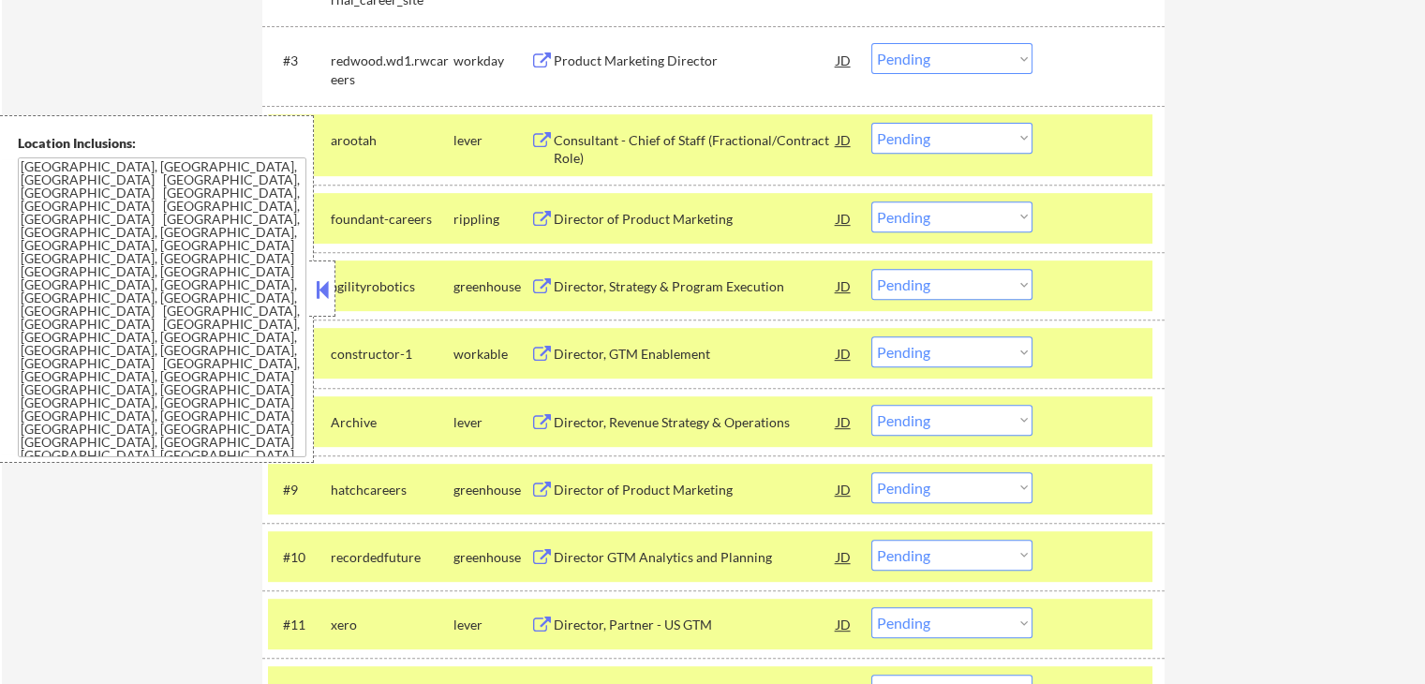
click at [931, 140] on select "Choose an option... Pending Applied Excluded (Questions) Excluded (Expired) Exc…" at bounding box center [951, 138] width 161 height 31
click at [871, 123] on select "Choose an option... Pending Applied Excluded (Questions) Excluded (Expired) Exc…" at bounding box center [951, 138] width 161 height 31
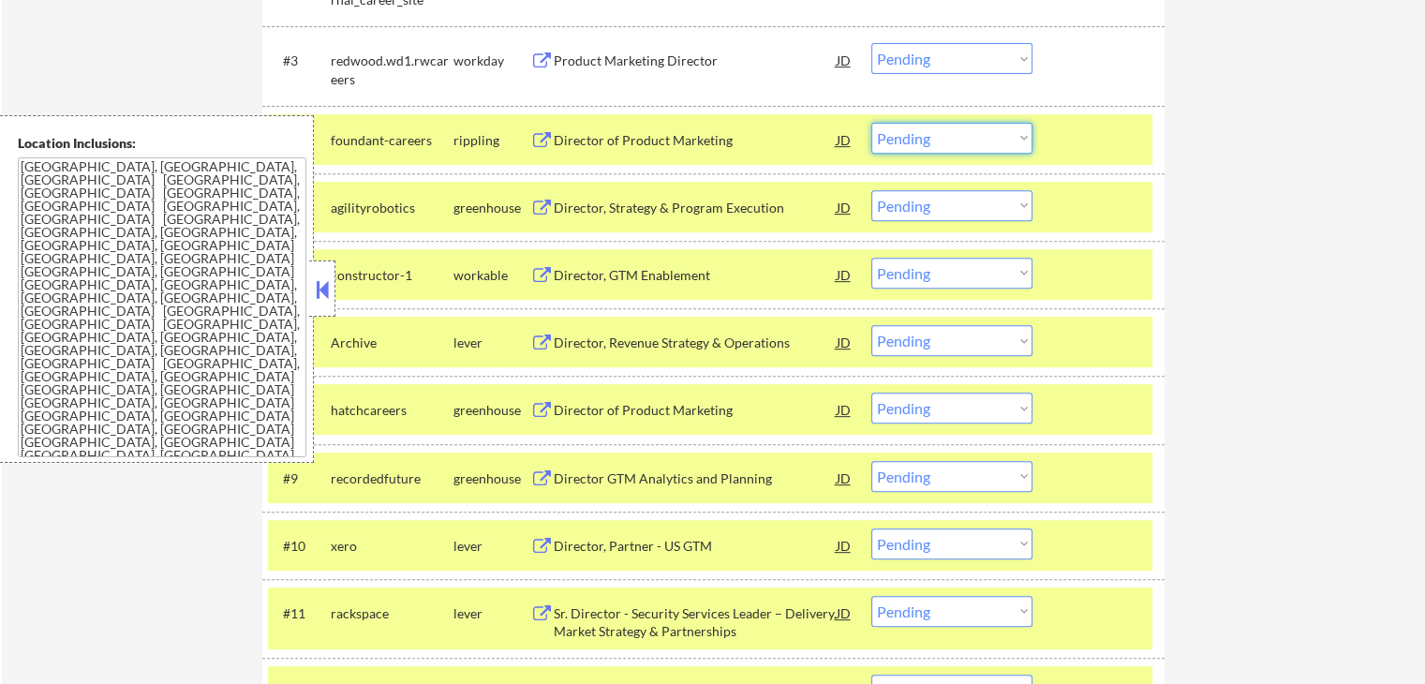
click at [908, 130] on select "Choose an option... Pending Applied Excluded (Questions) Excluded (Expired) Exc…" at bounding box center [951, 138] width 161 height 31
click at [871, 123] on select "Choose an option... Pending Applied Excluded (Questions) Excluded (Expired) Exc…" at bounding box center [951, 138] width 161 height 31
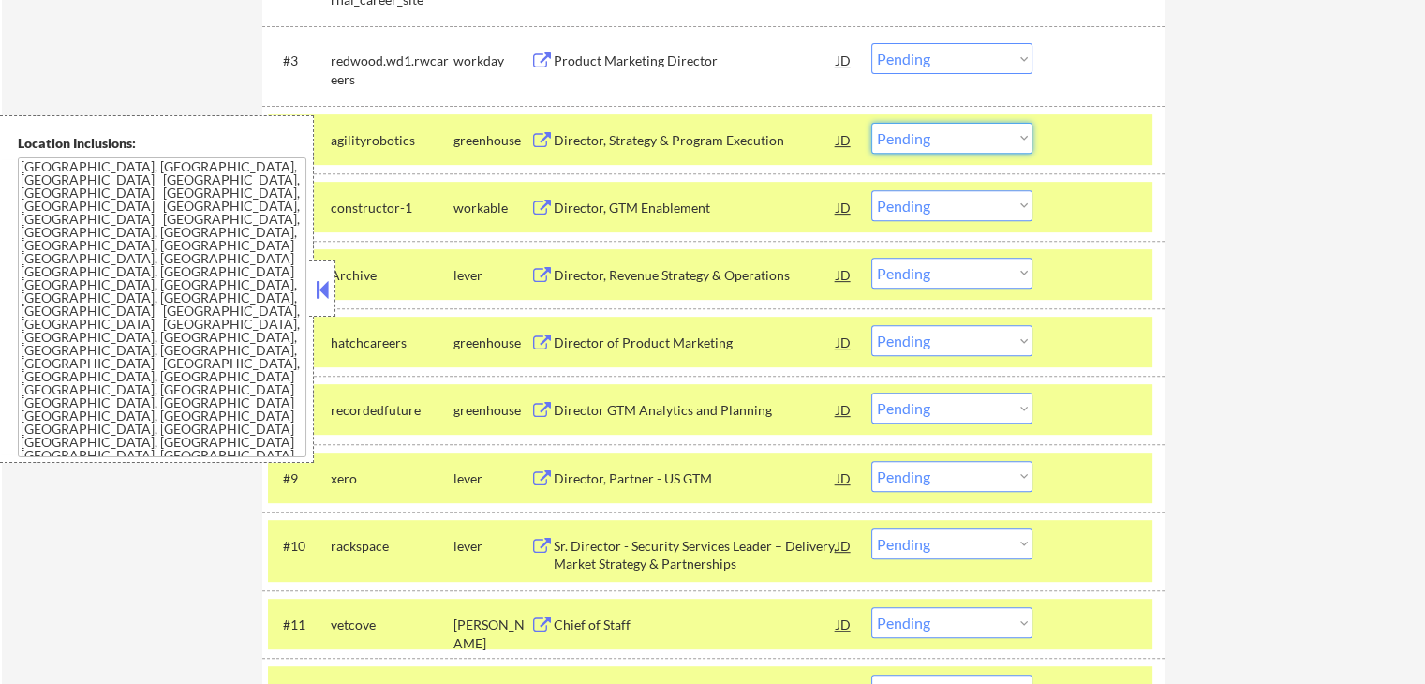
click at [910, 149] on select "Choose an option... Pending Applied Excluded (Questions) Excluded (Expired) Exc…" at bounding box center [951, 138] width 161 height 31
click at [871, 123] on select "Choose an option... Pending Applied Excluded (Questions) Excluded (Expired) Exc…" at bounding box center [951, 138] width 161 height 31
select select ""pending""
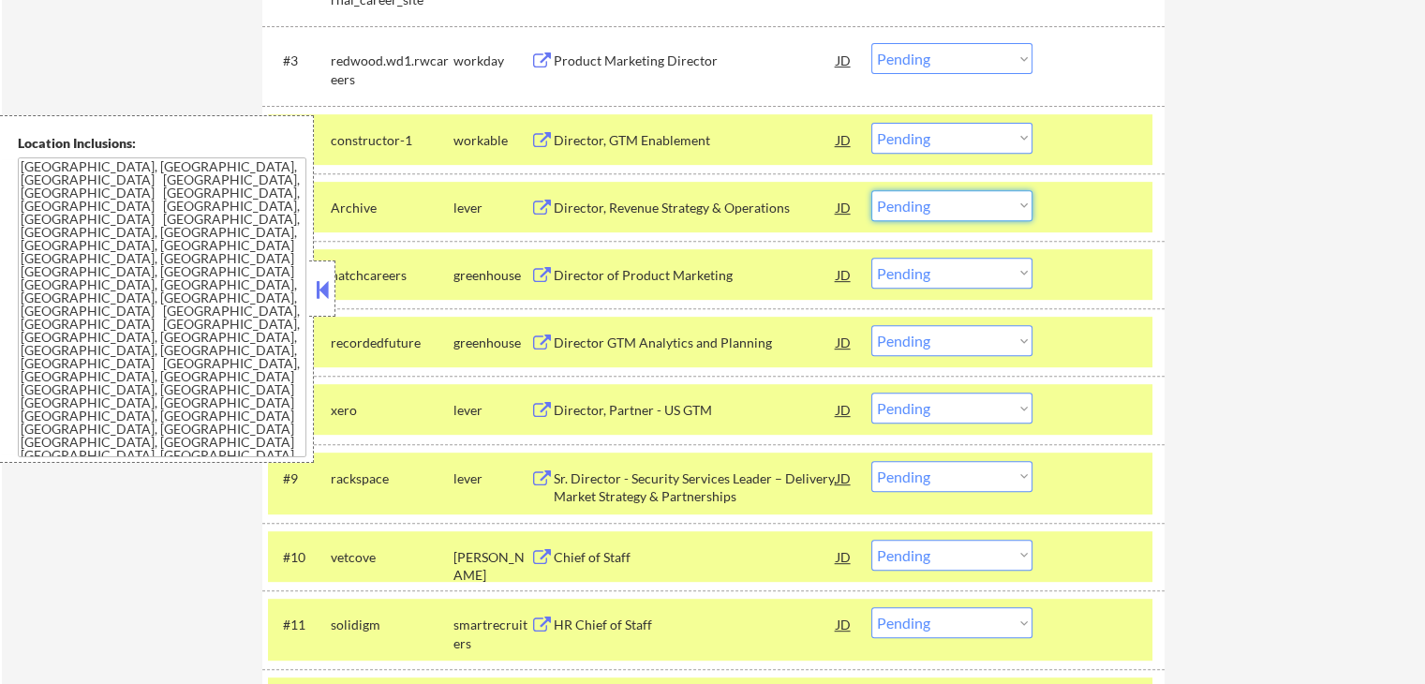
drag, startPoint x: 934, startPoint y: 205, endPoint x: 940, endPoint y: 218, distance: 14.7
click at [936, 205] on select "Choose an option... Pending Applied Excluded (Questions) Excluded (Expired) Exc…" at bounding box center [951, 205] width 161 height 31
click at [871, 190] on select "Choose an option... Pending Applied Excluded (Questions) Excluded (Expired) Exc…" at bounding box center [951, 205] width 161 height 31
select select ""pending""
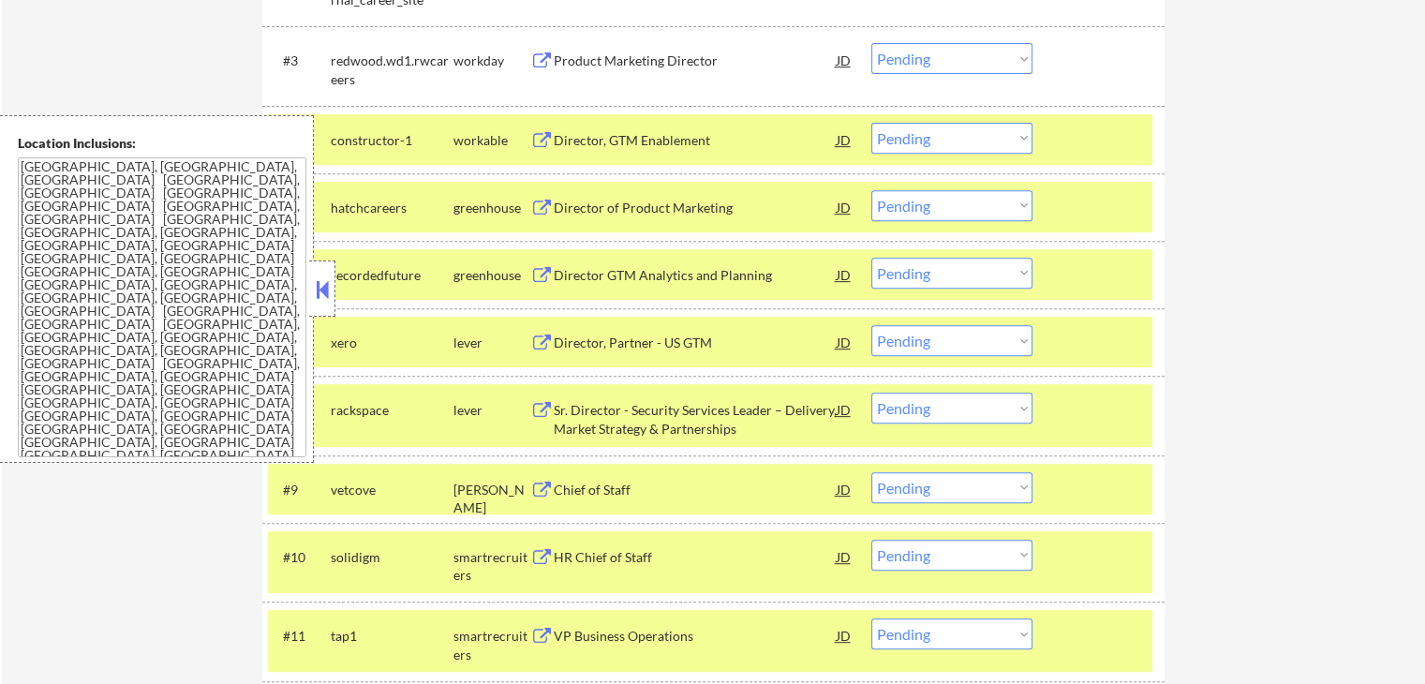
click at [937, 143] on select "Choose an option... Pending Applied Excluded (Questions) Excluded (Expired) Exc…" at bounding box center [951, 138] width 161 height 31
click at [871, 123] on select "Choose an option... Pending Applied Excluded (Questions) Excluded (Expired) Exc…" at bounding box center [951, 138] width 161 height 31
select select ""pending""
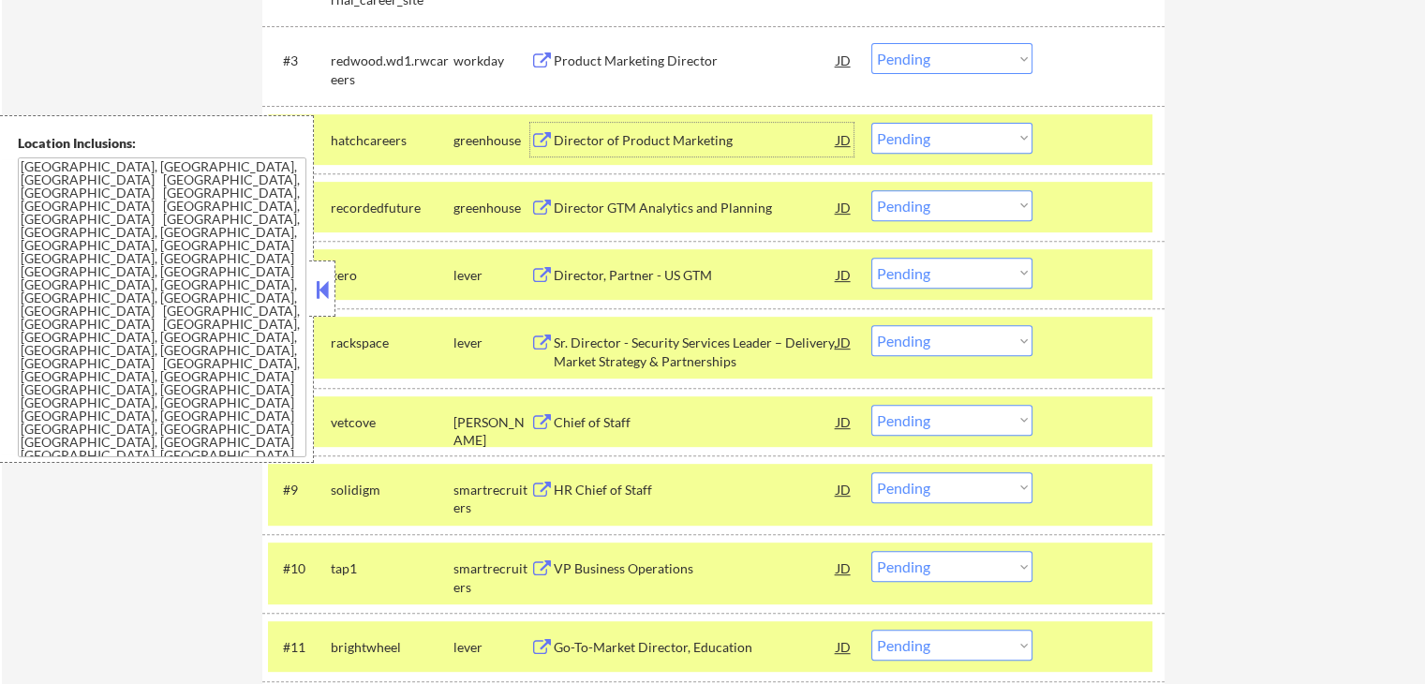
click at [588, 131] on div "Director of Product Marketing" at bounding box center [695, 140] width 283 height 19
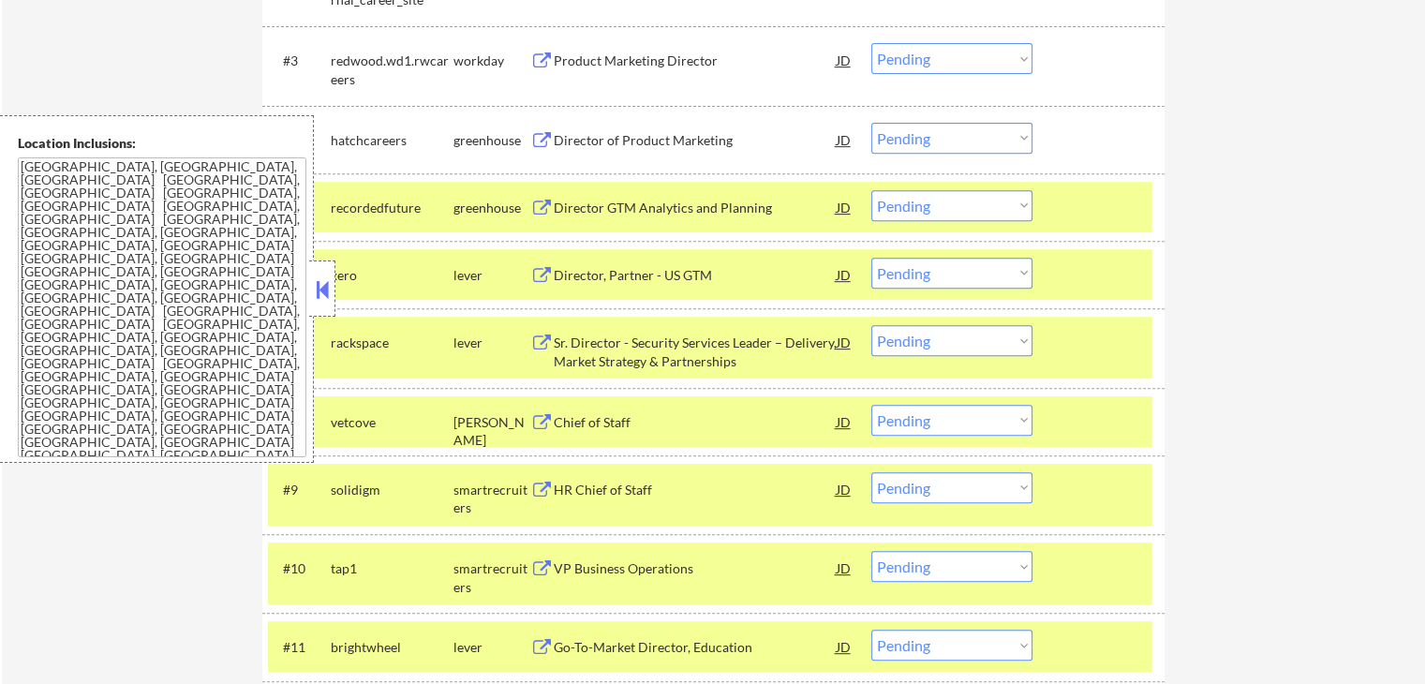
click at [588, 202] on div "Director GTM Analytics and Planning" at bounding box center [695, 208] width 283 height 19
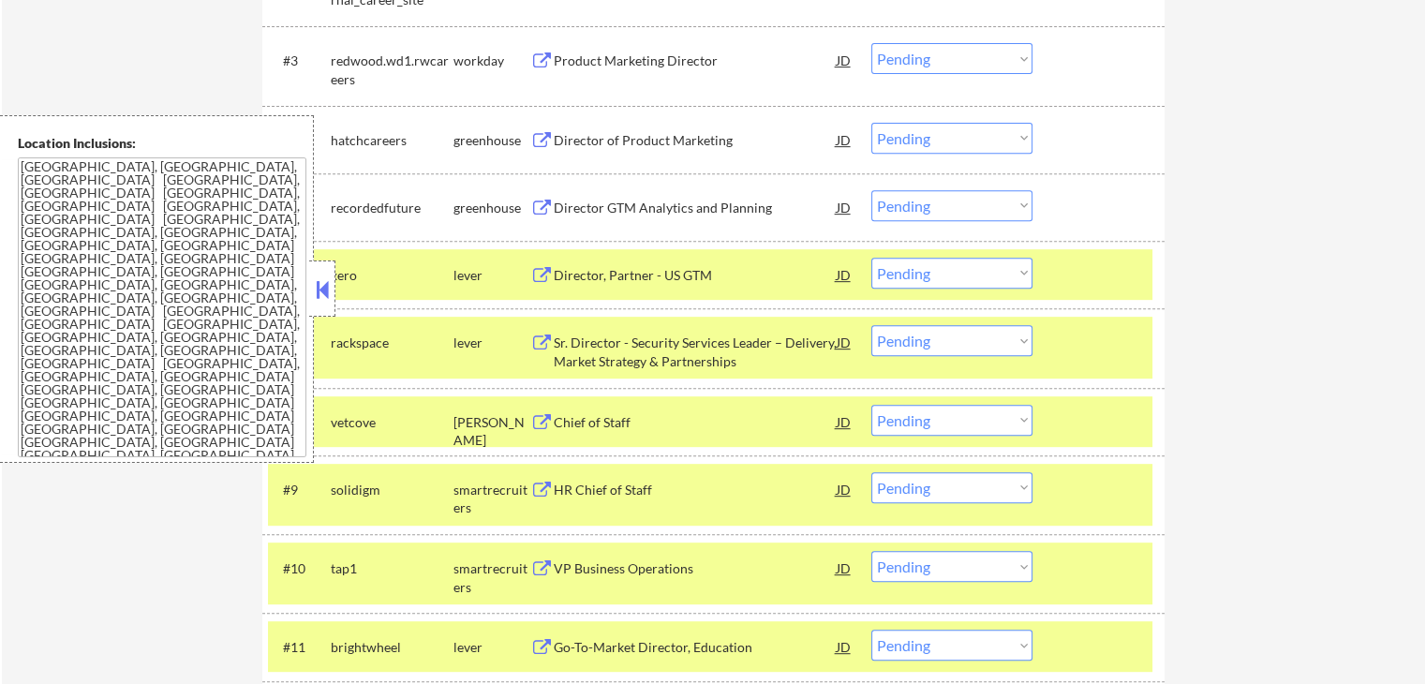
click at [583, 253] on div "#6 xero lever Director, Partner - US GTM JD warning_amber Choose an option... P…" at bounding box center [710, 274] width 884 height 51
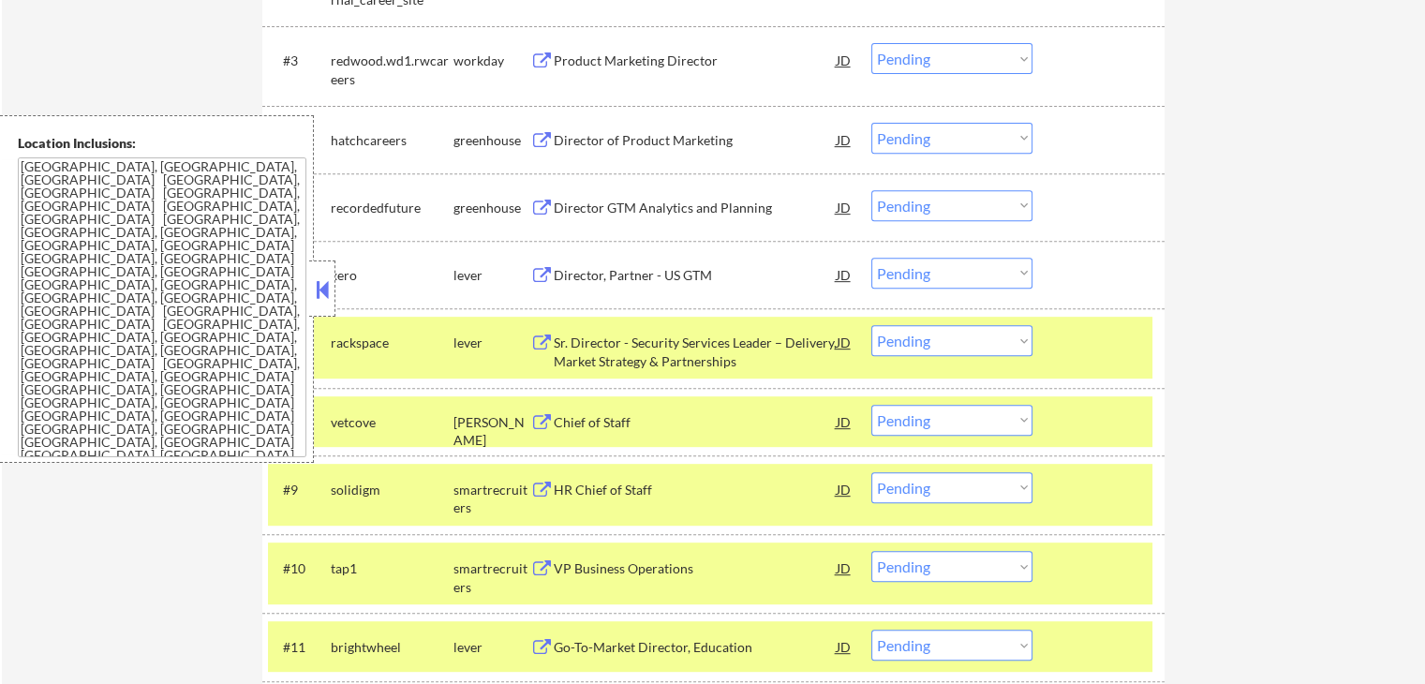
click at [583, 271] on div "Director, Partner - US GTM" at bounding box center [695, 275] width 283 height 19
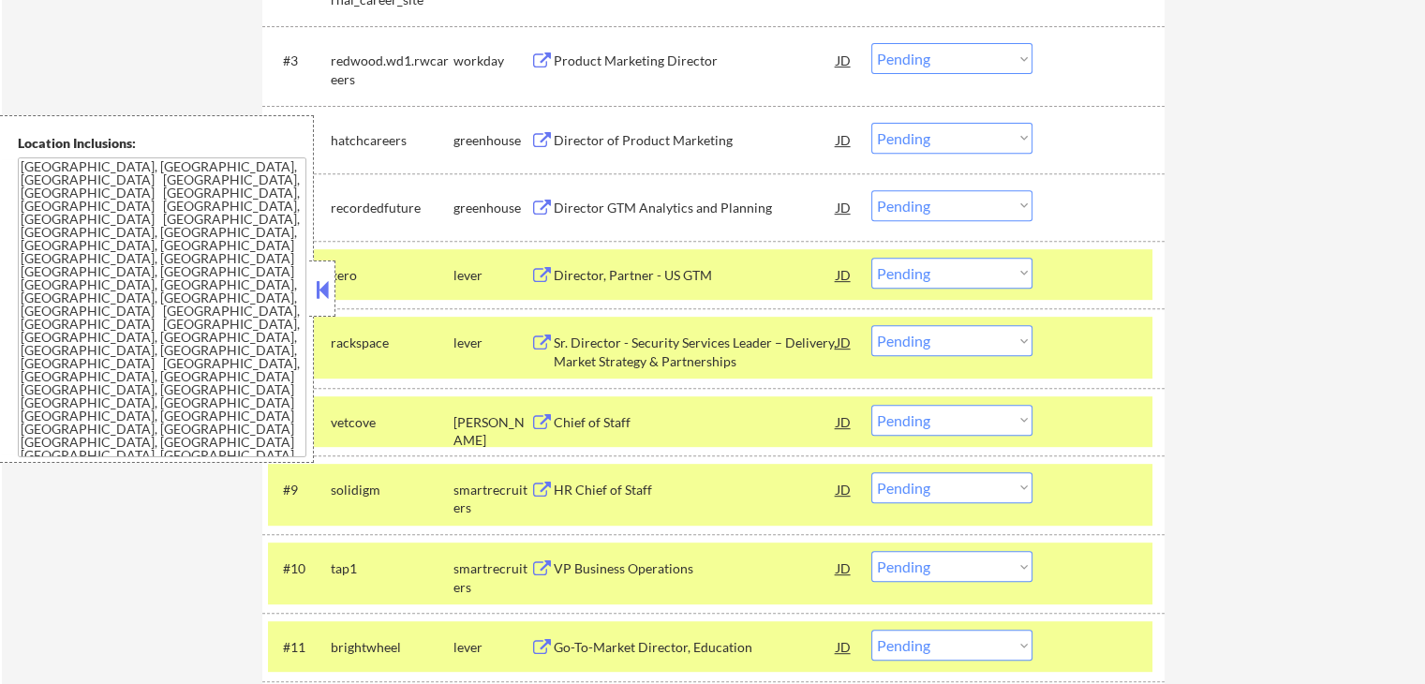
click at [576, 344] on div "Sr. Director - Security Services Leader – Delivery, Market Strategy & Partnersh…" at bounding box center [695, 351] width 283 height 37
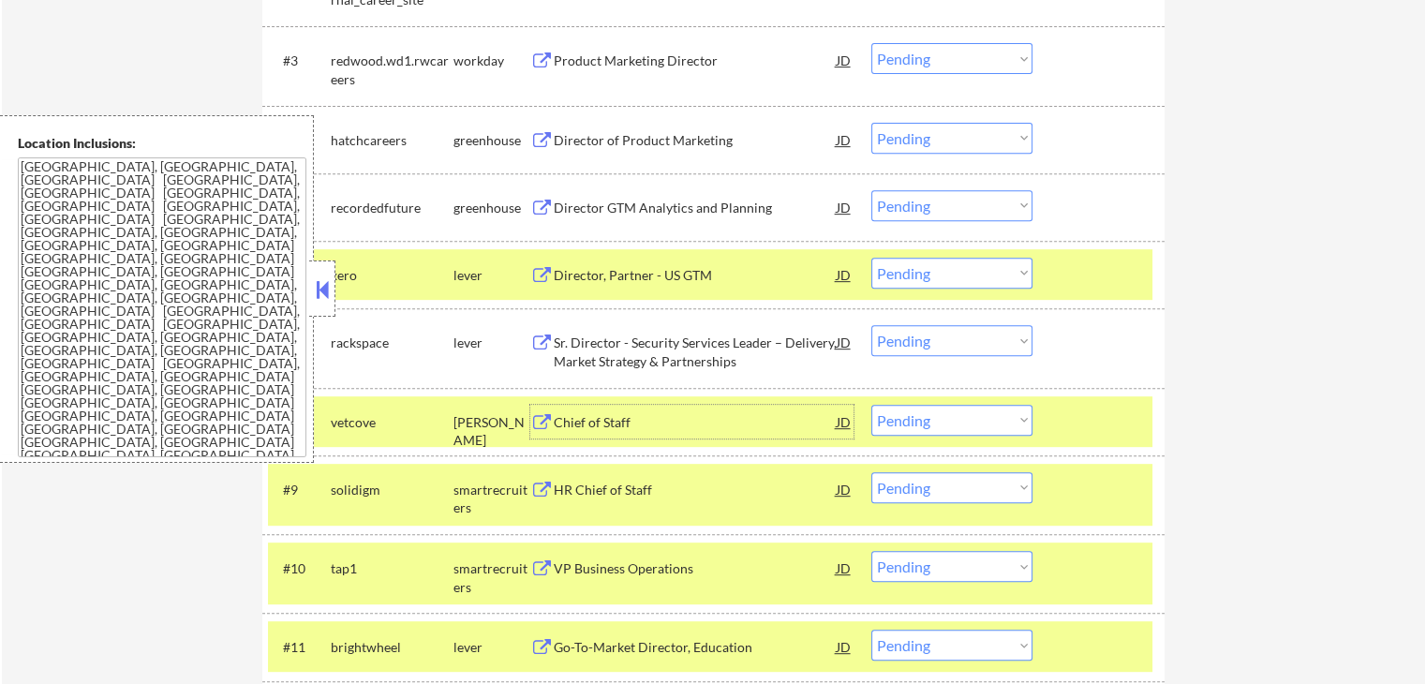
click at [576, 417] on div "Chief of Staff" at bounding box center [695, 422] width 283 height 19
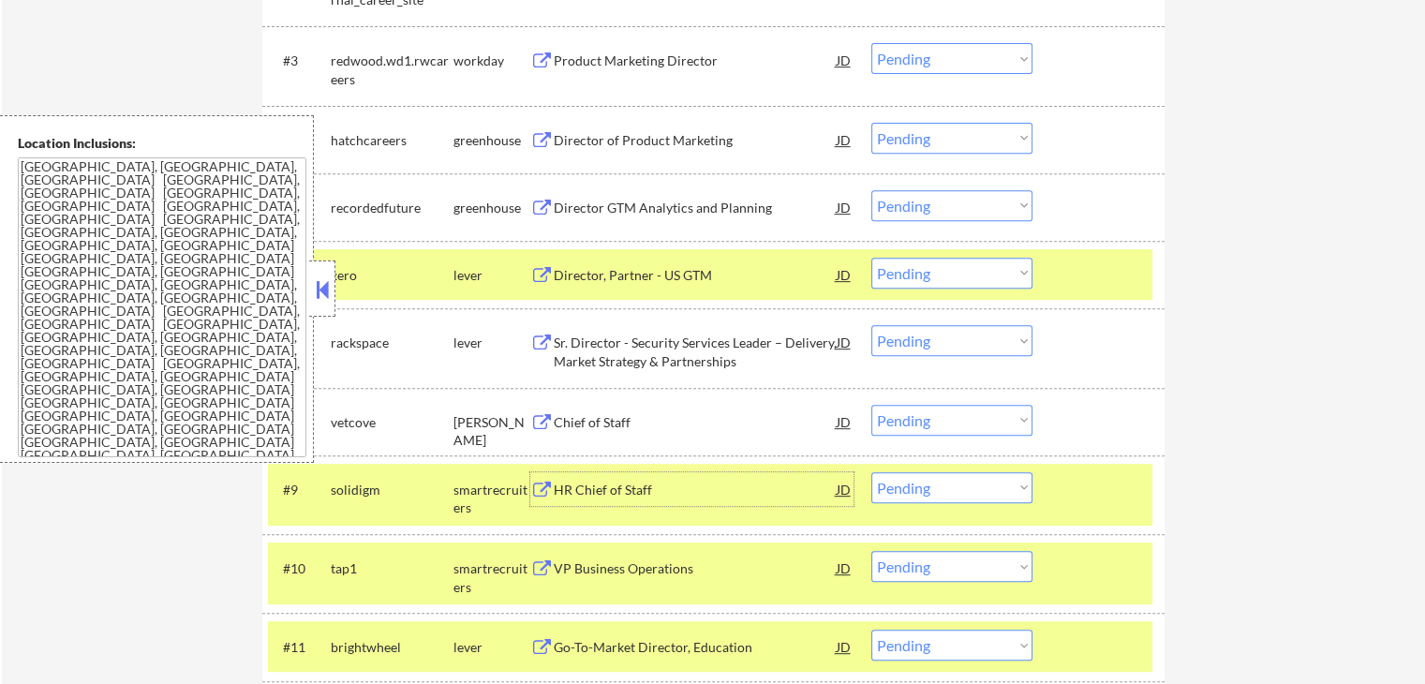
click at [571, 483] on div "HR Chief of Staff" at bounding box center [695, 489] width 283 height 19
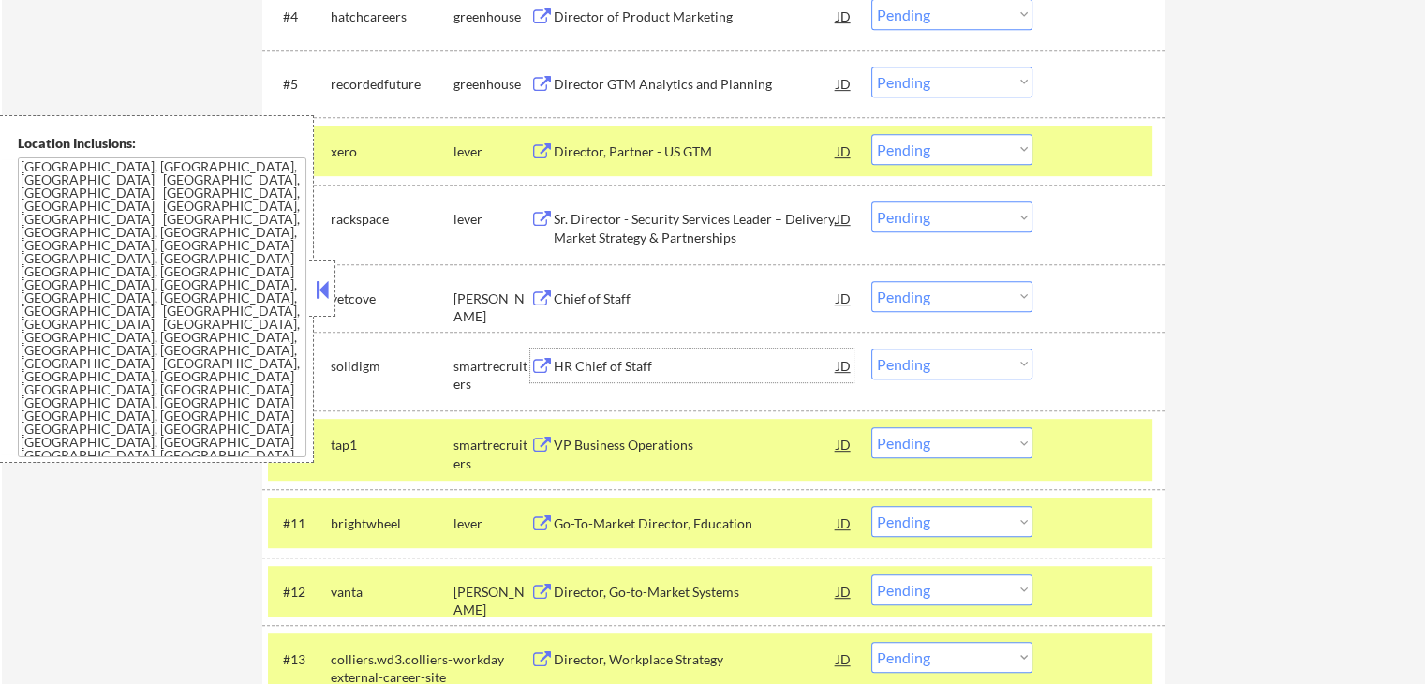
scroll to position [843, 0]
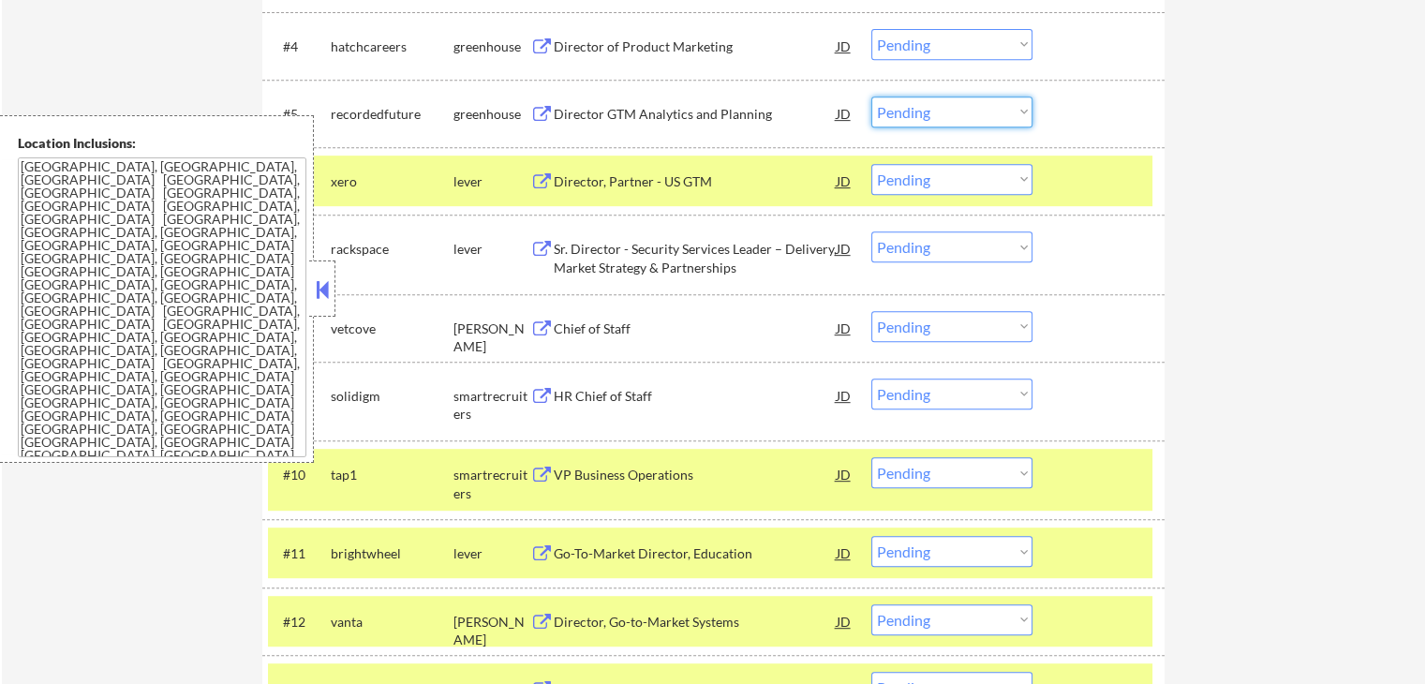
click at [957, 110] on select "Choose an option... Pending Applied Excluded (Questions) Excluded (Expired) Exc…" at bounding box center [951, 111] width 161 height 31
click at [871, 96] on select "Choose an option... Pending Applied Excluded (Questions) Excluded (Expired) Exc…" at bounding box center [951, 111] width 161 height 31
select select ""pending""
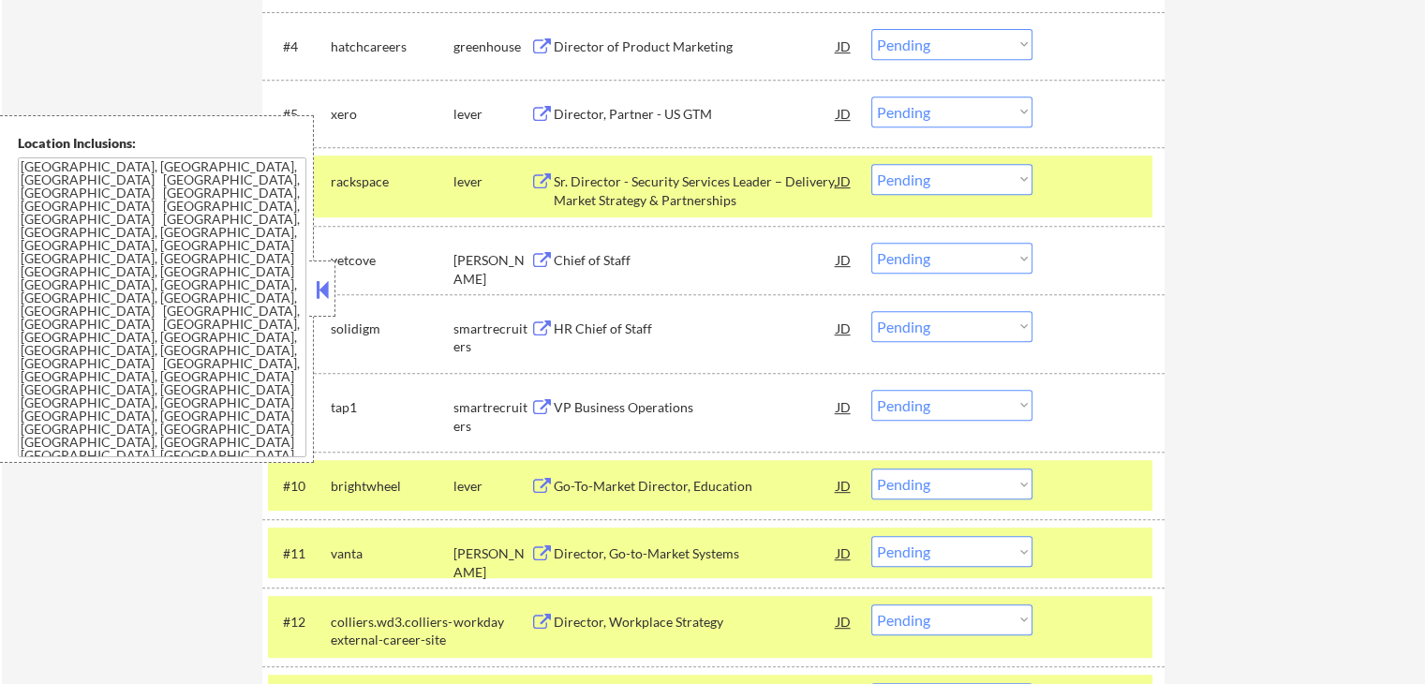
click at [925, 257] on select "Choose an option... Pending Applied Excluded (Questions) Excluded (Expired) Exc…" at bounding box center [951, 258] width 161 height 31
click at [871, 243] on select "Choose an option... Pending Applied Excluded (Questions) Excluded (Expired) Exc…" at bounding box center [951, 258] width 161 height 31
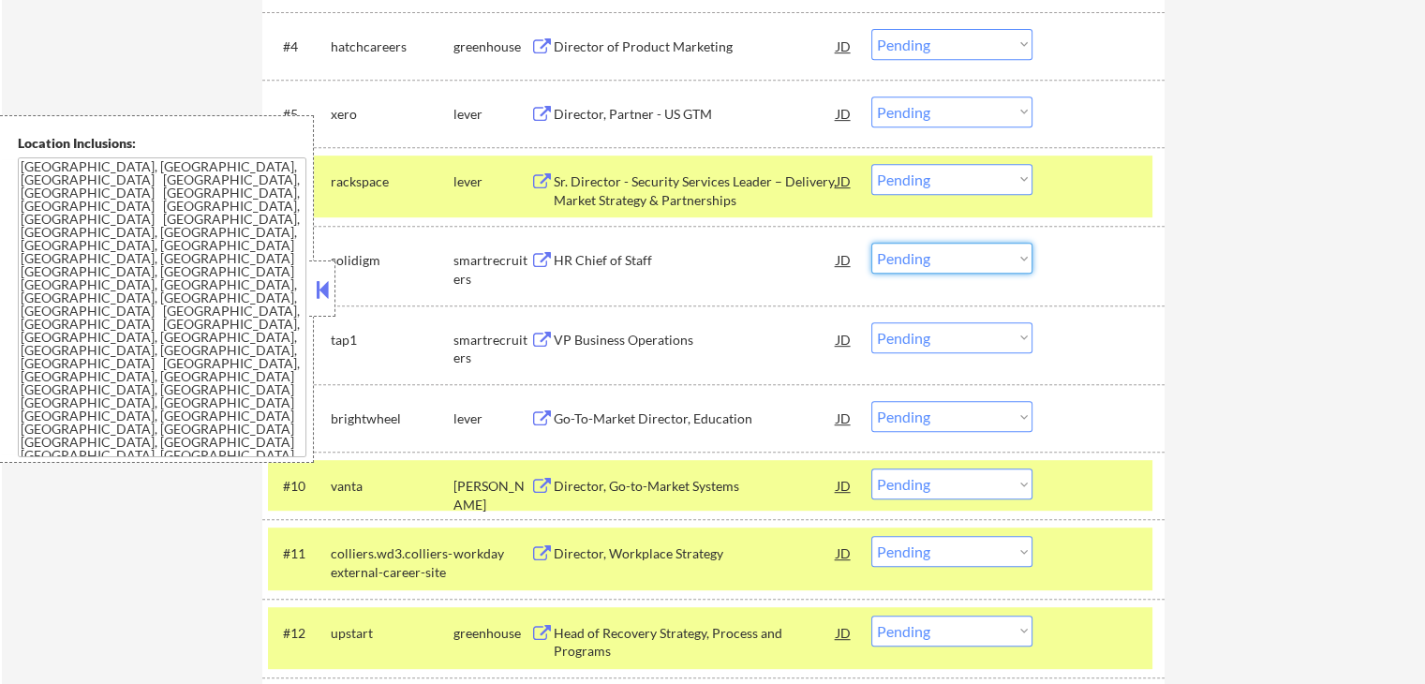
click at [937, 252] on select "Choose an option... Pending Applied Excluded (Questions) Excluded (Expired) Exc…" at bounding box center [951, 258] width 161 height 31
click at [871, 243] on select "Choose an option... Pending Applied Excluded (Questions) Excluded (Expired) Exc…" at bounding box center [951, 258] width 161 height 31
select select ""pending""
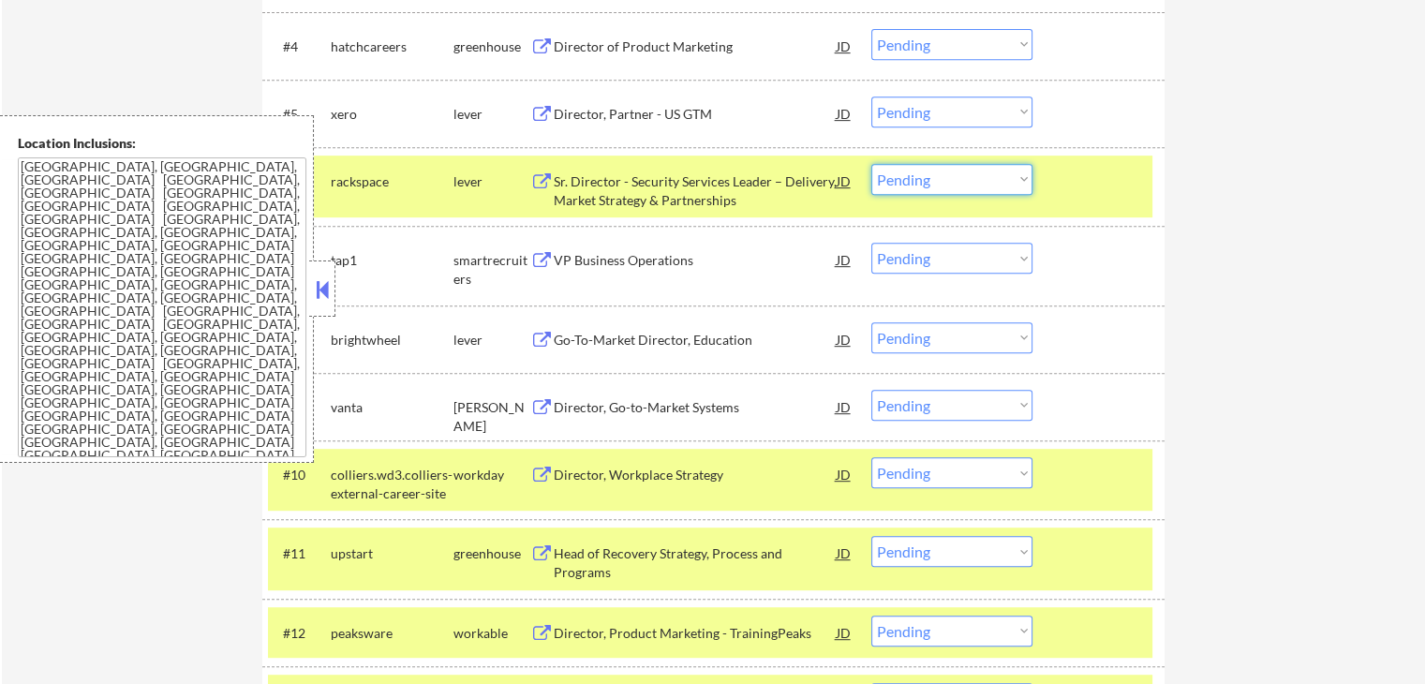
click at [952, 177] on select "Choose an option... Pending Applied Excluded (Questions) Excluded (Expired) Exc…" at bounding box center [951, 179] width 161 height 31
click at [871, 164] on select "Choose an option... Pending Applied Excluded (Questions) Excluded (Expired) Exc…" at bounding box center [951, 179] width 161 height 31
select select ""pending""
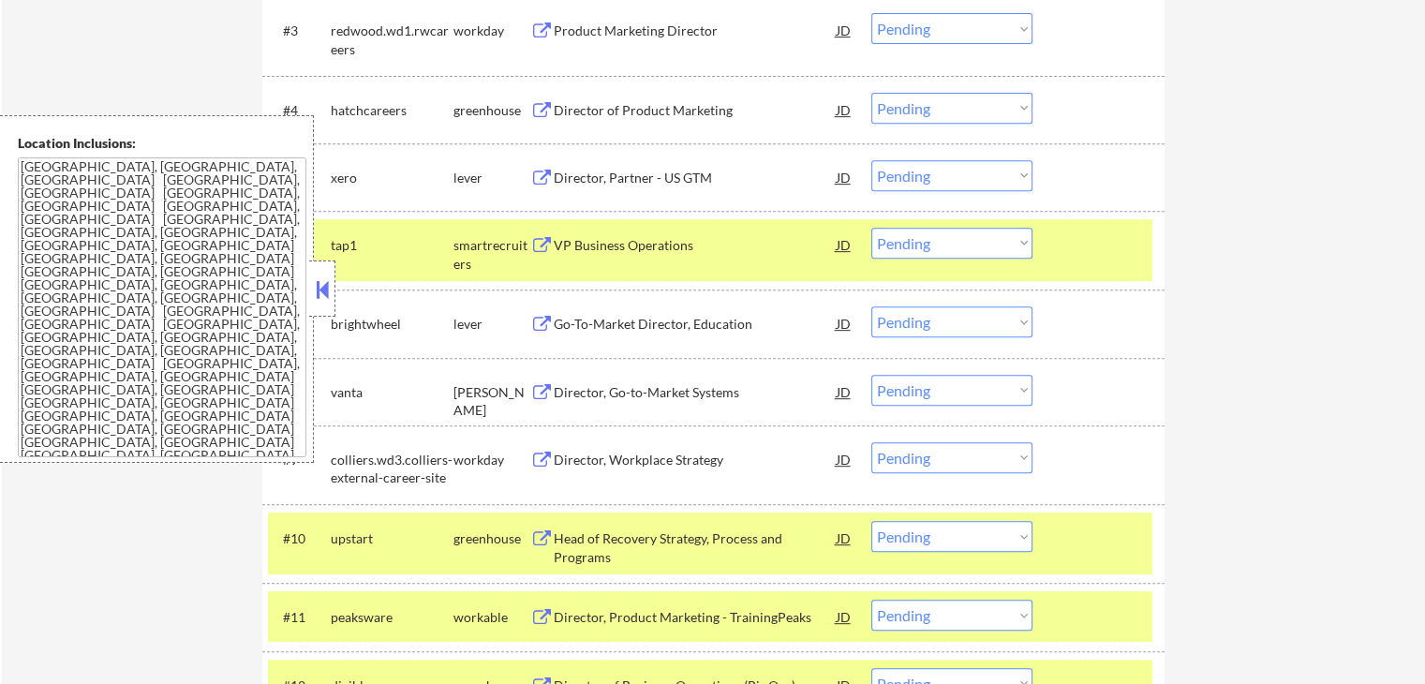
scroll to position [749, 0]
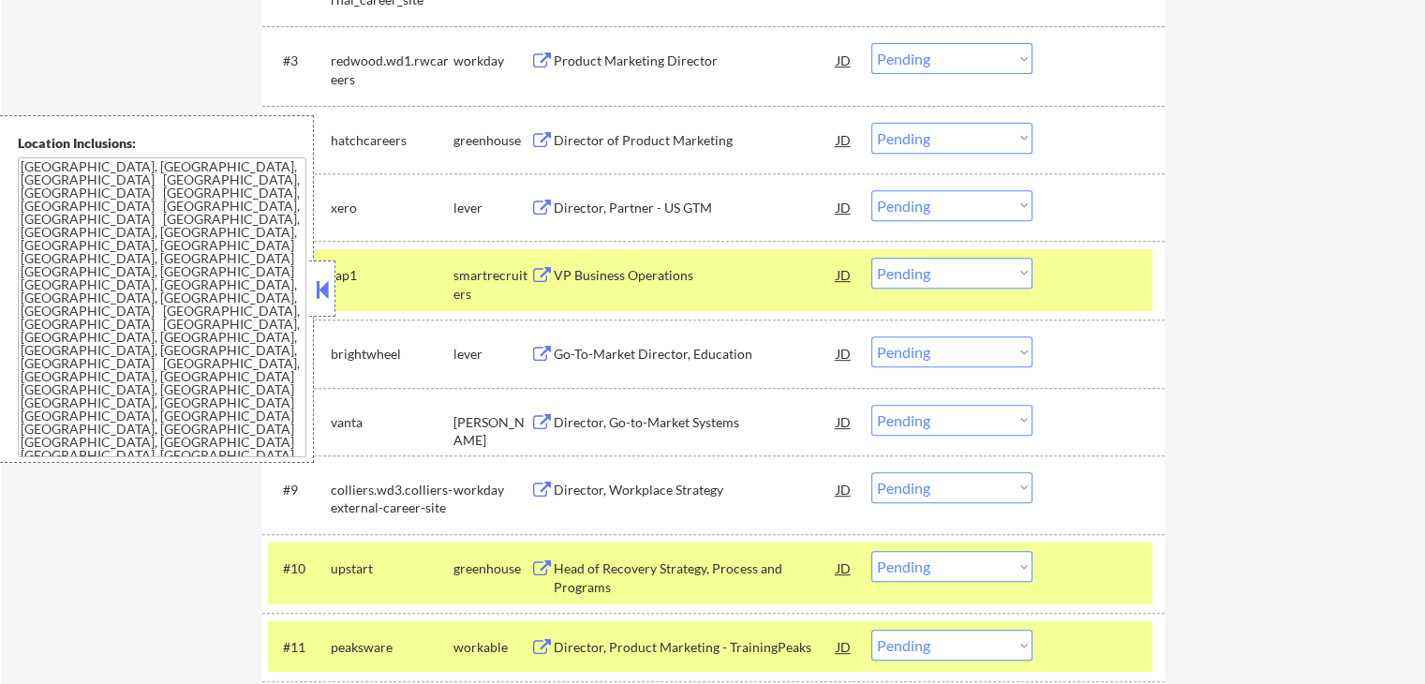
click at [924, 136] on select "Choose an option... Pending Applied Excluded (Questions) Excluded (Expired) Exc…" at bounding box center [951, 138] width 161 height 31
click at [871, 123] on select "Choose an option... Pending Applied Excluded (Questions) Excluded (Expired) Exc…" at bounding box center [951, 138] width 161 height 31
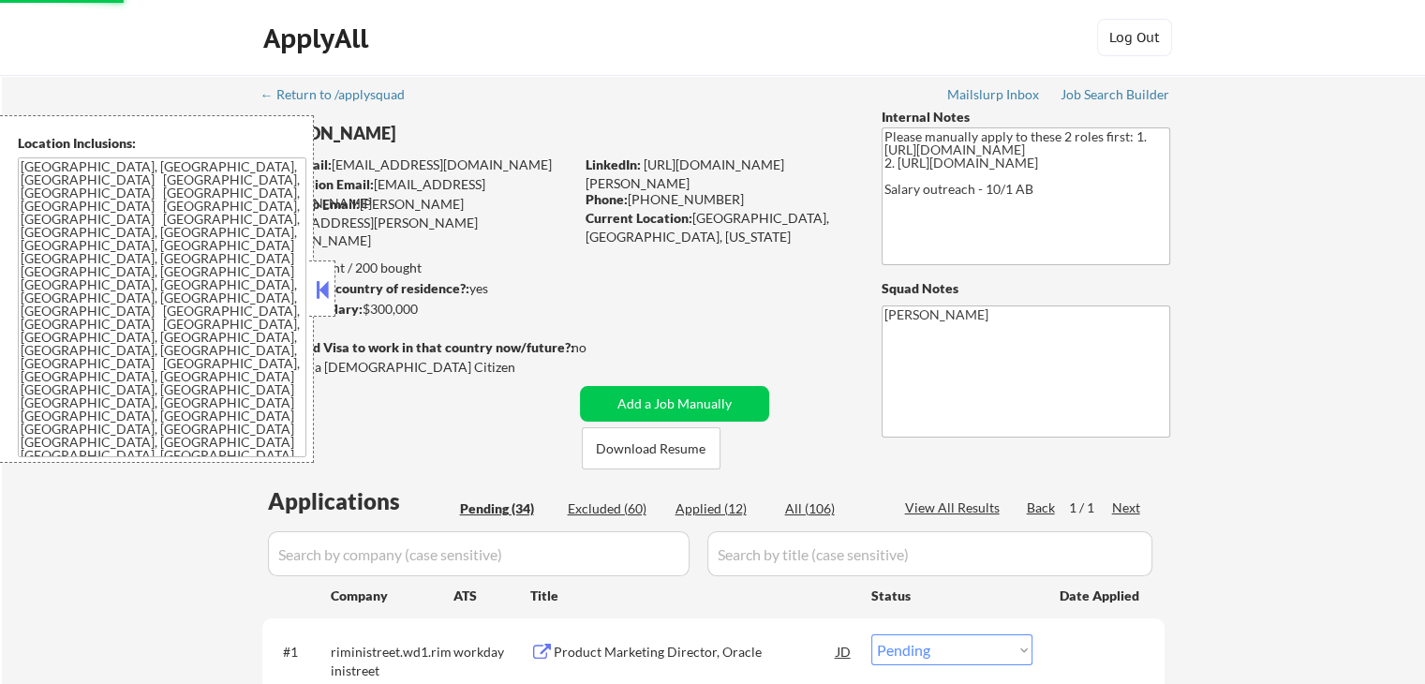
scroll to position [375, 0]
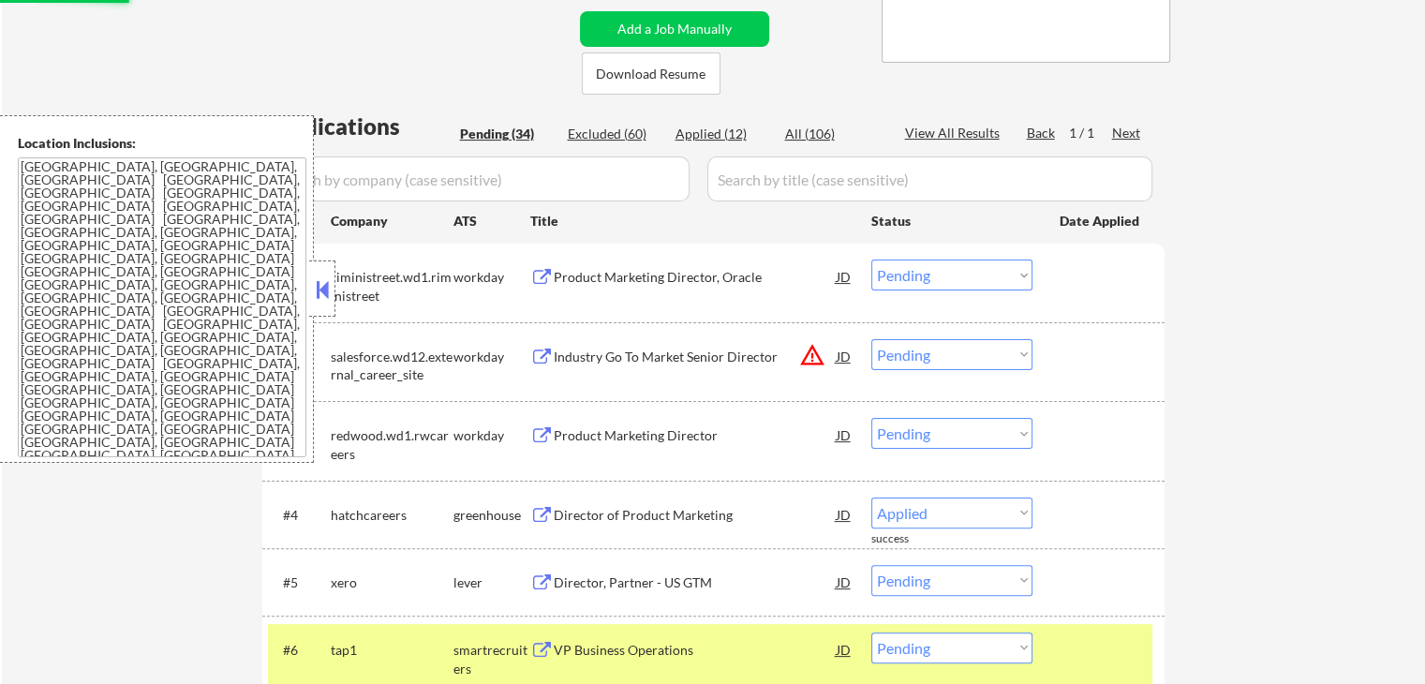
select select ""pending""
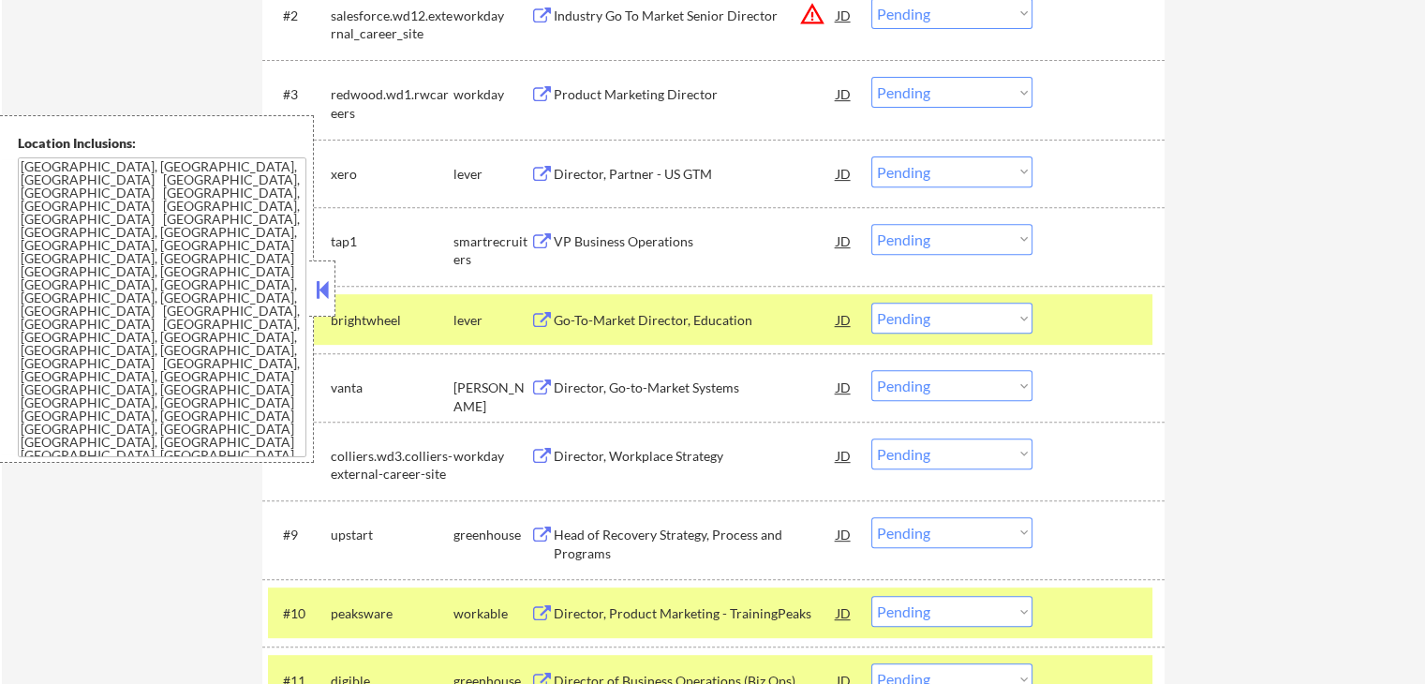
scroll to position [749, 0]
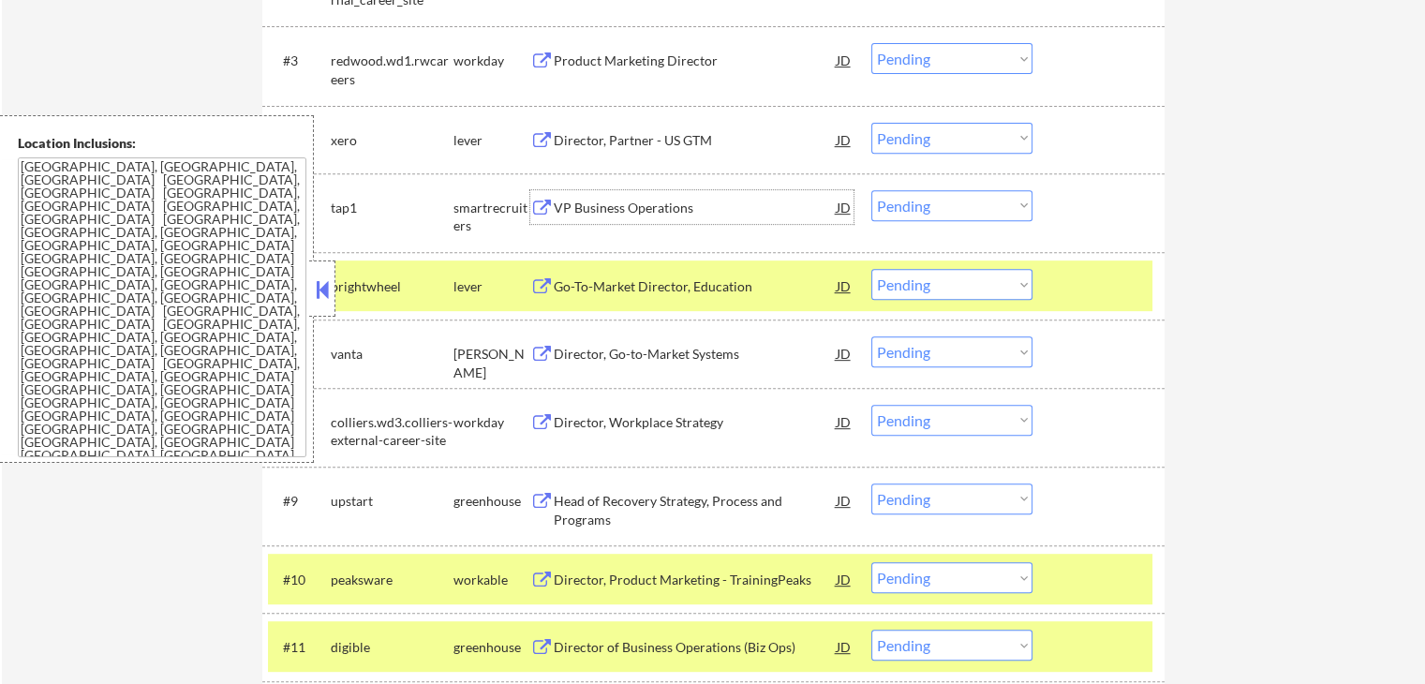
click at [611, 201] on div "VP Business Operations" at bounding box center [695, 208] width 283 height 19
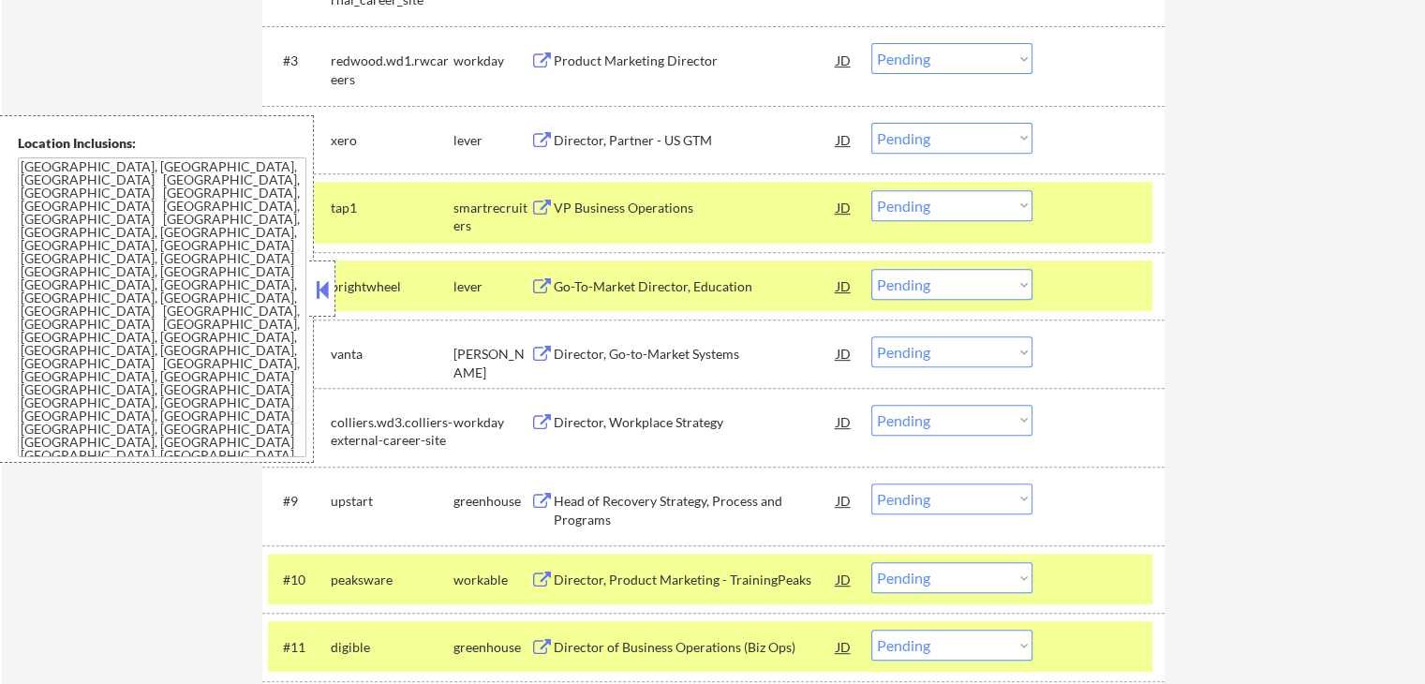
click at [608, 280] on div "Go-To-Market Director, Education" at bounding box center [695, 286] width 283 height 19
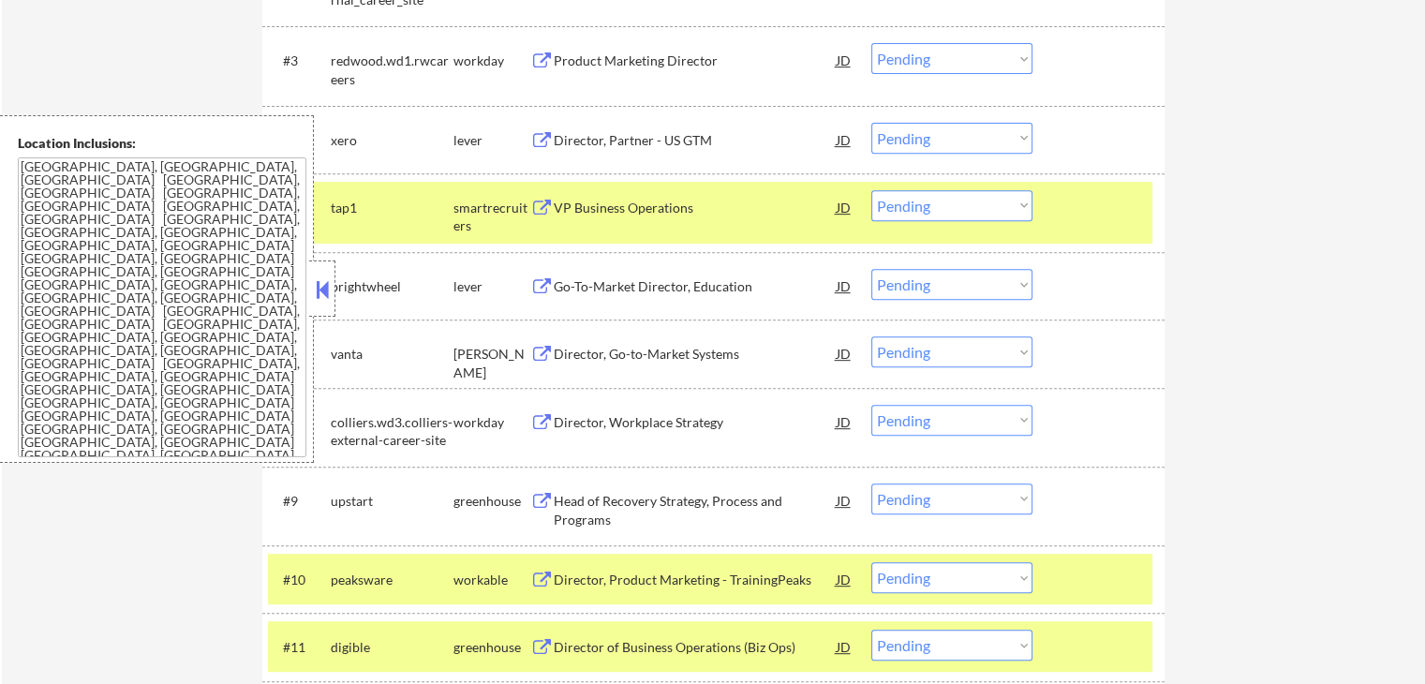
click at [595, 349] on div "Director, Go-to-Market Systems" at bounding box center [695, 354] width 283 height 19
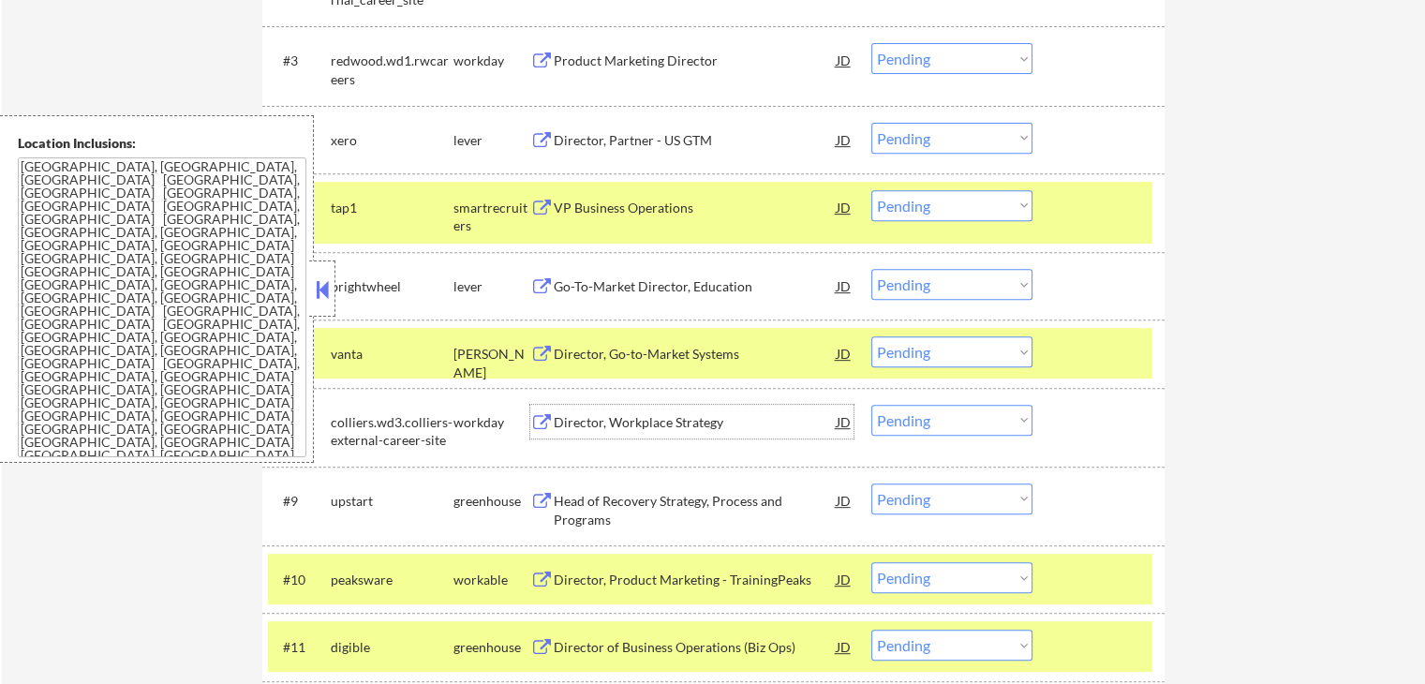
click at [584, 427] on div "Director, Workplace Strategy" at bounding box center [695, 422] width 283 height 19
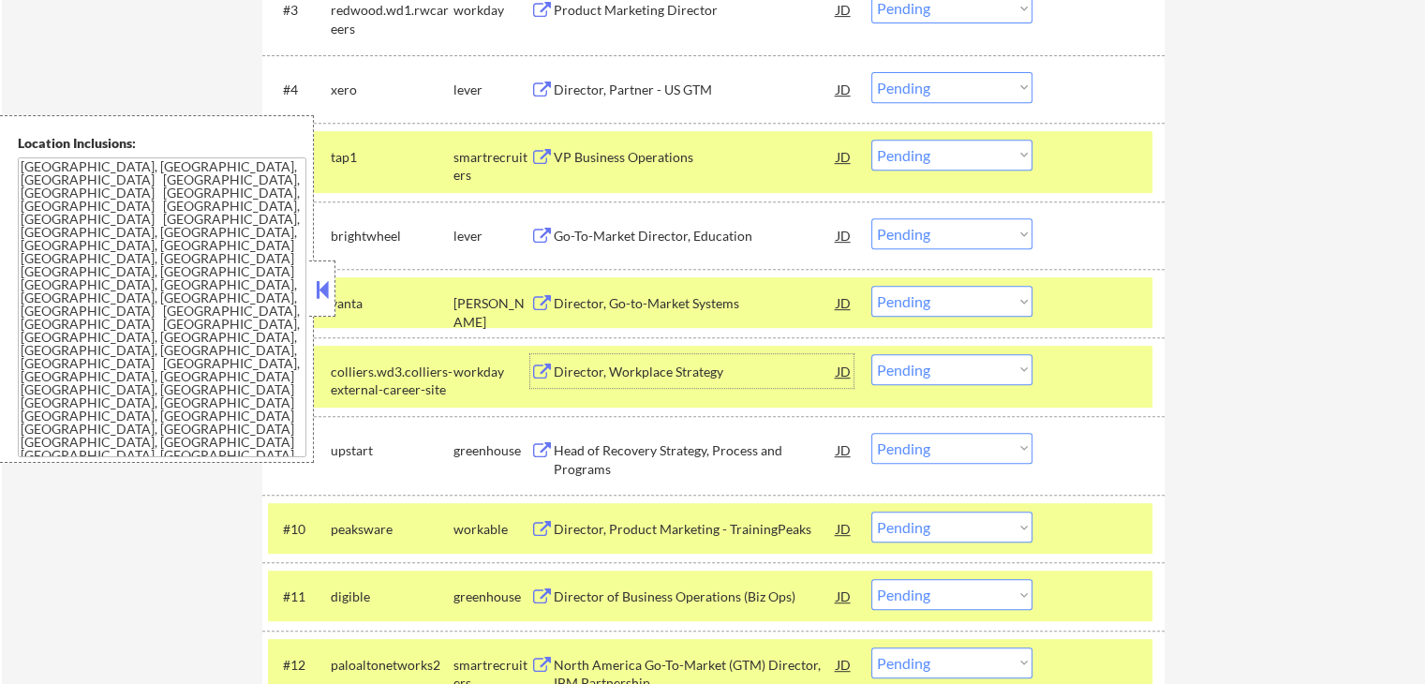
scroll to position [843, 0]
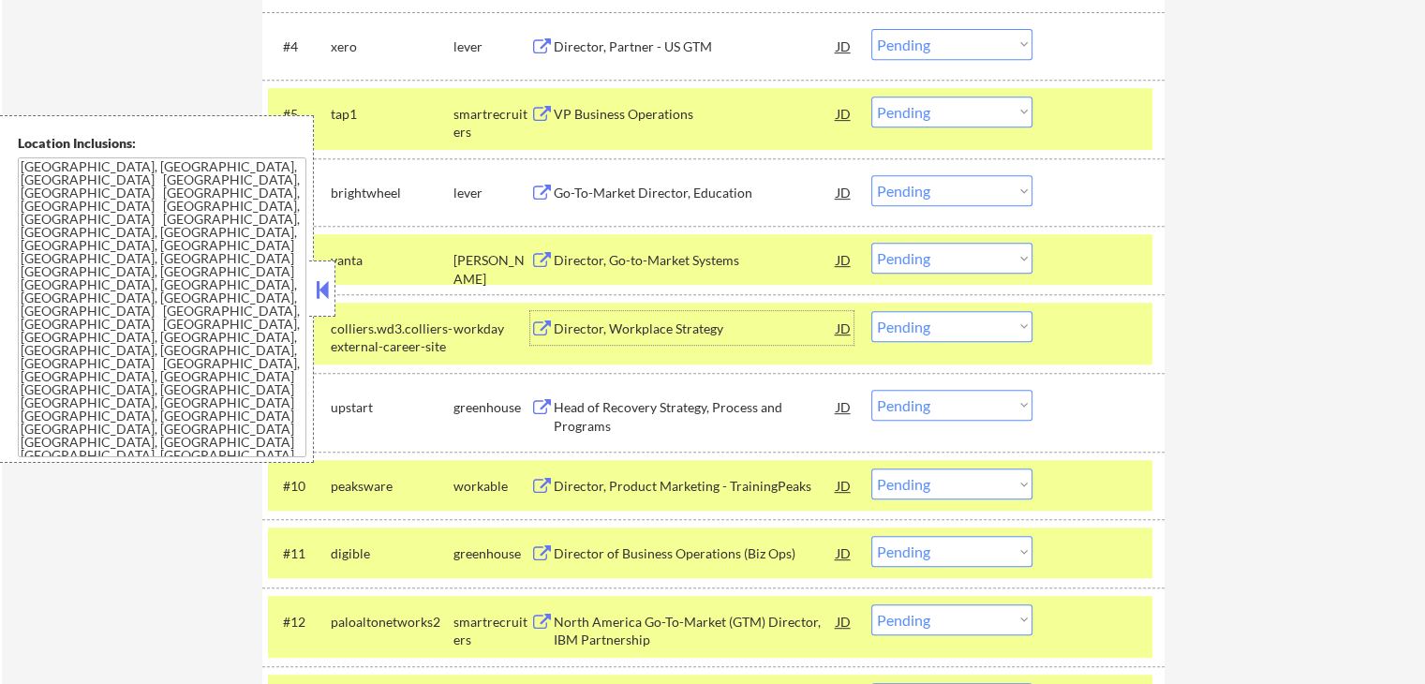
click at [948, 266] on select "Choose an option... Pending Applied Excluded (Questions) Excluded (Expired) Exc…" at bounding box center [951, 258] width 161 height 31
select select ""excluded__salary_""
click at [871, 243] on select "Choose an option... Pending Applied Excluded (Questions) Excluded (Expired) Exc…" at bounding box center [951, 258] width 161 height 31
click at [939, 195] on select "Choose an option... Pending Applied Excluded (Questions) Excluded (Expired) Exc…" at bounding box center [951, 190] width 161 height 31
select select ""excluded__salary_""
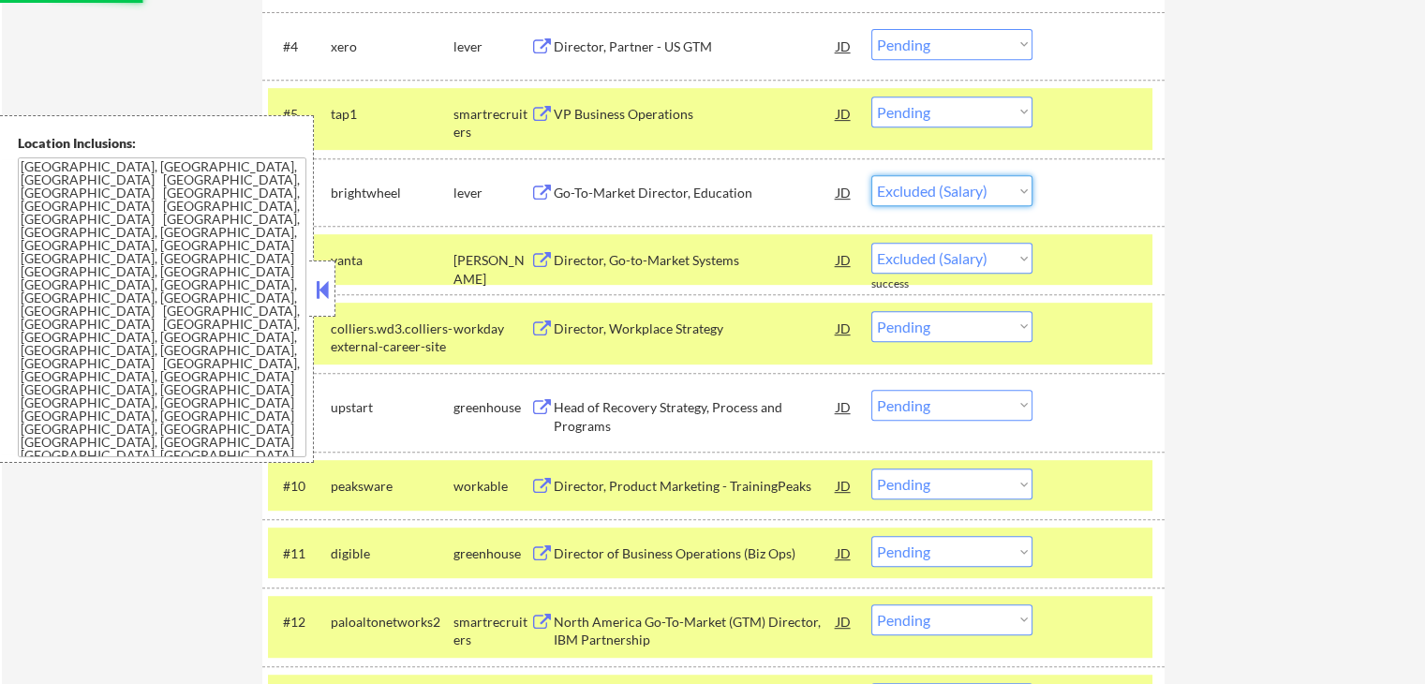
click at [871, 175] on select "Choose an option... Pending Applied Excluded (Questions) Excluded (Expired) Exc…" at bounding box center [951, 190] width 161 height 31
select select ""pending""
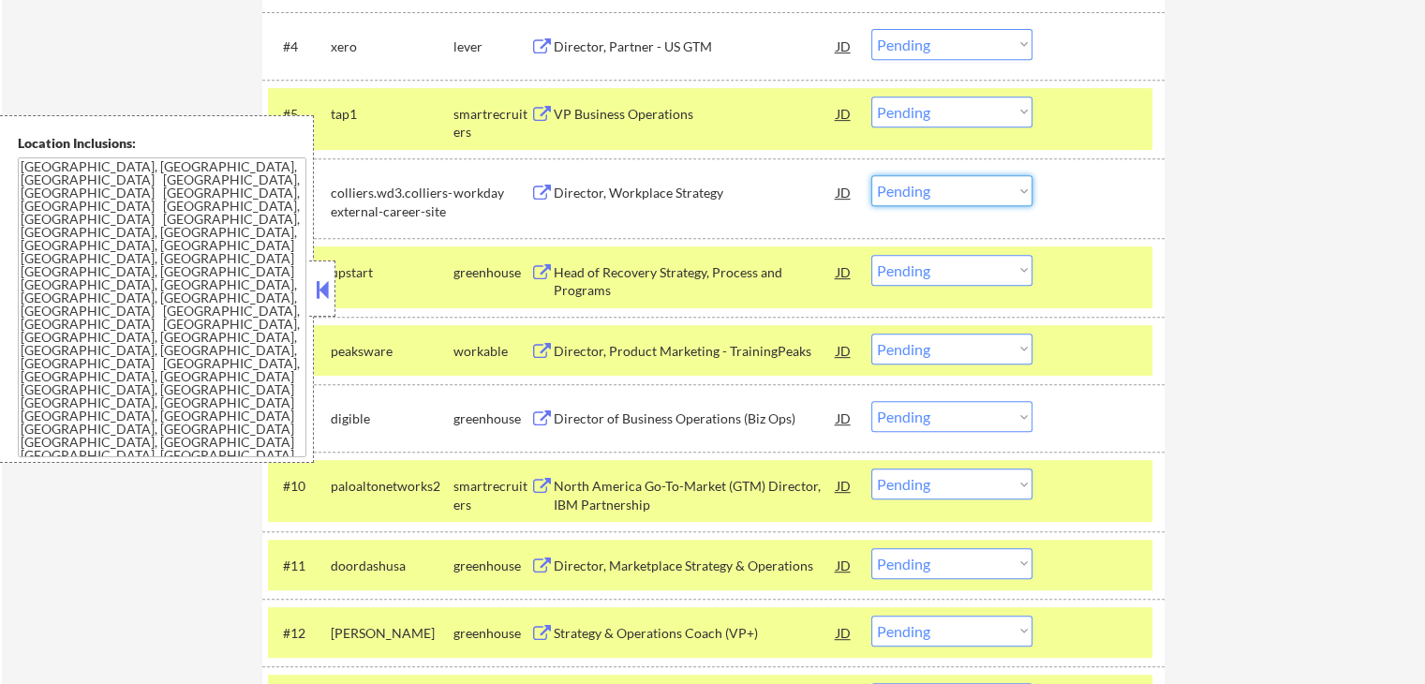
click at [987, 192] on select "Choose an option... Pending Applied Excluded (Questions) Excluded (Expired) Exc…" at bounding box center [951, 190] width 161 height 31
click at [871, 175] on select "Choose an option... Pending Applied Excluded (Questions) Excluded (Expired) Exc…" at bounding box center [951, 190] width 161 height 31
select select ""pending""
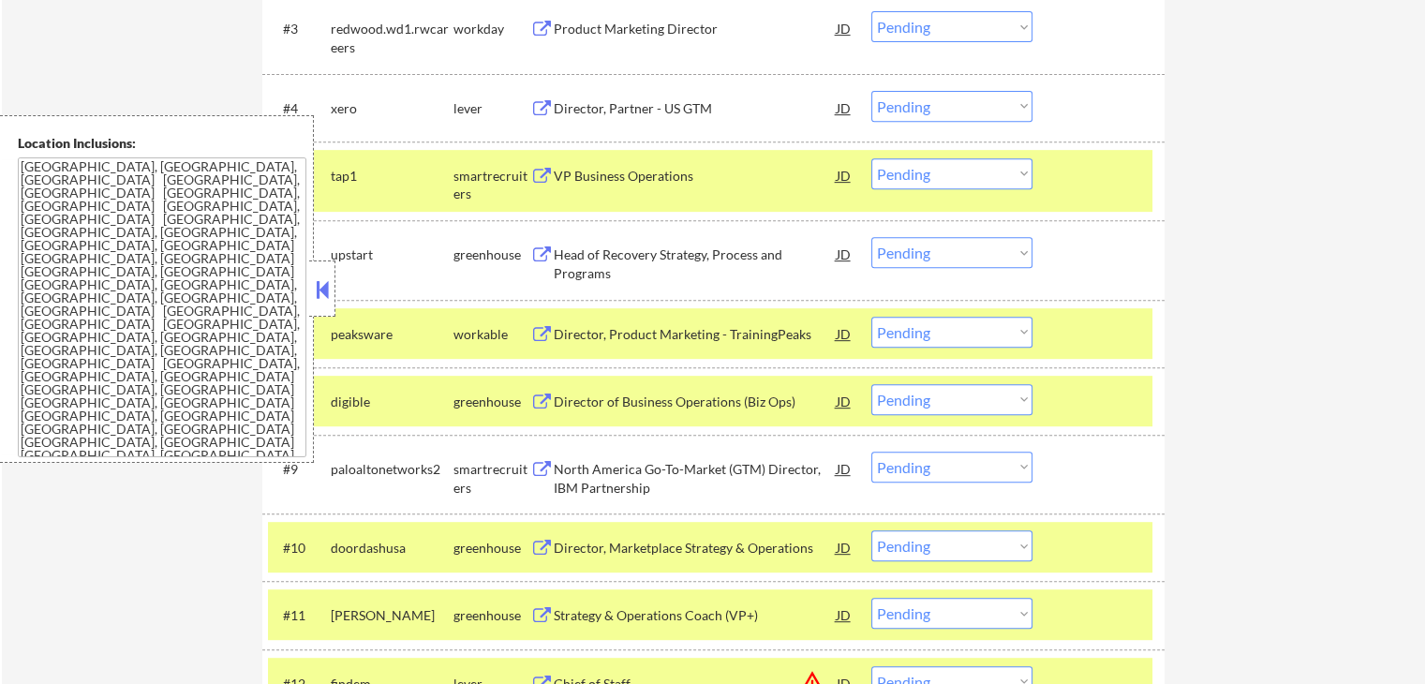
scroll to position [749, 0]
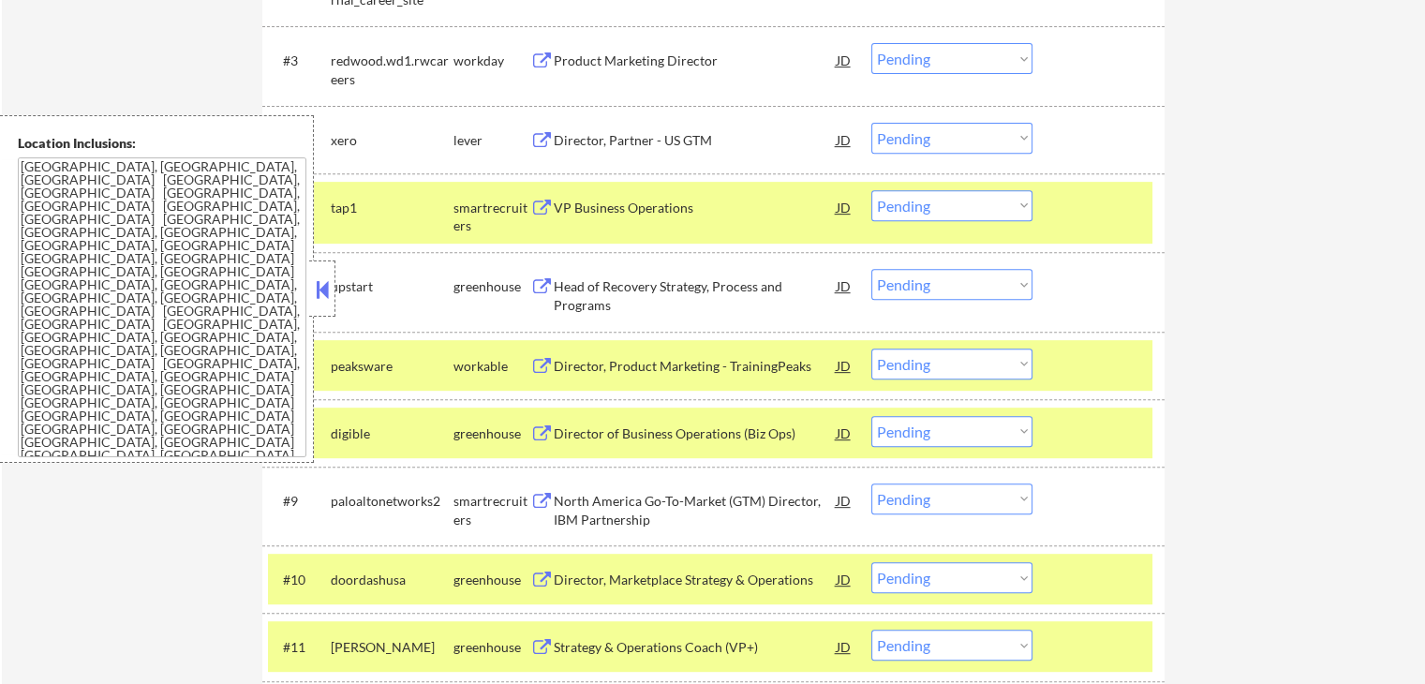
click at [933, 136] on select "Choose an option... Pending Applied Excluded (Questions) Excluded (Expired) Exc…" at bounding box center [951, 138] width 161 height 31
click at [871, 123] on select "Choose an option... Pending Applied Excluded (Questions) Excluded (Expired) Exc…" at bounding box center [951, 138] width 161 height 31
select select ""pending""
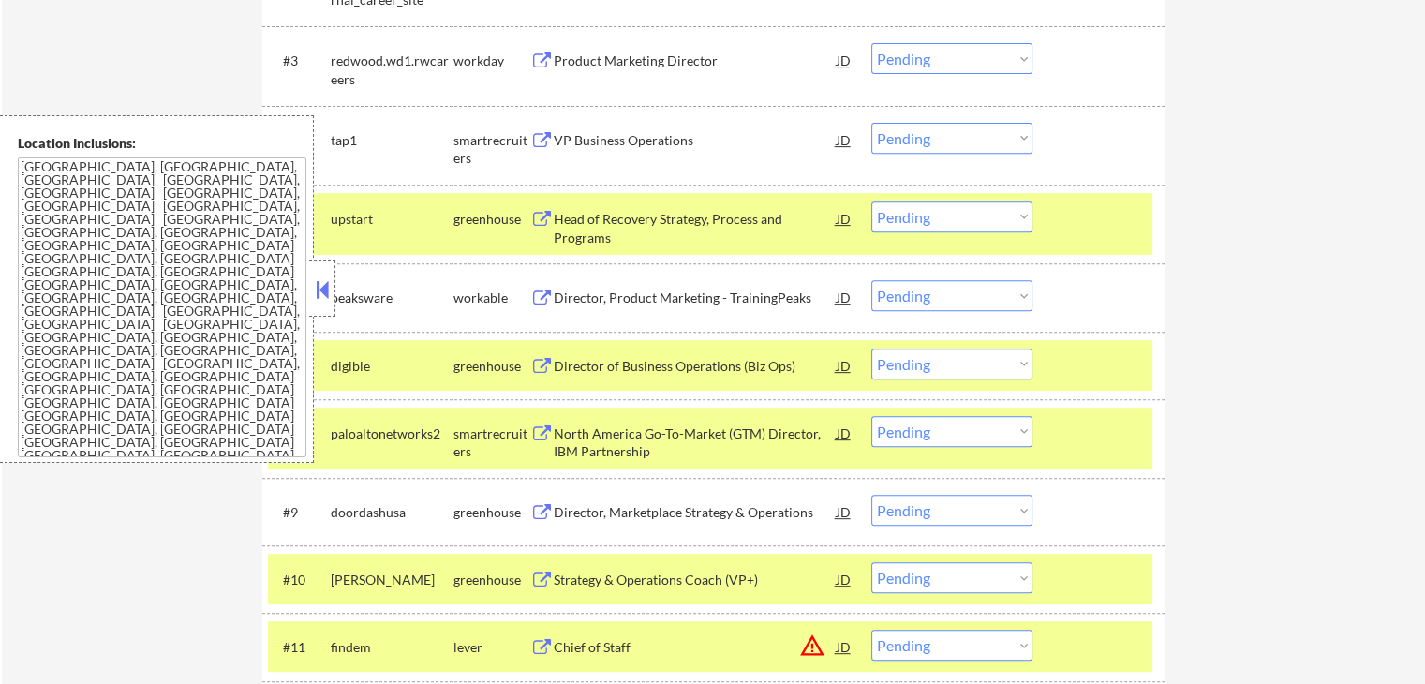
click at [602, 224] on div "Head of Recovery Strategy, Process and Programs" at bounding box center [695, 228] width 283 height 37
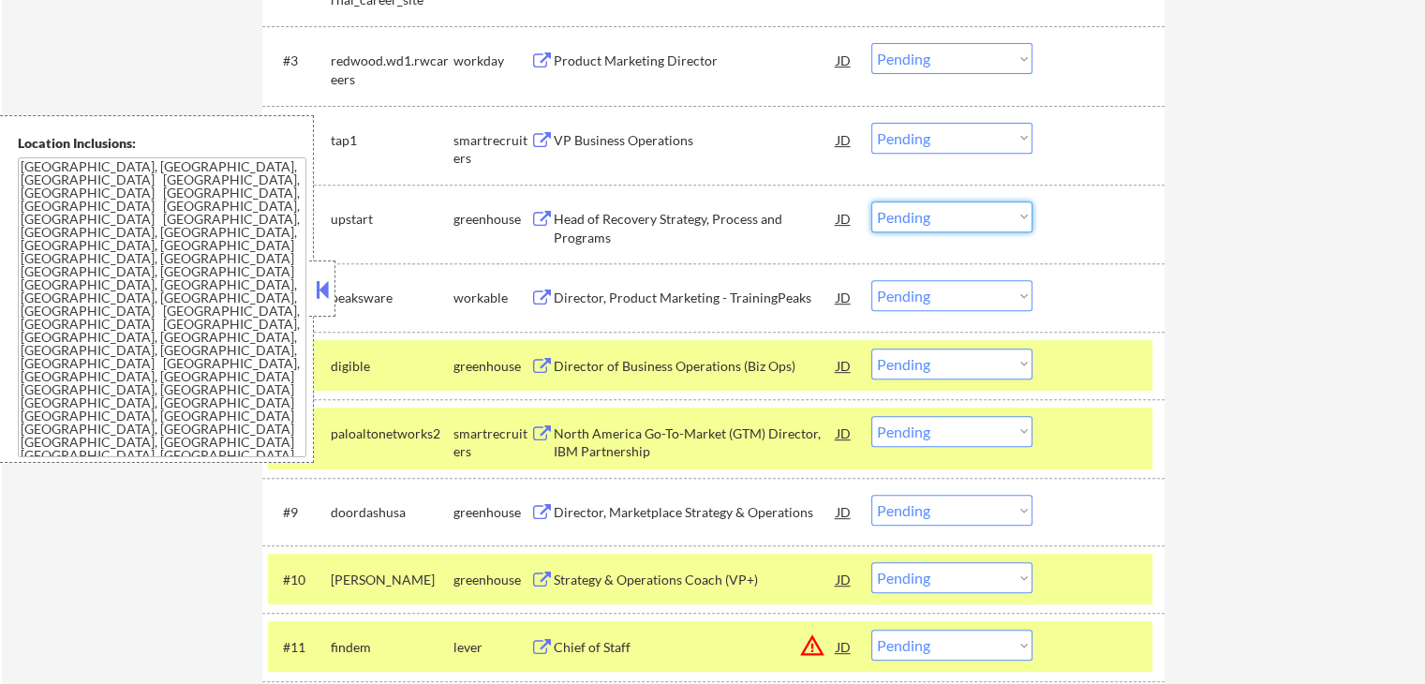
click at [940, 225] on select "Choose an option... Pending Applied Excluded (Questions) Excluded (Expired) Exc…" at bounding box center [951, 216] width 161 height 31
click at [871, 201] on select "Choose an option... Pending Applied Excluded (Questions) Excluded (Expired) Exc…" at bounding box center [951, 216] width 161 height 31
select select ""pending""
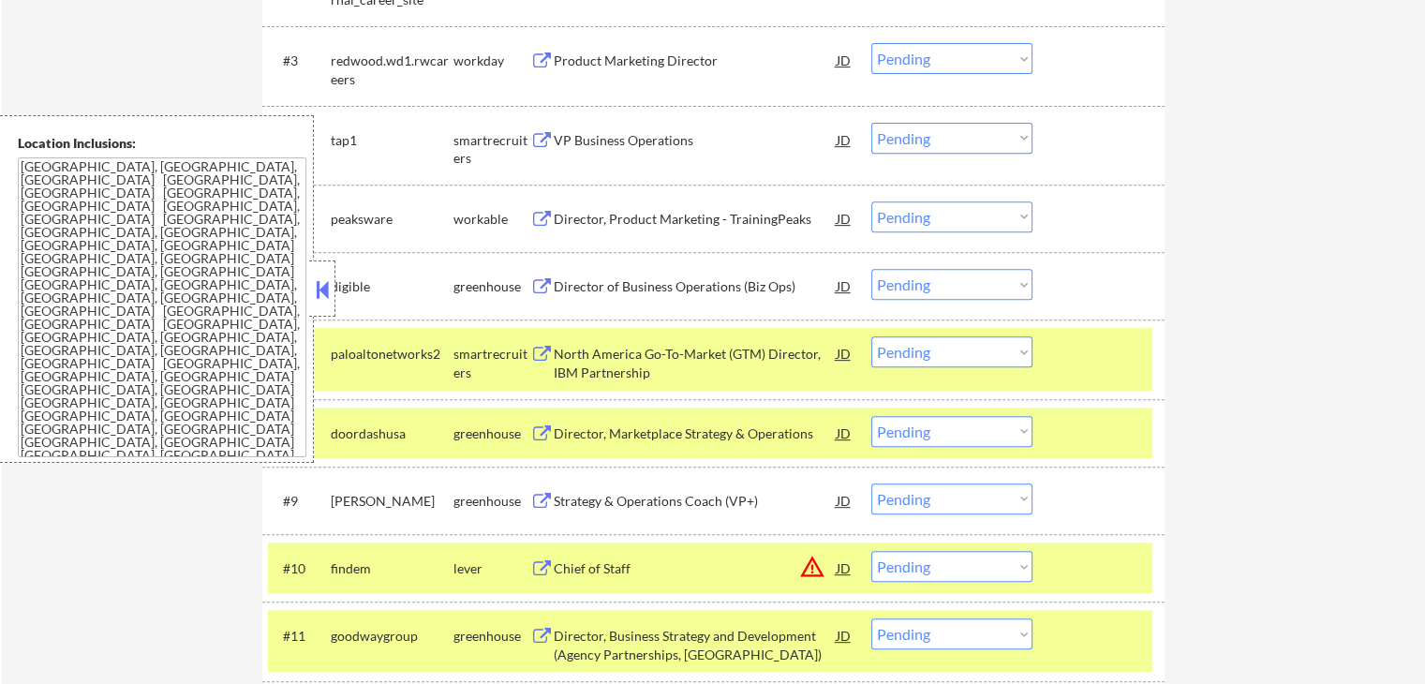
click at [932, 137] on select "Choose an option... Pending Applied Excluded (Questions) Excluded (Expired) Exc…" at bounding box center [951, 138] width 161 height 31
click at [871, 123] on select "Choose an option... Pending Applied Excluded (Questions) Excluded (Expired) Exc…" at bounding box center [951, 138] width 161 height 31
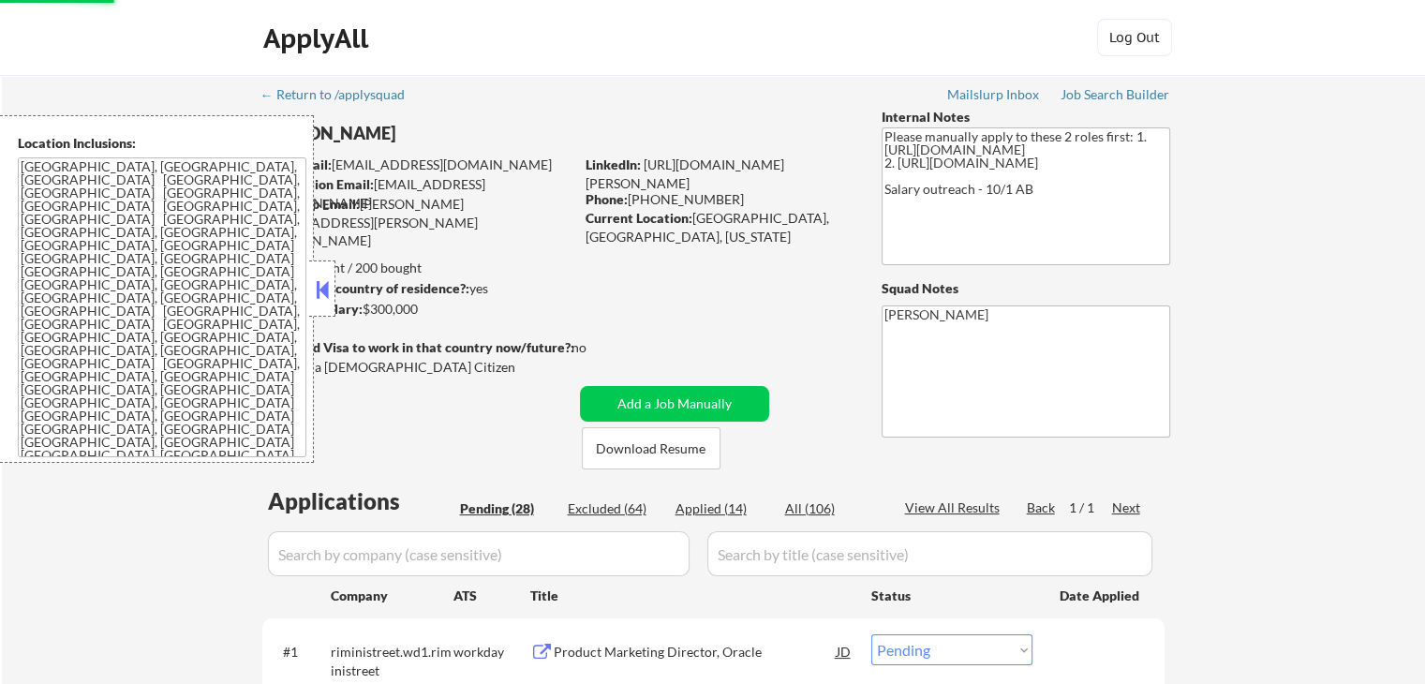
scroll to position [281, 0]
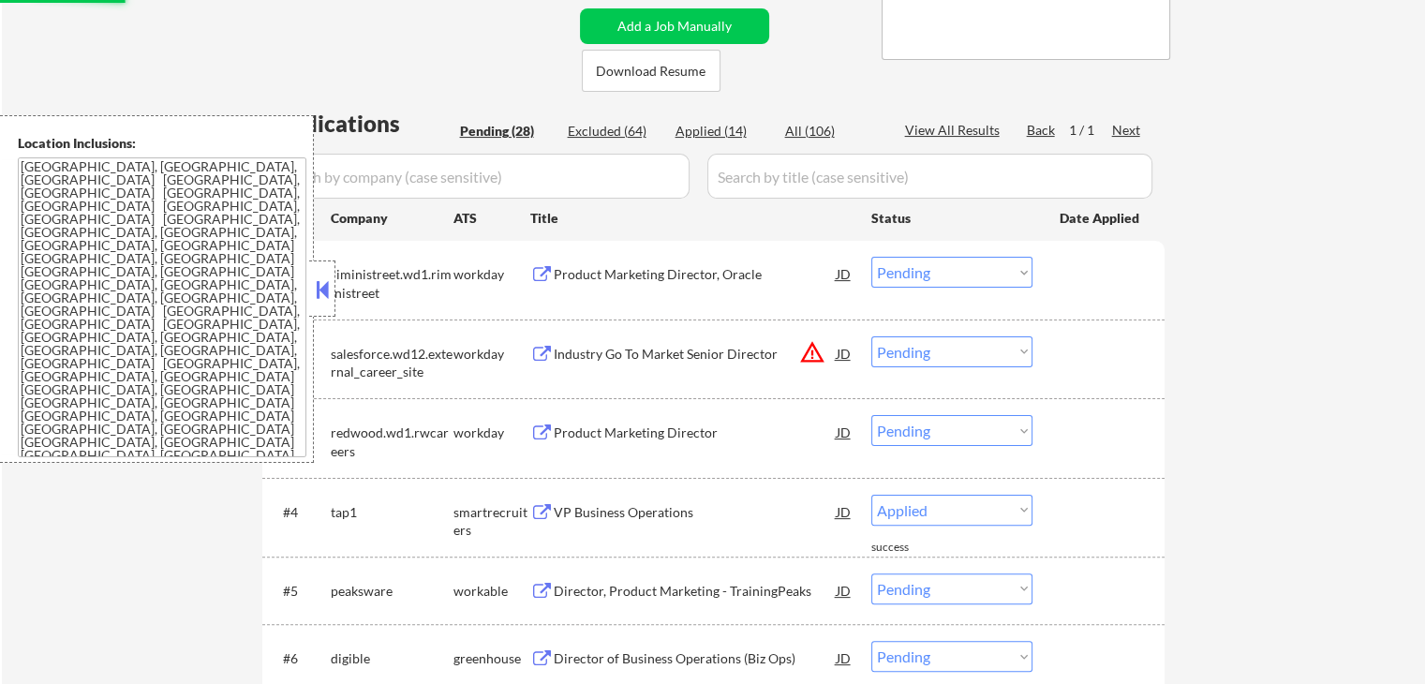
select select ""pending""
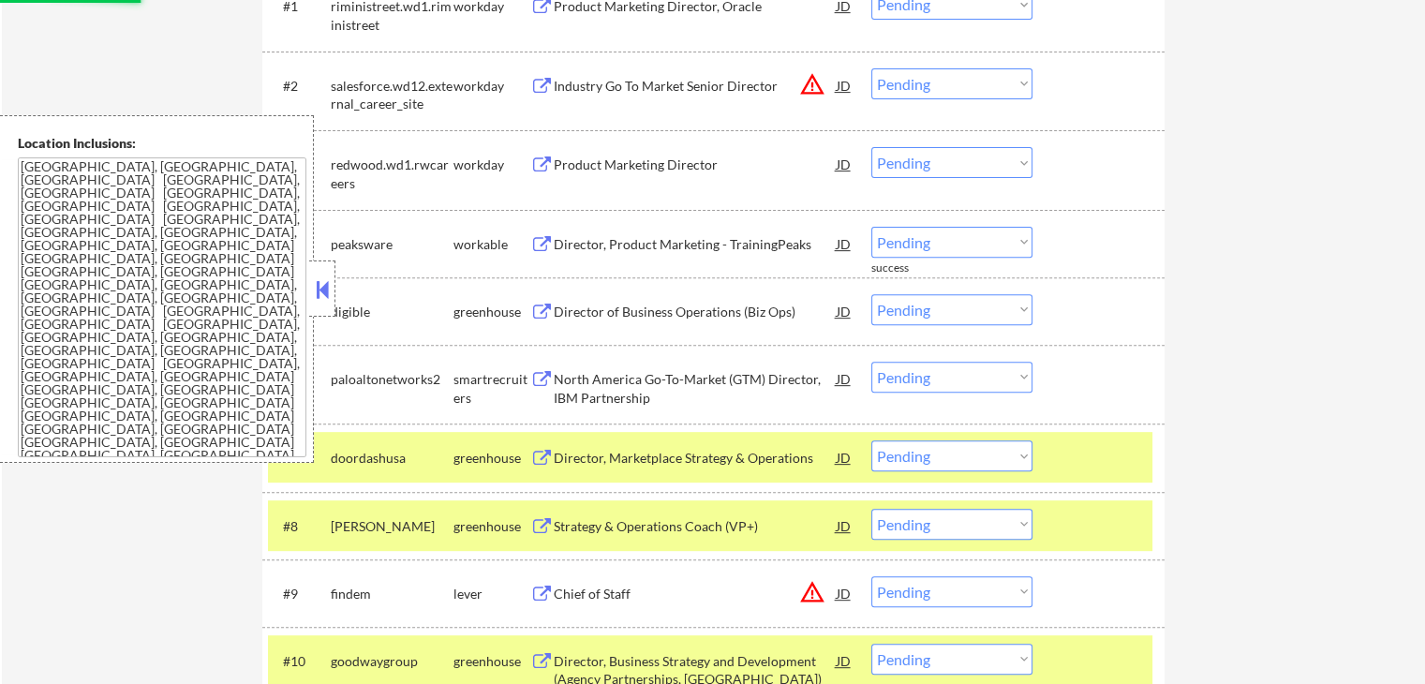
scroll to position [656, 0]
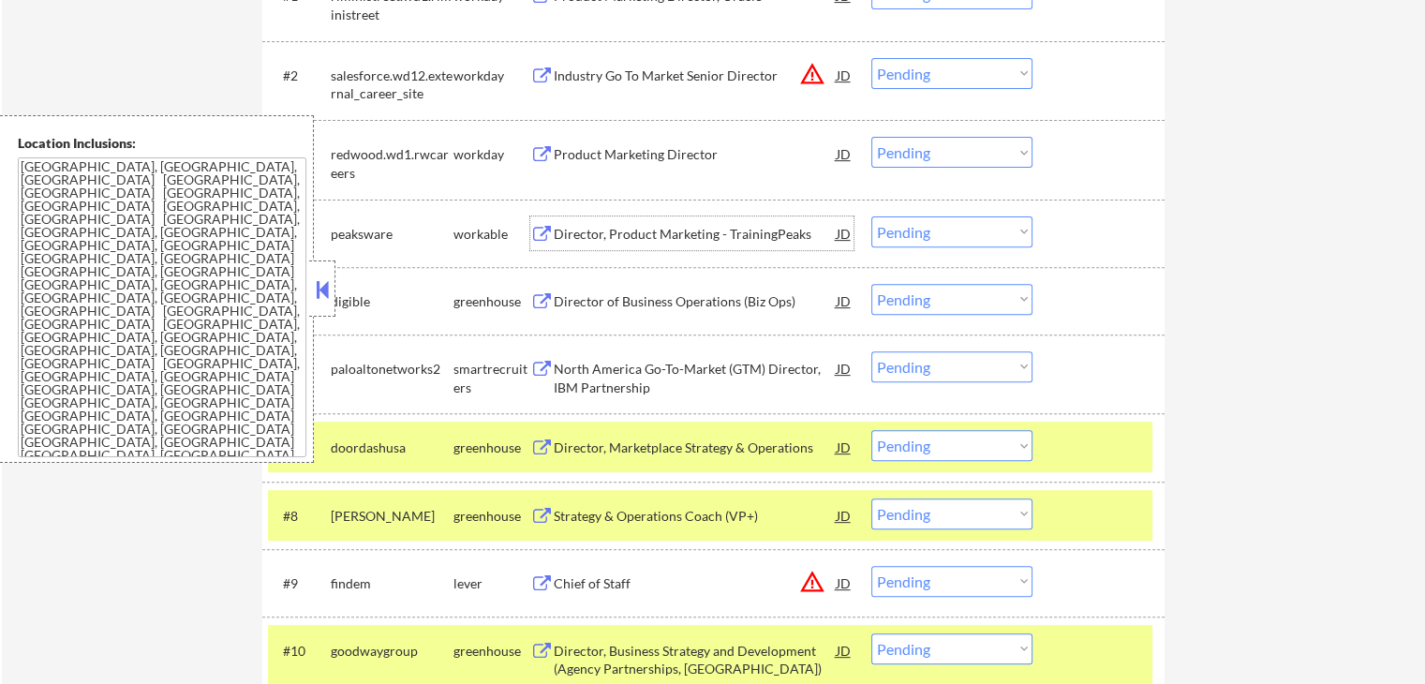
click at [584, 228] on div "Director, Product Marketing - TrainingPeaks" at bounding box center [695, 234] width 283 height 19
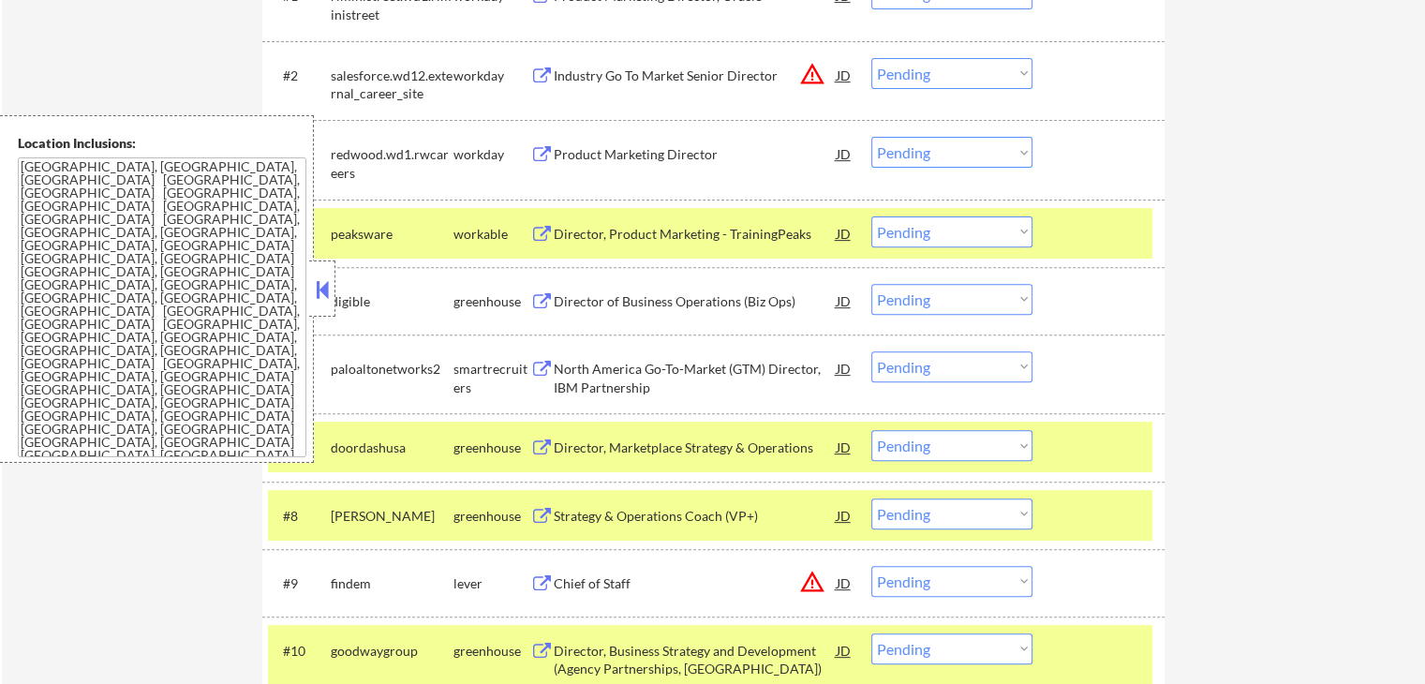
click at [562, 296] on div "Director of Business Operations (Biz Ops)" at bounding box center [695, 301] width 283 height 19
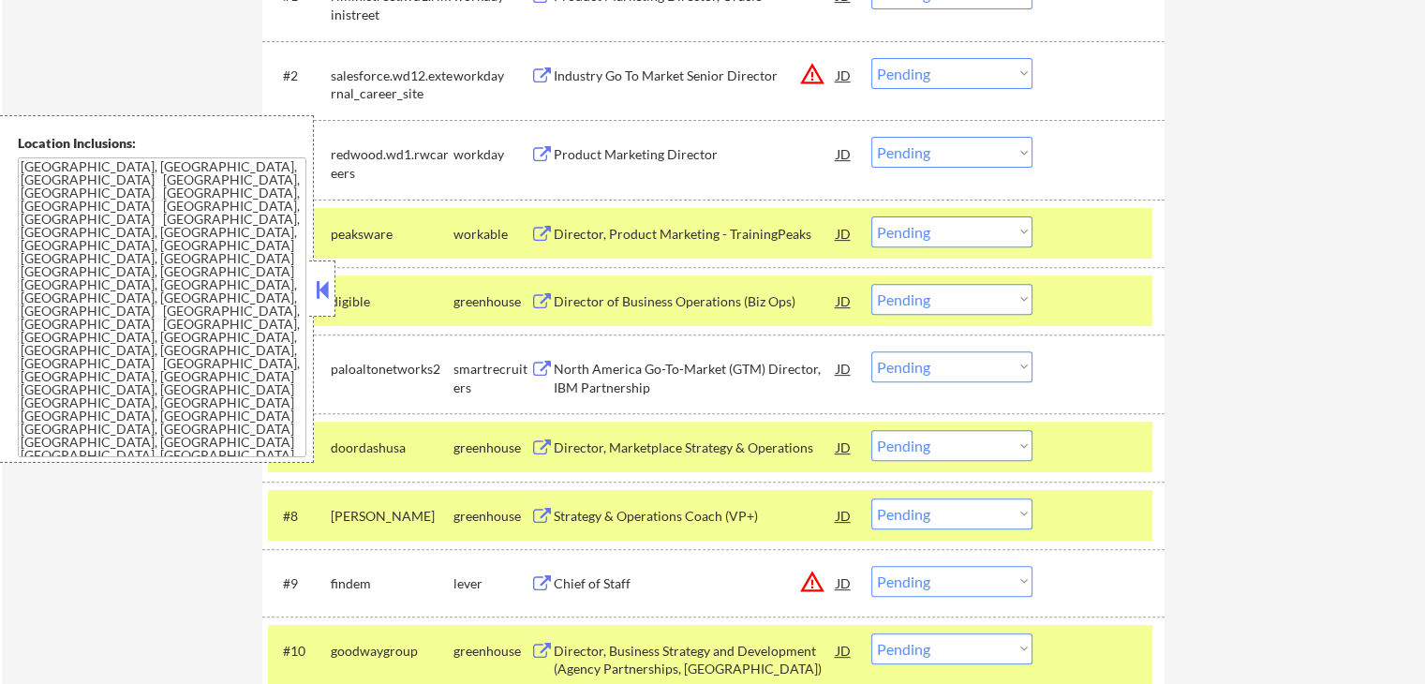
click at [569, 364] on div "North America Go-To-Market (GTM) Director, IBM Partnership" at bounding box center [695, 378] width 283 height 37
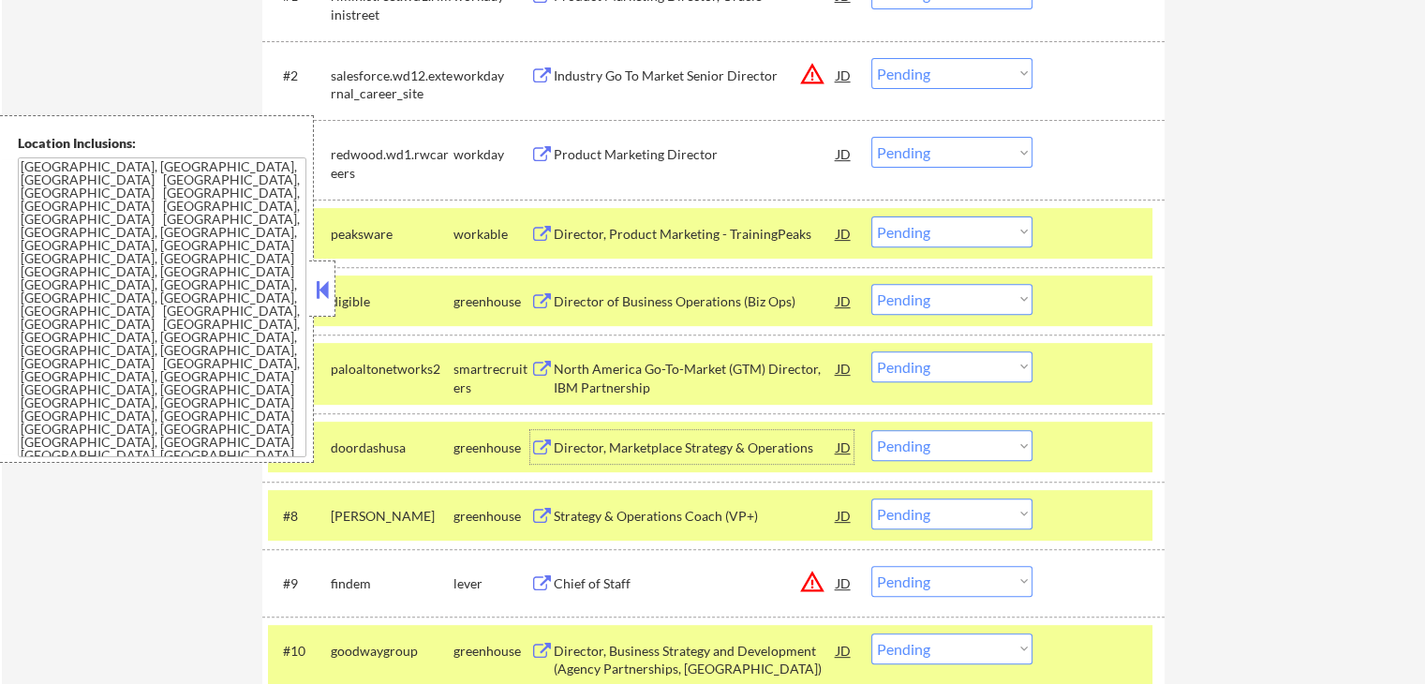
click at [580, 456] on div "Director, Marketplace Strategy & Operations" at bounding box center [695, 447] width 283 height 19
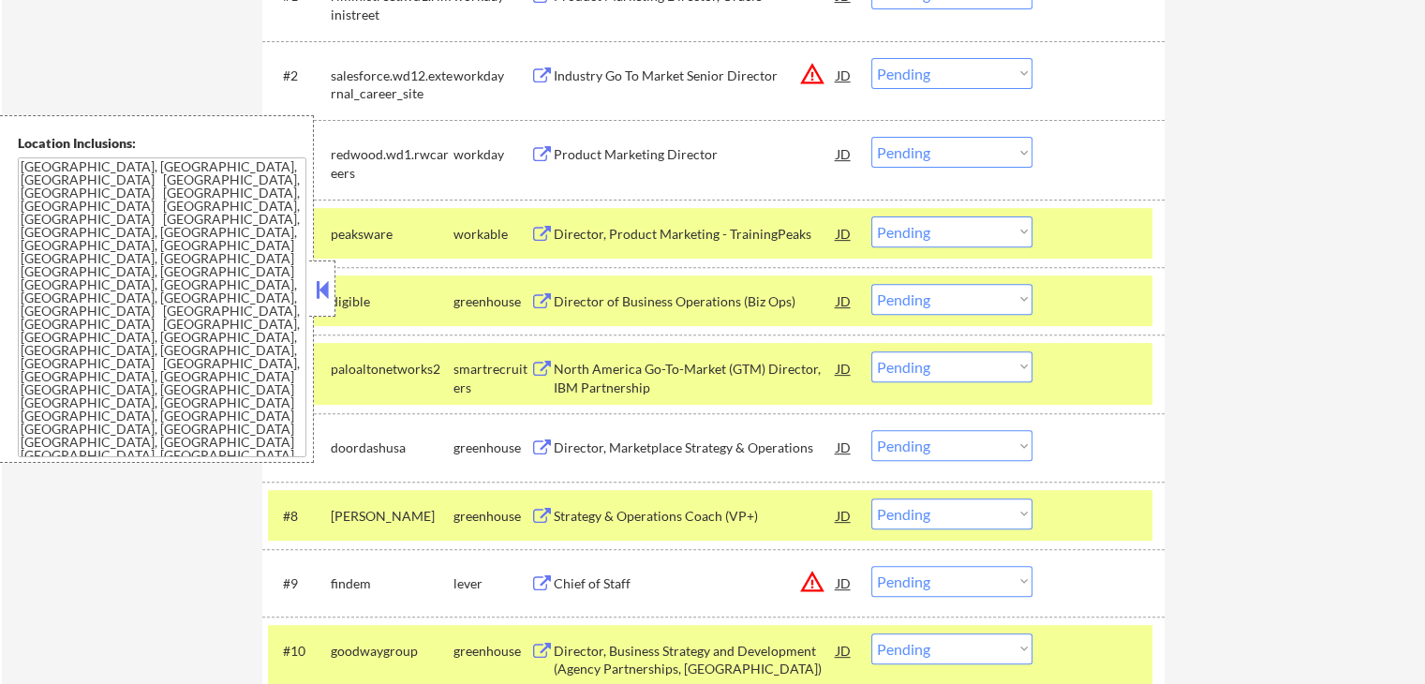
click at [575, 499] on div "Strategy & Operations Coach (VP+)" at bounding box center [695, 515] width 283 height 34
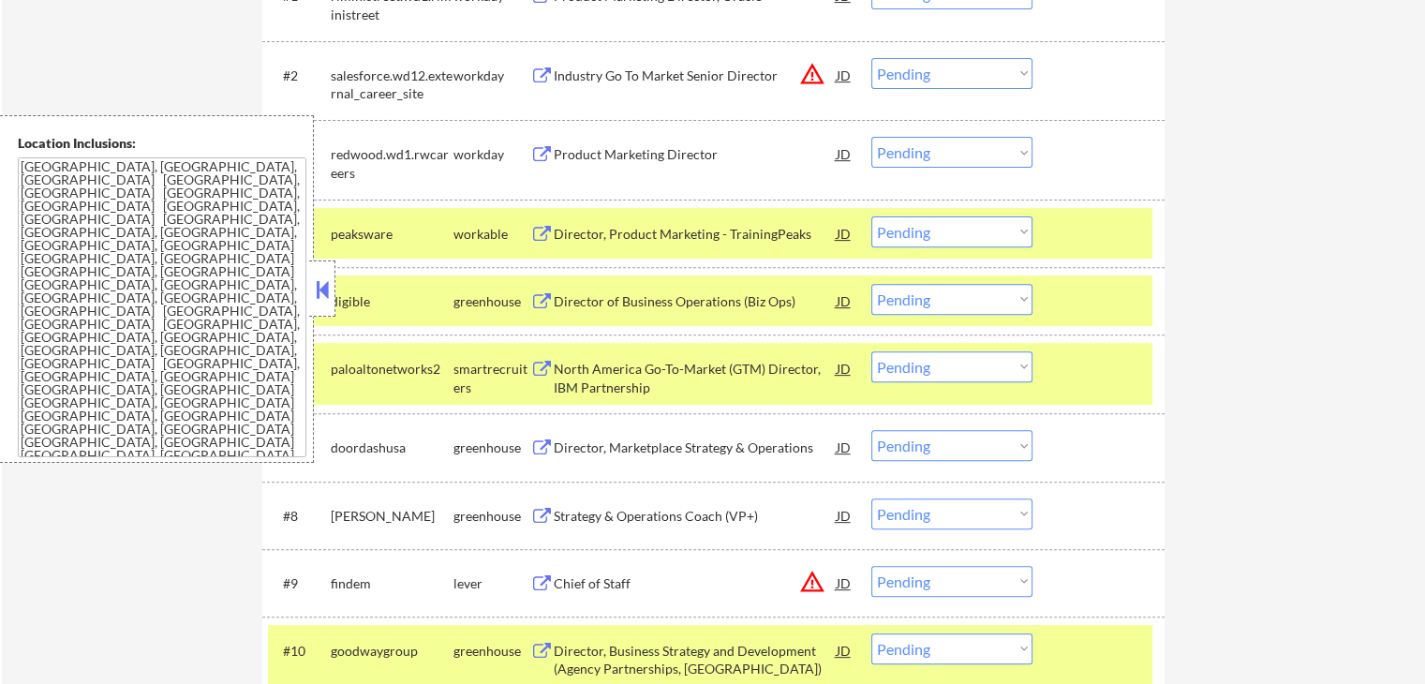
scroll to position [749, 0]
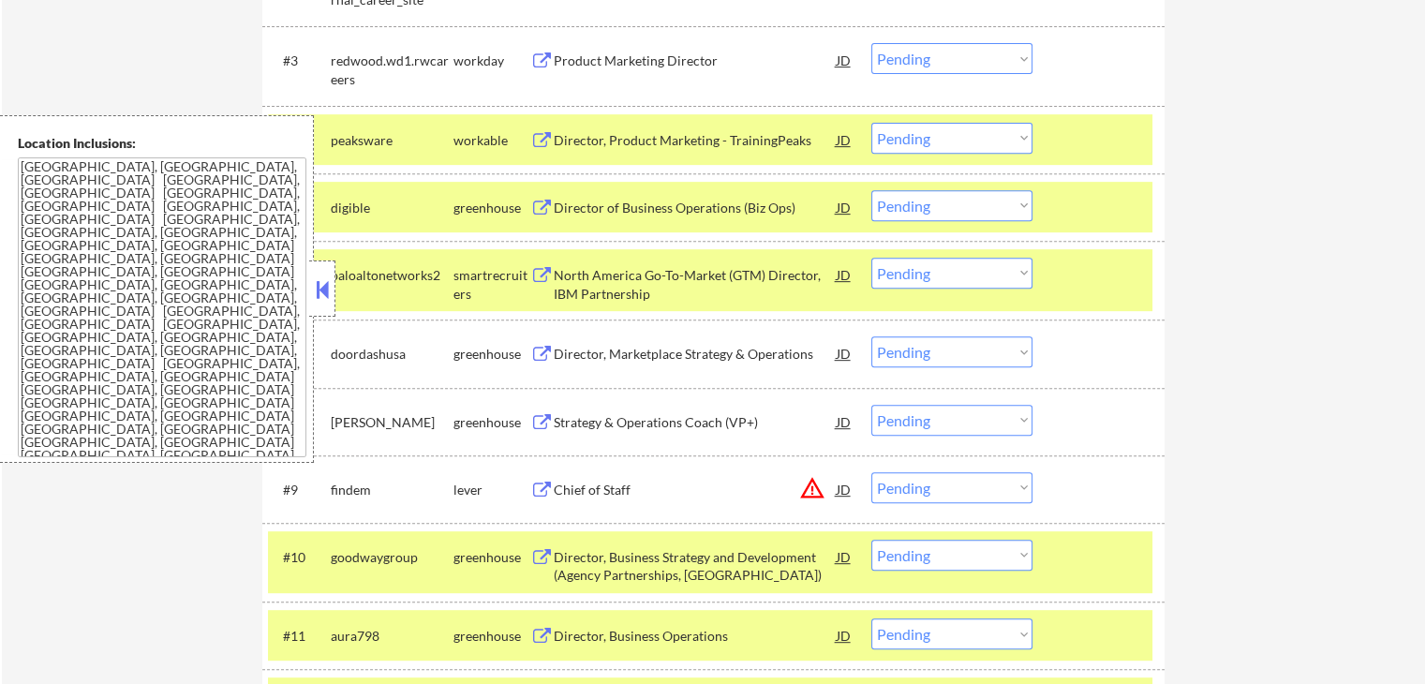
click at [573, 480] on div "Chief of Staff" at bounding box center [695, 489] width 283 height 19
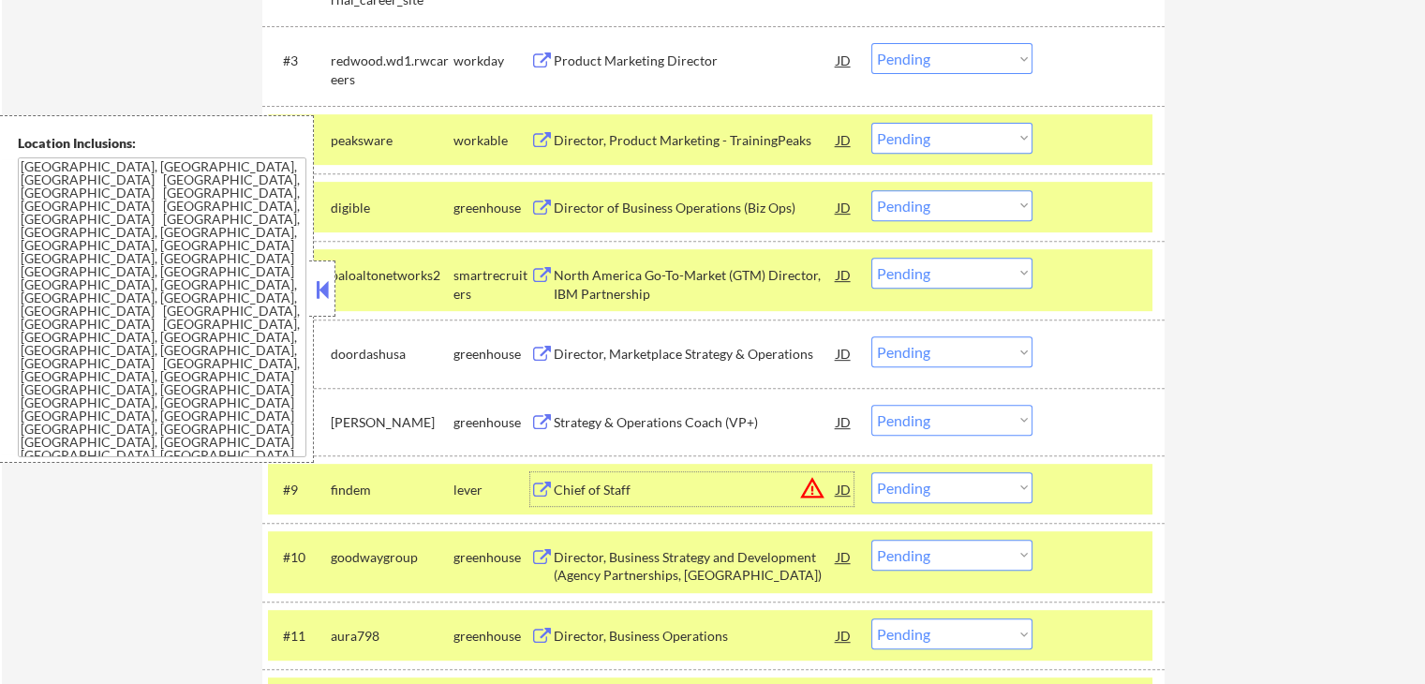
click at [910, 203] on select "Choose an option... Pending Applied Excluded (Questions) Excluded (Expired) Exc…" at bounding box center [951, 205] width 161 height 31
select select ""excluded__salary_""
click at [871, 190] on select "Choose an option... Pending Applied Excluded (Questions) Excluded (Expired) Exc…" at bounding box center [951, 205] width 161 height 31
click at [935, 132] on select "Choose an option... Pending Applied Excluded (Questions) Excluded (Expired) Exc…" at bounding box center [951, 138] width 161 height 31
click at [871, 123] on select "Choose an option... Pending Applied Excluded (Questions) Excluded (Expired) Exc…" at bounding box center [951, 138] width 161 height 31
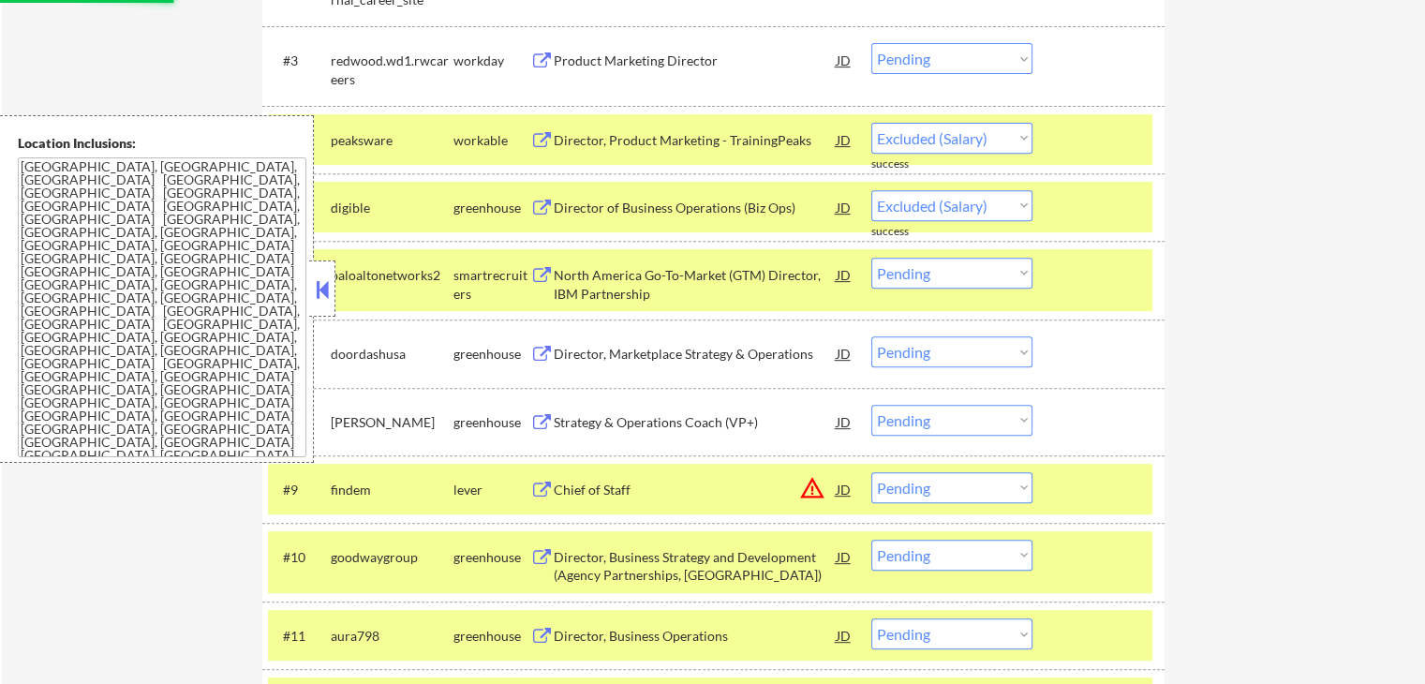
select select ""pending""
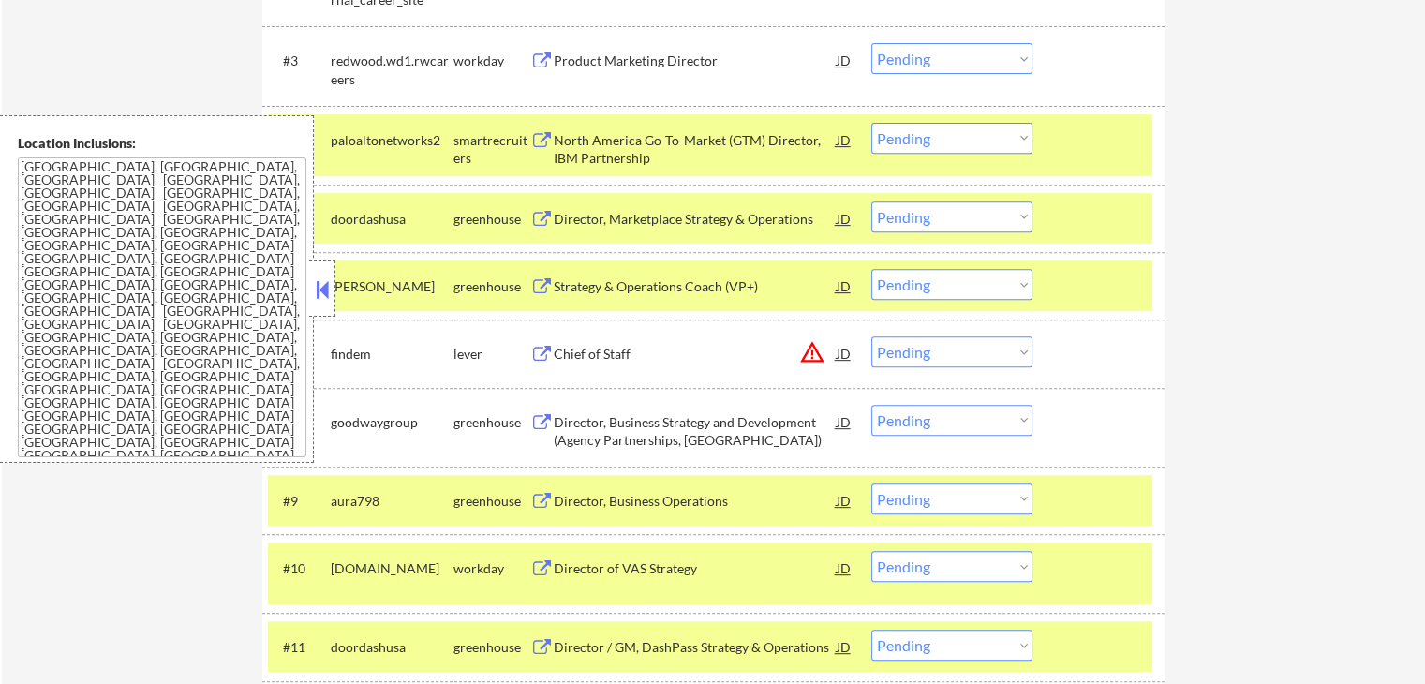
click at [916, 218] on select "Choose an option... Pending Applied Excluded (Questions) Excluded (Expired) Exc…" at bounding box center [951, 216] width 161 height 31
click at [871, 201] on select "Choose an option... Pending Applied Excluded (Questions) Excluded (Expired) Exc…" at bounding box center [951, 216] width 161 height 31
select select ""pending""
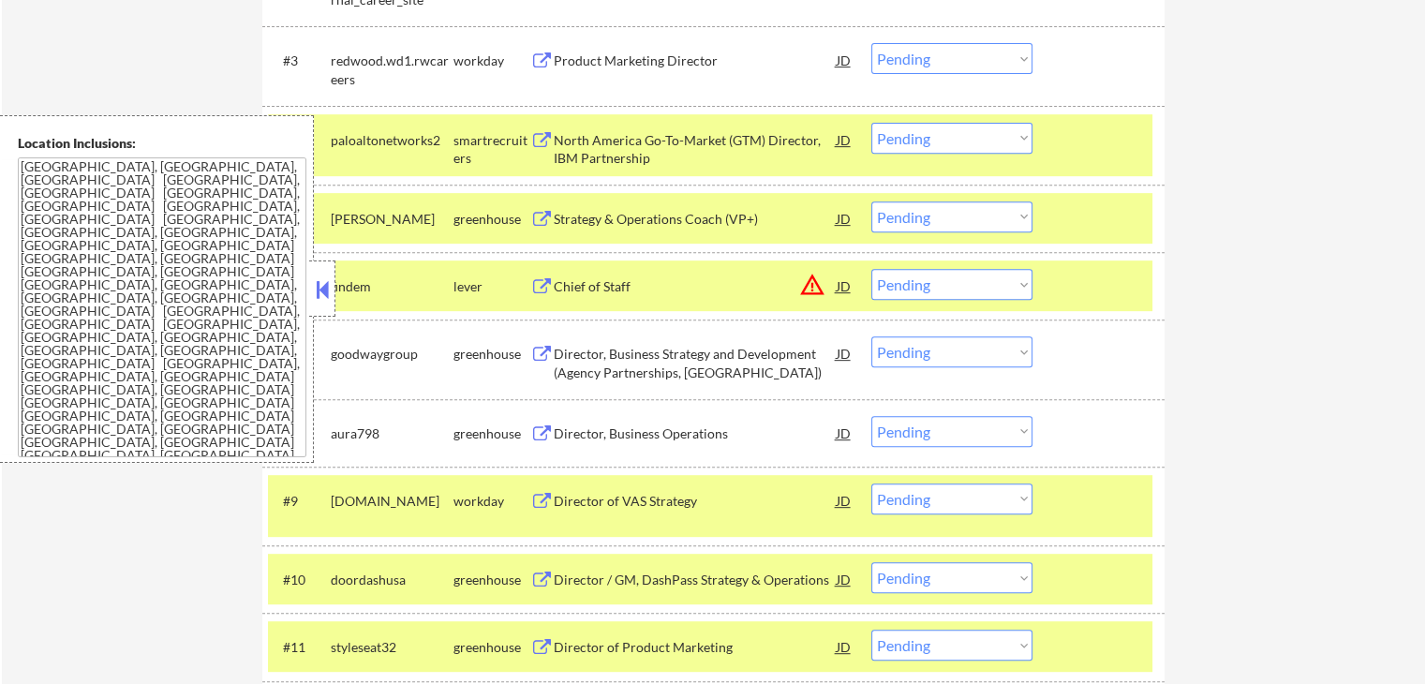
scroll to position [843, 0]
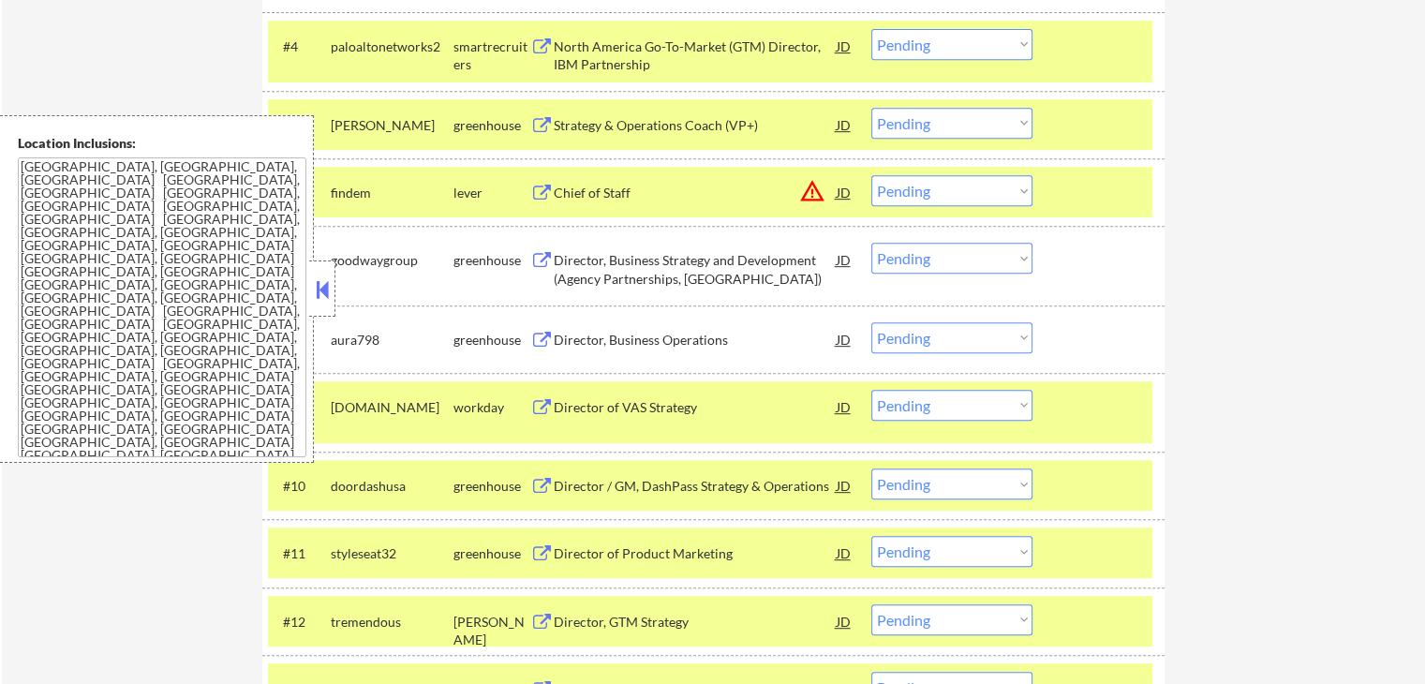
click at [902, 183] on select "Choose an option... Pending Applied Excluded (Questions) Excluded (Expired) Exc…" at bounding box center [951, 190] width 161 height 31
click at [871, 175] on select "Choose an option... Pending Applied Excluded (Questions) Excluded (Expired) Exc…" at bounding box center [951, 190] width 161 height 31
select select ""pending""
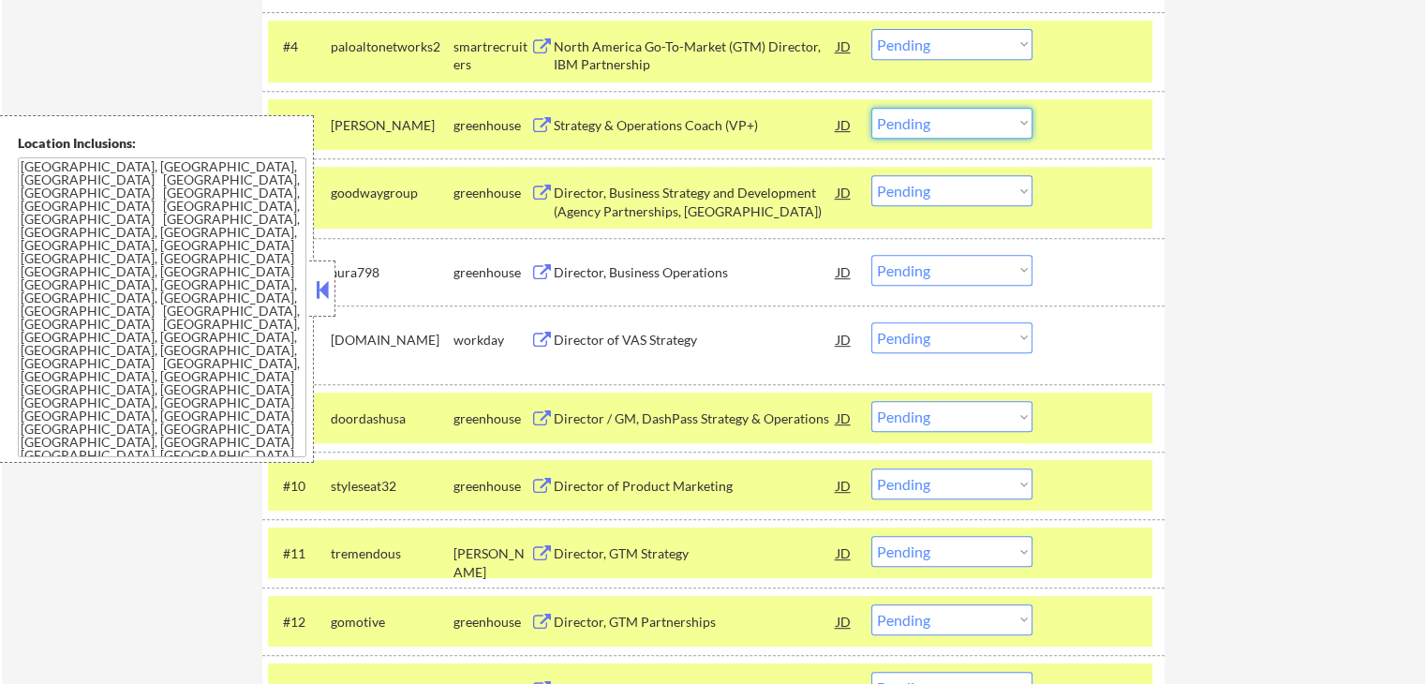
click at [945, 119] on select "Choose an option... Pending Applied Excluded (Questions) Excluded (Expired) Exc…" at bounding box center [951, 123] width 161 height 31
click at [871, 108] on select "Choose an option... Pending Applied Excluded (Questions) Excluded (Expired) Exc…" at bounding box center [951, 123] width 161 height 31
select select ""pending""
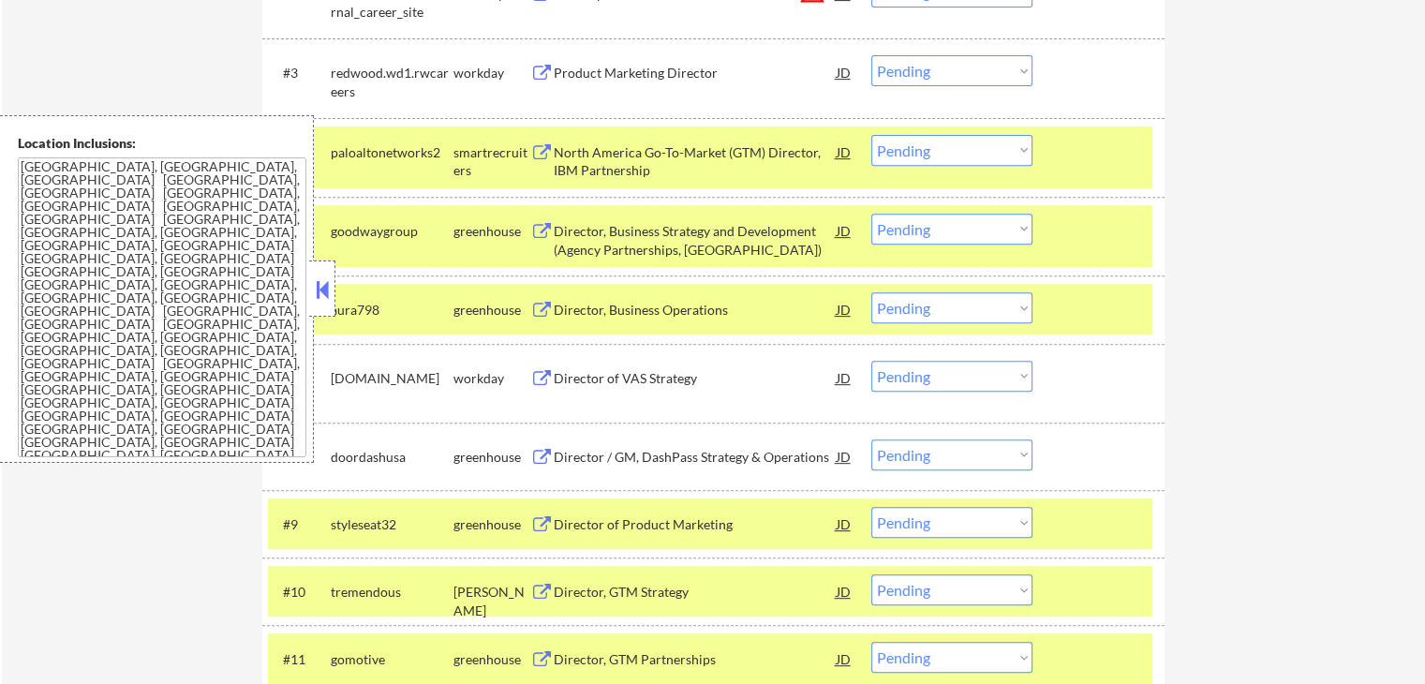
scroll to position [749, 0]
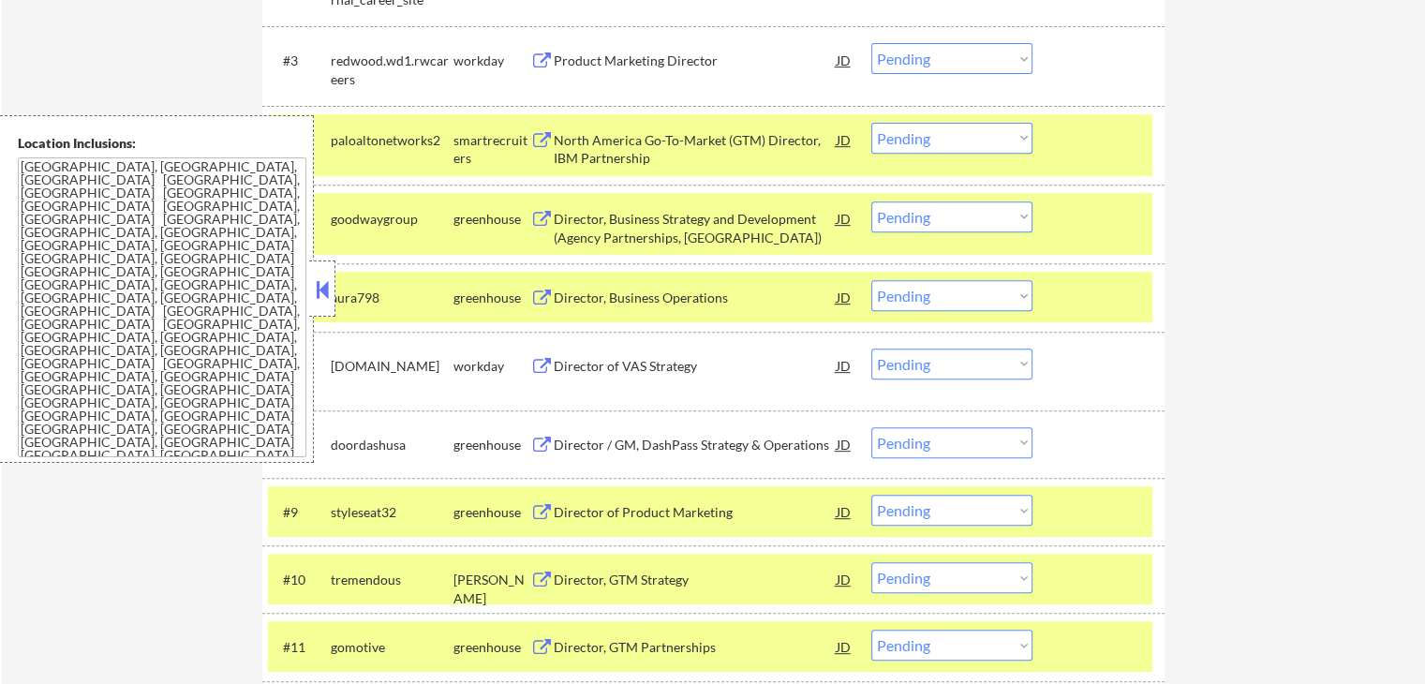
click at [1236, 281] on div "← Return to /applysquad Mailslurp Inbox Job Search Builder [PERSON_NAME] User E…" at bounding box center [713, 430] width 1423 height 2208
click at [626, 219] on div "Director, Business Strategy and Development (Agency Partnerships, [GEOGRAPHIC_D…" at bounding box center [695, 228] width 283 height 37
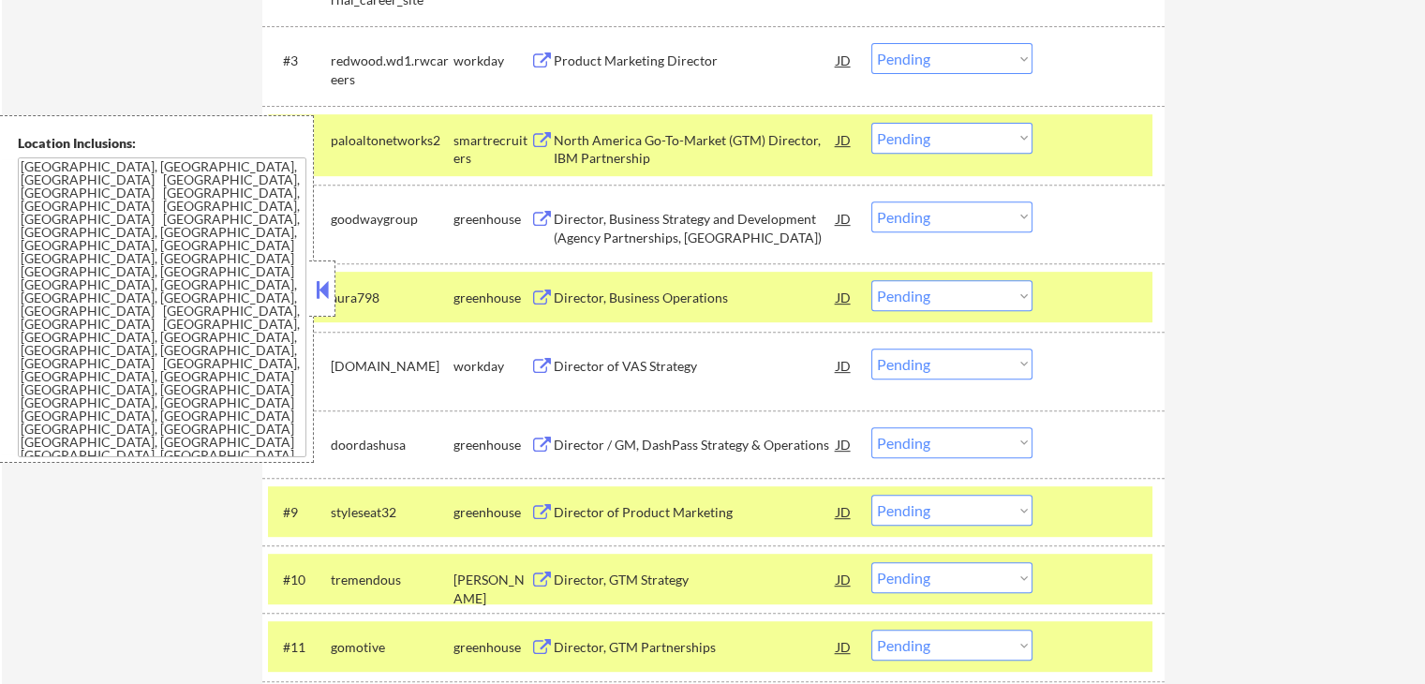
click at [609, 293] on div "Director, Business Operations" at bounding box center [695, 297] width 283 height 19
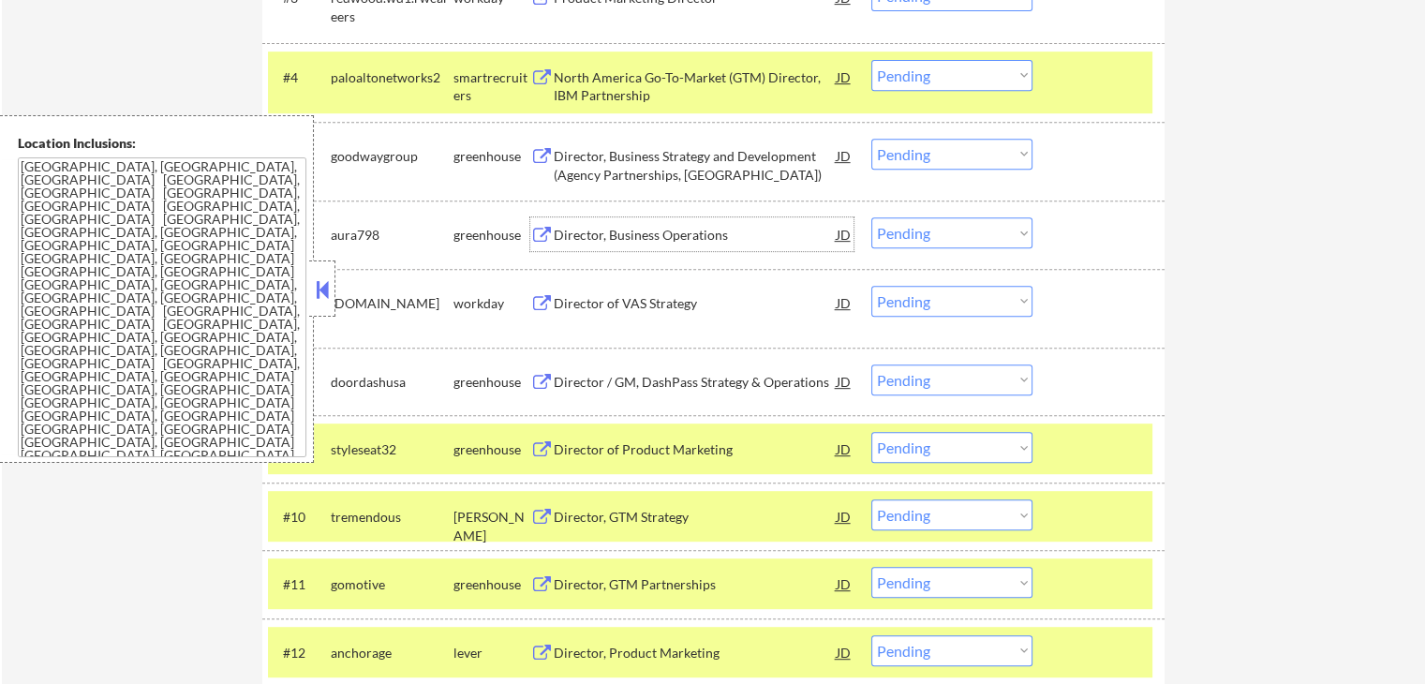
scroll to position [843, 0]
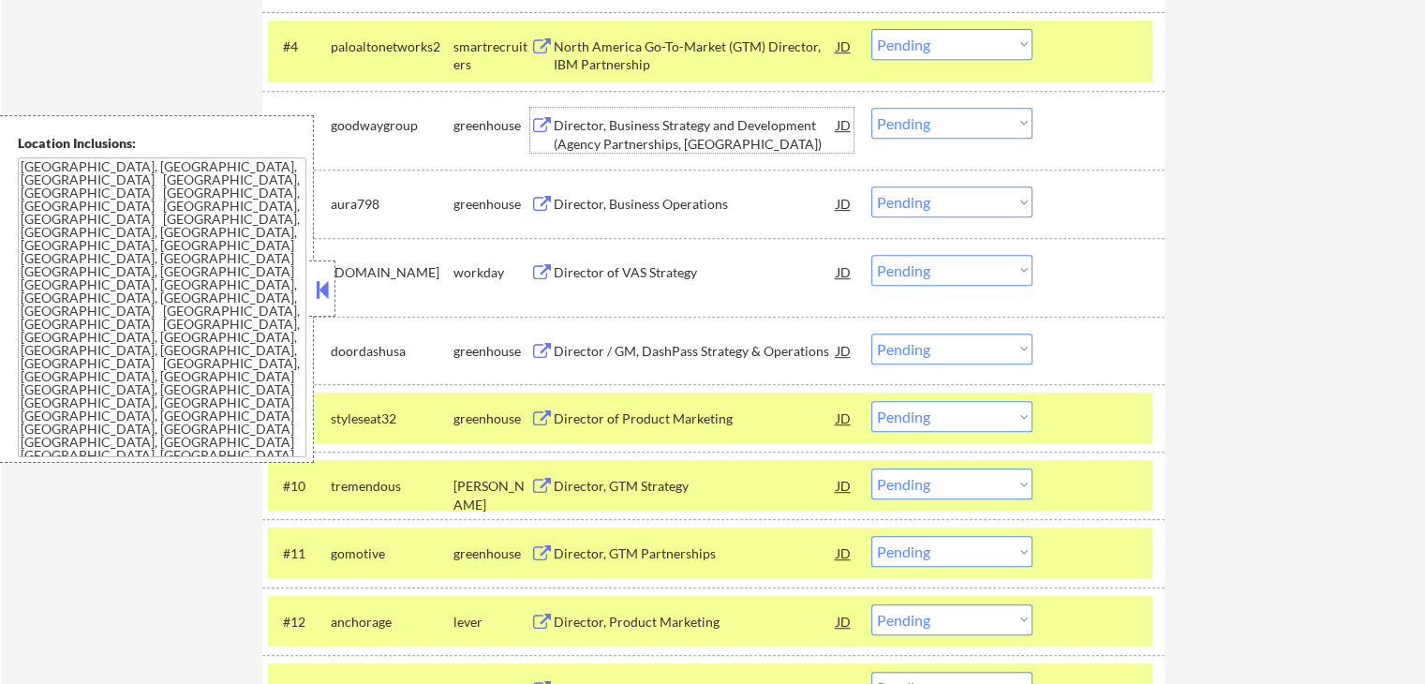
click at [673, 136] on div "Director, Business Strategy and Development (Agency Partnerships, [GEOGRAPHIC_D…" at bounding box center [695, 134] width 283 height 37
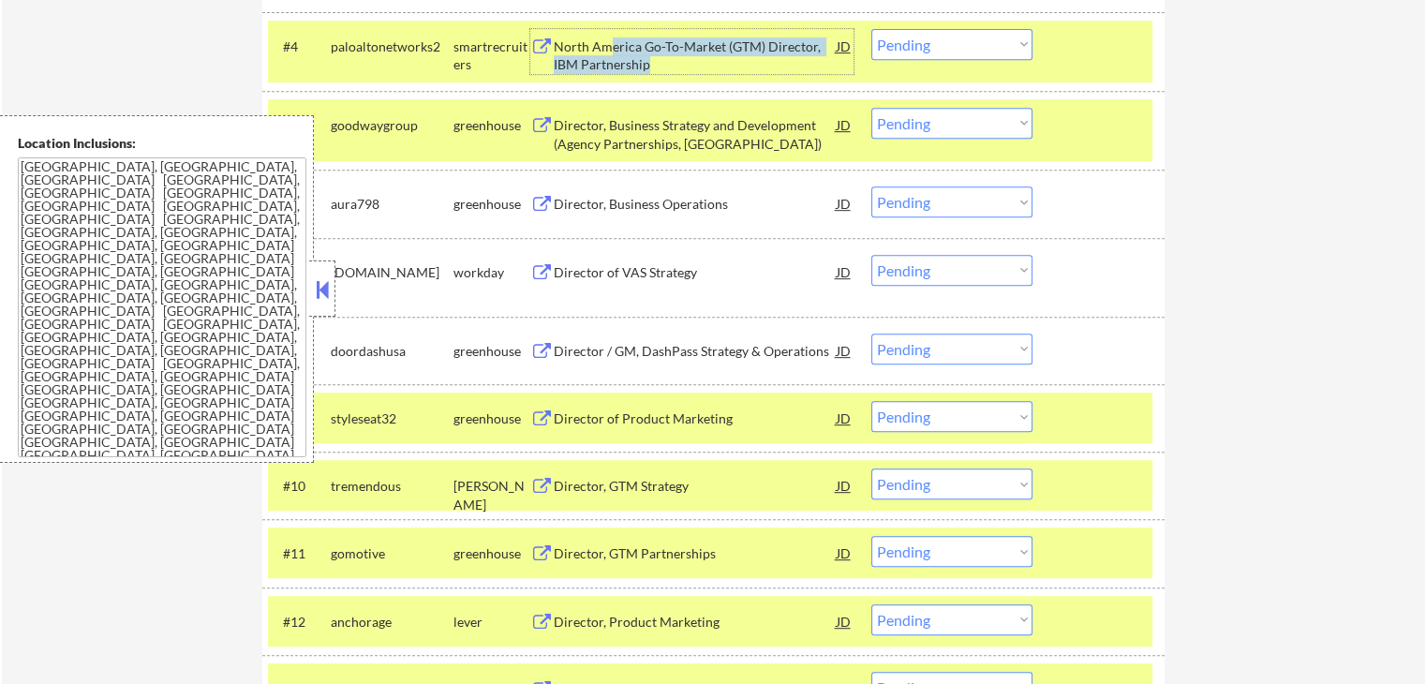
drag, startPoint x: 607, startPoint y: 49, endPoint x: 661, endPoint y: 70, distance: 58.4
click at [661, 70] on div "North America Go-To-Market (GTM) Director, IBM Partnership" at bounding box center [695, 55] width 283 height 37
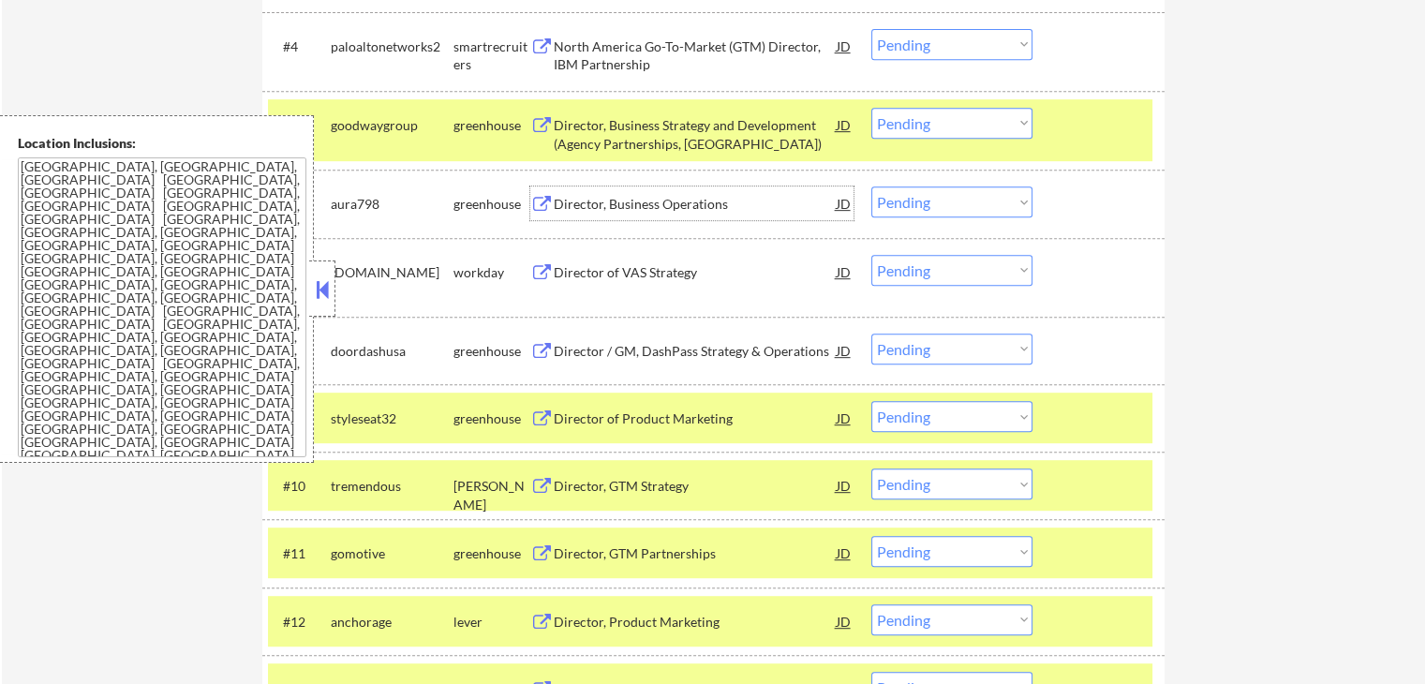
click at [595, 203] on div "Director, Business Operations" at bounding box center [695, 204] width 283 height 19
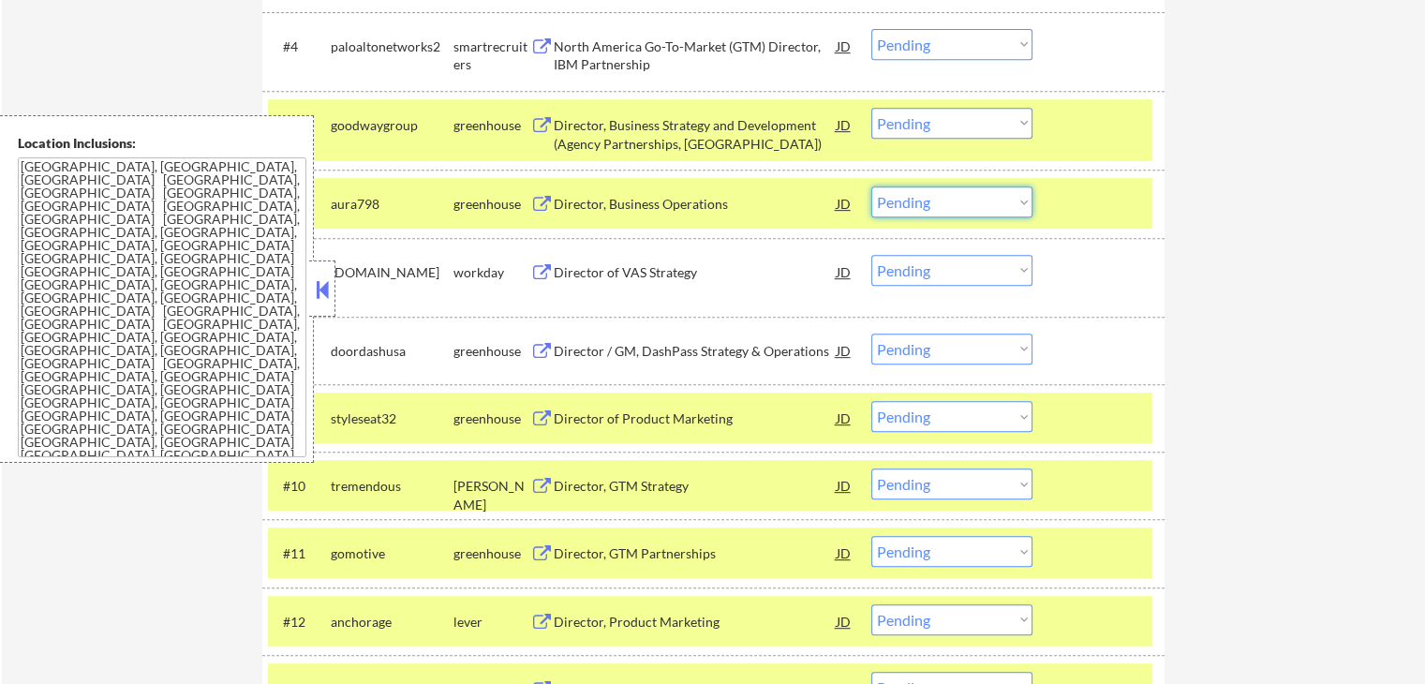
drag, startPoint x: 923, startPoint y: 199, endPoint x: 935, endPoint y: 211, distance: 16.6
click at [927, 202] on select "Choose an option... Pending Applied Excluded (Questions) Excluded (Expired) Exc…" at bounding box center [951, 201] width 161 height 31
click at [871, 186] on select "Choose an option... Pending Applied Excluded (Questions) Excluded (Expired) Exc…" at bounding box center [951, 201] width 161 height 31
select select ""pending""
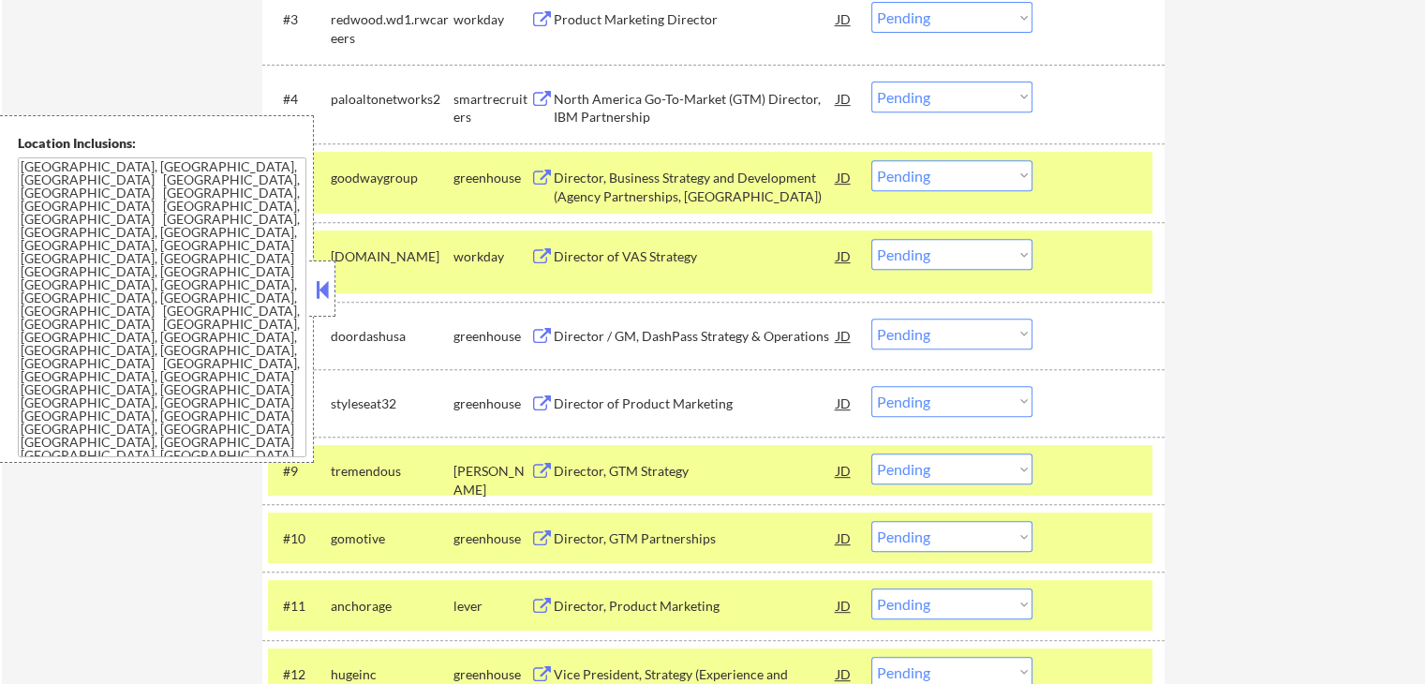
scroll to position [749, 0]
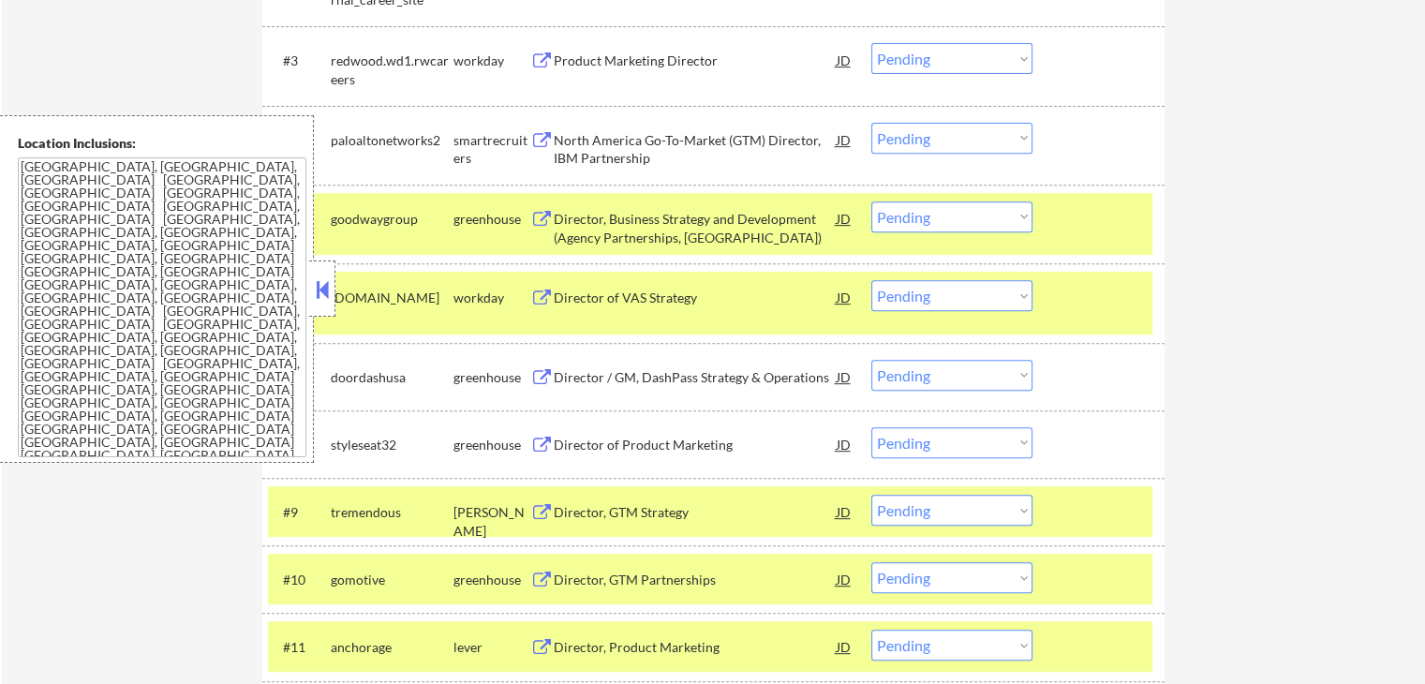
click at [916, 136] on select "Choose an option... Pending Applied Excluded (Questions) Excluded (Expired) Exc…" at bounding box center [951, 138] width 161 height 31
click at [871, 123] on select "Choose an option... Pending Applied Excluded (Questions) Excluded (Expired) Exc…" at bounding box center [951, 138] width 161 height 31
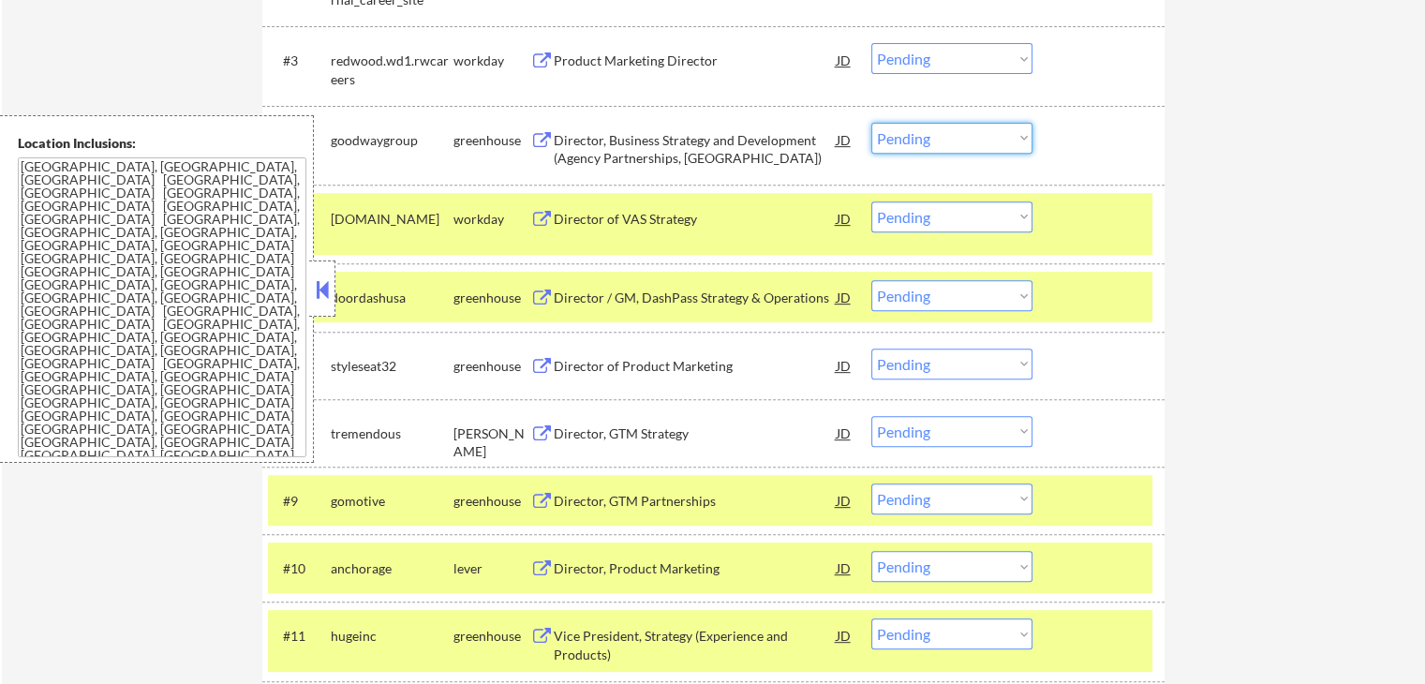
click at [926, 143] on select "Choose an option... Pending Applied Excluded (Questions) Excluded (Expired) Exc…" at bounding box center [951, 138] width 161 height 31
click at [871, 123] on select "Choose an option... Pending Applied Excluded (Questions) Excluded (Expired) Exc…" at bounding box center [951, 138] width 161 height 31
click at [671, 217] on div "Director of VAS Strategy" at bounding box center [695, 219] width 283 height 19
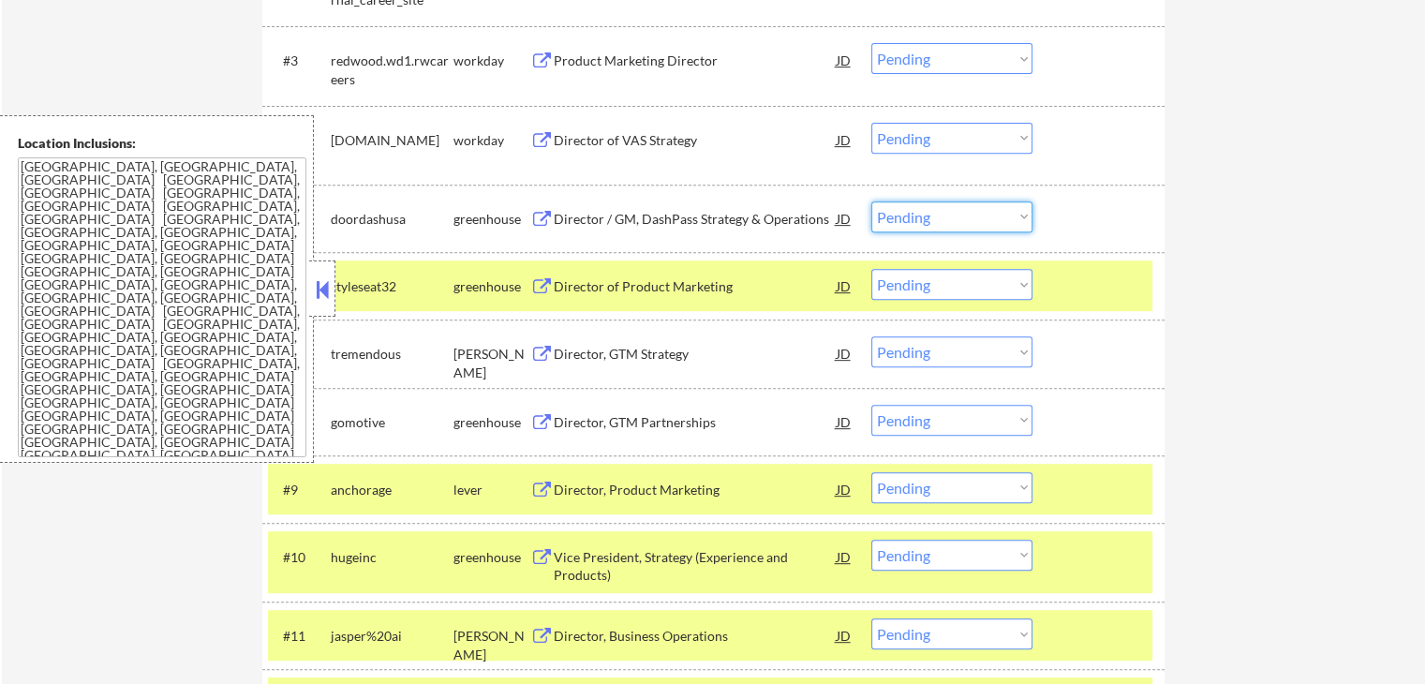
click at [926, 221] on select "Choose an option... Pending Applied Excluded (Questions) Excluded (Expired) Exc…" at bounding box center [951, 216] width 161 height 31
click at [944, 132] on select "Choose an option... Pending Applied Excluded (Questions) Excluded (Expired) Exc…" at bounding box center [951, 138] width 161 height 31
click at [871, 123] on select "Choose an option... Pending Applied Excluded (Questions) Excluded (Expired) Exc…" at bounding box center [951, 138] width 161 height 31
click at [620, 218] on div "Director / GM, DashPass Strategy & Operations" at bounding box center [695, 219] width 283 height 19
select select ""pending""
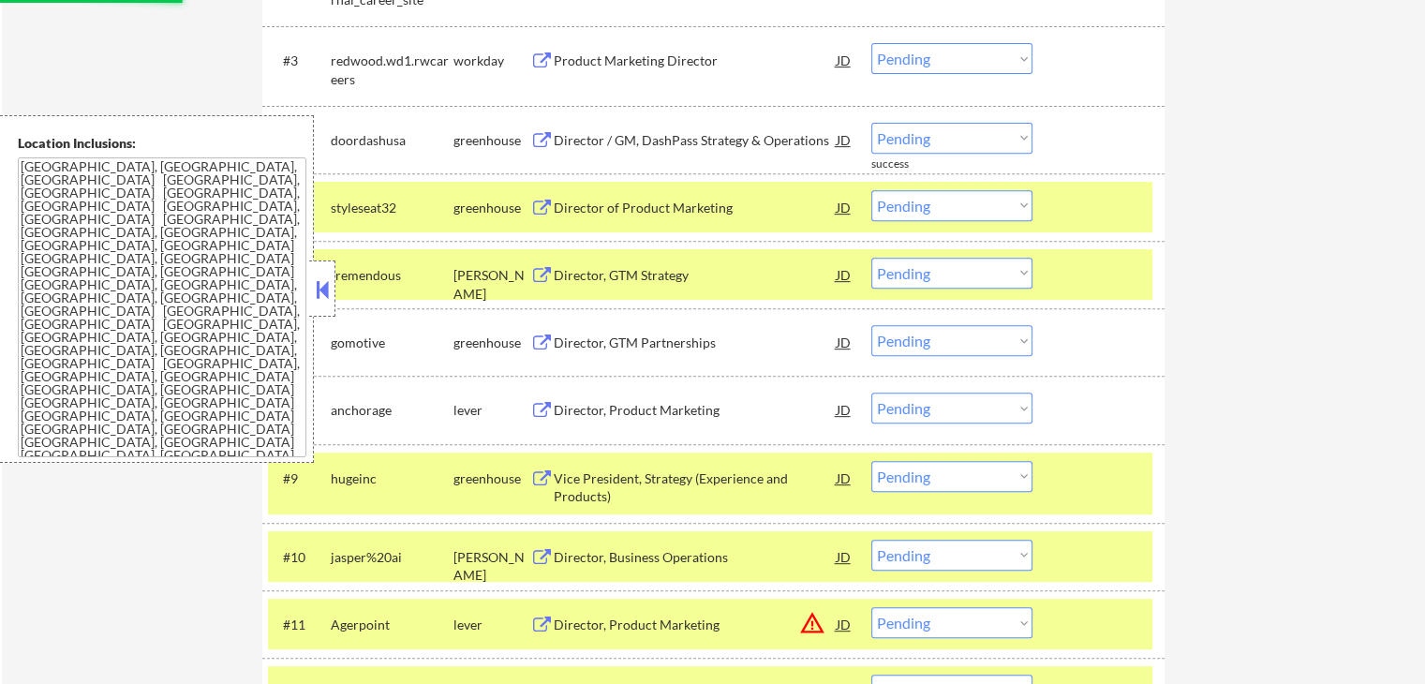
click at [598, 202] on div "Director of Product Marketing" at bounding box center [695, 208] width 283 height 19
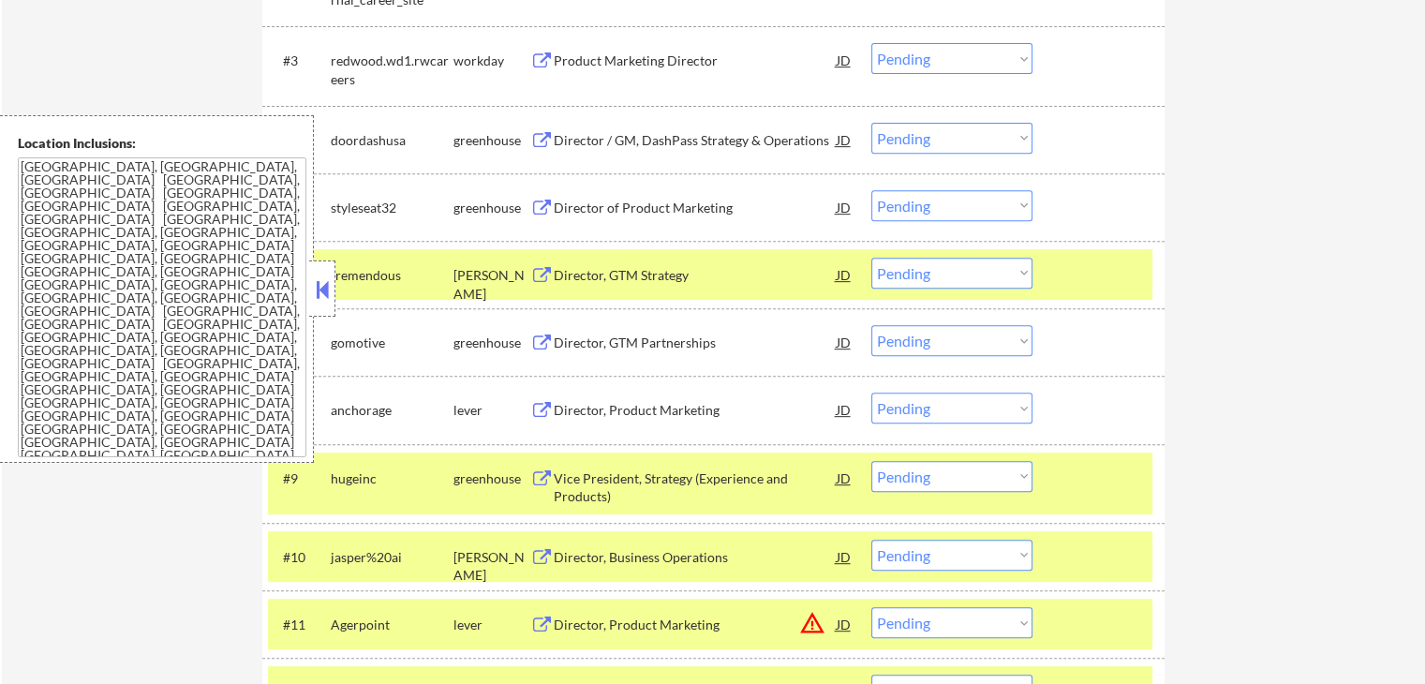
click at [586, 267] on div "Director, GTM Strategy" at bounding box center [695, 275] width 283 height 19
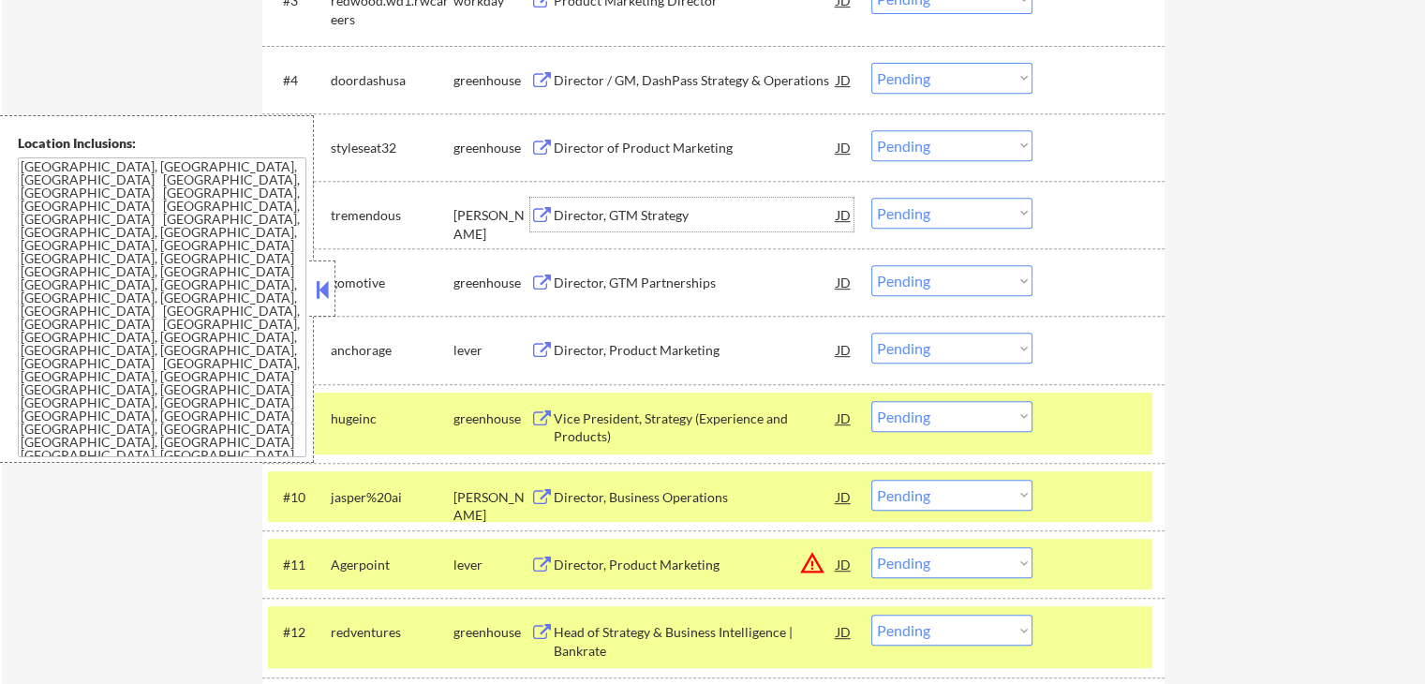
scroll to position [843, 0]
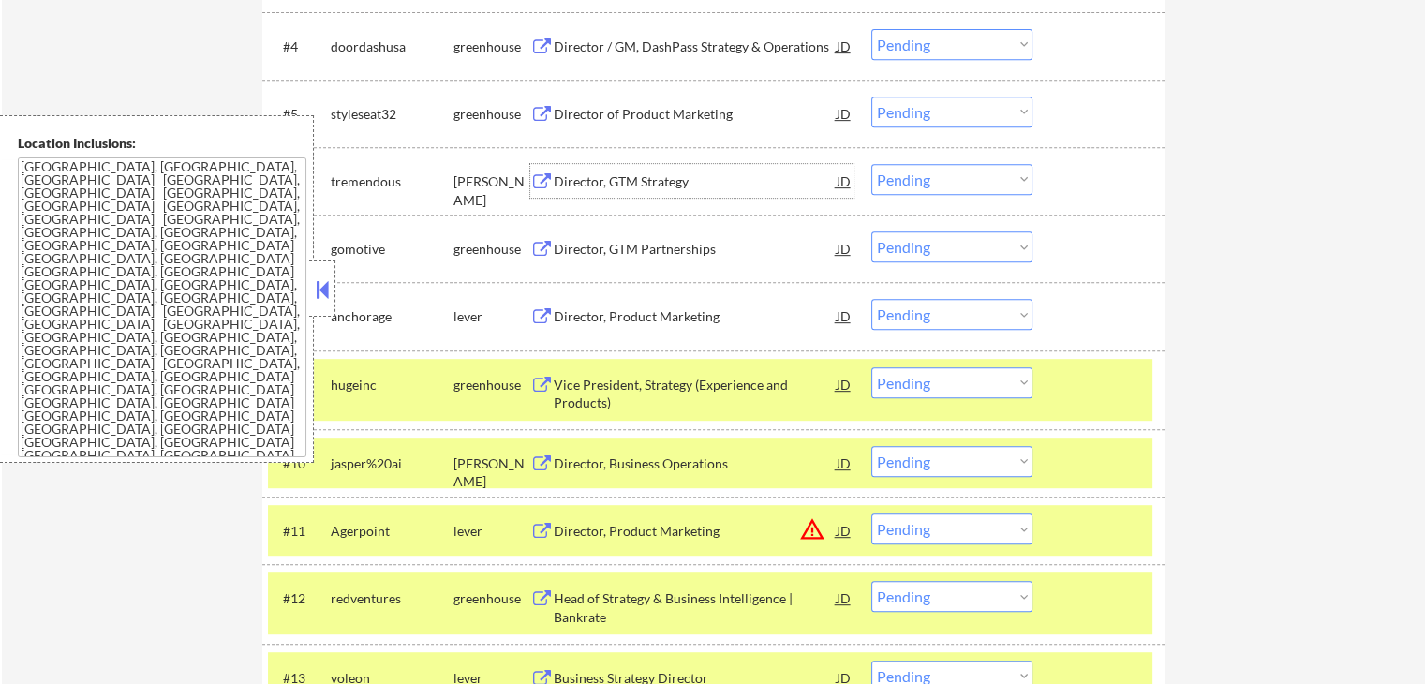
click at [959, 177] on select "Choose an option... Pending Applied Excluded (Questions) Excluded (Expired) Exc…" at bounding box center [951, 179] width 161 height 31
click at [871, 164] on select "Choose an option... Pending Applied Excluded (Questions) Excluded (Expired) Exc…" at bounding box center [951, 179] width 161 height 31
select select ""pending""
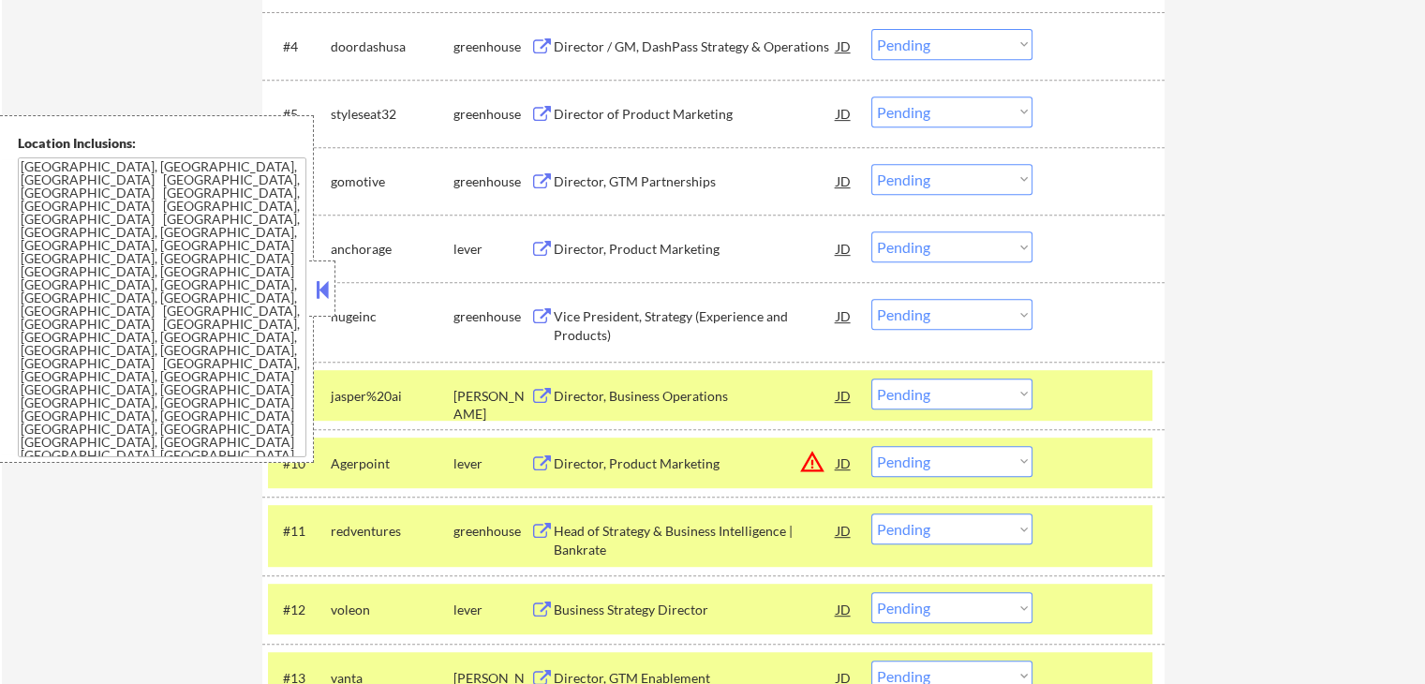
click at [948, 114] on select "Choose an option... Pending Applied Excluded (Questions) Excluded (Expired) Exc…" at bounding box center [951, 111] width 161 height 31
click at [871, 96] on select "Choose an option... Pending Applied Excluded (Questions) Excluded (Expired) Exc…" at bounding box center [951, 111] width 161 height 31
select select ""pending""
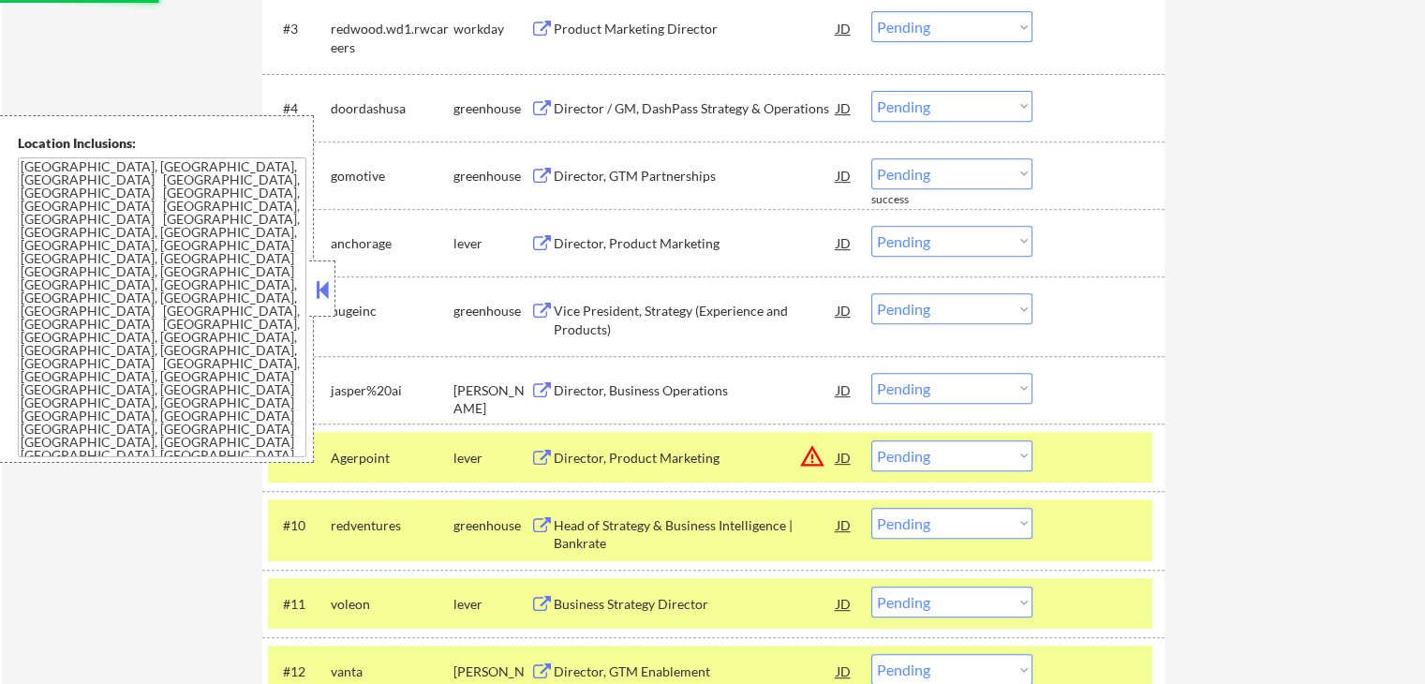
scroll to position [749, 0]
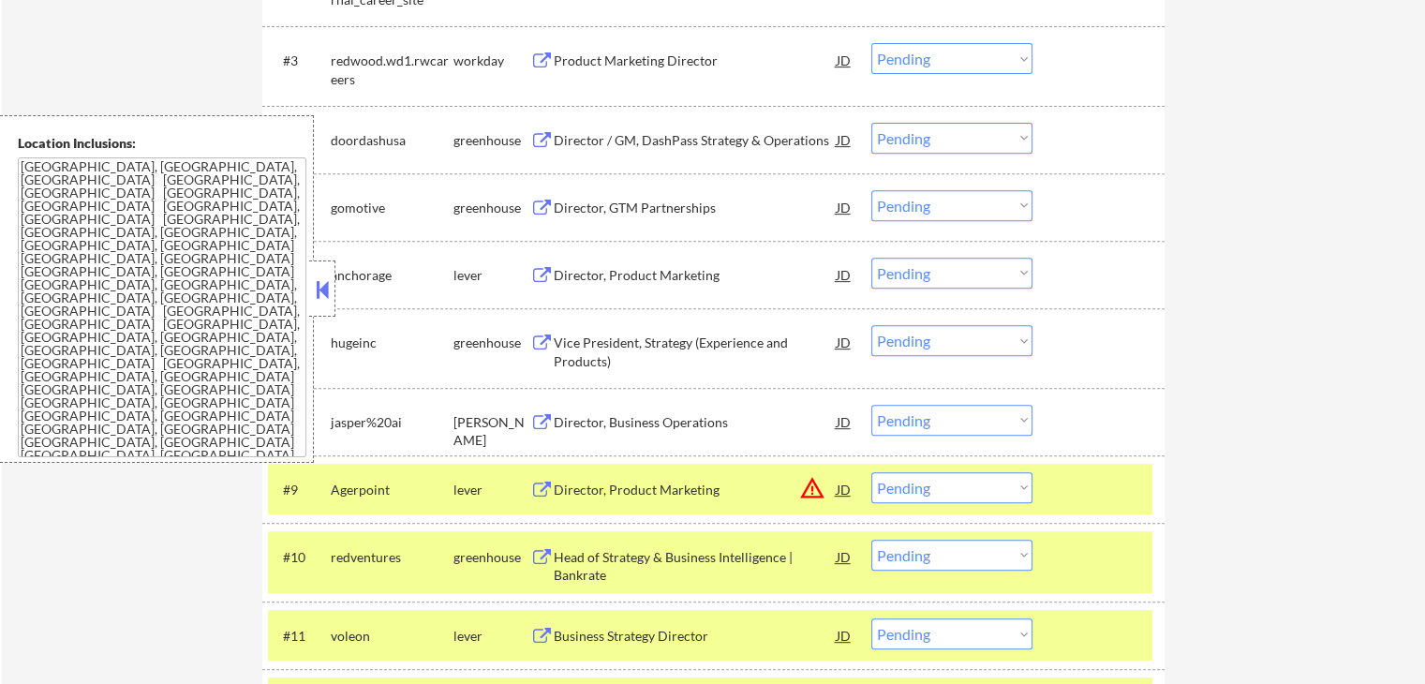
click at [923, 149] on select "Choose an option... Pending Applied Excluded (Questions) Excluded (Expired) Exc…" at bounding box center [951, 138] width 161 height 31
click at [871, 123] on select "Choose an option... Pending Applied Excluded (Questions) Excluded (Expired) Exc…" at bounding box center [951, 138] width 161 height 31
select select ""pending""
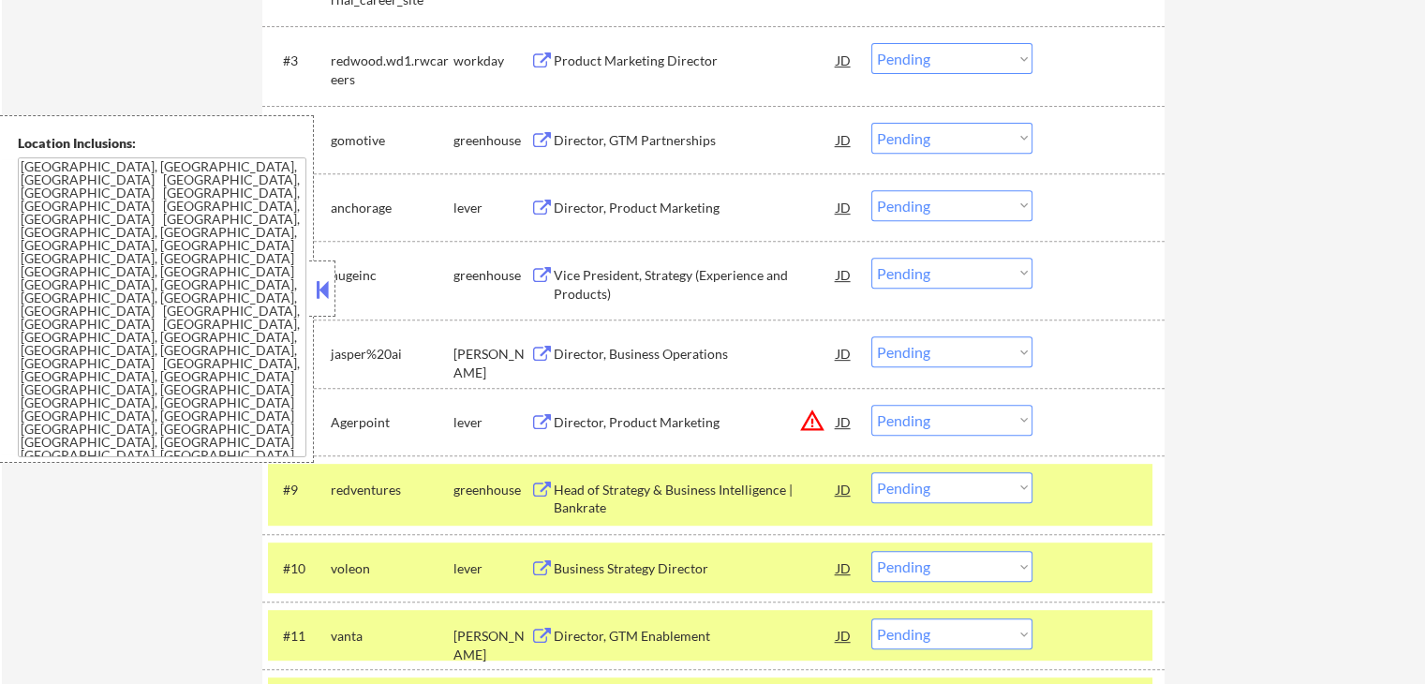
click at [583, 140] on div "Director, GTM Partnerships" at bounding box center [695, 140] width 283 height 19
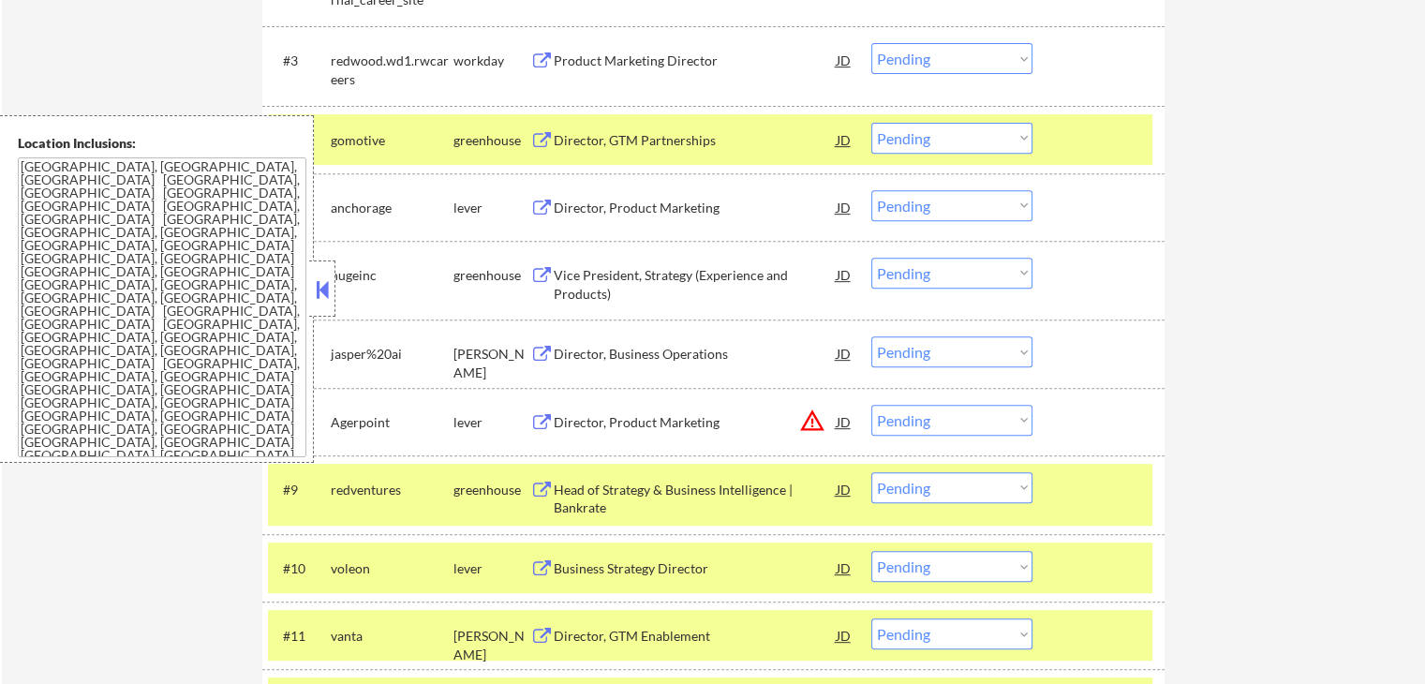
click at [561, 199] on div "Director, Product Marketing" at bounding box center [695, 208] width 283 height 19
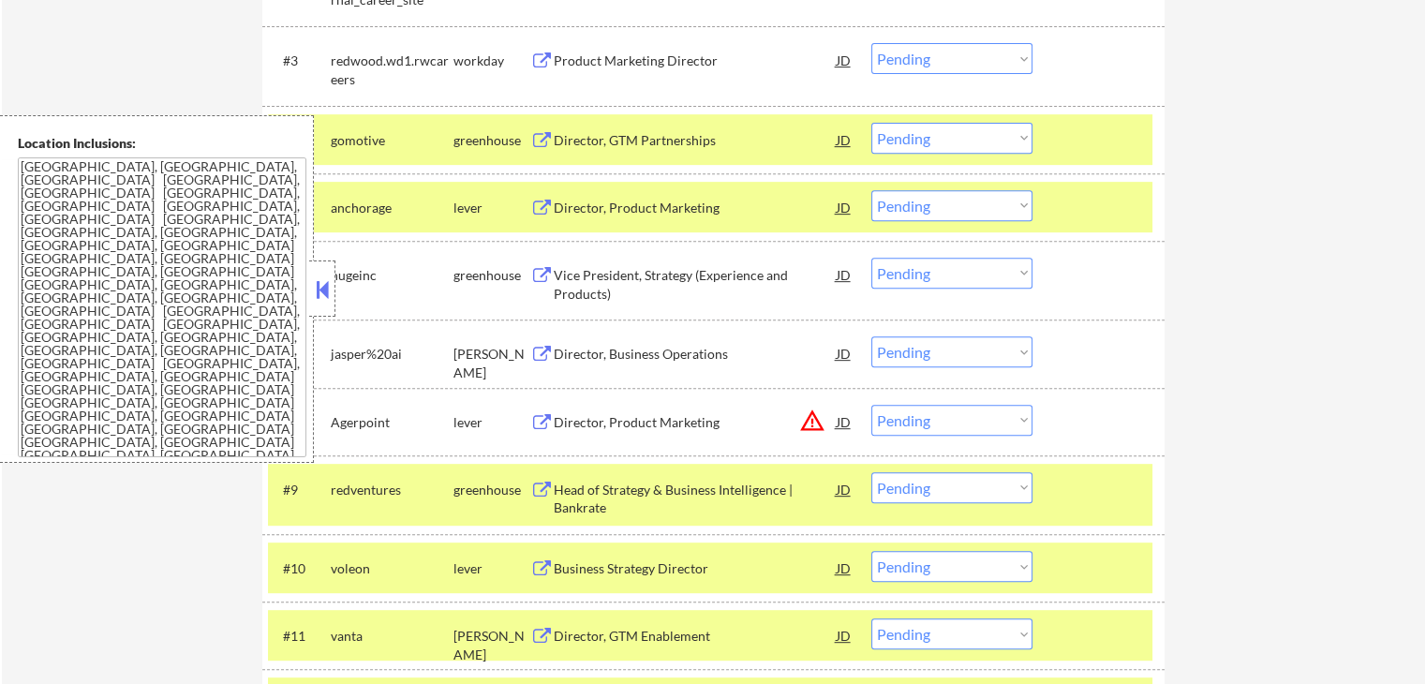
click at [576, 278] on div "Vice President, Strategy (Experience and Products)" at bounding box center [695, 284] width 283 height 37
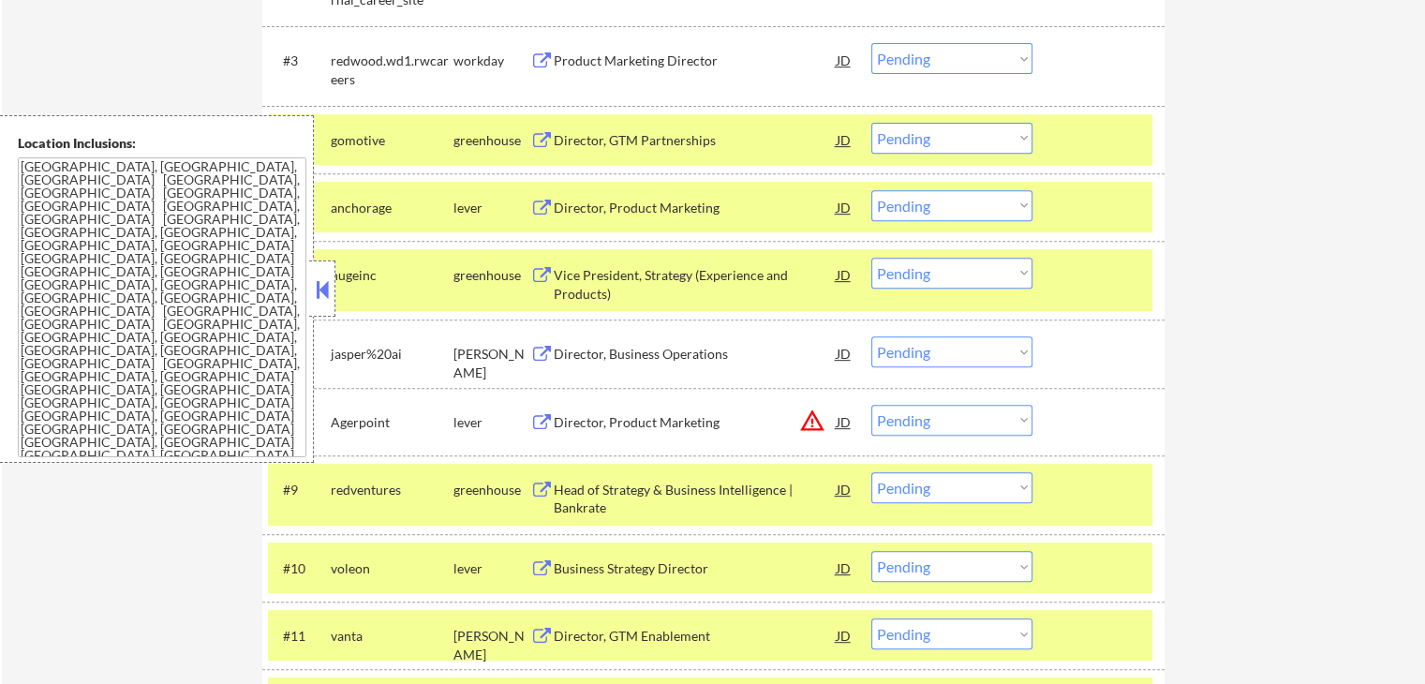
click at [582, 353] on div "Director, Business Operations" at bounding box center [695, 354] width 283 height 19
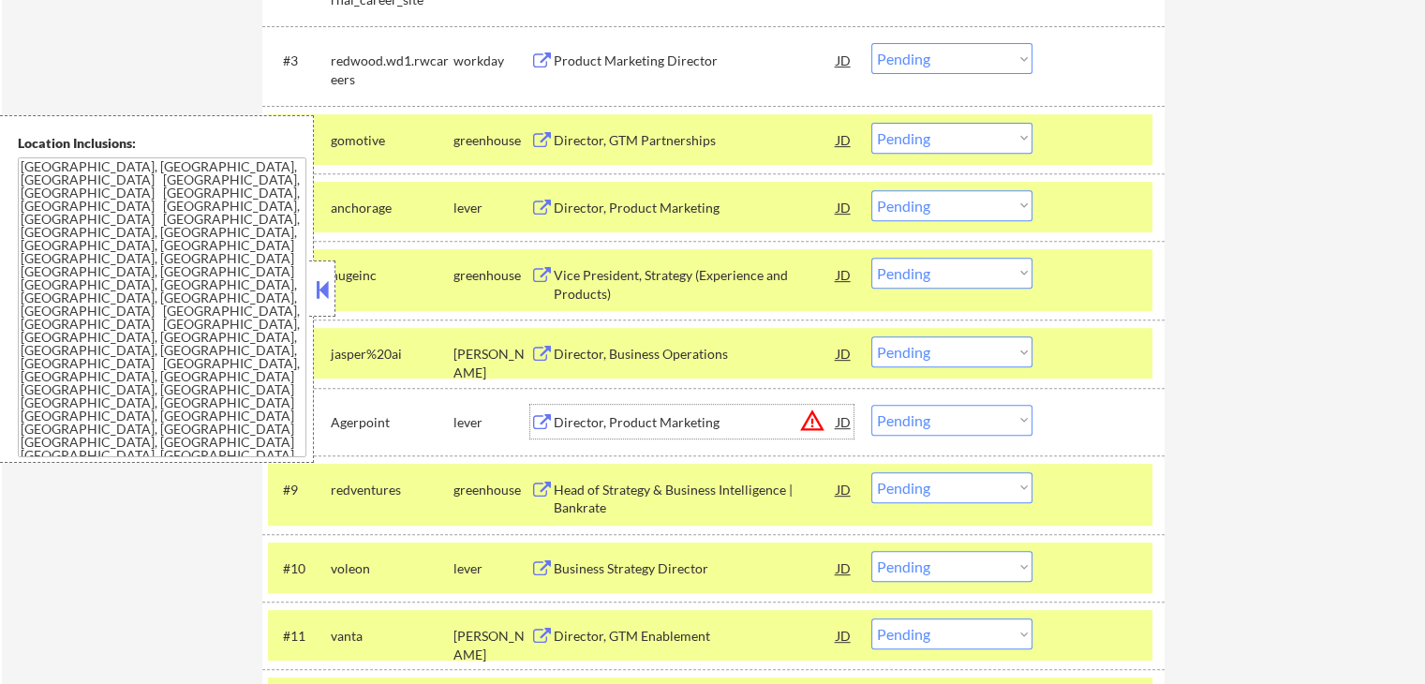
click at [572, 421] on div "Director, Product Marketing" at bounding box center [695, 422] width 283 height 19
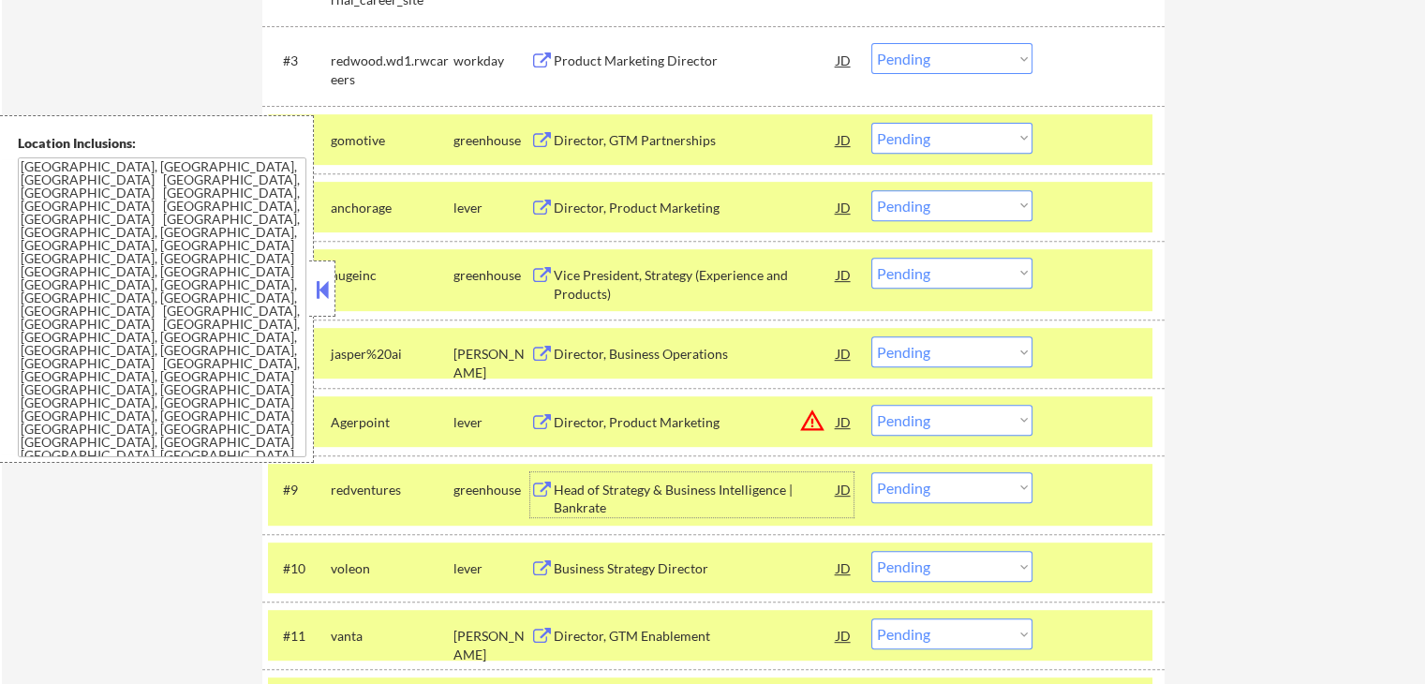
click at [567, 494] on div "Head of Strategy & Business Intelligence | Bankrate" at bounding box center [695, 498] width 283 height 37
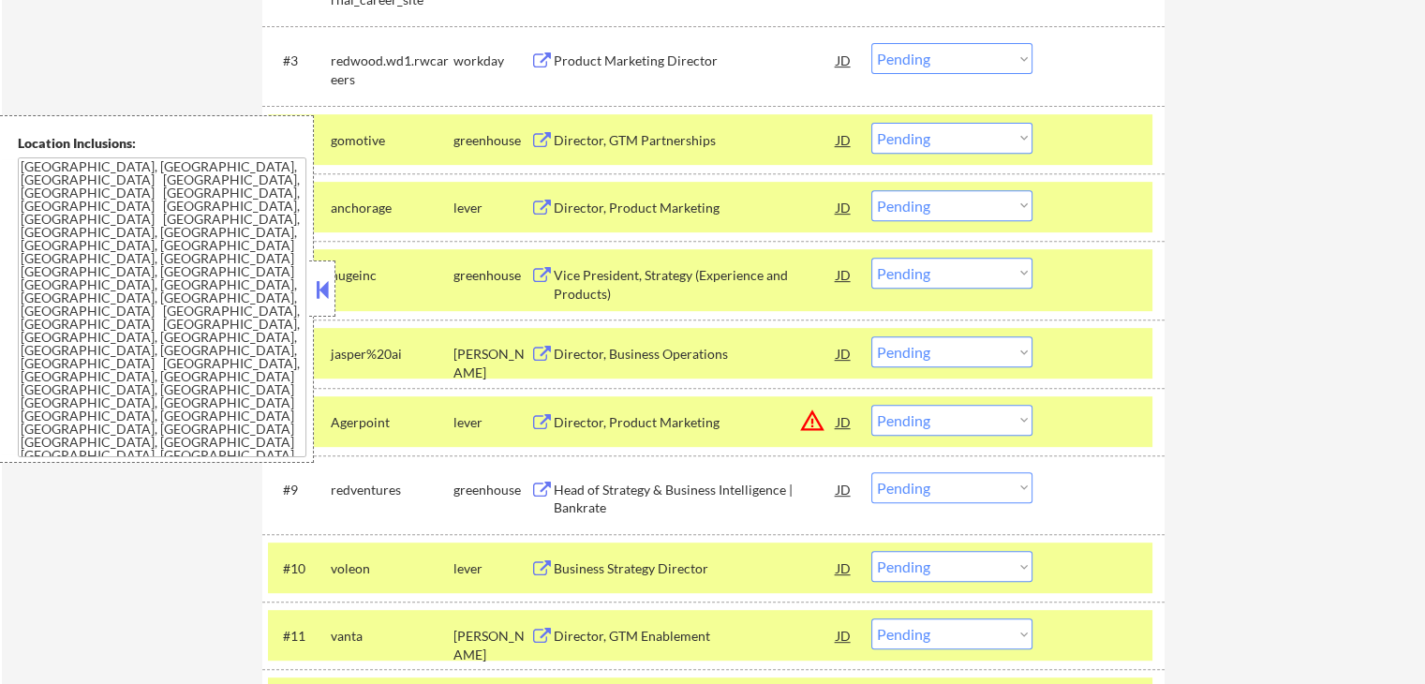
click at [585, 568] on div "Business Strategy Director" at bounding box center [695, 568] width 283 height 19
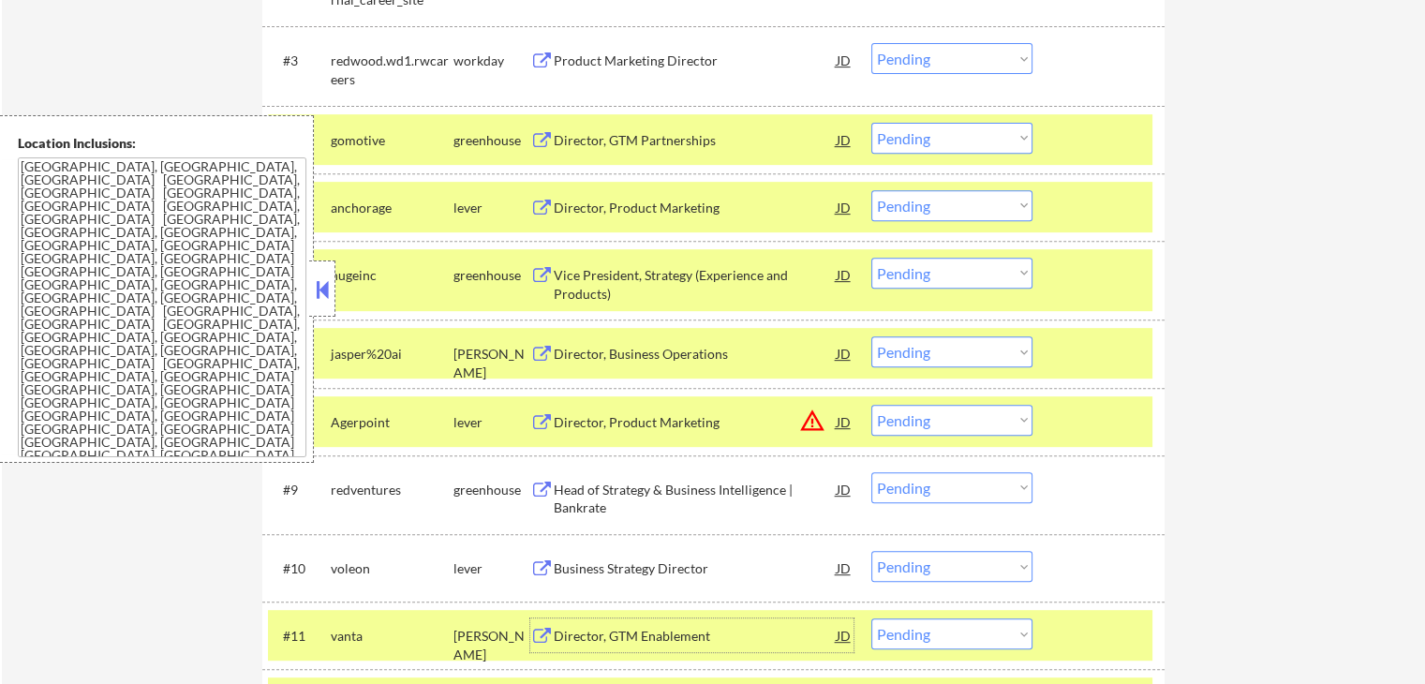
click at [580, 620] on div "Director, GTM Enablement" at bounding box center [695, 635] width 283 height 34
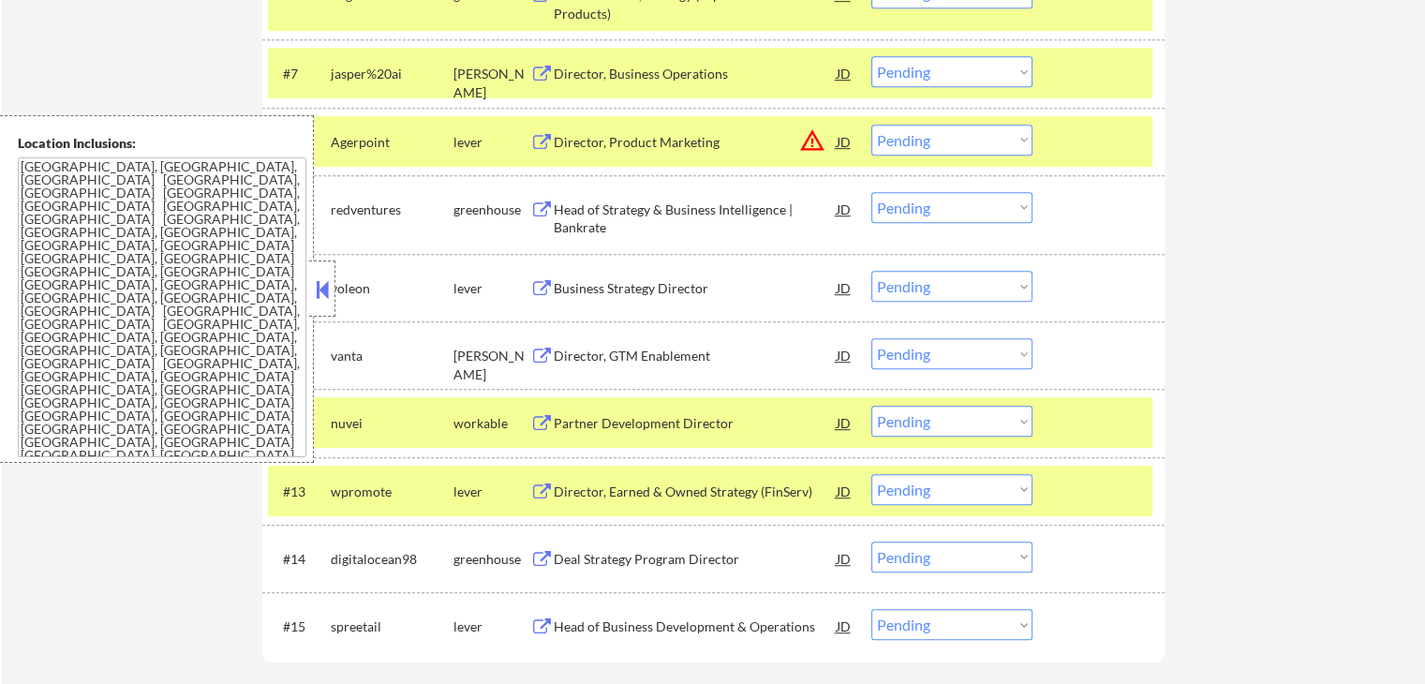
scroll to position [1030, 0]
click at [622, 417] on div "Partner Development Director" at bounding box center [695, 422] width 283 height 19
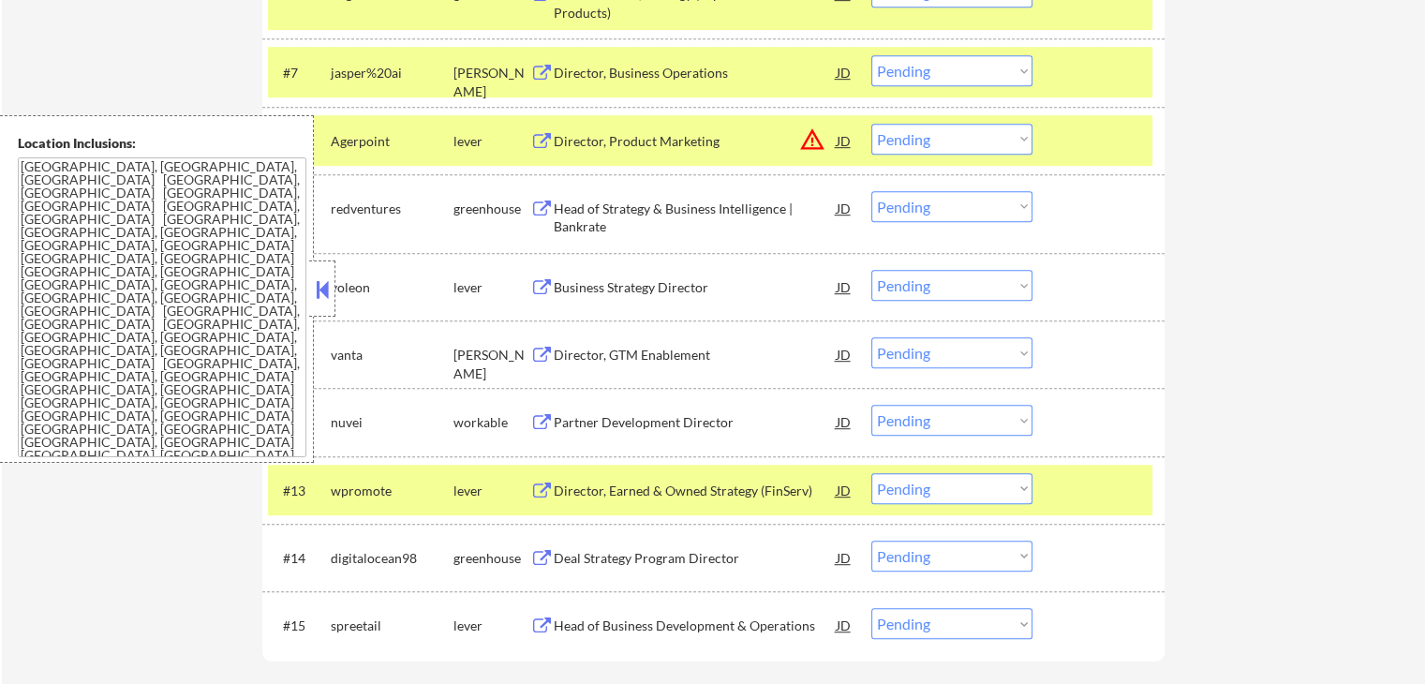
click at [581, 481] on div "Director, Earned & Owned Strategy (FinServ)" at bounding box center [695, 490] width 283 height 19
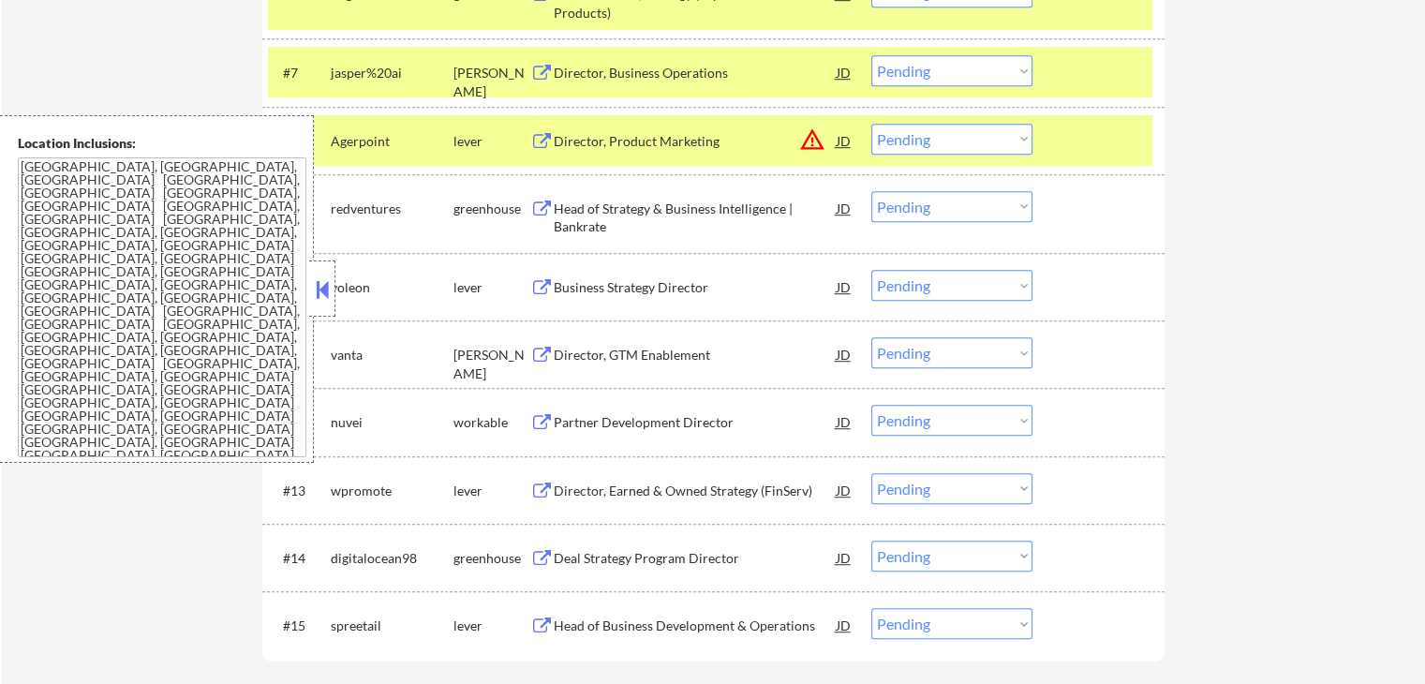
click at [580, 545] on div "Deal Strategy Program Director" at bounding box center [695, 557] width 283 height 34
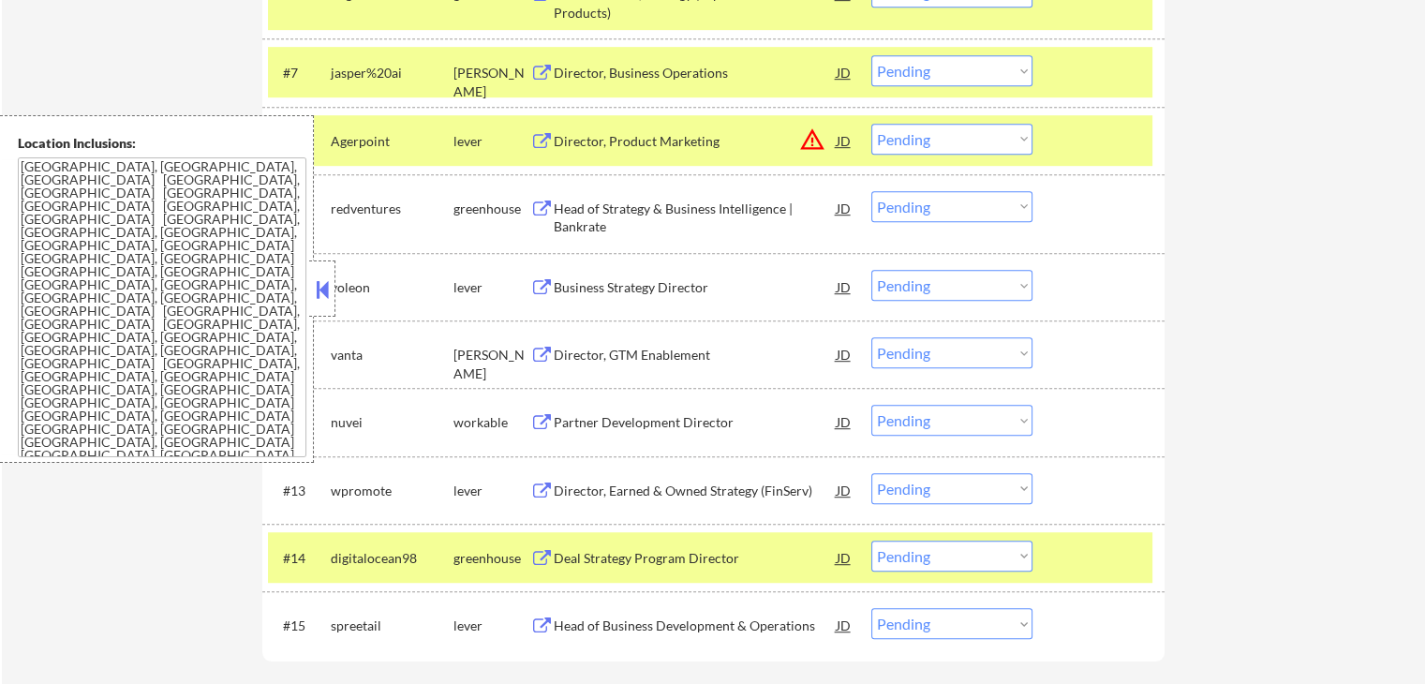
click at [579, 623] on div "Head of Business Development & Operations" at bounding box center [695, 625] width 283 height 19
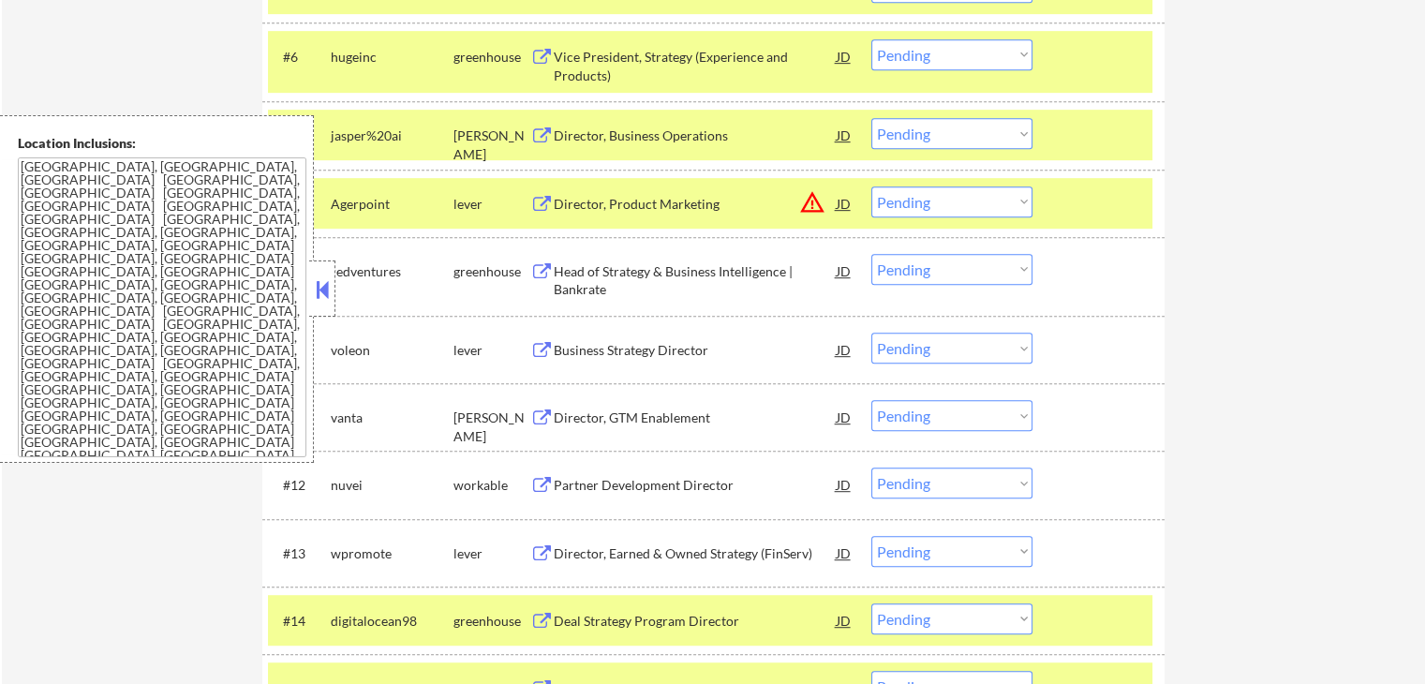
scroll to position [937, 0]
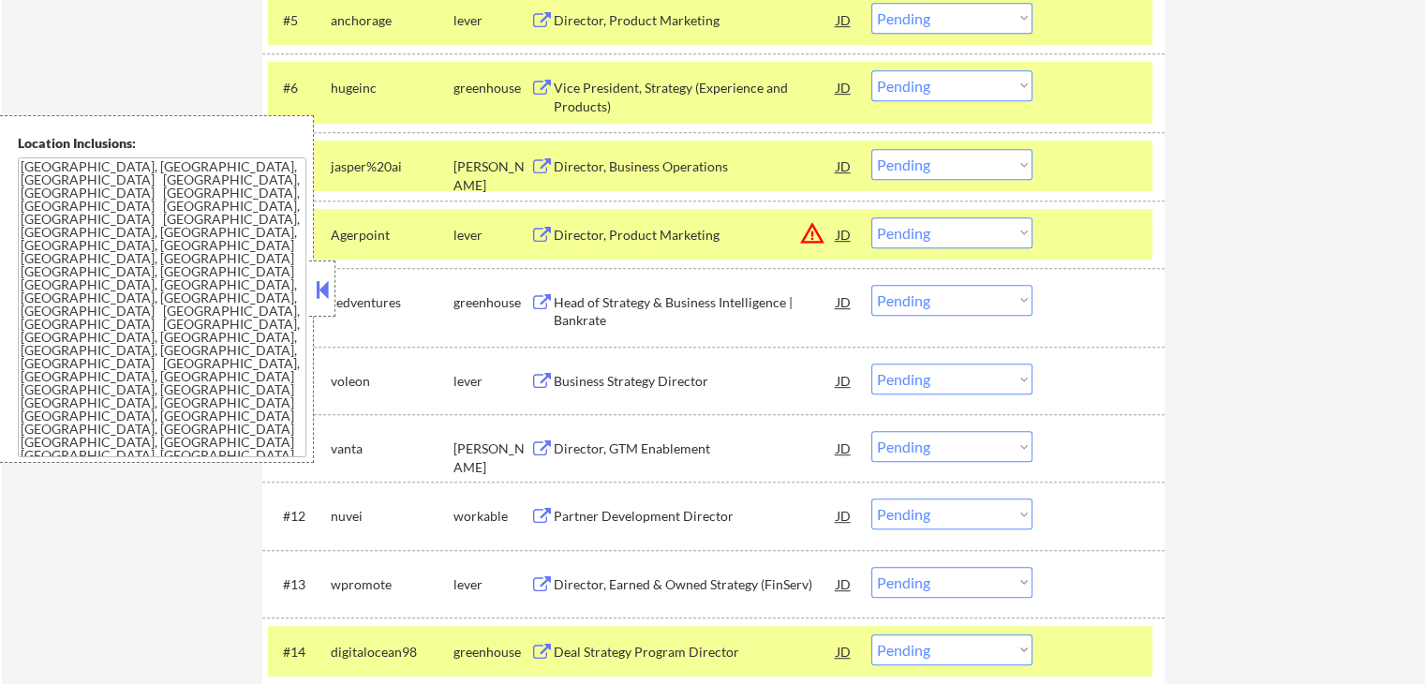
click at [931, 81] on select "Choose an option... Pending Applied Excluded (Questions) Excluded (Expired) Exc…" at bounding box center [951, 85] width 161 height 31
click at [871, 70] on select "Choose an option... Pending Applied Excluded (Questions) Excluded (Expired) Exc…" at bounding box center [951, 85] width 161 height 31
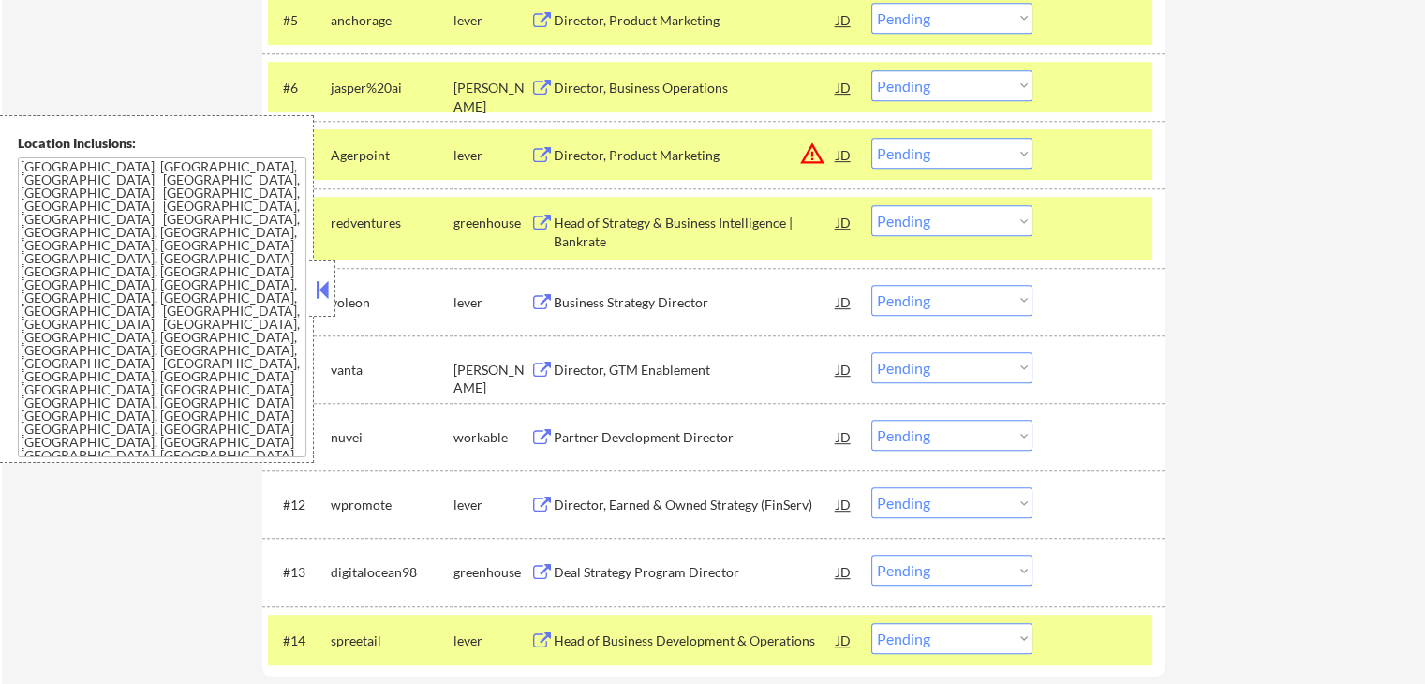
click at [910, 91] on select "Choose an option... Pending Applied Excluded (Questions) Excluded (Expired) Exc…" at bounding box center [951, 85] width 161 height 31
click at [871, 70] on select "Choose an option... Pending Applied Excluded (Questions) Excluded (Expired) Exc…" at bounding box center [951, 85] width 161 height 31
select select ""pending""
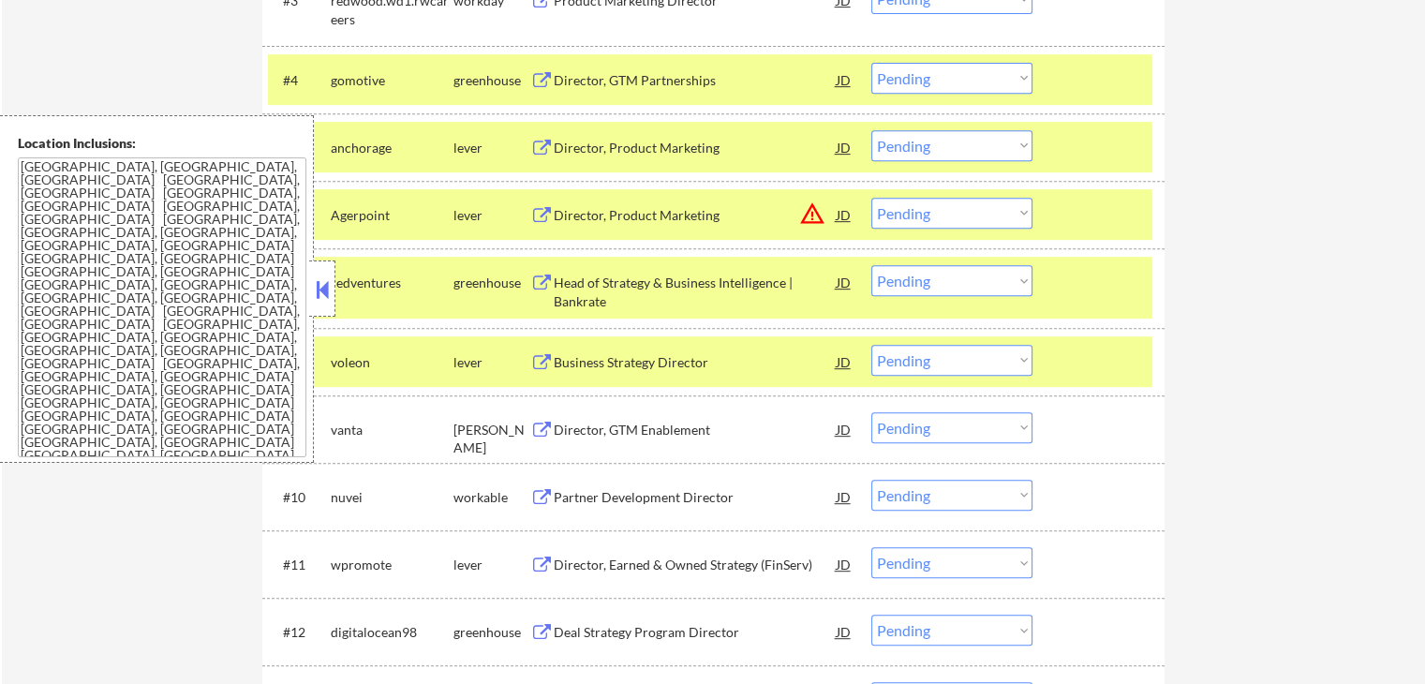
scroll to position [843, 0]
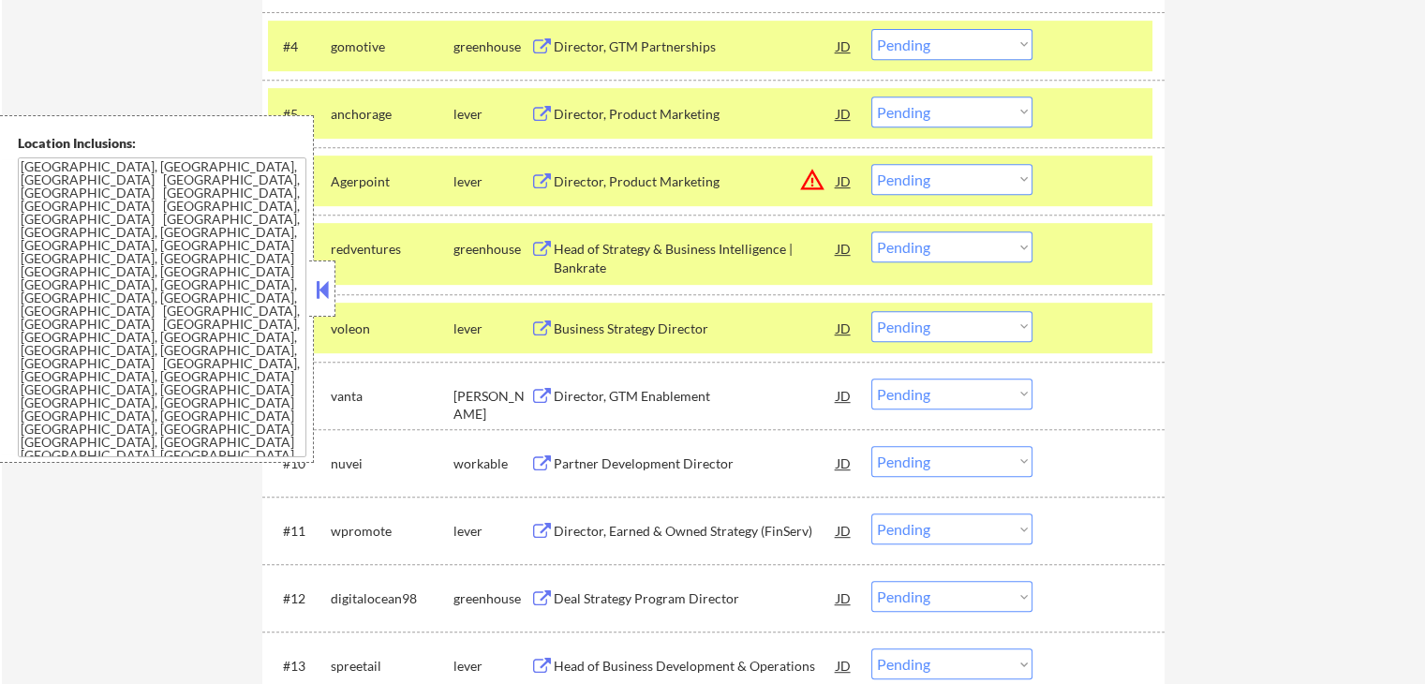
click at [916, 331] on select "Choose an option... Pending Applied Excluded (Questions) Excluded (Expired) Exc…" at bounding box center [951, 326] width 161 height 31
click at [871, 311] on select "Choose an option... Pending Applied Excluded (Questions) Excluded (Expired) Exc…" at bounding box center [951, 326] width 161 height 31
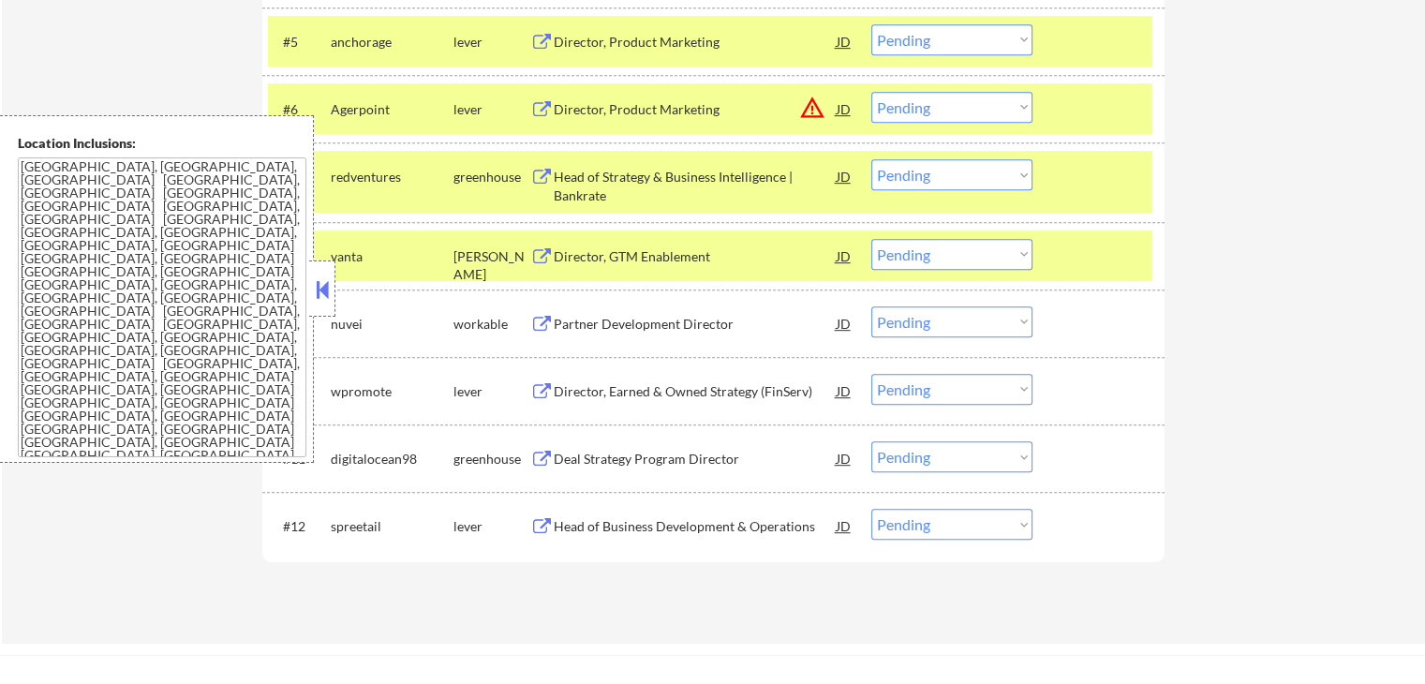
scroll to position [1030, 0]
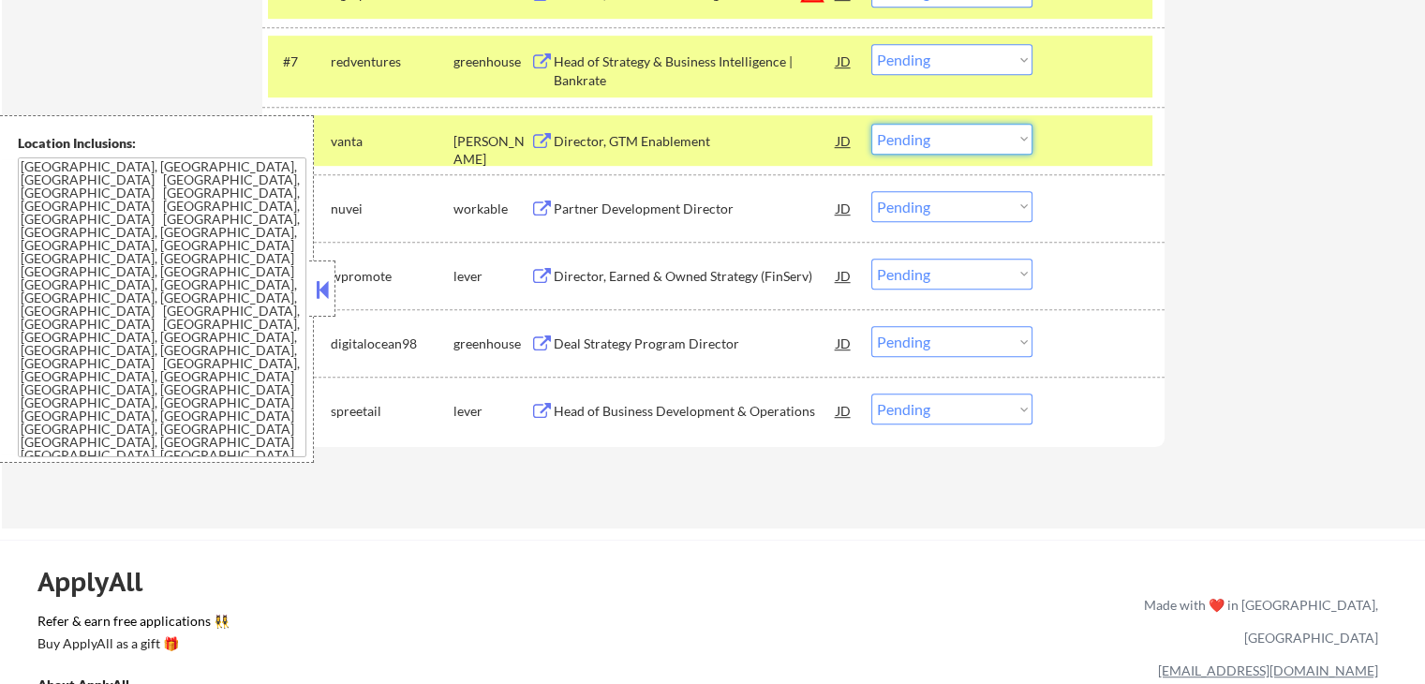
click at [923, 136] on select "Choose an option... Pending Applied Excluded (Questions) Excluded (Expired) Exc…" at bounding box center [951, 139] width 161 height 31
click at [871, 124] on select "Choose an option... Pending Applied Excluded (Questions) Excluded (Expired) Exc…" at bounding box center [951, 139] width 161 height 31
select select ""pending""
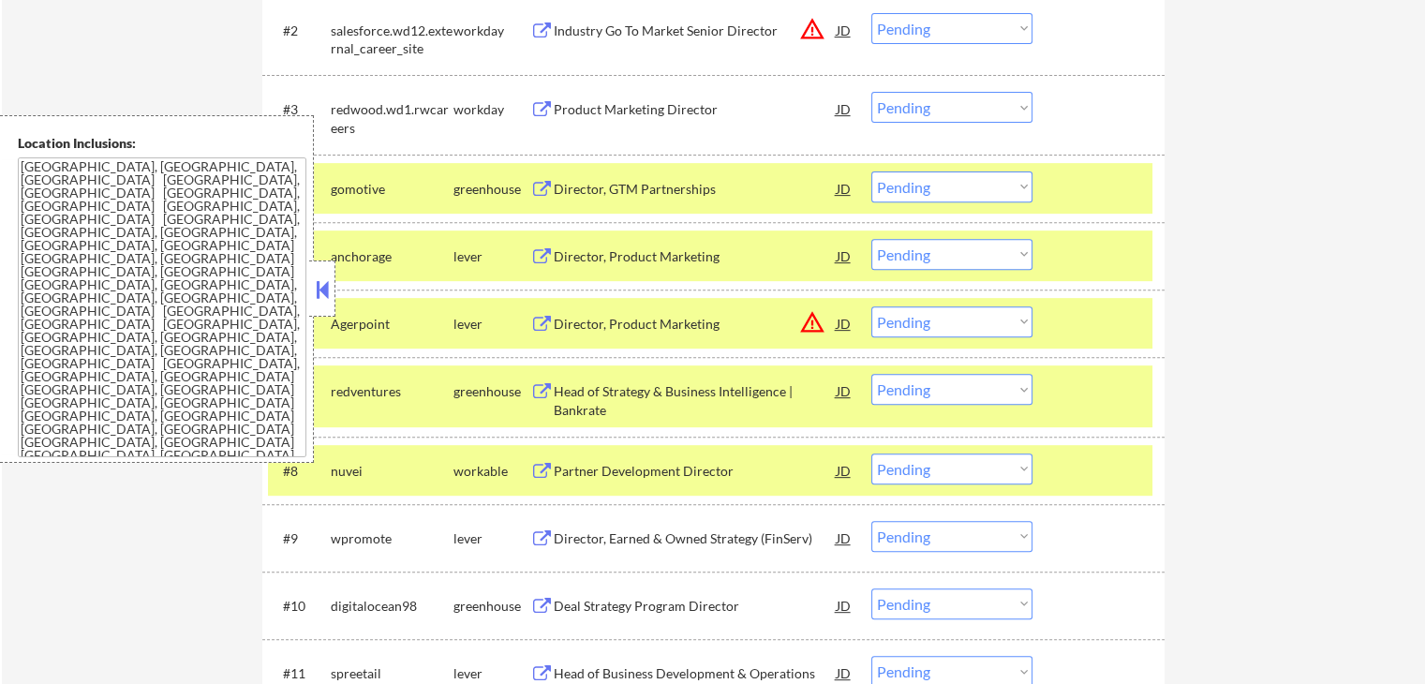
scroll to position [656, 0]
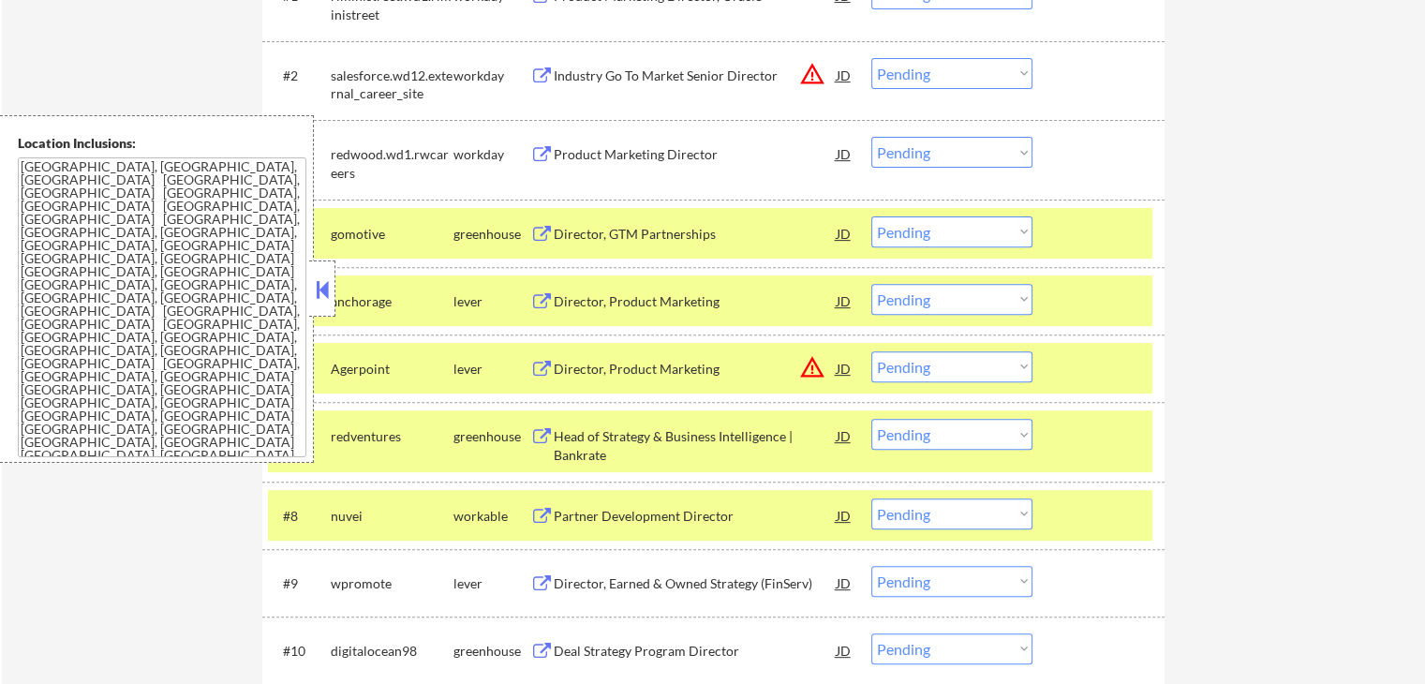
click at [941, 237] on select "Choose an option... Pending Applied Excluded (Questions) Excluded (Expired) Exc…" at bounding box center [951, 231] width 161 height 31
click at [871, 216] on select "Choose an option... Pending Applied Excluded (Questions) Excluded (Expired) Exc…" at bounding box center [951, 231] width 161 height 31
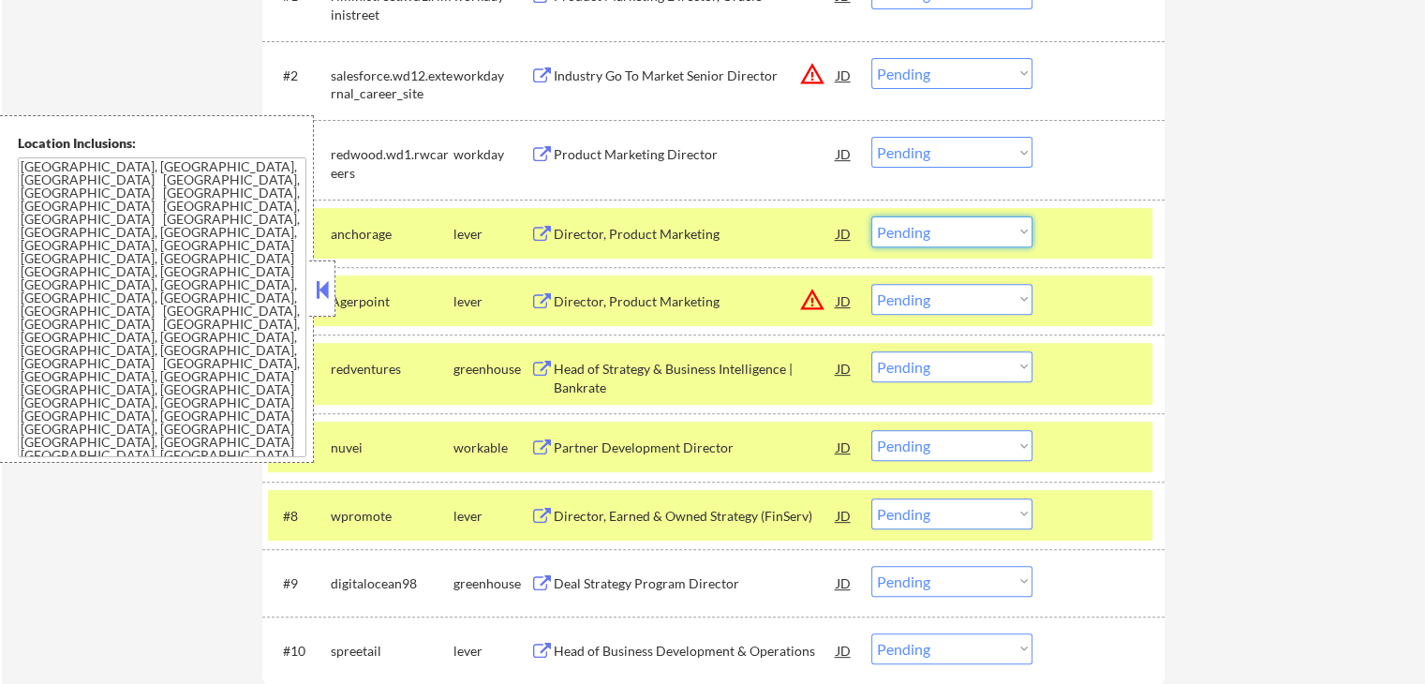
click at [928, 233] on select "Choose an option... Pending Applied Excluded (Questions) Excluded (Expired) Exc…" at bounding box center [951, 231] width 161 height 31
click at [871, 216] on select "Choose an option... Pending Applied Excluded (Questions) Excluded (Expired) Exc…" at bounding box center [951, 231] width 161 height 31
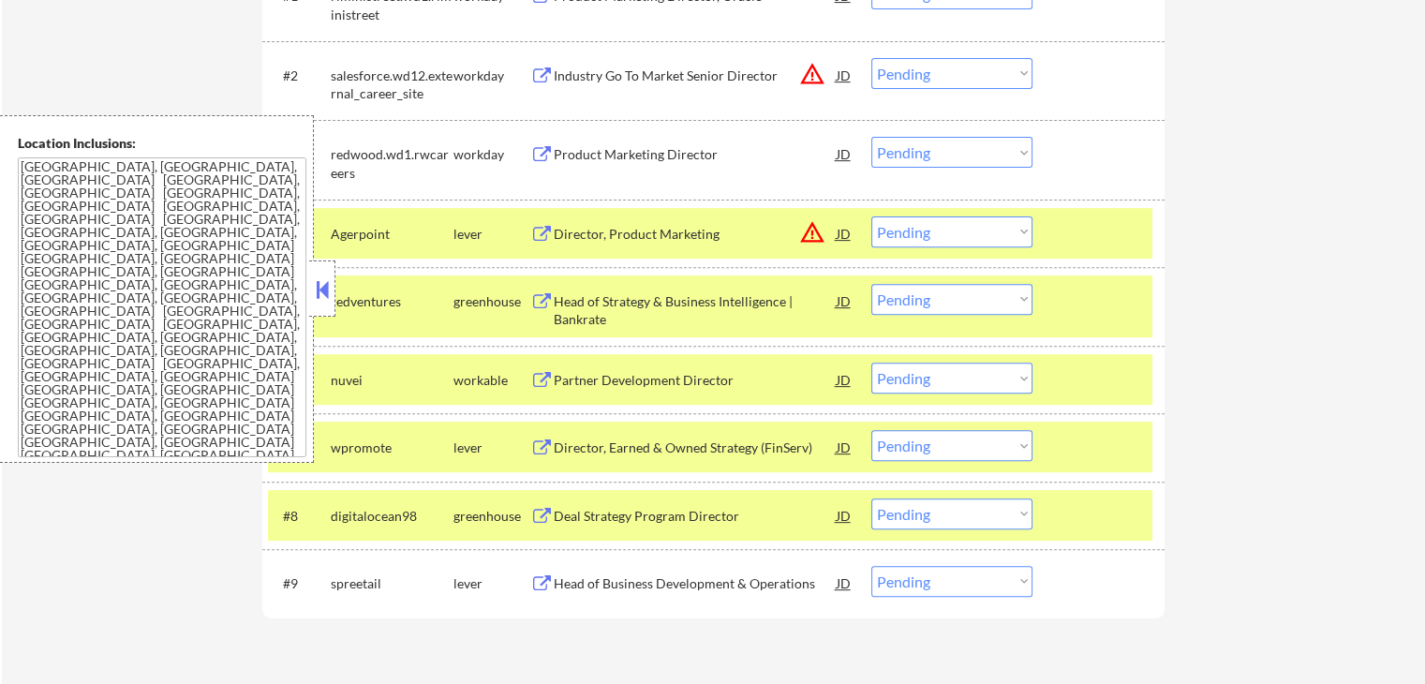
click at [919, 238] on select "Choose an option... Pending Applied Excluded (Questions) Excluded (Expired) Exc…" at bounding box center [951, 231] width 161 height 31
click at [871, 216] on select "Choose an option... Pending Applied Excluded (Questions) Excluded (Expired) Exc…" at bounding box center [951, 231] width 161 height 31
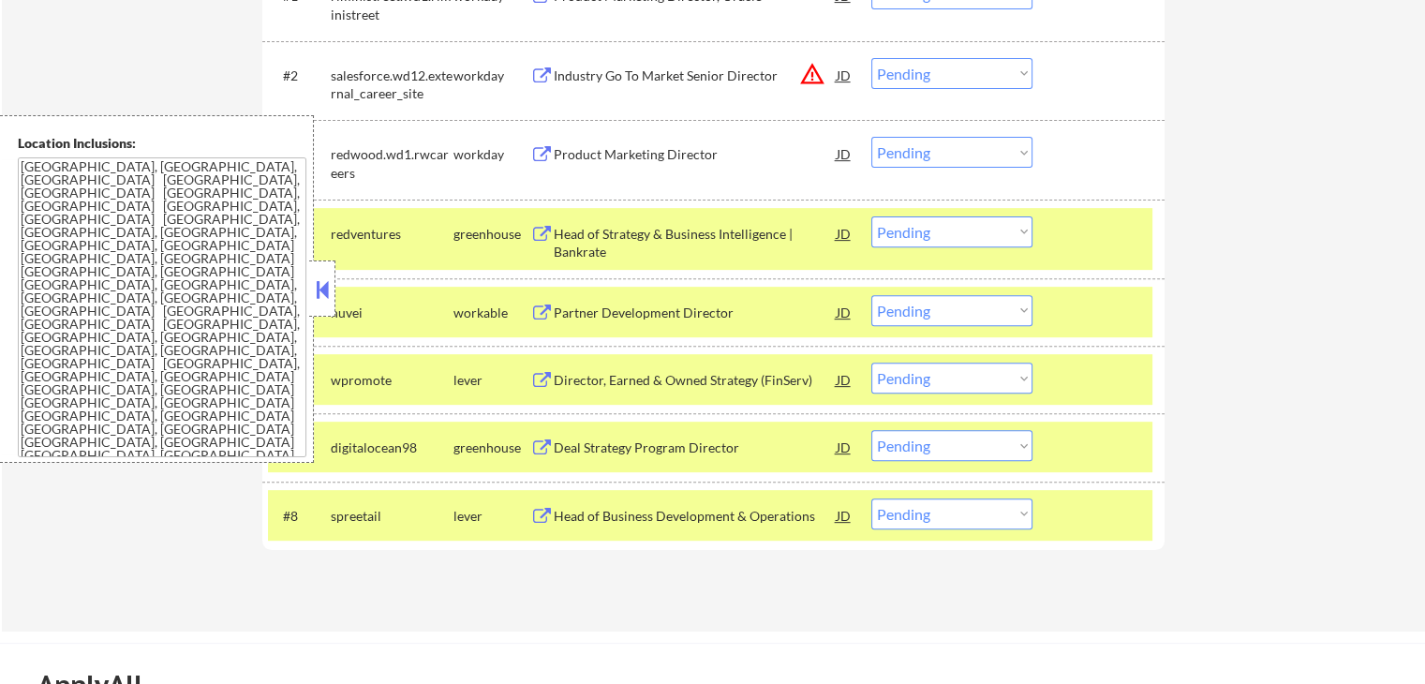
click at [960, 230] on select "Choose an option... Pending Applied Excluded (Questions) Excluded (Expired) Exc…" at bounding box center [951, 231] width 161 height 31
click at [871, 216] on select "Choose an option... Pending Applied Excluded (Questions) Excluded (Expired) Exc…" at bounding box center [951, 231] width 161 height 31
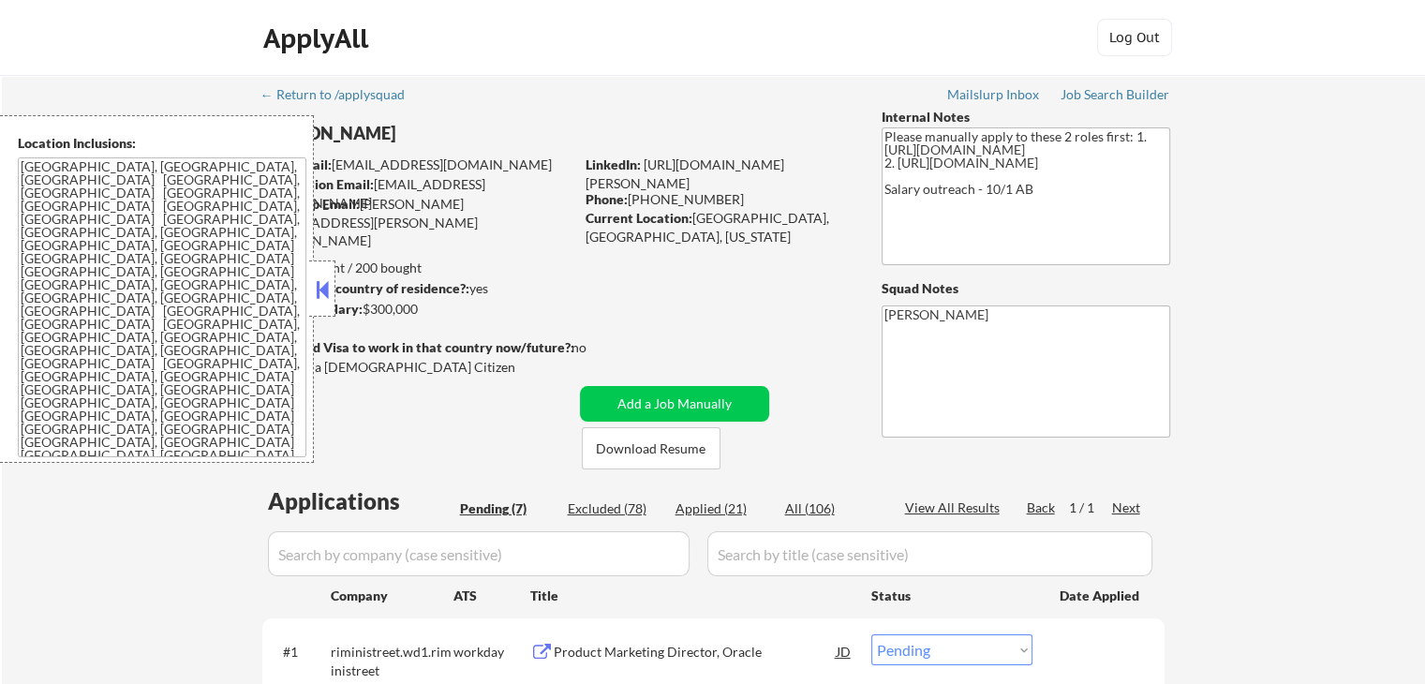
scroll to position [187, 0]
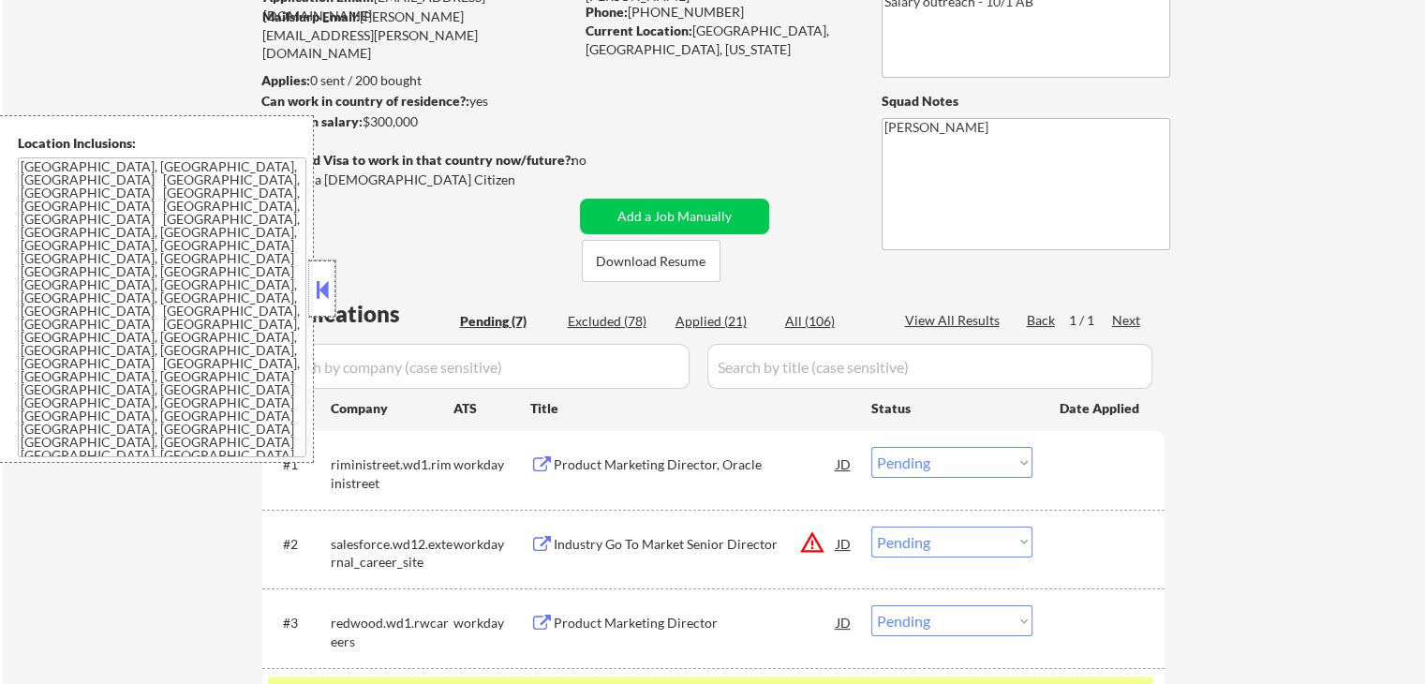
click at [327, 273] on div at bounding box center [322, 288] width 26 height 56
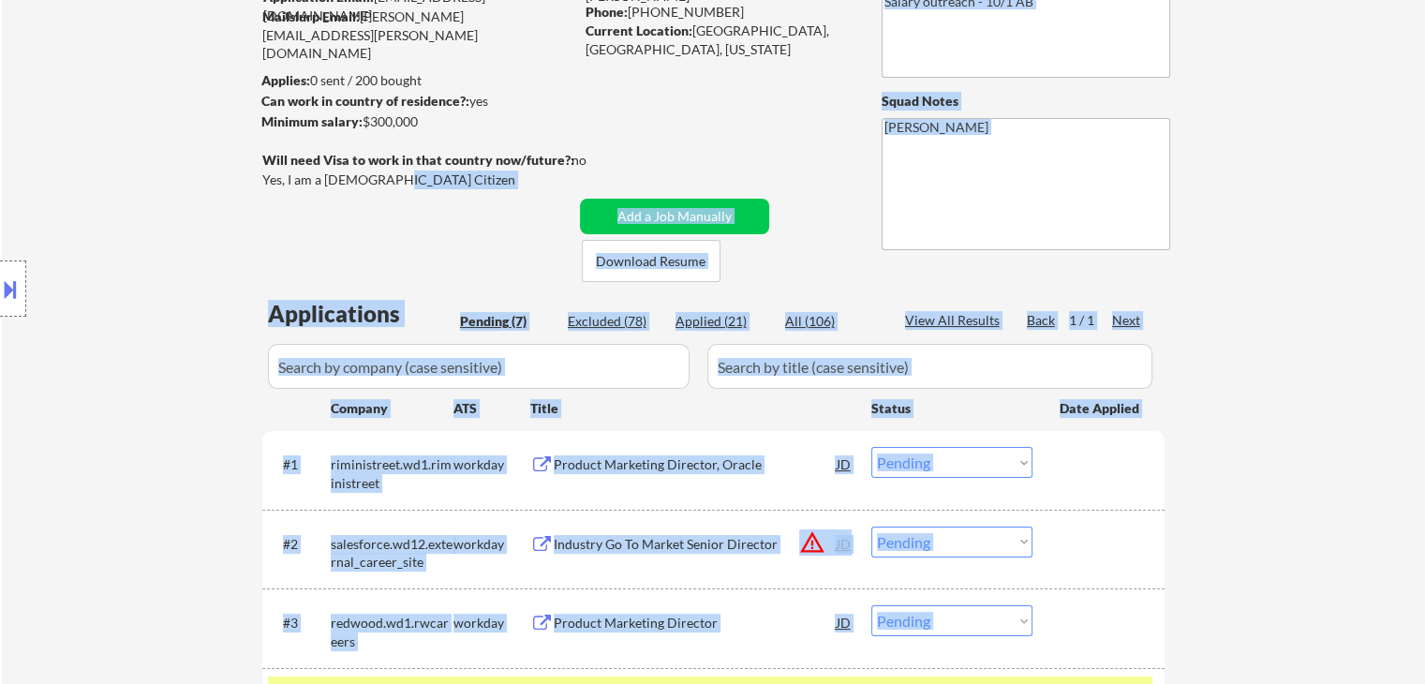
drag, startPoint x: 383, startPoint y: 184, endPoint x: 288, endPoint y: 175, distance: 95.0
click at [288, 175] on body "← Return to /applysquad Mailslurp Inbox Job Search Builder [PERSON_NAME] User E…" at bounding box center [712, 155] width 1425 height 684
drag, startPoint x: 417, startPoint y: 181, endPoint x: 393, endPoint y: 188, distance: 24.6
click at [417, 182] on div "Yes, I am a [DEMOGRAPHIC_DATA] Citizen" at bounding box center [420, 179] width 317 height 19
click at [385, 181] on div "Yes, I am a [DEMOGRAPHIC_DATA] Citizen" at bounding box center [420, 179] width 317 height 19
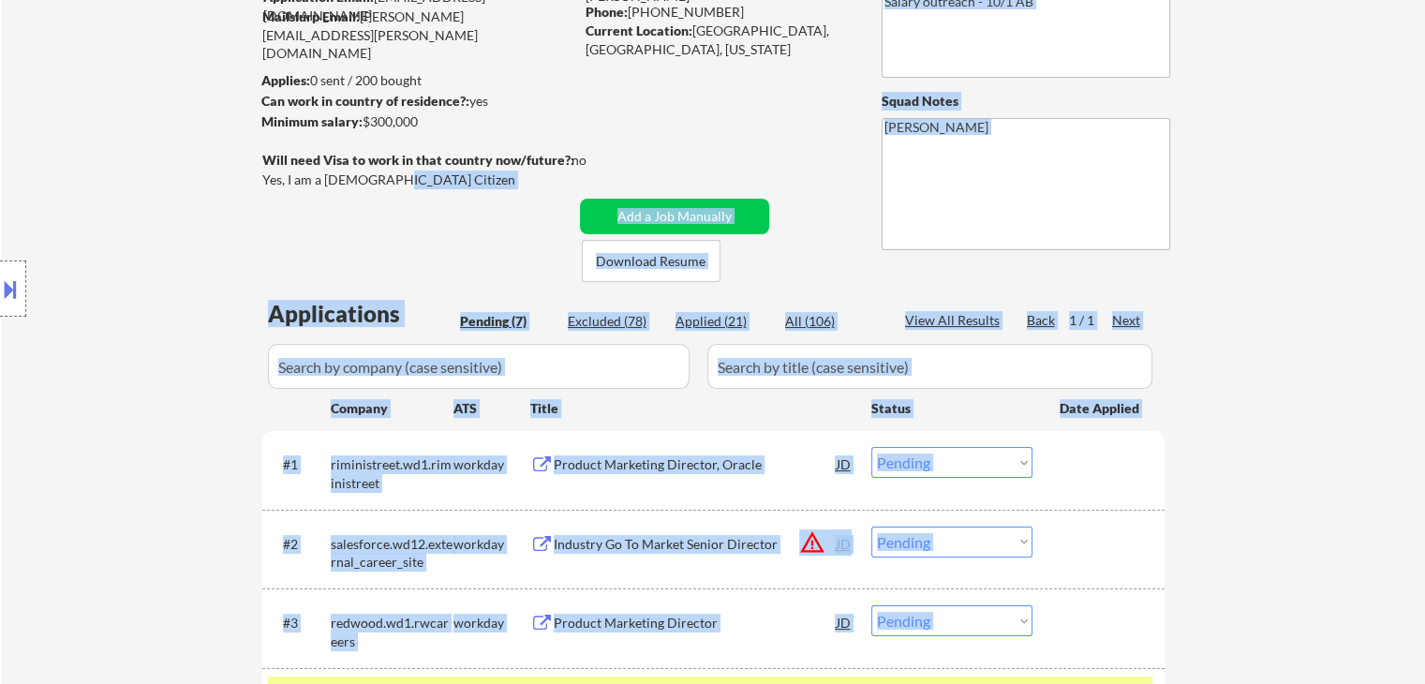
drag, startPoint x: 382, startPoint y: 177, endPoint x: 303, endPoint y: 177, distance: 79.6
click at [303, 177] on body "← Return to /applysquad Mailslurp Inbox Job Search Builder [PERSON_NAME] User E…" at bounding box center [712, 155] width 1425 height 684
click at [382, 186] on div "Yes, I am a [DEMOGRAPHIC_DATA] Citizen" at bounding box center [420, 179] width 317 height 19
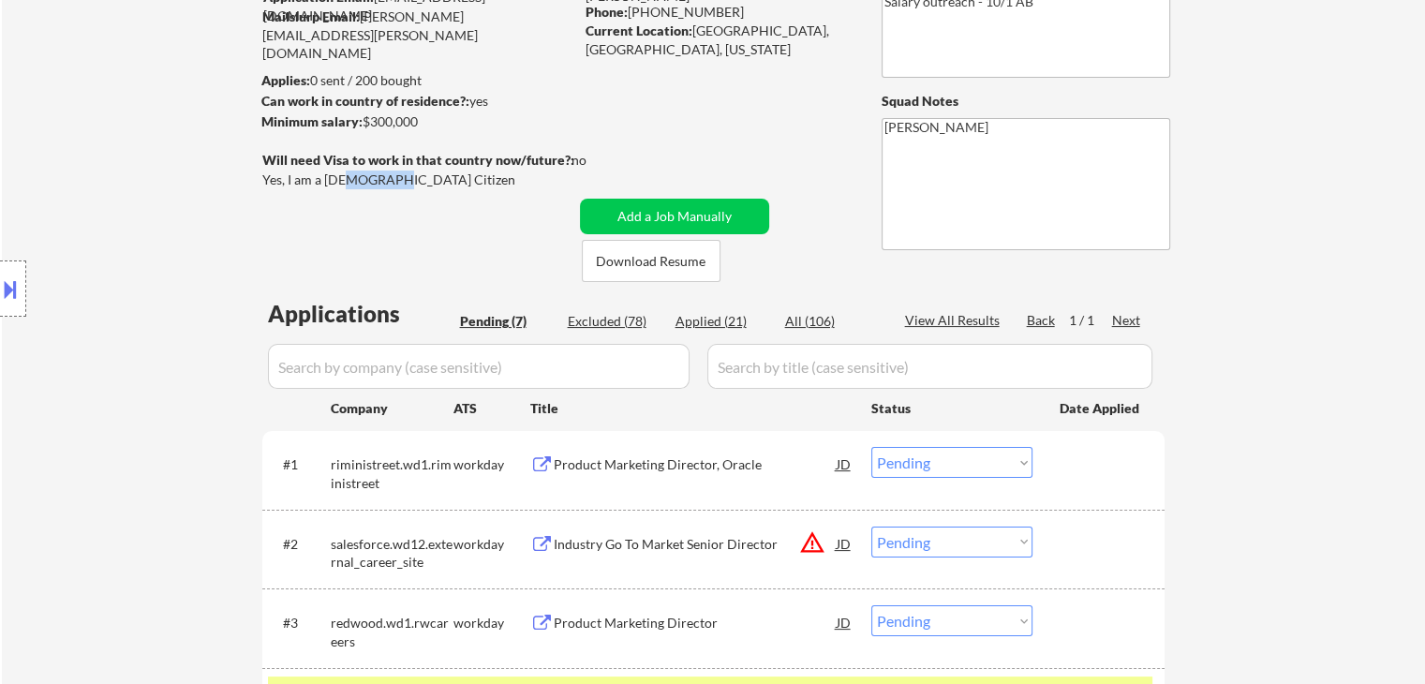
drag, startPoint x: 341, startPoint y: 181, endPoint x: 378, endPoint y: 185, distance: 37.8
click at [384, 187] on div "Yes, I am a [DEMOGRAPHIC_DATA] Citizen" at bounding box center [420, 179] width 317 height 19
click at [368, 181] on div "Yes, I am a [DEMOGRAPHIC_DATA] Citizen" at bounding box center [420, 179] width 317 height 19
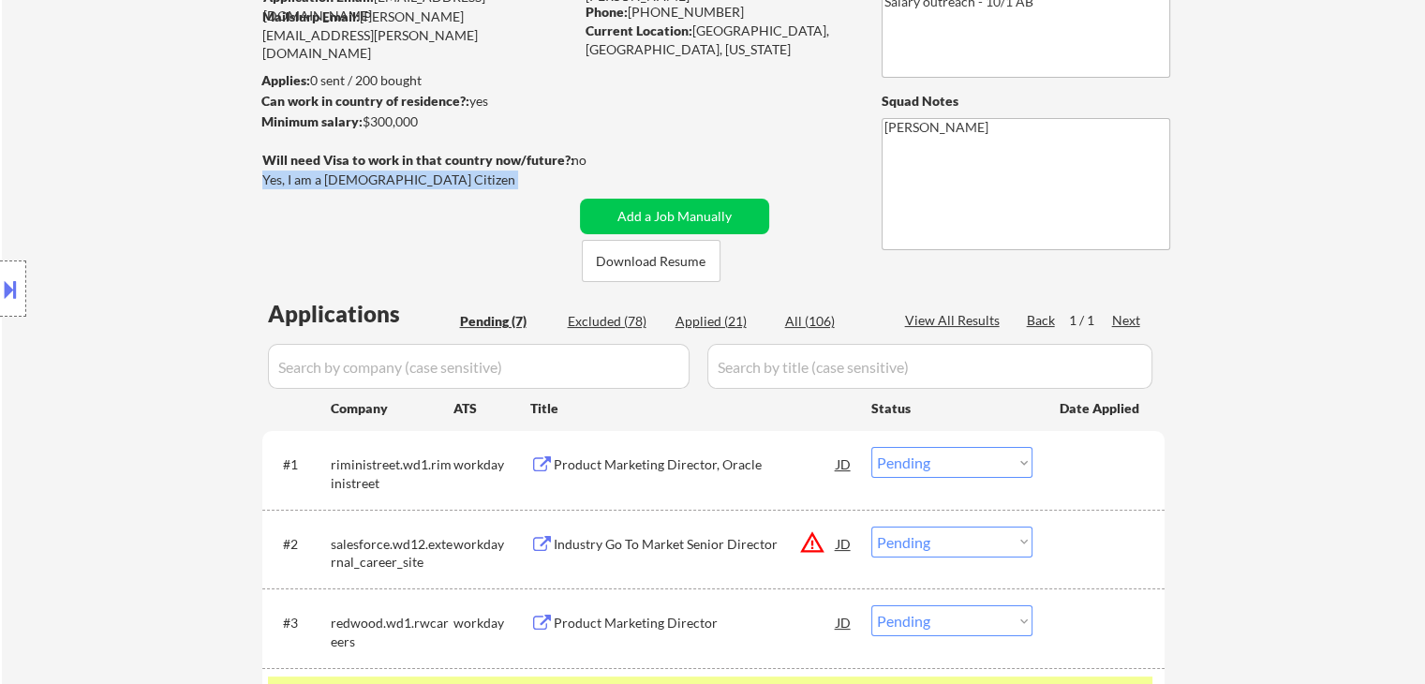
click at [368, 181] on div "Yes, I am a [DEMOGRAPHIC_DATA] Citizen" at bounding box center [420, 179] width 317 height 19
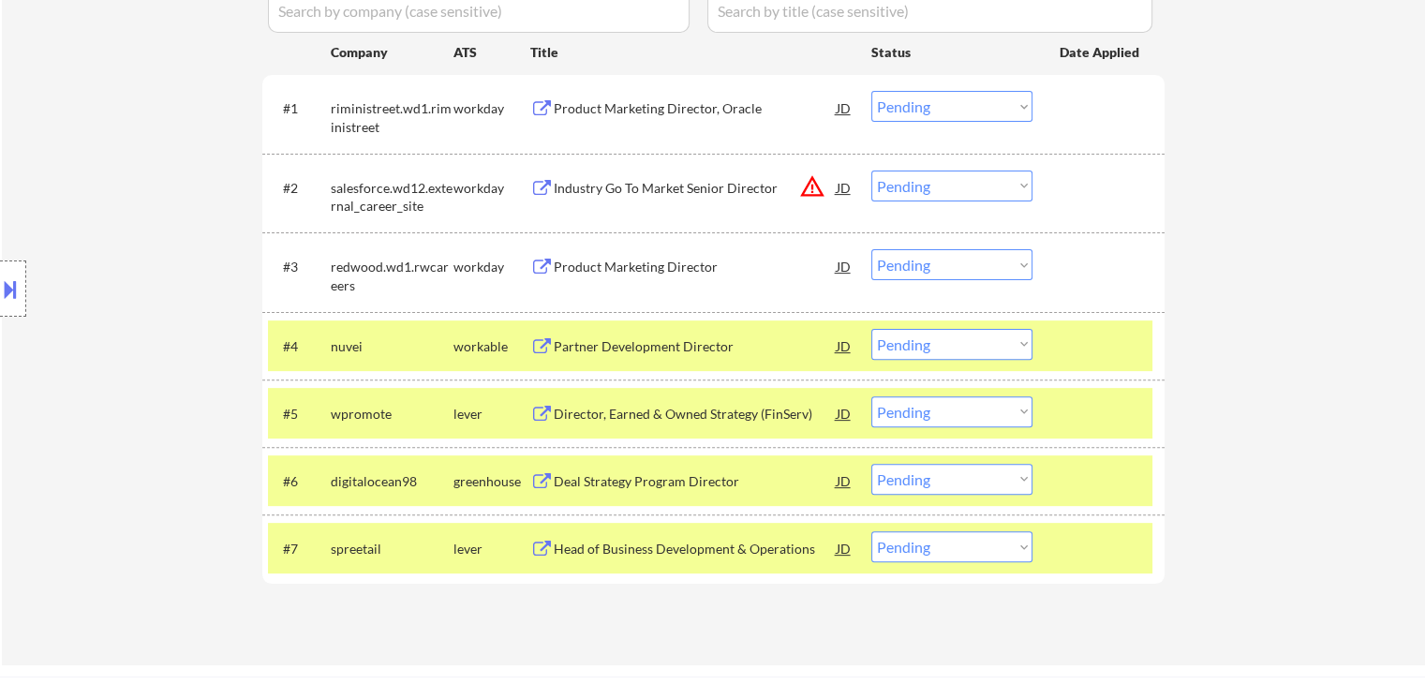
scroll to position [656, 0]
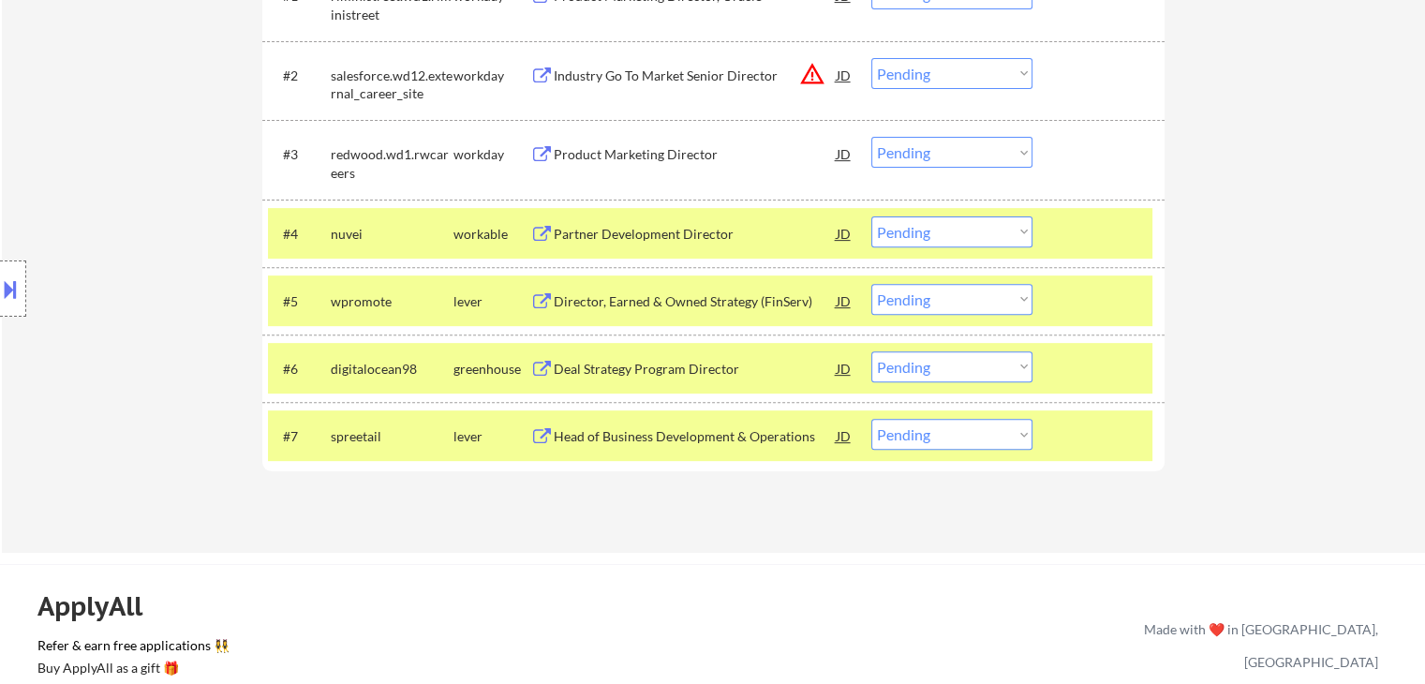
click at [908, 240] on select "Choose an option... Pending Applied Excluded (Questions) Excluded (Expired) Exc…" at bounding box center [951, 231] width 161 height 31
click at [871, 216] on select "Choose an option... Pending Applied Excluded (Questions) Excluded (Expired) Exc…" at bounding box center [951, 231] width 161 height 31
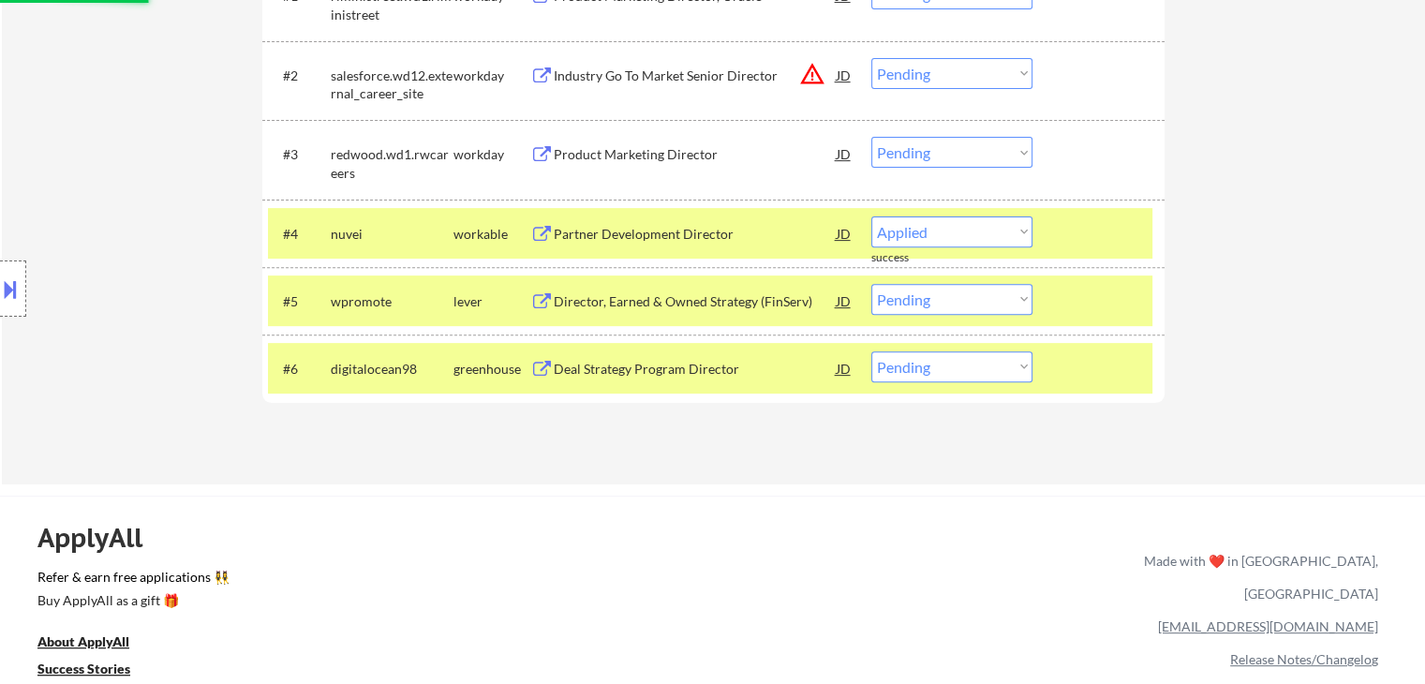
select select ""pending""
click at [923, 297] on select "Choose an option... Pending Applied Excluded (Questions) Excluded (Expired) Exc…" at bounding box center [951, 299] width 161 height 31
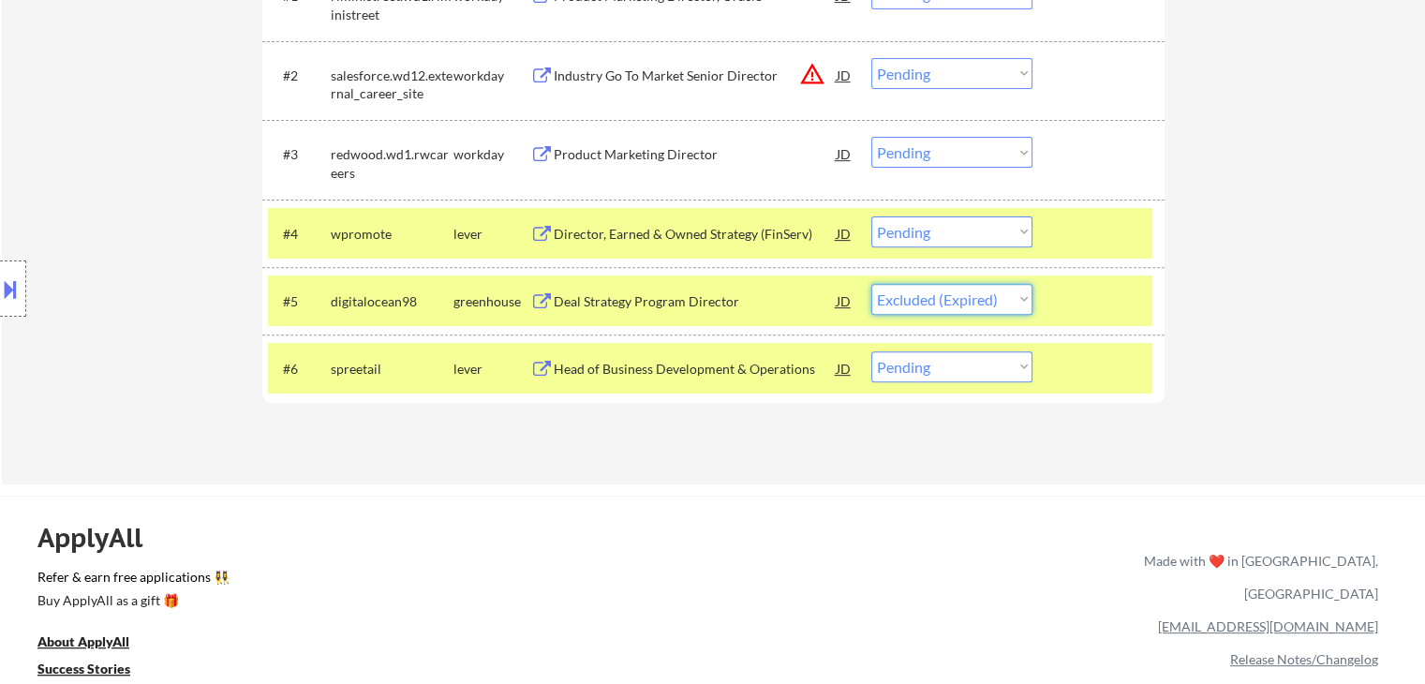
click at [871, 284] on select "Choose an option... Pending Applied Excluded (Questions) Excluded (Expired) Exc…" at bounding box center [951, 299] width 161 height 31
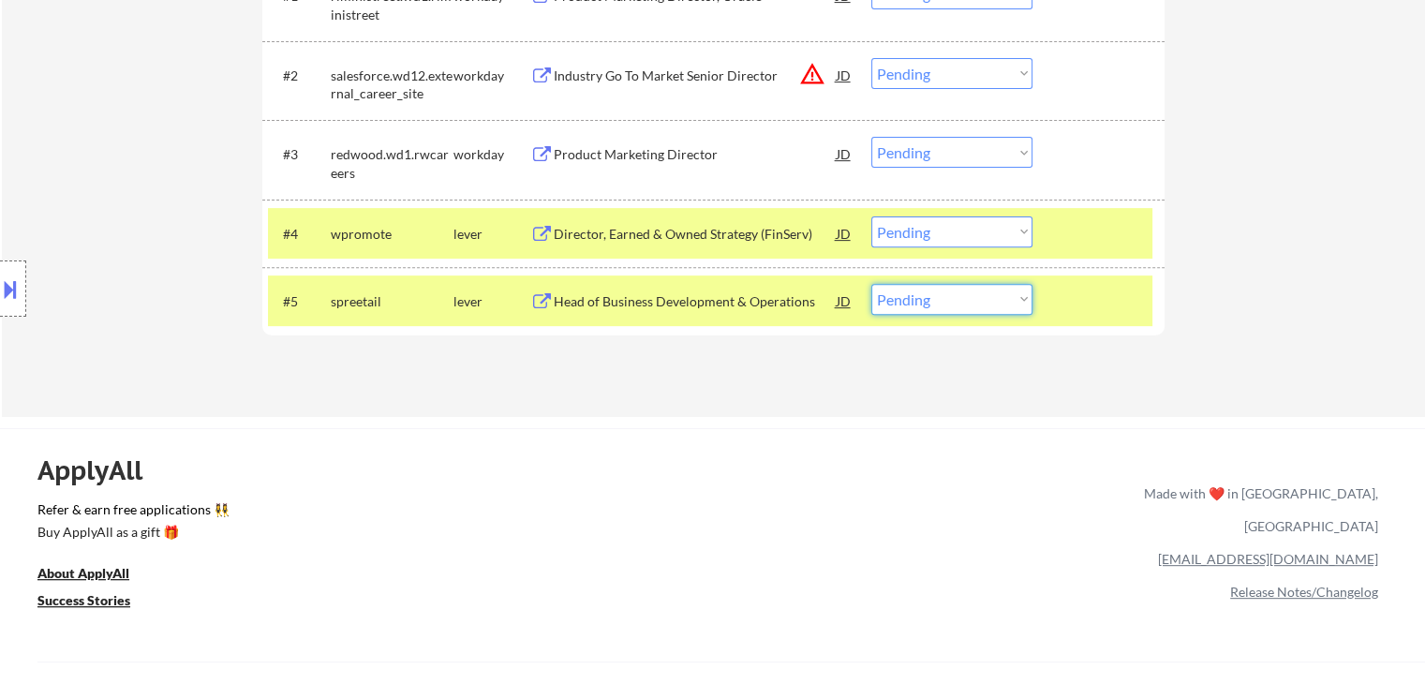
click at [931, 297] on select "Choose an option... Pending Applied Excluded (Questions) Excluded (Expired) Exc…" at bounding box center [951, 299] width 161 height 31
select select ""excluded__salary_""
click at [871, 284] on select "Choose an option... Pending Applied Excluded (Questions) Excluded (Expired) Exc…" at bounding box center [951, 299] width 161 height 31
click at [948, 234] on select "Choose an option... Pending Applied Excluded (Questions) Excluded (Expired) Exc…" at bounding box center [951, 231] width 161 height 31
select select ""excluded__salary_""
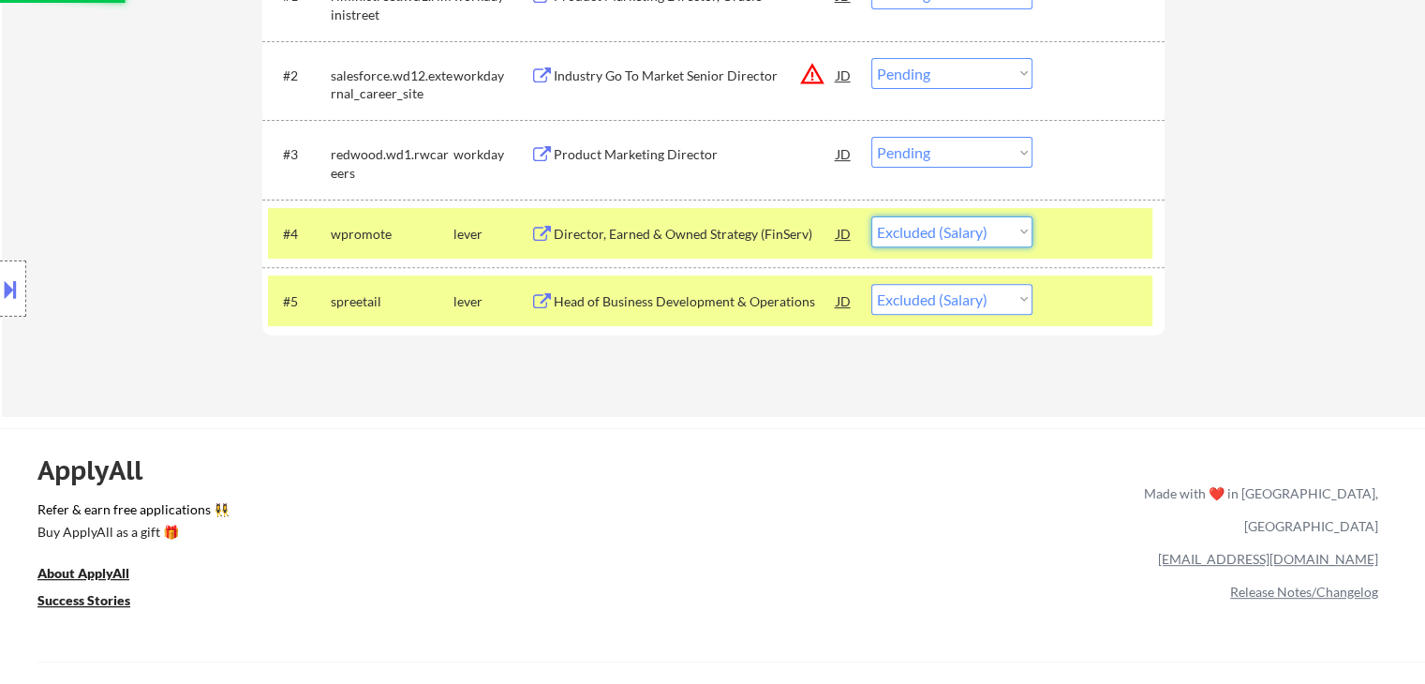
click at [871, 216] on select "Choose an option... Pending Applied Excluded (Questions) Excluded (Expired) Exc…" at bounding box center [951, 231] width 161 height 31
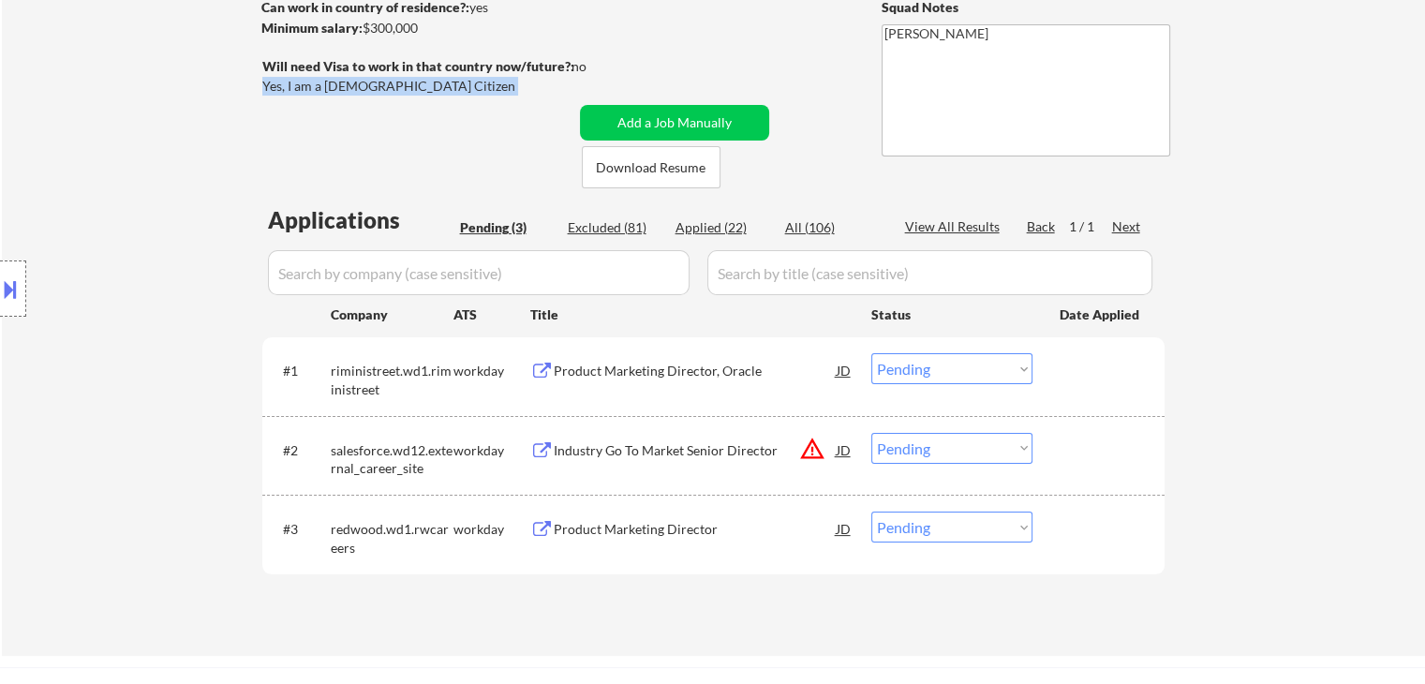
scroll to position [468, 0]
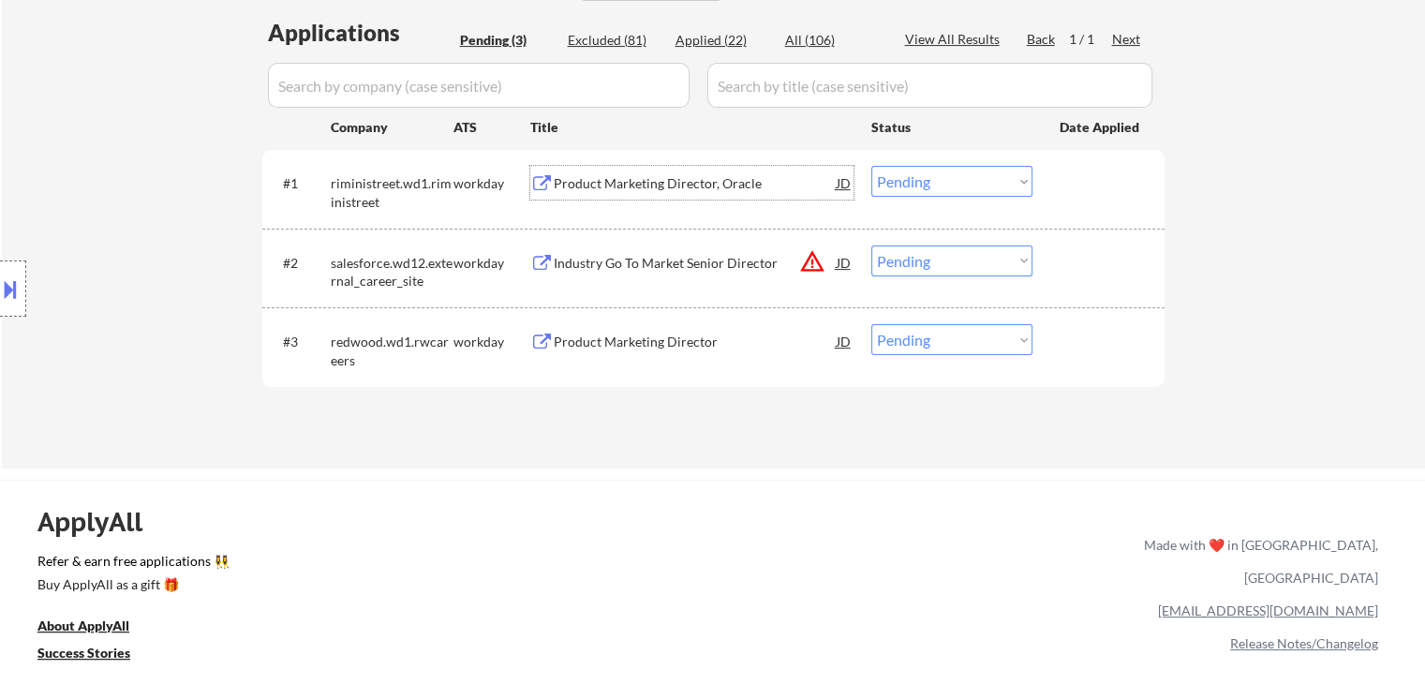
click at [674, 177] on div "Product Marketing Director, Oracle" at bounding box center [695, 183] width 283 height 19
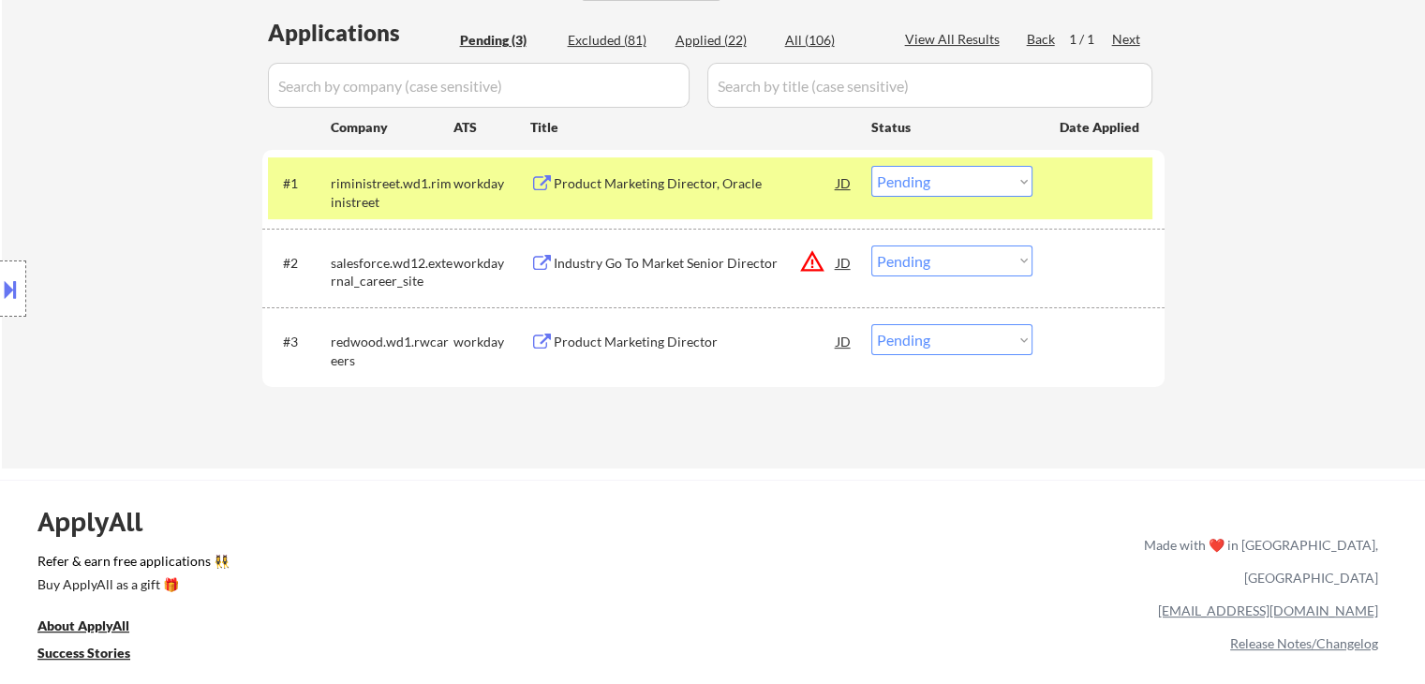
click at [636, 254] on div "Industry Go To Market Senior Director" at bounding box center [695, 263] width 283 height 19
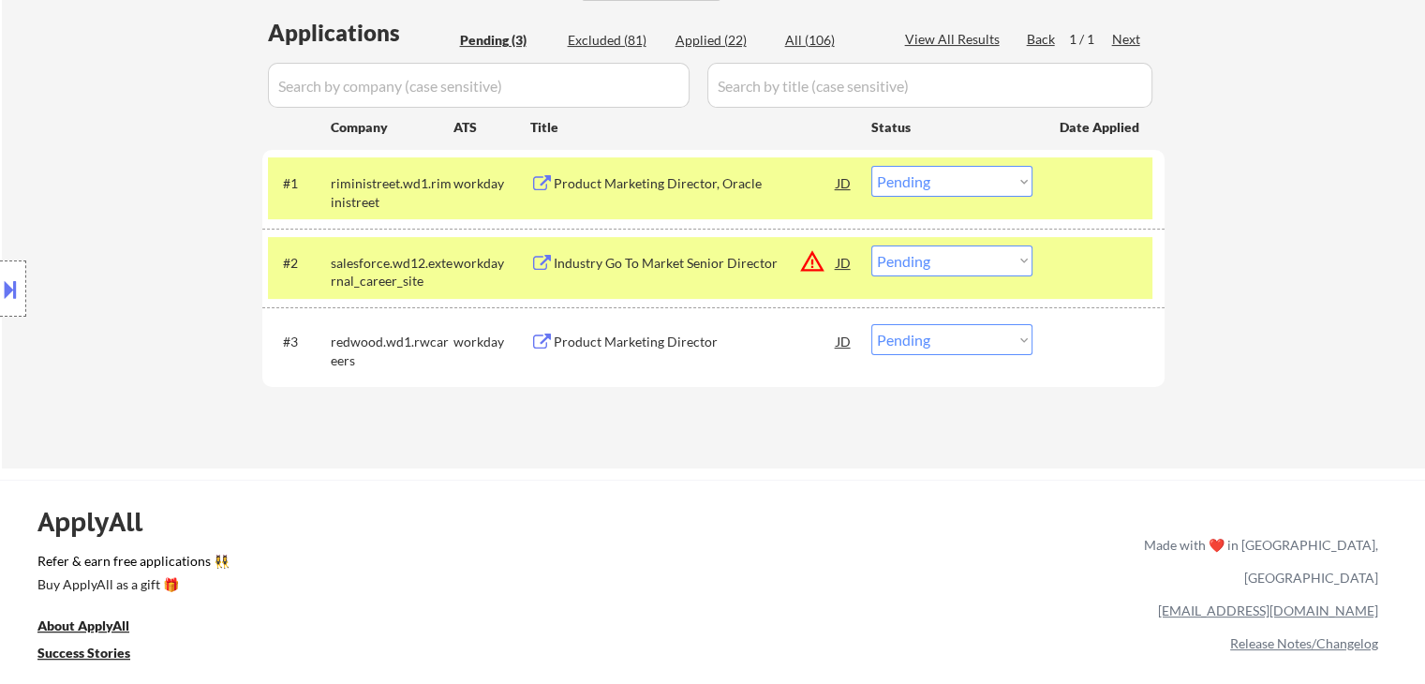
click at [627, 342] on div "Product Marketing Director" at bounding box center [695, 341] width 283 height 19
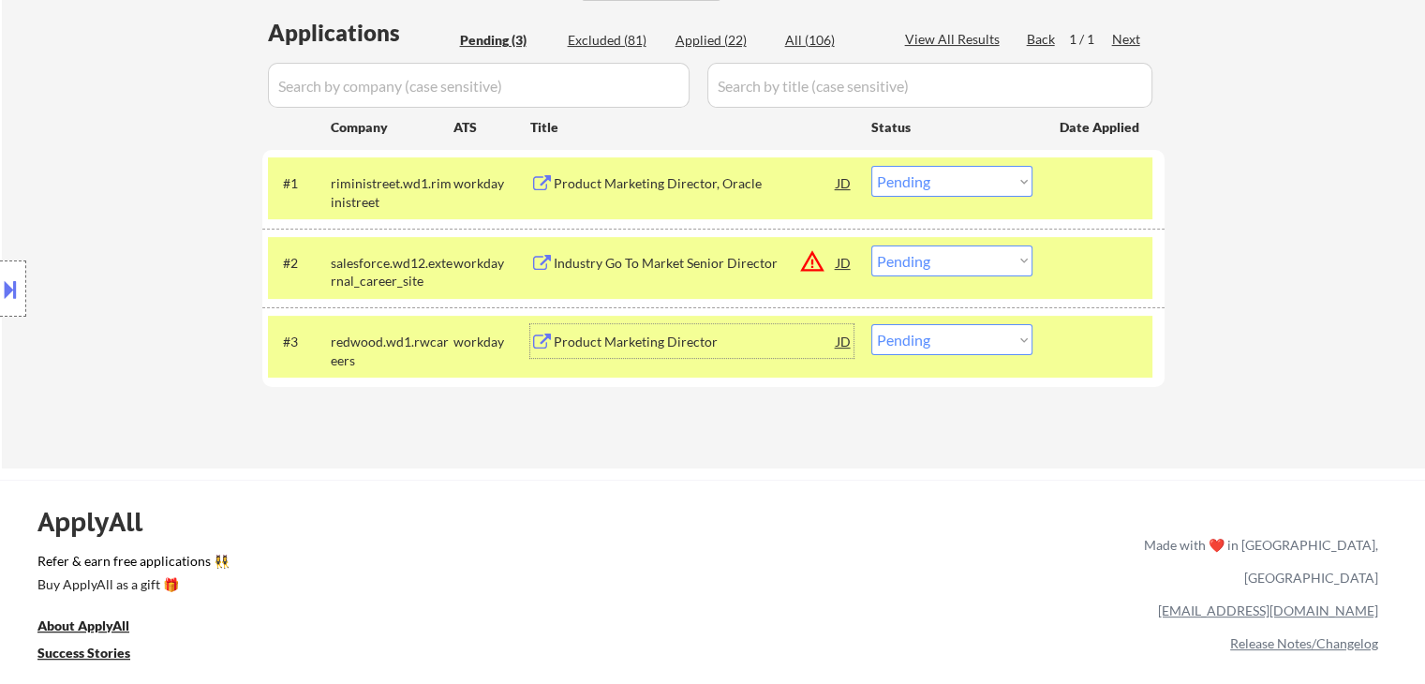
click at [968, 266] on select "Choose an option... Pending Applied Excluded (Questions) Excluded (Expired) Exc…" at bounding box center [951, 260] width 161 height 31
click at [871, 245] on select "Choose an option... Pending Applied Excluded (Questions) Excluded (Expired) Exc…" at bounding box center [951, 260] width 161 height 31
drag, startPoint x: 982, startPoint y: 262, endPoint x: 983, endPoint y: 273, distance: 11.4
click at [982, 262] on select "Choose an option... Pending Applied Excluded (Questions) Excluded (Expired) Exc…" at bounding box center [951, 260] width 161 height 31
click at [871, 245] on select "Choose an option... Pending Applied Excluded (Questions) Excluded (Expired) Exc…" at bounding box center [951, 260] width 161 height 31
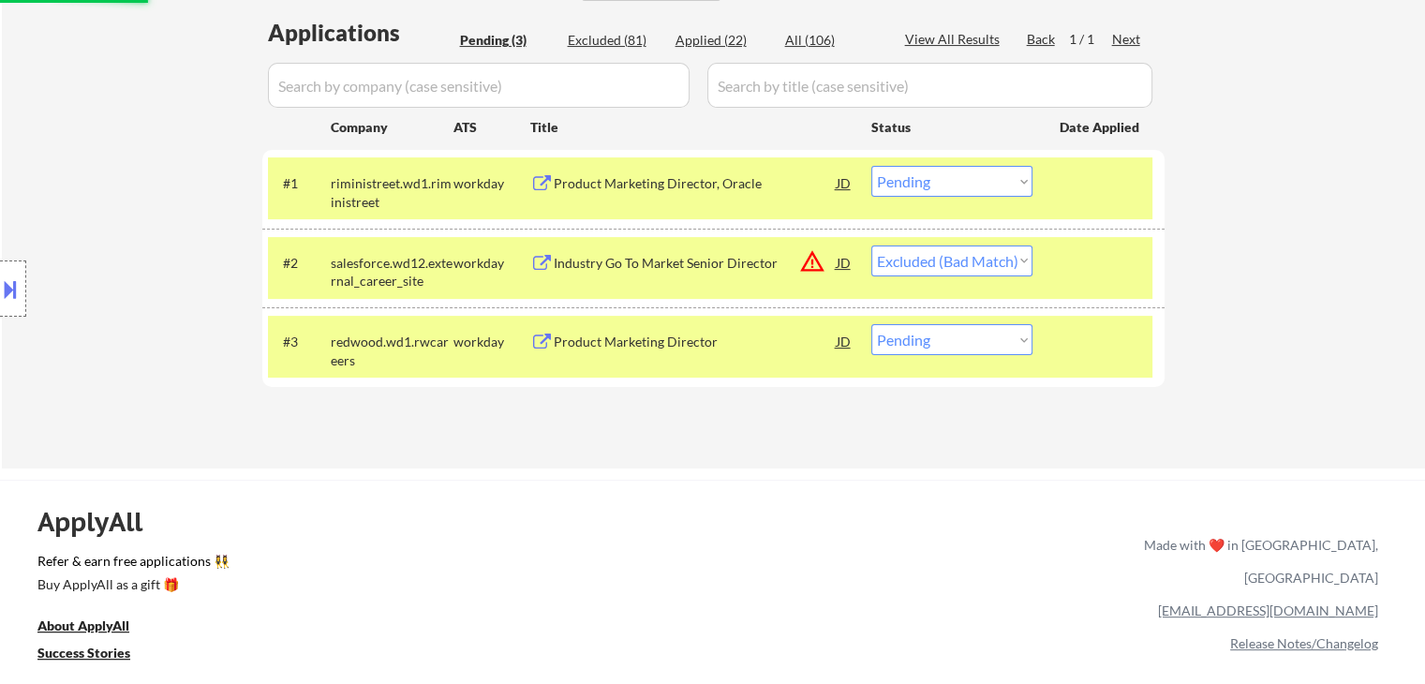
click at [879, 425] on div "Applications Pending (3) Excluded (81) Applied (22) All (106) View All Results …" at bounding box center [713, 225] width 902 height 416
select select ""pending""
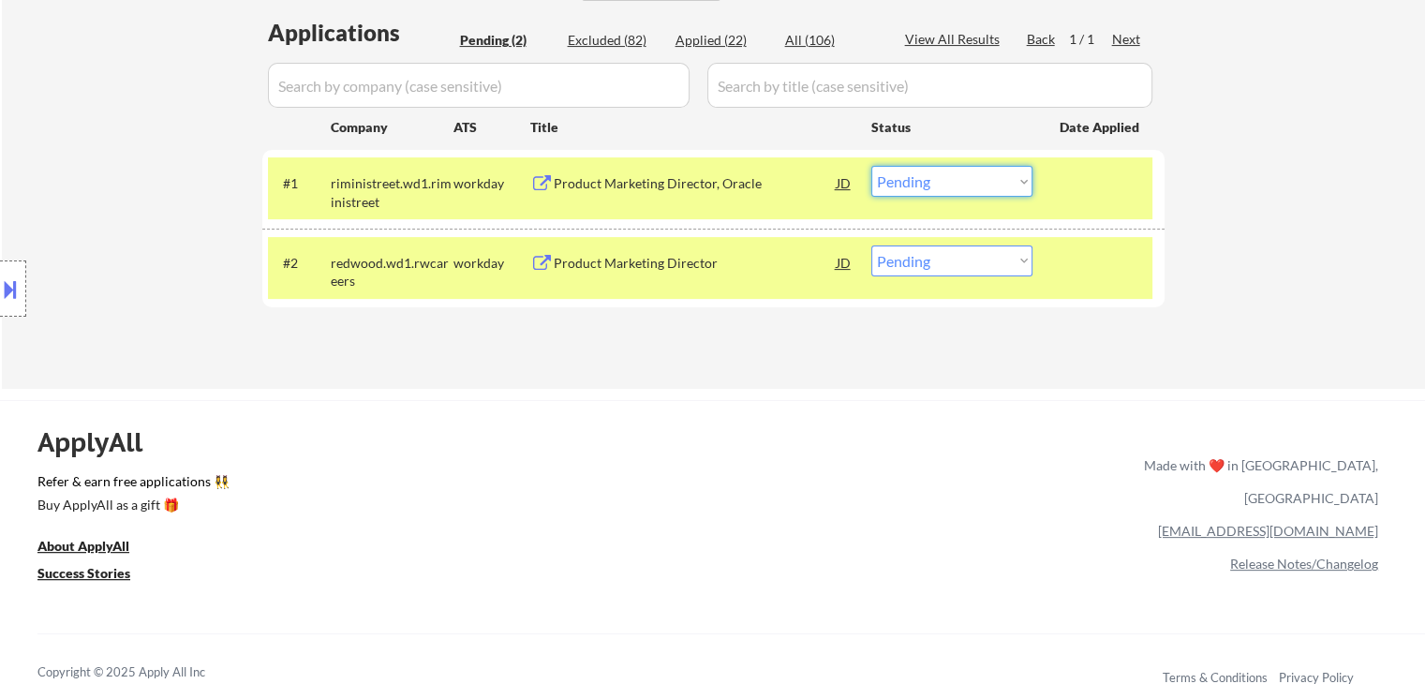
click at [951, 186] on select "Choose an option... Pending Applied Excluded (Questions) Excluded (Expired) Exc…" at bounding box center [951, 181] width 161 height 31
click at [871, 166] on select "Choose an option... Pending Applied Excluded (Questions) Excluded (Expired) Exc…" at bounding box center [951, 181] width 161 height 31
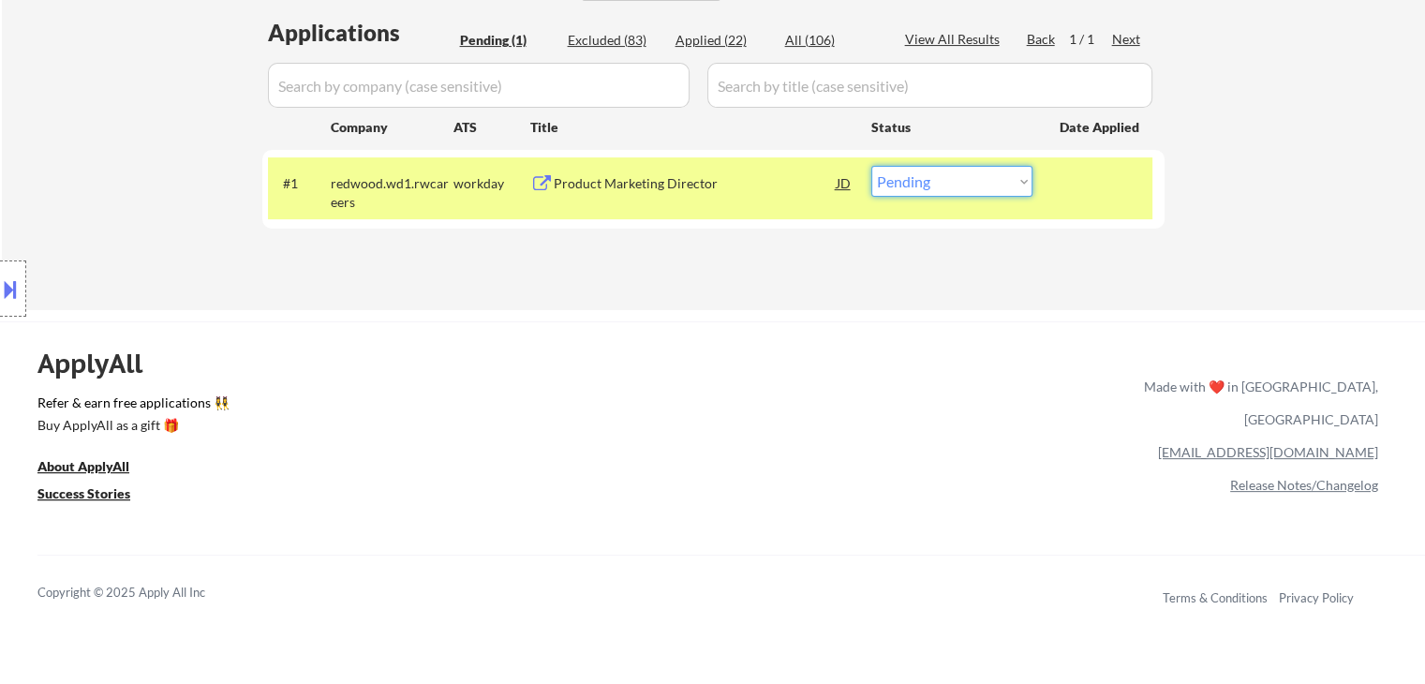
click at [955, 185] on select "Choose an option... Pending Applied Excluded (Questions) Excluded (Expired) Exc…" at bounding box center [951, 181] width 161 height 31
select select ""applied""
click at [871, 166] on select "Choose an option... Pending Applied Excluded (Questions) Excluded (Expired) Exc…" at bounding box center [951, 181] width 161 height 31
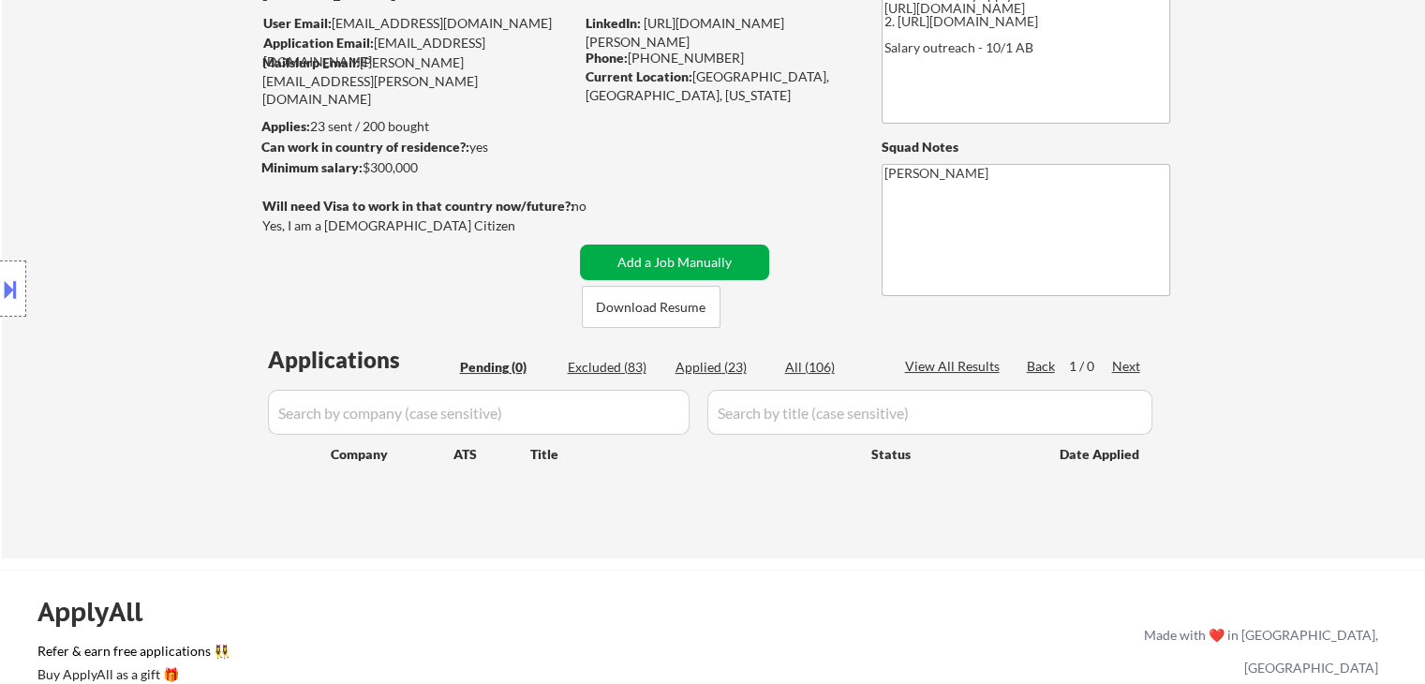
scroll to position [94, 0]
